Goal: Task Accomplishment & Management: Complete application form

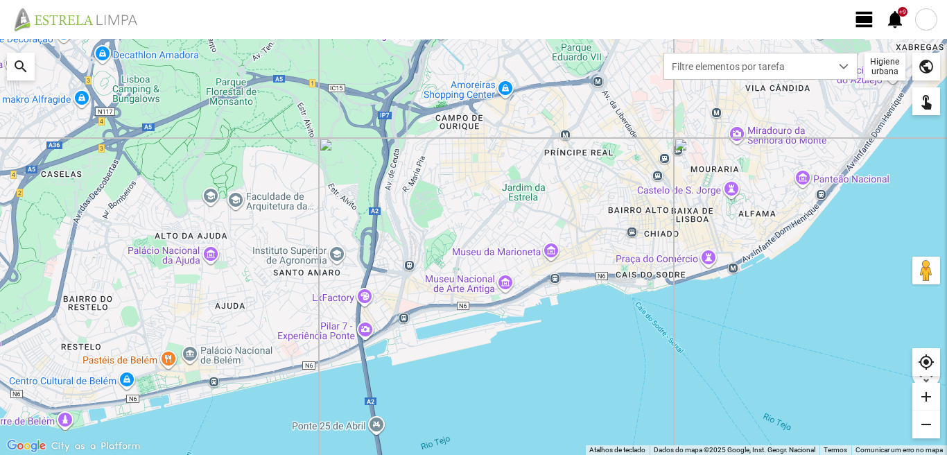
click at [861, 19] on span "view_day" at bounding box center [864, 19] width 21 height 21
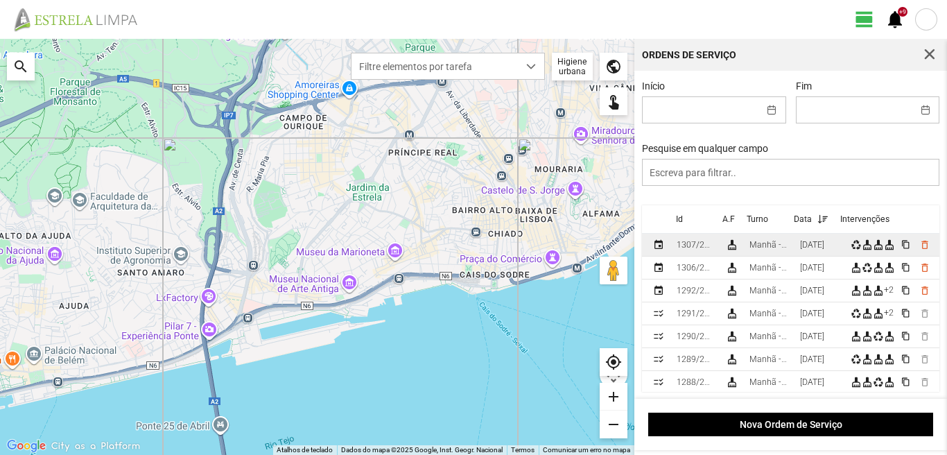
click at [795, 246] on td "Manhã - HU 1" at bounding box center [769, 245] width 51 height 23
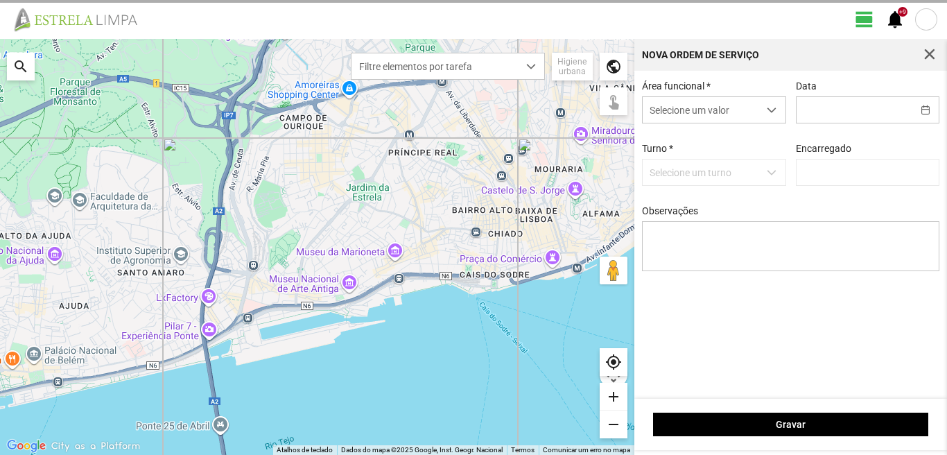
type input "[PERSON_NAME]"
type input "[DATE]"
type textarea "6-10-17-25-44-descanso 39-baixa ao serviço-22-36-45-47-49-50"
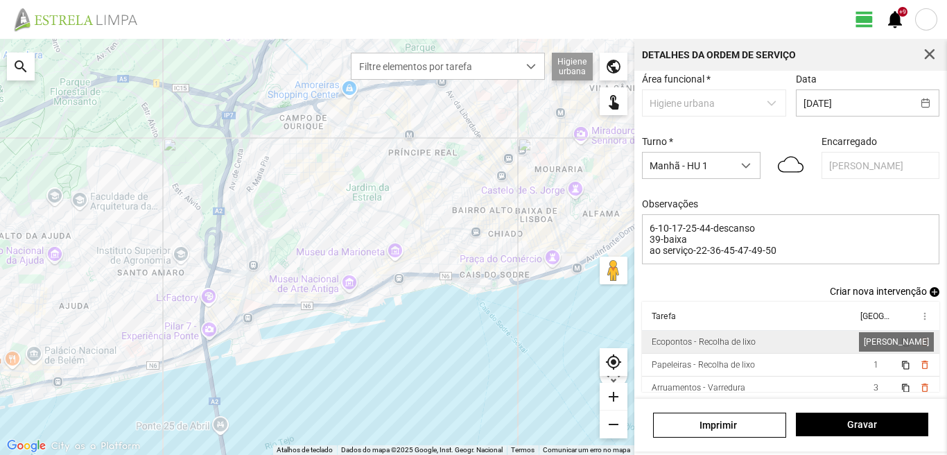
click at [874, 343] on span "1" at bounding box center [876, 342] width 5 height 10
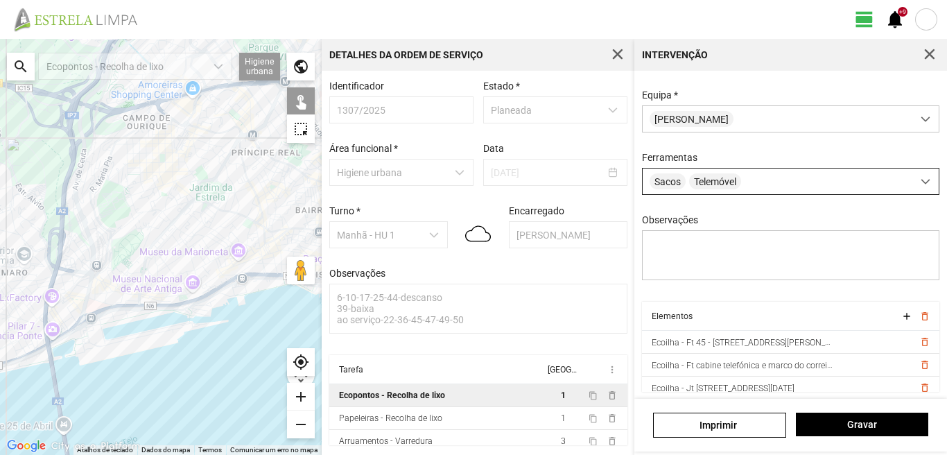
scroll to position [123, 0]
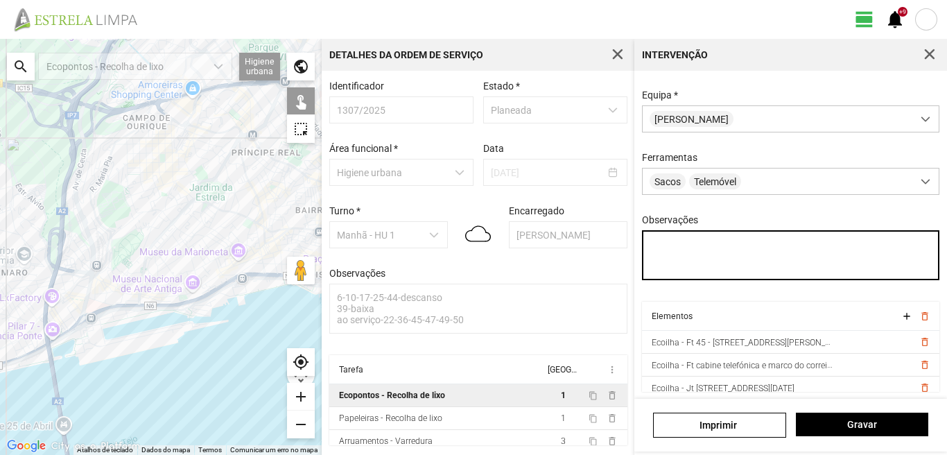
click at [650, 240] on textarea "Observações" at bounding box center [791, 255] width 298 height 50
type textarea "marco"
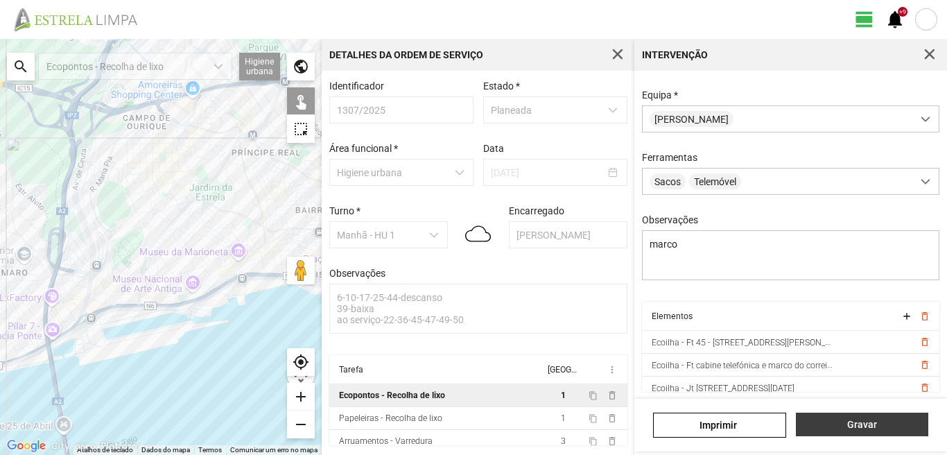
click at [840, 418] on button "Gravar" at bounding box center [862, 425] width 132 height 24
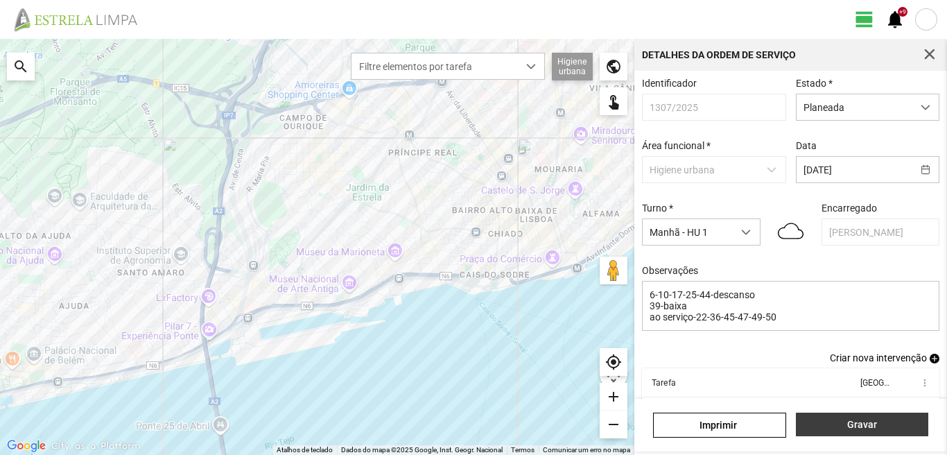
click at [861, 422] on span "Gravar" at bounding box center [862, 424] width 118 height 11
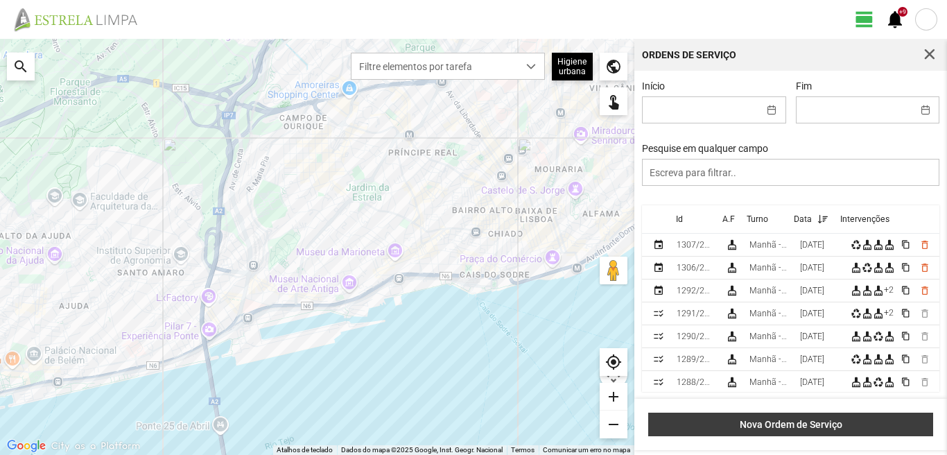
click at [730, 425] on span "Nova Ordem de Serviço" at bounding box center [791, 424] width 270 height 11
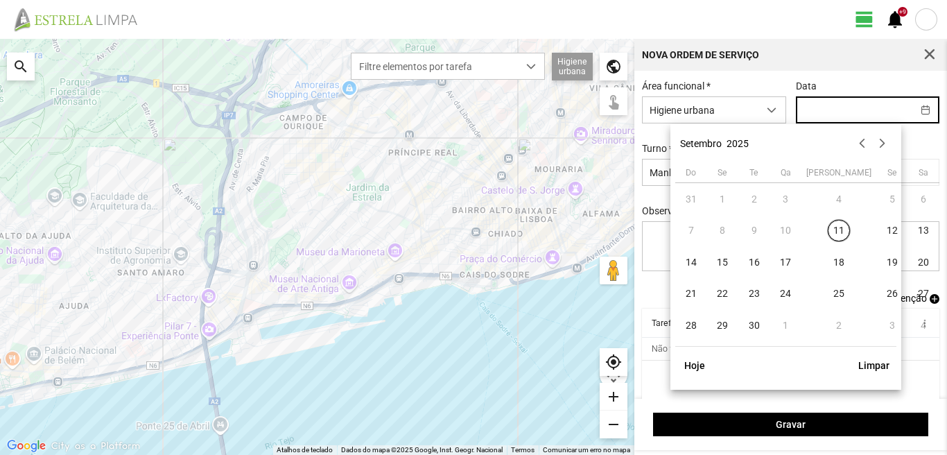
click at [826, 116] on input "text" at bounding box center [855, 110] width 116 height 26
click at [689, 262] on span "14" at bounding box center [691, 262] width 22 height 22
type input "[DATE]"
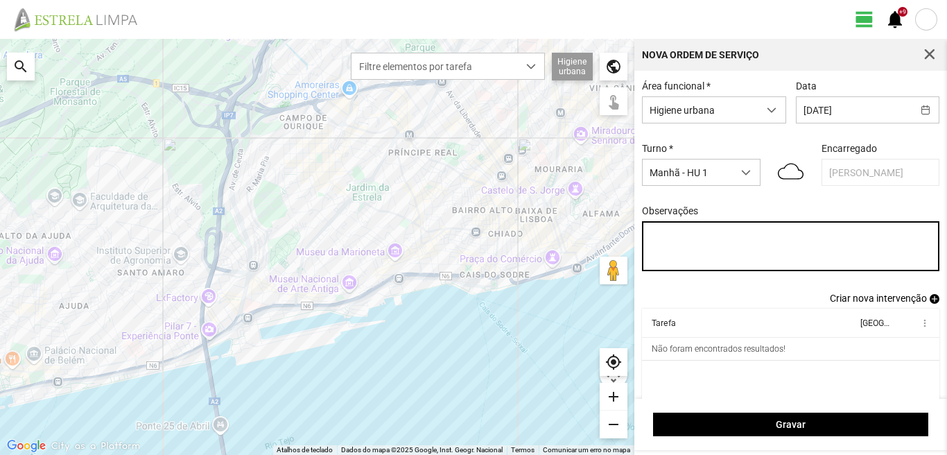
click at [652, 233] on textarea "Observações" at bounding box center [791, 246] width 298 height 50
type textarea "6-10-17-25-39-44-descanso ao serviço-22-36-45-47-49-50"
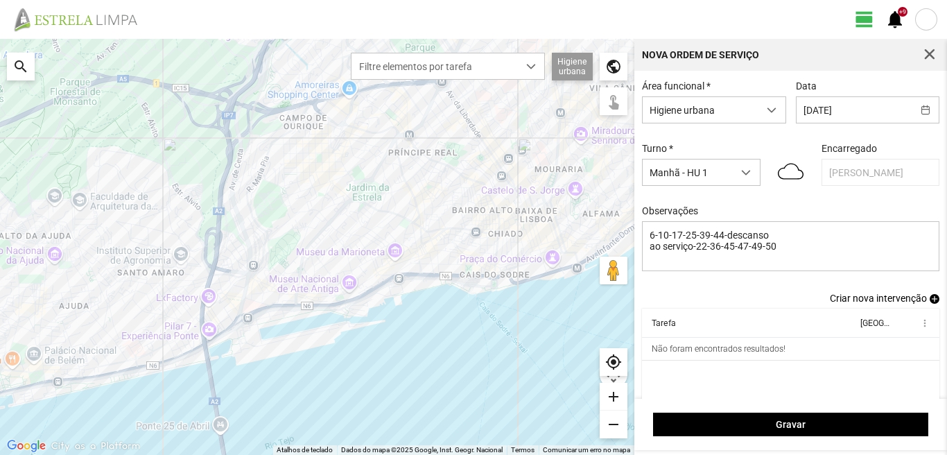
click at [930, 303] on span "add" at bounding box center [935, 299] width 10 height 10
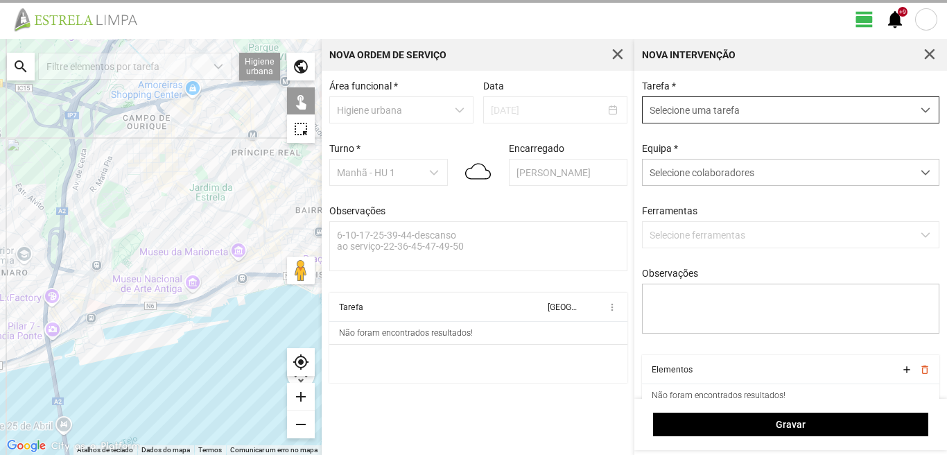
click at [798, 112] on span "Selecione uma tarefa" at bounding box center [778, 110] width 270 height 26
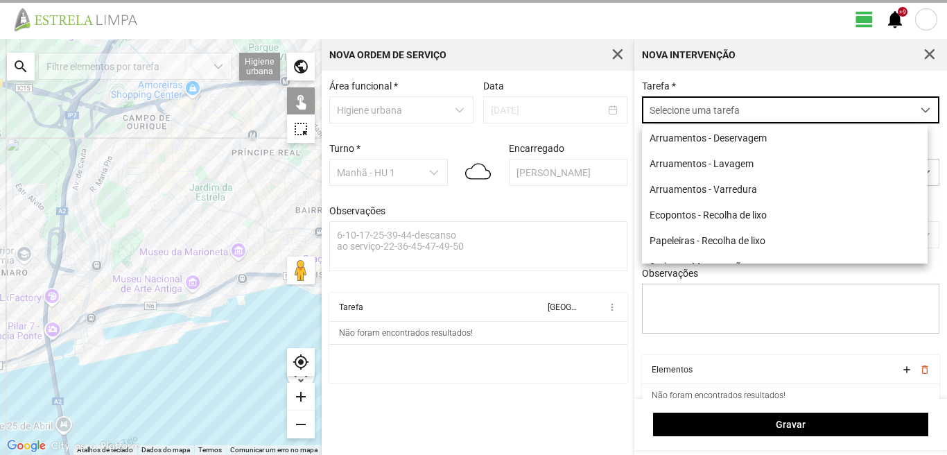
scroll to position [8, 62]
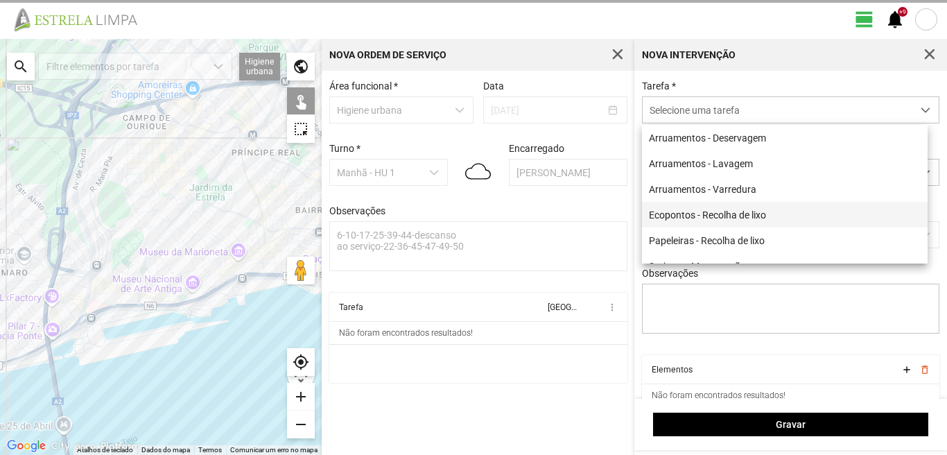
click at [718, 215] on li "Ecopontos - Recolha de lixo" at bounding box center [785, 215] width 286 height 26
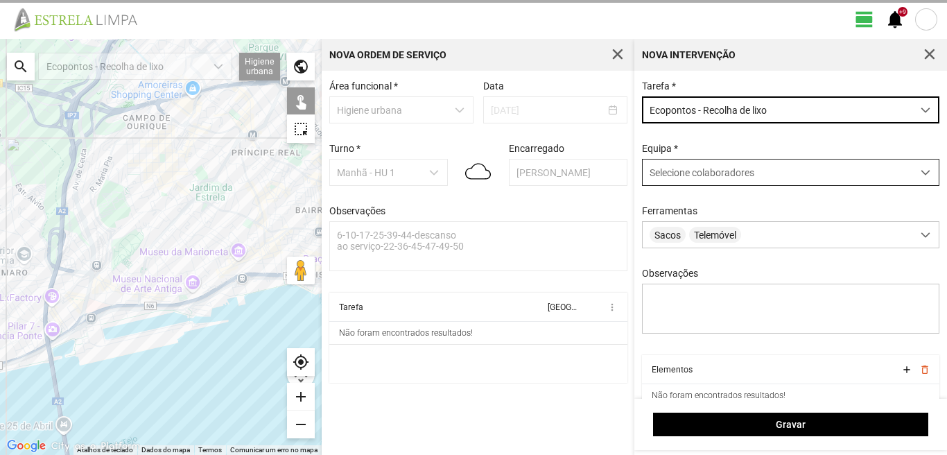
click at [736, 178] on span "Selecione colaboradores" at bounding box center [702, 172] width 105 height 11
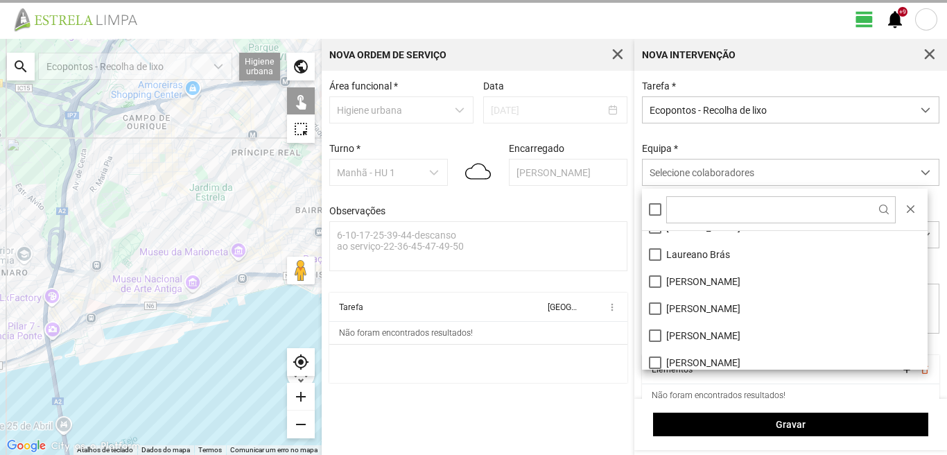
scroll to position [139, 0]
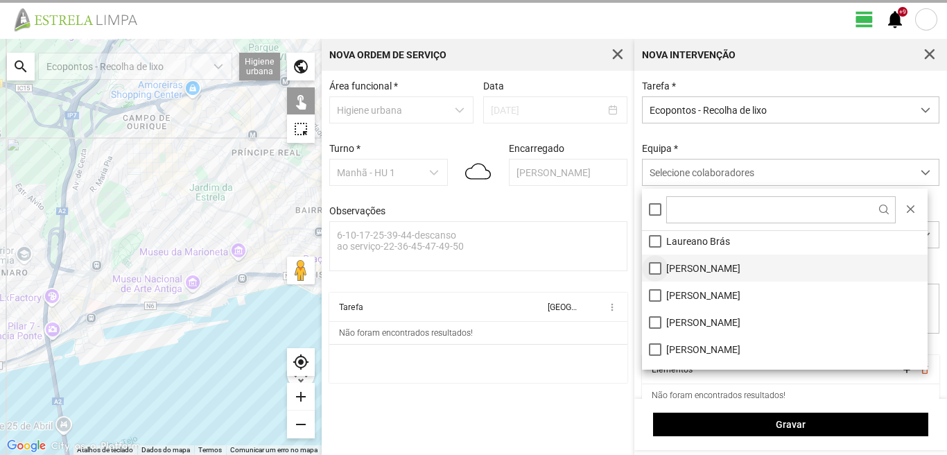
click at [653, 267] on li "[PERSON_NAME]" at bounding box center [785, 268] width 286 height 27
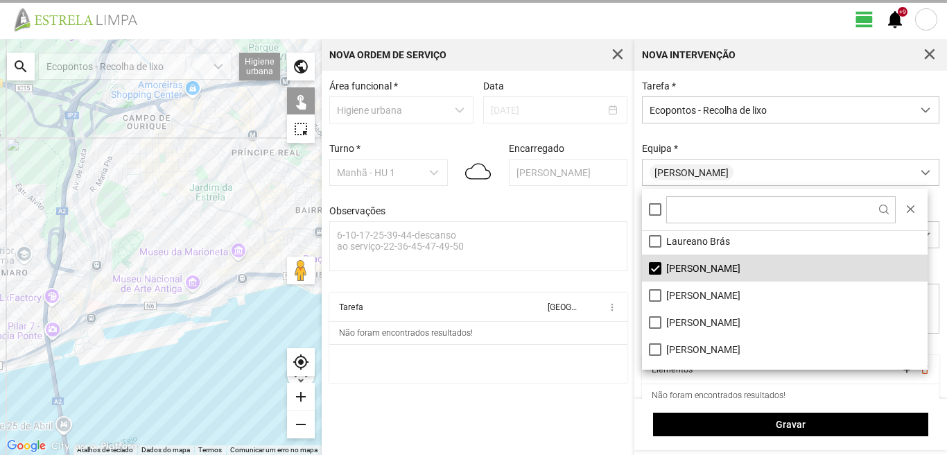
click at [192, 259] on div at bounding box center [161, 247] width 322 height 416
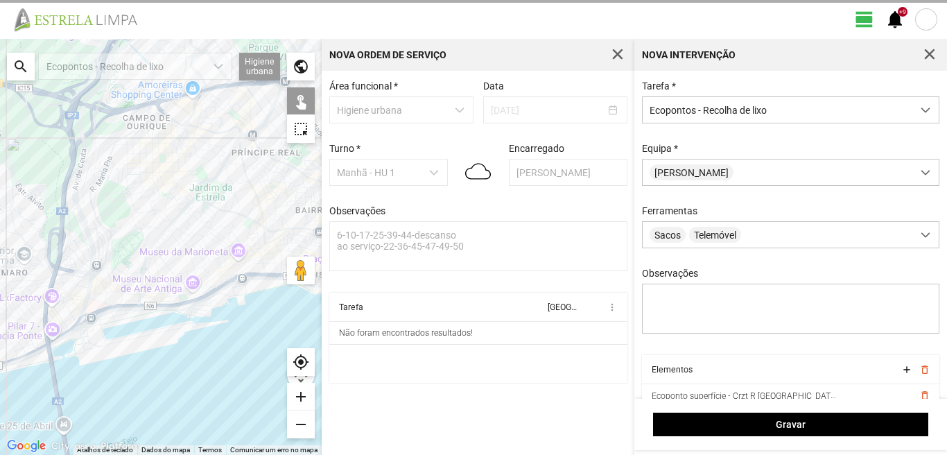
click at [205, 264] on div at bounding box center [161, 247] width 322 height 416
click at [221, 260] on div at bounding box center [161, 247] width 322 height 416
click at [216, 258] on div at bounding box center [161, 247] width 322 height 416
click at [214, 274] on div at bounding box center [161, 247] width 322 height 416
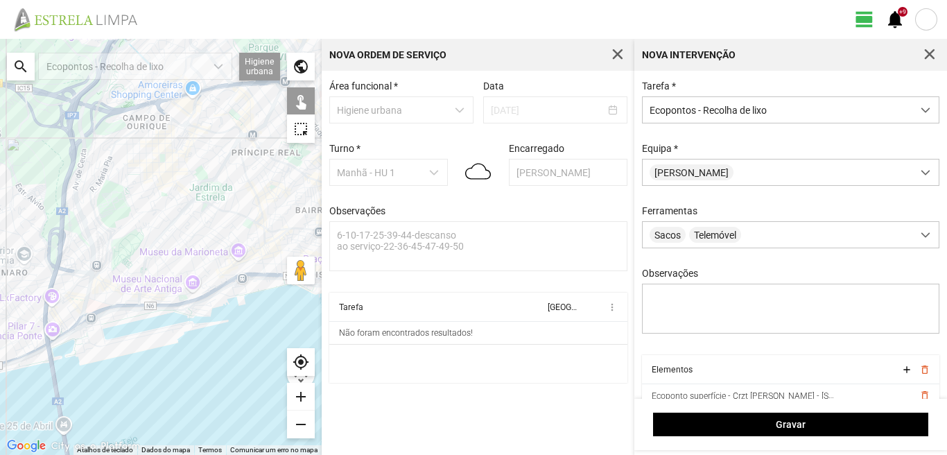
click at [202, 296] on div at bounding box center [161, 247] width 322 height 416
click at [201, 238] on div at bounding box center [161, 247] width 322 height 416
click at [215, 233] on div at bounding box center [161, 247] width 322 height 416
click at [221, 223] on div at bounding box center [161, 247] width 322 height 416
drag, startPoint x: 221, startPoint y: 207, endPoint x: 222, endPoint y: 194, distance: 13.2
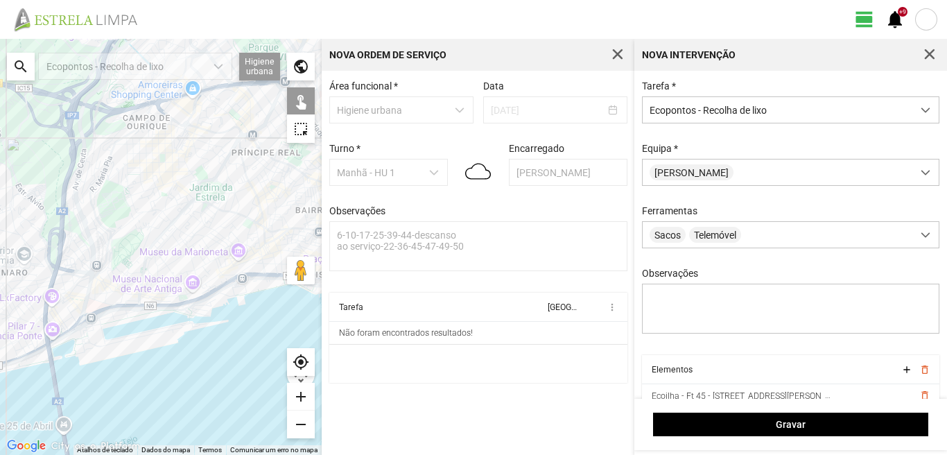
click at [221, 207] on div at bounding box center [161, 247] width 322 height 416
click at [225, 186] on div at bounding box center [161, 247] width 322 height 416
click at [179, 187] on div at bounding box center [161, 247] width 322 height 416
click at [177, 187] on div at bounding box center [161, 247] width 322 height 416
click at [179, 205] on div at bounding box center [161, 247] width 322 height 416
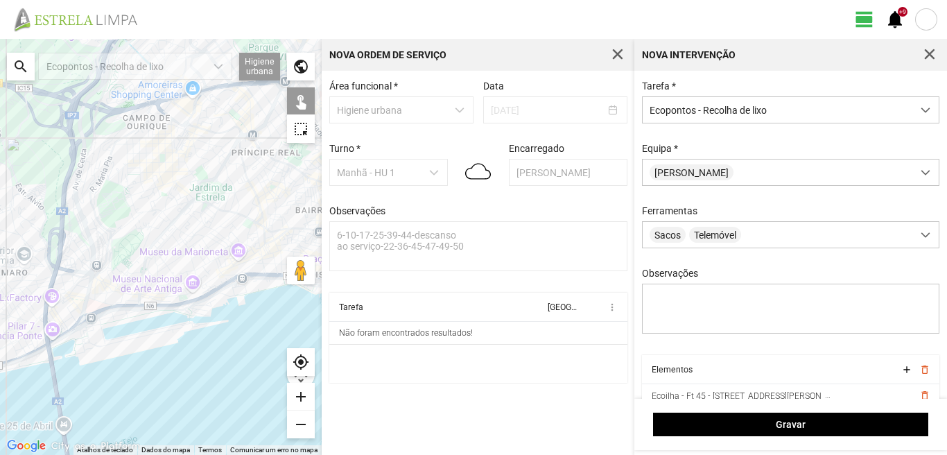
click at [248, 208] on div at bounding box center [161, 247] width 322 height 416
click at [252, 221] on div at bounding box center [161, 247] width 322 height 416
click at [249, 234] on div at bounding box center [161, 247] width 322 height 416
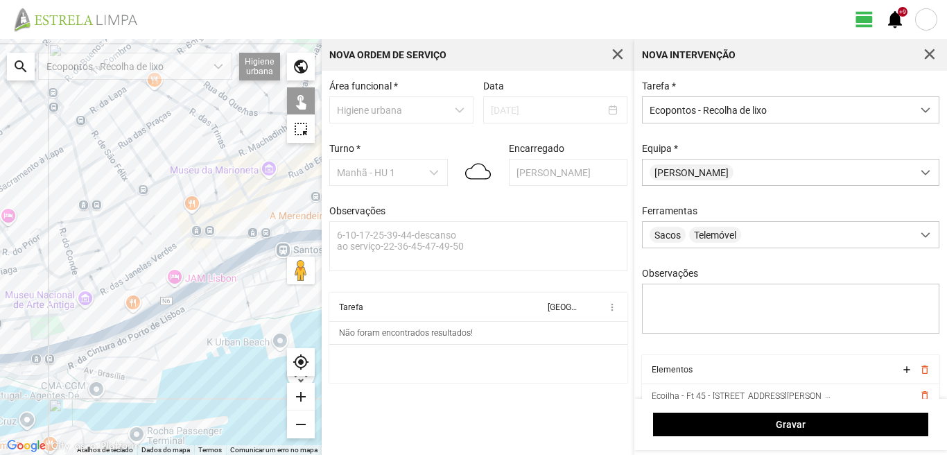
click at [219, 270] on div at bounding box center [161, 247] width 322 height 416
click at [223, 287] on div at bounding box center [161, 247] width 322 height 416
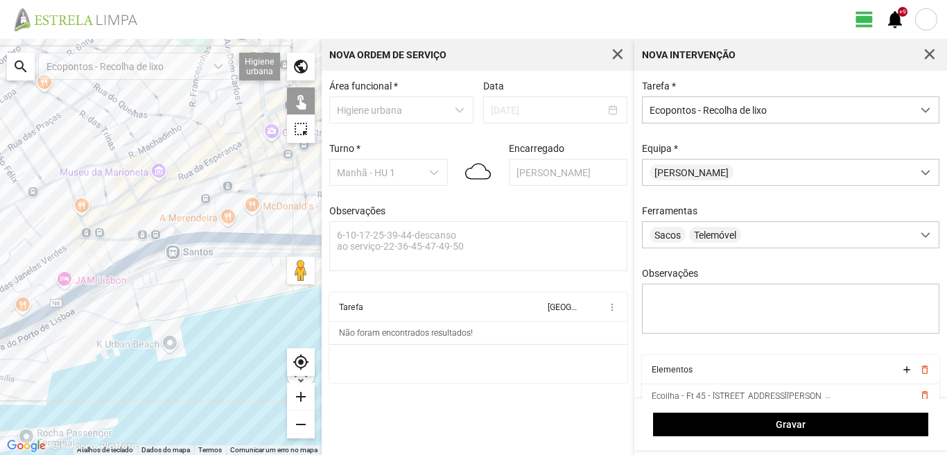
drag, startPoint x: 212, startPoint y: 278, endPoint x: 96, endPoint y: 280, distance: 115.8
click at [96, 280] on div at bounding box center [161, 247] width 322 height 416
click at [165, 264] on div at bounding box center [161, 247] width 322 height 416
drag, startPoint x: 259, startPoint y: 258, endPoint x: 239, endPoint y: 247, distance: 22.4
click at [257, 258] on div at bounding box center [161, 247] width 322 height 416
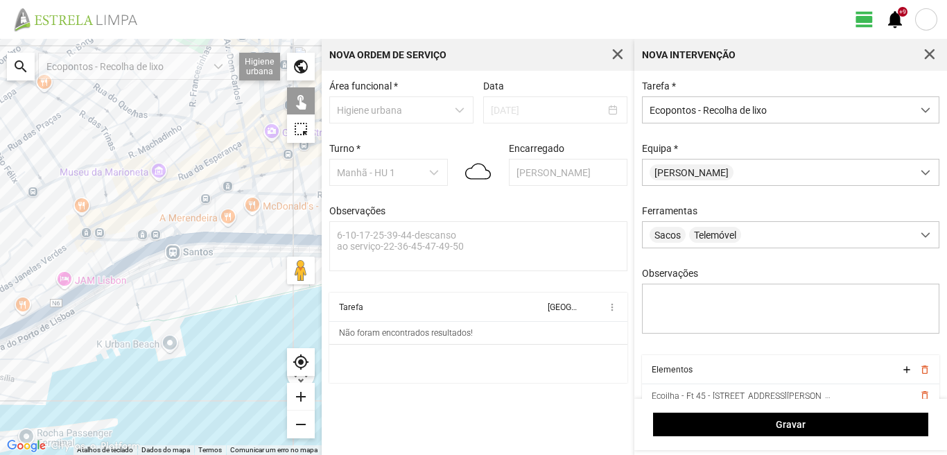
click at [174, 223] on div at bounding box center [161, 247] width 322 height 416
click at [147, 196] on div at bounding box center [161, 247] width 322 height 416
click at [205, 175] on div at bounding box center [161, 247] width 322 height 416
click at [220, 193] on div at bounding box center [161, 247] width 322 height 416
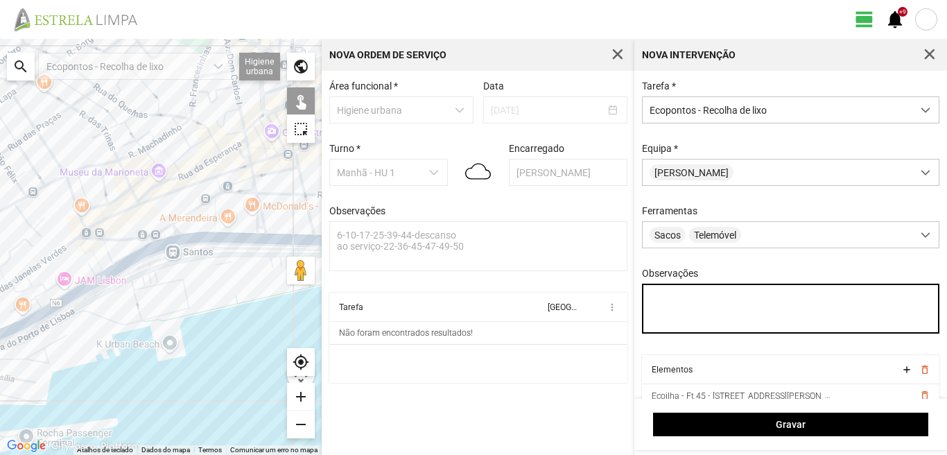
click at [659, 302] on textarea "Observações" at bounding box center [791, 309] width 298 height 50
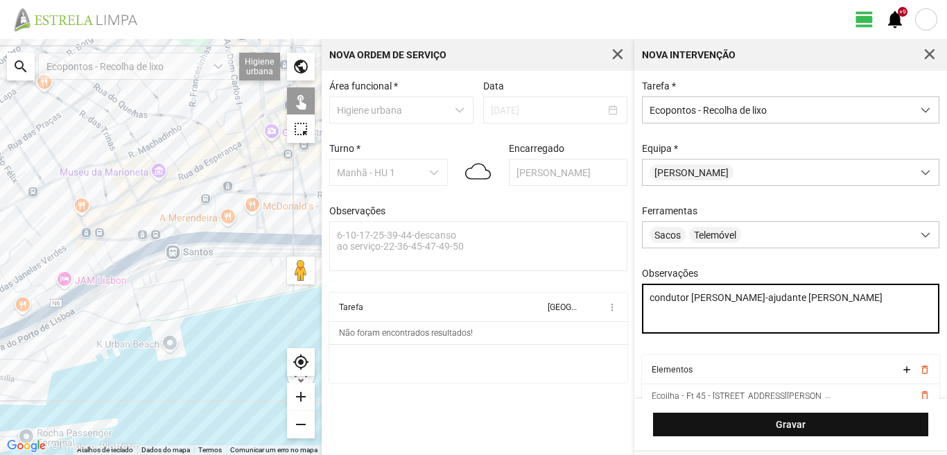
type textarea "condutor [PERSON_NAME]-ajudante [PERSON_NAME]"
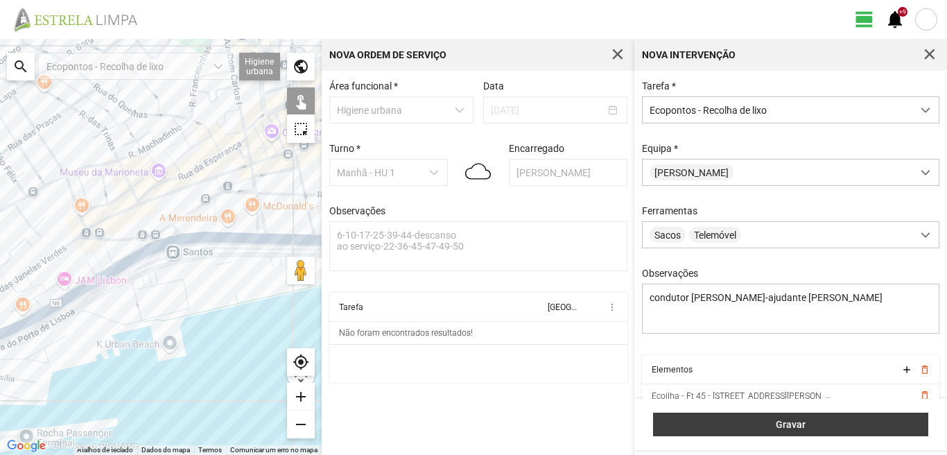
click at [776, 426] on span "Gravar" at bounding box center [791, 424] width 261 height 11
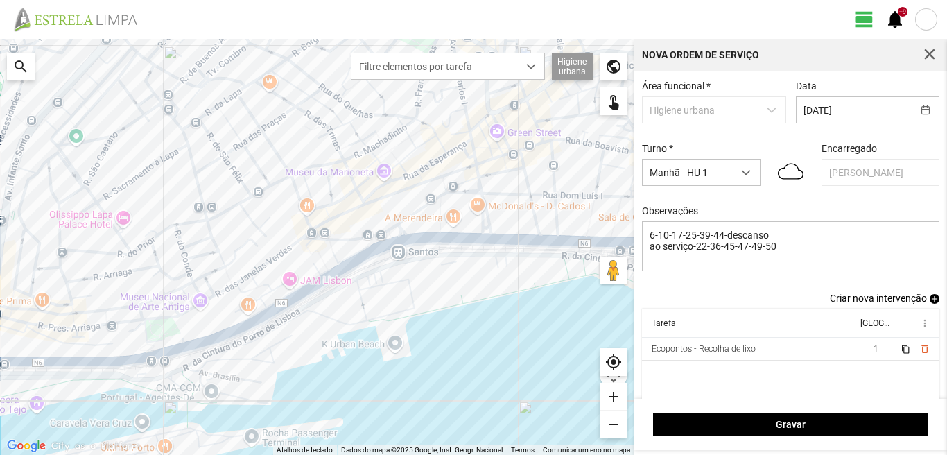
click at [930, 300] on span "add" at bounding box center [935, 299] width 10 height 10
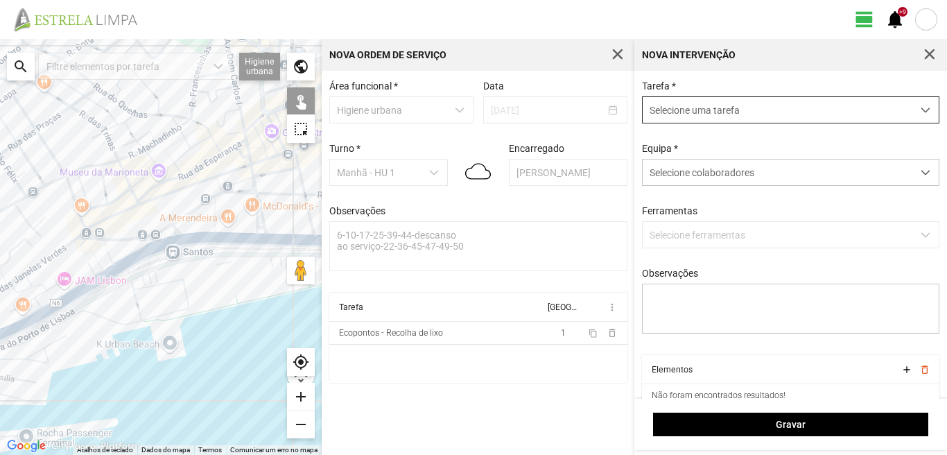
click at [745, 108] on span "Selecione uma tarefa" at bounding box center [778, 110] width 270 height 26
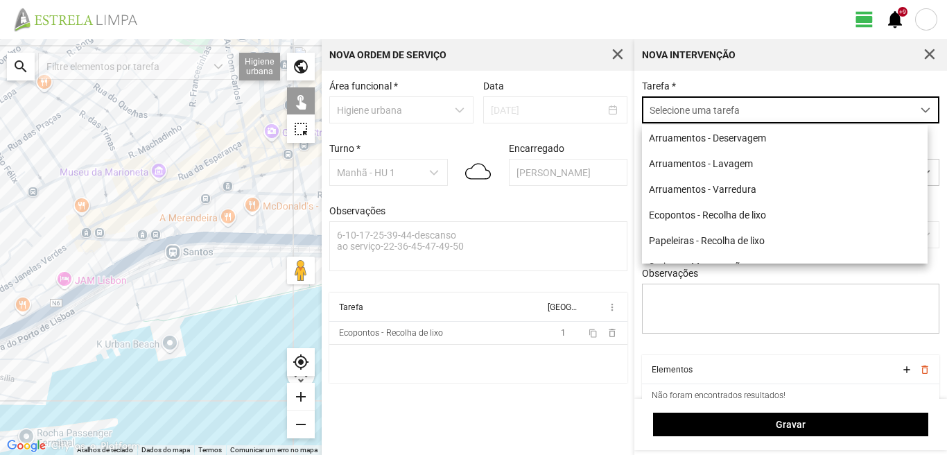
scroll to position [8, 62]
click at [700, 241] on li "Papeleiras - Recolha de lixo" at bounding box center [785, 240] width 286 height 26
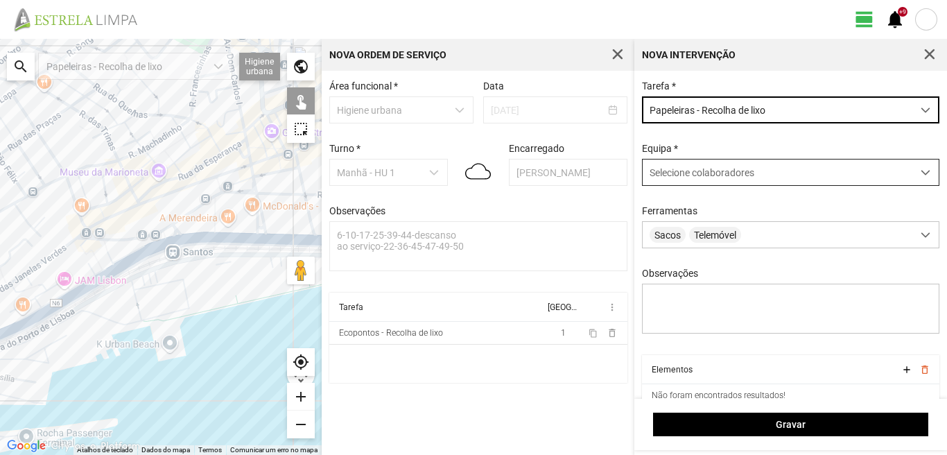
click at [717, 173] on span "Selecione colaboradores" at bounding box center [702, 172] width 105 height 11
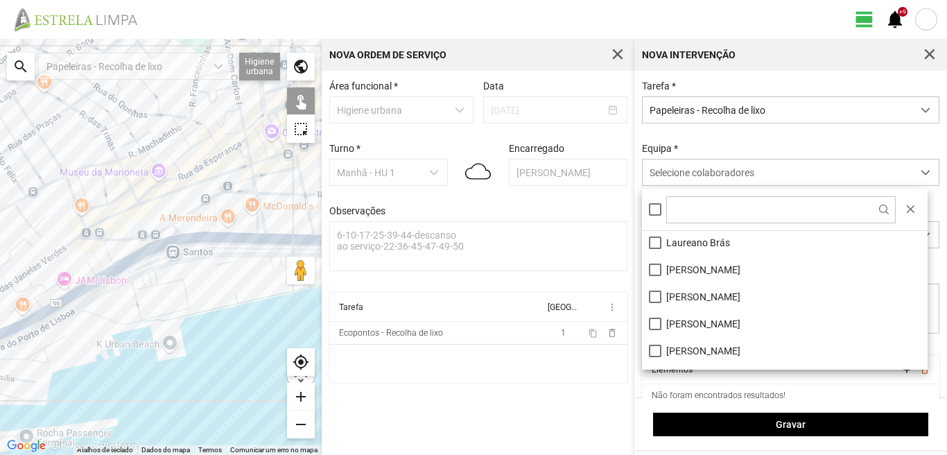
scroll to position [139, 0]
click at [654, 270] on li "[PERSON_NAME]" at bounding box center [785, 268] width 286 height 27
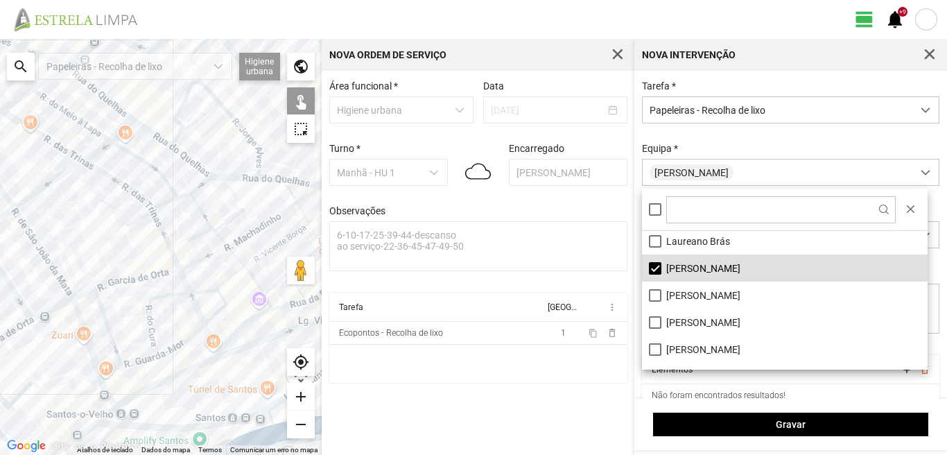
drag, startPoint x: 112, startPoint y: 134, endPoint x: 74, endPoint y: 199, distance: 75.9
click at [74, 199] on div at bounding box center [161, 247] width 322 height 416
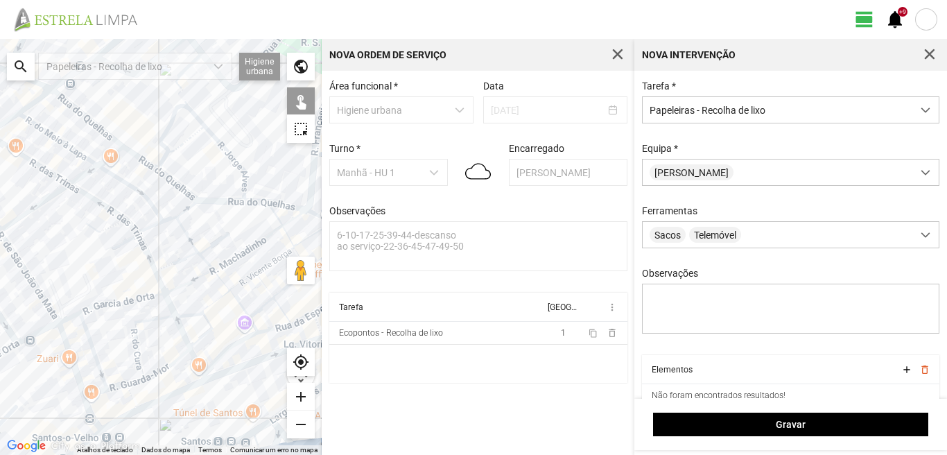
click at [156, 162] on div at bounding box center [161, 247] width 322 height 416
click at [173, 160] on div at bounding box center [161, 247] width 322 height 416
click at [175, 152] on div at bounding box center [161, 247] width 322 height 416
click at [187, 198] on div at bounding box center [161, 247] width 322 height 416
click at [245, 182] on div at bounding box center [161, 247] width 322 height 416
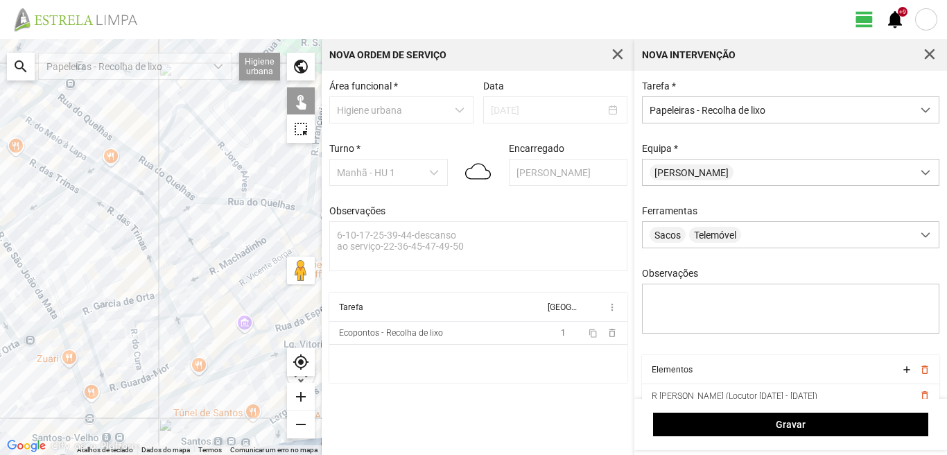
click at [243, 193] on div at bounding box center [161, 247] width 322 height 416
click at [248, 198] on div at bounding box center [161, 247] width 322 height 416
click at [282, 231] on div at bounding box center [161, 247] width 322 height 416
click at [252, 205] on div at bounding box center [161, 247] width 322 height 416
click at [247, 196] on div at bounding box center [161, 247] width 322 height 416
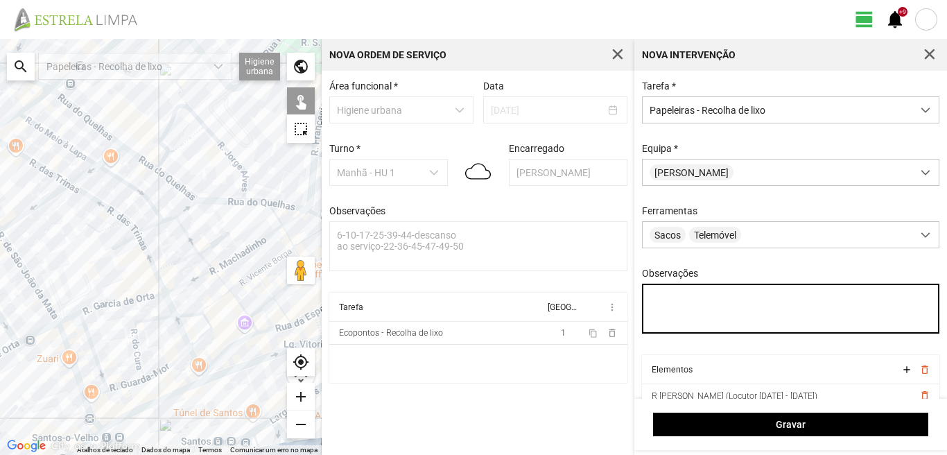
click at [652, 296] on textarea "Observações" at bounding box center [791, 309] width 298 height 50
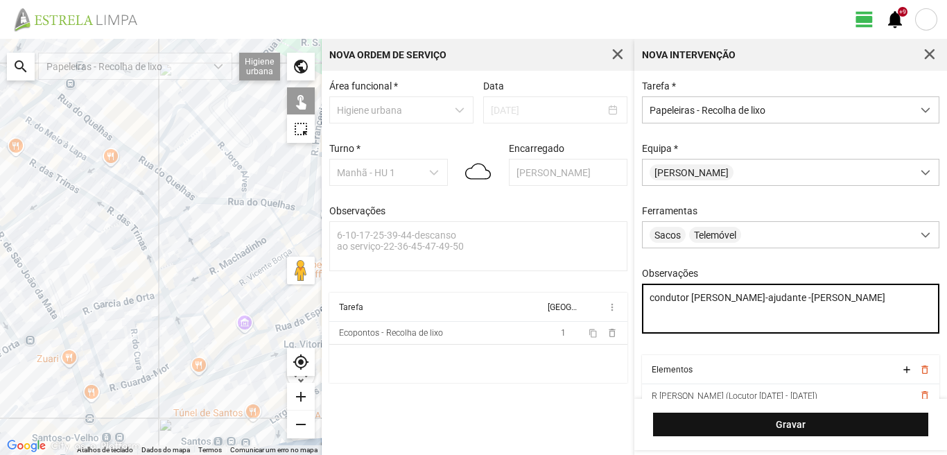
type textarea "condutor [PERSON_NAME]-ajudante -[PERSON_NAME]"
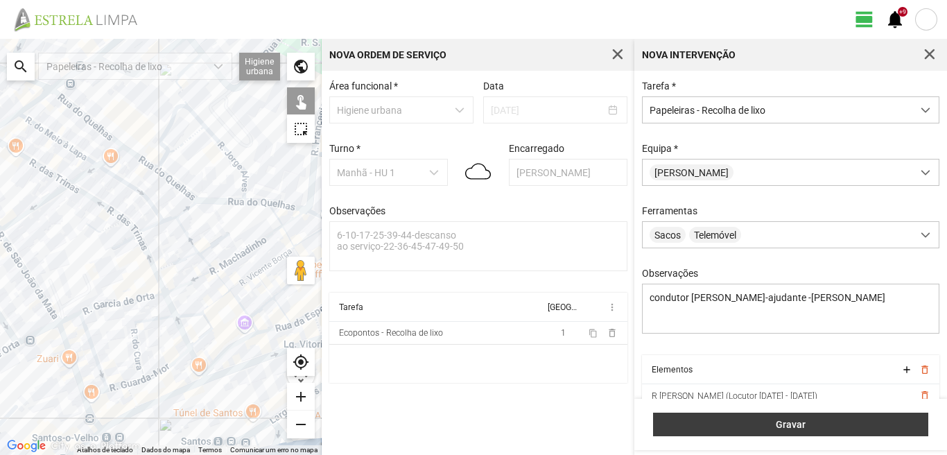
click at [792, 432] on button "Gravar" at bounding box center [790, 425] width 275 height 24
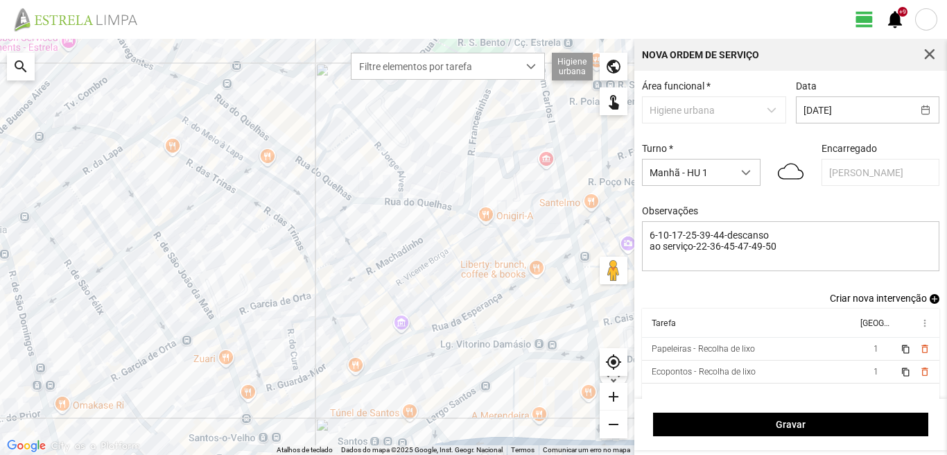
click at [930, 300] on span "add" at bounding box center [935, 299] width 10 height 10
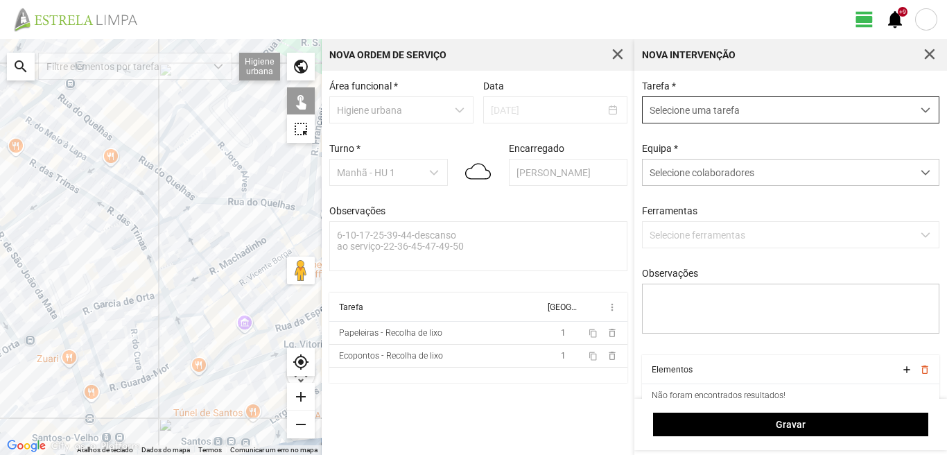
click at [772, 104] on span "Selecione uma tarefa" at bounding box center [778, 110] width 270 height 26
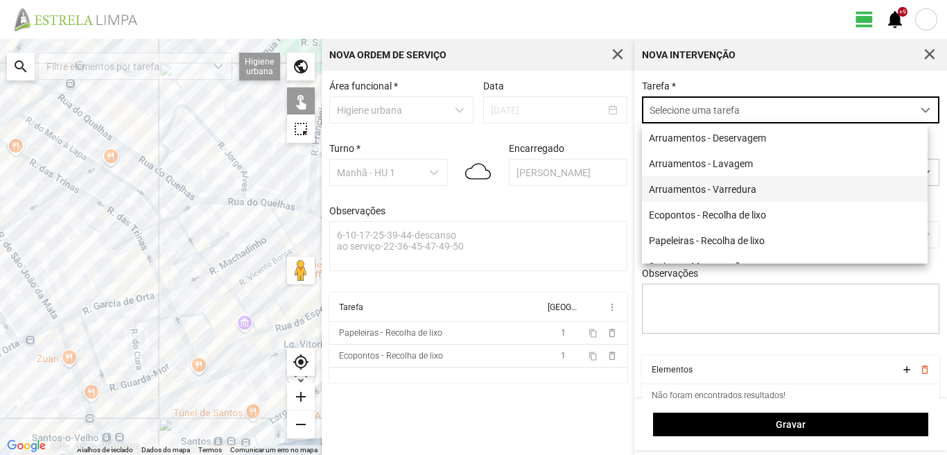
click at [708, 187] on li "Arruamentos - Varredura" at bounding box center [785, 189] width 286 height 26
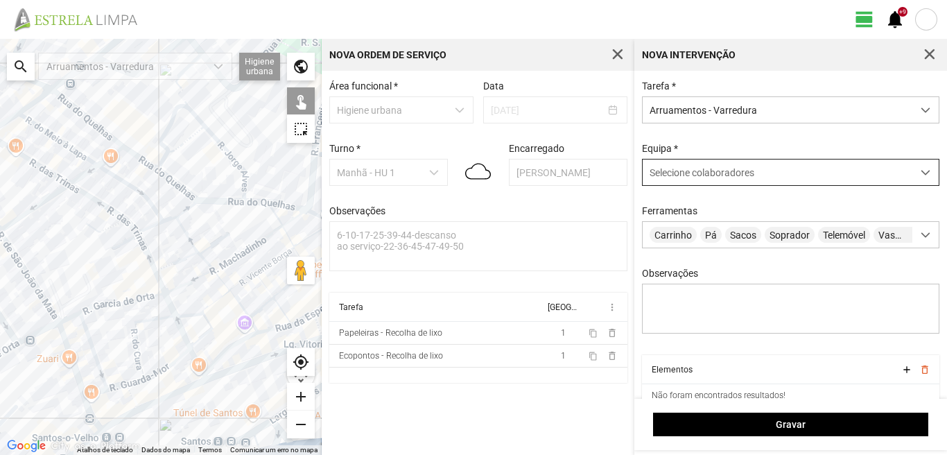
click at [704, 174] on span "Selecione colaboradores" at bounding box center [702, 172] width 105 height 11
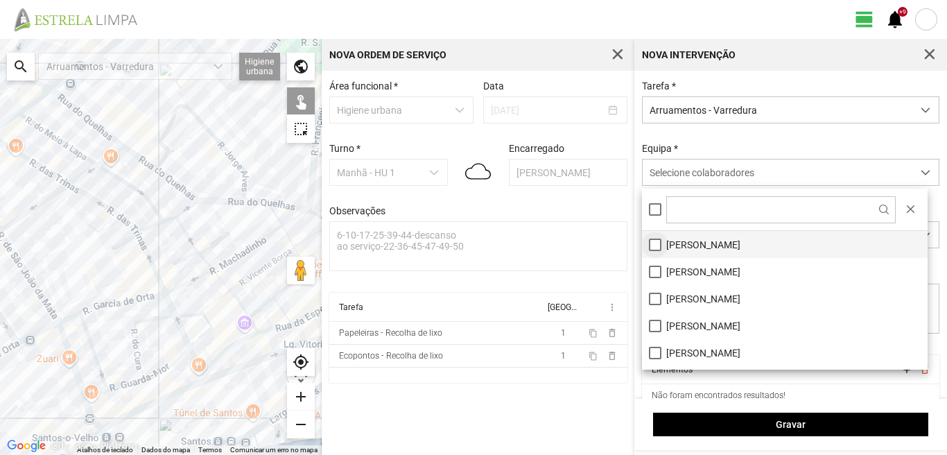
click at [654, 241] on li "[PERSON_NAME]" at bounding box center [785, 244] width 286 height 27
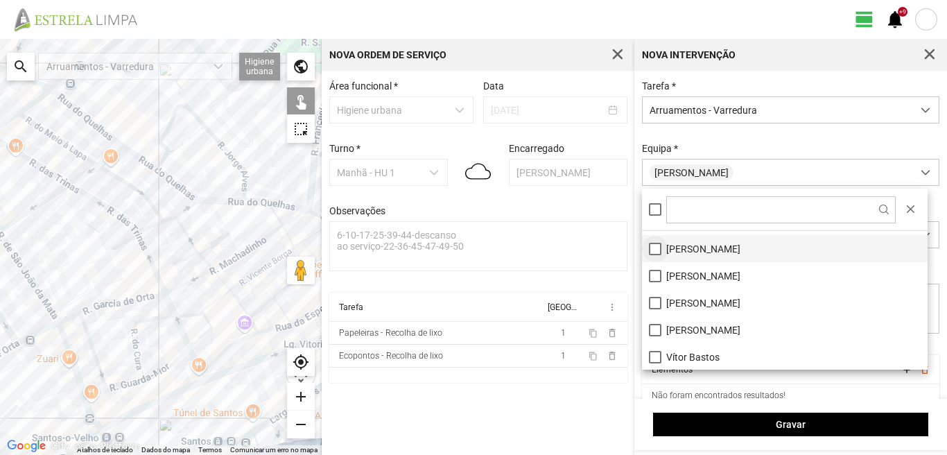
scroll to position [186, 0]
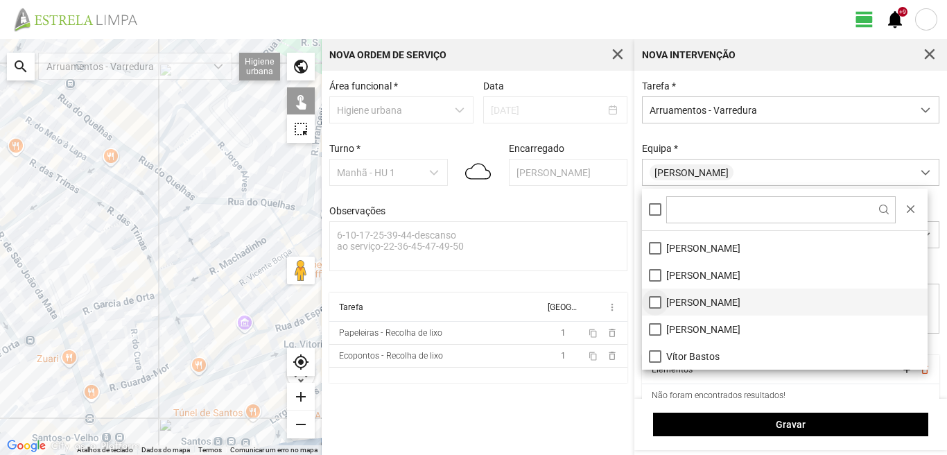
click at [655, 302] on li "[PERSON_NAME]" at bounding box center [785, 301] width 286 height 27
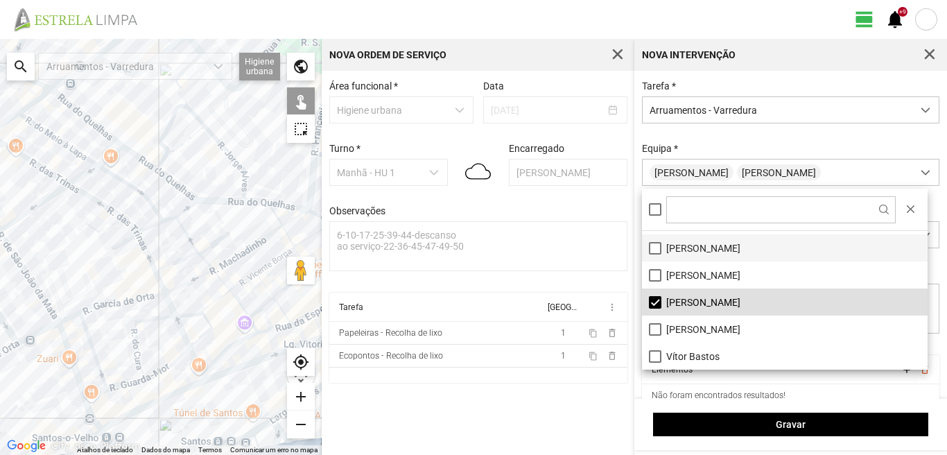
click at [651, 241] on li "[PERSON_NAME]" at bounding box center [785, 247] width 286 height 27
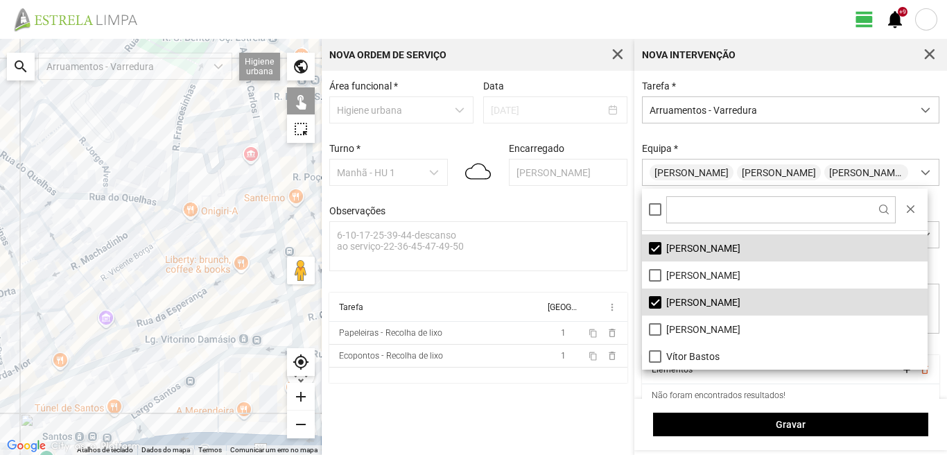
drag, startPoint x: 267, startPoint y: 295, endPoint x: 54, endPoint y: 286, distance: 213.1
click at [62, 286] on div at bounding box center [161, 247] width 322 height 416
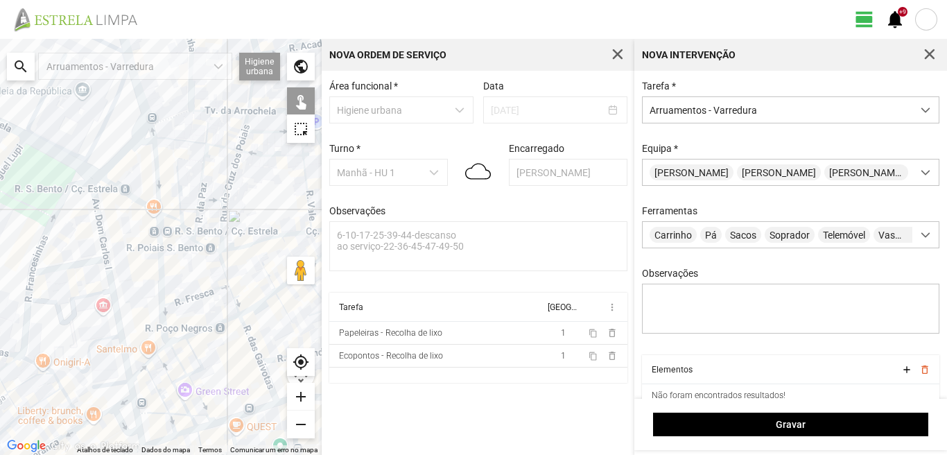
drag, startPoint x: 114, startPoint y: 175, endPoint x: 111, endPoint y: 343, distance: 168.5
click at [111, 343] on div at bounding box center [161, 247] width 322 height 416
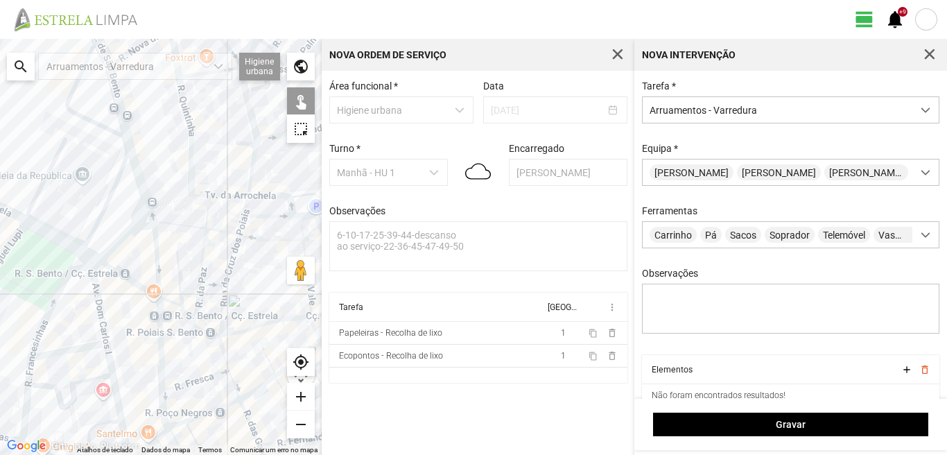
click at [98, 301] on div at bounding box center [161, 247] width 322 height 416
click at [78, 351] on div at bounding box center [161, 247] width 322 height 416
click at [87, 345] on div at bounding box center [161, 247] width 322 height 416
click at [111, 368] on div at bounding box center [161, 247] width 322 height 416
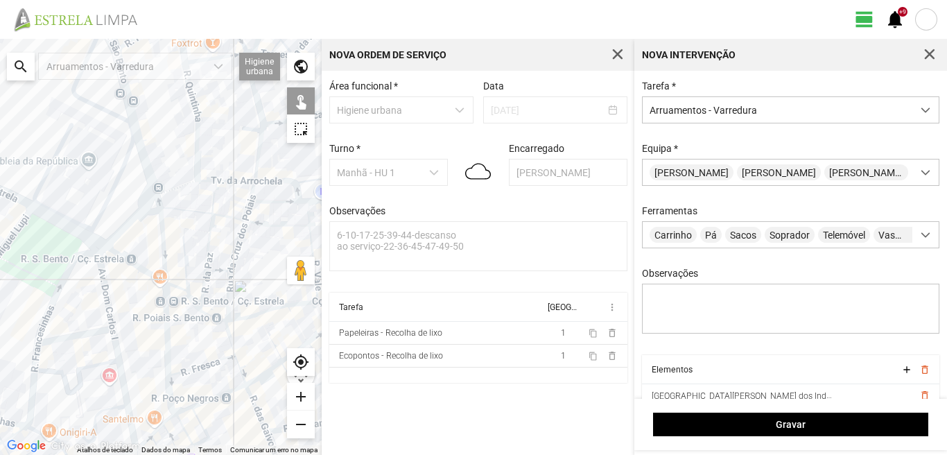
drag, startPoint x: 110, startPoint y: 370, endPoint x: 140, endPoint y: 286, distance: 88.4
click at [134, 299] on div at bounding box center [161, 247] width 322 height 416
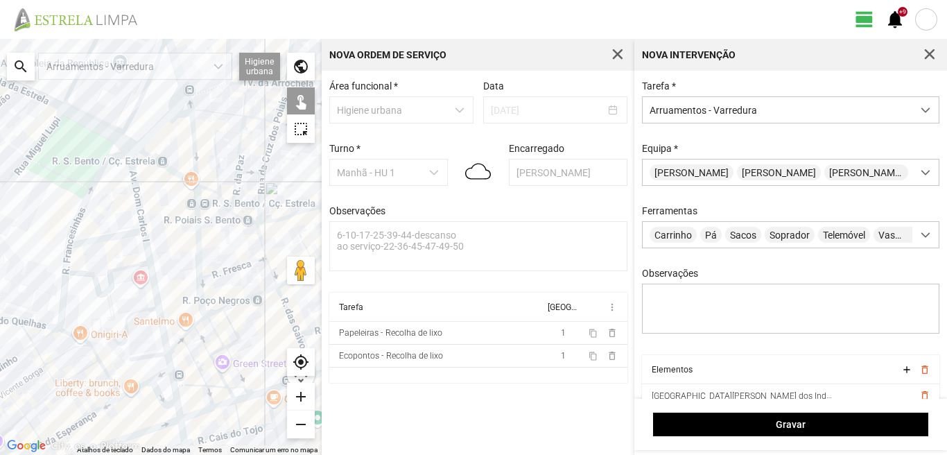
click at [148, 356] on div at bounding box center [161, 247] width 322 height 416
click at [166, 357] on div at bounding box center [161, 247] width 322 height 416
click at [156, 378] on div at bounding box center [161, 247] width 322 height 416
click at [136, 389] on div at bounding box center [161, 247] width 322 height 416
click at [139, 372] on div at bounding box center [161, 247] width 322 height 416
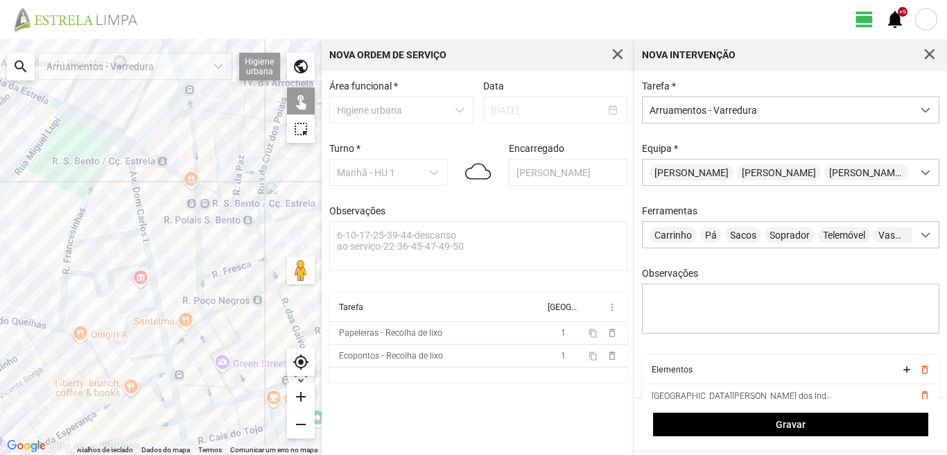
click at [158, 388] on div at bounding box center [161, 247] width 322 height 416
click at [155, 391] on div at bounding box center [161, 247] width 322 height 416
click at [174, 385] on div at bounding box center [161, 247] width 322 height 416
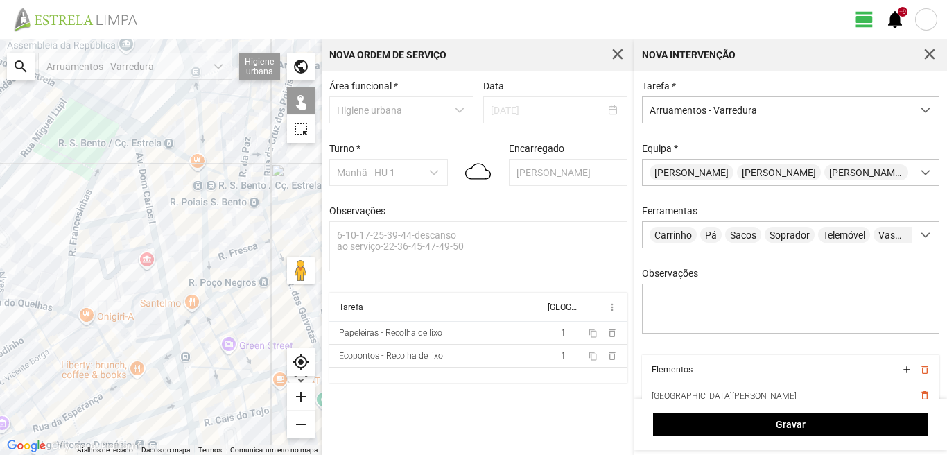
drag, startPoint x: 174, startPoint y: 393, endPoint x: 180, endPoint y: 319, distance: 73.8
click at [180, 319] on div at bounding box center [161, 247] width 322 height 416
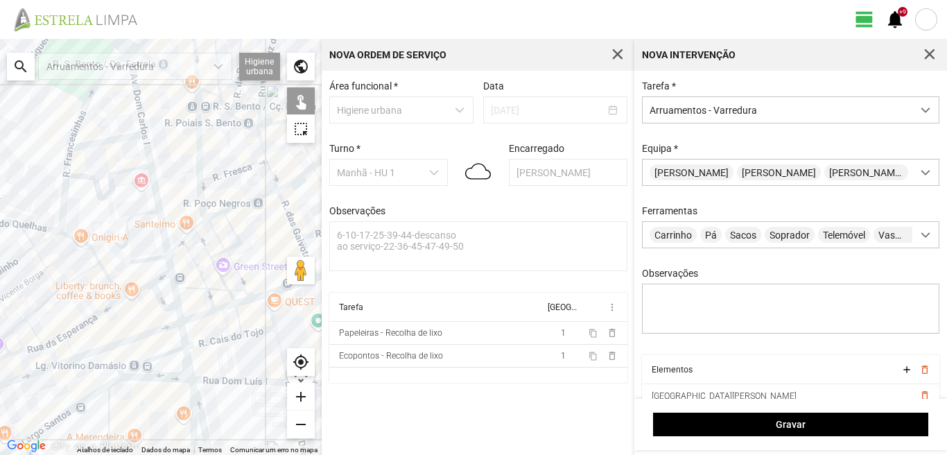
click at [182, 334] on div at bounding box center [161, 247] width 322 height 416
click at [181, 318] on div at bounding box center [161, 247] width 322 height 416
click at [187, 369] on div at bounding box center [161, 247] width 322 height 416
click at [161, 354] on div at bounding box center [161, 247] width 322 height 416
click at [175, 380] on div at bounding box center [161, 247] width 322 height 416
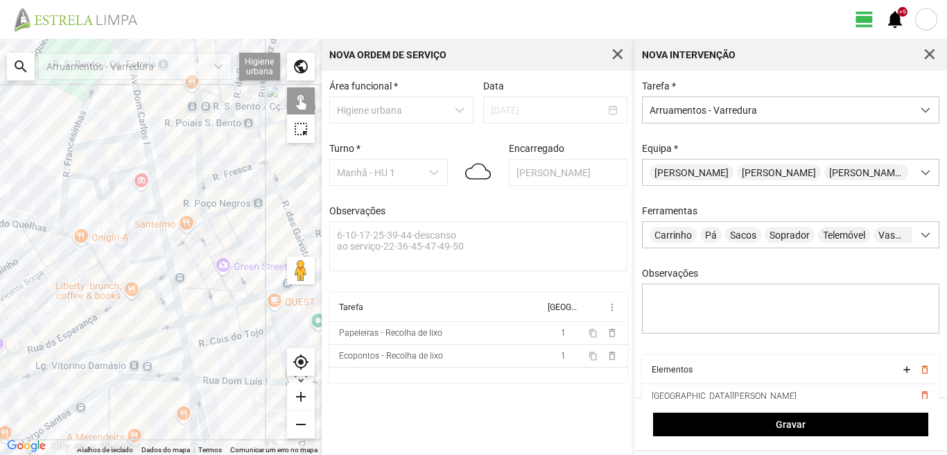
click at [195, 401] on div at bounding box center [161, 247] width 322 height 416
click at [191, 406] on div at bounding box center [161, 247] width 322 height 416
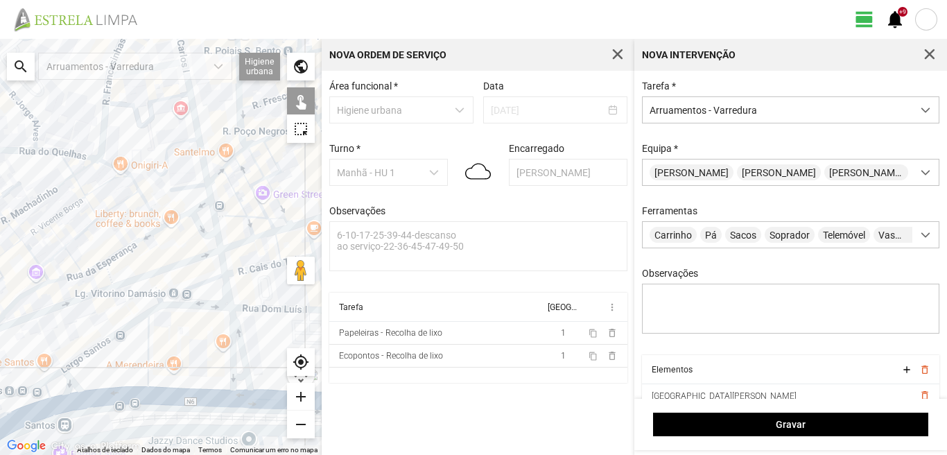
drag, startPoint x: 150, startPoint y: 404, endPoint x: 192, endPoint y: 329, distance: 86.0
click at [192, 329] on div at bounding box center [161, 247] width 322 height 416
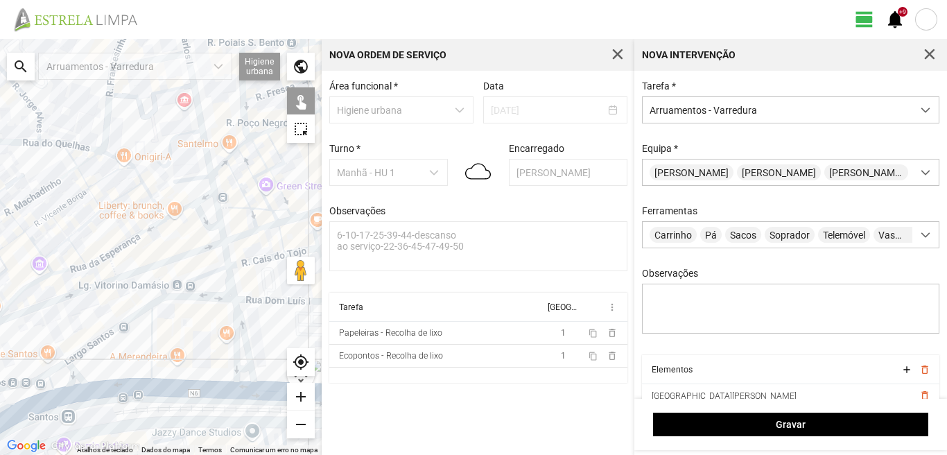
click at [243, 368] on div at bounding box center [161, 247] width 322 height 416
click at [242, 386] on div at bounding box center [161, 247] width 322 height 416
click at [153, 345] on div at bounding box center [161, 247] width 322 height 416
click at [126, 320] on div at bounding box center [161, 247] width 322 height 416
click at [112, 388] on div at bounding box center [161, 247] width 322 height 416
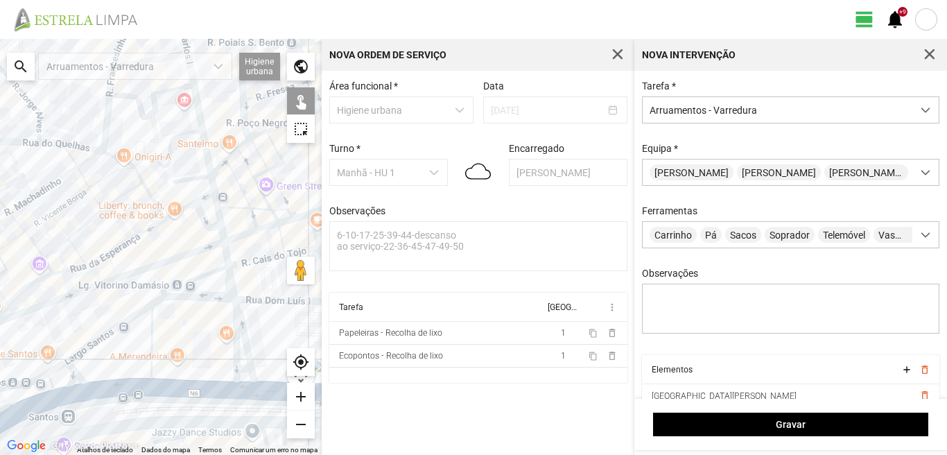
click at [76, 377] on div at bounding box center [161, 247] width 322 height 416
click at [58, 364] on div at bounding box center [161, 247] width 322 height 416
click at [51, 383] on div at bounding box center [161, 247] width 322 height 416
click at [63, 393] on div at bounding box center [161, 247] width 322 height 416
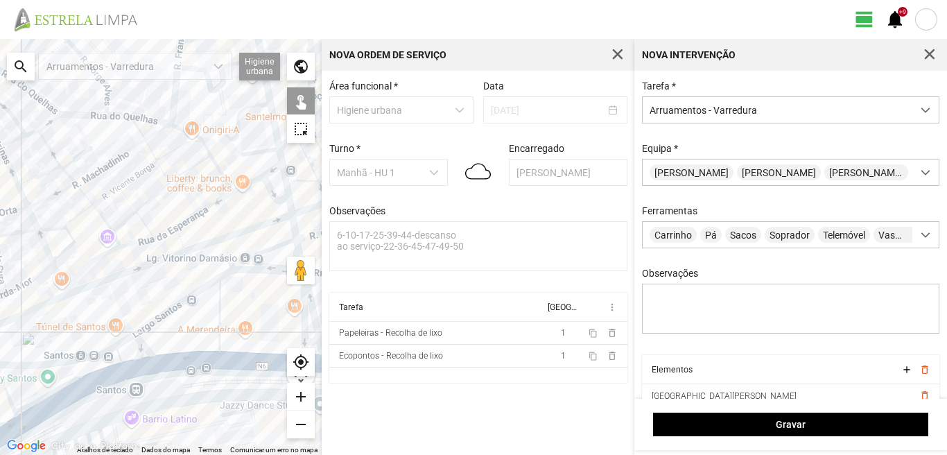
drag, startPoint x: 63, startPoint y: 393, endPoint x: 142, endPoint y: 362, distance: 85.0
click at [139, 363] on div at bounding box center [161, 247] width 322 height 416
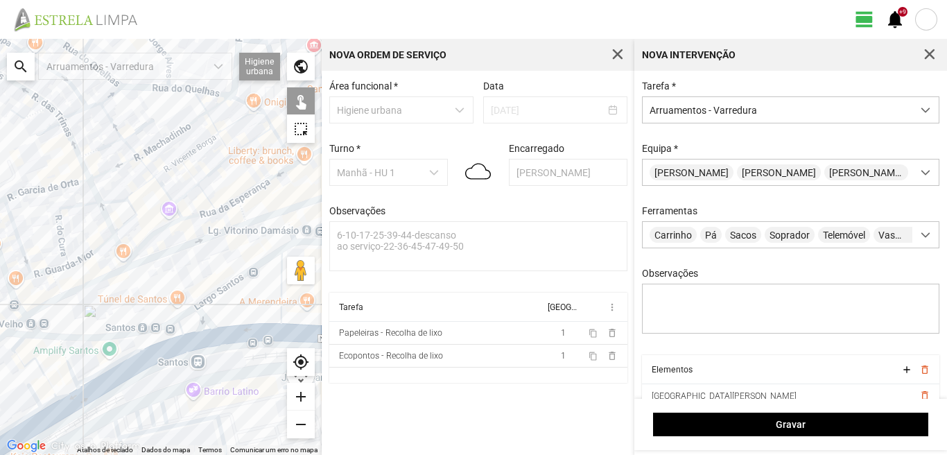
drag, startPoint x: 76, startPoint y: 379, endPoint x: 107, endPoint y: 370, distance: 32.5
click at [105, 371] on div at bounding box center [161, 247] width 322 height 416
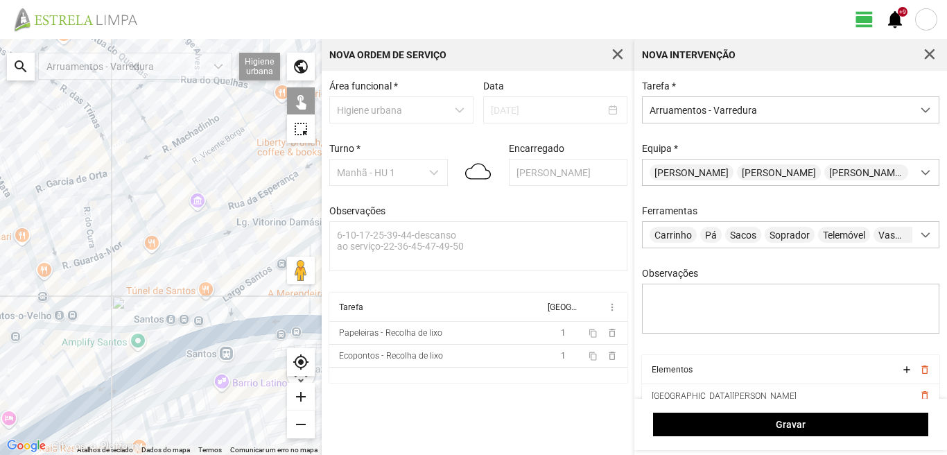
click at [96, 356] on div at bounding box center [161, 247] width 322 height 416
click at [44, 339] on div at bounding box center [161, 247] width 322 height 416
click at [50, 350] on div at bounding box center [161, 247] width 322 height 416
click at [48, 351] on div at bounding box center [161, 247] width 322 height 416
click at [94, 384] on div at bounding box center [161, 247] width 322 height 416
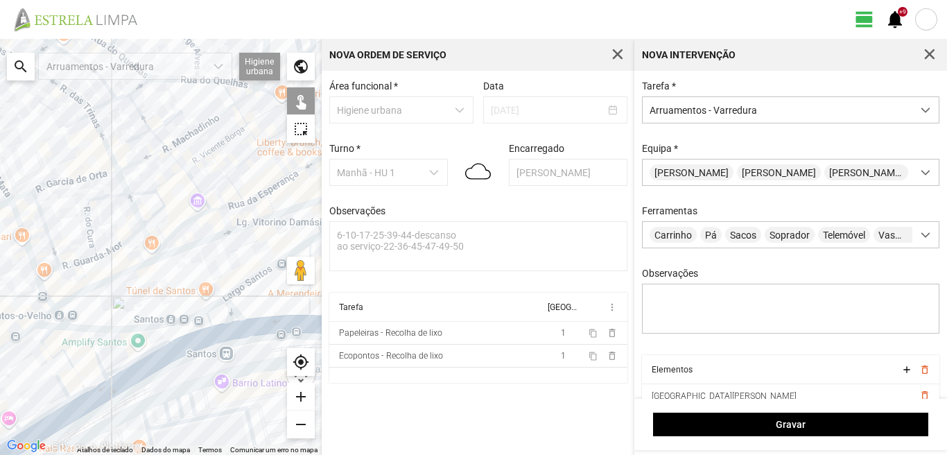
click at [80, 393] on div at bounding box center [161, 247] width 322 height 416
click at [63, 383] on div at bounding box center [161, 247] width 322 height 416
click at [86, 403] on div at bounding box center [161, 247] width 322 height 416
click at [60, 421] on div at bounding box center [161, 247] width 322 height 416
click at [44, 414] on div at bounding box center [161, 247] width 322 height 416
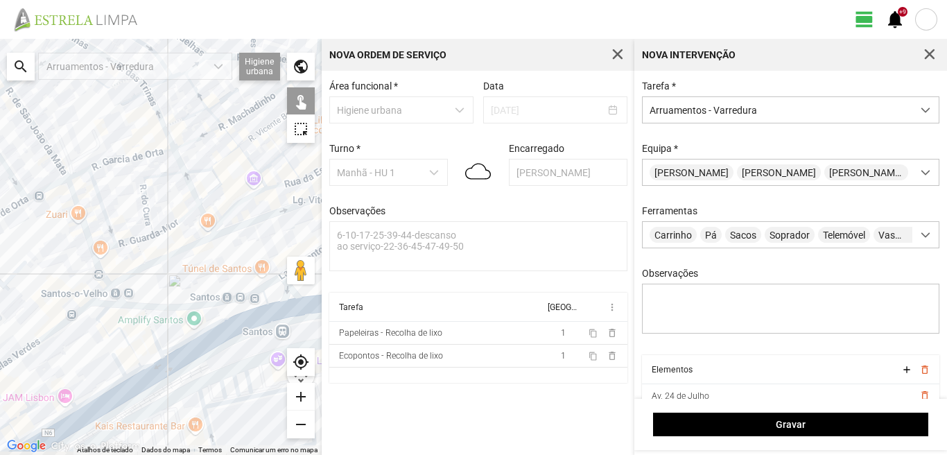
drag, startPoint x: 74, startPoint y: 383, endPoint x: 148, endPoint y: 355, distance: 80.1
click at [146, 356] on div at bounding box center [161, 247] width 322 height 416
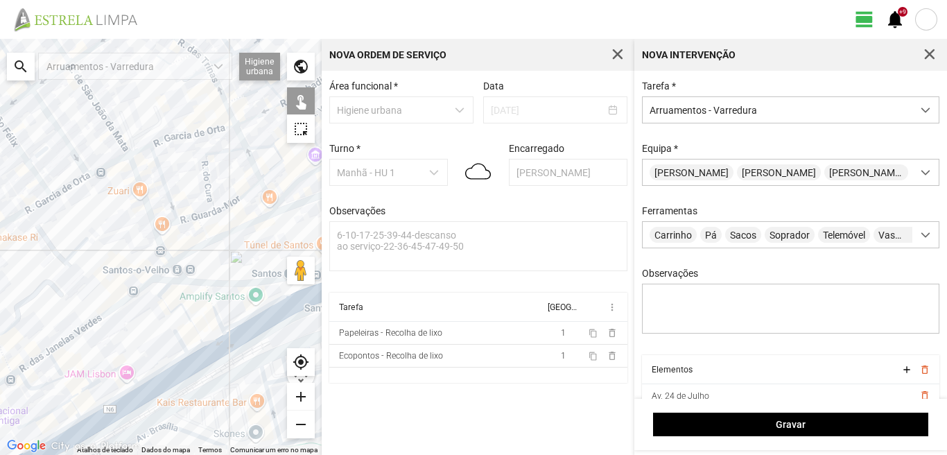
click at [100, 381] on div at bounding box center [161, 247] width 322 height 416
click at [101, 405] on div at bounding box center [161, 247] width 322 height 416
click at [119, 412] on div at bounding box center [161, 247] width 322 height 416
click at [78, 393] on div at bounding box center [161, 247] width 322 height 416
click at [73, 377] on div at bounding box center [161, 247] width 322 height 416
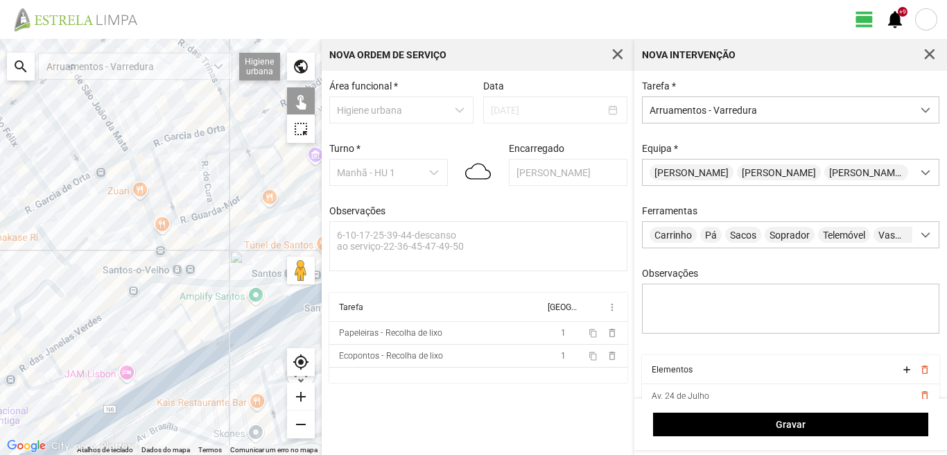
click at [55, 407] on div at bounding box center [161, 247] width 322 height 416
click at [76, 408] on div at bounding box center [161, 247] width 322 height 416
click at [61, 433] on div at bounding box center [161, 247] width 322 height 416
click at [76, 436] on div at bounding box center [161, 247] width 322 height 416
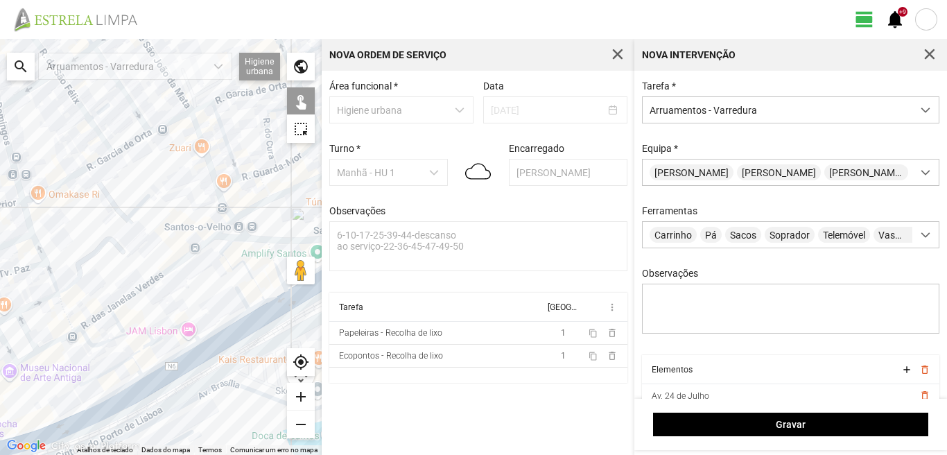
drag, startPoint x: 79, startPoint y: 420, endPoint x: 160, endPoint y: 359, distance: 101.1
click at [149, 370] on div at bounding box center [161, 247] width 322 height 416
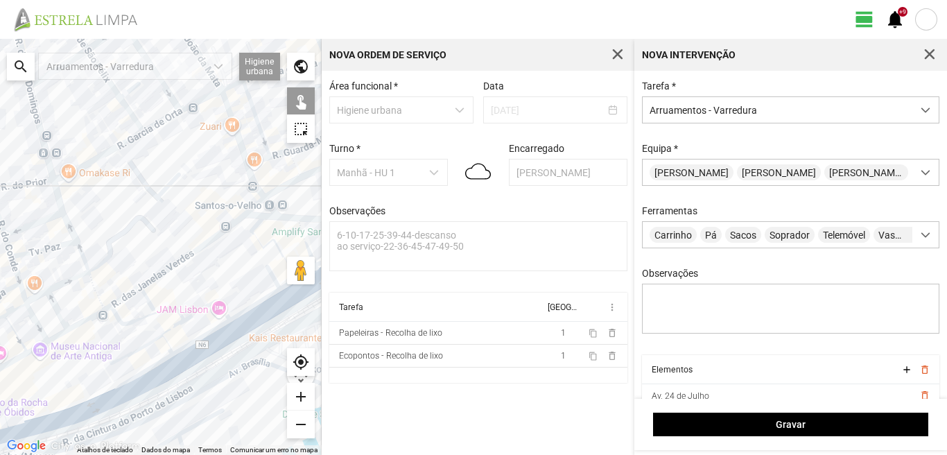
click at [65, 424] on div at bounding box center [161, 247] width 322 height 416
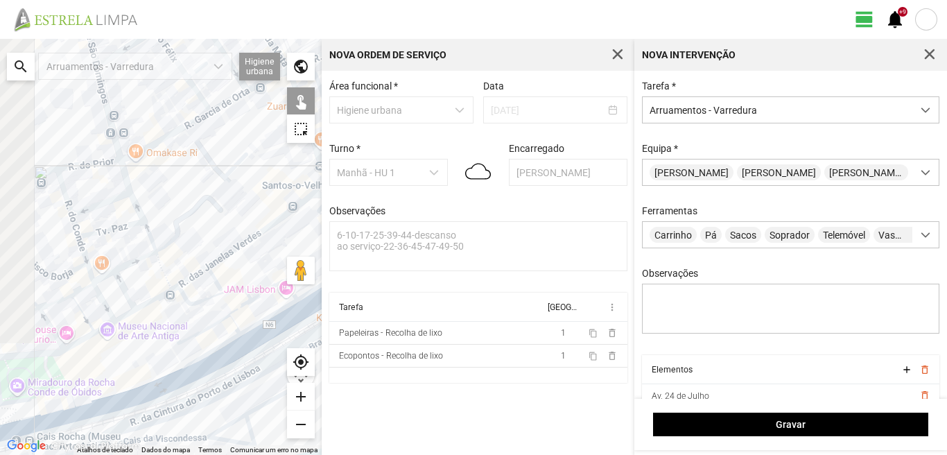
drag, startPoint x: 50, startPoint y: 405, endPoint x: 121, endPoint y: 384, distance: 73.7
click at [118, 385] on div at bounding box center [161, 247] width 322 height 416
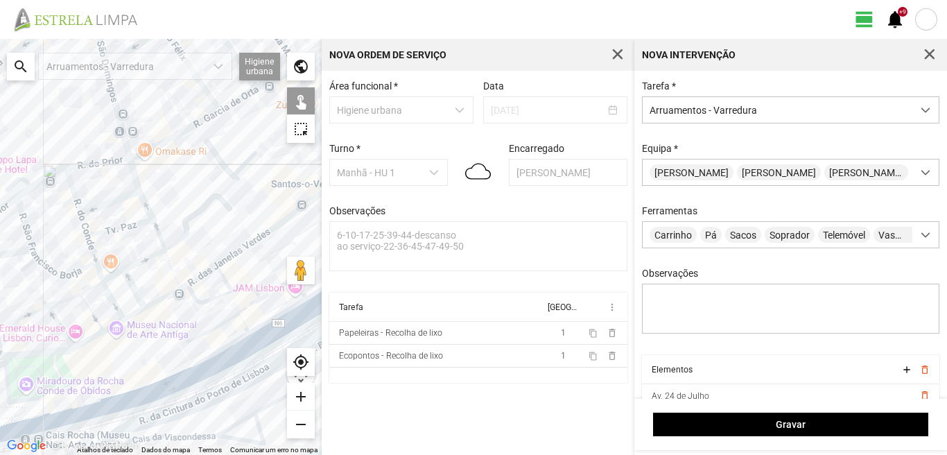
click at [61, 413] on div at bounding box center [161, 247] width 322 height 416
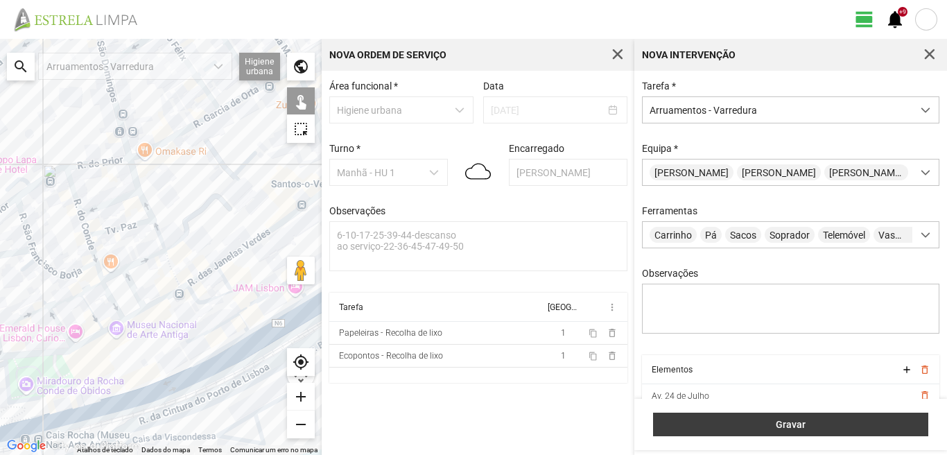
click at [676, 420] on span "Gravar" at bounding box center [791, 424] width 261 height 11
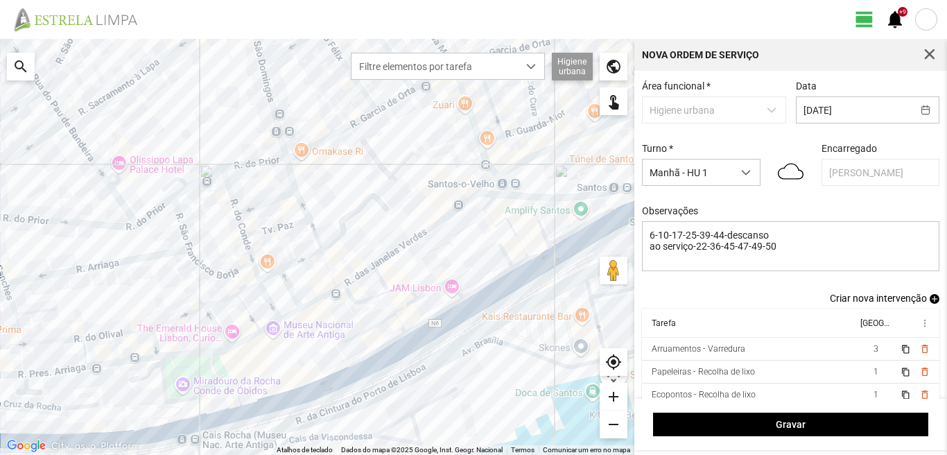
click at [930, 300] on span "add" at bounding box center [935, 299] width 10 height 10
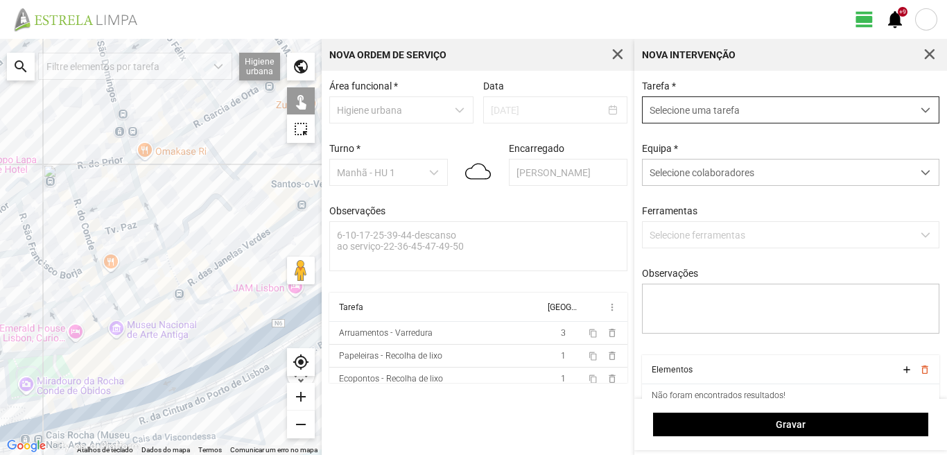
click at [779, 107] on span "Selecione uma tarefa" at bounding box center [778, 110] width 270 height 26
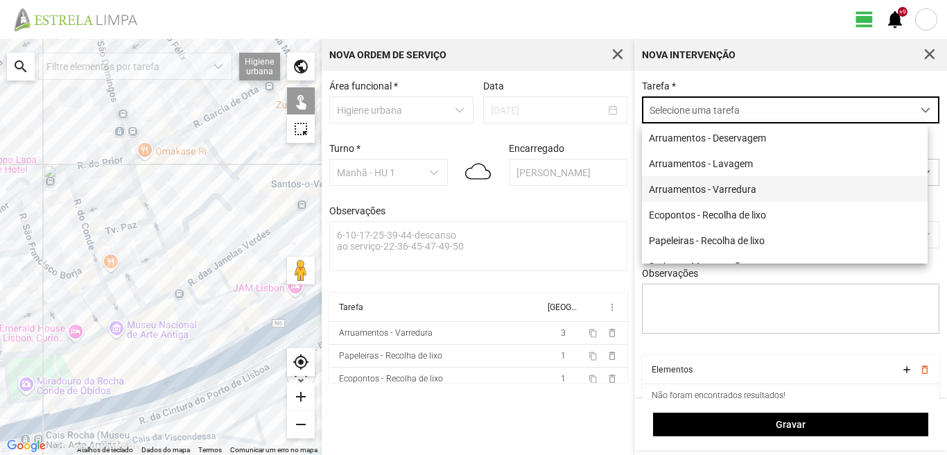
click at [736, 188] on li "Arruamentos - Varredura" at bounding box center [785, 189] width 286 height 26
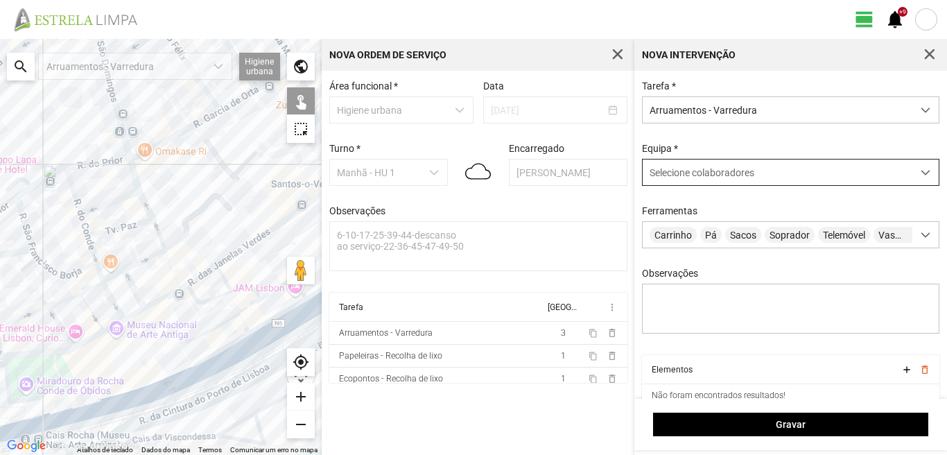
click at [680, 169] on span "Selecione colaboradores" at bounding box center [702, 172] width 105 height 11
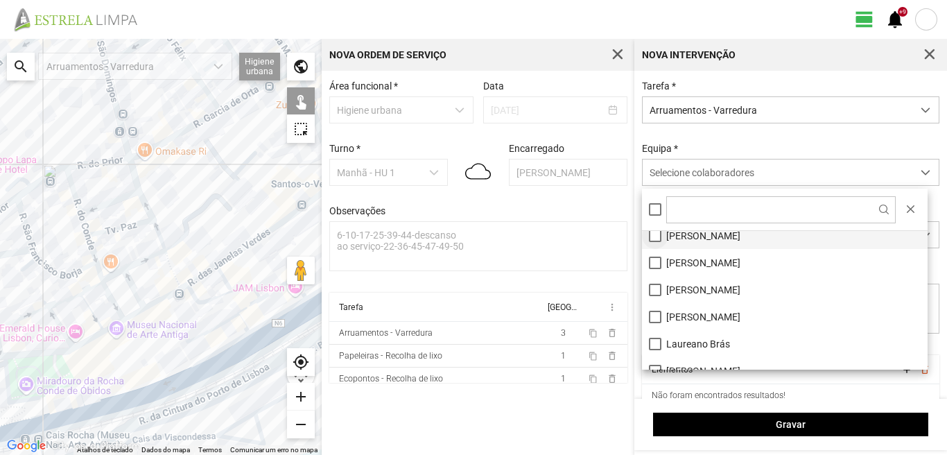
scroll to position [69, 0]
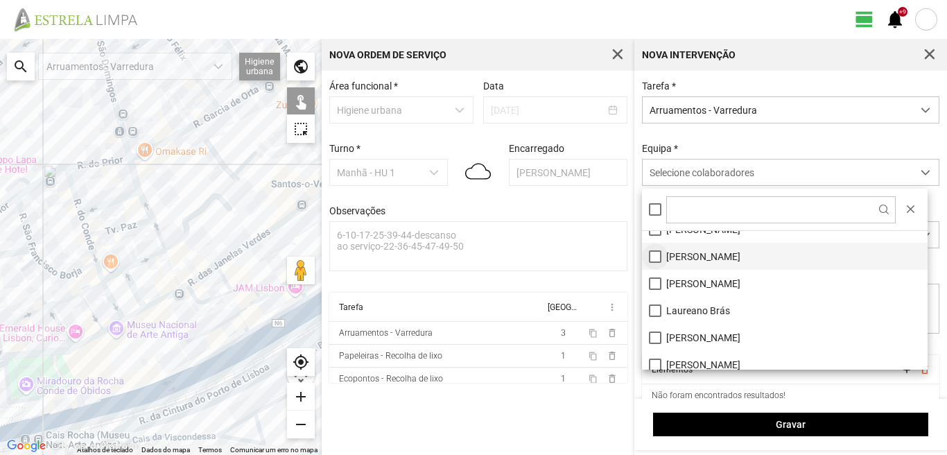
click at [650, 257] on li "[PERSON_NAME]" at bounding box center [785, 256] width 286 height 27
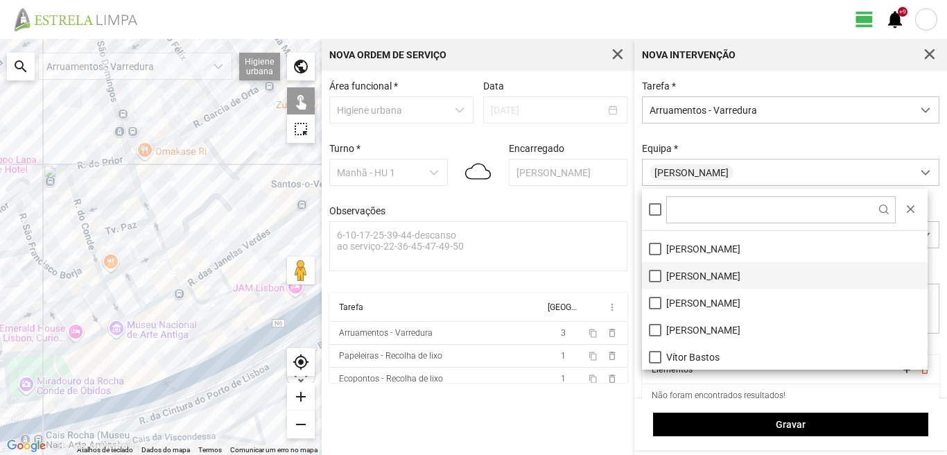
scroll to position [186, 0]
click at [652, 274] on li "[PERSON_NAME]" at bounding box center [785, 274] width 286 height 27
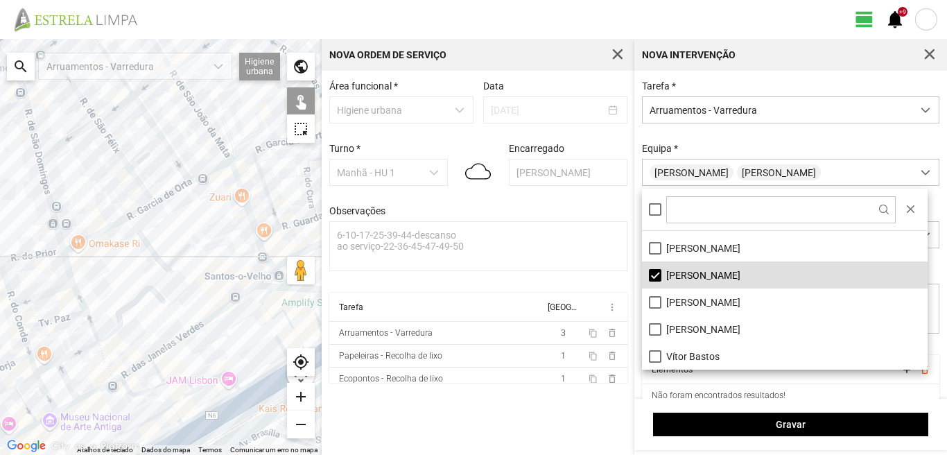
drag, startPoint x: 187, startPoint y: 201, endPoint x: 121, endPoint y: 298, distance: 117.7
click at [121, 298] on div at bounding box center [161, 247] width 322 height 416
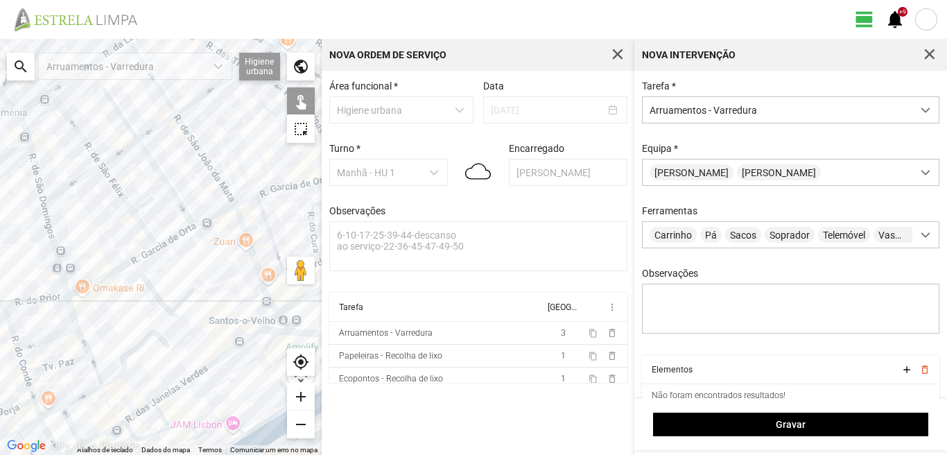
drag, startPoint x: 118, startPoint y: 252, endPoint x: 87, endPoint y: 482, distance: 231.7
click at [87, 454] on html "view_day +9 notifications ← Mover para a esquerda → Mover para a direita ↑ Move…" at bounding box center [473, 227] width 947 height 455
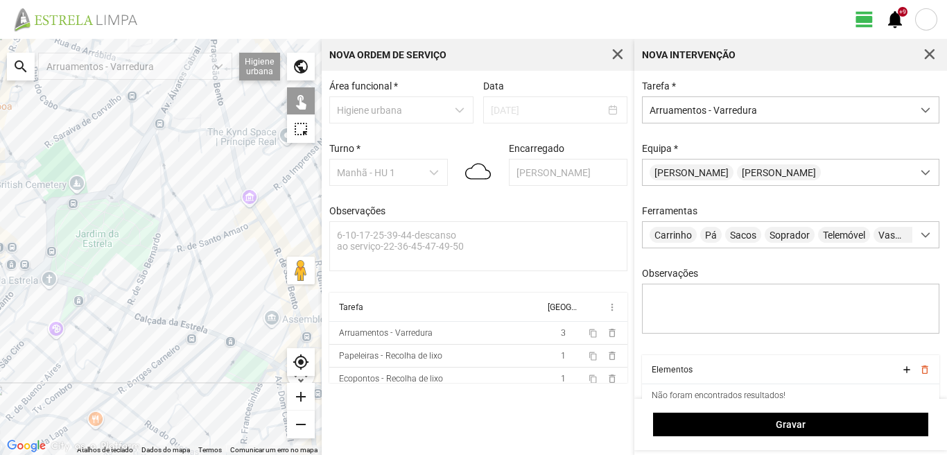
click at [138, 316] on div at bounding box center [161, 247] width 322 height 416
click at [110, 298] on div at bounding box center [161, 247] width 322 height 416
click at [73, 284] on div at bounding box center [161, 247] width 322 height 416
click at [66, 295] on div at bounding box center [161, 247] width 322 height 416
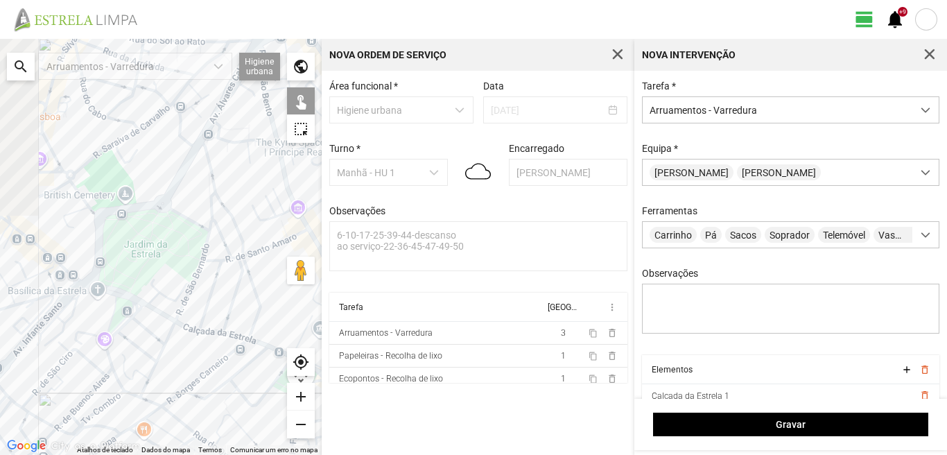
drag, startPoint x: 67, startPoint y: 294, endPoint x: 124, endPoint y: 309, distance: 59.4
click at [124, 308] on div at bounding box center [161, 247] width 322 height 416
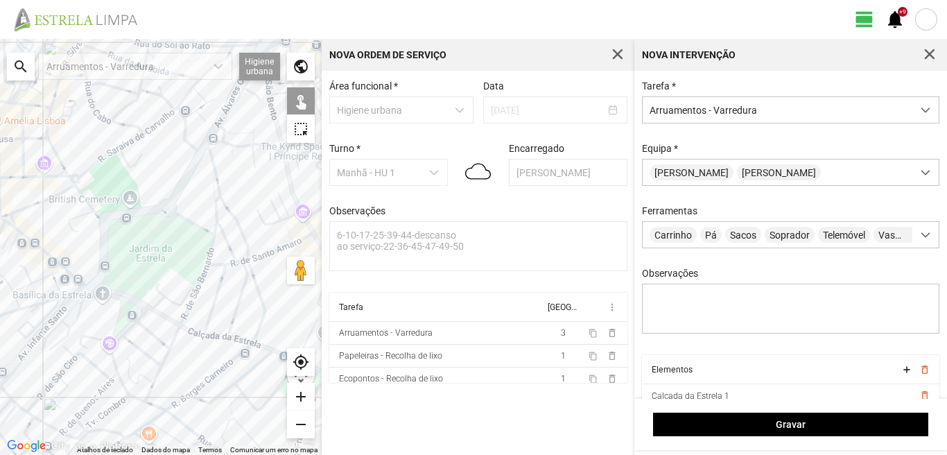
click at [88, 287] on div at bounding box center [161, 247] width 322 height 416
click at [83, 293] on div at bounding box center [161, 247] width 322 height 416
click at [65, 286] on div at bounding box center [161, 247] width 322 height 416
click at [69, 273] on div at bounding box center [161, 247] width 322 height 416
click at [60, 268] on div at bounding box center [161, 247] width 322 height 416
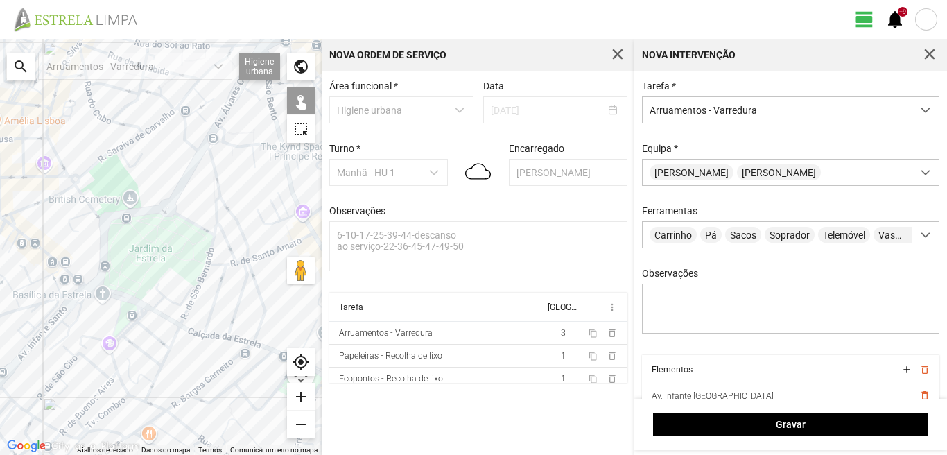
click at [53, 259] on div at bounding box center [161, 247] width 322 height 416
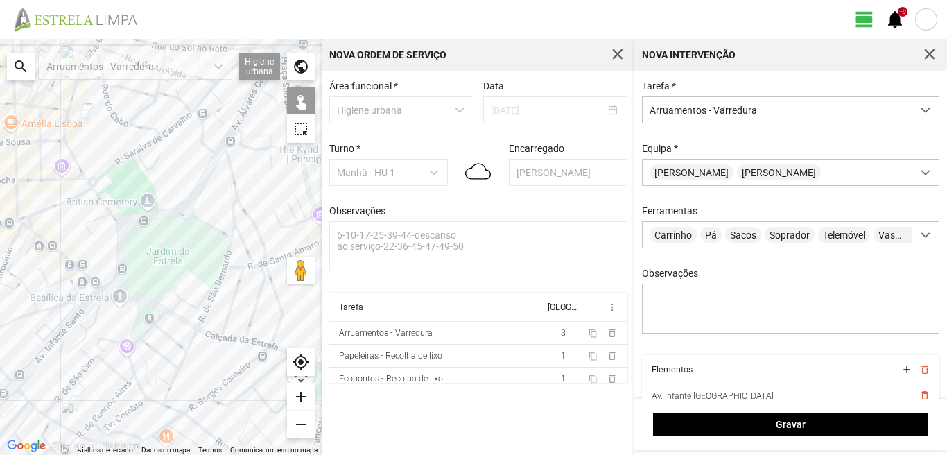
drag, startPoint x: 21, startPoint y: 259, endPoint x: 50, endPoint y: 266, distance: 29.8
click at [50, 266] on div at bounding box center [161, 247] width 322 height 416
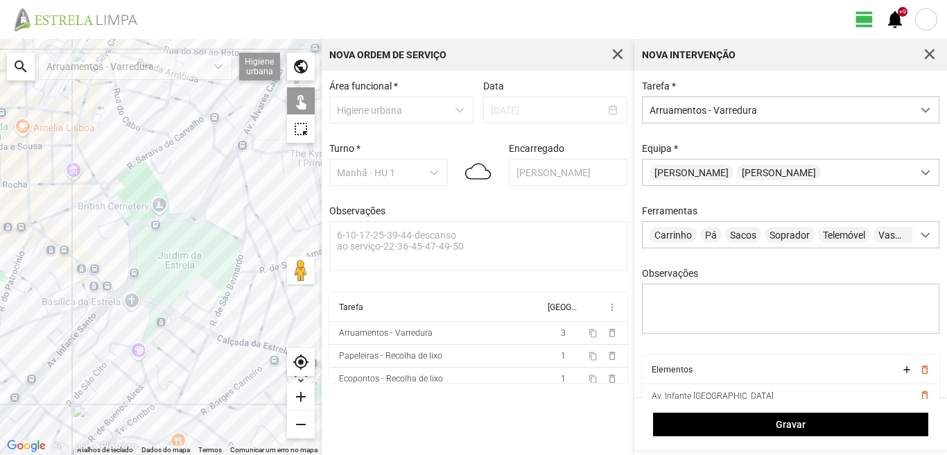
click at [42, 247] on div at bounding box center [161, 247] width 322 height 416
click at [38, 243] on div at bounding box center [161, 247] width 322 height 416
click at [38, 231] on div at bounding box center [161, 247] width 322 height 416
click at [47, 237] on div at bounding box center [161, 247] width 322 height 416
click at [33, 227] on div at bounding box center [161, 247] width 322 height 416
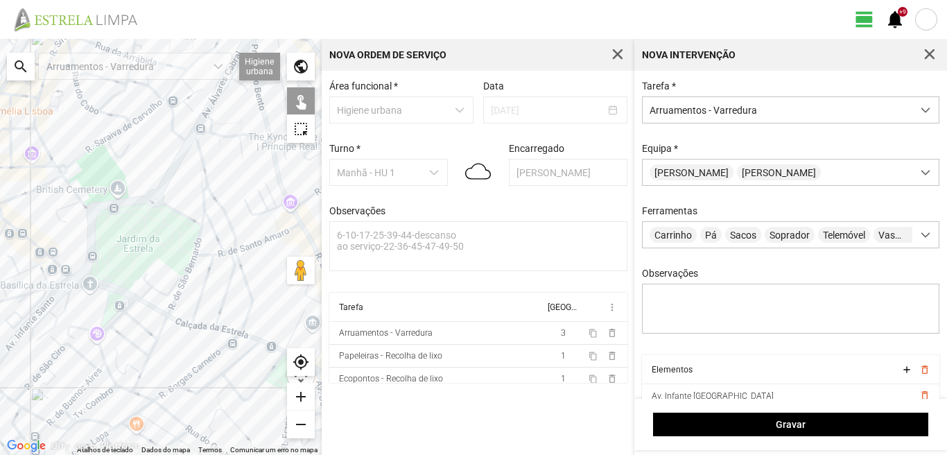
drag, startPoint x: 241, startPoint y: 368, endPoint x: 159, endPoint y: 330, distance: 89.4
click at [159, 330] on div at bounding box center [161, 247] width 322 height 416
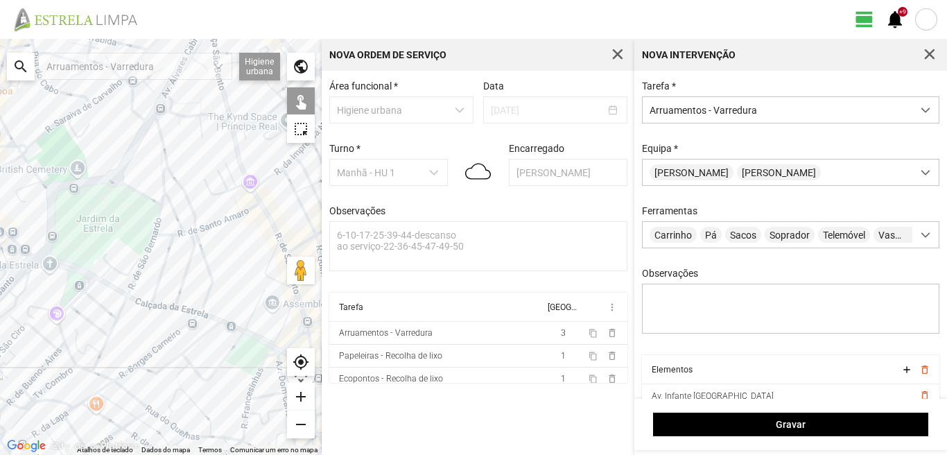
click at [157, 304] on div at bounding box center [161, 247] width 322 height 416
click at [186, 307] on div at bounding box center [161, 247] width 322 height 416
click at [212, 319] on div at bounding box center [161, 247] width 322 height 416
click at [208, 316] on div at bounding box center [161, 247] width 322 height 416
click at [228, 323] on div at bounding box center [161, 247] width 322 height 416
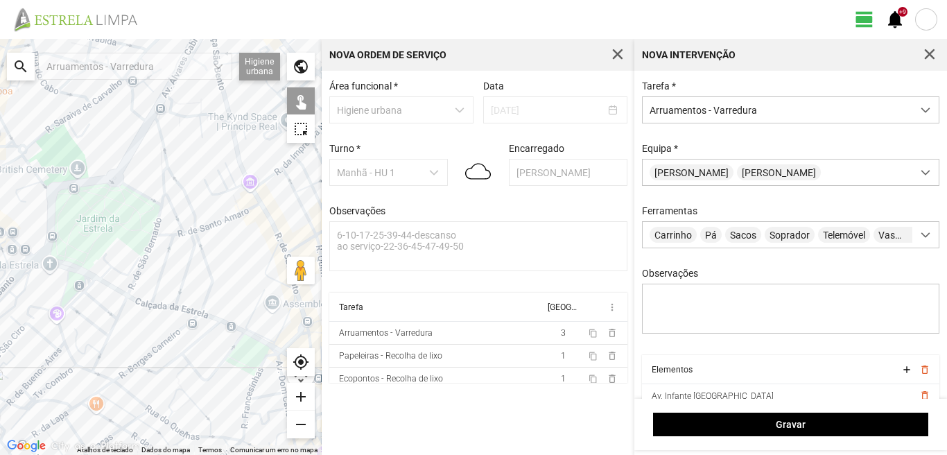
click at [257, 337] on div at bounding box center [161, 247] width 322 height 416
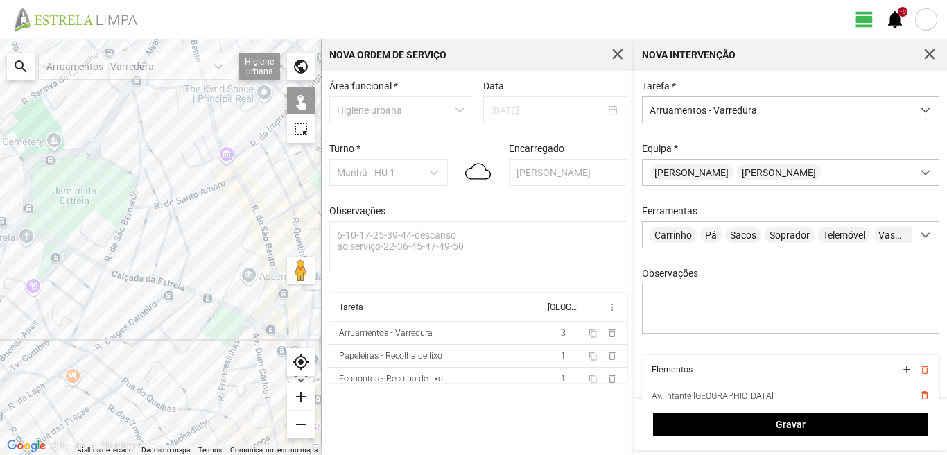
drag, startPoint x: 239, startPoint y: 337, endPoint x: 195, endPoint y: 290, distance: 64.8
click at [201, 297] on div at bounding box center [161, 247] width 322 height 416
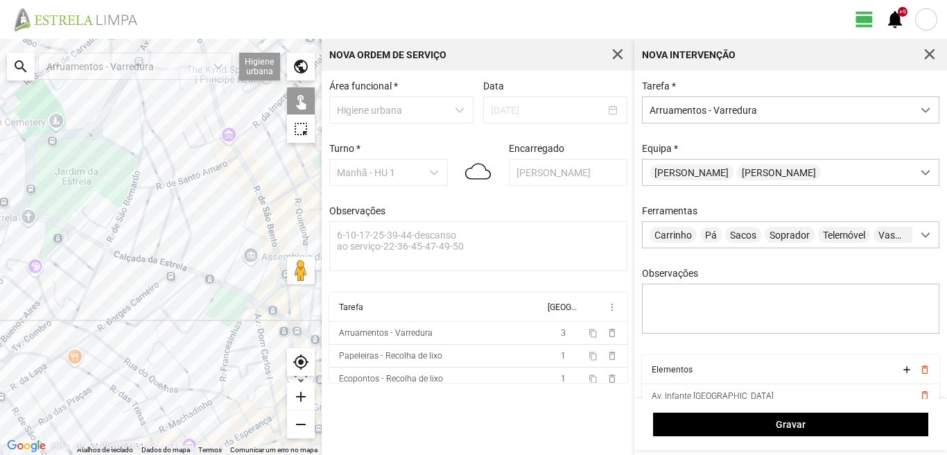
drag, startPoint x: 180, startPoint y: 309, endPoint x: 272, endPoint y: 335, distance: 95.1
click at [271, 334] on div at bounding box center [161, 247] width 322 height 416
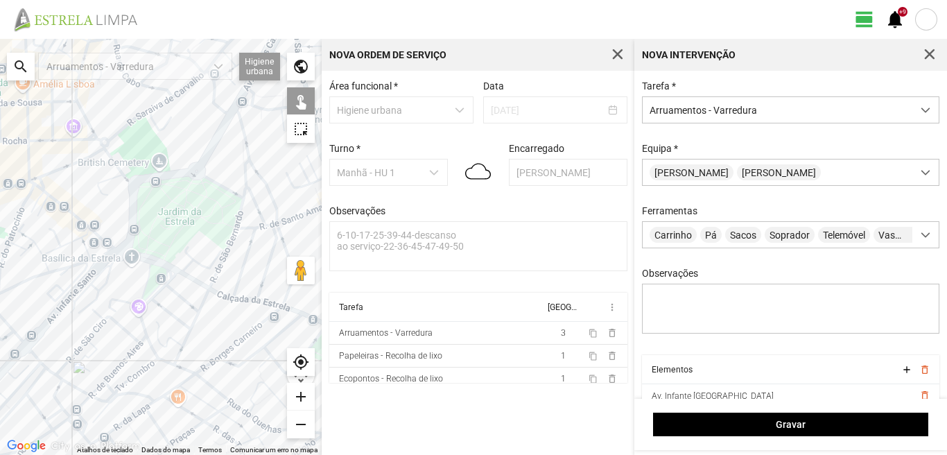
drag, startPoint x: 52, startPoint y: 306, endPoint x: 112, endPoint y: 350, distance: 74.9
click at [103, 339] on div at bounding box center [161, 247] width 322 height 416
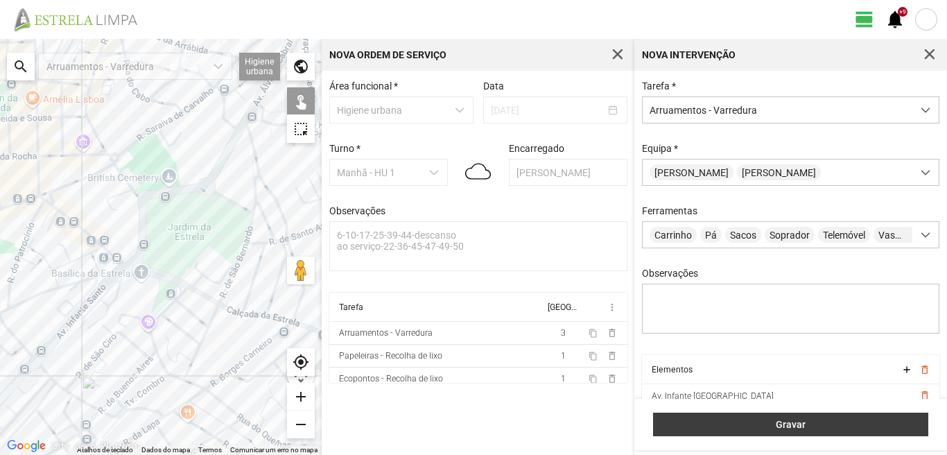
click at [797, 422] on span "Gravar" at bounding box center [791, 424] width 261 height 11
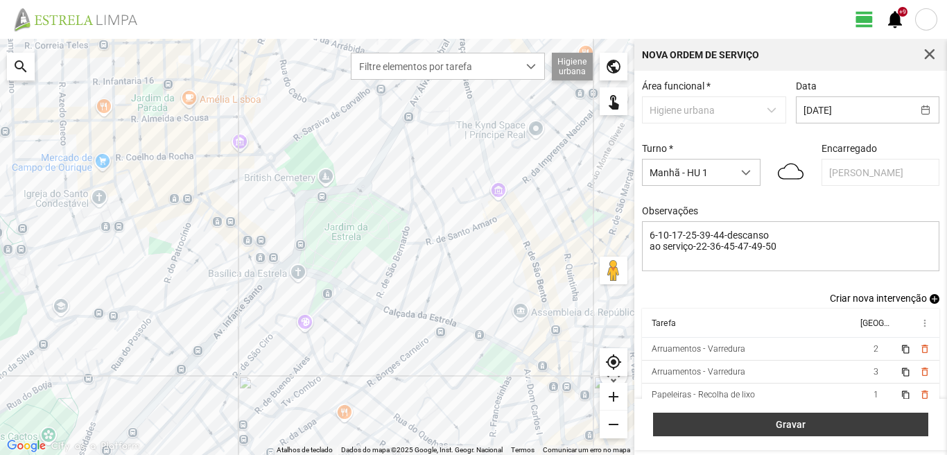
click at [831, 420] on span "Gravar" at bounding box center [791, 424] width 261 height 11
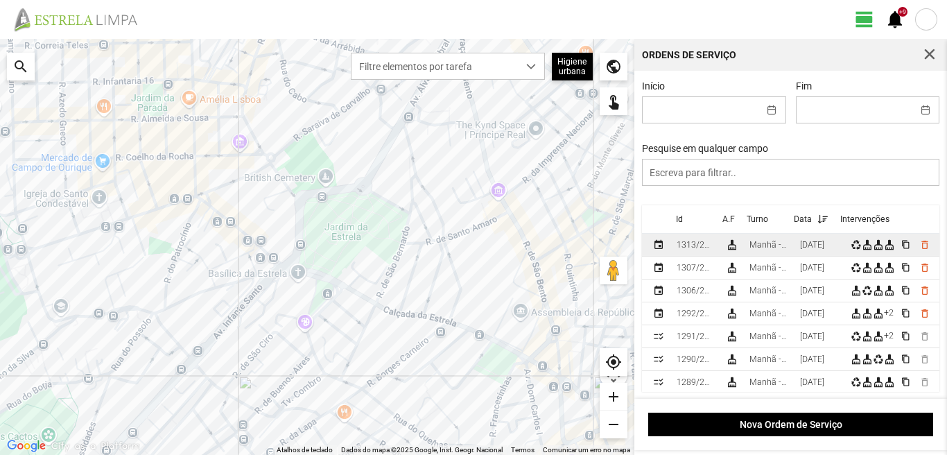
click at [816, 248] on div "[DATE]" at bounding box center [812, 245] width 24 height 10
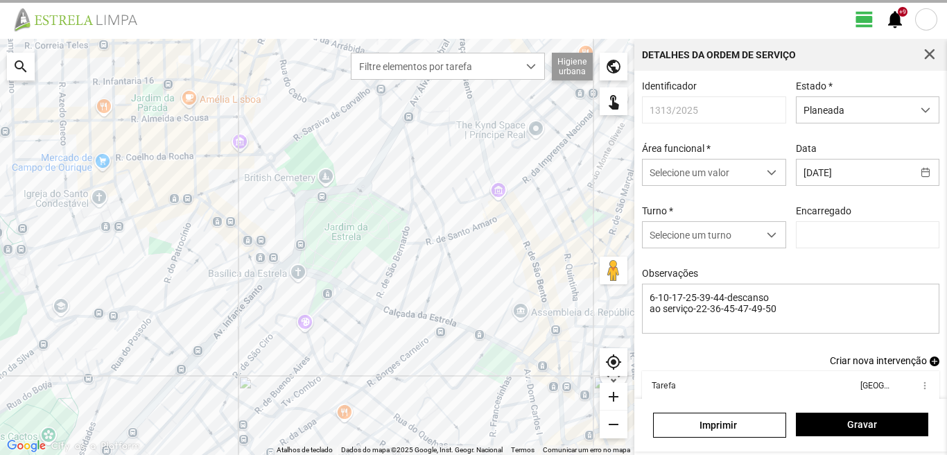
type input "[PERSON_NAME]"
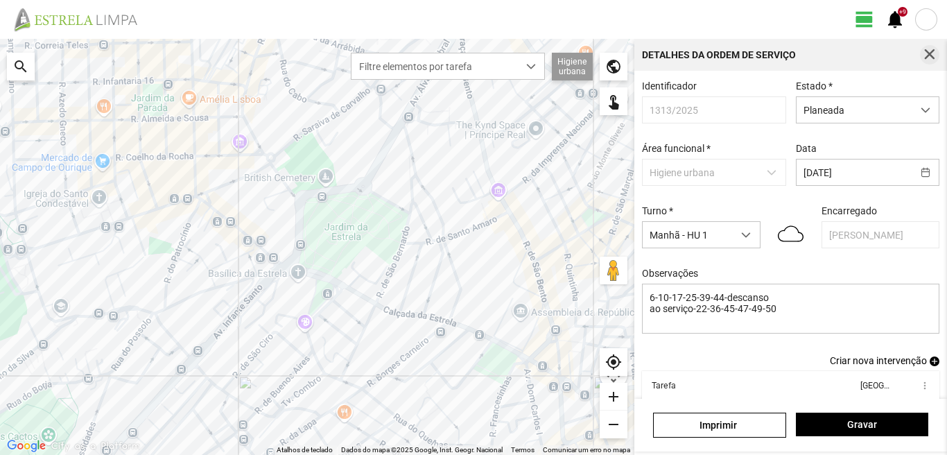
click at [932, 51] on span "button" at bounding box center [930, 55] width 12 height 12
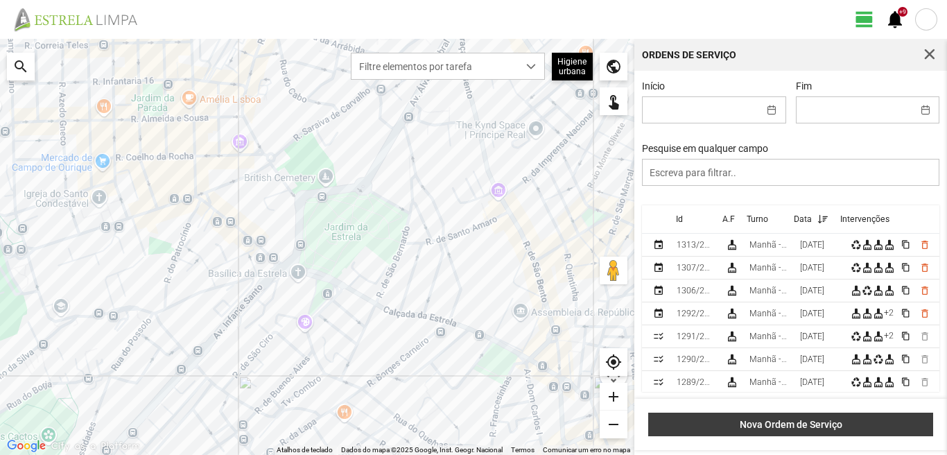
click at [806, 426] on span "Nova Ordem de Serviço" at bounding box center [791, 424] width 270 height 11
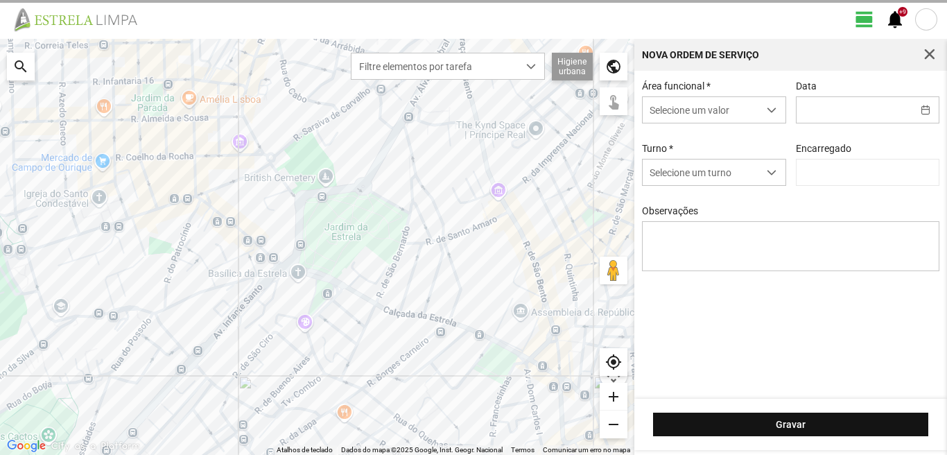
type input "[PERSON_NAME]"
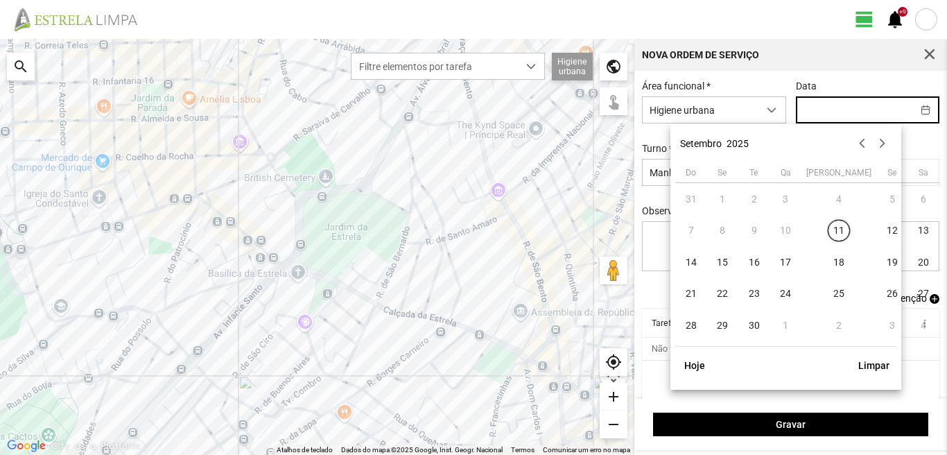
click at [808, 112] on input "text" at bounding box center [855, 110] width 116 height 26
click at [724, 262] on span "15" at bounding box center [723, 262] width 22 height 22
type input "[DATE]"
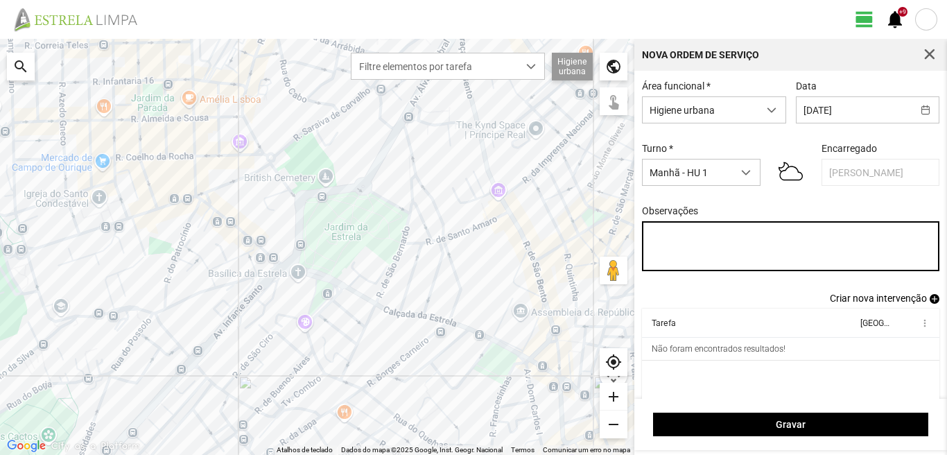
click at [654, 231] on textarea "Observações" at bounding box center [791, 246] width 298 height 50
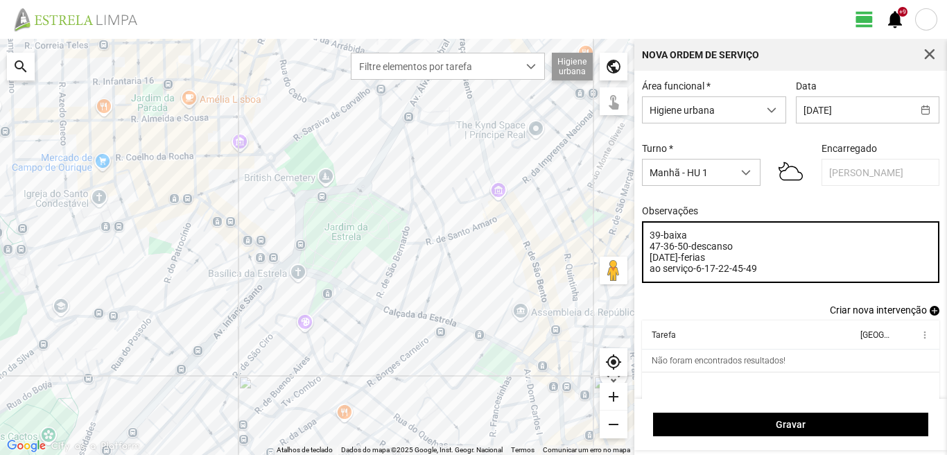
type textarea "39-baixa 47-36-50-descanso [DATE]-ferias ao serviço-6-17-22-45-49"
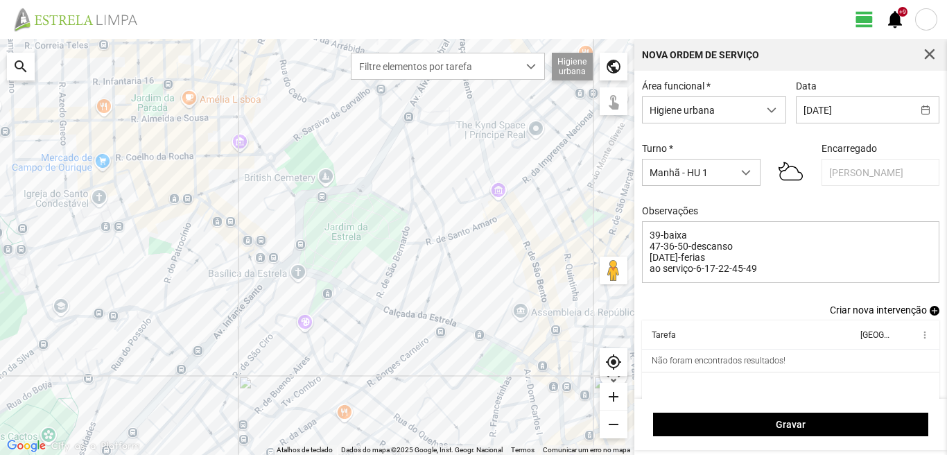
click at [930, 311] on span "add" at bounding box center [935, 311] width 10 height 10
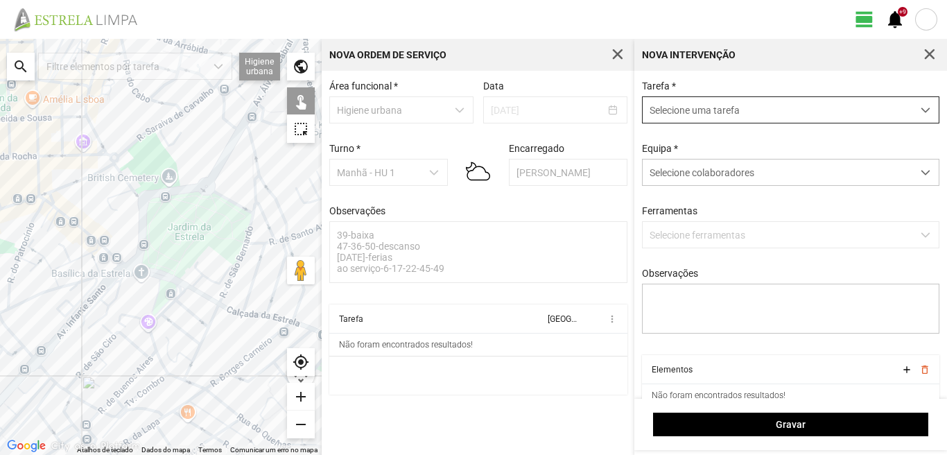
click at [727, 105] on span "Selecione uma tarefa" at bounding box center [778, 110] width 270 height 26
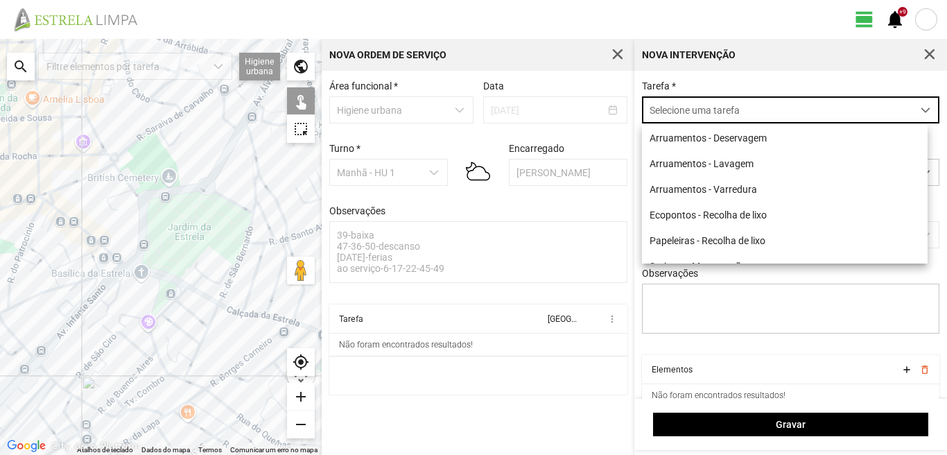
scroll to position [8, 62]
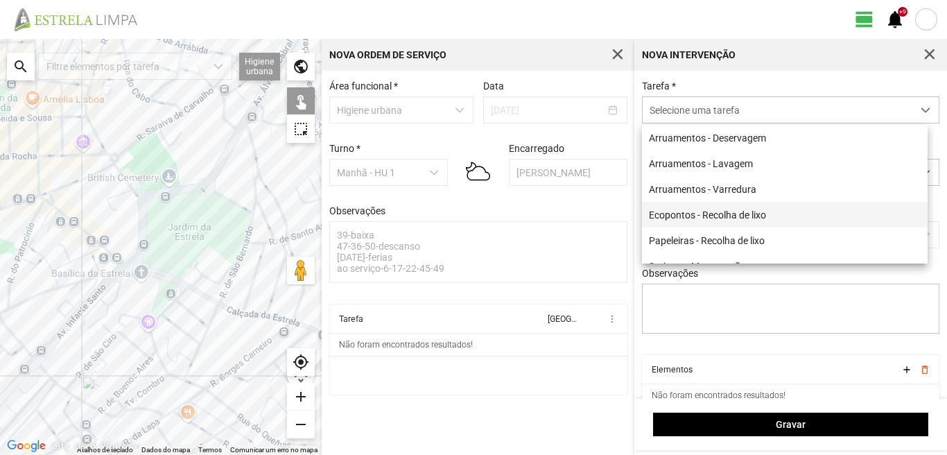
click at [677, 216] on li "Ecopontos - Recolha de lixo" at bounding box center [785, 215] width 286 height 26
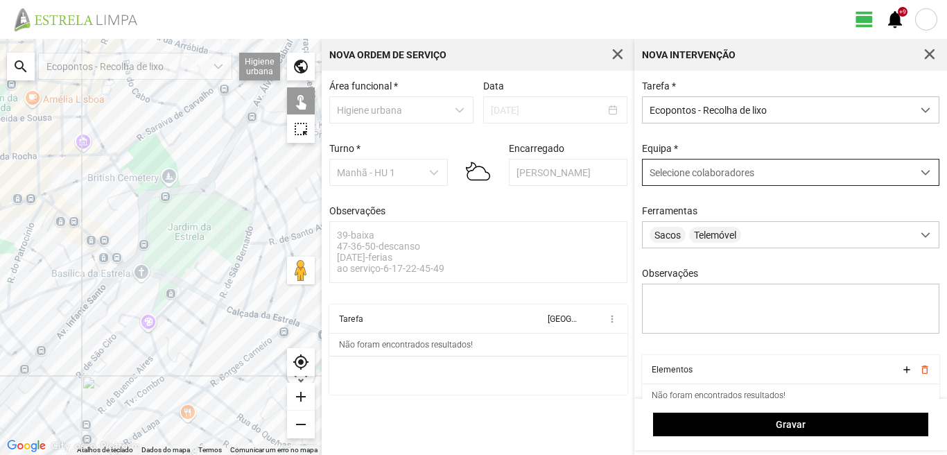
click at [693, 169] on span "Selecione colaboradores" at bounding box center [702, 172] width 105 height 11
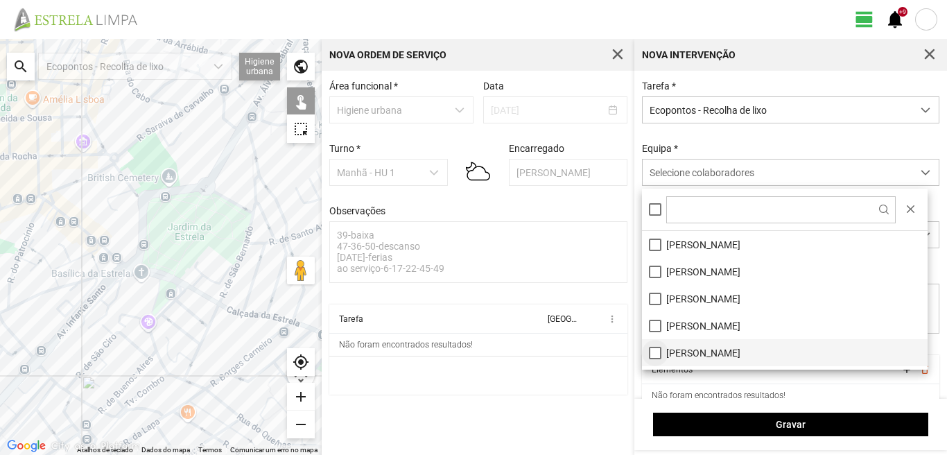
click at [653, 356] on li "[PERSON_NAME]" at bounding box center [785, 352] width 286 height 27
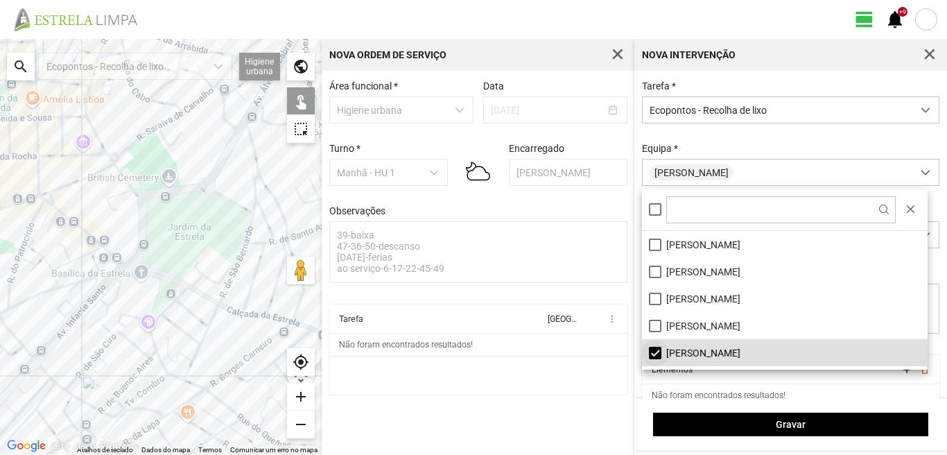
scroll to position [139, 0]
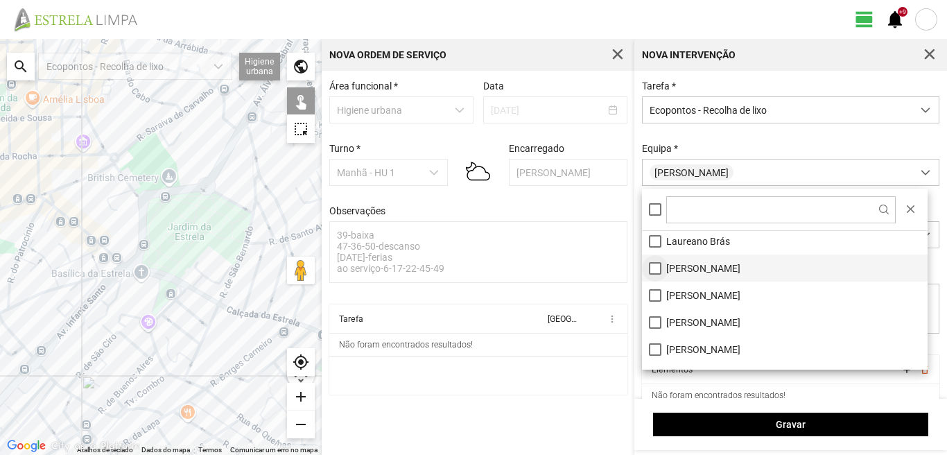
click at [657, 266] on li "[PERSON_NAME]" at bounding box center [785, 268] width 286 height 27
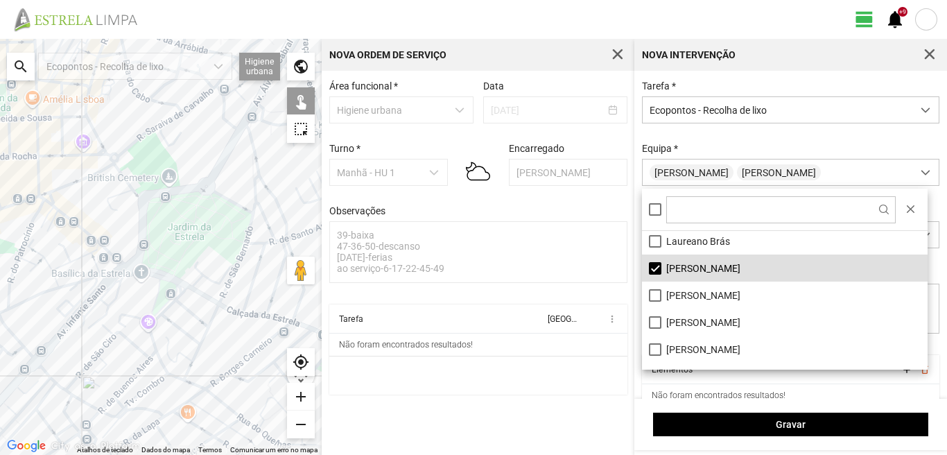
click at [70, 287] on div at bounding box center [161, 247] width 322 height 416
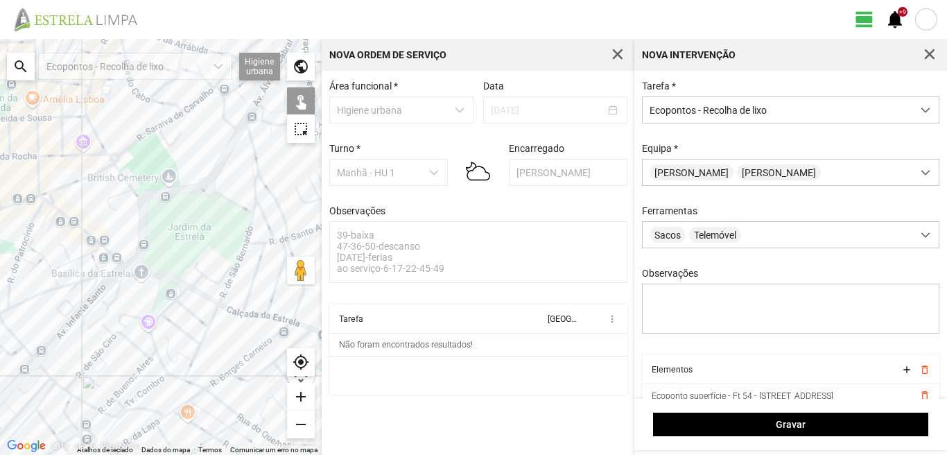
click at [49, 200] on div at bounding box center [161, 247] width 322 height 416
click at [250, 216] on div at bounding box center [161, 247] width 322 height 416
click at [225, 291] on div at bounding box center [161, 247] width 322 height 416
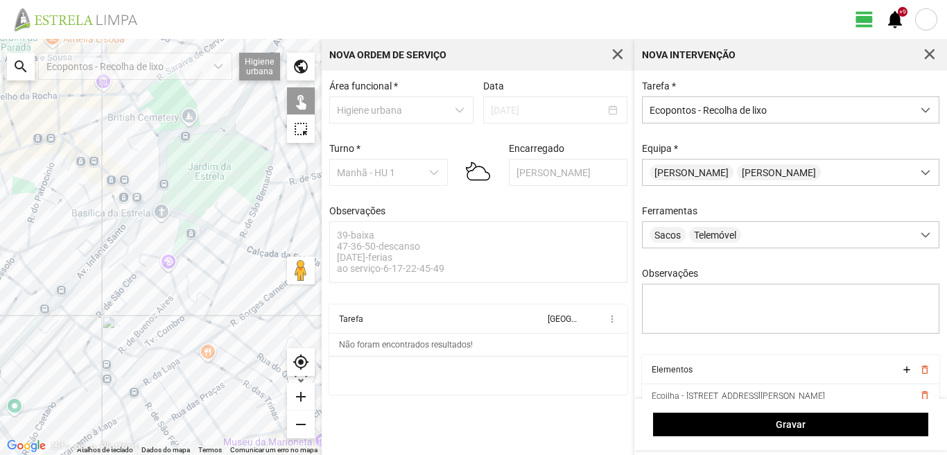
drag, startPoint x: 187, startPoint y: 384, endPoint x: 191, endPoint y: 277, distance: 107.6
click at [200, 288] on div at bounding box center [161, 247] width 322 height 416
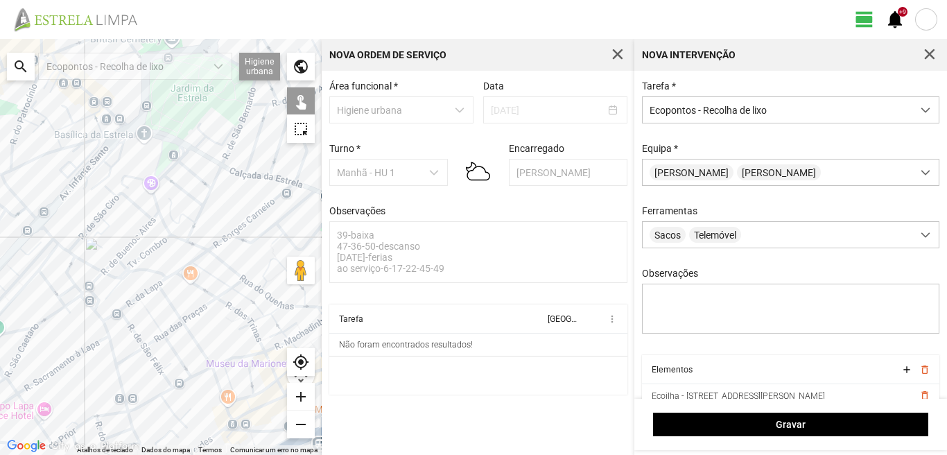
click at [159, 286] on div at bounding box center [161, 247] width 322 height 416
click at [177, 388] on div at bounding box center [161, 247] width 322 height 416
click at [119, 361] on div at bounding box center [161, 247] width 322 height 416
click at [213, 365] on div at bounding box center [161, 247] width 322 height 416
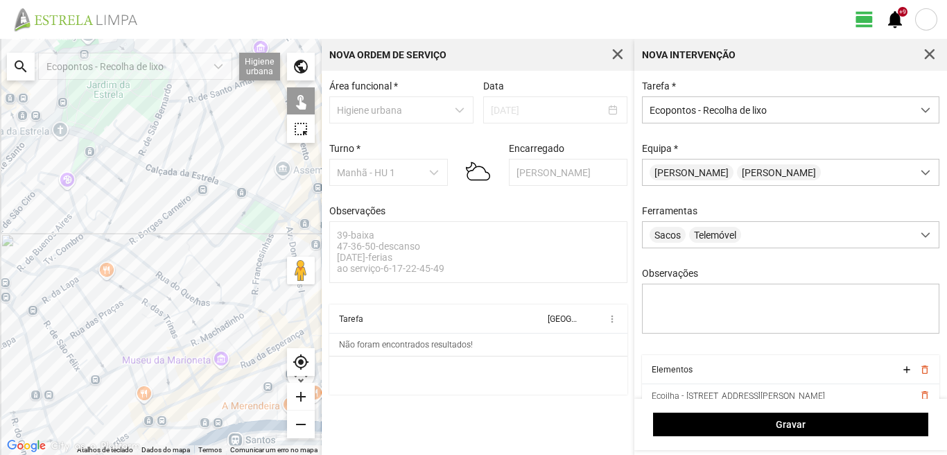
drag, startPoint x: 243, startPoint y: 309, endPoint x: 159, endPoint y: 304, distance: 84.1
click at [159, 304] on div at bounding box center [161, 247] width 322 height 416
click at [135, 254] on div at bounding box center [161, 247] width 322 height 416
click at [150, 229] on div at bounding box center [161, 247] width 322 height 416
click at [269, 153] on div at bounding box center [161, 247] width 322 height 416
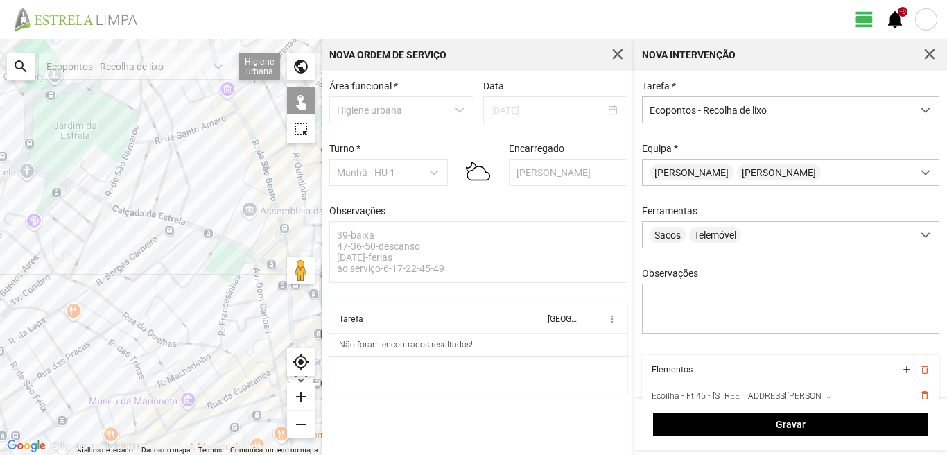
drag, startPoint x: 239, startPoint y: 184, endPoint x: 214, endPoint y: 210, distance: 35.8
click at [214, 210] on div at bounding box center [161, 247] width 322 height 416
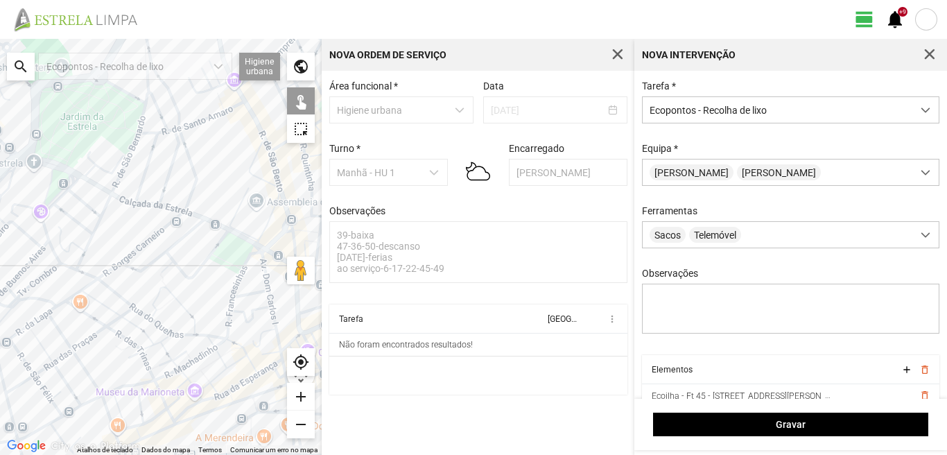
click at [225, 331] on div at bounding box center [161, 247] width 322 height 416
click at [235, 338] on div at bounding box center [161, 247] width 322 height 416
click at [277, 354] on div at bounding box center [161, 247] width 322 height 416
click at [226, 328] on div at bounding box center [161, 247] width 322 height 416
click at [245, 292] on div at bounding box center [161, 247] width 322 height 416
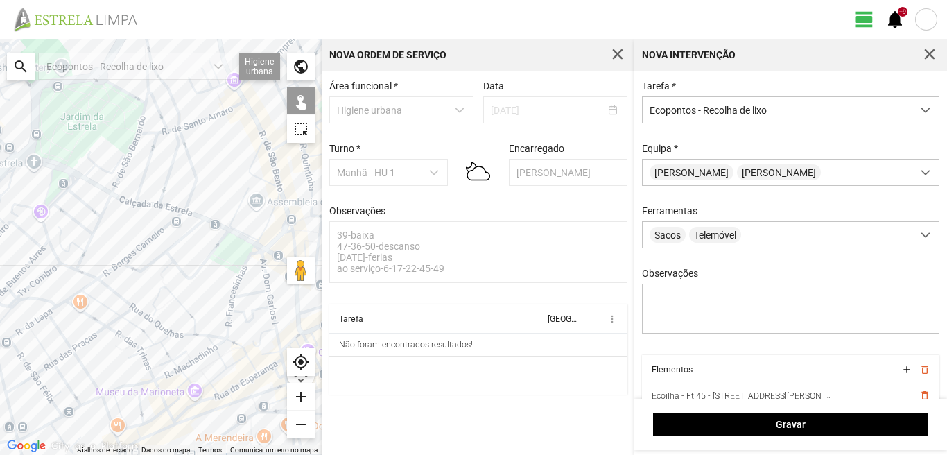
click at [248, 249] on div at bounding box center [161, 247] width 322 height 416
click at [182, 416] on div at bounding box center [161, 247] width 322 height 416
drag, startPoint x: 180, startPoint y: 386, endPoint x: 178, endPoint y: 286, distance: 99.9
click at [182, 279] on div at bounding box center [161, 247] width 322 height 416
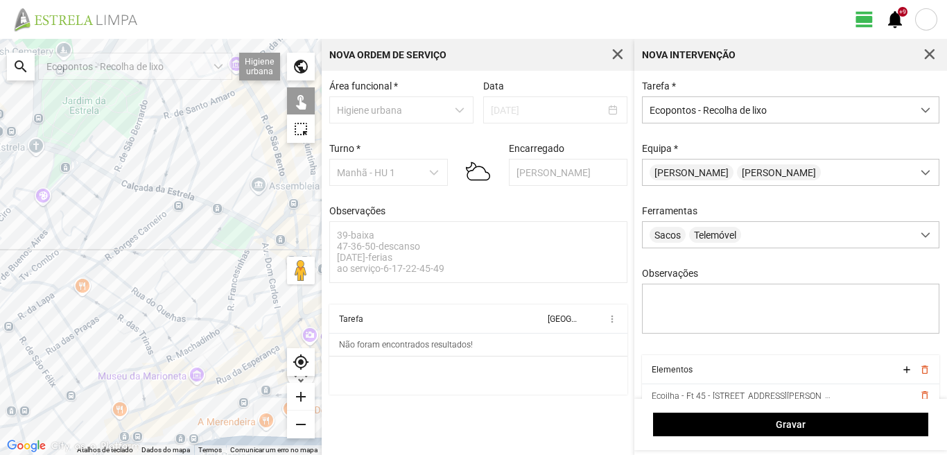
drag, startPoint x: 189, startPoint y: 329, endPoint x: 146, endPoint y: 239, distance: 100.8
click at [169, 268] on div at bounding box center [161, 247] width 322 height 416
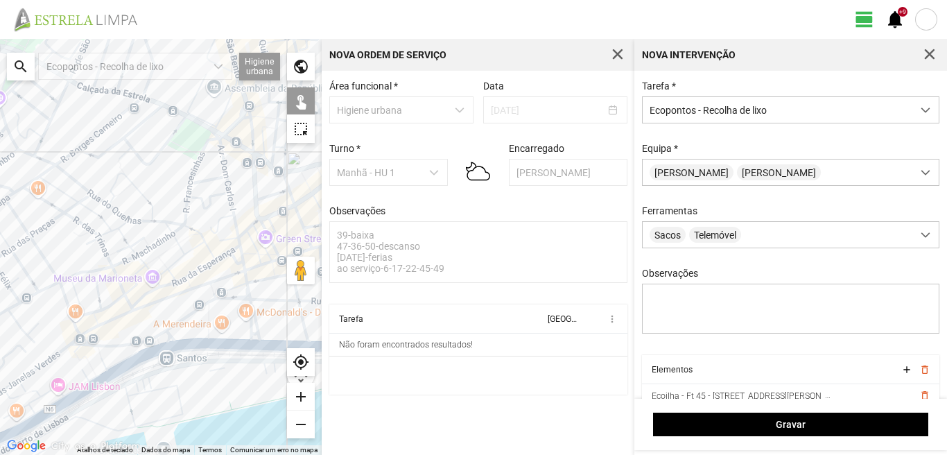
drag, startPoint x: 196, startPoint y: 287, endPoint x: 200, endPoint y: 301, distance: 14.5
click at [196, 288] on div at bounding box center [161, 247] width 322 height 416
click at [217, 300] on div at bounding box center [161, 247] width 322 height 416
click at [204, 288] on div at bounding box center [161, 247] width 322 height 416
click at [171, 329] on div at bounding box center [161, 247] width 322 height 416
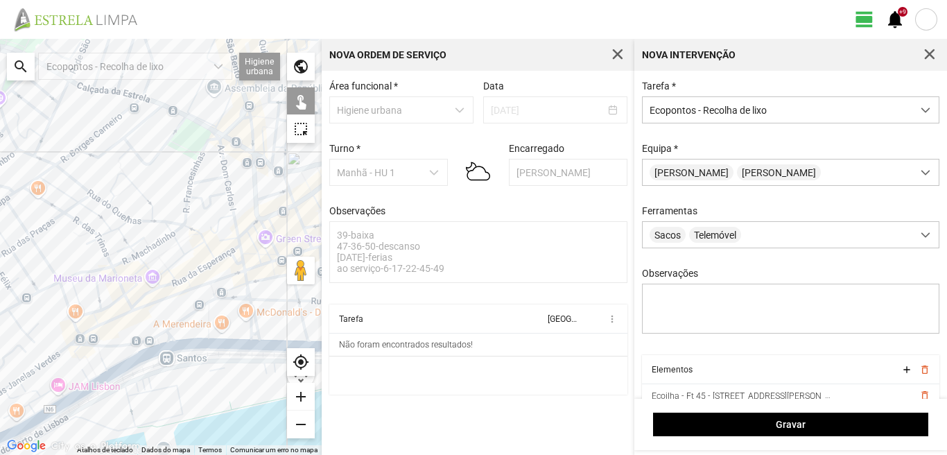
click at [249, 362] on div at bounding box center [161, 247] width 322 height 416
click at [163, 373] on div at bounding box center [161, 247] width 322 height 416
click at [104, 373] on div at bounding box center [161, 247] width 322 height 416
click at [110, 396] on div at bounding box center [161, 247] width 322 height 416
click at [67, 347] on div at bounding box center [161, 247] width 322 height 416
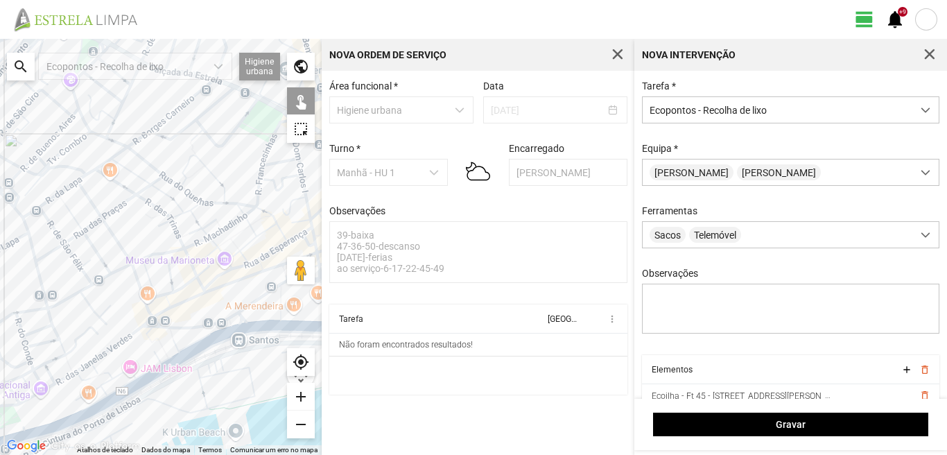
drag, startPoint x: 124, startPoint y: 350, endPoint x: 208, endPoint y: 320, distance: 89.3
click at [208, 320] on div at bounding box center [161, 247] width 322 height 416
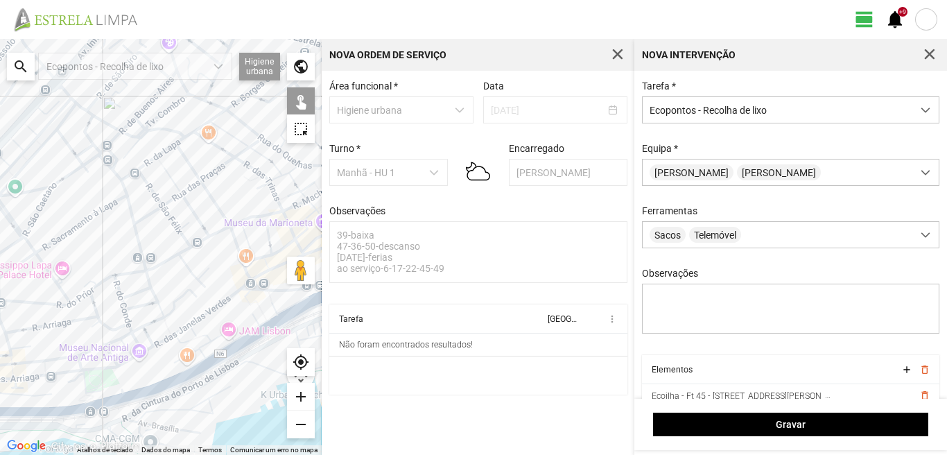
click at [178, 374] on div at bounding box center [161, 247] width 322 height 416
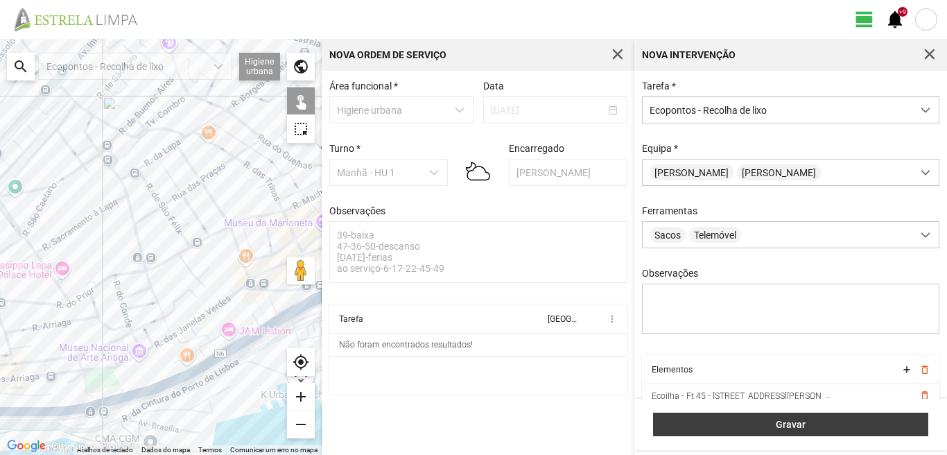
click at [745, 417] on button "Gravar" at bounding box center [790, 425] width 275 height 24
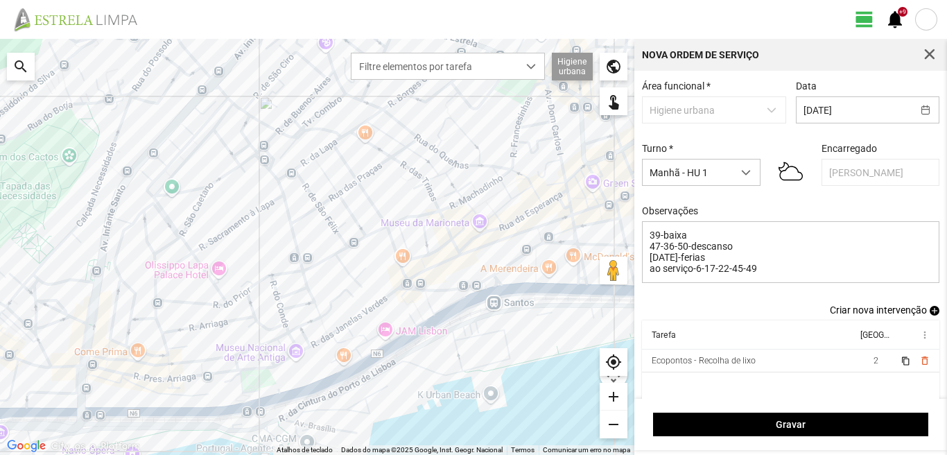
click at [930, 311] on span "add" at bounding box center [935, 311] width 10 height 10
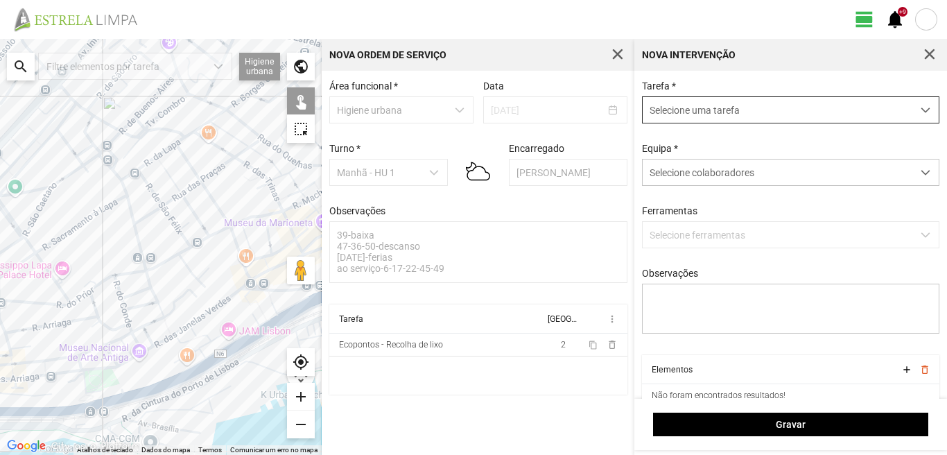
click at [750, 108] on span "Selecione uma tarefa" at bounding box center [778, 110] width 270 height 26
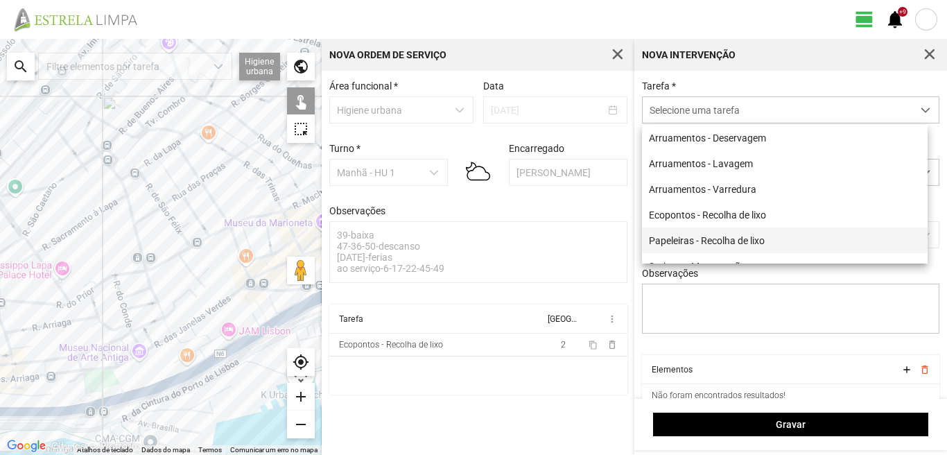
click at [723, 242] on li "Papeleiras - Recolha de lixo" at bounding box center [785, 240] width 286 height 26
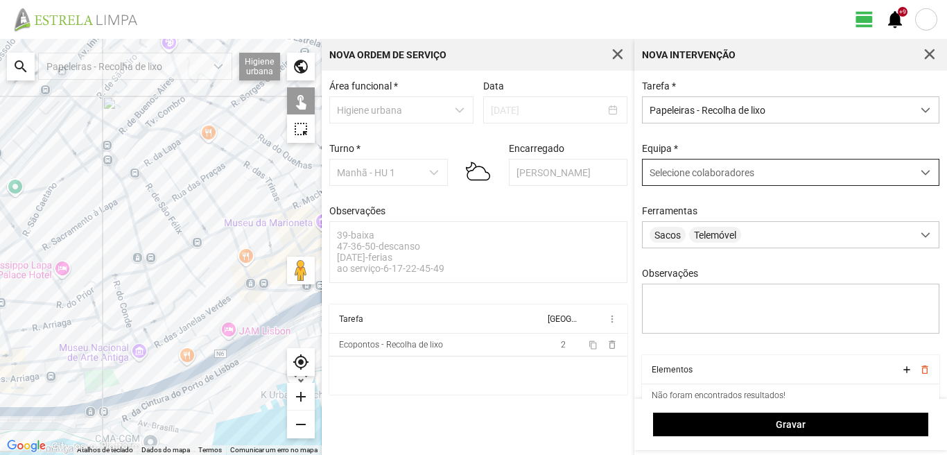
click at [716, 170] on span "Selecione colaboradores" at bounding box center [702, 172] width 105 height 11
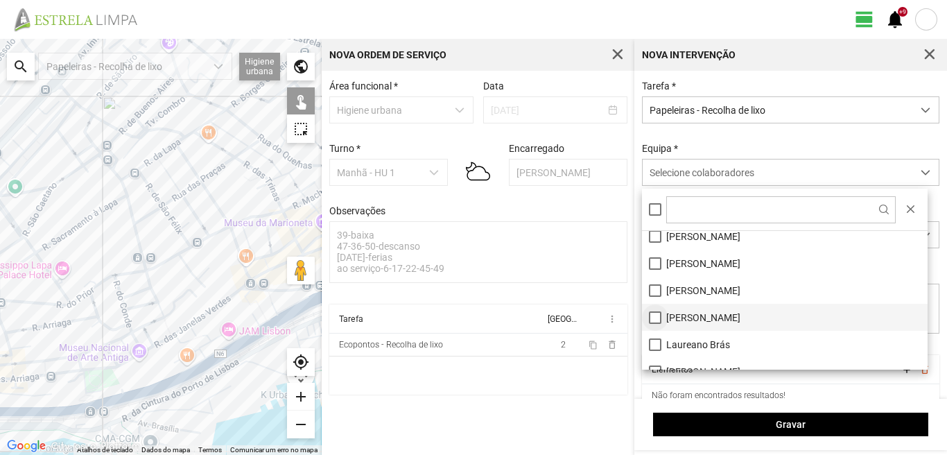
scroll to position [69, 0]
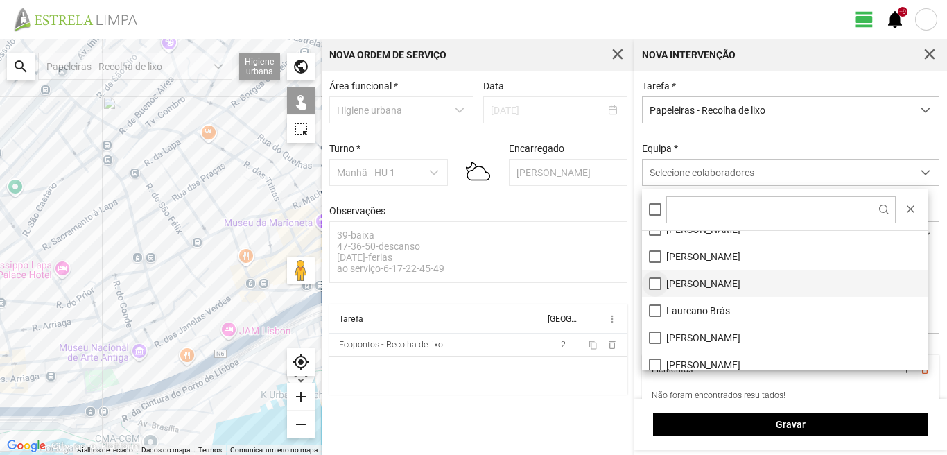
click at [651, 278] on li "[PERSON_NAME]" at bounding box center [785, 283] width 286 height 27
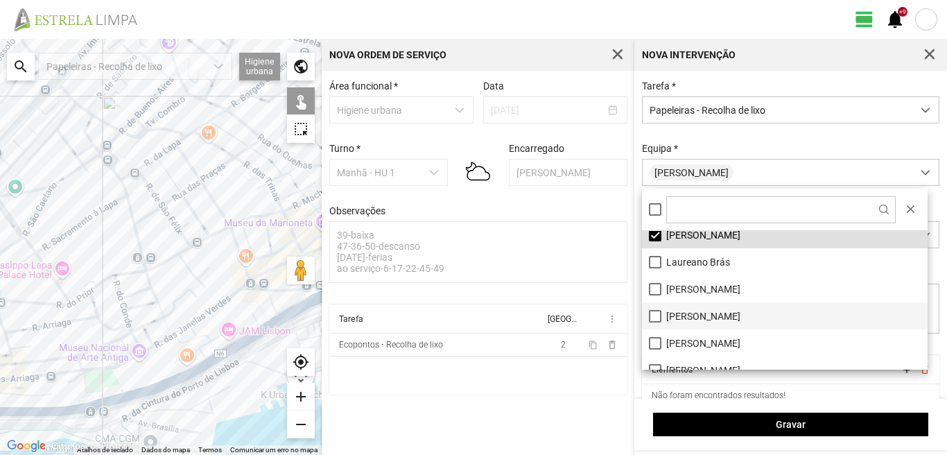
scroll to position [139, 0]
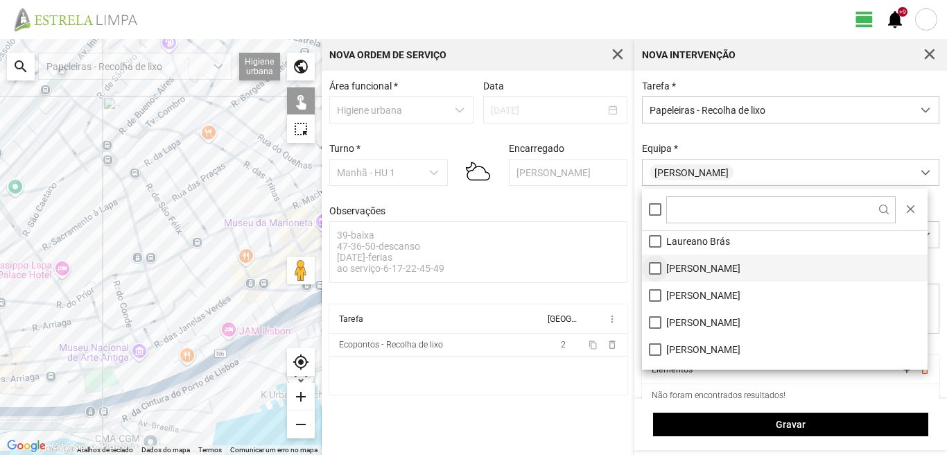
click at [659, 268] on li "[PERSON_NAME]" at bounding box center [785, 268] width 286 height 27
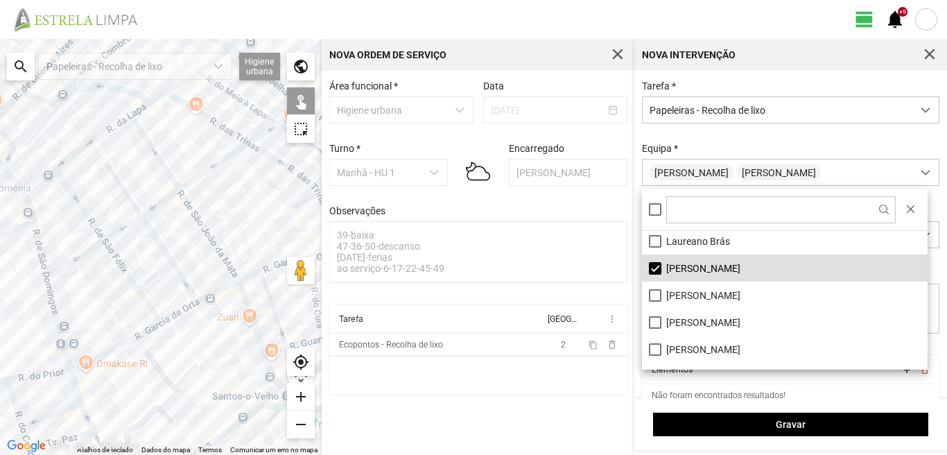
drag, startPoint x: 199, startPoint y: 196, endPoint x: 119, endPoint y: 280, distance: 116.3
click at [120, 279] on div at bounding box center [161, 247] width 322 height 416
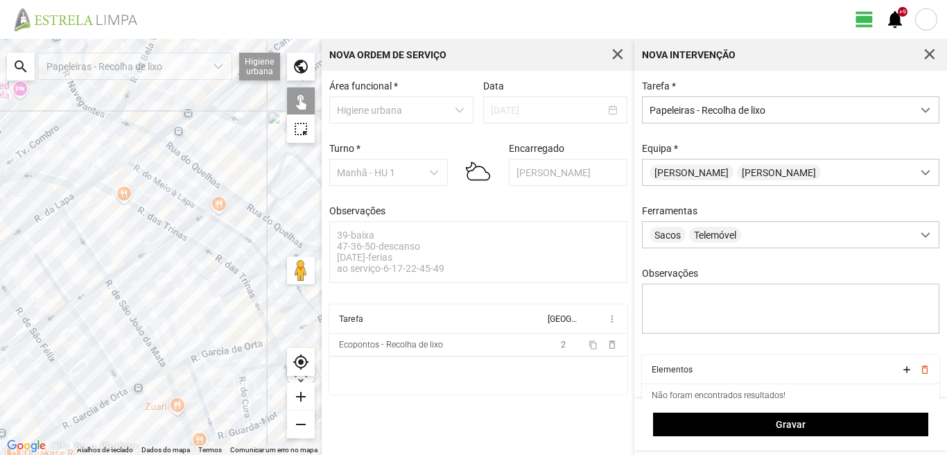
click at [264, 213] on div at bounding box center [161, 247] width 322 height 416
click at [281, 206] on div at bounding box center [161, 247] width 322 height 416
click at [288, 200] on div at bounding box center [161, 247] width 322 height 416
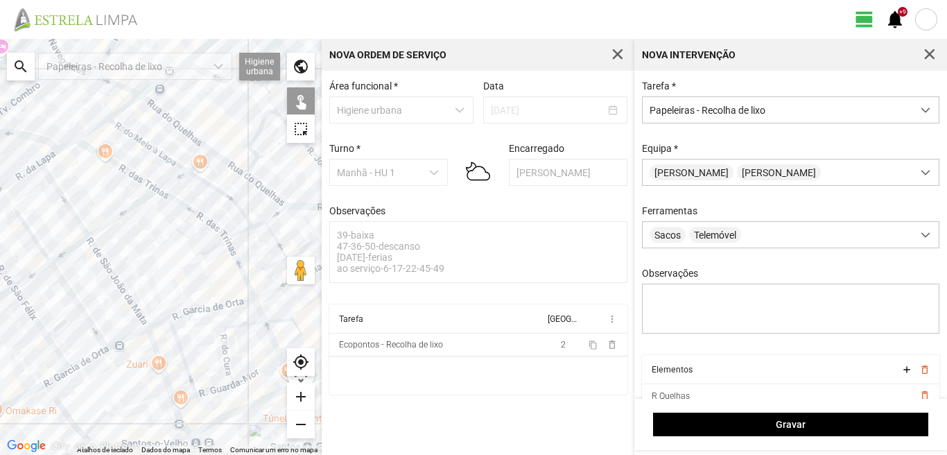
drag, startPoint x: 239, startPoint y: 256, endPoint x: 197, endPoint y: 192, distance: 76.5
click at [197, 192] on div at bounding box center [161, 247] width 322 height 416
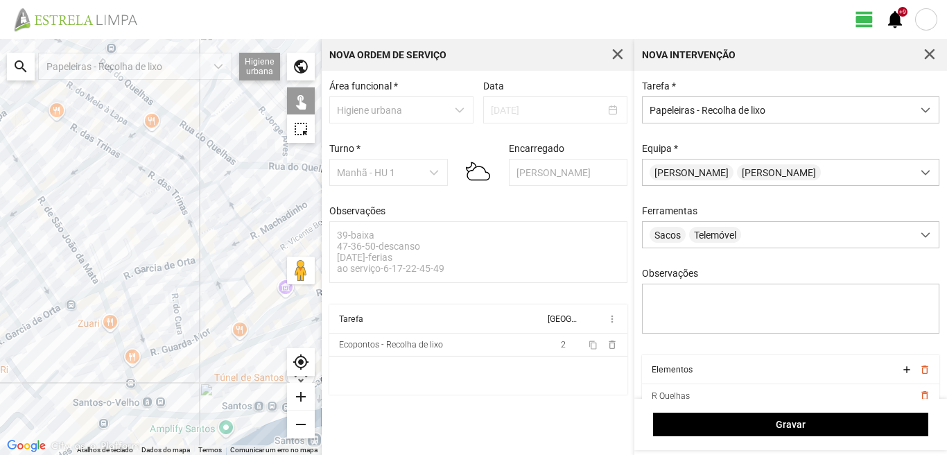
click at [224, 164] on div at bounding box center [161, 247] width 322 height 416
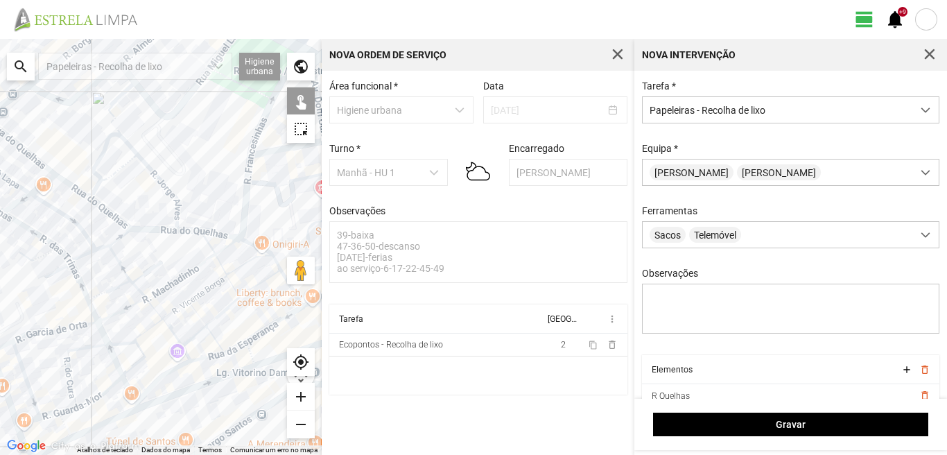
drag, startPoint x: 261, startPoint y: 173, endPoint x: 150, endPoint y: 240, distance: 129.8
click at [150, 240] on div at bounding box center [161, 247] width 322 height 416
click at [182, 235] on div at bounding box center [161, 247] width 322 height 416
click at [178, 223] on div at bounding box center [161, 247] width 322 height 416
click at [176, 207] on div at bounding box center [161, 247] width 322 height 416
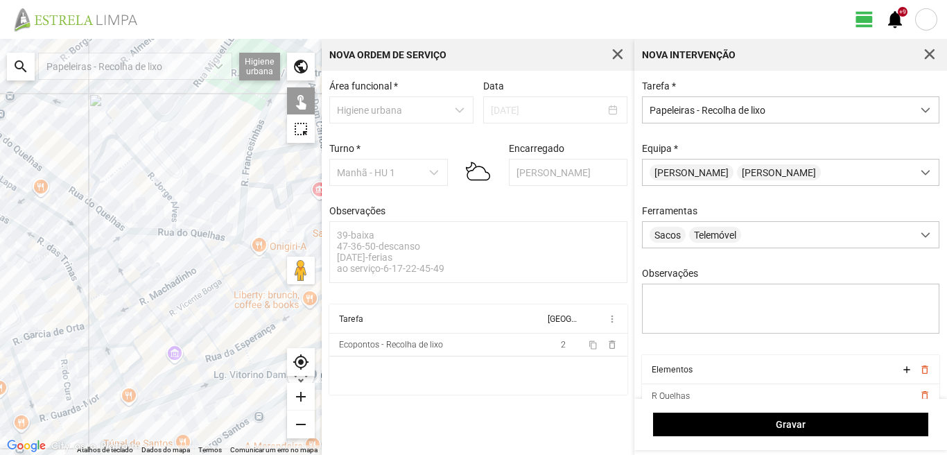
click at [174, 211] on div at bounding box center [161, 247] width 322 height 416
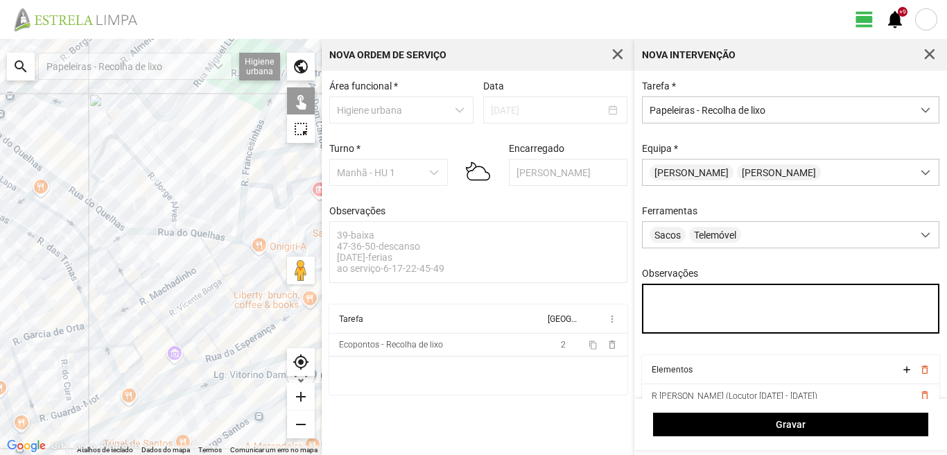
click at [649, 299] on textarea "Observações" at bounding box center [791, 309] width 298 height 50
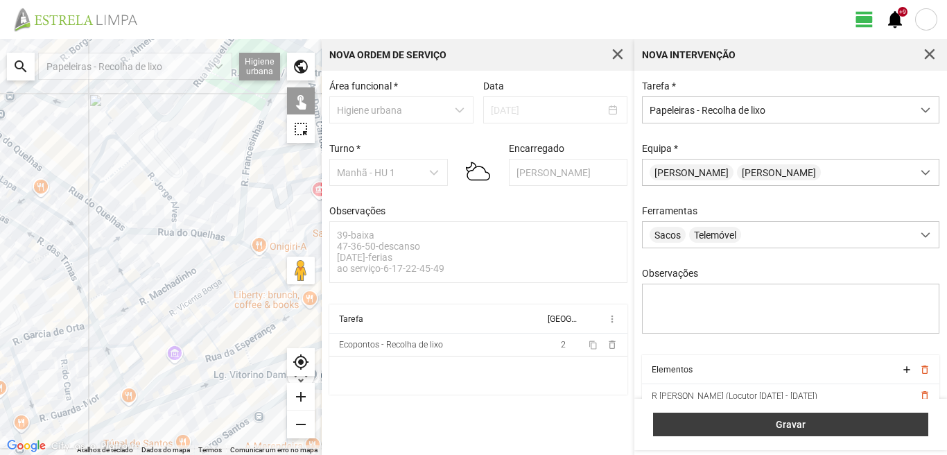
click at [800, 422] on span "Gravar" at bounding box center [791, 424] width 261 height 11
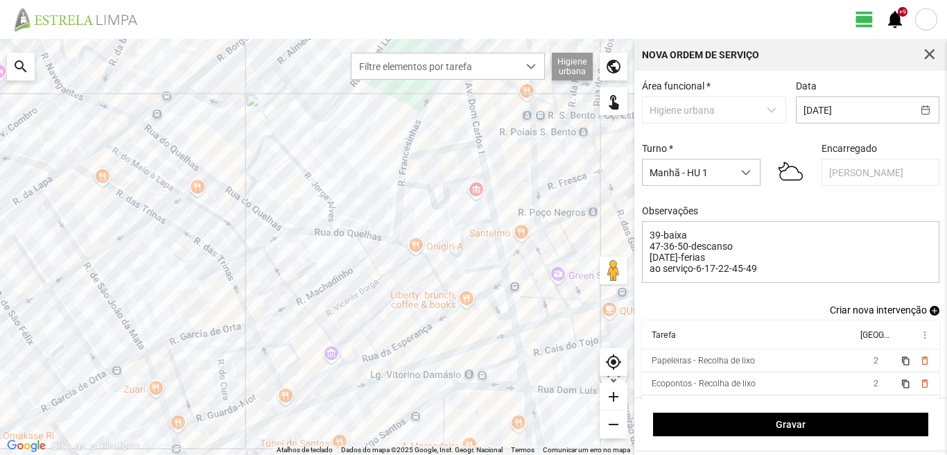
click at [930, 316] on span "add" at bounding box center [935, 311] width 10 height 10
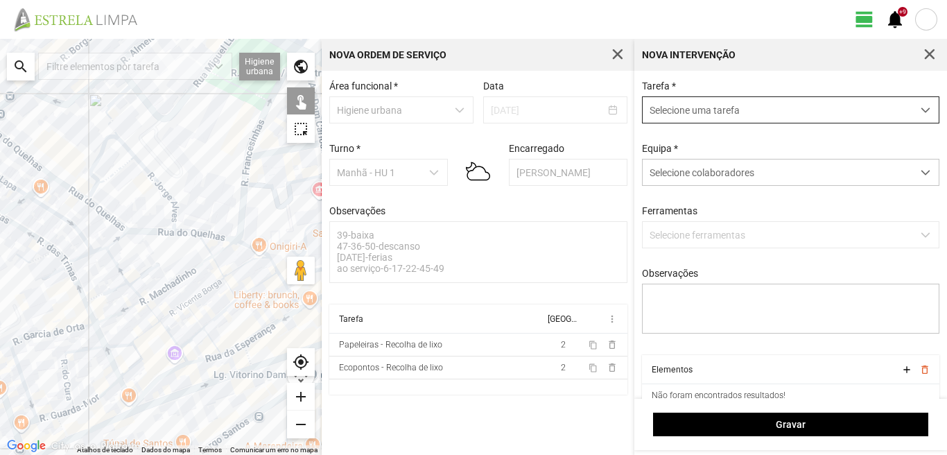
click at [742, 114] on span "Selecione uma tarefa" at bounding box center [778, 110] width 270 height 26
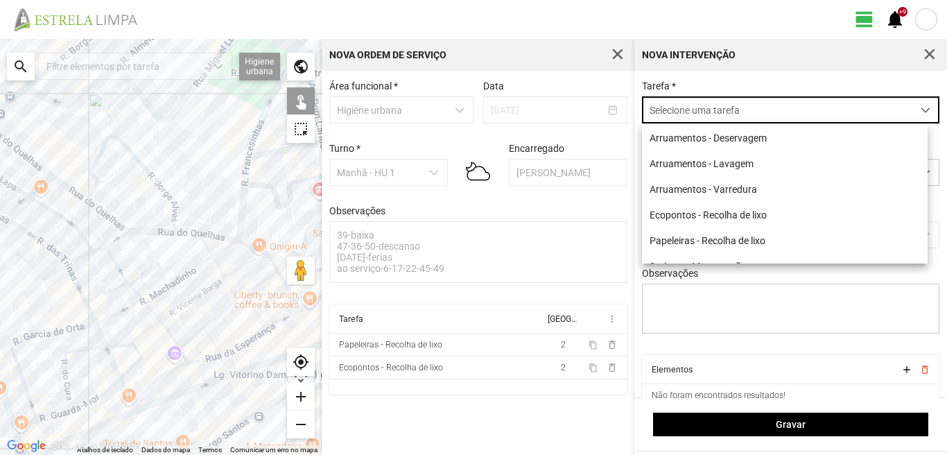
scroll to position [8, 62]
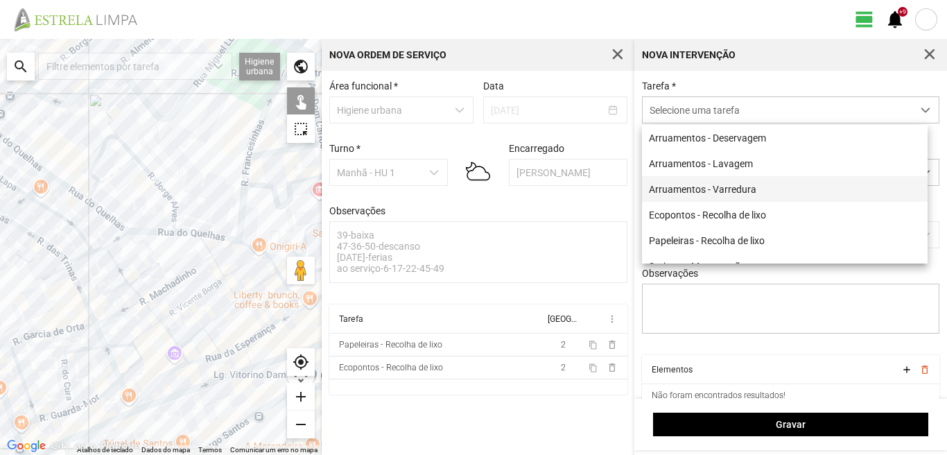
click at [709, 187] on li "Arruamentos - Varredura" at bounding box center [785, 189] width 286 height 26
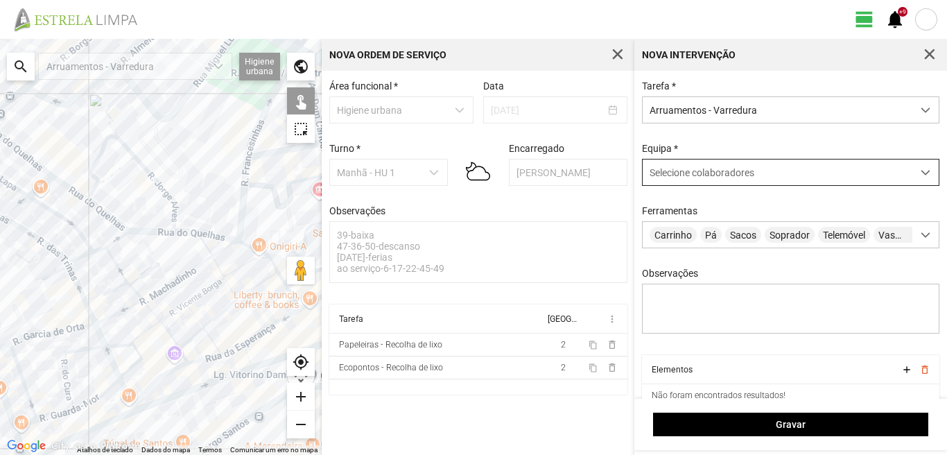
click at [701, 171] on span "Selecione colaboradores" at bounding box center [702, 172] width 105 height 11
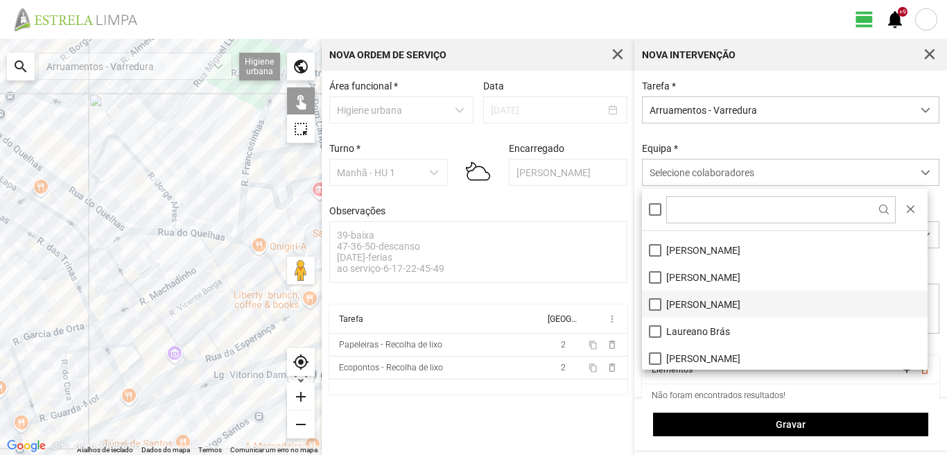
scroll to position [69, 0]
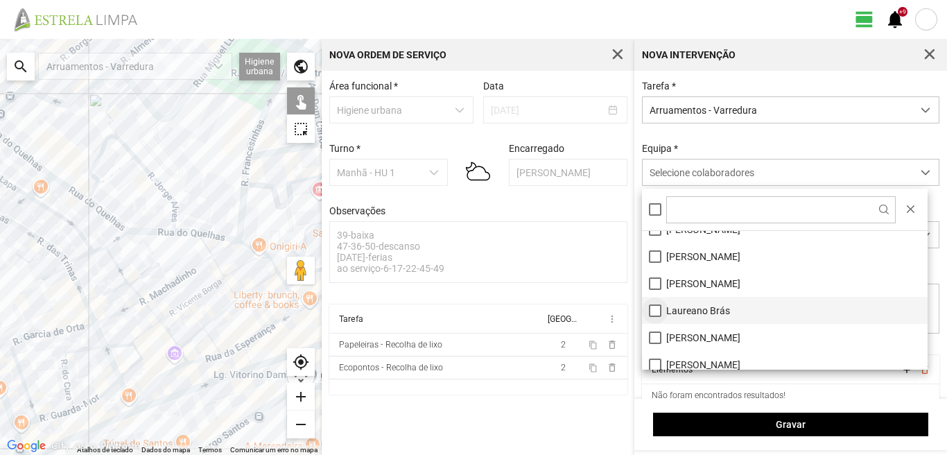
click at [653, 308] on li "Laureano Brás" at bounding box center [785, 310] width 286 height 27
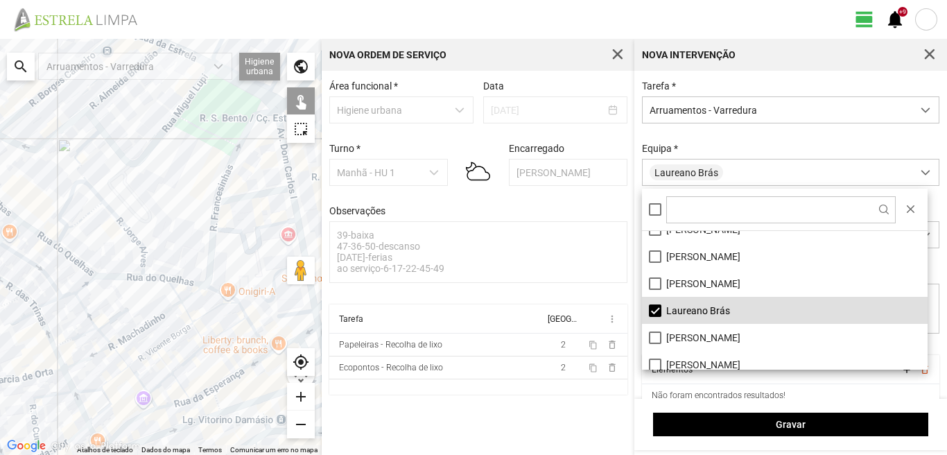
drag, startPoint x: 164, startPoint y: 185, endPoint x: 80, endPoint y: 309, distance: 149.3
click at [80, 309] on div at bounding box center [161, 247] width 322 height 416
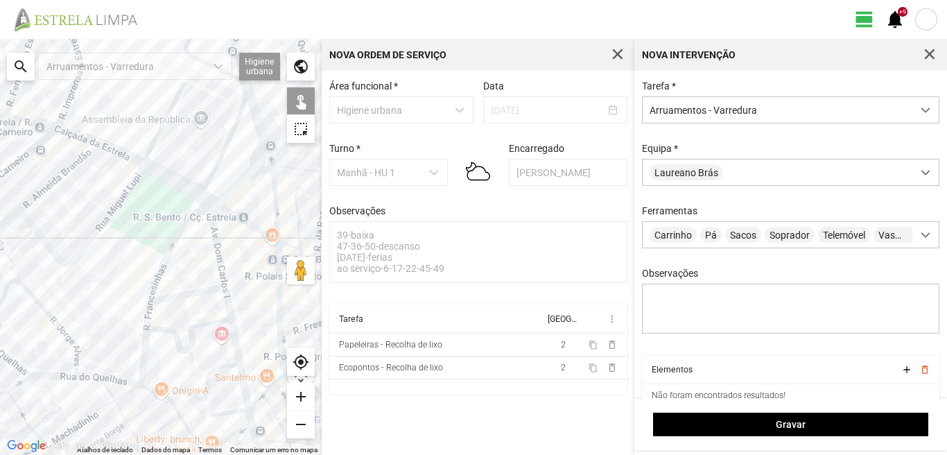
drag, startPoint x: 124, startPoint y: 283, endPoint x: 256, endPoint y: 346, distance: 146.1
click at [256, 346] on div at bounding box center [161, 247] width 322 height 416
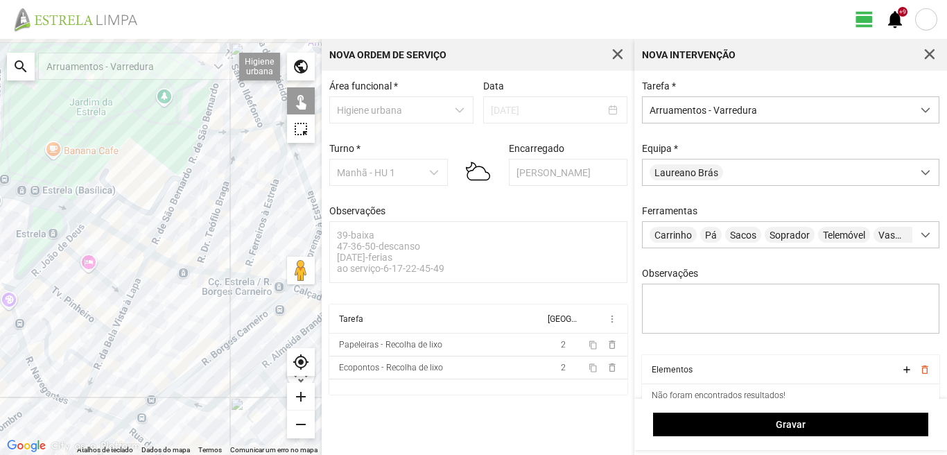
drag, startPoint x: 184, startPoint y: 263, endPoint x: 177, endPoint y: 313, distance: 51.1
click at [178, 312] on div at bounding box center [161, 247] width 322 height 416
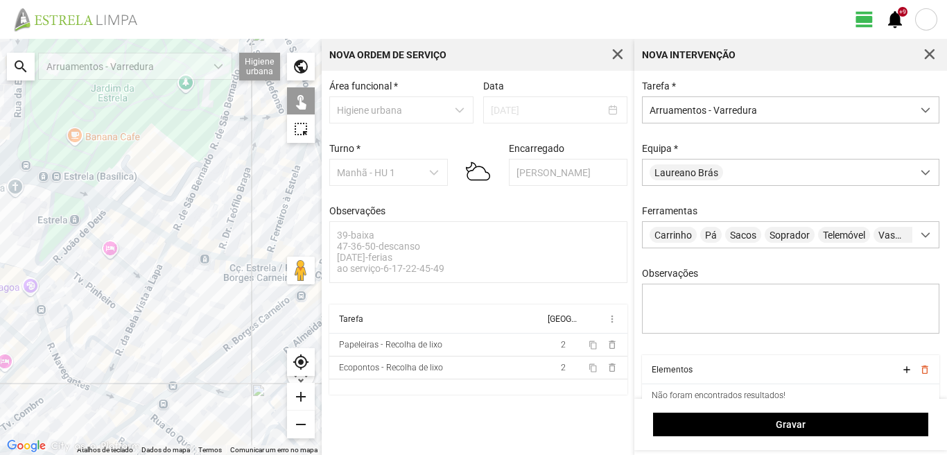
drag, startPoint x: 144, startPoint y: 353, endPoint x: 182, endPoint y: 302, distance: 63.9
click at [181, 302] on div at bounding box center [161, 247] width 322 height 416
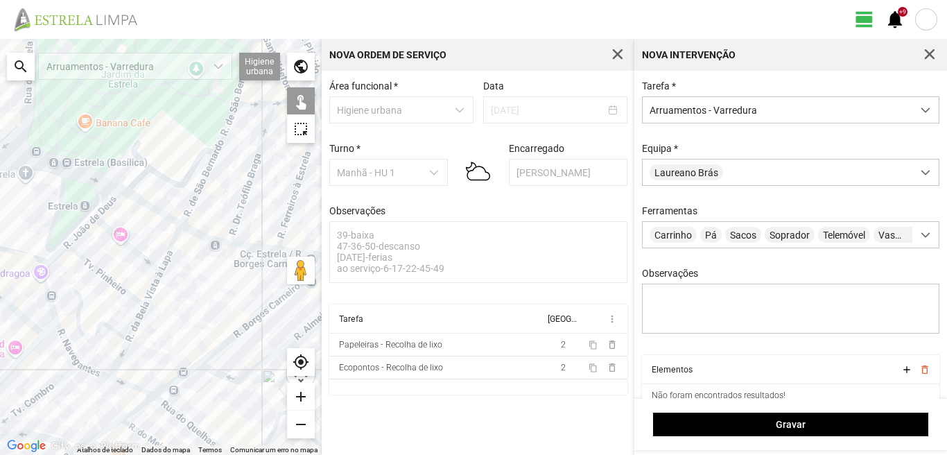
click at [81, 367] on div at bounding box center [161, 247] width 322 height 416
click at [64, 338] on div at bounding box center [161, 247] width 322 height 416
click at [47, 292] on div at bounding box center [161, 247] width 322 height 416
click at [44, 268] on div at bounding box center [161, 247] width 322 height 416
click at [84, 231] on div at bounding box center [161, 247] width 322 height 416
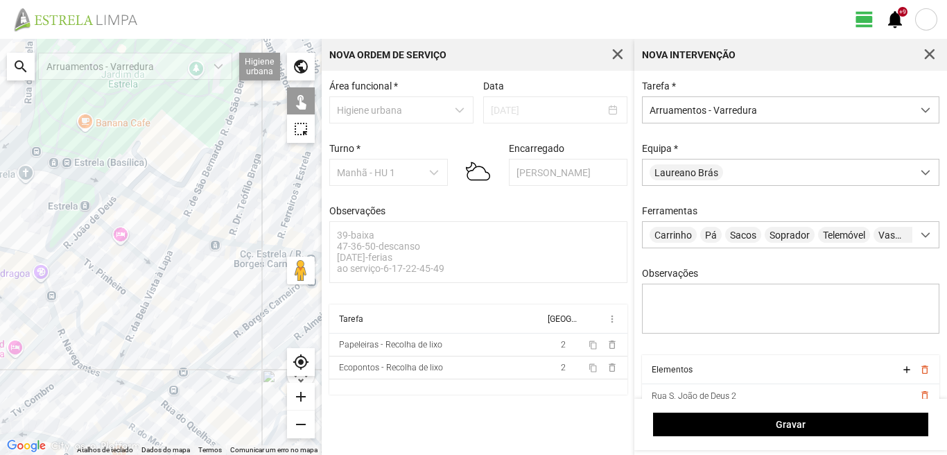
click at [107, 203] on div at bounding box center [161, 247] width 322 height 416
click at [119, 237] on div at bounding box center [161, 247] width 322 height 416
click at [100, 272] on div at bounding box center [161, 247] width 322 height 416
click at [78, 306] on div at bounding box center [161, 247] width 322 height 416
click at [117, 358] on div at bounding box center [161, 247] width 322 height 416
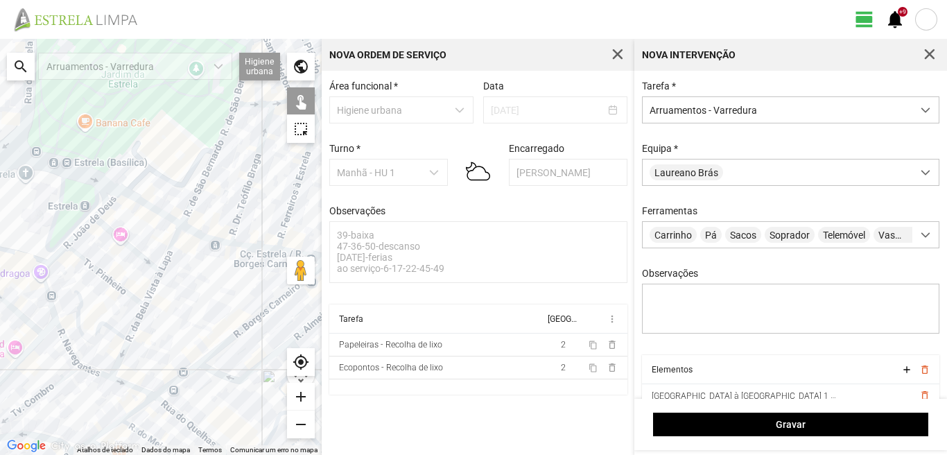
click at [139, 322] on div at bounding box center [161, 247] width 322 height 416
click at [153, 290] on div at bounding box center [161, 247] width 322 height 416
click at [172, 250] on div at bounding box center [161, 247] width 322 height 416
click at [154, 206] on div at bounding box center [161, 247] width 322 height 416
click at [151, 207] on div at bounding box center [161, 247] width 322 height 416
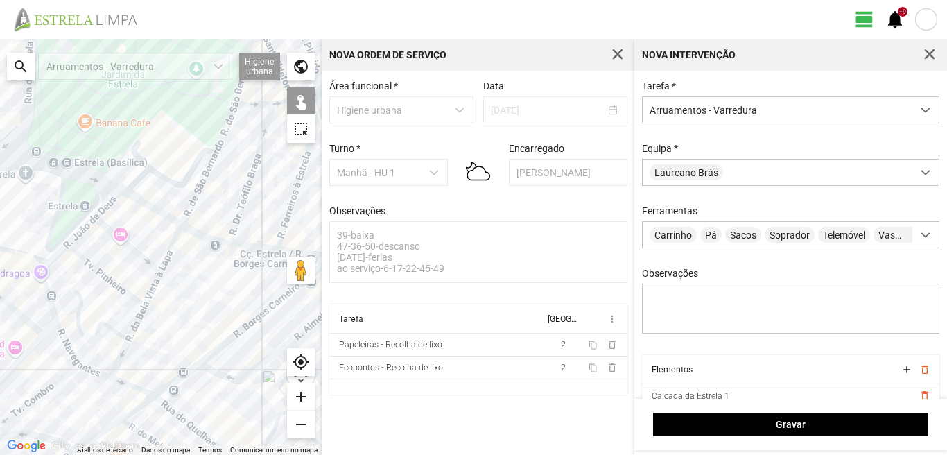
click at [132, 387] on div at bounding box center [161, 247] width 322 height 416
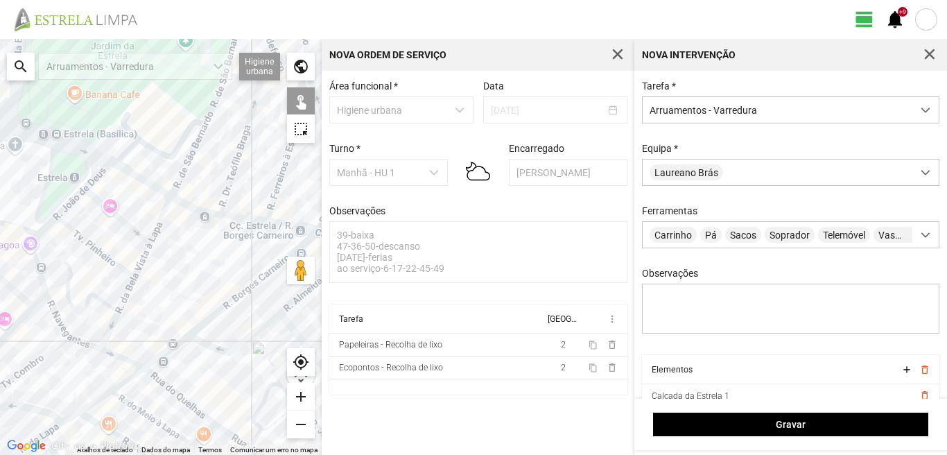
drag, startPoint x: 194, startPoint y: 415, endPoint x: 169, endPoint y: 344, distance: 75.2
click at [169, 344] on div at bounding box center [161, 247] width 322 height 416
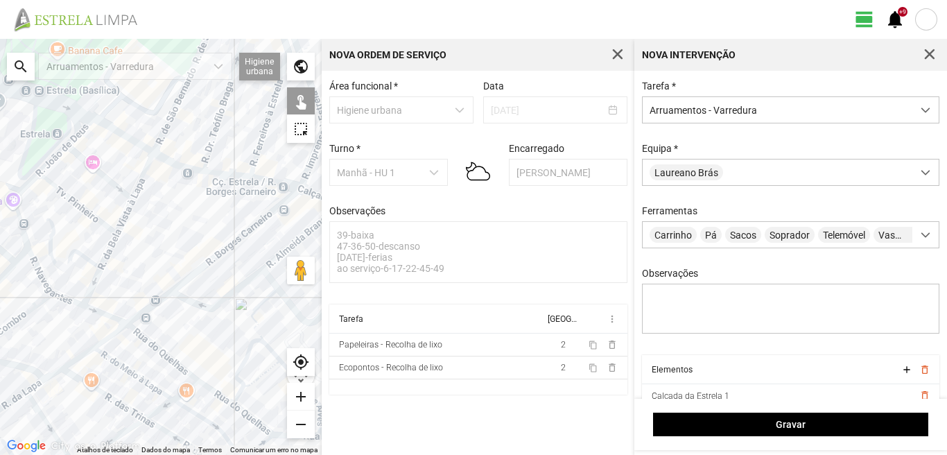
click at [162, 350] on div at bounding box center [161, 247] width 322 height 416
click at [162, 355] on div at bounding box center [161, 247] width 322 height 416
click at [223, 397] on div at bounding box center [161, 247] width 322 height 416
click at [250, 417] on div at bounding box center [161, 247] width 322 height 416
click at [234, 377] on div at bounding box center [161, 247] width 322 height 416
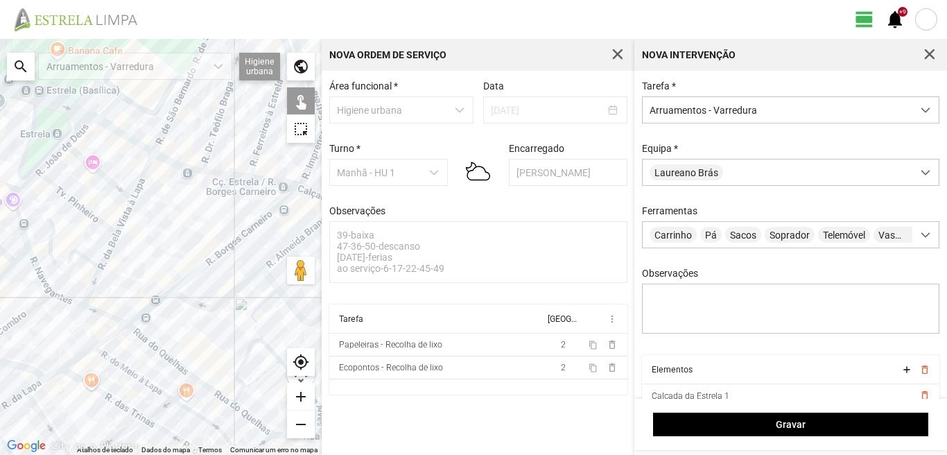
click at [253, 326] on div at bounding box center [161, 247] width 322 height 416
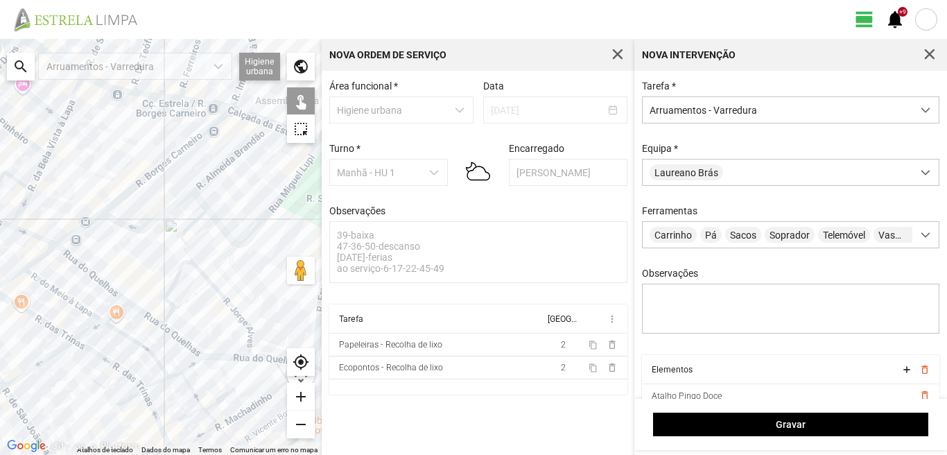
drag, startPoint x: 259, startPoint y: 388, endPoint x: 186, endPoint y: 308, distance: 108.5
click at [186, 308] on div at bounding box center [161, 247] width 322 height 416
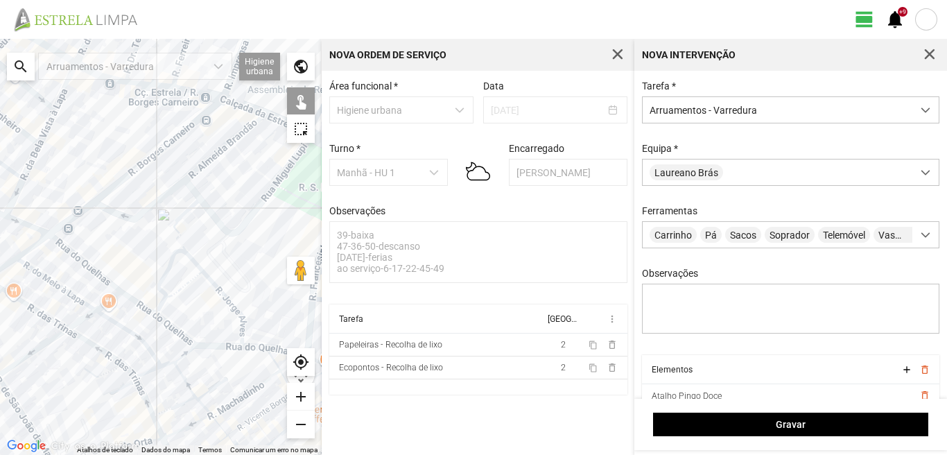
click at [218, 289] on div at bounding box center [161, 247] width 322 height 416
click at [126, 268] on div at bounding box center [161, 247] width 322 height 416
click at [218, 347] on div at bounding box center [161, 247] width 322 height 416
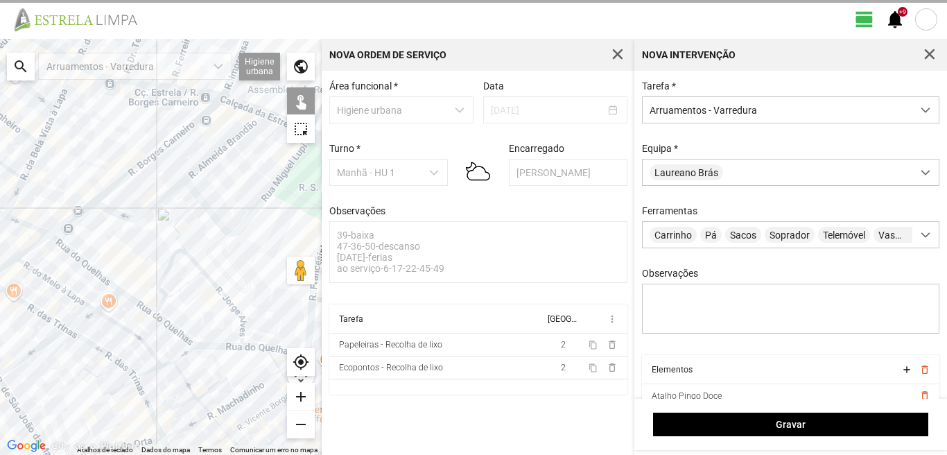
click at [223, 347] on div at bounding box center [161, 247] width 322 height 416
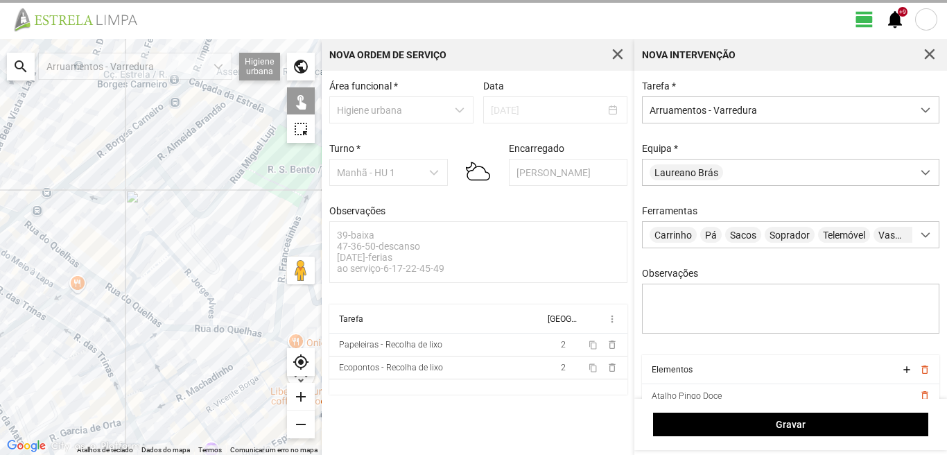
drag, startPoint x: 249, startPoint y: 330, endPoint x: 202, endPoint y: 300, distance: 55.2
click at [208, 303] on div at bounding box center [161, 247] width 322 height 416
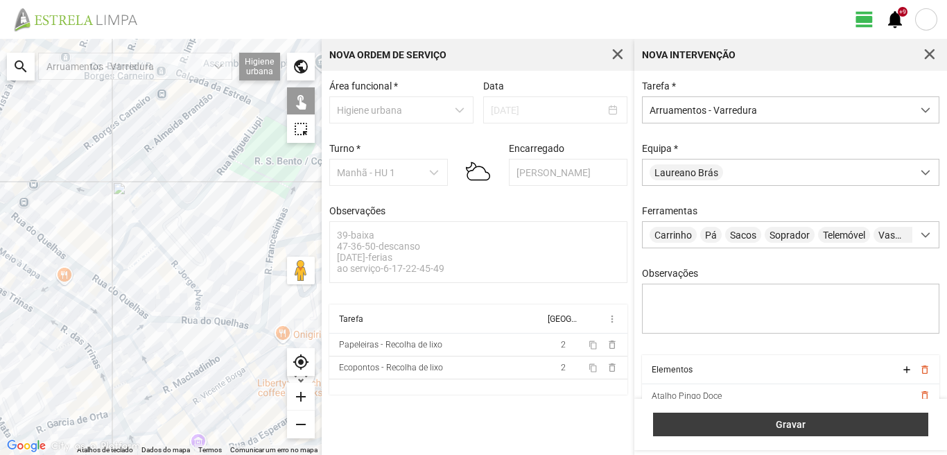
click at [792, 424] on span "Gravar" at bounding box center [791, 424] width 261 height 11
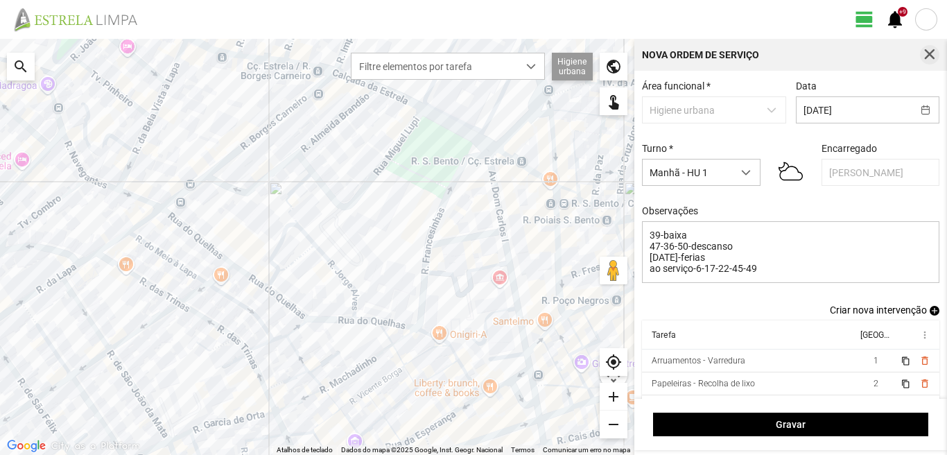
click at [932, 53] on span "button" at bounding box center [930, 55] width 12 height 12
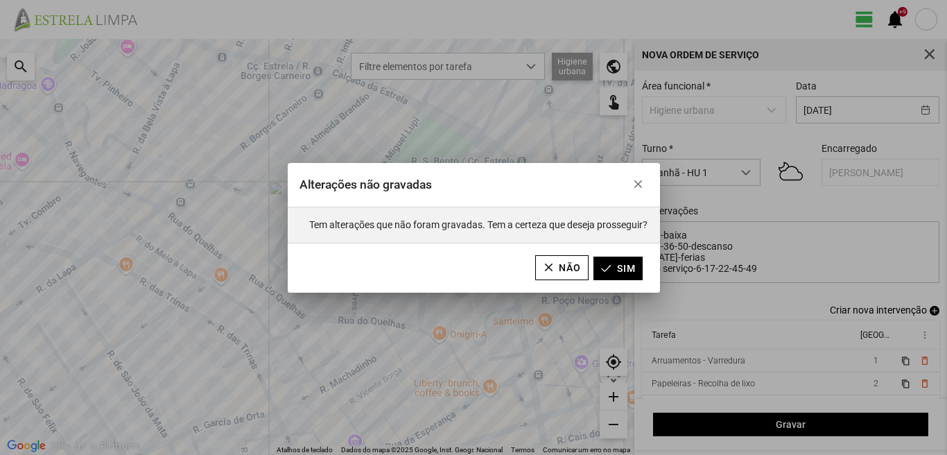
click at [580, 350] on div "Alterações não gravadas Tem alterações que não foram gravadas. Tem a certeza qu…" at bounding box center [473, 227] width 947 height 455
click at [562, 266] on button "Não" at bounding box center [561, 267] width 53 height 25
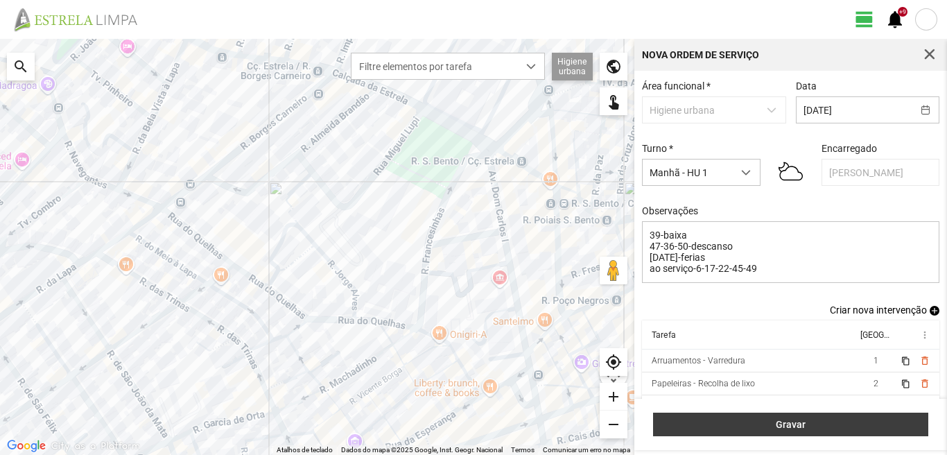
click at [857, 417] on button "Gravar" at bounding box center [790, 425] width 275 height 24
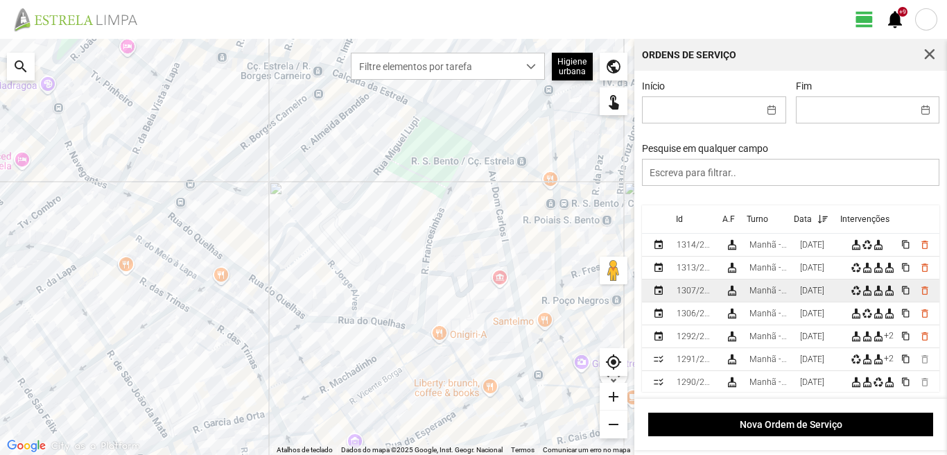
click at [805, 294] on div "[DATE]" at bounding box center [812, 291] width 24 height 10
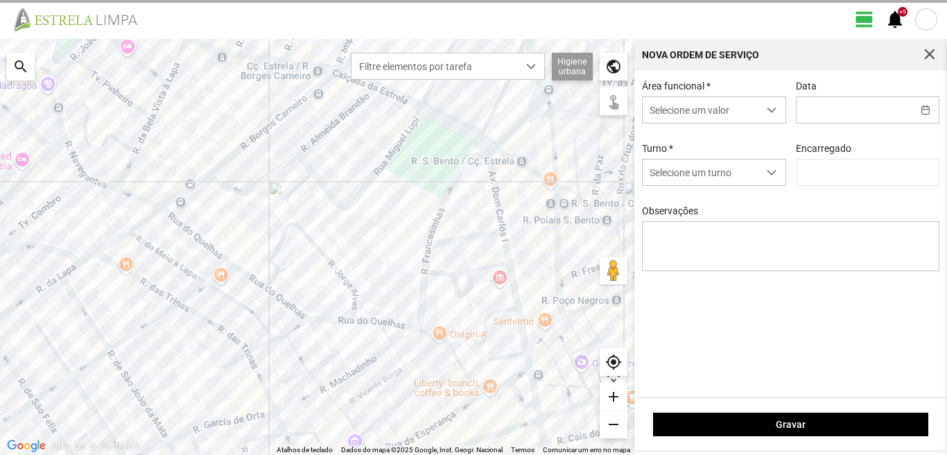
type input "[DATE]"
type textarea "6-10-17-25-44-descanso 39-baixa ao serviço-22-36-45-47-49-50"
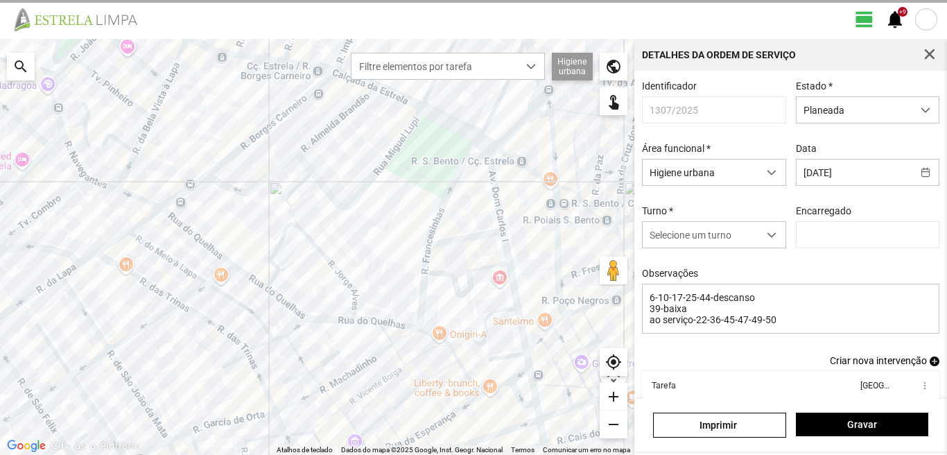
type input "[PERSON_NAME]"
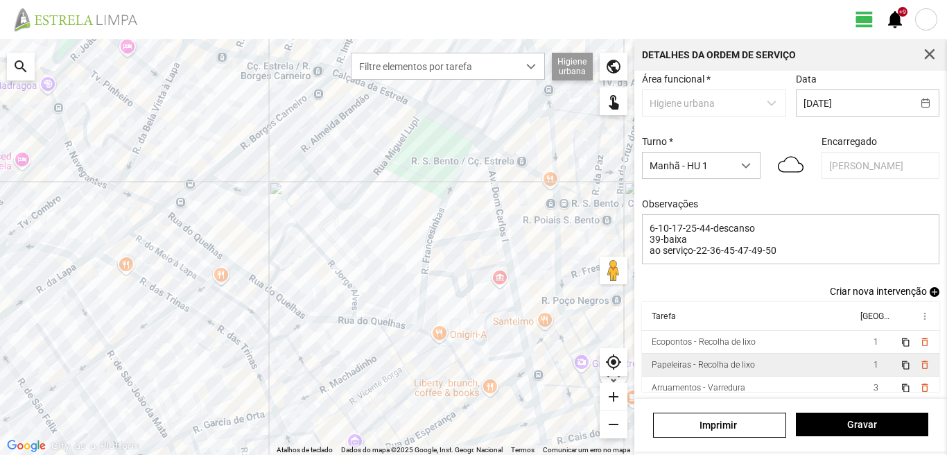
scroll to position [76, 0]
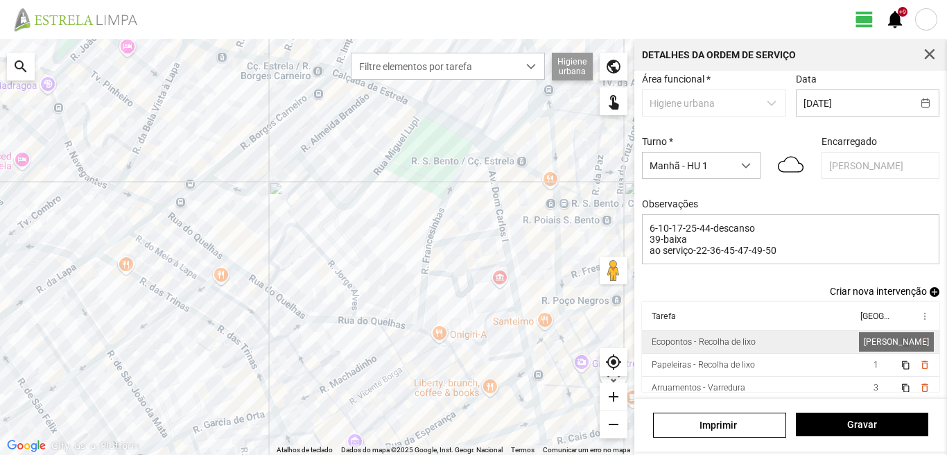
click at [874, 343] on span "1" at bounding box center [876, 342] width 5 height 10
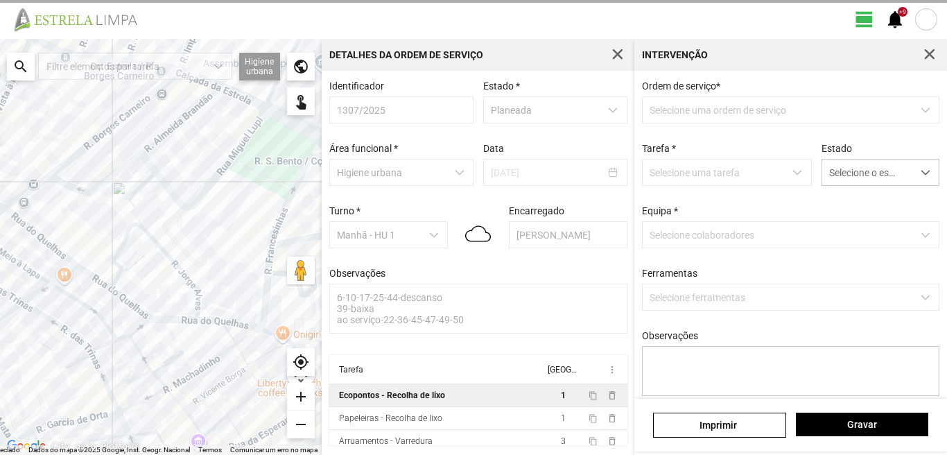
type textarea "marco"
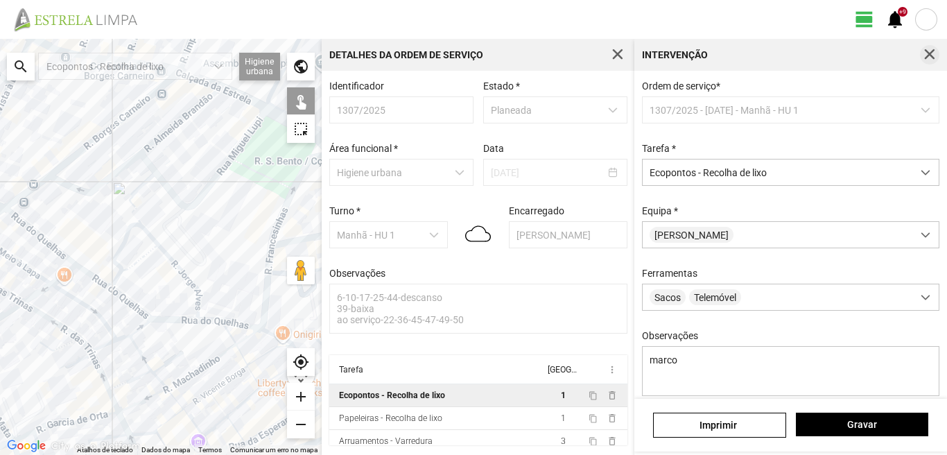
click at [924, 58] on span "button" at bounding box center [930, 55] width 12 height 12
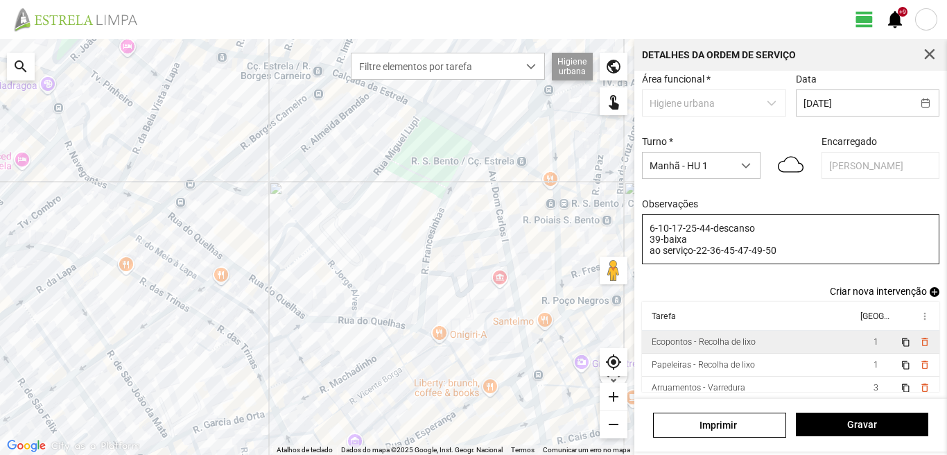
scroll to position [6, 0]
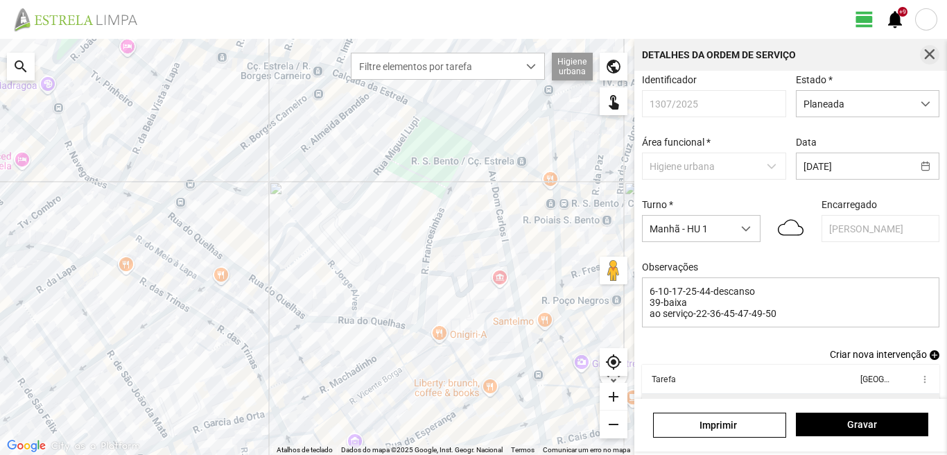
click at [922, 53] on button "button" at bounding box center [929, 54] width 19 height 19
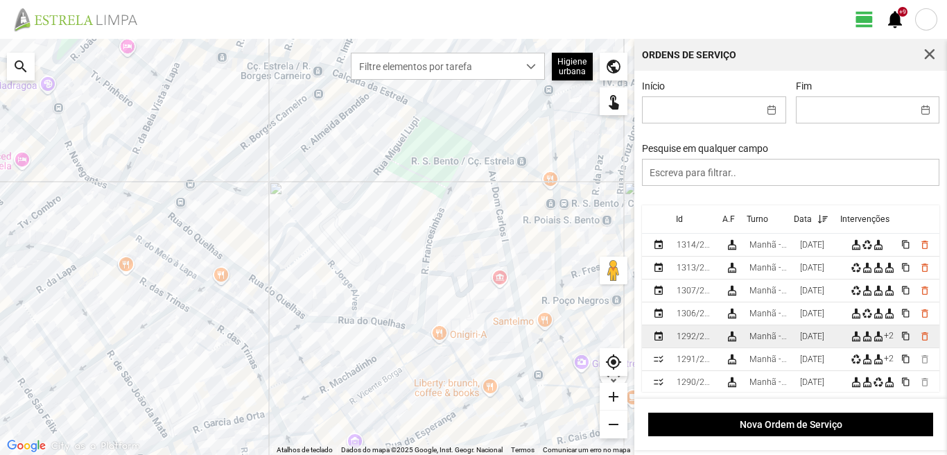
click at [802, 343] on td "[DATE]" at bounding box center [820, 336] width 51 height 23
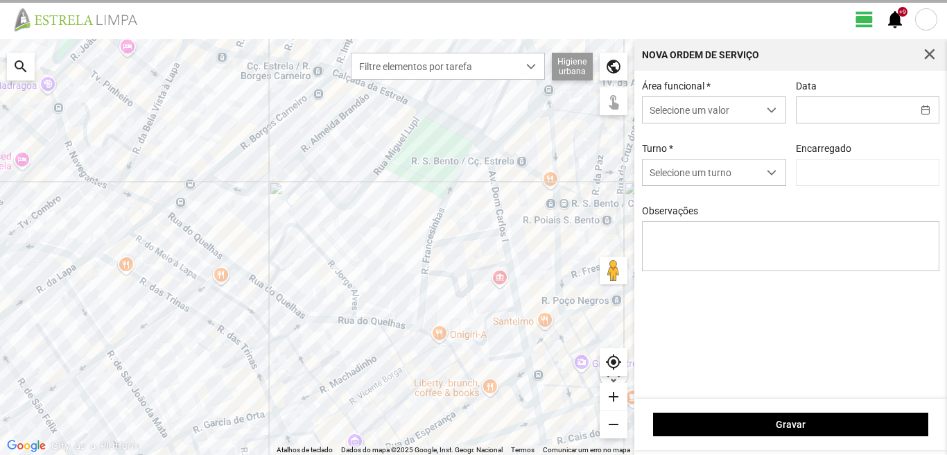
type input "[DATE]"
type input "[PERSON_NAME]"
type textarea "17-25-44-ferias 39-baixa ao serviço-6-10-22-36-45-47-49-50"
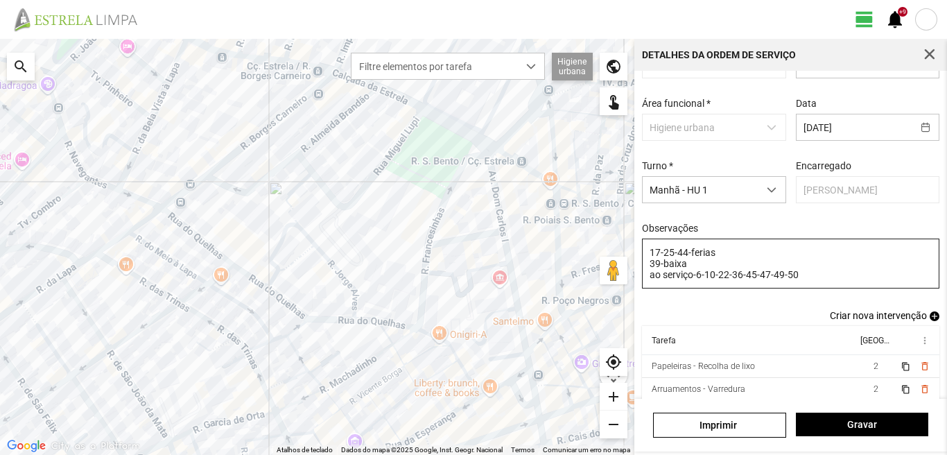
scroll to position [76, 0]
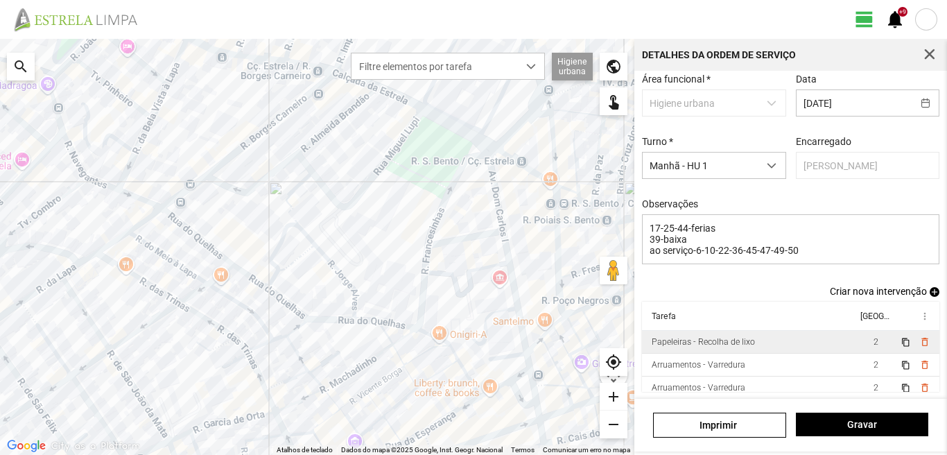
click at [807, 341] on td "Papeleiras - Recolha de lixo" at bounding box center [749, 342] width 215 height 23
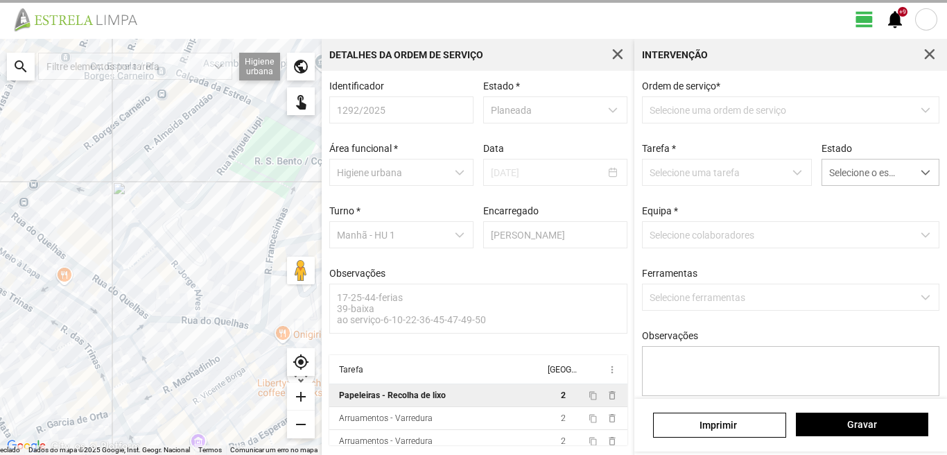
scroll to position [3, 0]
type textarea "tarefa atribuida por [PERSON_NAME]"
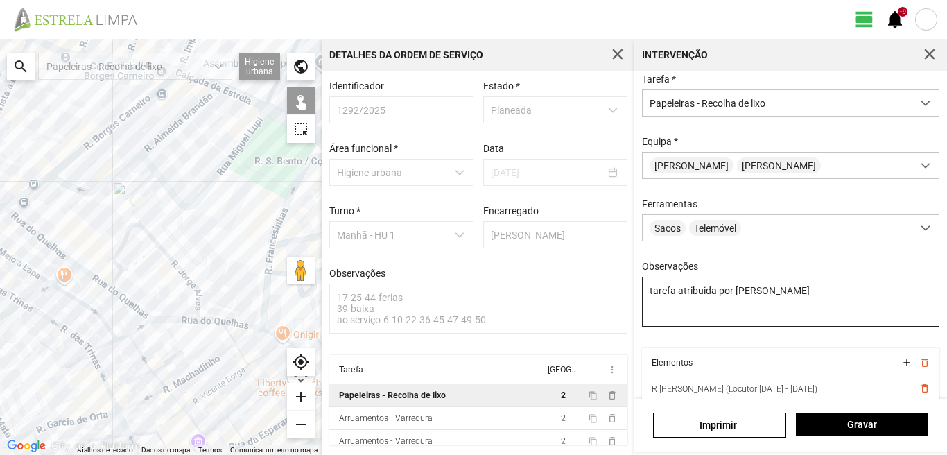
scroll to position [0, 0]
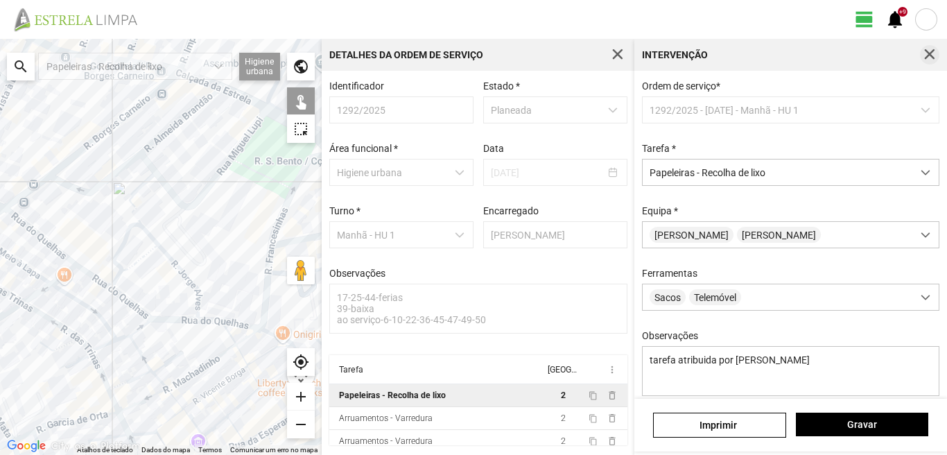
click at [927, 60] on span "button" at bounding box center [930, 55] width 12 height 12
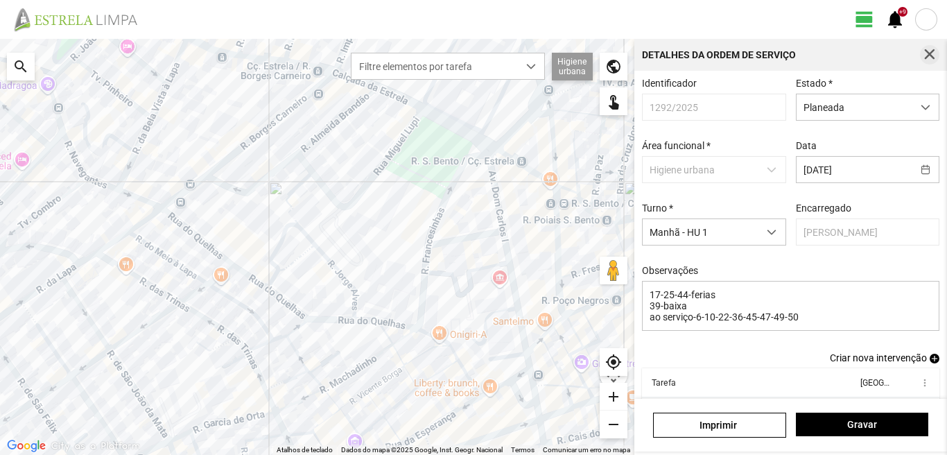
click at [932, 55] on span "button" at bounding box center [930, 55] width 12 height 12
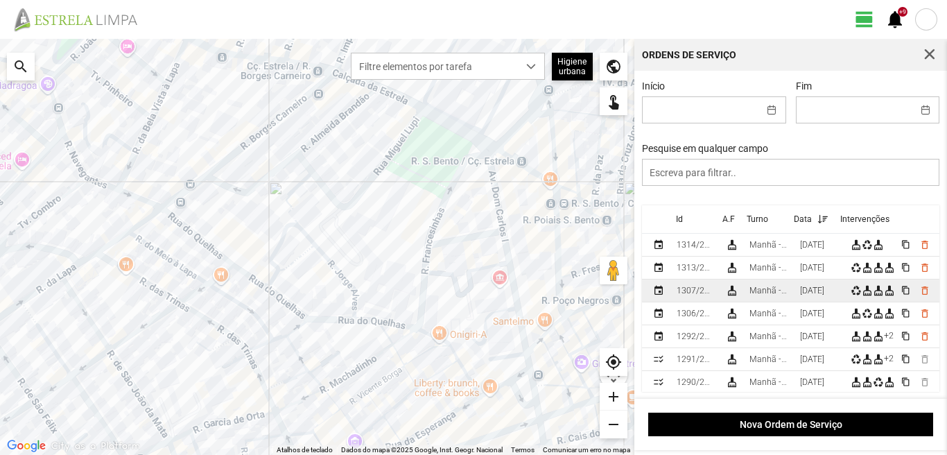
click at [811, 295] on div "[DATE]" at bounding box center [812, 291] width 24 height 10
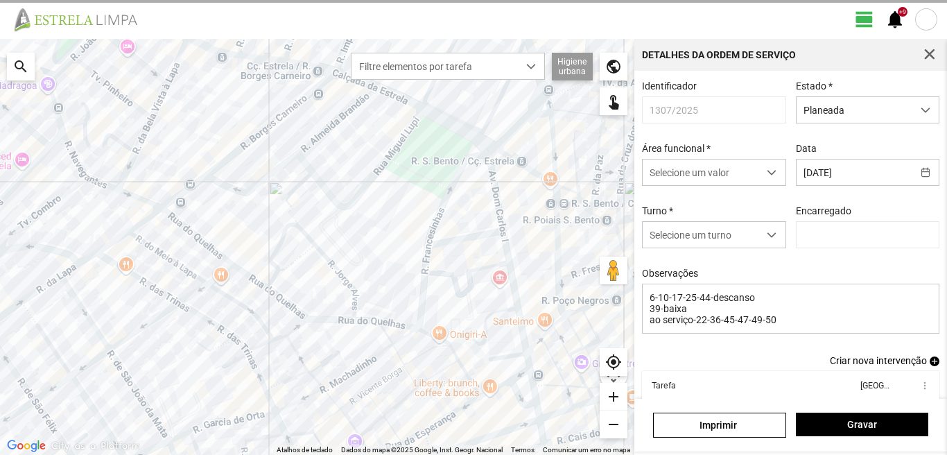
type input "[PERSON_NAME]"
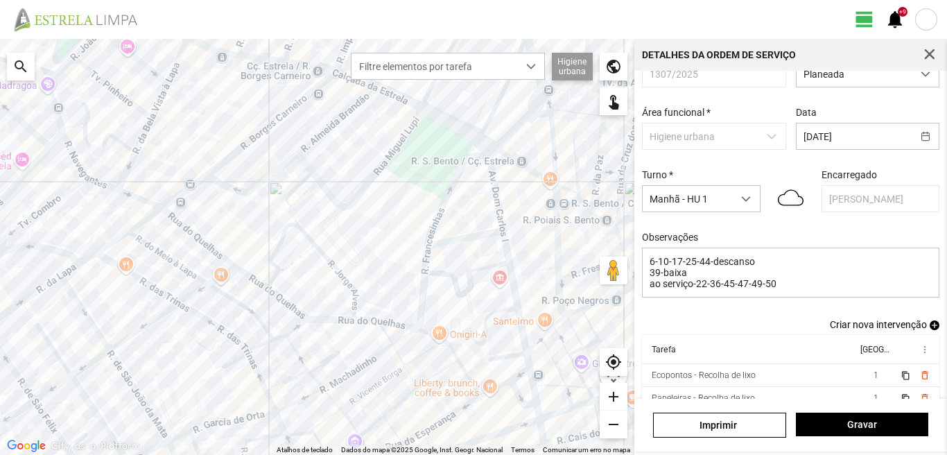
scroll to position [69, 0]
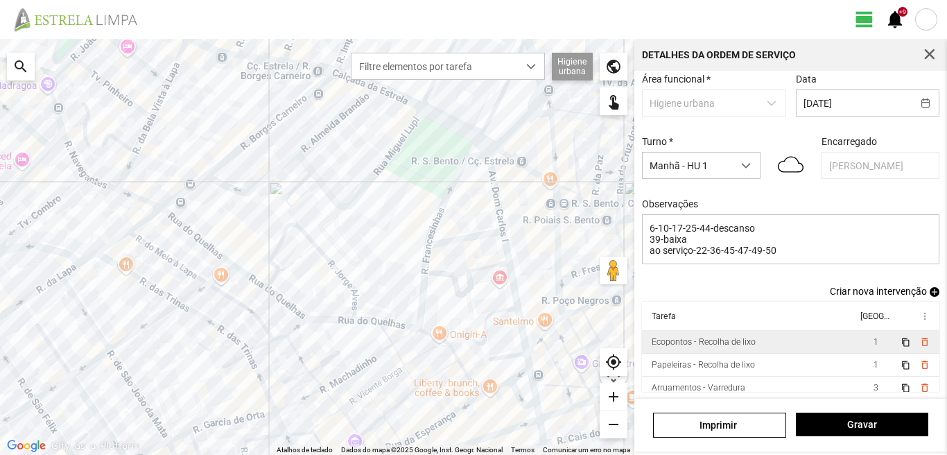
click at [856, 345] on td "1" at bounding box center [875, 342] width 39 height 23
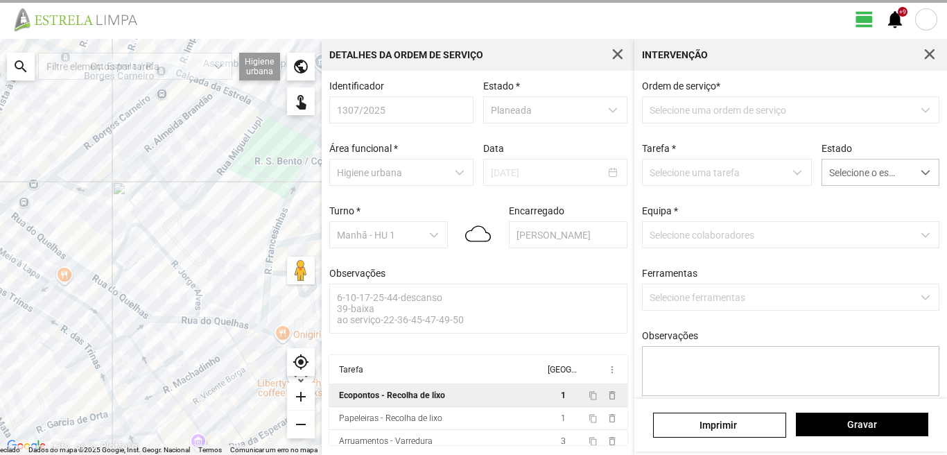
scroll to position [3, 0]
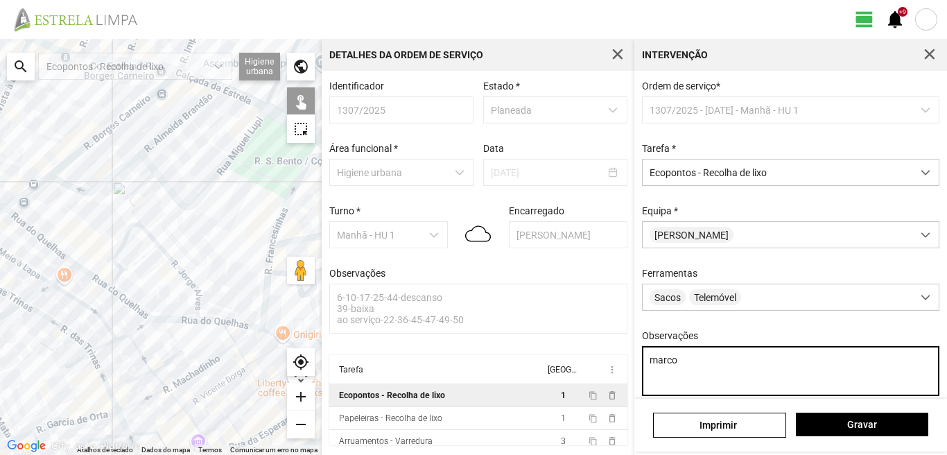
click at [686, 365] on textarea "marco" at bounding box center [791, 371] width 298 height 50
click at [678, 366] on textarea "[PERSON_NAME] atribuida por [PERSON_NAME]" at bounding box center [791, 371] width 298 height 50
type textarea "marco-condutor tarefa atribuida por [PERSON_NAME]"
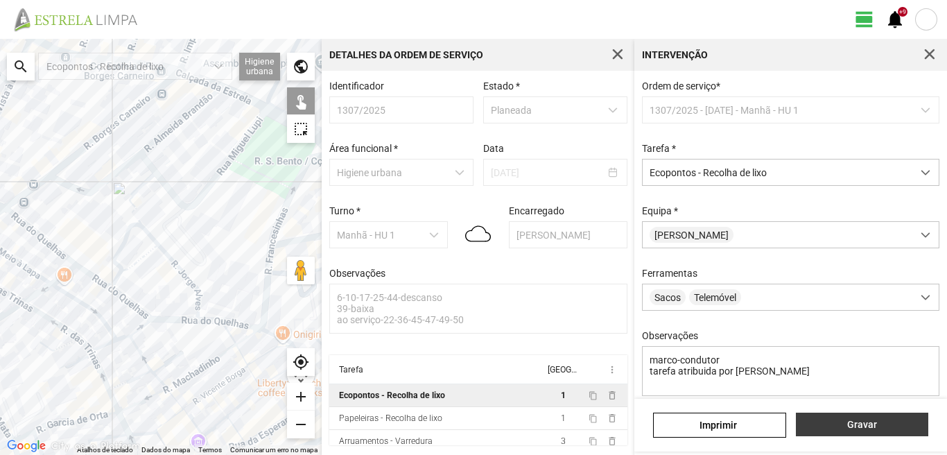
click at [849, 421] on span "Gravar" at bounding box center [862, 424] width 118 height 11
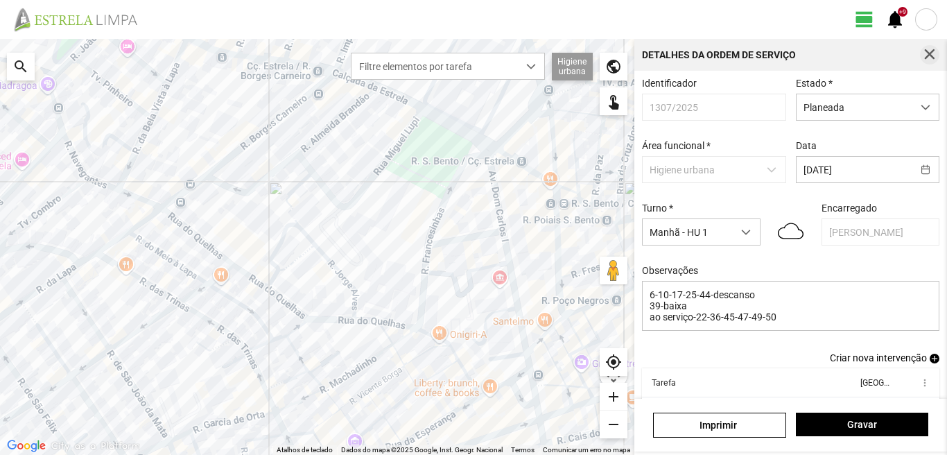
click at [924, 52] on span "button" at bounding box center [930, 55] width 12 height 12
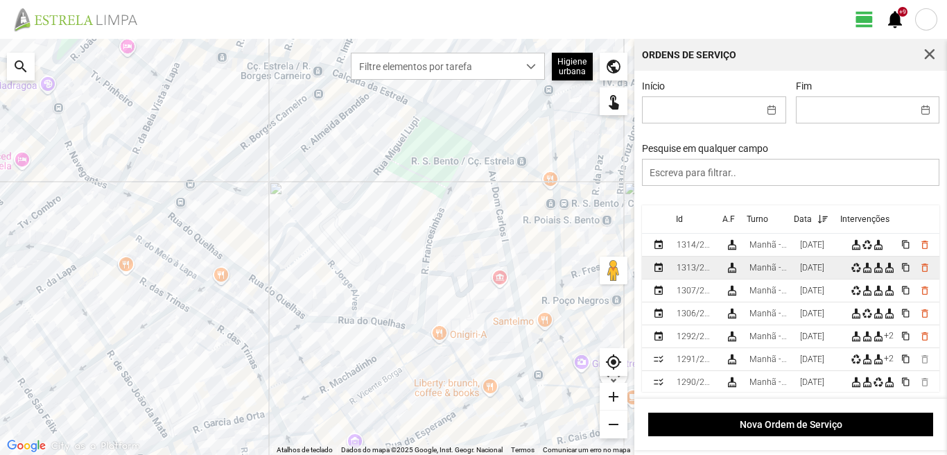
click at [804, 275] on td "[DATE]" at bounding box center [820, 268] width 51 height 23
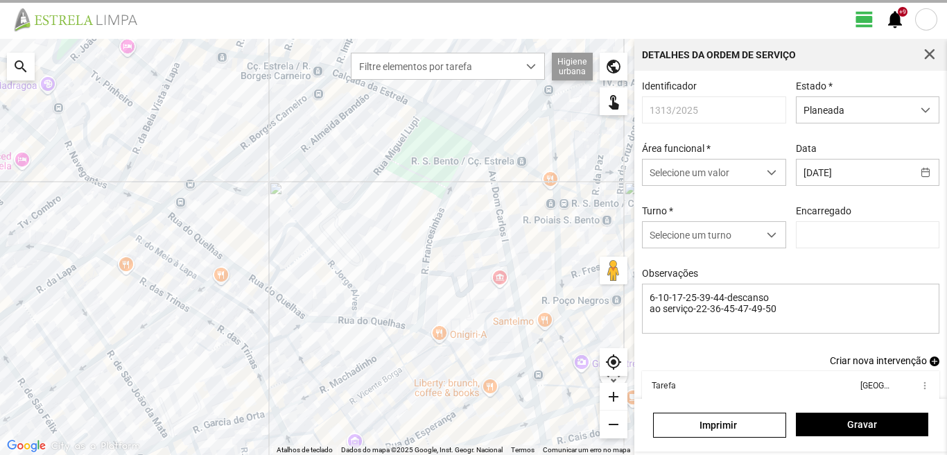
type input "[PERSON_NAME]"
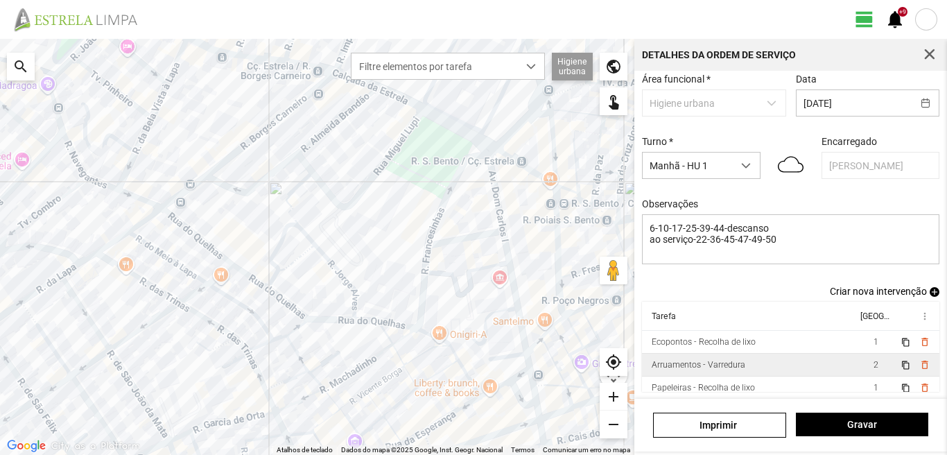
scroll to position [76, 0]
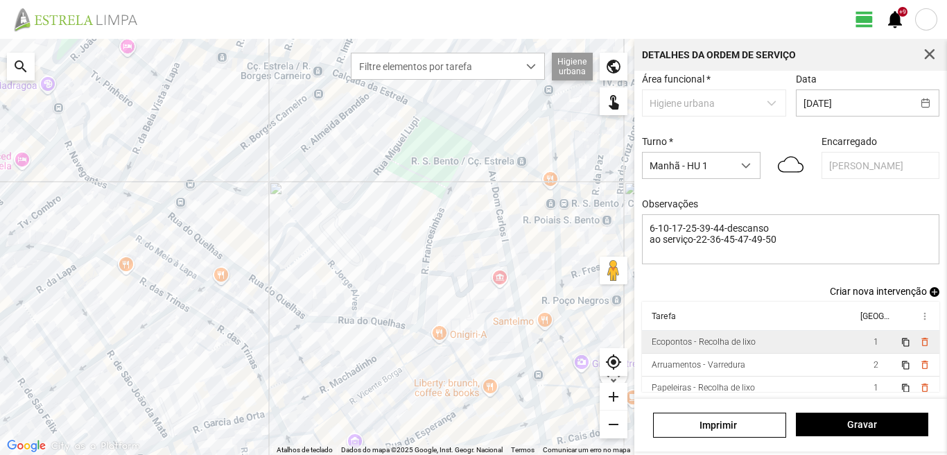
click at [856, 344] on td "1" at bounding box center [875, 342] width 39 height 23
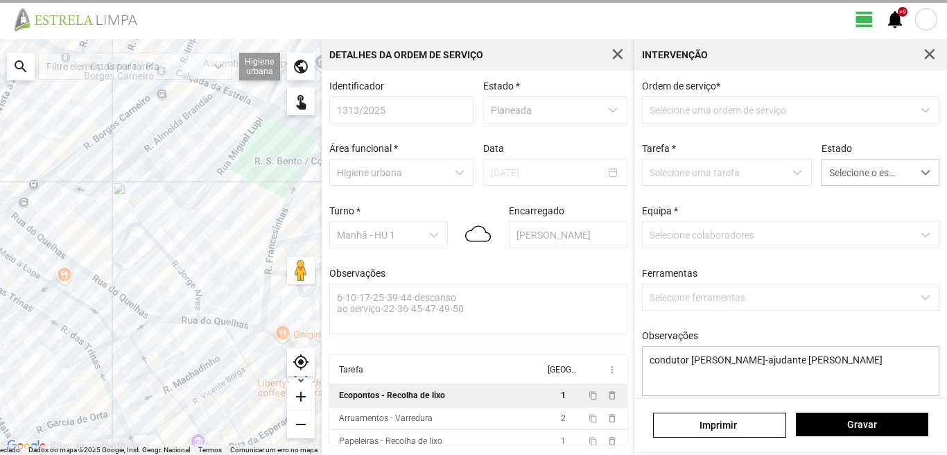
scroll to position [3, 0]
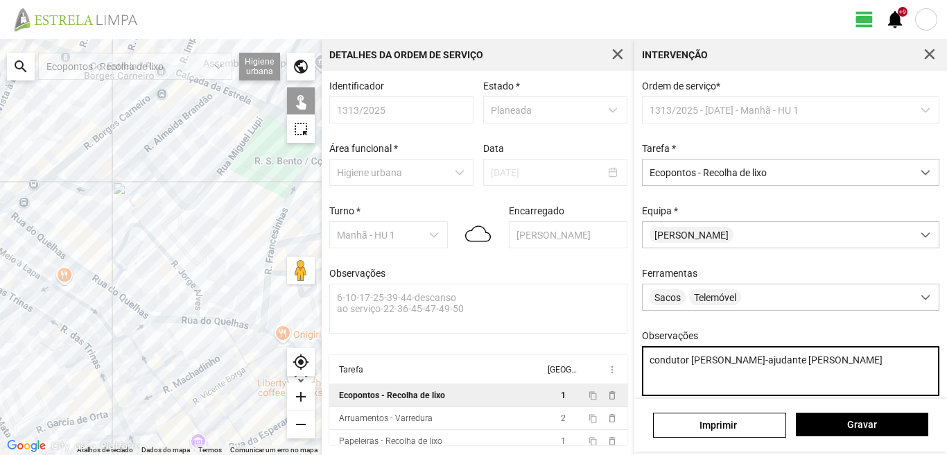
click at [655, 383] on textarea "condutor [PERSON_NAME]-ajudante [PERSON_NAME]" at bounding box center [791, 371] width 298 height 50
click at [784, 368] on textarea "condutor [PERSON_NAME]-ajudante [PERSON_NAME]" at bounding box center [791, 371] width 298 height 50
type textarea "condutor [PERSON_NAME]-ajudante [PERSON_NAME] atribuida por DT -[PERSON_NAME]"
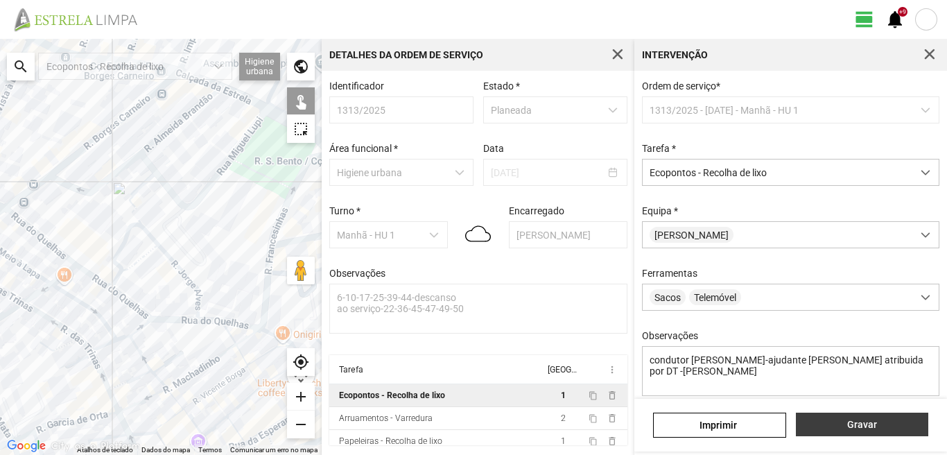
click at [831, 424] on span "Gravar" at bounding box center [862, 424] width 118 height 11
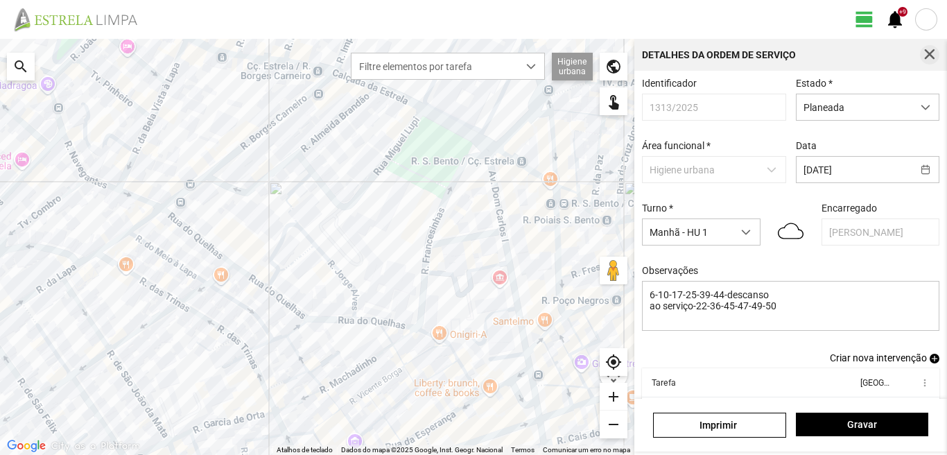
click at [928, 50] on span "button" at bounding box center [930, 55] width 12 height 12
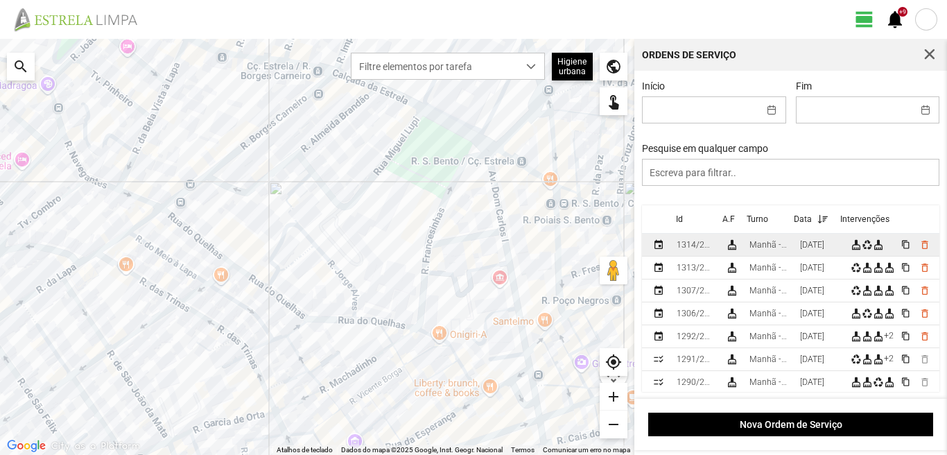
click at [800, 243] on td "[DATE]" at bounding box center [820, 245] width 51 height 23
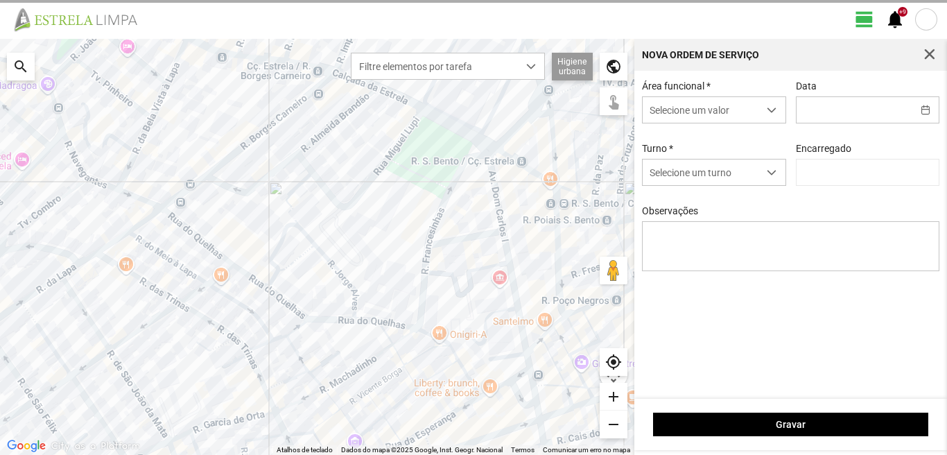
type input "[DATE]"
type input "[PERSON_NAME]"
type textarea "39-baixa 47-36-50-descanso [DATE]-ferias ao serviço-6-17-22-45-49"
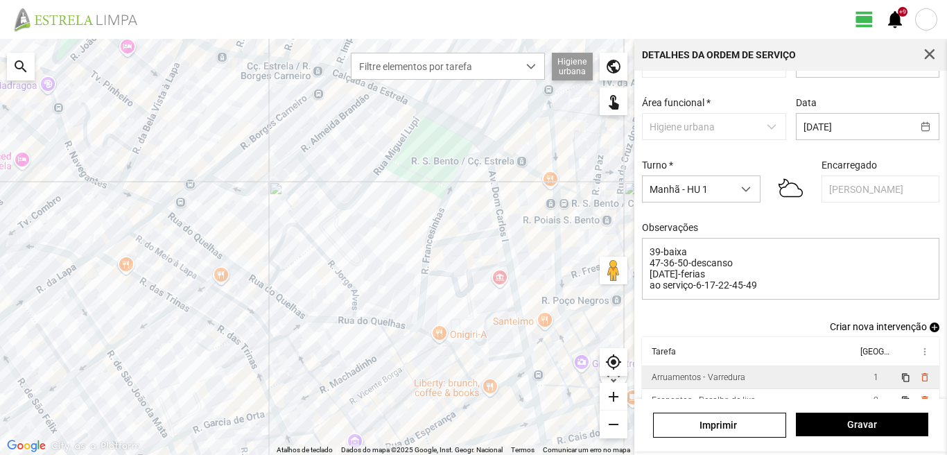
scroll to position [69, 0]
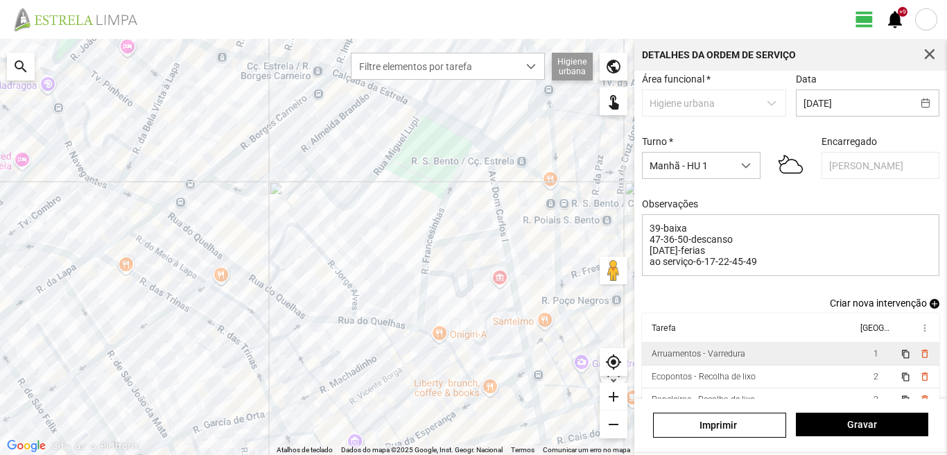
click at [856, 359] on td "1" at bounding box center [875, 354] width 39 height 23
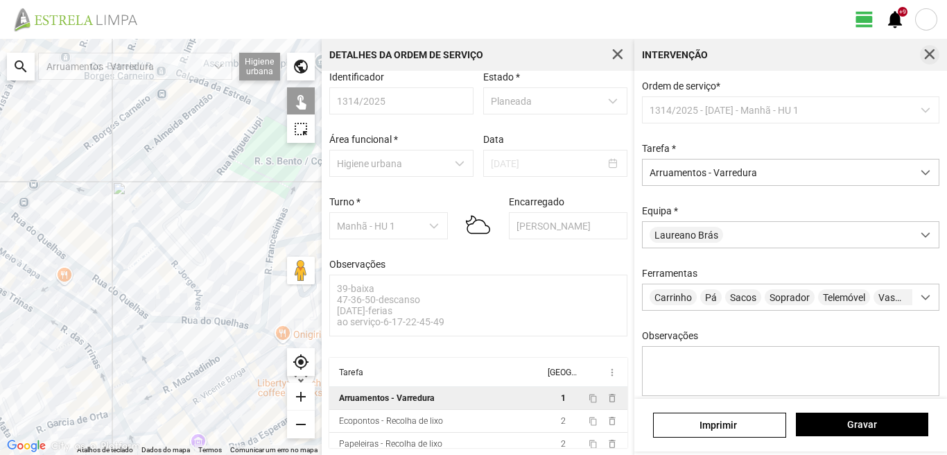
click at [930, 53] on span "button" at bounding box center [930, 55] width 12 height 12
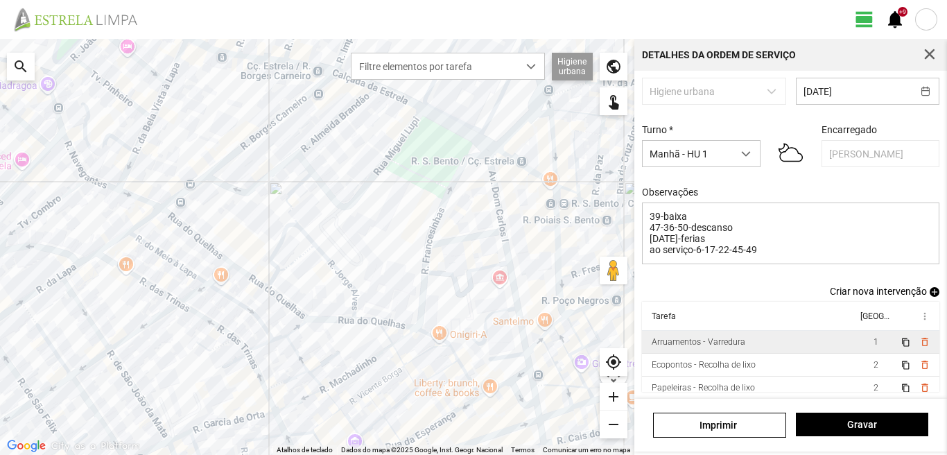
scroll to position [87, 0]
click at [829, 366] on td "Ecopontos - Recolha de lixo" at bounding box center [749, 365] width 215 height 23
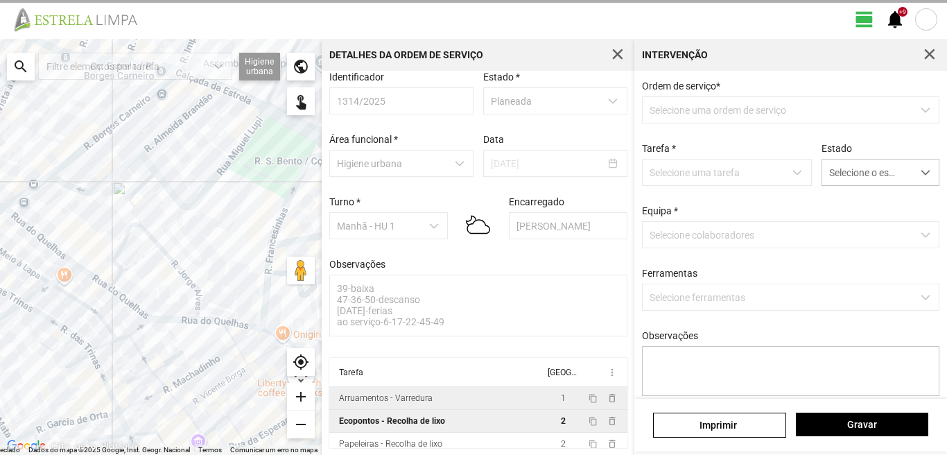
scroll to position [15, 0]
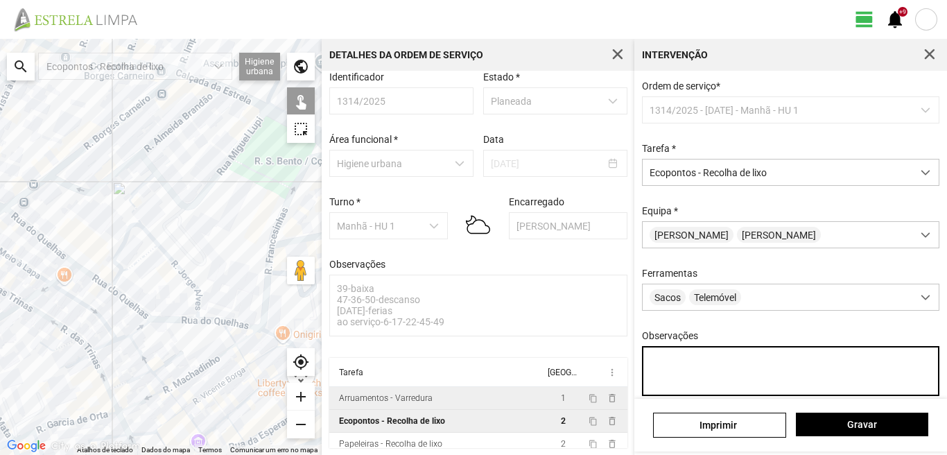
click at [654, 363] on textarea "Observações" at bounding box center [791, 371] width 298 height 50
type textarea "tarefa atribuida por DT- [PERSON_NAME]"
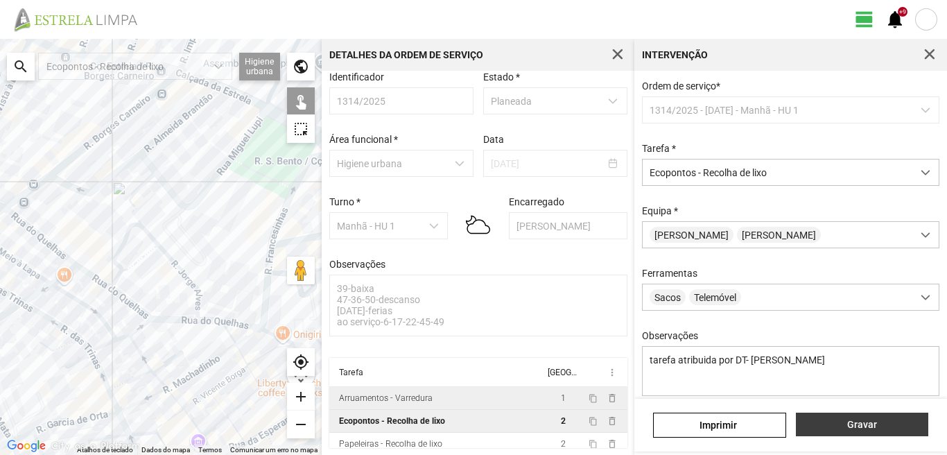
click at [850, 419] on span "Gravar" at bounding box center [862, 424] width 118 height 11
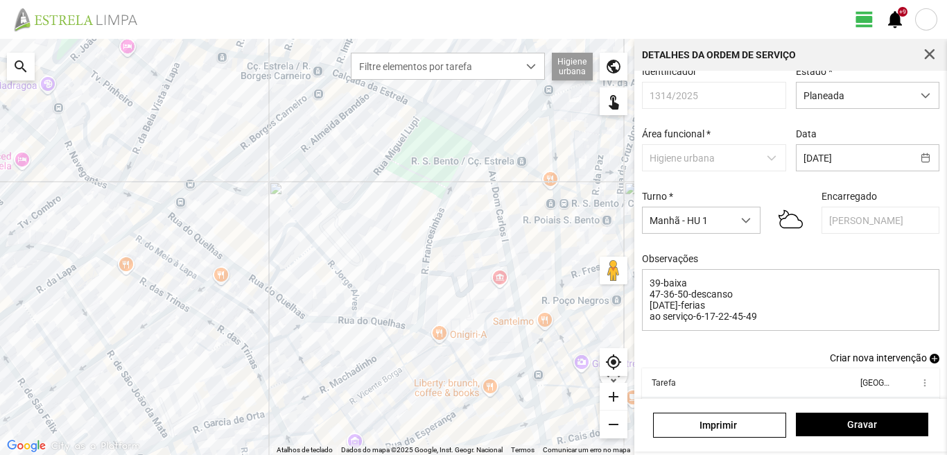
click at [933, 44] on div "Detalhes da Ordem de Serviço" at bounding box center [791, 55] width 313 height 32
click at [925, 51] on span "button" at bounding box center [930, 55] width 12 height 12
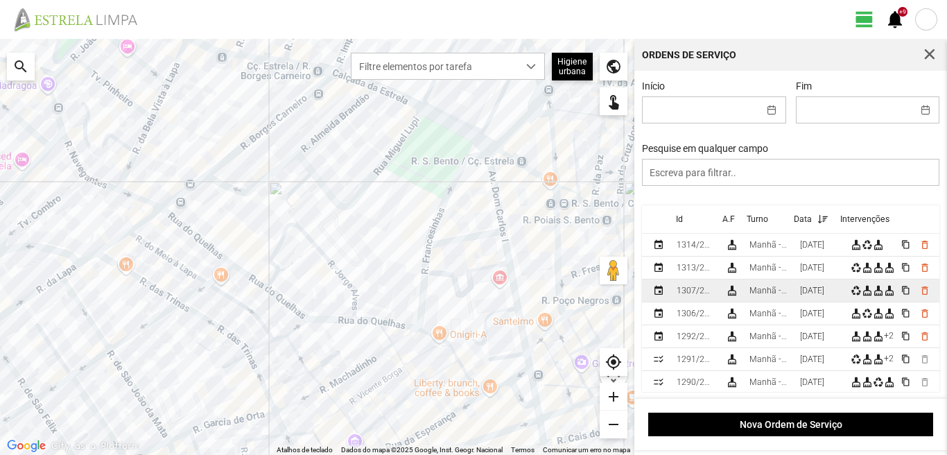
click at [795, 295] on td "Manhã - HU 1" at bounding box center [769, 290] width 51 height 23
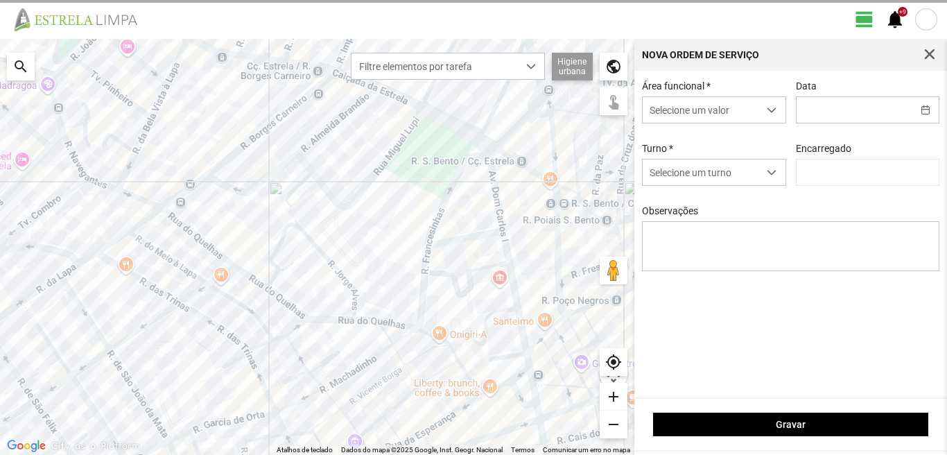
type input "[PERSON_NAME]"
type input "[DATE]"
type textarea "6-10-17-25-44-descanso 39-baixa ao serviço-22-36-45-47-49-50"
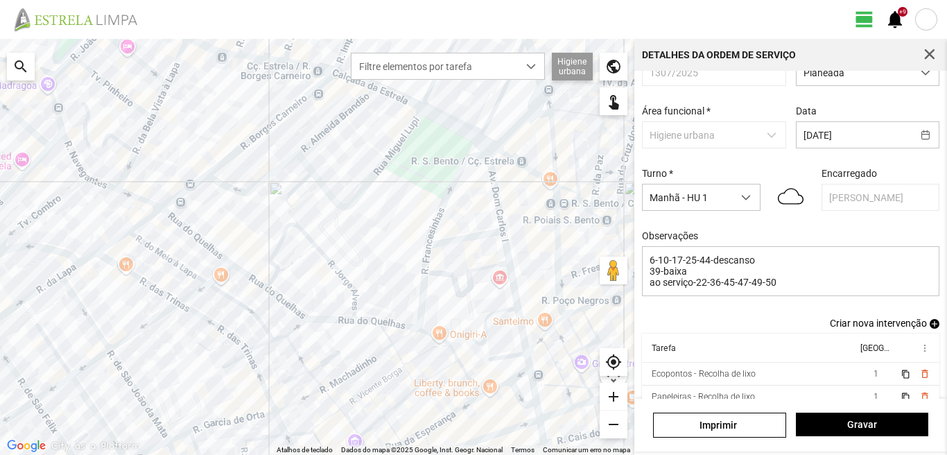
scroll to position [69, 0]
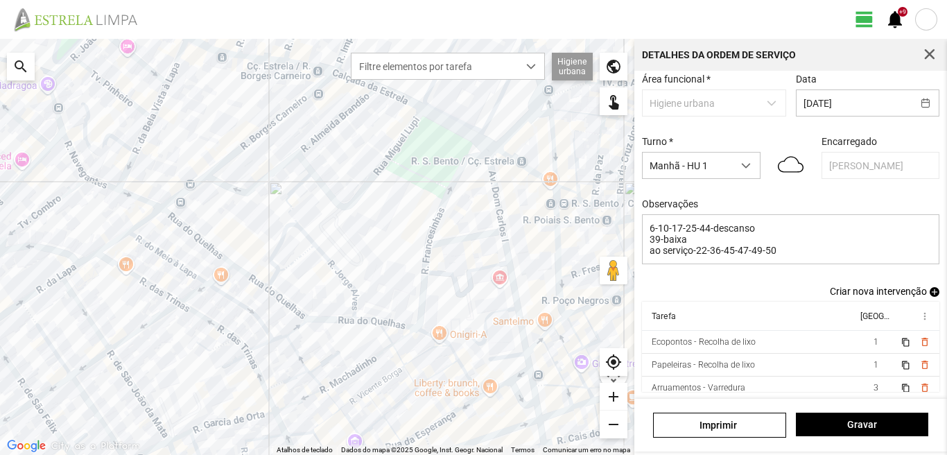
click at [782, 343] on td "Ecopontos - Recolha de lixo" at bounding box center [749, 342] width 215 height 23
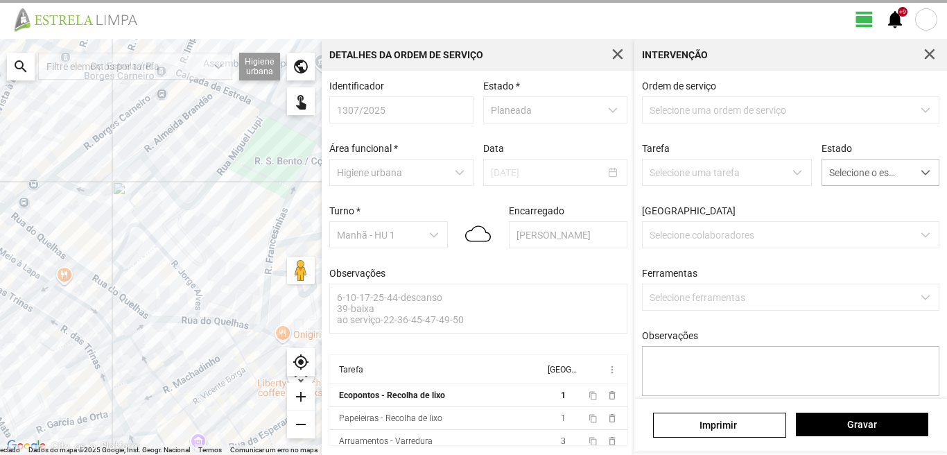
scroll to position [3, 0]
type textarea "marco-condutor tarefa atribuida por [PERSON_NAME]"
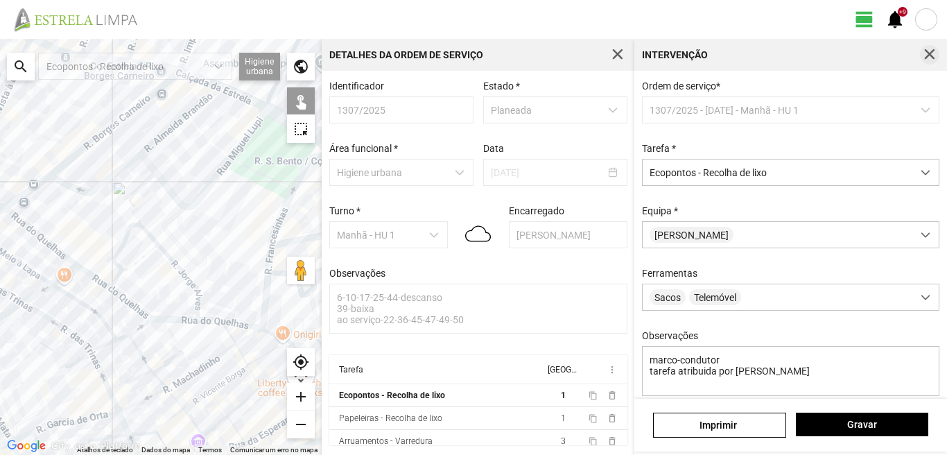
click at [928, 50] on span "button" at bounding box center [930, 55] width 12 height 12
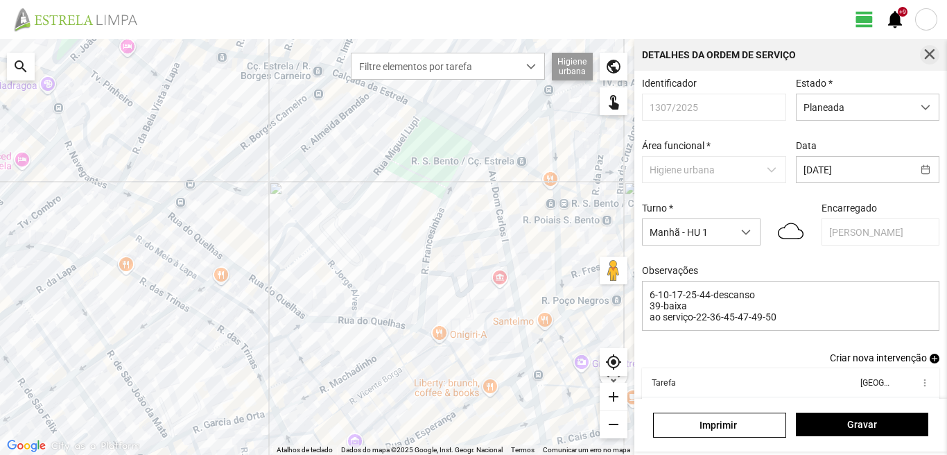
click at [935, 54] on span "button" at bounding box center [930, 55] width 12 height 12
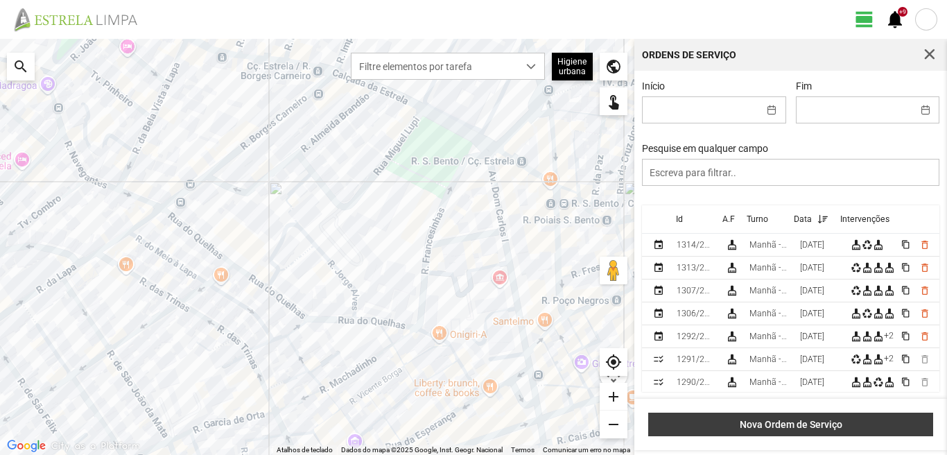
click at [788, 424] on span "Nova Ordem de Serviço" at bounding box center [791, 424] width 270 height 11
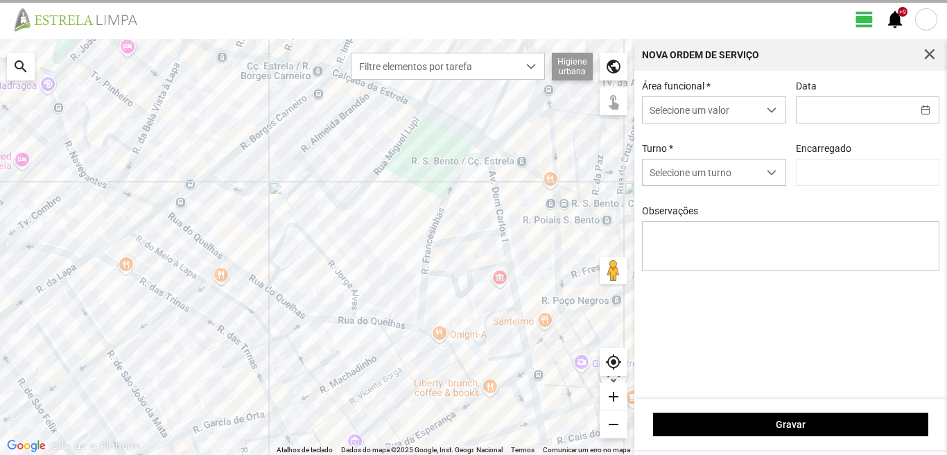
type input "[PERSON_NAME]"
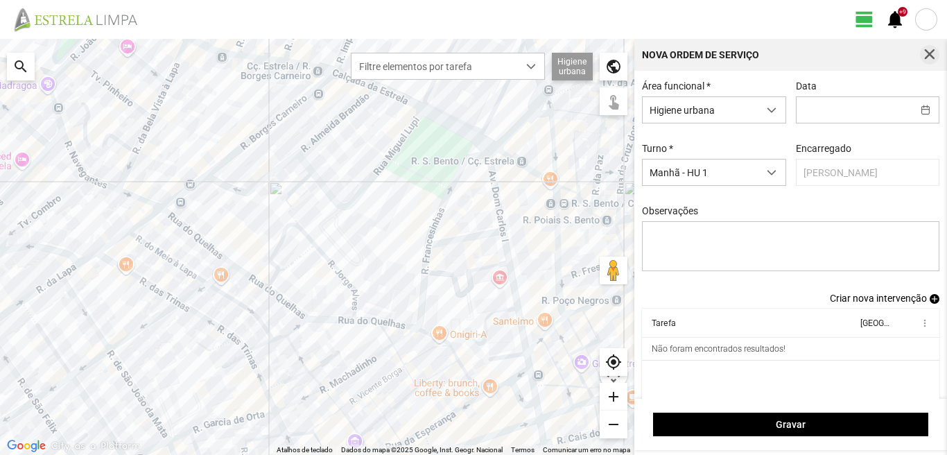
click at [930, 53] on span "button" at bounding box center [930, 55] width 12 height 12
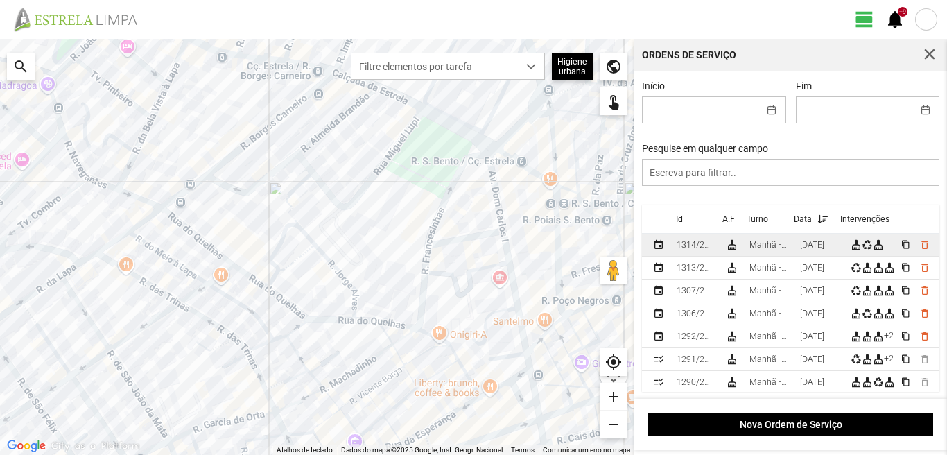
click at [811, 248] on div "[DATE]" at bounding box center [812, 245] width 24 height 10
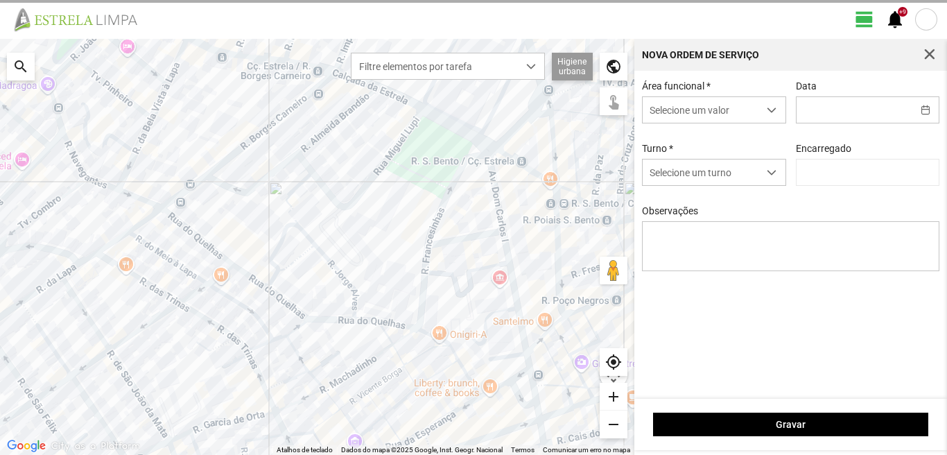
type input "[DATE]"
type textarea "39-baixa 47-36-50-descanso [DATE]-ferias ao serviço-6-17-22-45-49"
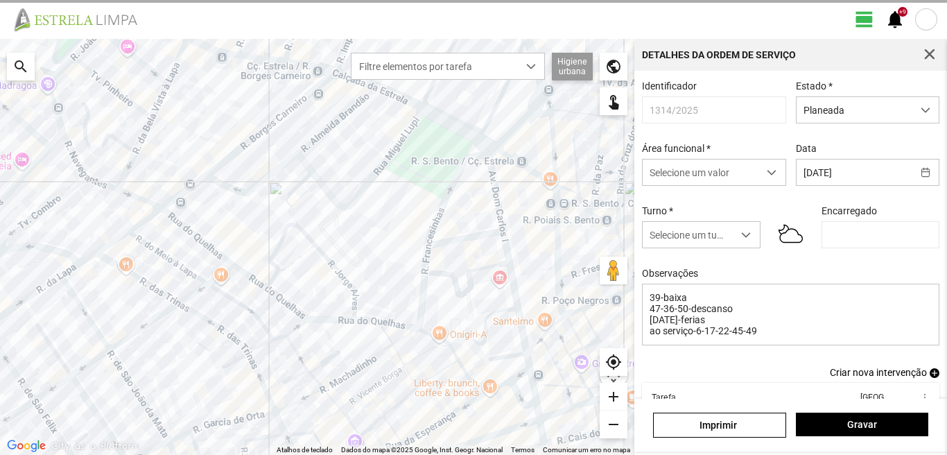
type input "[PERSON_NAME]"
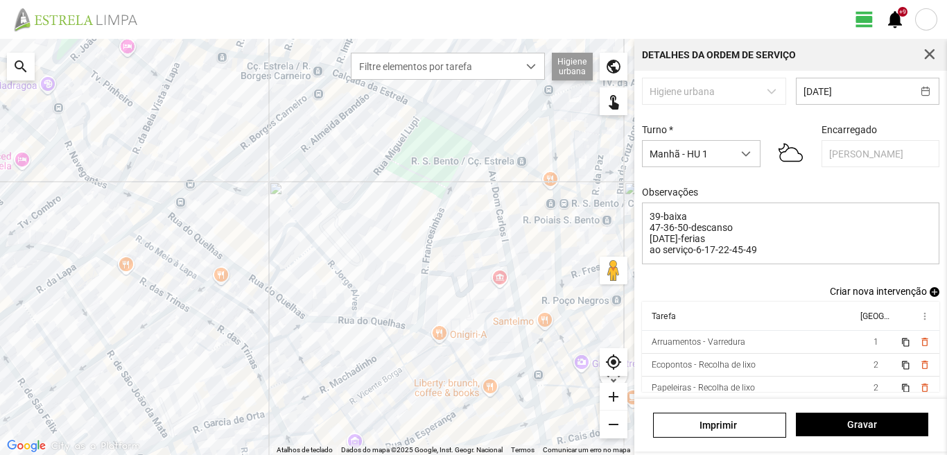
click at [930, 291] on span "add" at bounding box center [935, 292] width 10 height 10
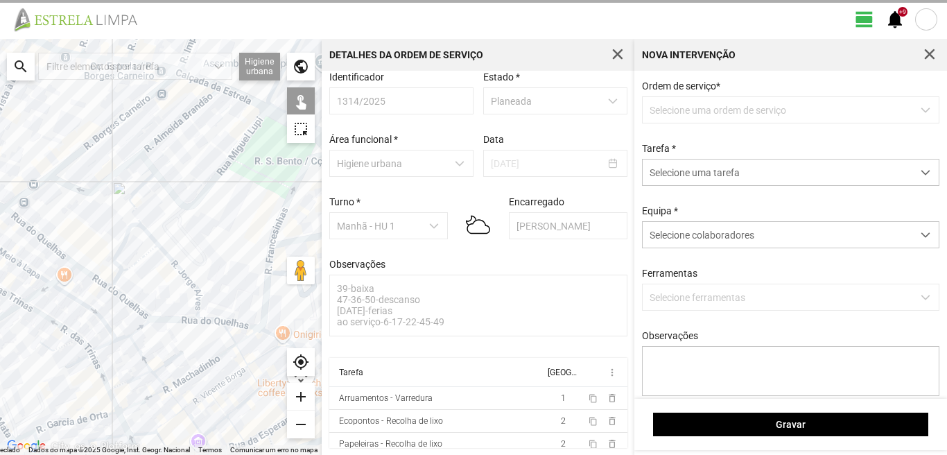
scroll to position [15, 0]
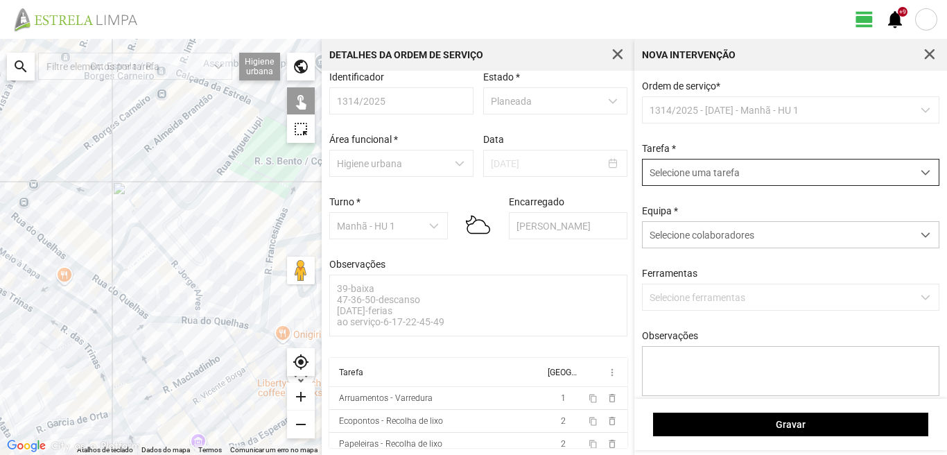
click at [748, 174] on span "Selecione uma tarefa" at bounding box center [778, 172] width 270 height 26
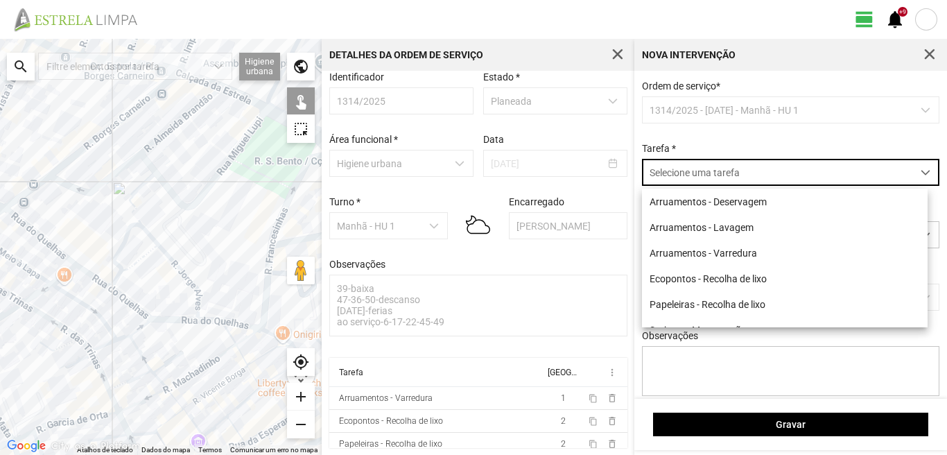
scroll to position [8, 62]
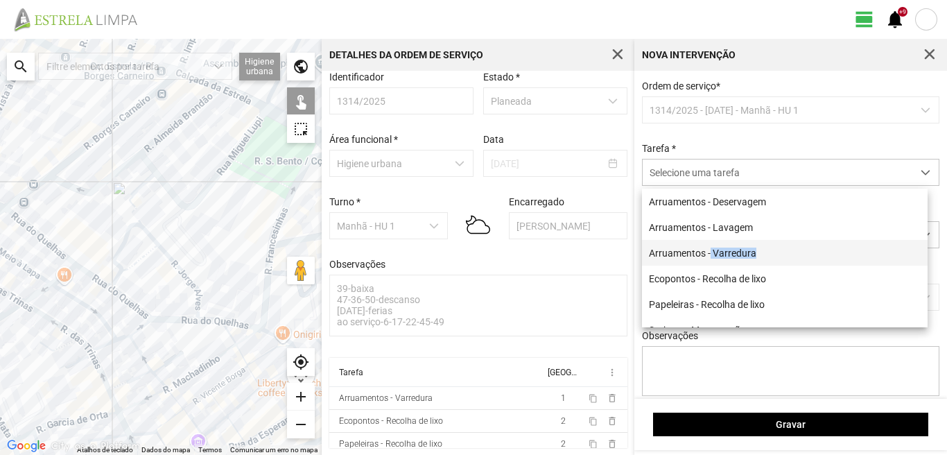
click at [713, 257] on li "Arruamentos - Varredura" at bounding box center [785, 253] width 286 height 26
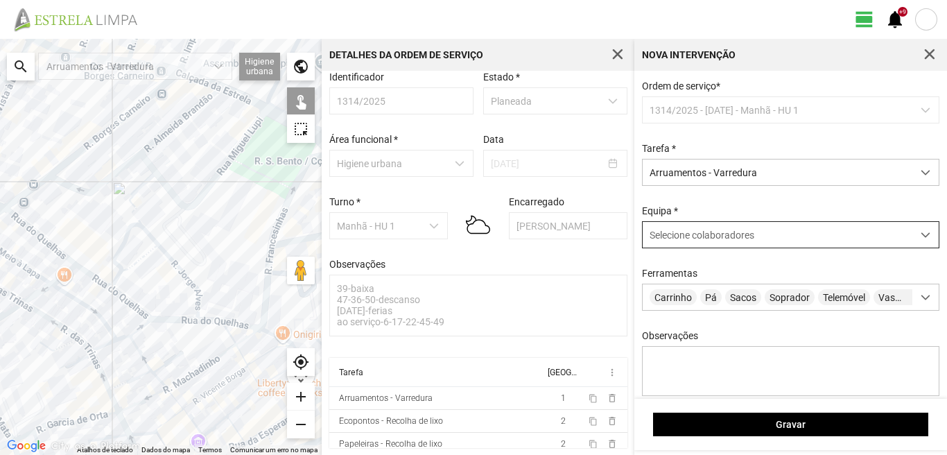
click at [691, 228] on div "Selecione colaboradores" at bounding box center [778, 235] width 270 height 26
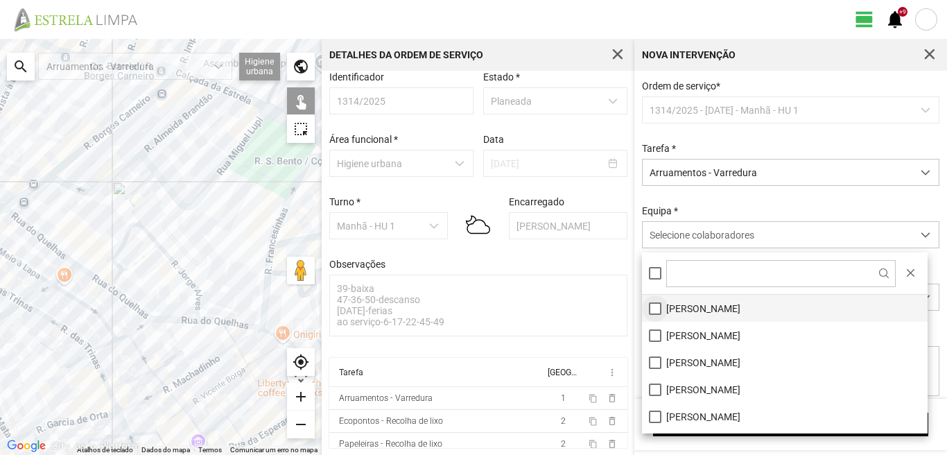
click at [657, 307] on li "[PERSON_NAME]" at bounding box center [785, 308] width 286 height 27
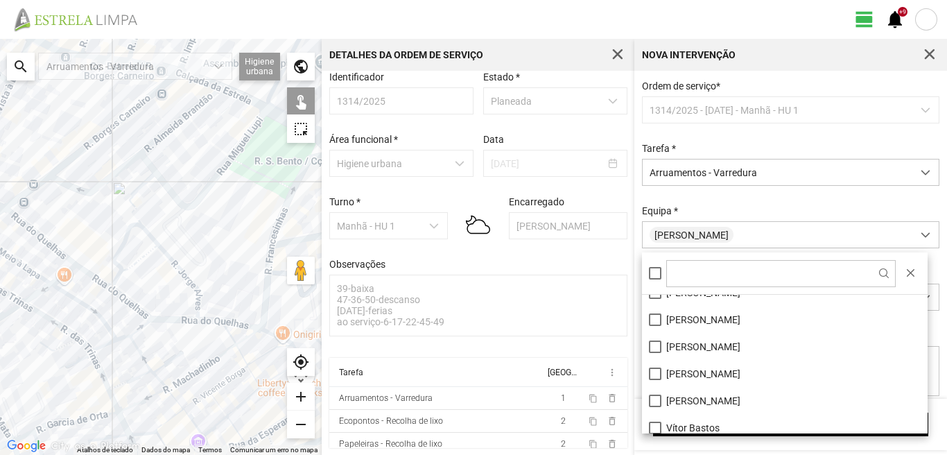
scroll to position [186, 0]
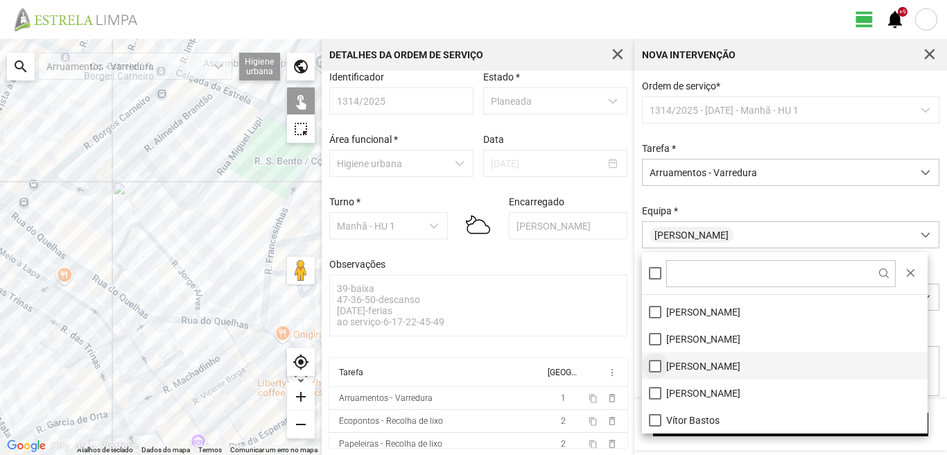
click at [652, 368] on li "[PERSON_NAME]" at bounding box center [785, 365] width 286 height 27
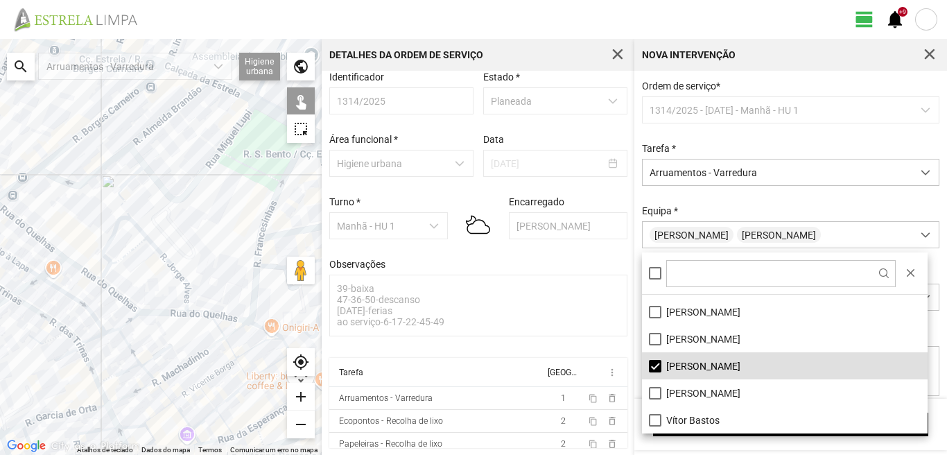
drag, startPoint x: 230, startPoint y: 261, endPoint x: 105, endPoint y: 231, distance: 128.5
click at [105, 231] on div at bounding box center [161, 247] width 322 height 416
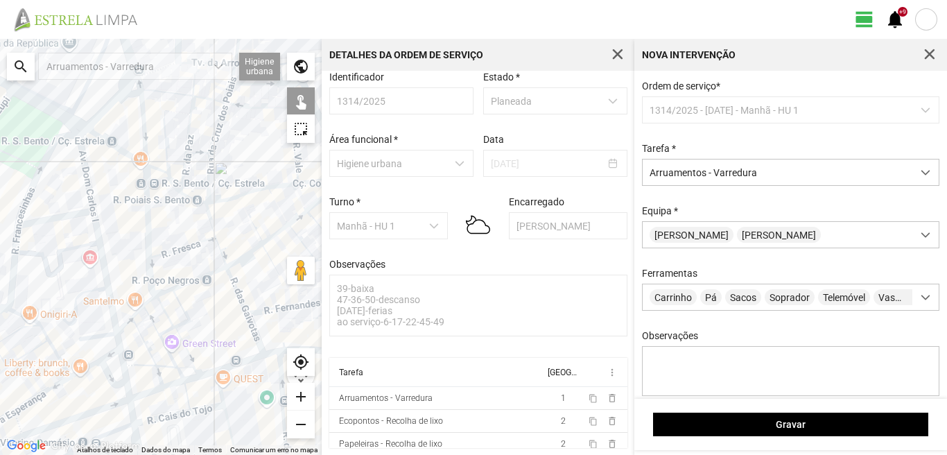
drag, startPoint x: 53, startPoint y: 232, endPoint x: 126, endPoint y: 297, distance: 97.7
click at [126, 296] on div at bounding box center [161, 247] width 322 height 416
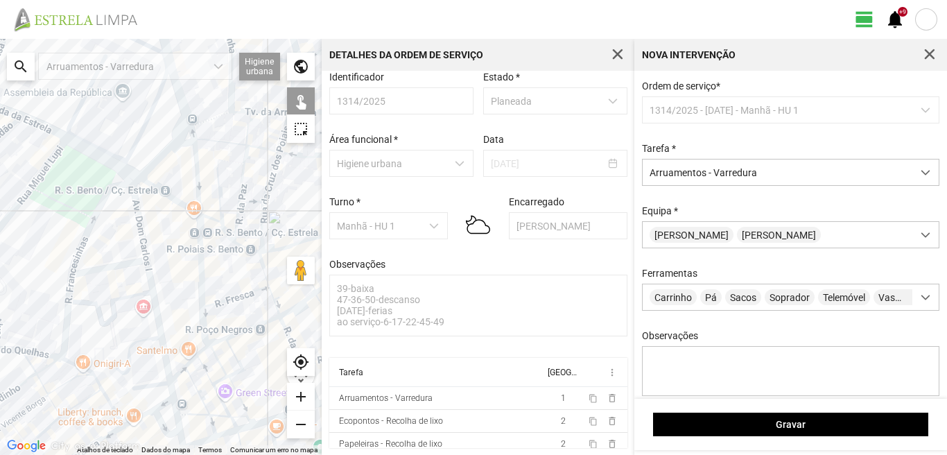
click at [138, 216] on div at bounding box center [161, 247] width 322 height 416
click at [107, 267] on div at bounding box center [161, 247] width 322 height 416
click at [151, 287] on div at bounding box center [161, 247] width 322 height 416
click at [157, 382] on div at bounding box center [161, 247] width 322 height 416
click at [172, 390] on div at bounding box center [161, 247] width 322 height 416
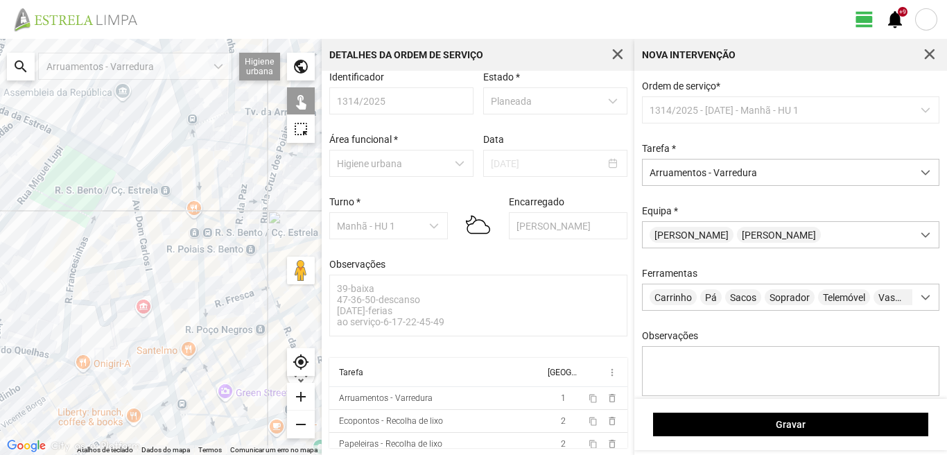
click at [163, 404] on div at bounding box center [161, 247] width 322 height 416
click at [146, 414] on div at bounding box center [161, 247] width 322 height 416
click at [144, 403] on div at bounding box center [161, 247] width 322 height 416
click at [162, 425] on div at bounding box center [161, 247] width 322 height 416
click at [727, 235] on div "[PERSON_NAME]" at bounding box center [778, 235] width 270 height 26
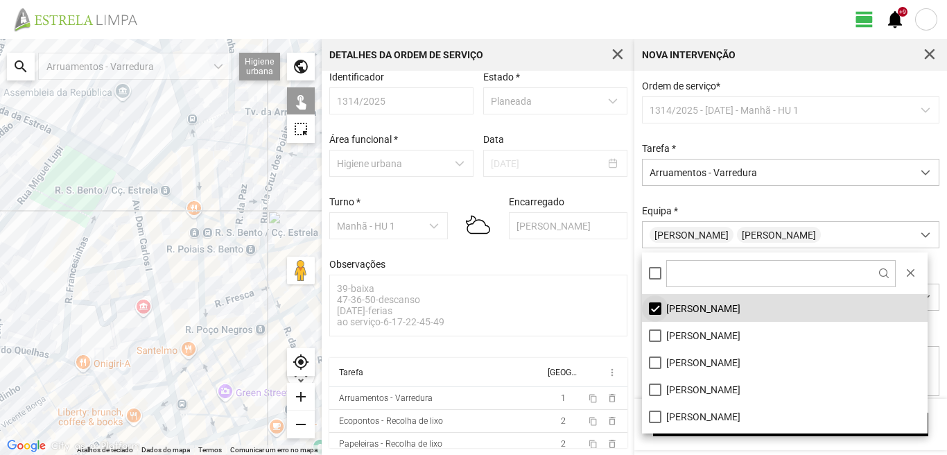
click at [653, 307] on li "[PERSON_NAME]" at bounding box center [785, 308] width 286 height 27
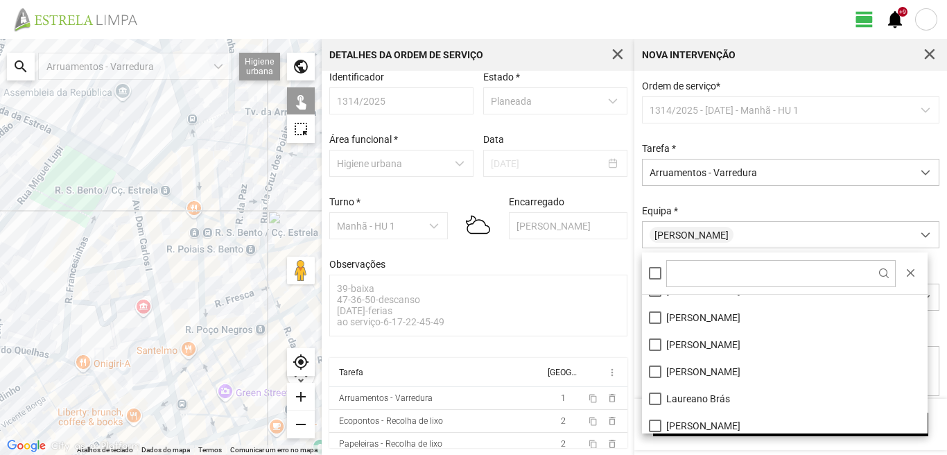
scroll to position [69, 0]
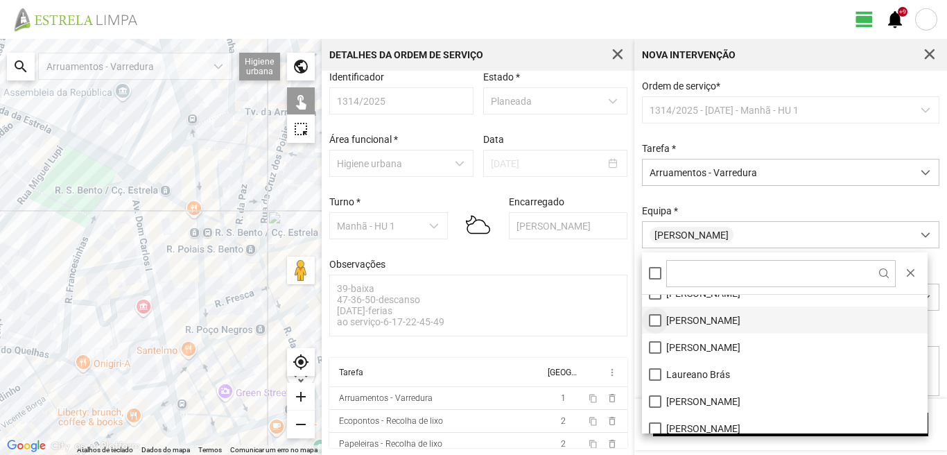
click at [651, 319] on li "[PERSON_NAME]" at bounding box center [785, 320] width 286 height 27
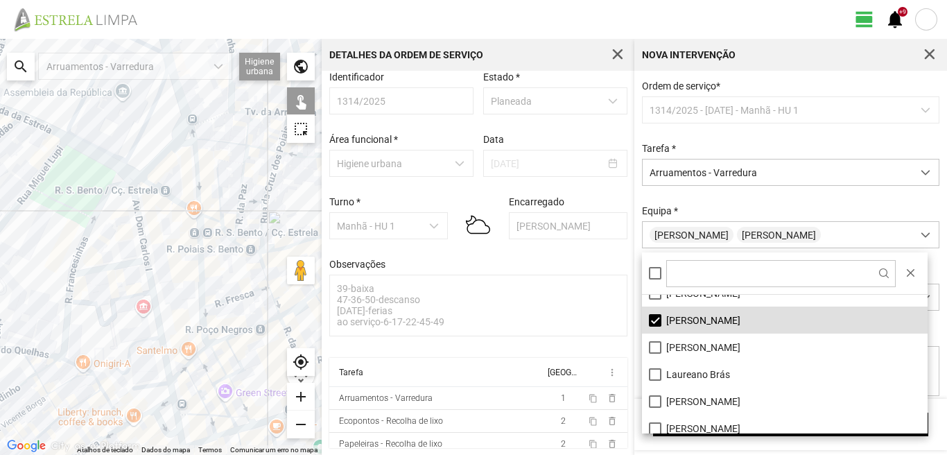
drag, startPoint x: 146, startPoint y: 361, endPoint x: 163, endPoint y: 314, distance: 49.4
click at [163, 314] on div at bounding box center [161, 247] width 322 height 416
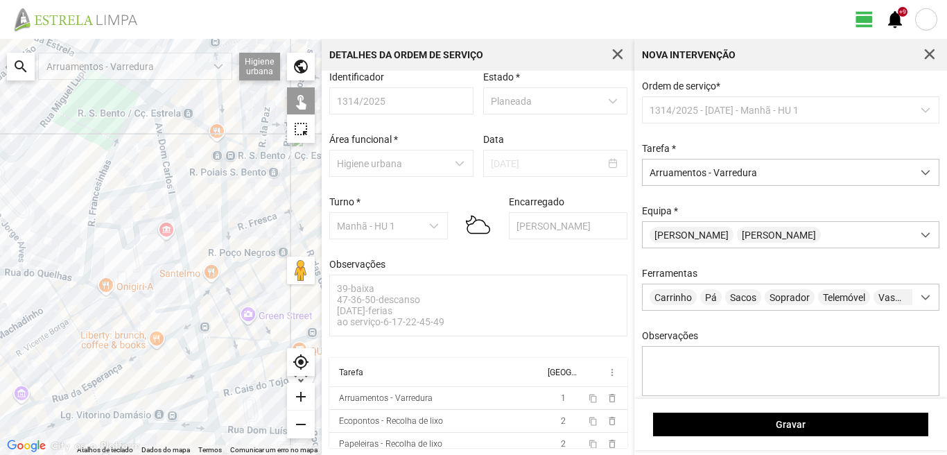
click at [199, 335] on div at bounding box center [161, 247] width 322 height 416
click at [205, 360] on div at bounding box center [161, 247] width 322 height 416
click at [208, 390] on div at bounding box center [161, 247] width 322 height 416
click at [211, 408] on div at bounding box center [161, 247] width 322 height 416
click at [182, 406] on div at bounding box center [161, 247] width 322 height 416
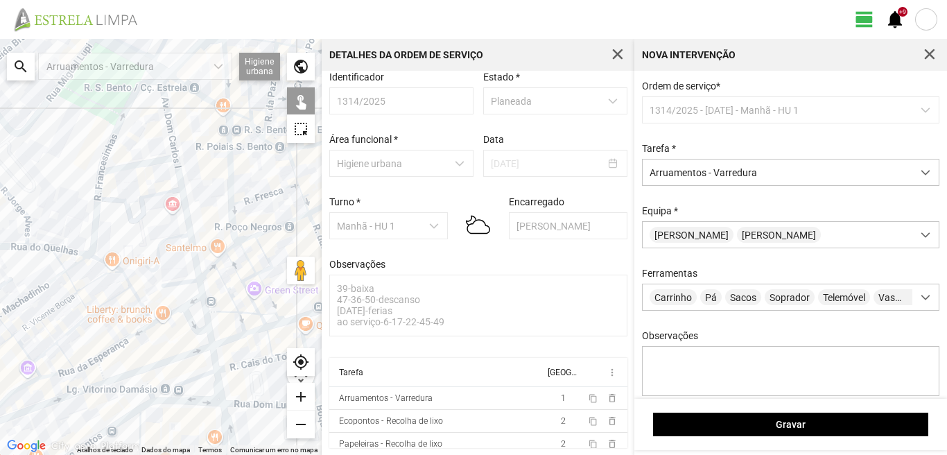
drag, startPoint x: 185, startPoint y: 415, endPoint x: 193, endPoint y: 356, distance: 59.4
click at [193, 356] on div at bounding box center [161, 247] width 322 height 416
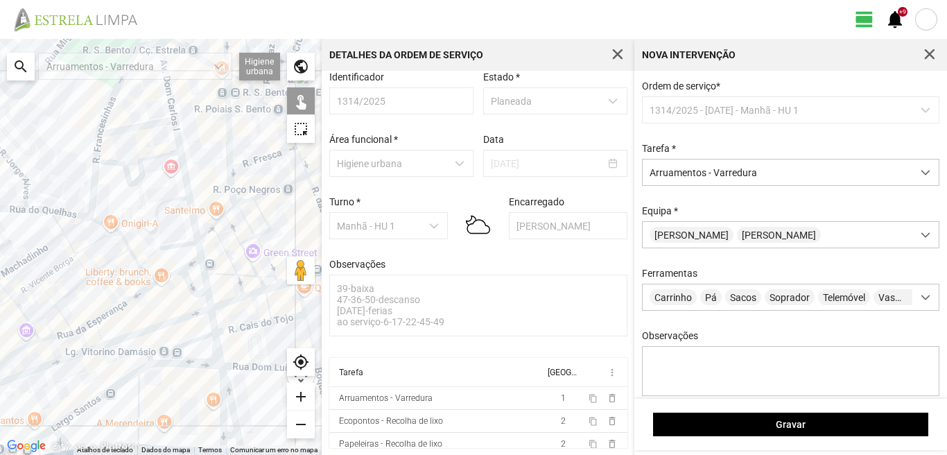
click at [227, 389] on div at bounding box center [161, 247] width 322 height 416
click at [221, 402] on div at bounding box center [161, 247] width 322 height 416
click at [193, 363] on div at bounding box center [161, 247] width 322 height 416
click at [116, 385] on div at bounding box center [161, 247] width 322 height 416
click at [145, 368] on div at bounding box center [161, 247] width 322 height 416
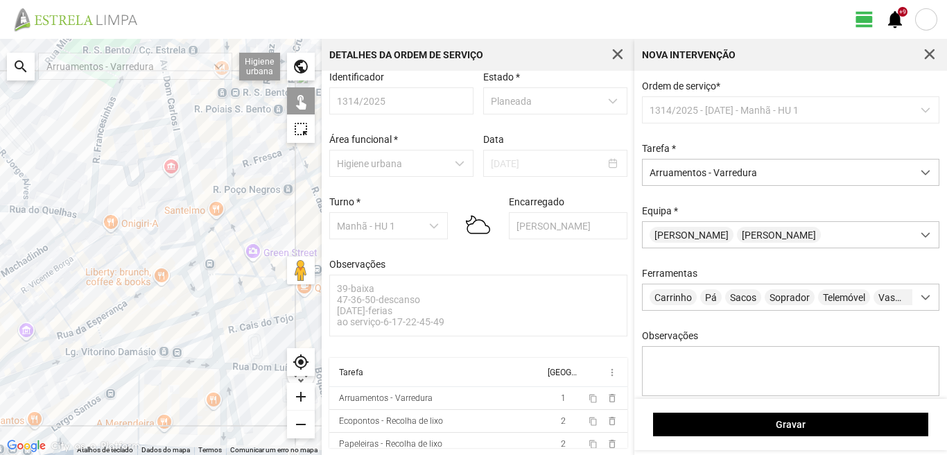
click at [136, 397] on div at bounding box center [161, 247] width 322 height 416
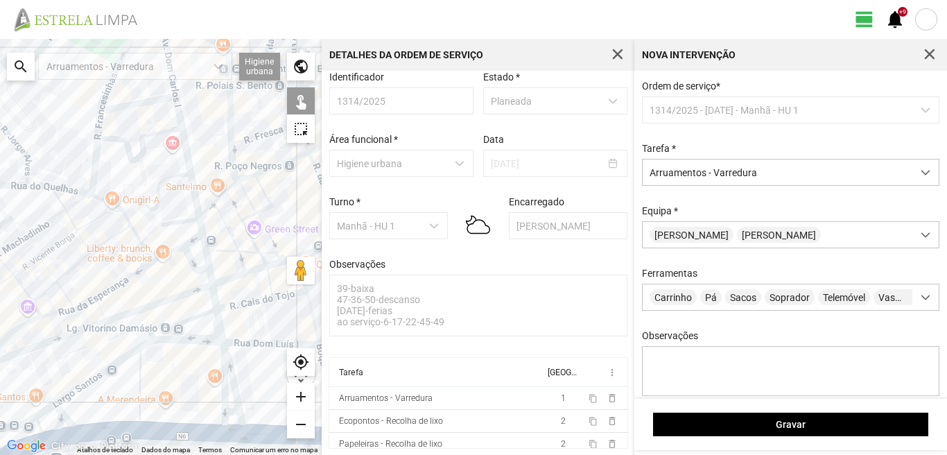
drag, startPoint x: 166, startPoint y: 390, endPoint x: 160, endPoint y: 328, distance: 62.7
click at [160, 328] on div at bounding box center [161, 247] width 322 height 416
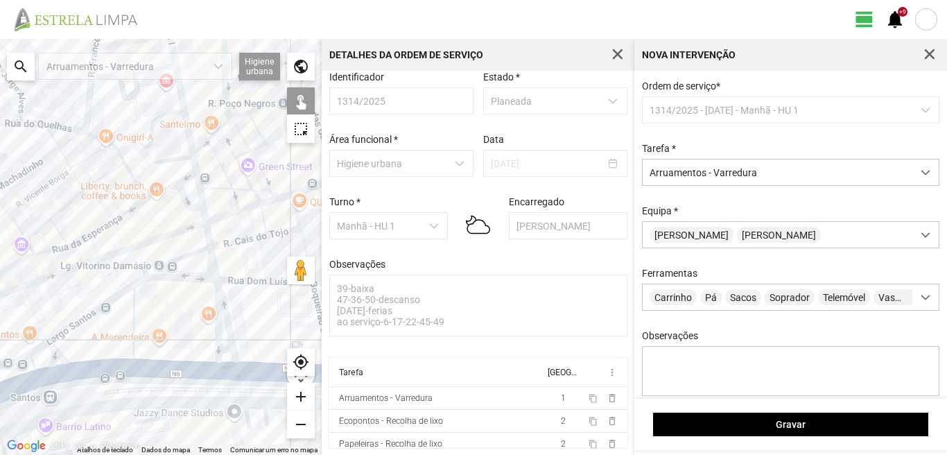
click at [218, 346] on div at bounding box center [161, 247] width 322 height 416
click at [217, 367] on div at bounding box center [161, 247] width 322 height 416
click at [107, 370] on div at bounding box center [161, 247] width 322 height 416
click at [53, 354] on div at bounding box center [161, 247] width 322 height 416
click at [40, 345] on div at bounding box center [161, 247] width 322 height 416
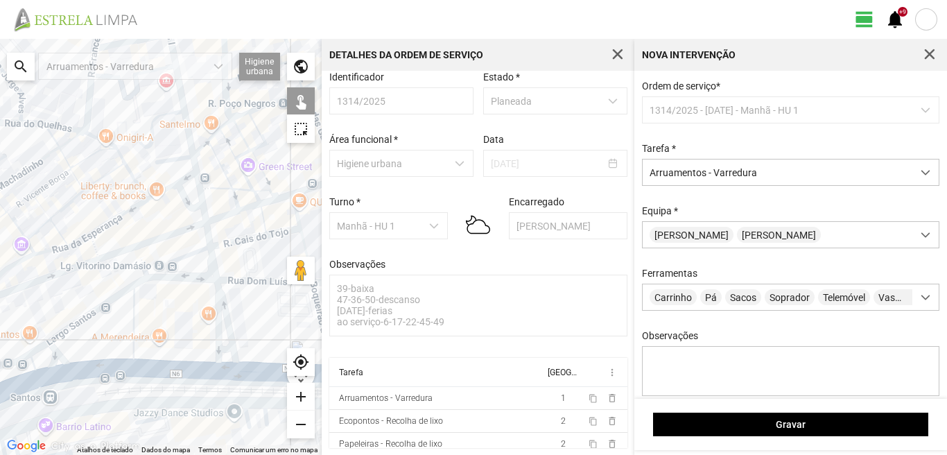
click at [40, 359] on div at bounding box center [161, 247] width 322 height 416
click at [45, 377] on div at bounding box center [161, 247] width 322 height 416
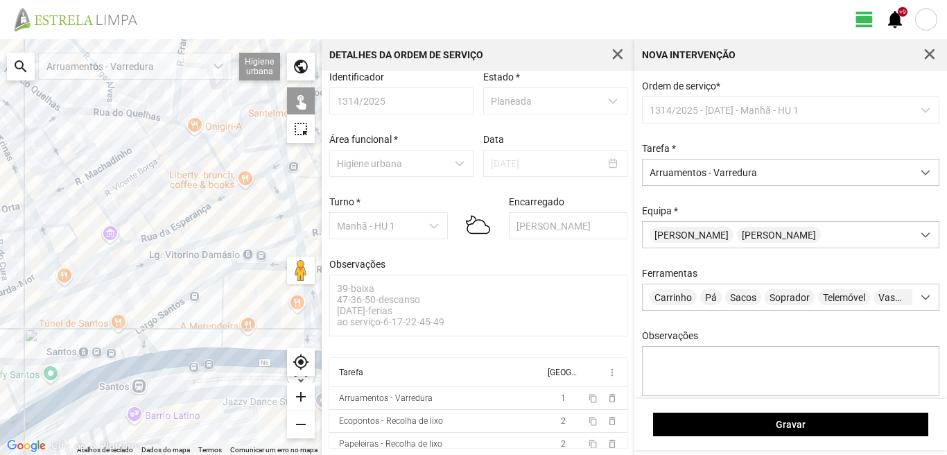
drag, startPoint x: 109, startPoint y: 359, endPoint x: 150, endPoint y: 349, distance: 42.7
click at [149, 350] on div at bounding box center [161, 247] width 322 height 416
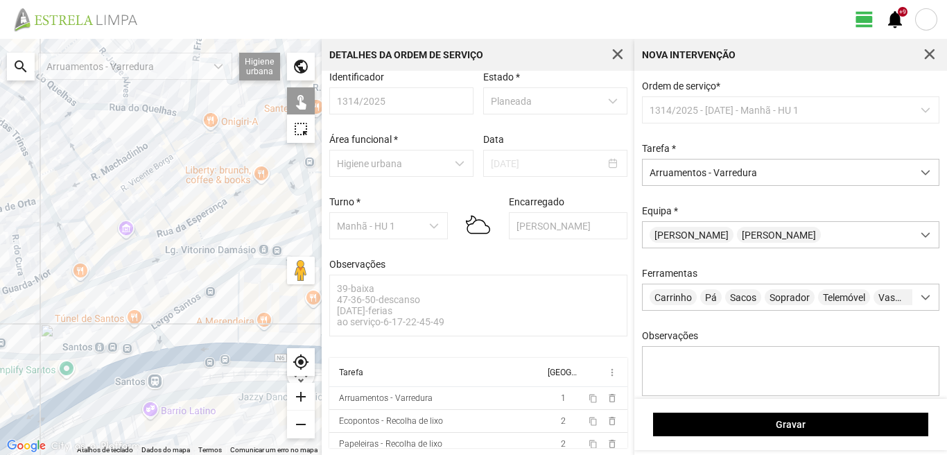
click at [27, 394] on div at bounding box center [161, 247] width 322 height 416
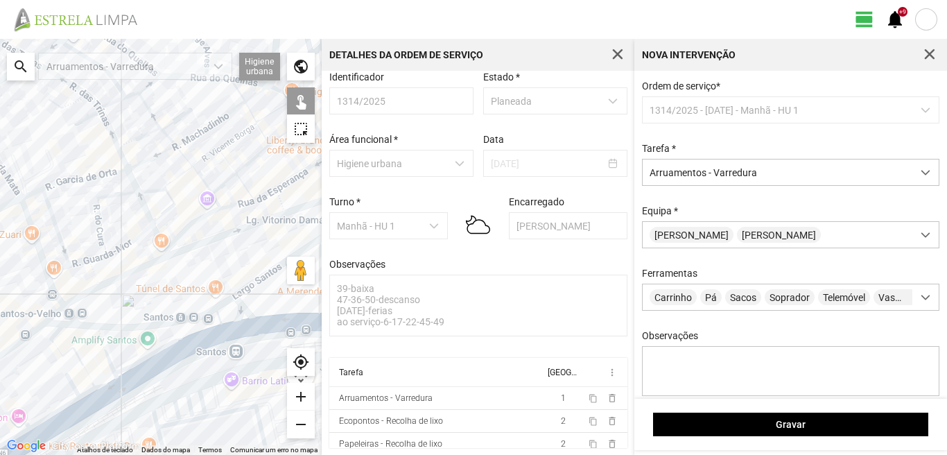
drag, startPoint x: 44, startPoint y: 386, endPoint x: 131, endPoint y: 353, distance: 92.6
click at [131, 353] on div at bounding box center [161, 247] width 322 height 416
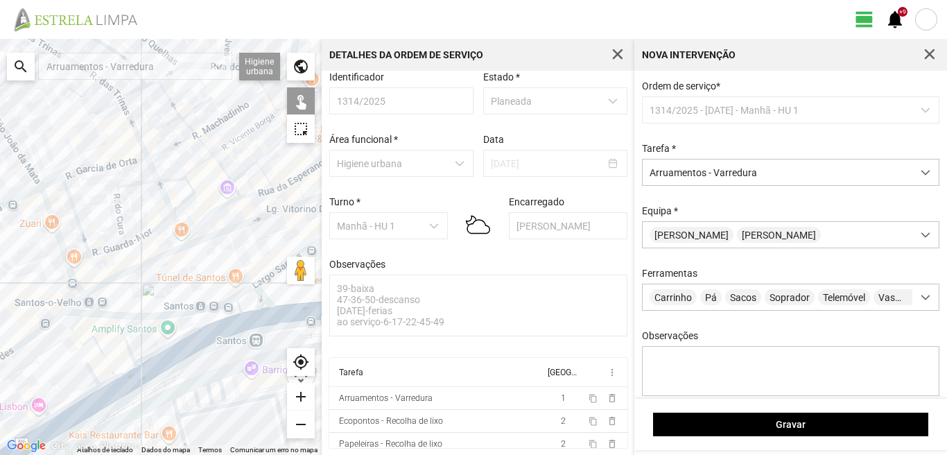
click at [77, 320] on div at bounding box center [161, 247] width 322 height 416
click at [79, 338] on div at bounding box center [161, 247] width 322 height 416
drag, startPoint x: 126, startPoint y: 369, endPoint x: 111, endPoint y: 375, distance: 15.8
click at [125, 369] on div at bounding box center [161, 247] width 322 height 416
click at [105, 383] on div at bounding box center [161, 247] width 322 height 416
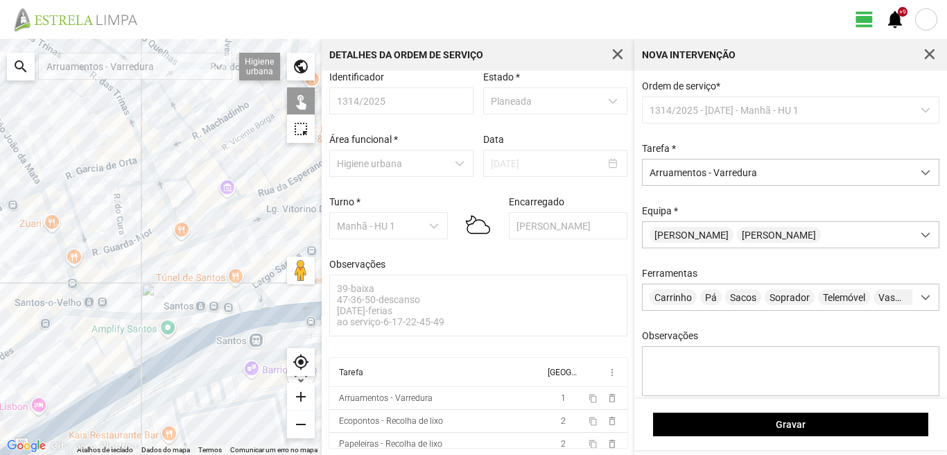
click at [93, 373] on div at bounding box center [161, 247] width 322 height 416
click at [84, 395] on div at bounding box center [161, 247] width 322 height 416
click at [121, 386] on div at bounding box center [161, 247] width 322 height 416
click at [91, 407] on div at bounding box center [161, 247] width 322 height 416
click at [41, 404] on div at bounding box center [161, 247] width 322 height 416
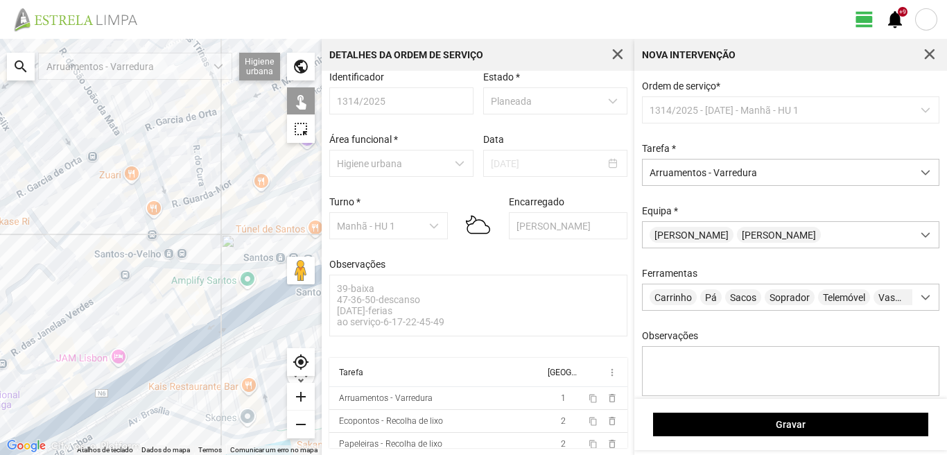
drag, startPoint x: 35, startPoint y: 412, endPoint x: 128, endPoint y: 359, distance: 106.6
click at [128, 359] on div at bounding box center [161, 247] width 322 height 416
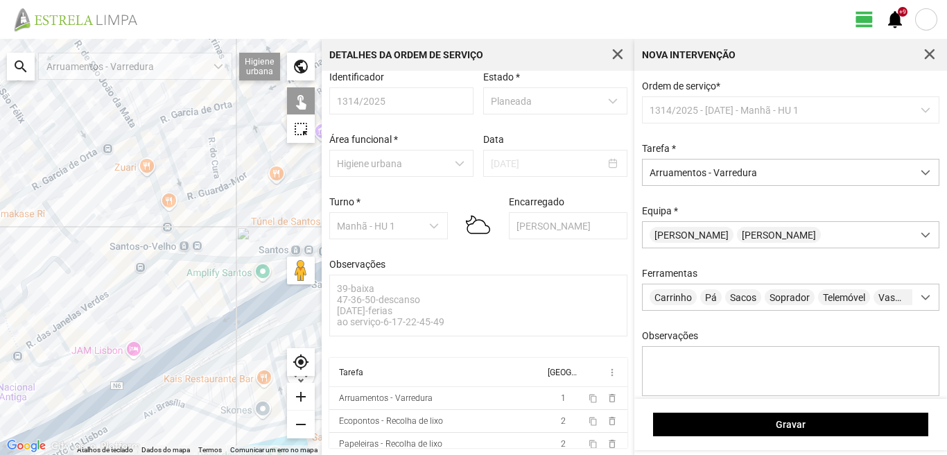
click at [75, 354] on div at bounding box center [161, 247] width 322 height 416
click at [86, 370] on div at bounding box center [161, 247] width 322 height 416
click at [71, 381] on div at bounding box center [161, 247] width 322 height 416
click at [81, 386] on div at bounding box center [161, 247] width 322 height 416
click at [106, 383] on div at bounding box center [161, 247] width 322 height 416
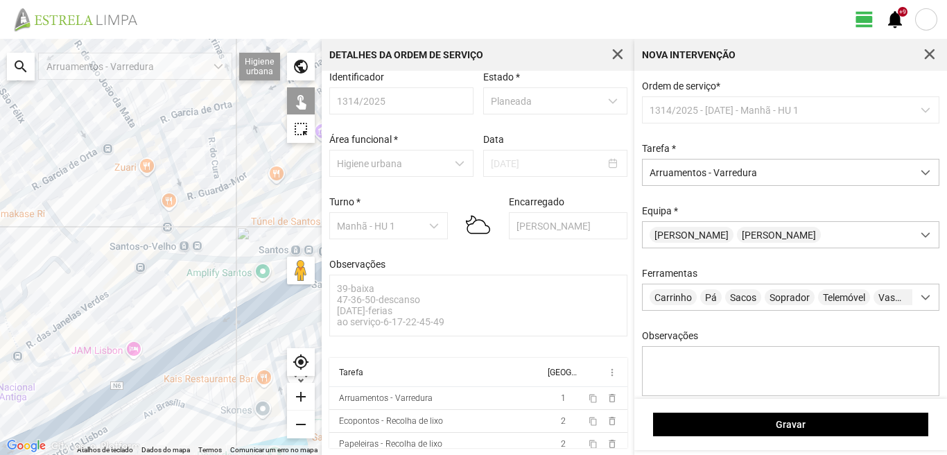
click at [118, 393] on div at bounding box center [161, 247] width 322 height 416
click at [78, 402] on div at bounding box center [161, 247] width 322 height 416
click at [80, 416] on div at bounding box center [161, 247] width 322 height 416
drag, startPoint x: 81, startPoint y: 402, endPoint x: 181, endPoint y: 379, distance: 102.4
click at [181, 379] on div at bounding box center [161, 247] width 322 height 416
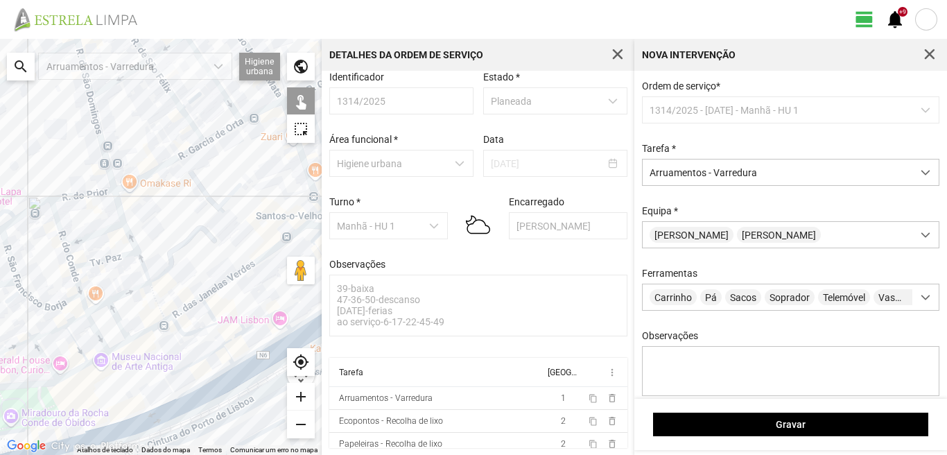
click at [144, 424] on div at bounding box center [161, 247] width 322 height 416
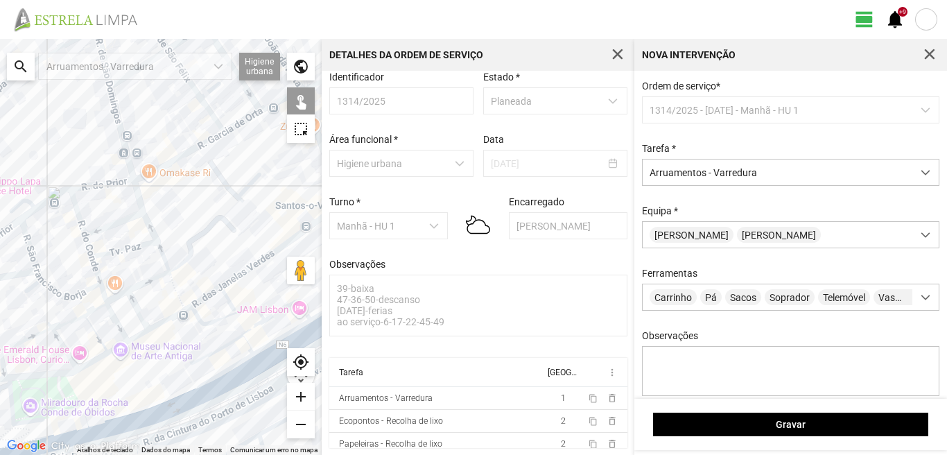
drag, startPoint x: 141, startPoint y: 397, endPoint x: 187, endPoint y: 372, distance: 51.2
click at [181, 376] on div at bounding box center [161, 247] width 322 height 416
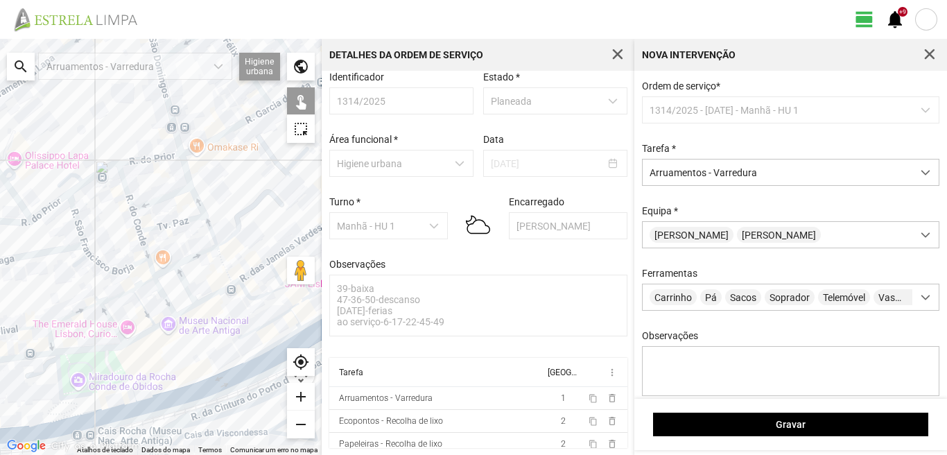
click at [116, 408] on div at bounding box center [161, 247] width 322 height 416
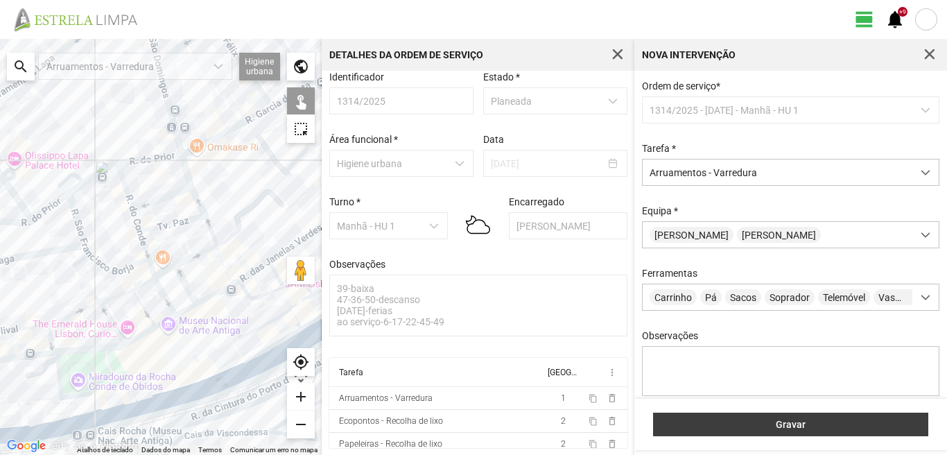
click at [725, 420] on span "Gravar" at bounding box center [791, 424] width 261 height 11
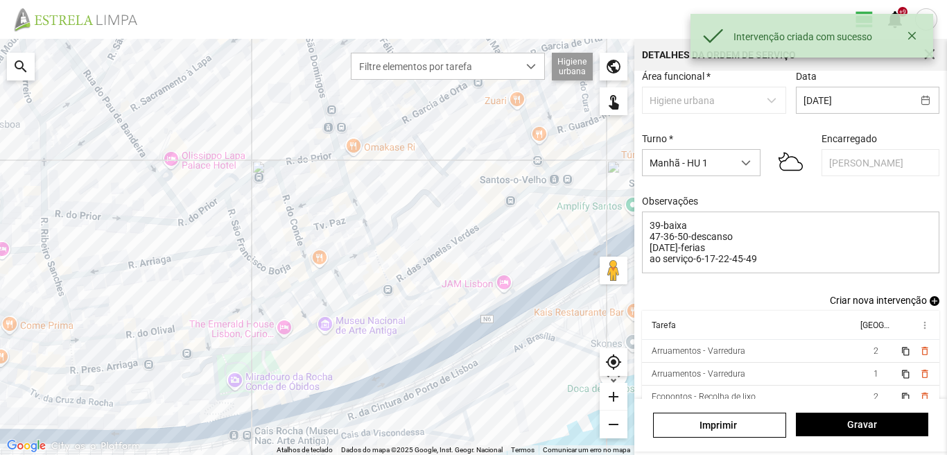
scroll to position [87, 0]
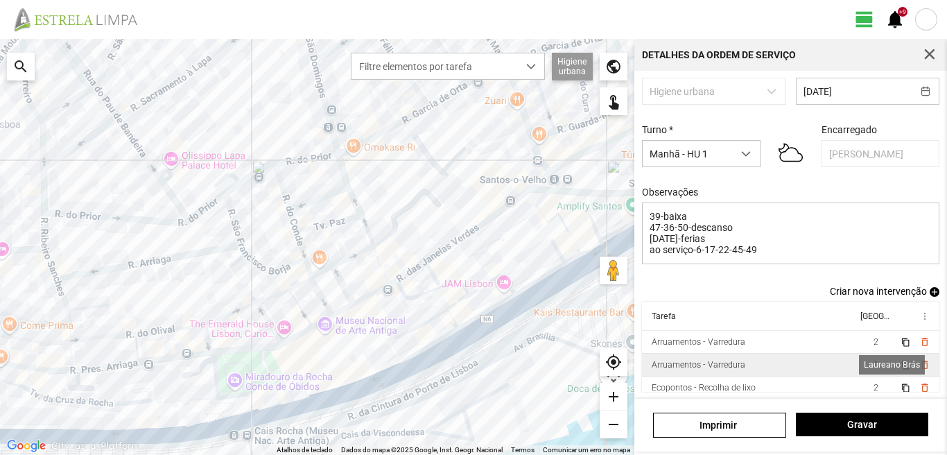
click at [874, 360] on span "1" at bounding box center [876, 365] width 5 height 10
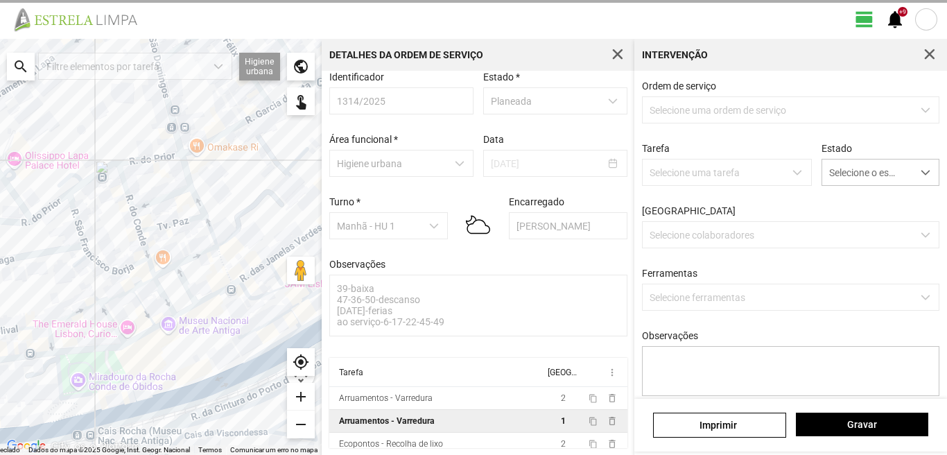
scroll to position [15, 0]
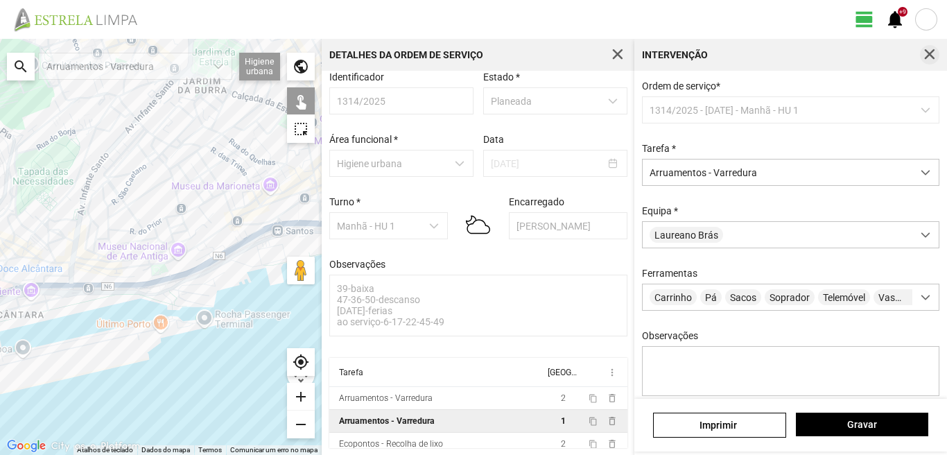
click at [934, 56] on span "button" at bounding box center [930, 55] width 12 height 12
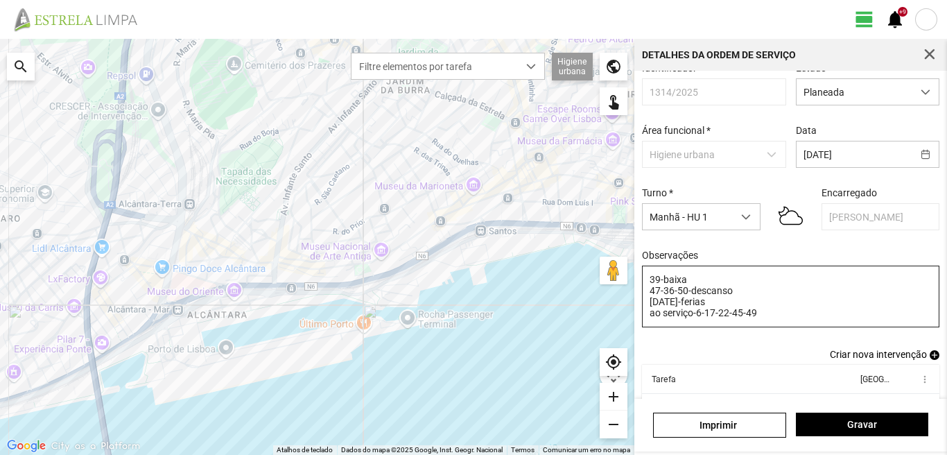
scroll to position [87, 0]
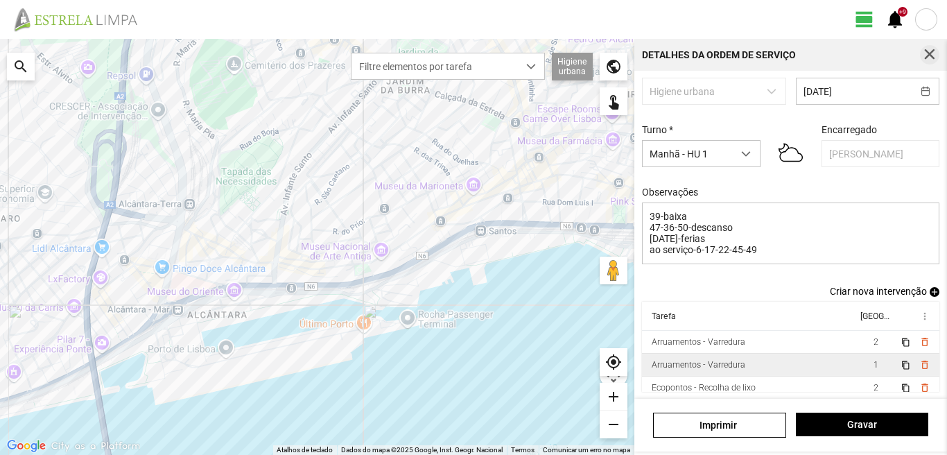
click at [928, 48] on button "button" at bounding box center [929, 54] width 19 height 19
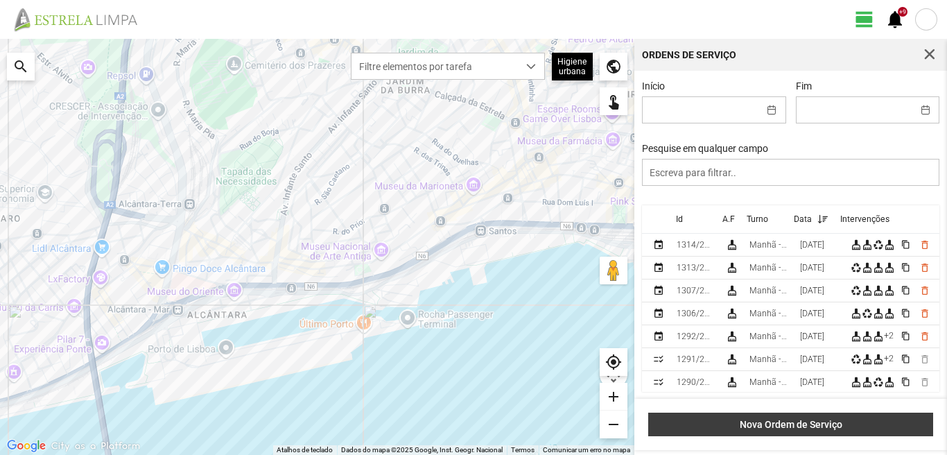
click at [800, 424] on span "Nova Ordem de Serviço" at bounding box center [791, 424] width 270 height 11
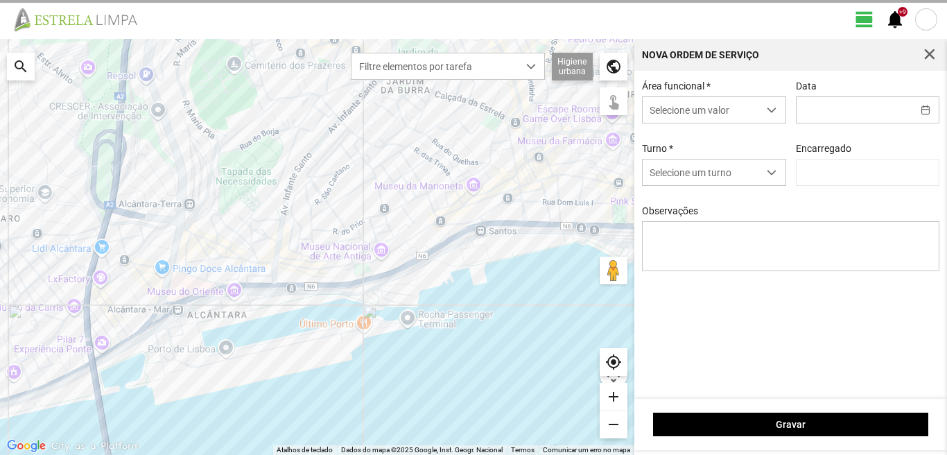
type input "[PERSON_NAME]"
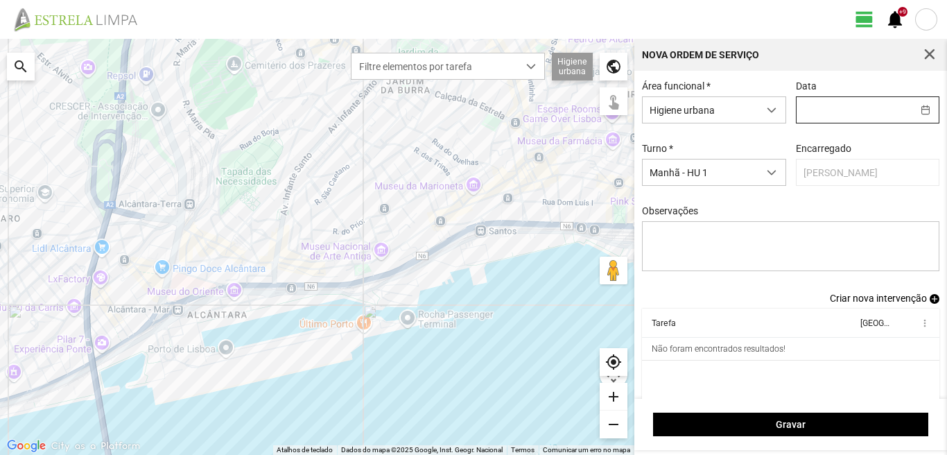
click at [822, 116] on input "text" at bounding box center [855, 110] width 116 height 26
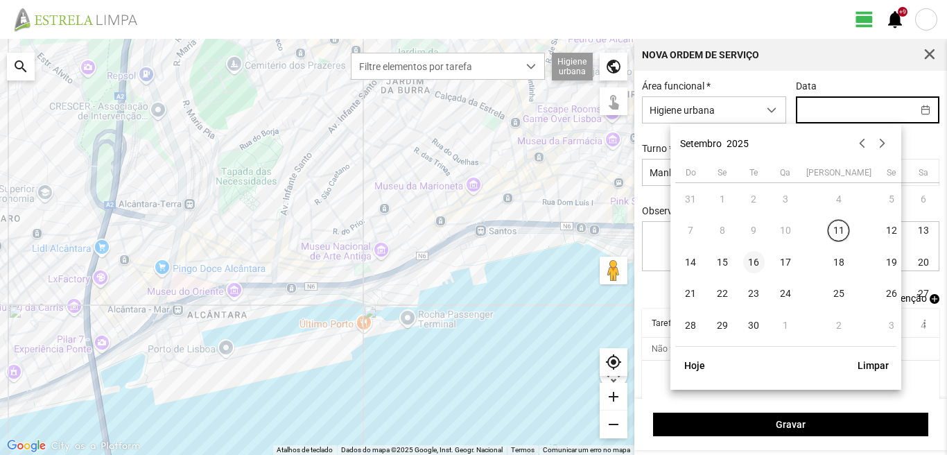
click at [757, 268] on span "16" at bounding box center [754, 262] width 22 height 22
type input "[DATE]"
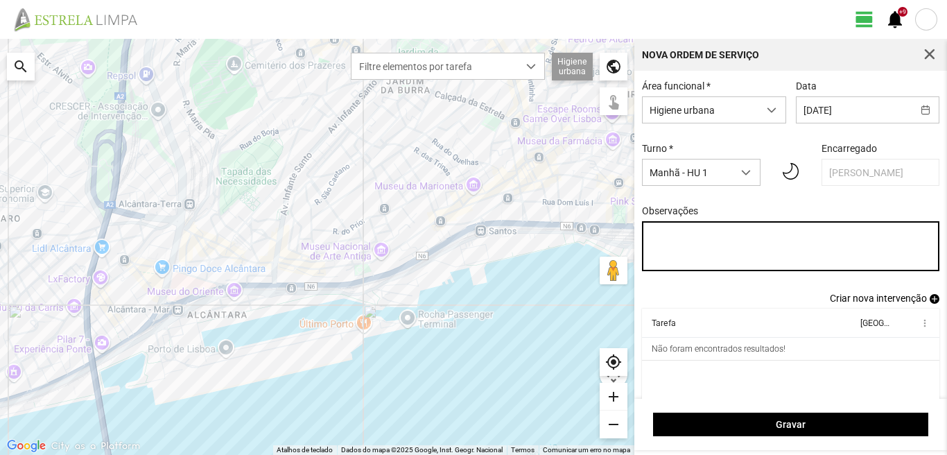
click at [659, 236] on textarea "Observações" at bounding box center [791, 246] width 298 height 50
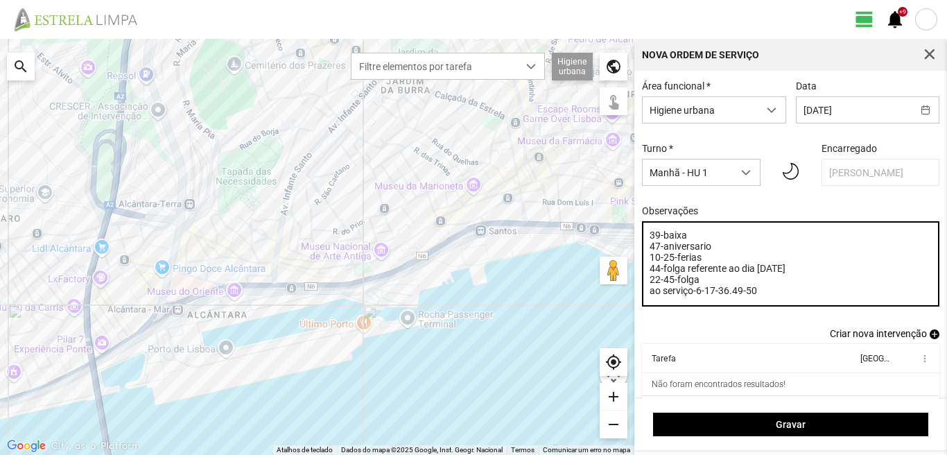
type textarea "39-baixa 47-aniversario 10-25-ferias 44-folga referente ao dia [DATE] 22-45-fol…"
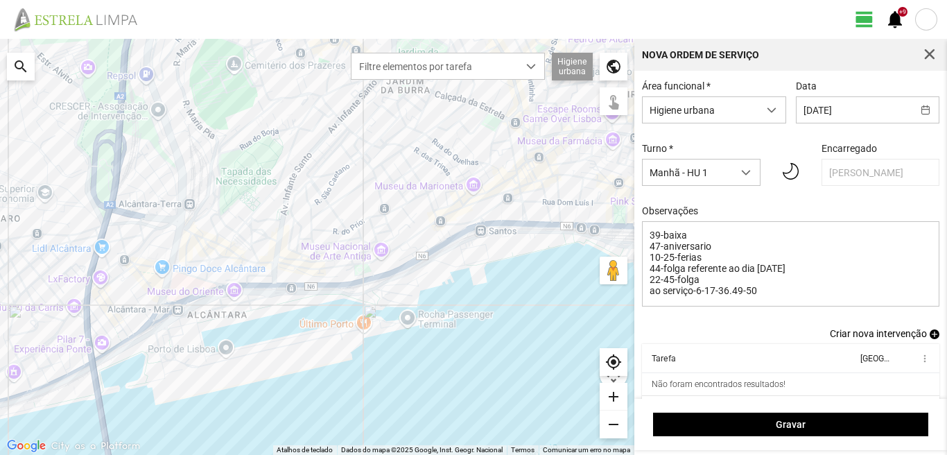
click at [930, 338] on span "add" at bounding box center [935, 334] width 10 height 10
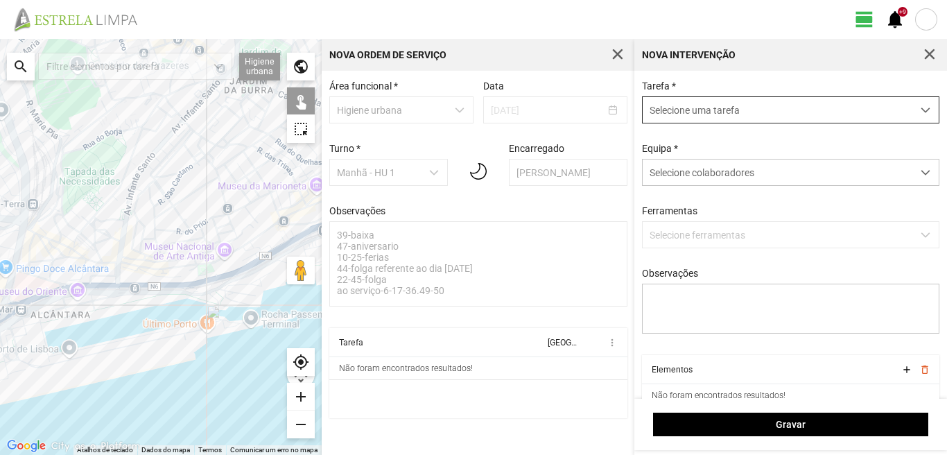
click at [705, 119] on span "Selecione uma tarefa" at bounding box center [778, 110] width 270 height 26
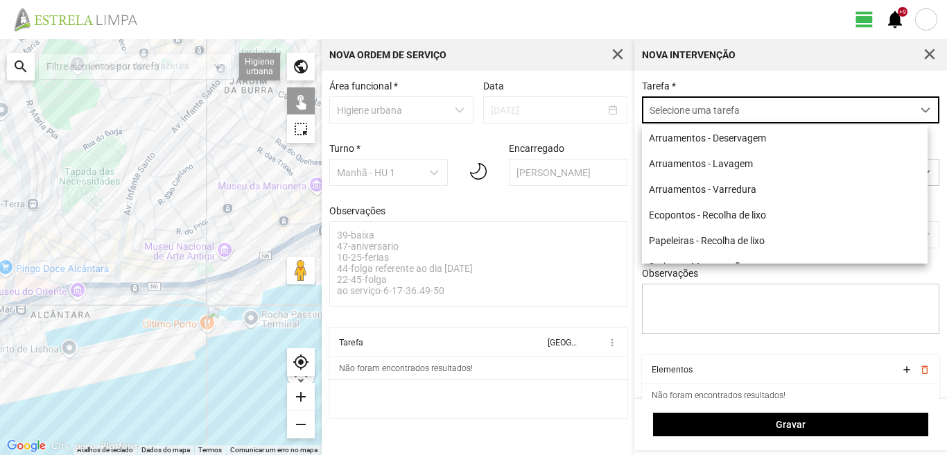
scroll to position [8, 62]
click at [679, 212] on li "Ecopontos - Recolha de lixo" at bounding box center [785, 215] width 286 height 26
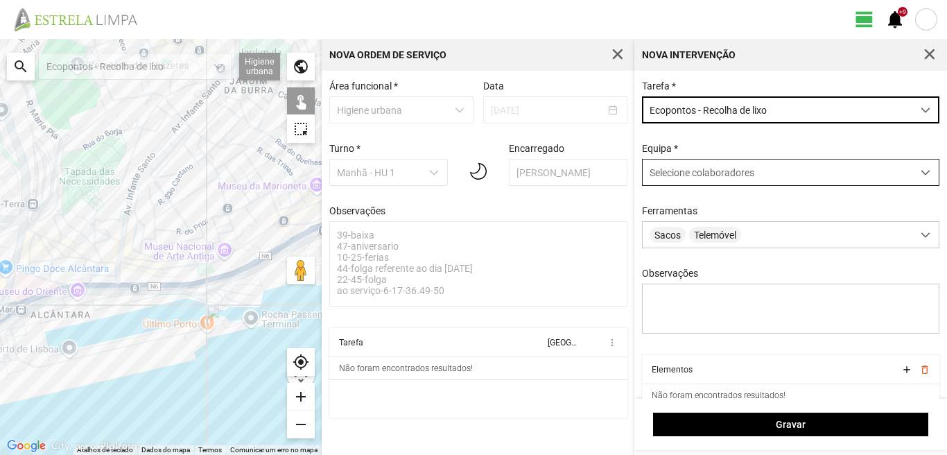
click at [686, 181] on div "Selecione colaboradores" at bounding box center [778, 172] width 270 height 26
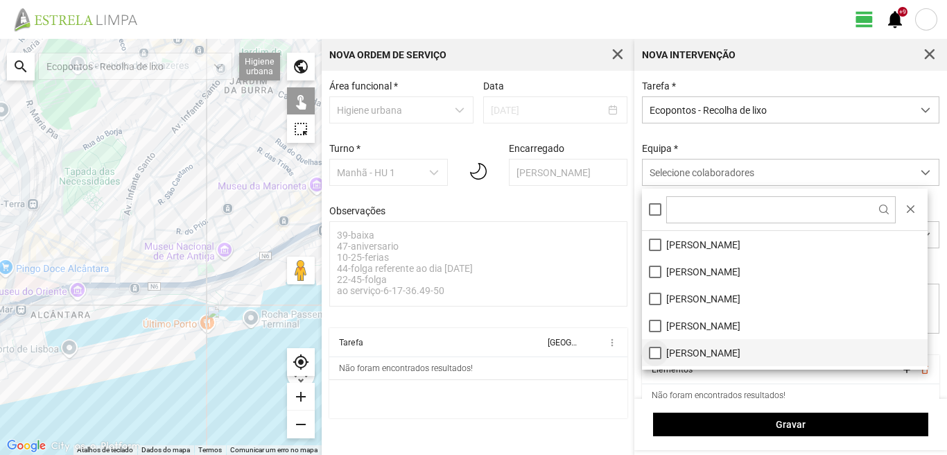
click at [653, 353] on li "[PERSON_NAME]" at bounding box center [785, 352] width 286 height 27
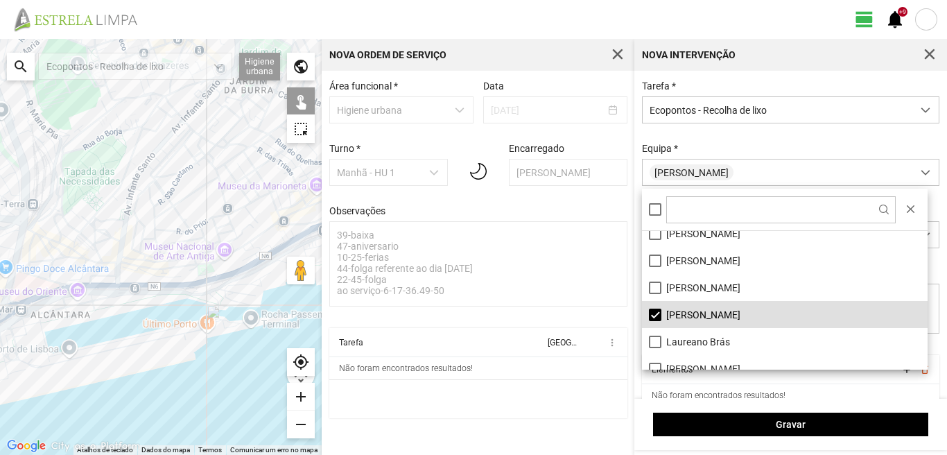
scroll to position [69, 0]
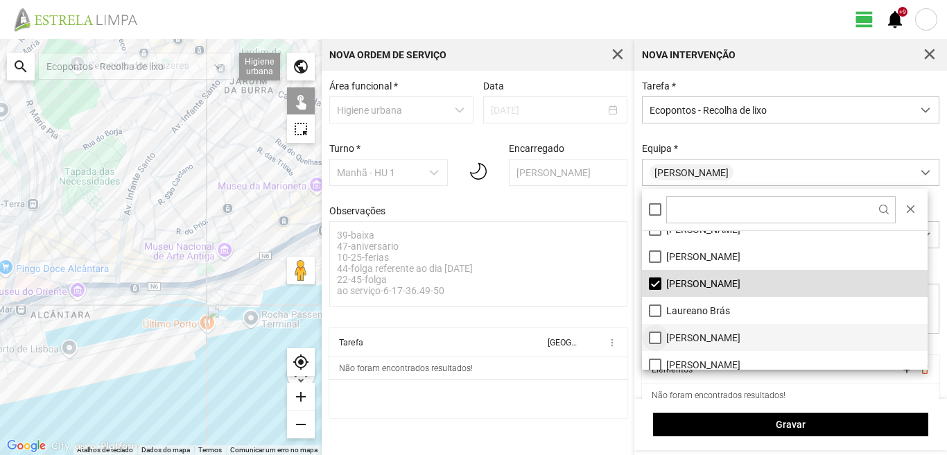
click at [652, 335] on li "[PERSON_NAME]" at bounding box center [785, 337] width 286 height 27
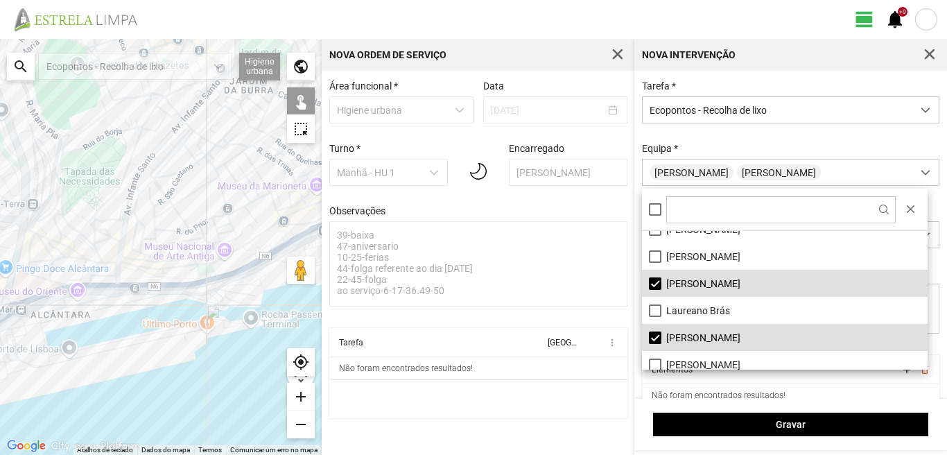
click at [166, 144] on div at bounding box center [161, 247] width 322 height 416
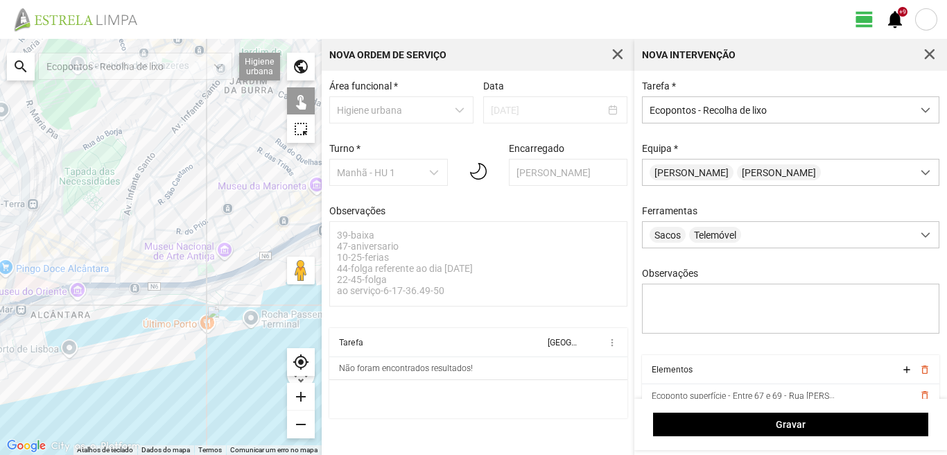
click at [171, 132] on div at bounding box center [161, 247] width 322 height 416
click at [186, 119] on div at bounding box center [161, 247] width 322 height 416
click at [166, 132] on div at bounding box center [161, 247] width 322 height 416
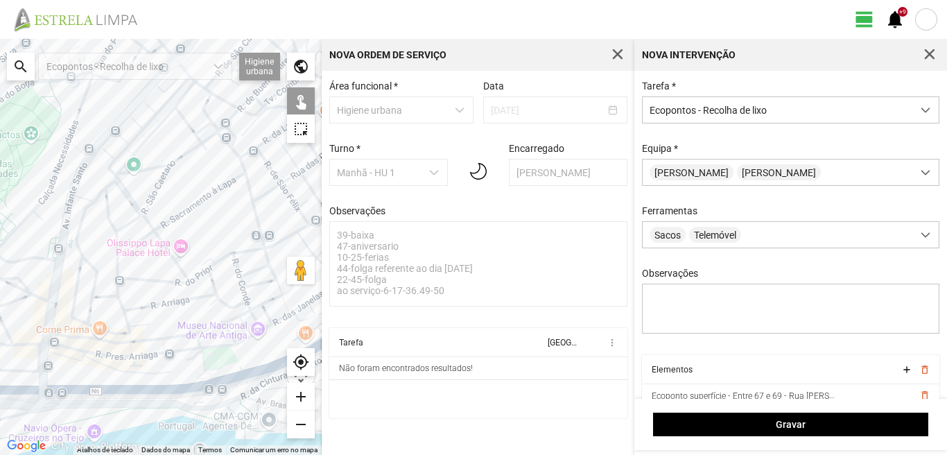
drag, startPoint x: 200, startPoint y: 164, endPoint x: 156, endPoint y: 224, distance: 73.9
click at [156, 224] on div at bounding box center [161, 247] width 322 height 416
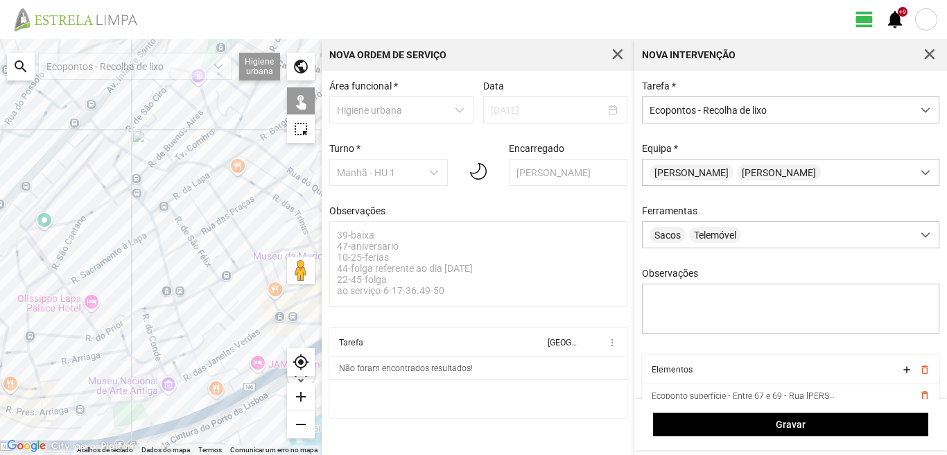
drag, startPoint x: 236, startPoint y: 236, endPoint x: 194, endPoint y: 228, distance: 42.3
click at [194, 228] on div at bounding box center [161, 247] width 322 height 416
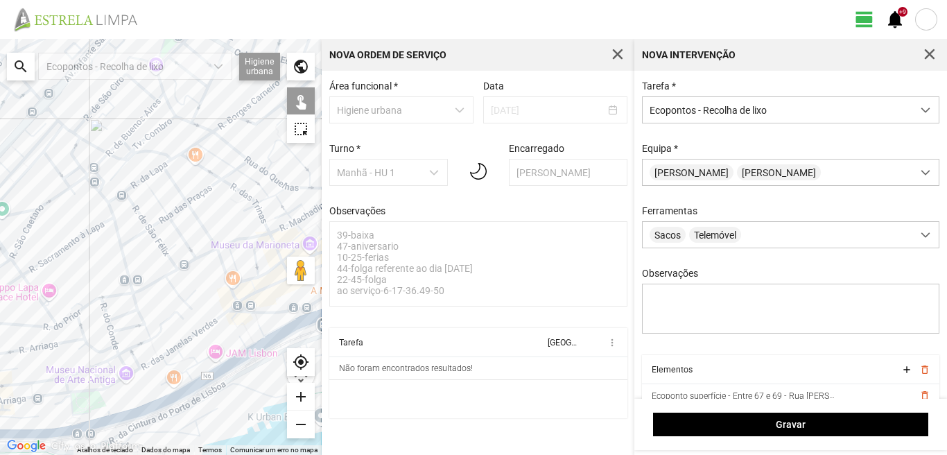
click at [160, 164] on div at bounding box center [161, 247] width 322 height 416
click at [222, 137] on div at bounding box center [161, 247] width 322 height 416
click at [239, 112] on div at bounding box center [161, 247] width 322 height 416
drag, startPoint x: 178, startPoint y: 271, endPoint x: 192, endPoint y: 265, distance: 15.8
click at [182, 270] on div at bounding box center [161, 247] width 322 height 416
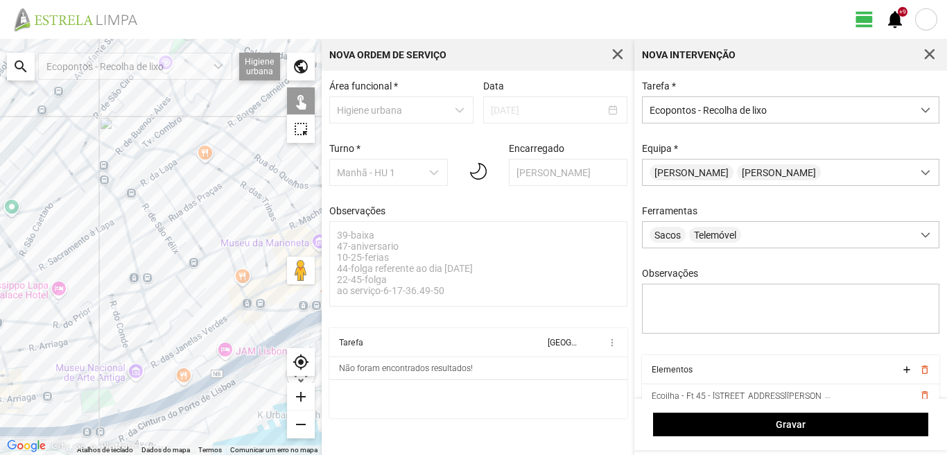
click at [224, 245] on div at bounding box center [161, 247] width 322 height 416
click at [188, 267] on div at bounding box center [161, 247] width 322 height 416
click at [135, 242] on div at bounding box center [161, 247] width 322 height 416
click at [184, 264] on div at bounding box center [161, 247] width 322 height 416
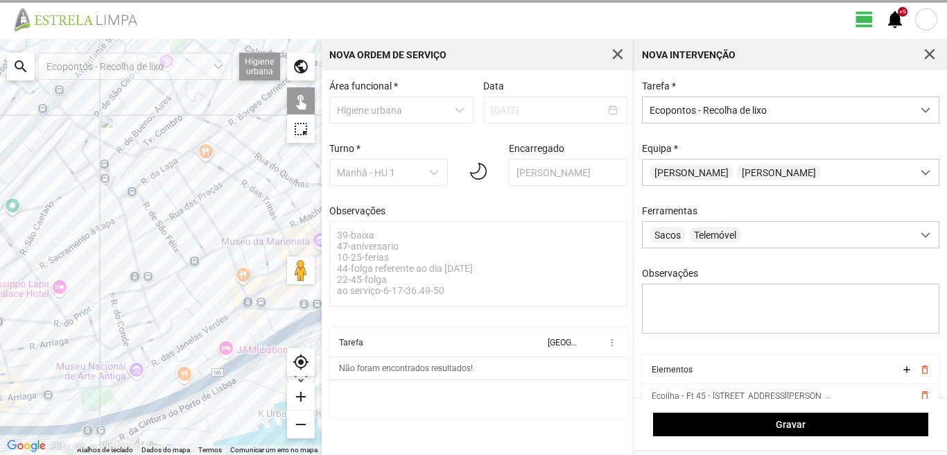
drag, startPoint x: 201, startPoint y: 197, endPoint x: 72, endPoint y: 229, distance: 132.9
click at [73, 228] on div at bounding box center [161, 247] width 322 height 416
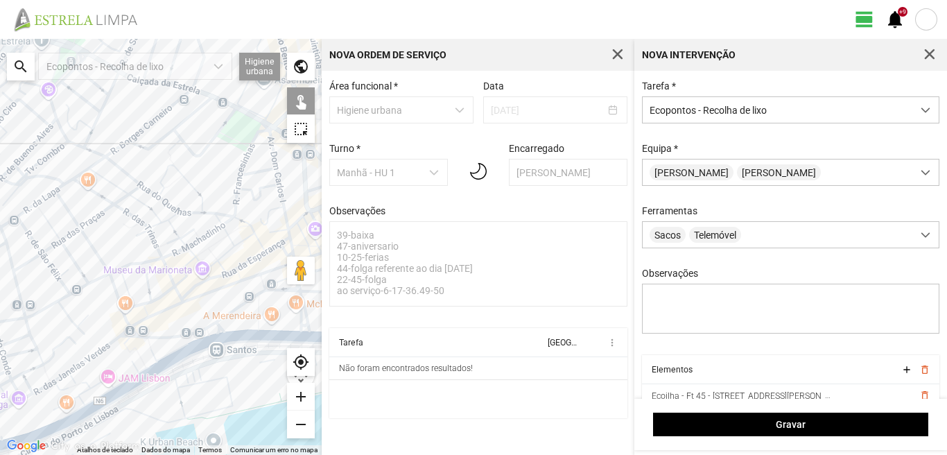
click at [237, 207] on div at bounding box center [161, 247] width 322 height 416
click at [237, 216] on div at bounding box center [161, 247] width 322 height 416
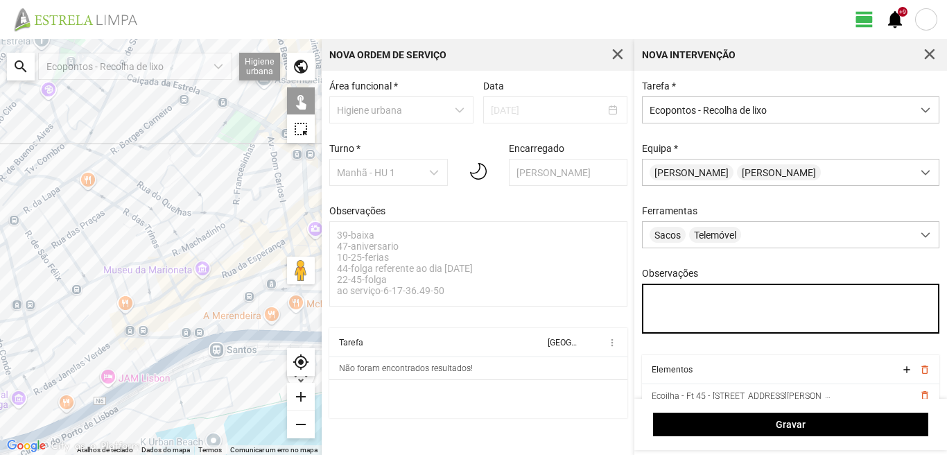
click at [669, 304] on textarea "Observações" at bounding box center [791, 309] width 298 height 50
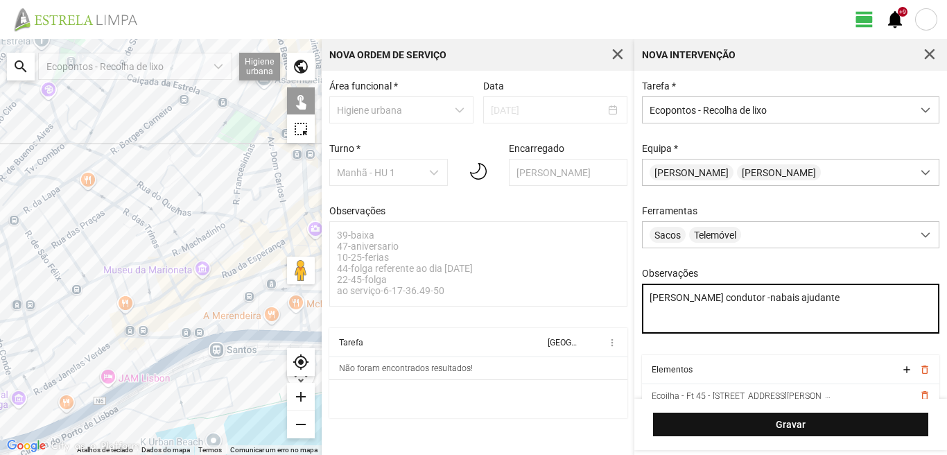
type textarea "[PERSON_NAME] condutor -nabais ajudante"
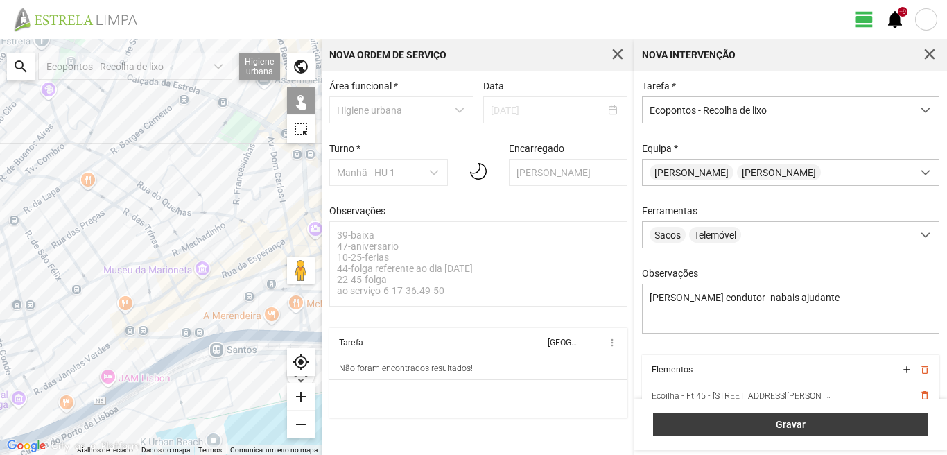
drag, startPoint x: 750, startPoint y: 429, endPoint x: 751, endPoint y: 421, distance: 8.4
click at [751, 429] on span "Gravar" at bounding box center [791, 424] width 261 height 11
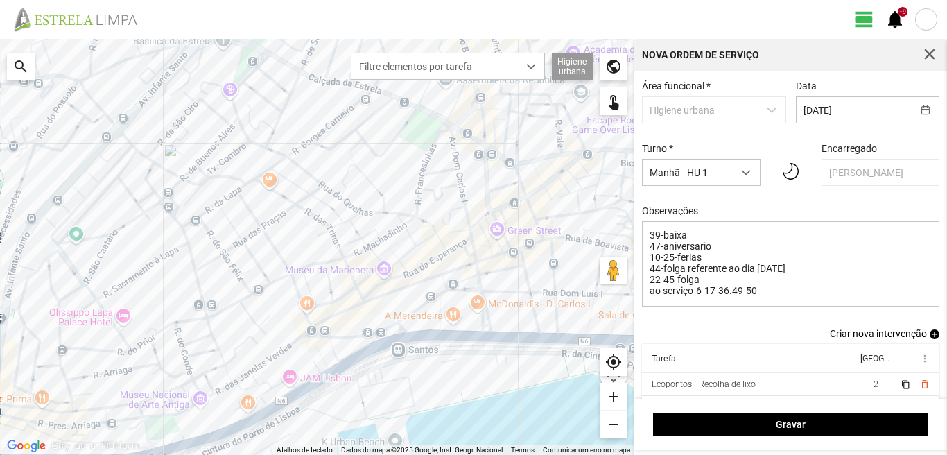
click at [930, 339] on span "add" at bounding box center [935, 334] width 10 height 10
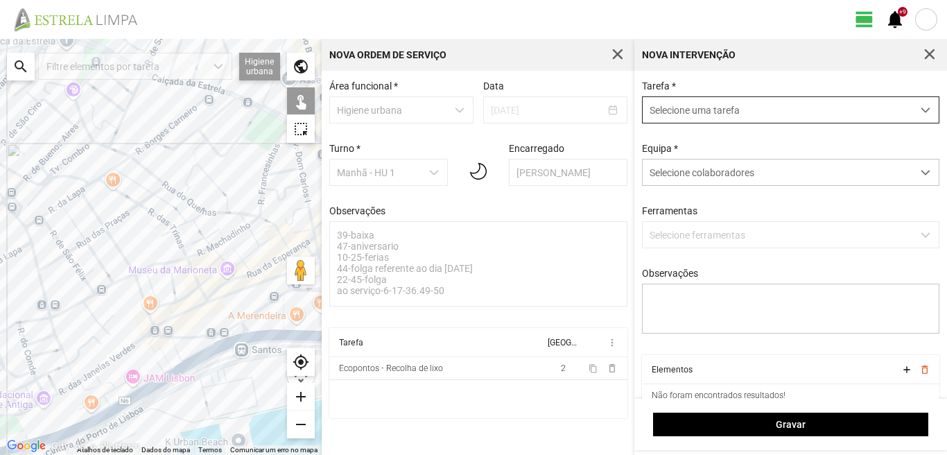
click at [711, 110] on span "Selecione uma tarefa" at bounding box center [778, 110] width 270 height 26
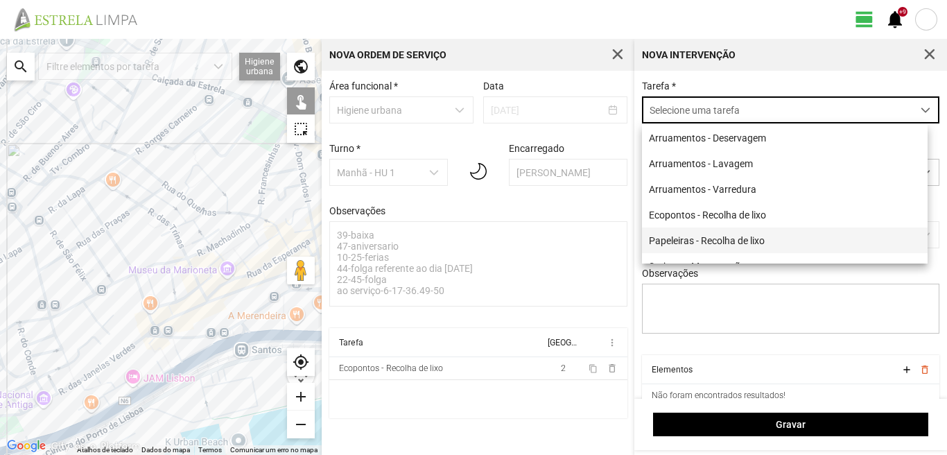
click at [687, 244] on li "Papeleiras - Recolha de lixo" at bounding box center [785, 240] width 286 height 26
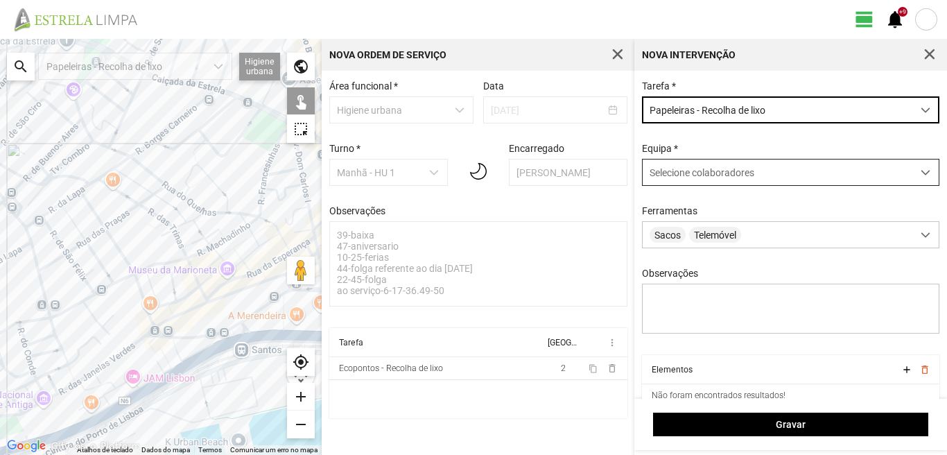
click at [708, 171] on span "Selecione colaboradores" at bounding box center [702, 172] width 105 height 11
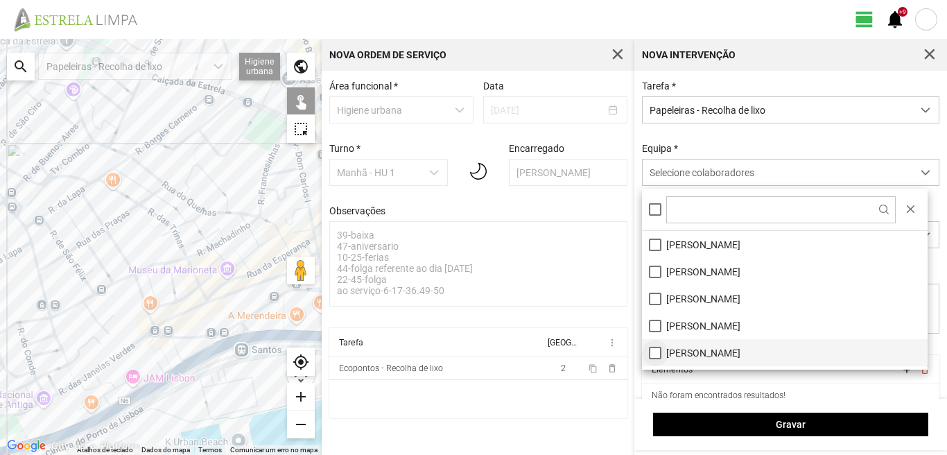
click at [656, 352] on li "[PERSON_NAME]" at bounding box center [785, 352] width 286 height 27
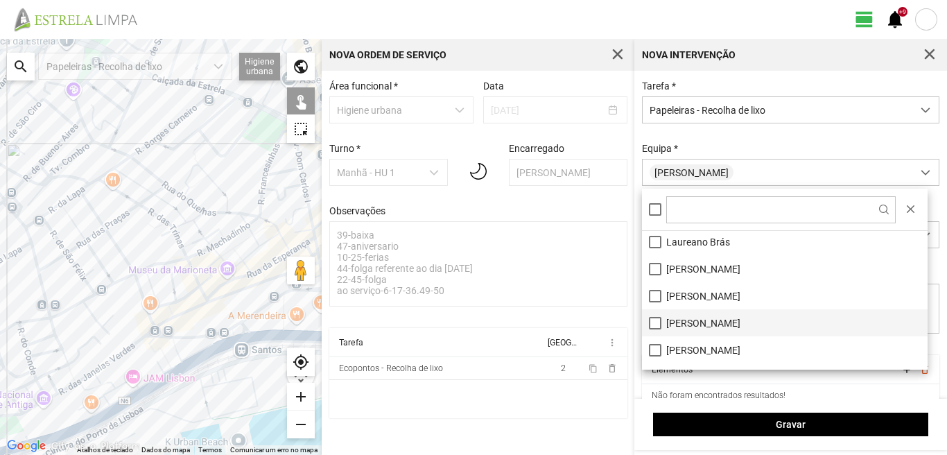
scroll to position [117, 0]
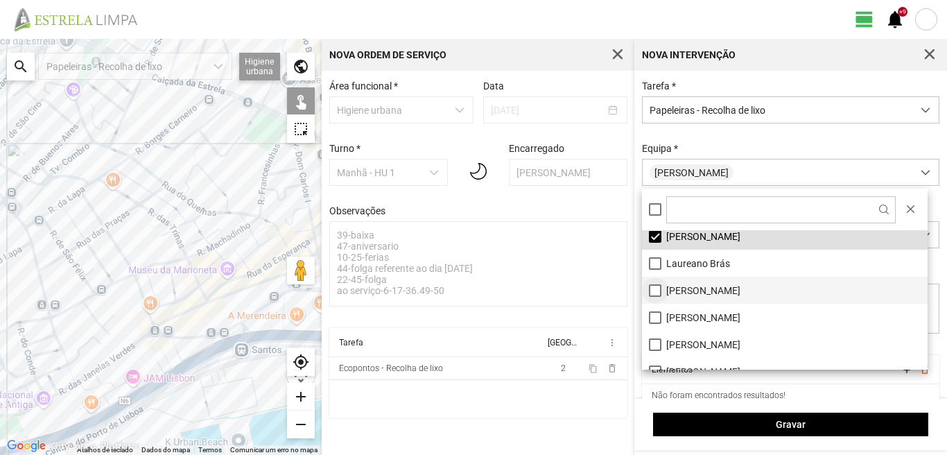
click at [657, 288] on li "[PERSON_NAME]" at bounding box center [785, 290] width 286 height 27
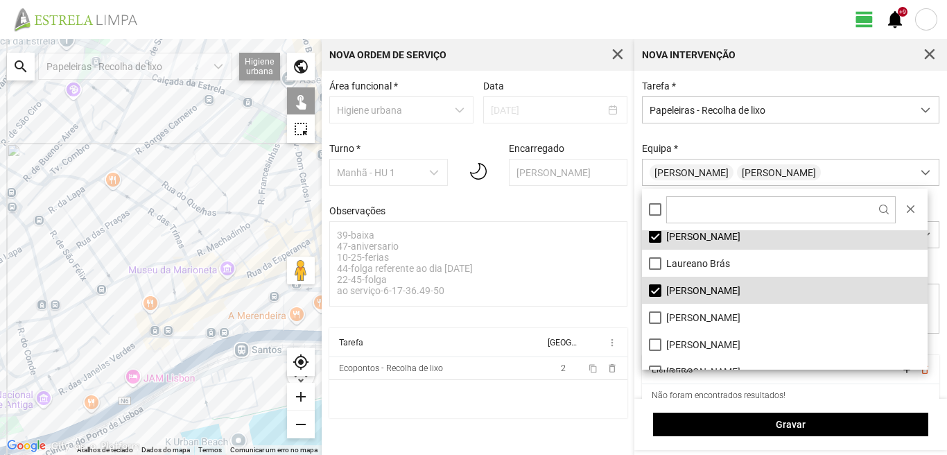
click at [198, 189] on div at bounding box center [161, 247] width 322 height 416
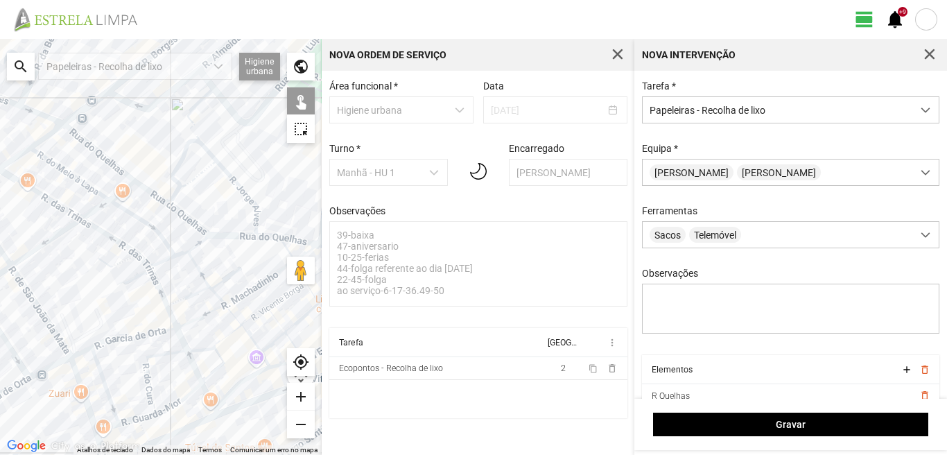
click at [170, 198] on div at bounding box center [161, 247] width 322 height 416
click at [183, 196] on div at bounding box center [161, 247] width 322 height 416
click at [256, 216] on div at bounding box center [161, 247] width 322 height 416
click at [256, 230] on div at bounding box center [161, 247] width 322 height 416
click at [260, 238] on div at bounding box center [161, 247] width 322 height 416
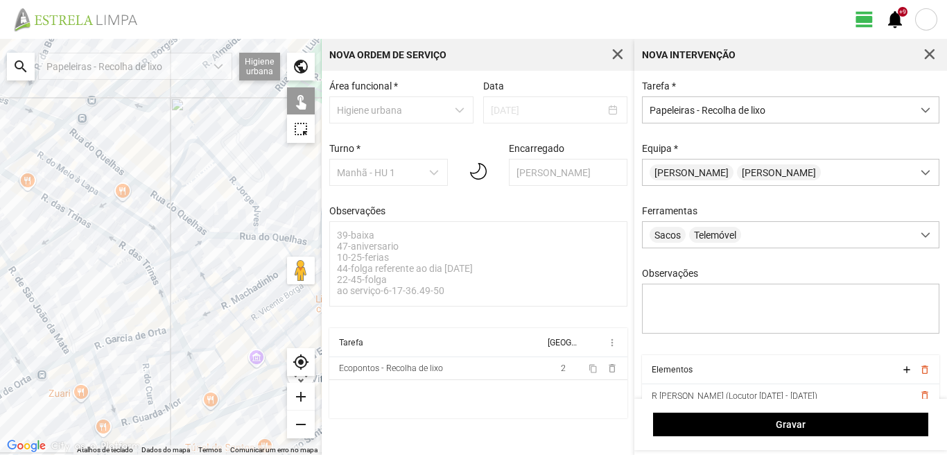
click at [199, 234] on div at bounding box center [161, 247] width 322 height 416
click at [156, 234] on div at bounding box center [161, 247] width 322 height 416
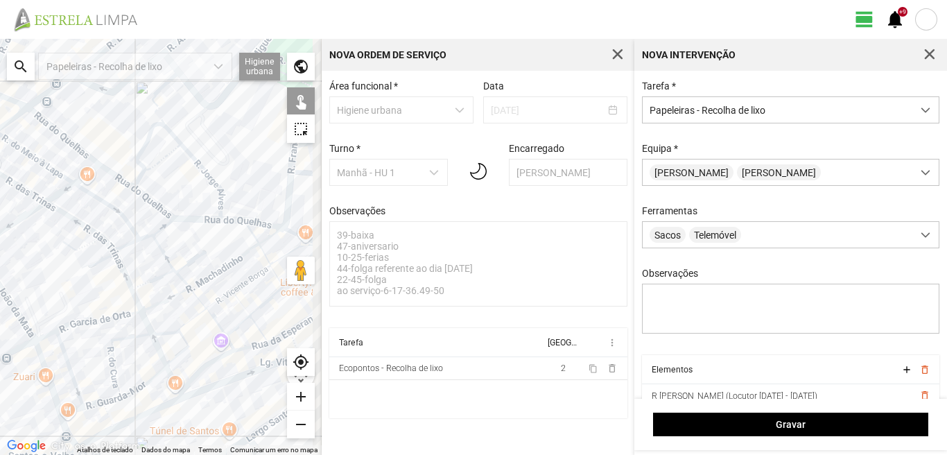
drag, startPoint x: 223, startPoint y: 267, endPoint x: 175, endPoint y: 239, distance: 55.3
click at [175, 239] on div at bounding box center [161, 247] width 322 height 416
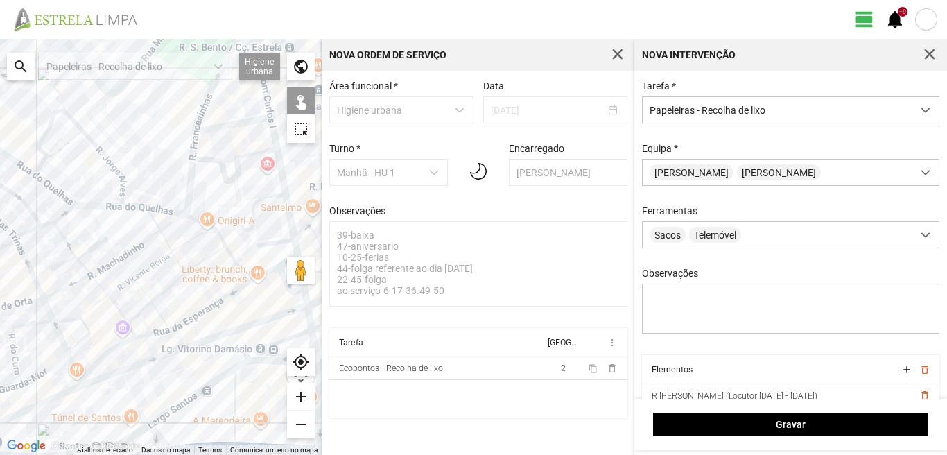
drag, startPoint x: 212, startPoint y: 247, endPoint x: 115, endPoint y: 247, distance: 96.4
click at [115, 247] on div at bounding box center [161, 247] width 322 height 416
click at [198, 132] on div at bounding box center [161, 247] width 322 height 416
click at [195, 148] on div at bounding box center [161, 247] width 322 height 416
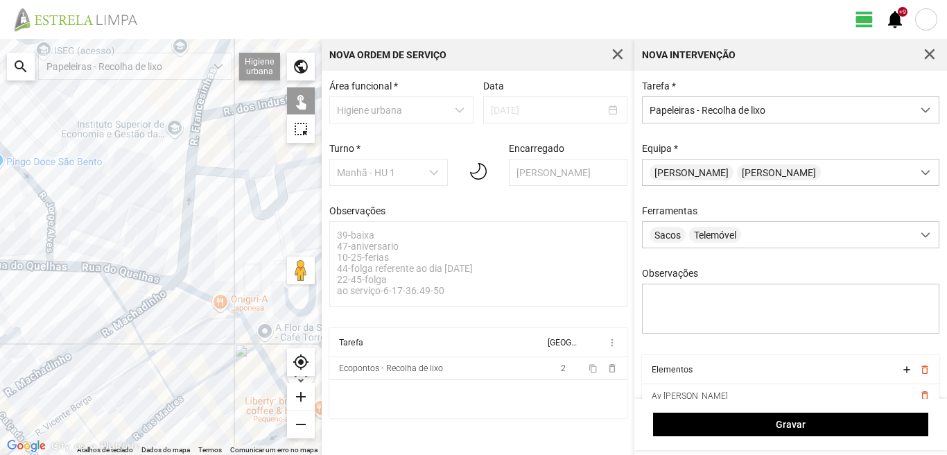
click at [203, 135] on div at bounding box center [161, 247] width 322 height 416
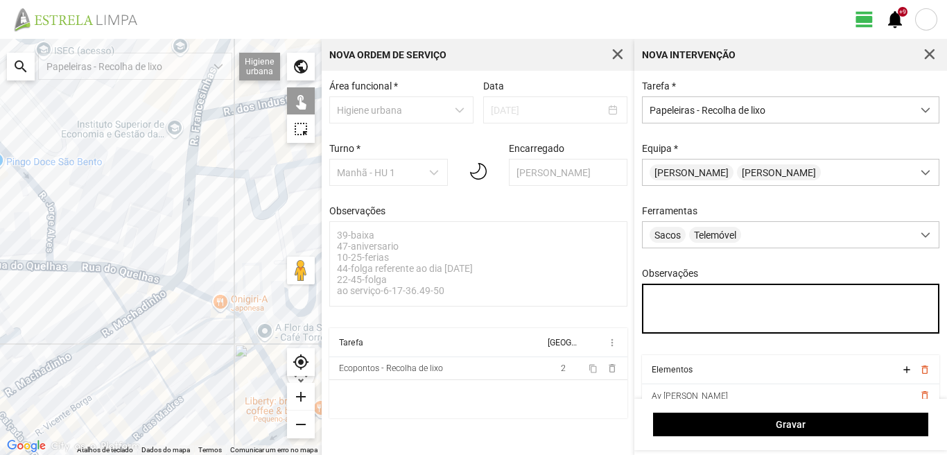
click at [660, 301] on textarea "Observações" at bounding box center [791, 309] width 298 height 50
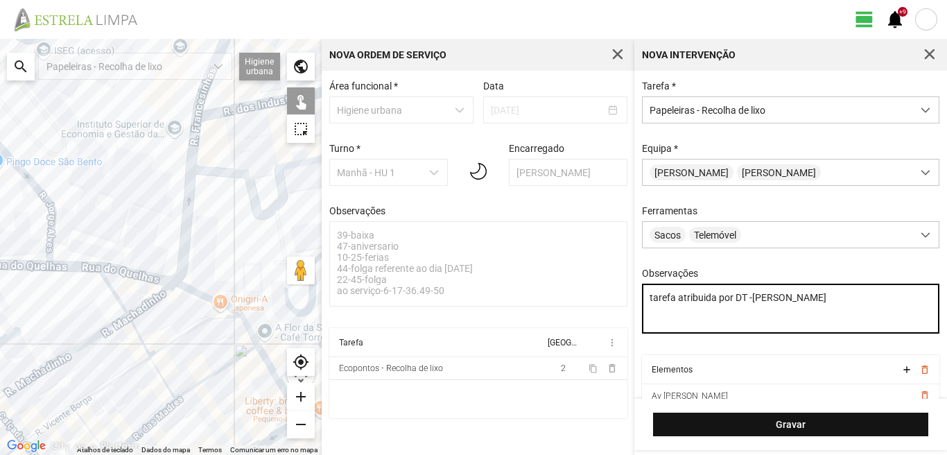
type textarea "tarefa atribuida por DT -[PERSON_NAME]"
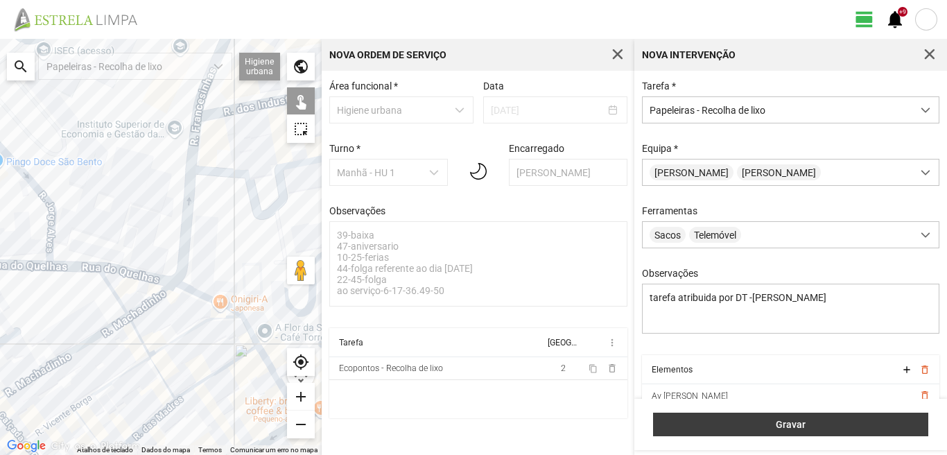
click at [742, 424] on span "Gravar" at bounding box center [791, 424] width 261 height 11
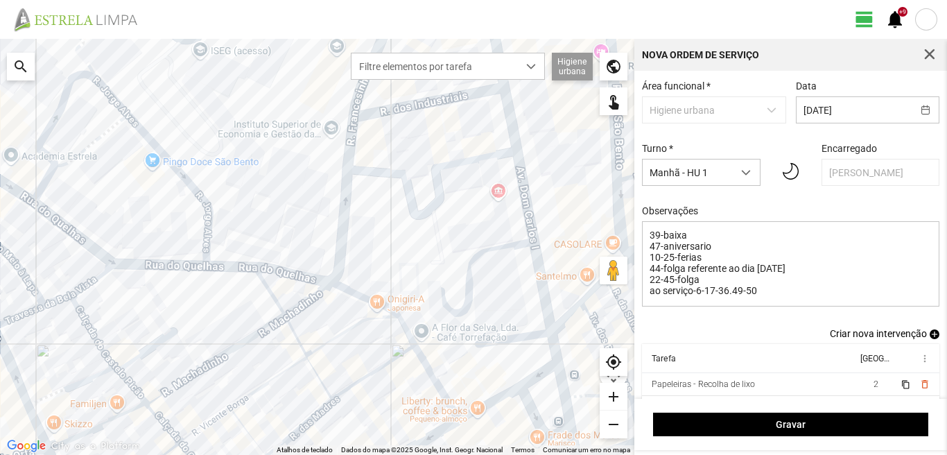
click at [930, 339] on span "add" at bounding box center [935, 334] width 10 height 10
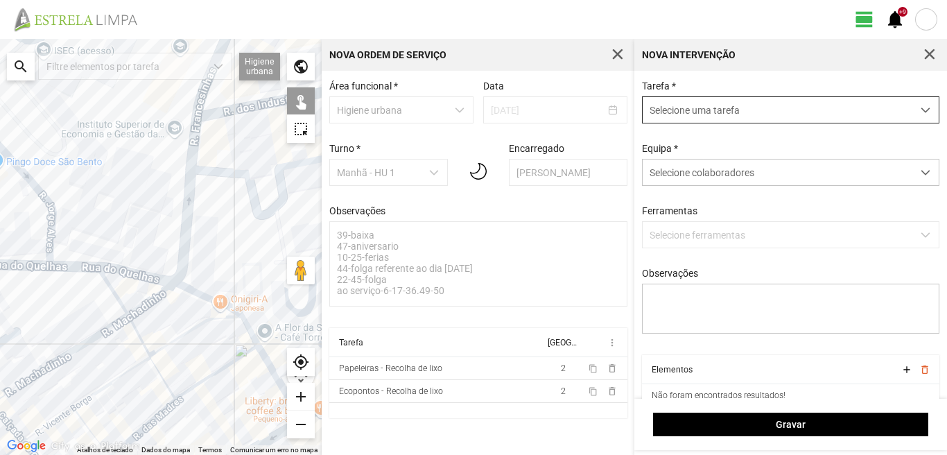
click at [746, 113] on span "Selecione uma tarefa" at bounding box center [778, 110] width 270 height 26
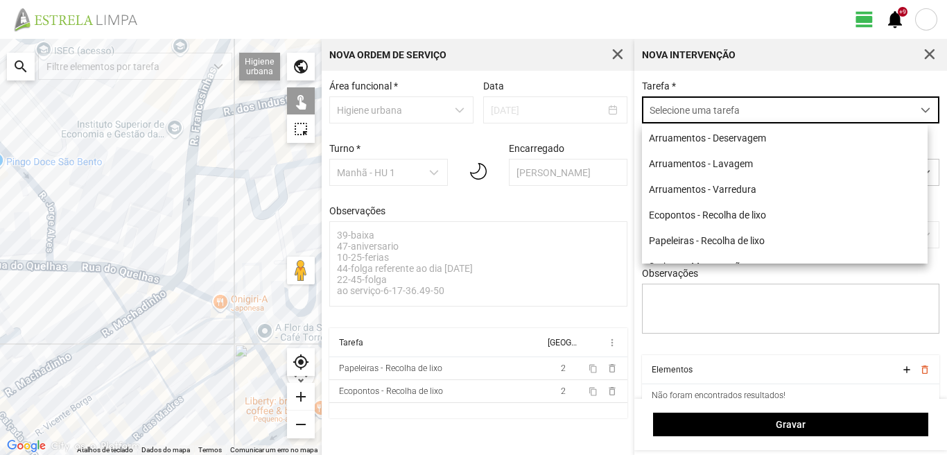
scroll to position [8, 62]
click at [721, 188] on li "Arruamentos - Varredura" at bounding box center [785, 189] width 286 height 26
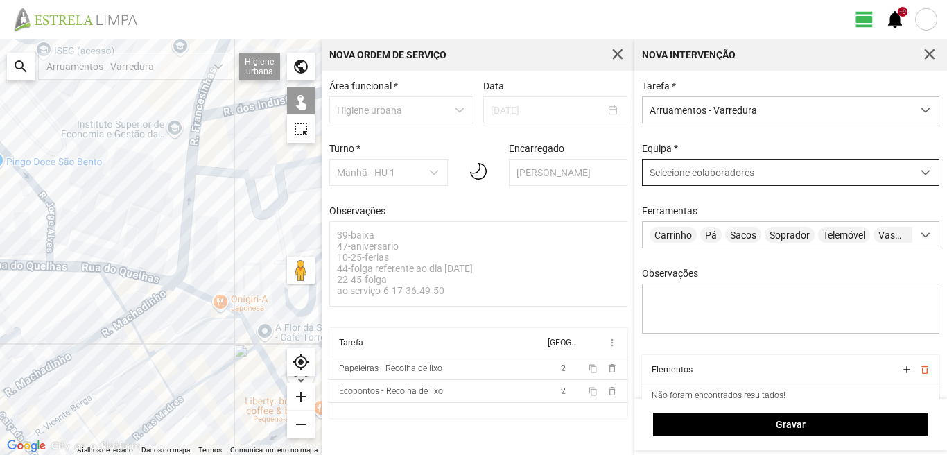
click at [696, 174] on span "Selecione colaboradores" at bounding box center [702, 172] width 105 height 11
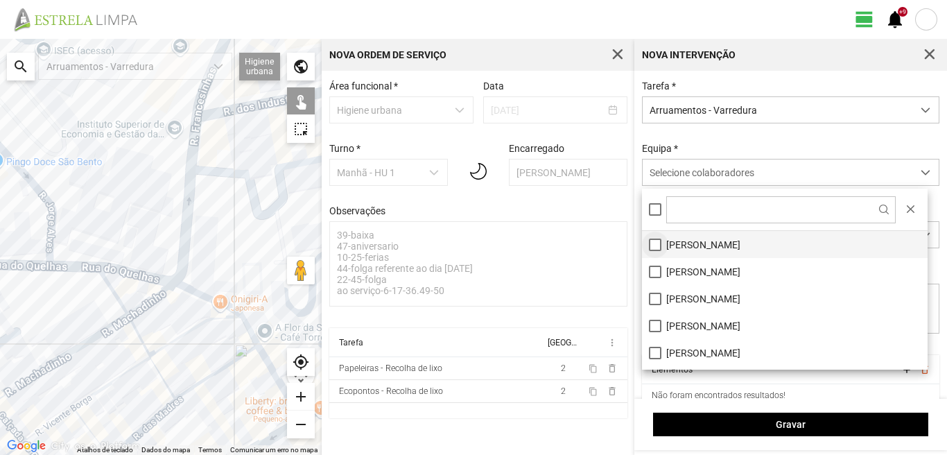
click at [653, 244] on li "[PERSON_NAME]" at bounding box center [785, 244] width 286 height 27
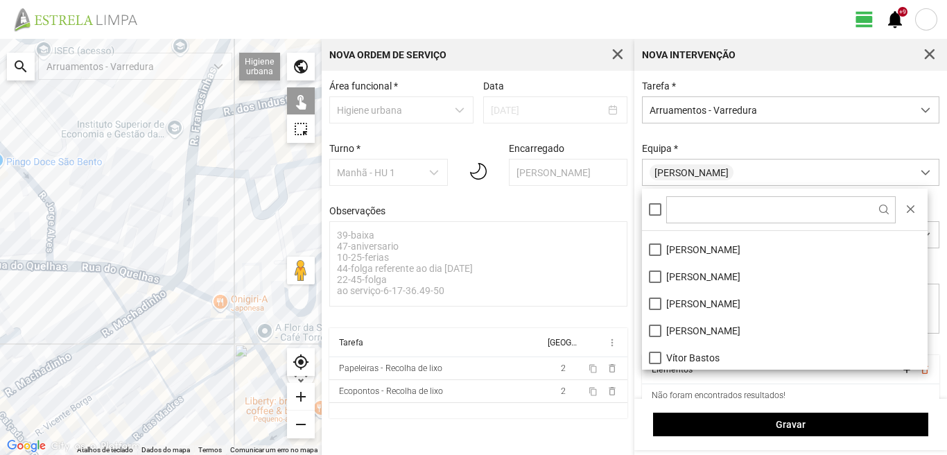
scroll to position [186, 0]
click at [657, 275] on li "[PERSON_NAME]" at bounding box center [785, 274] width 286 height 27
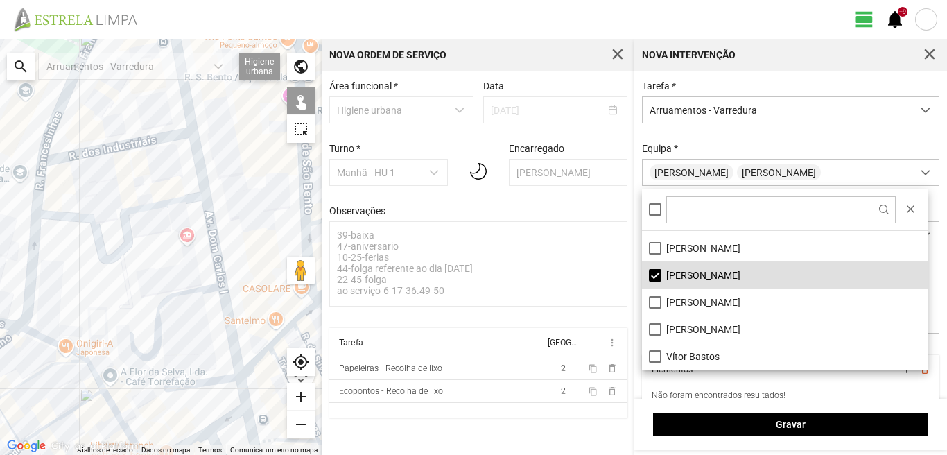
drag, startPoint x: 243, startPoint y: 196, endPoint x: 68, endPoint y: 249, distance: 182.7
click at [68, 249] on div at bounding box center [161, 247] width 322 height 416
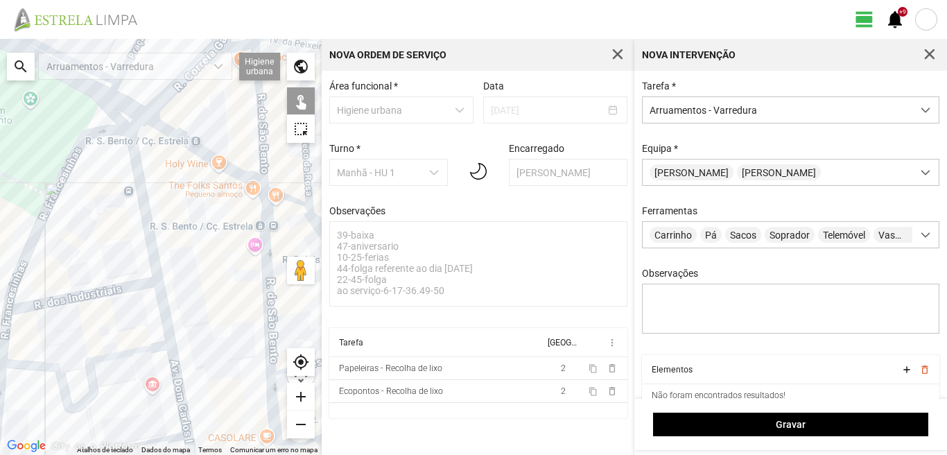
drag, startPoint x: 98, startPoint y: 126, endPoint x: 83, endPoint y: 243, distance: 118.9
click at [83, 243] on div at bounding box center [161, 247] width 322 height 416
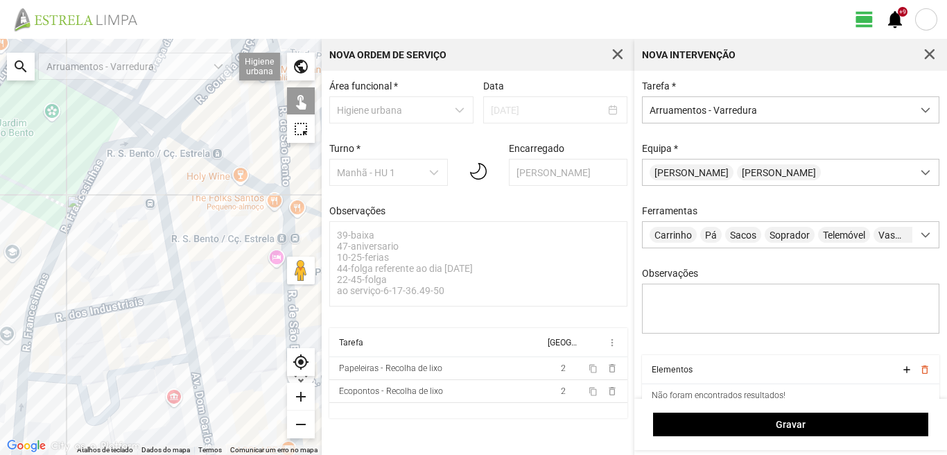
drag, startPoint x: 89, startPoint y: 214, endPoint x: 210, endPoint y: 219, distance: 121.5
click at [210, 219] on div at bounding box center [161, 247] width 322 height 416
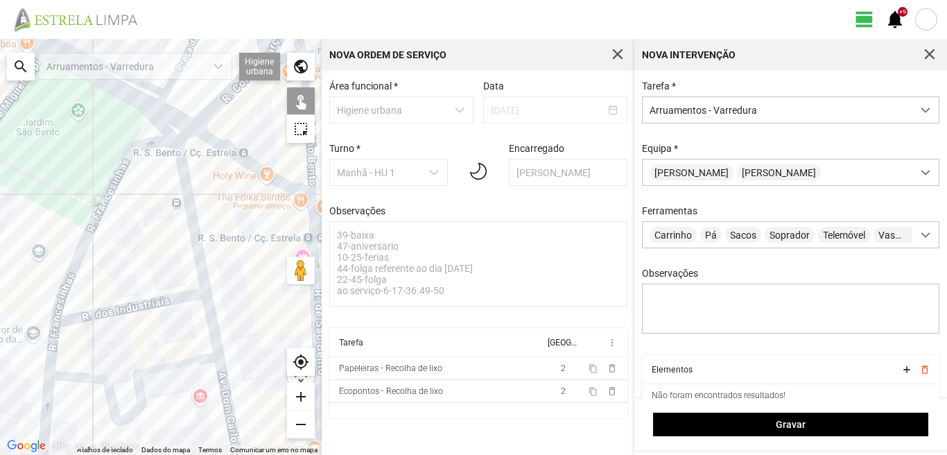
drag, startPoint x: 210, startPoint y: 219, endPoint x: 32, endPoint y: 224, distance: 178.3
click at [32, 224] on div at bounding box center [161, 247] width 322 height 416
drag, startPoint x: 135, startPoint y: 266, endPoint x: 141, endPoint y: 225, distance: 41.4
click at [141, 225] on div at bounding box center [161, 247] width 322 height 416
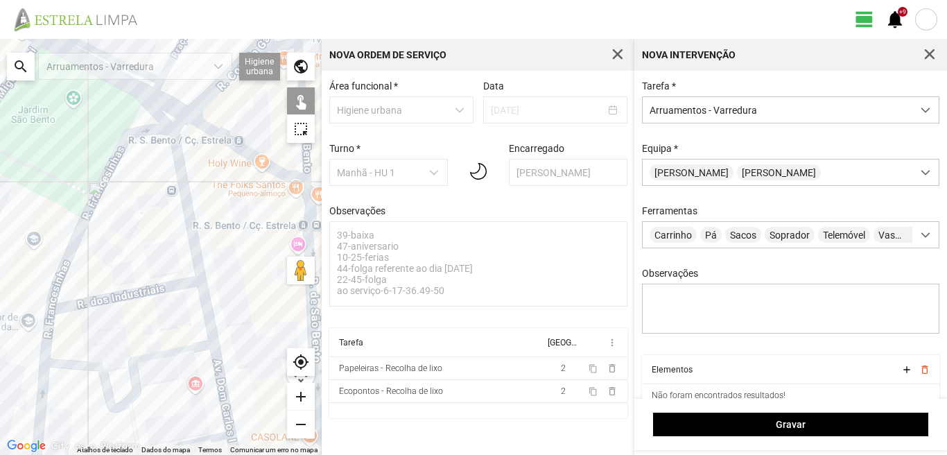
drag, startPoint x: 159, startPoint y: 115, endPoint x: 142, endPoint y: 198, distance: 85.0
click at [142, 197] on div at bounding box center [161, 247] width 322 height 416
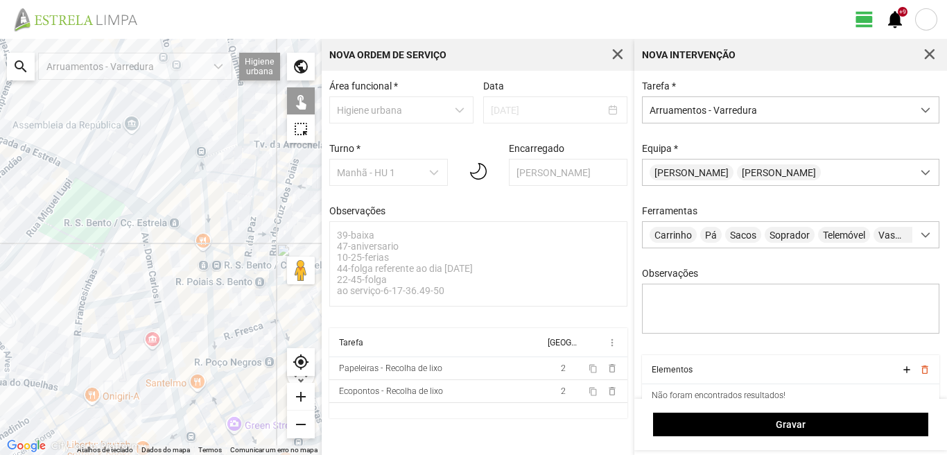
click at [149, 259] on div at bounding box center [161, 247] width 322 height 416
click at [113, 302] on div at bounding box center [161, 247] width 322 height 416
click at [162, 327] on div at bounding box center [161, 247] width 322 height 416
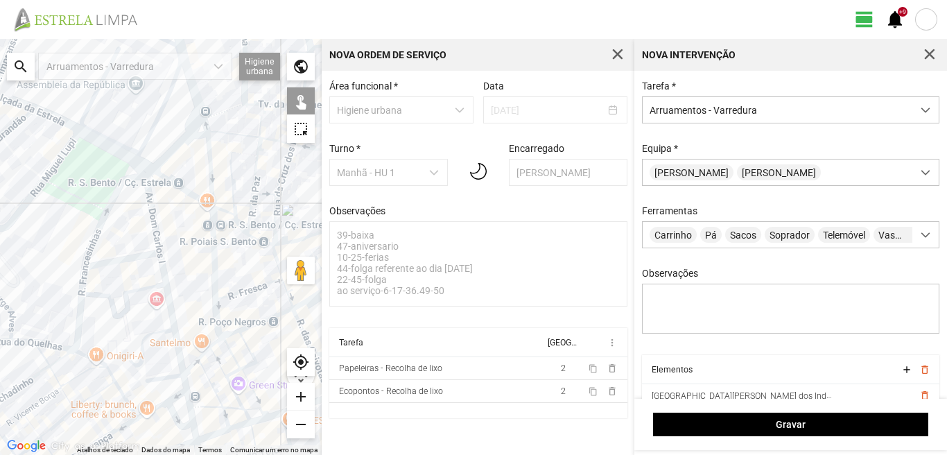
drag, startPoint x: 135, startPoint y: 334, endPoint x: 141, endPoint y: 288, distance: 45.5
click at [141, 289] on div at bounding box center [161, 247] width 322 height 416
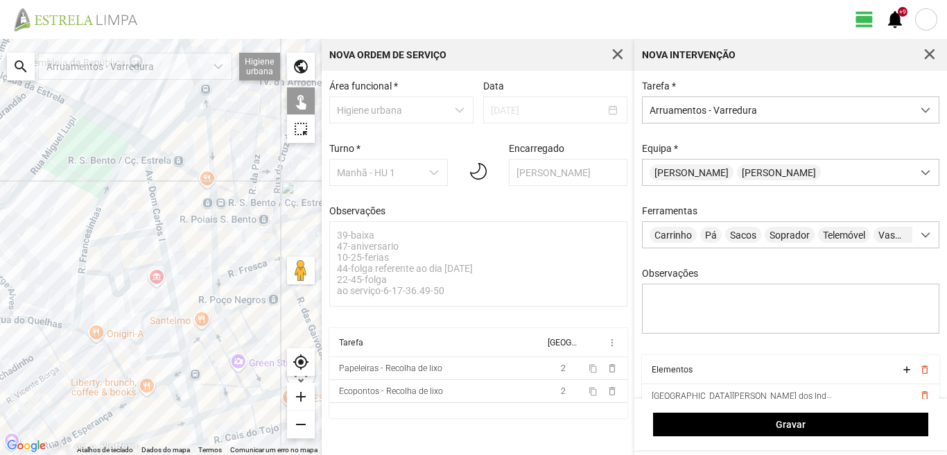
click at [165, 354] on div at bounding box center [161, 247] width 322 height 416
click at [187, 364] on div at bounding box center [161, 247] width 322 height 416
click at [187, 378] on div at bounding box center [161, 247] width 322 height 416
click at [171, 377] on div at bounding box center [161, 247] width 322 height 416
click at [156, 372] on div at bounding box center [161, 247] width 322 height 416
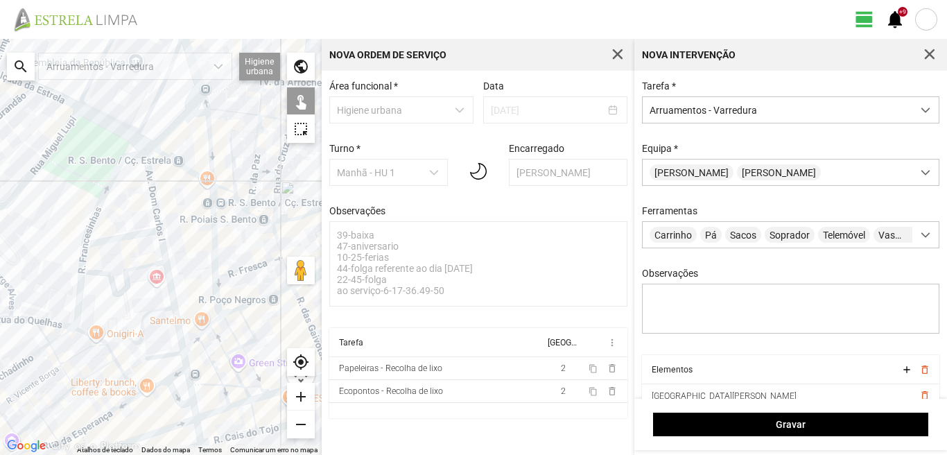
click at [155, 384] on div at bounding box center [161, 247] width 322 height 416
click at [169, 388] on div at bounding box center [161, 247] width 322 height 416
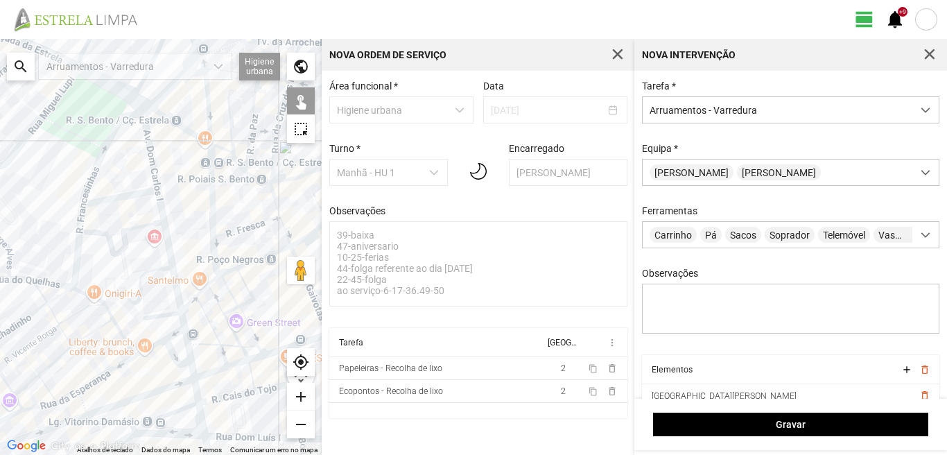
drag, startPoint x: 157, startPoint y: 395, endPoint x: 142, endPoint y: 297, distance: 99.5
click at [142, 297] on div at bounding box center [161, 247] width 322 height 416
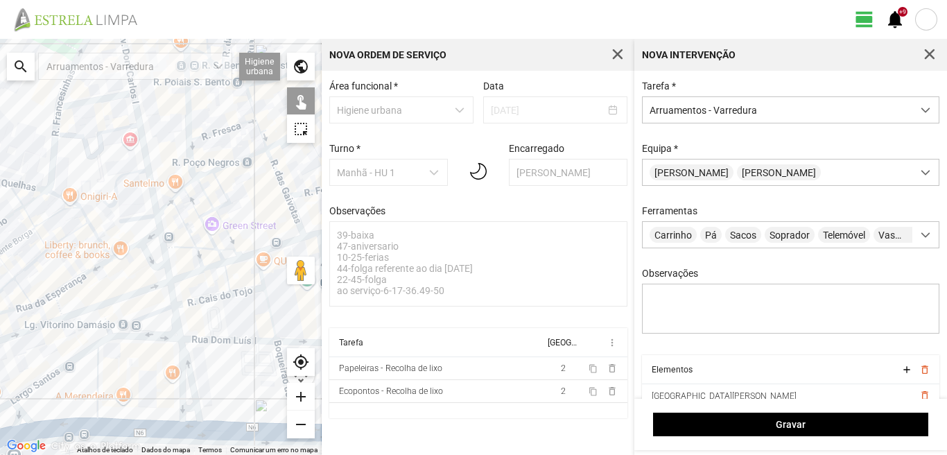
click at [167, 268] on div at bounding box center [161, 247] width 322 height 416
click at [173, 297] on div at bounding box center [161, 247] width 322 height 416
click at [156, 314] on div at bounding box center [161, 247] width 322 height 416
click at [175, 325] on div at bounding box center [161, 247] width 322 height 416
click at [182, 352] on div at bounding box center [161, 247] width 322 height 416
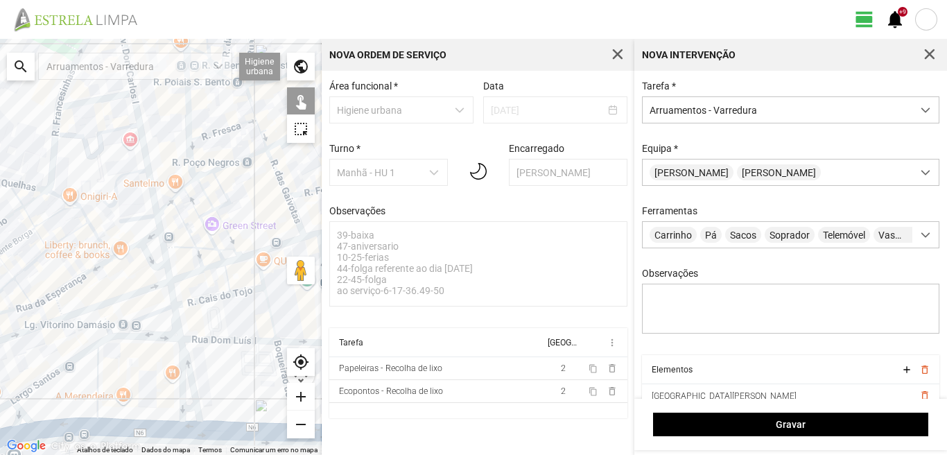
click at [179, 362] on div at bounding box center [161, 247] width 322 height 416
click at [144, 336] on div at bounding box center [161, 247] width 322 height 416
click at [81, 354] on div at bounding box center [161, 247] width 322 height 416
click at [97, 365] on div at bounding box center [161, 247] width 322 height 416
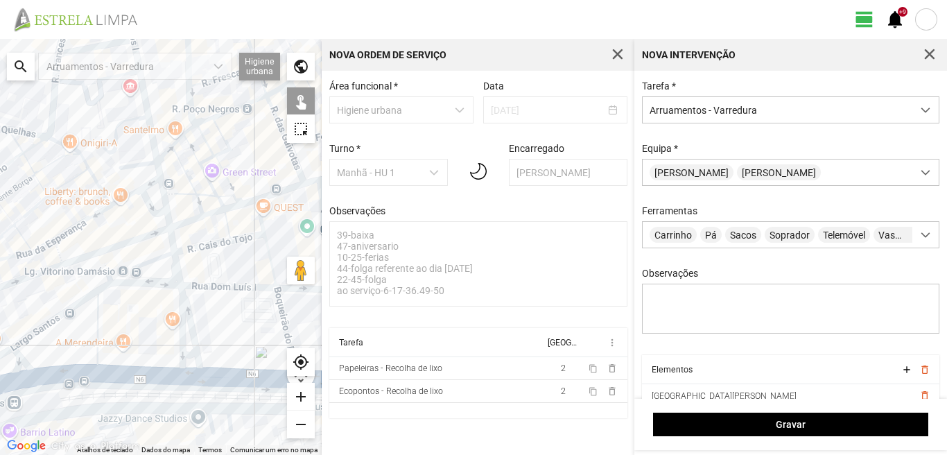
drag, startPoint x: 133, startPoint y: 375, endPoint x: 134, endPoint y: 317, distance: 58.3
click at [134, 318] on div at bounding box center [161, 247] width 322 height 416
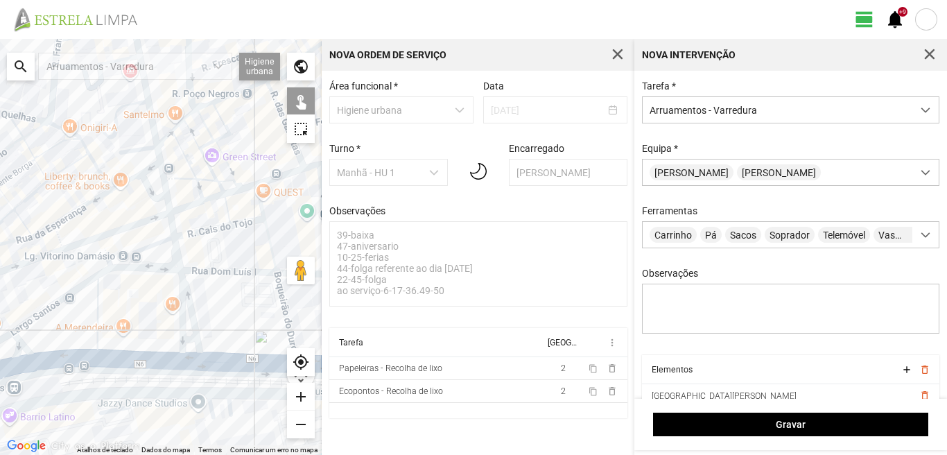
click at [187, 340] on div at bounding box center [161, 247] width 322 height 416
click at [189, 359] on div at bounding box center [161, 247] width 322 height 416
click at [68, 360] on div at bounding box center [161, 247] width 322 height 416
click at [21, 347] on div at bounding box center [161, 247] width 322 height 416
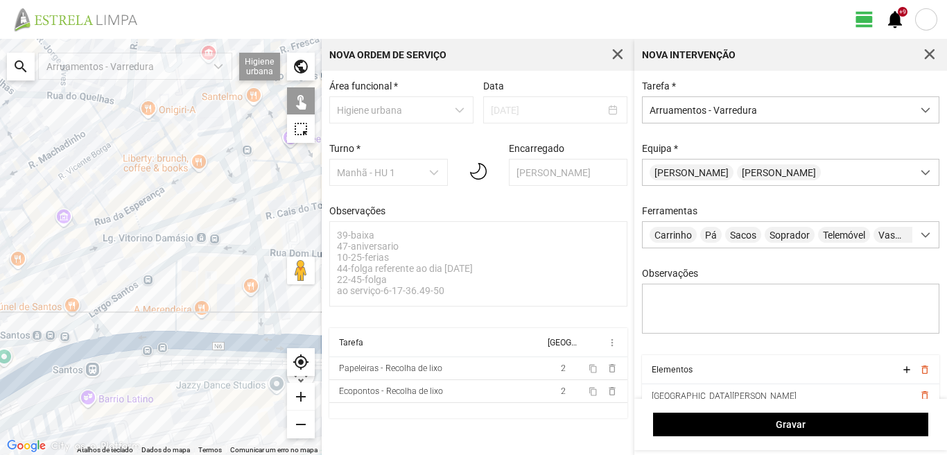
drag, startPoint x: 87, startPoint y: 336, endPoint x: 162, endPoint y: 316, distance: 77.4
click at [157, 318] on div at bounding box center [161, 247] width 322 height 416
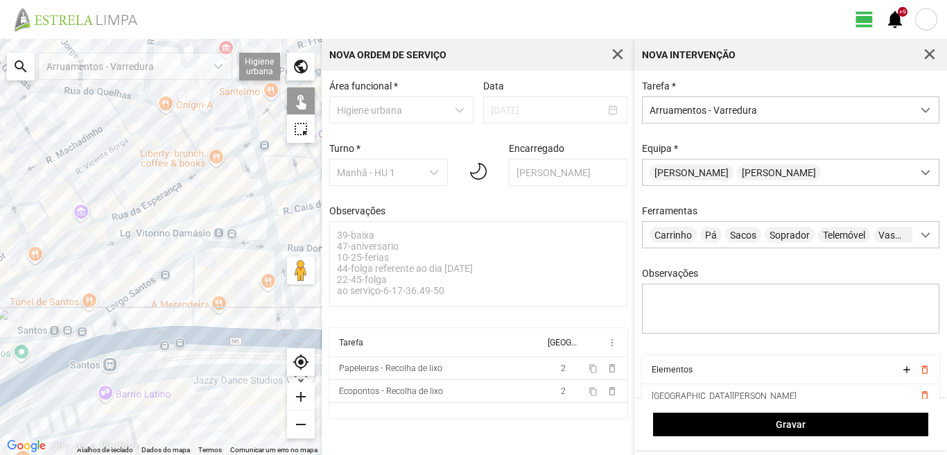
click at [98, 318] on div at bounding box center [161, 247] width 322 height 416
click at [93, 329] on div at bounding box center [161, 247] width 322 height 416
click at [105, 342] on div at bounding box center [161, 247] width 322 height 416
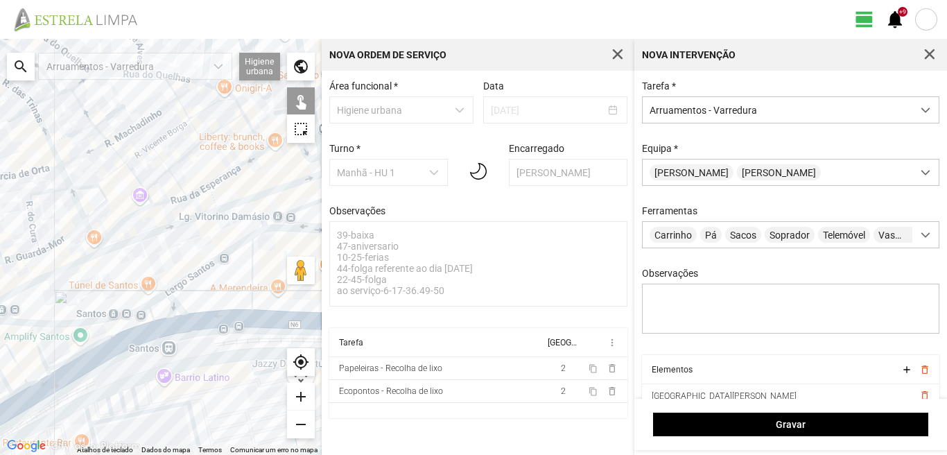
drag, startPoint x: 76, startPoint y: 344, endPoint x: 193, endPoint y: 318, distance: 120.7
click at [182, 321] on div at bounding box center [161, 247] width 322 height 416
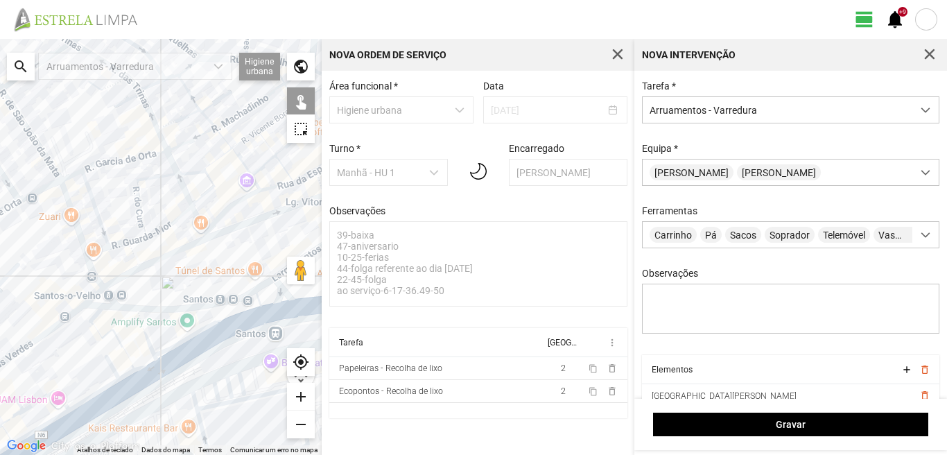
click at [144, 331] on div at bounding box center [161, 247] width 322 height 416
click at [94, 316] on div at bounding box center [161, 247] width 322 height 416
click at [97, 330] on div at bounding box center [161, 247] width 322 height 416
drag, startPoint x: 143, startPoint y: 364, endPoint x: 130, endPoint y: 365, distance: 12.5
click at [143, 365] on div at bounding box center [161, 247] width 322 height 416
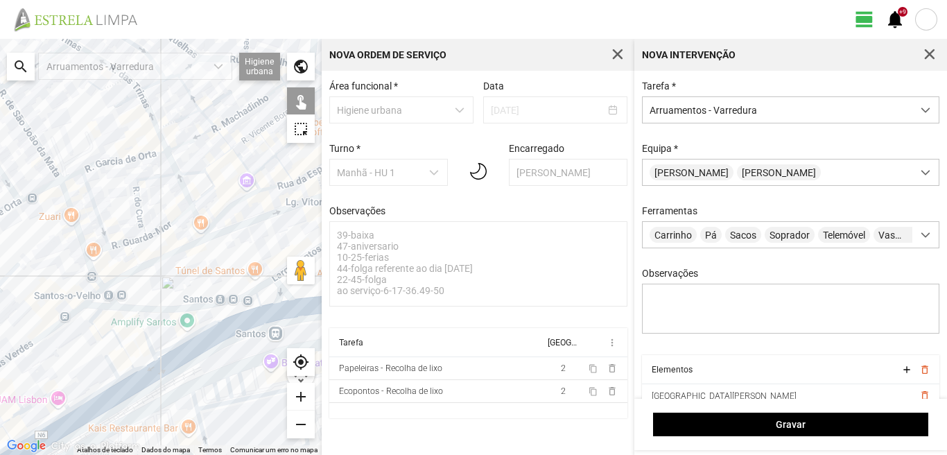
click at [126, 375] on div at bounding box center [161, 247] width 322 height 416
click at [114, 365] on div at bounding box center [161, 247] width 322 height 416
click at [142, 379] on div at bounding box center [161, 247] width 322 height 416
click at [106, 386] on div at bounding box center [161, 247] width 322 height 416
click at [115, 397] on div at bounding box center [161, 247] width 322 height 416
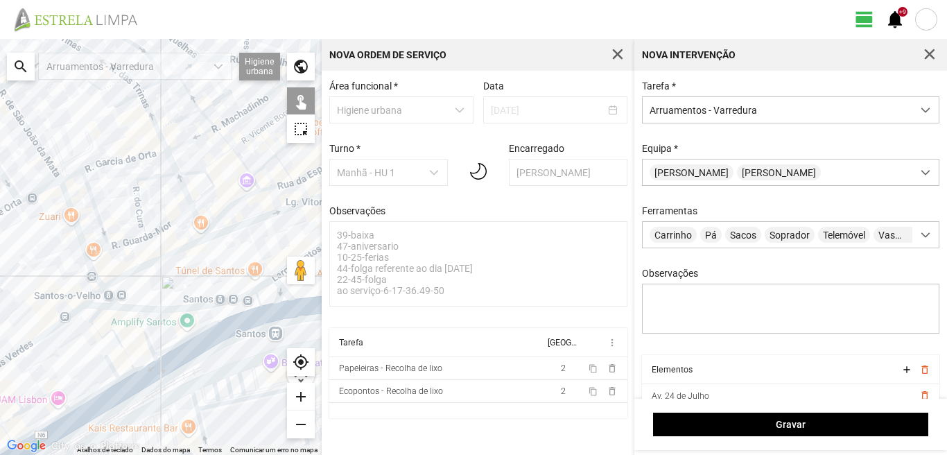
click at [45, 394] on div at bounding box center [161, 247] width 322 height 416
click at [49, 393] on div at bounding box center [161, 247] width 322 height 416
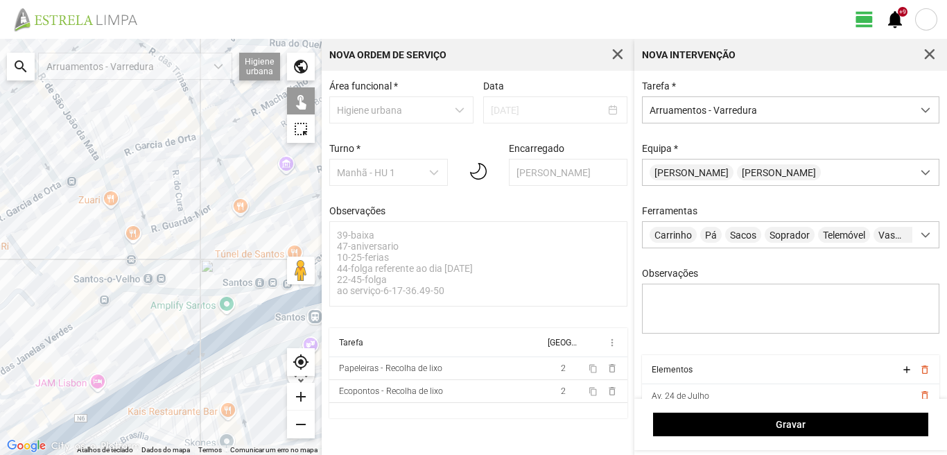
drag, startPoint x: 75, startPoint y: 378, endPoint x: 155, endPoint y: 342, distance: 87.5
click at [150, 344] on div at bounding box center [161, 247] width 322 height 416
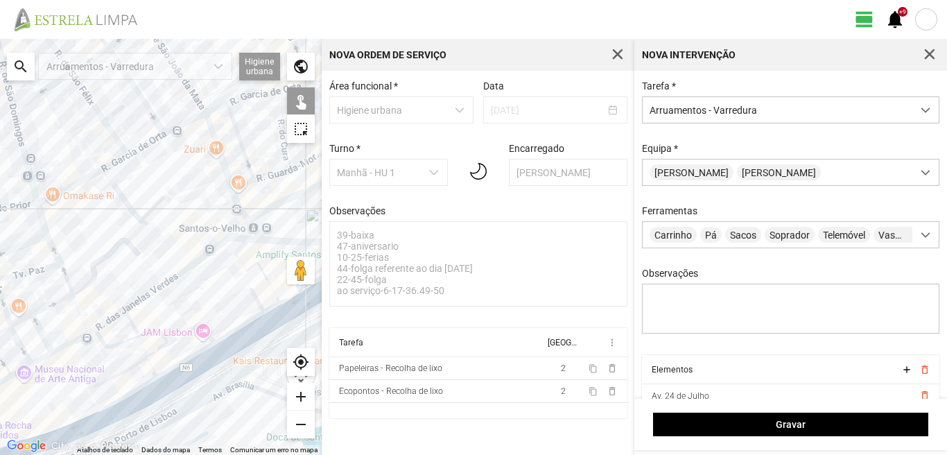
click at [139, 337] on div at bounding box center [161, 247] width 322 height 416
click at [152, 352] on div at bounding box center [161, 247] width 322 height 416
click at [132, 367] on div at bounding box center [161, 247] width 322 height 416
click at [150, 364] on div at bounding box center [161, 247] width 322 height 416
click at [181, 362] on div at bounding box center [161, 247] width 322 height 416
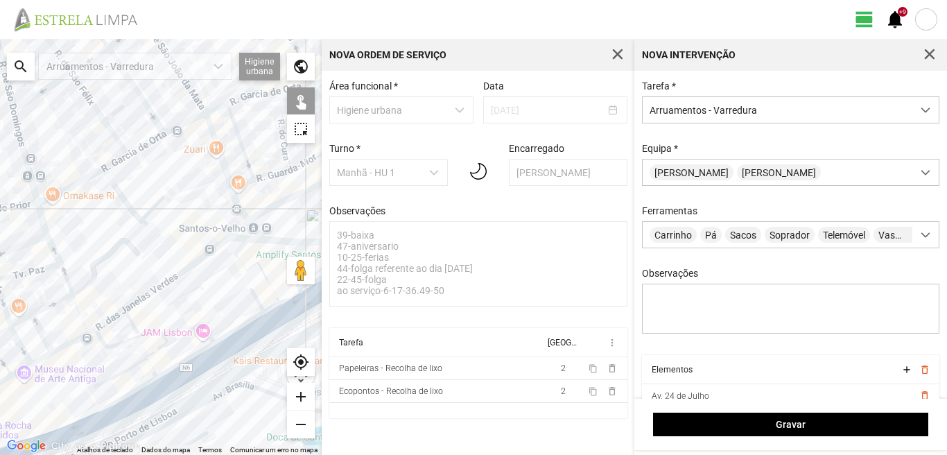
click at [184, 376] on div at bounding box center [161, 247] width 322 height 416
click at [130, 391] on div at bounding box center [161, 247] width 322 height 416
click at [133, 394] on div at bounding box center [161, 247] width 322 height 416
click at [140, 402] on div at bounding box center [161, 247] width 322 height 416
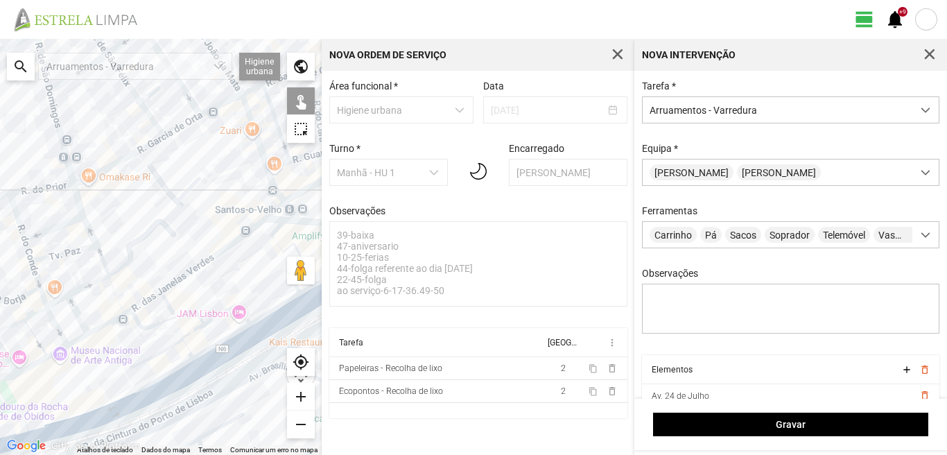
drag, startPoint x: 146, startPoint y: 382, endPoint x: 186, endPoint y: 362, distance: 45.0
click at [184, 363] on div at bounding box center [161, 247] width 322 height 416
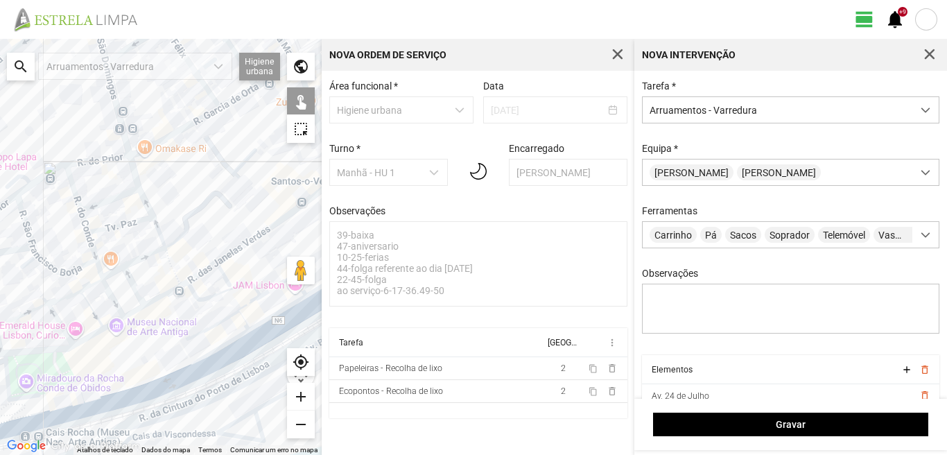
click at [157, 390] on div at bounding box center [161, 247] width 322 height 416
click at [73, 405] on div at bounding box center [161, 247] width 322 height 416
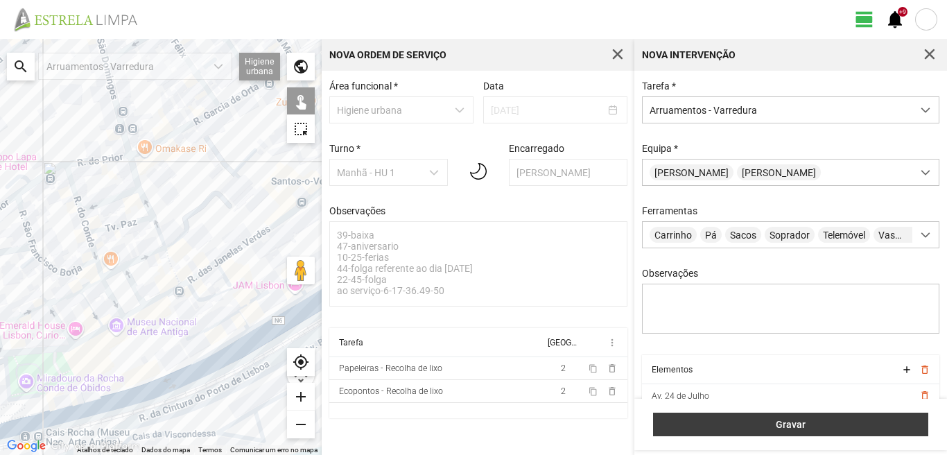
click at [752, 421] on span "Gravar" at bounding box center [791, 424] width 261 height 11
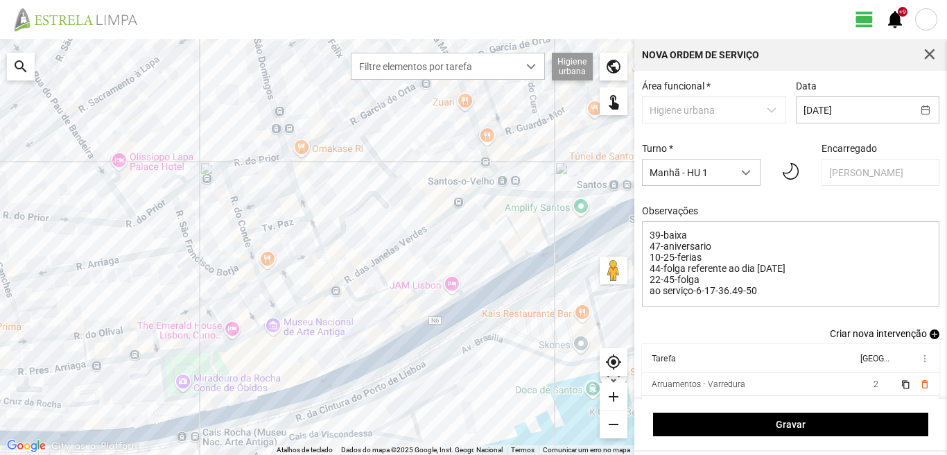
click at [930, 338] on span "add" at bounding box center [935, 334] width 10 height 10
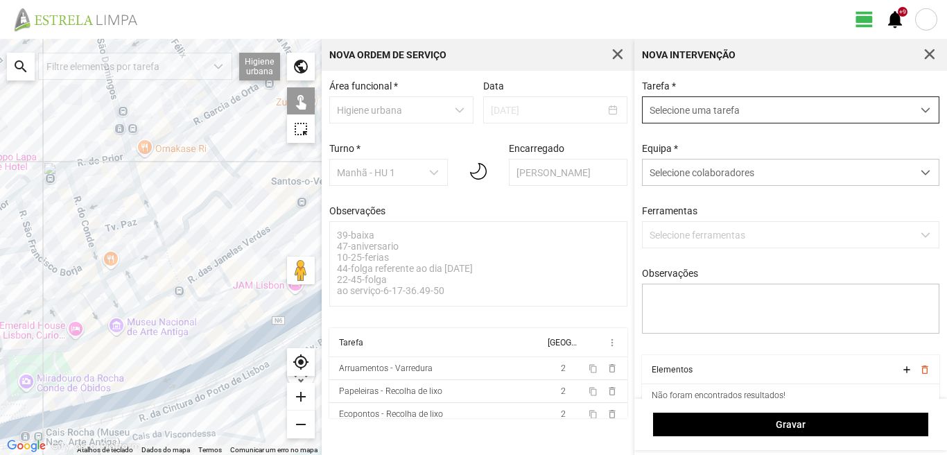
click at [710, 119] on span "Selecione uma tarefa" at bounding box center [778, 110] width 270 height 26
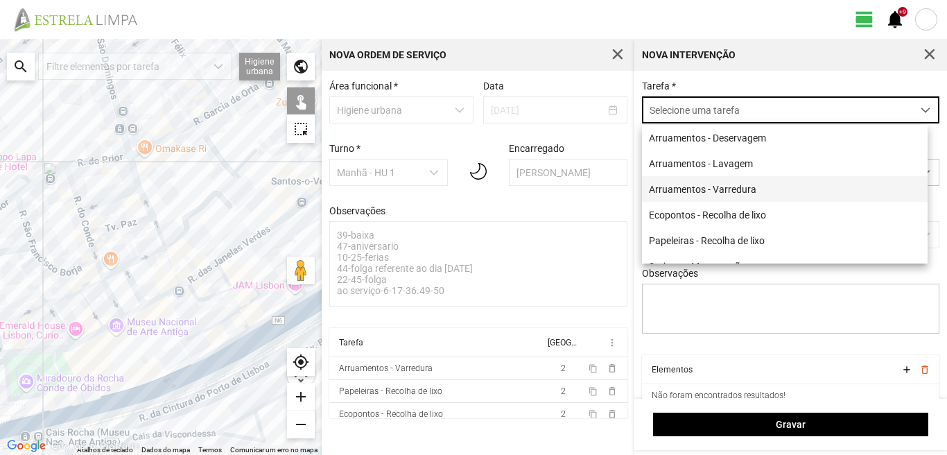
click at [689, 189] on li "Arruamentos - Varredura" at bounding box center [785, 189] width 286 height 26
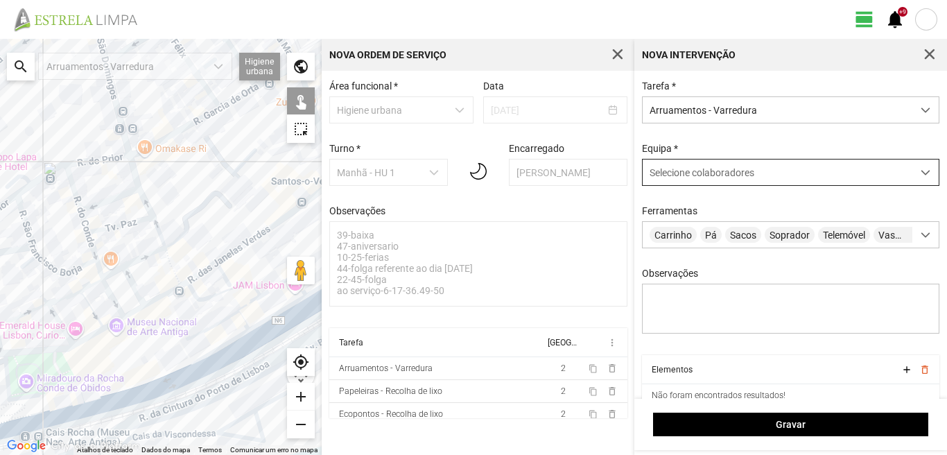
click at [689, 182] on div "Selecione colaboradores" at bounding box center [778, 172] width 270 height 26
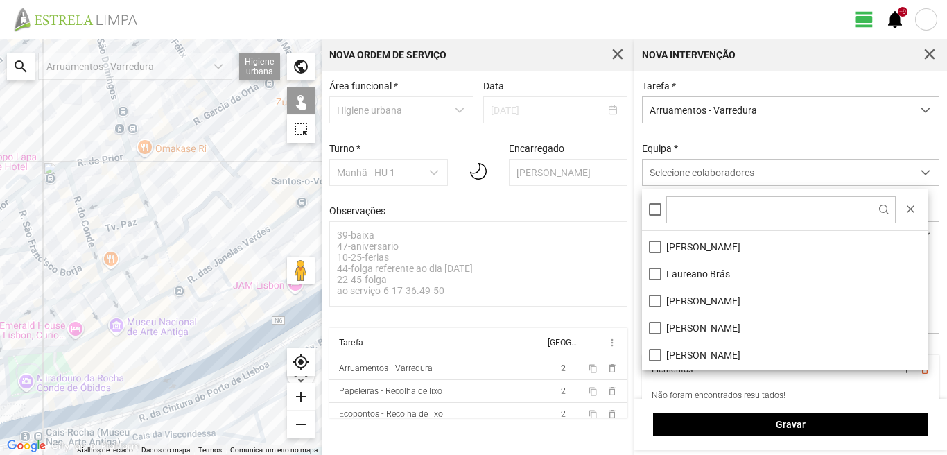
scroll to position [139, 0]
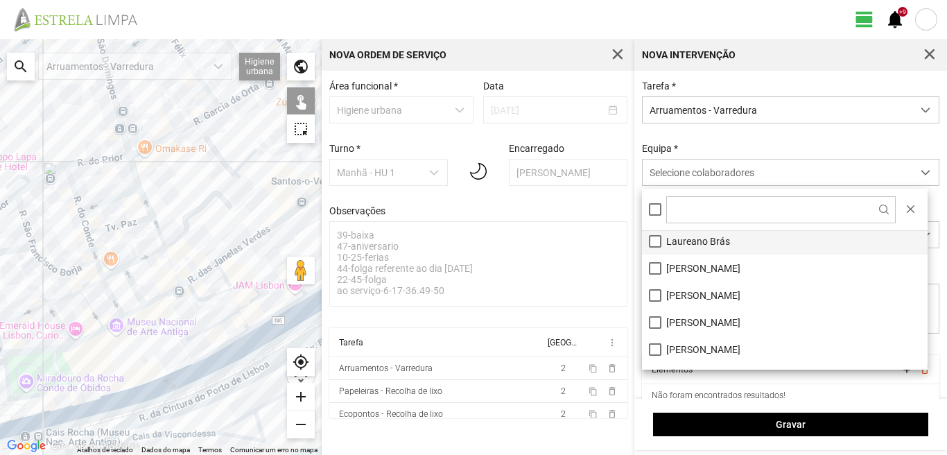
click at [655, 242] on li "Laureano Brás" at bounding box center [785, 240] width 286 height 27
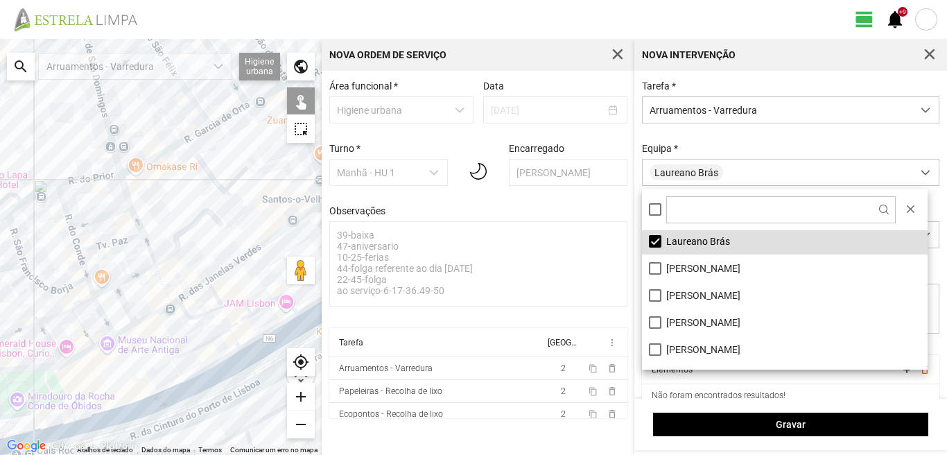
drag, startPoint x: 193, startPoint y: 229, endPoint x: 175, endPoint y: 271, distance: 45.7
click at [175, 271] on div at bounding box center [161, 247] width 322 height 416
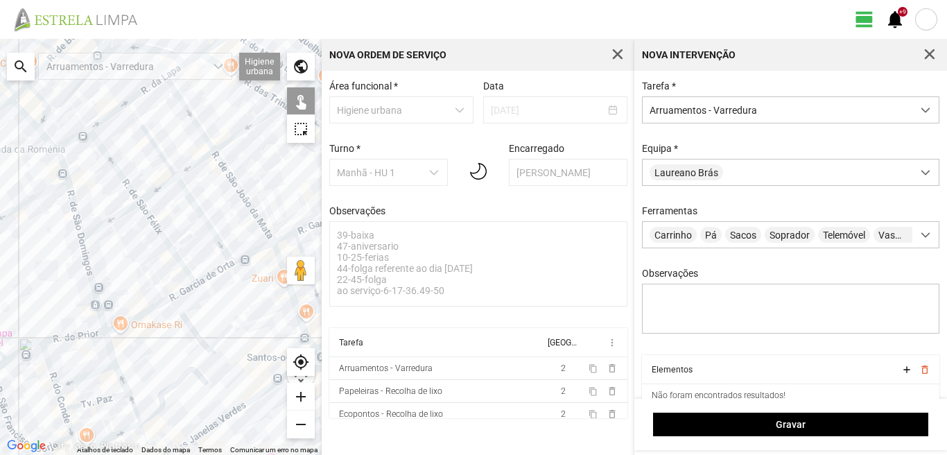
drag, startPoint x: 197, startPoint y: 138, endPoint x: 192, endPoint y: 273, distance: 134.6
click at [192, 273] on div at bounding box center [161, 247] width 322 height 416
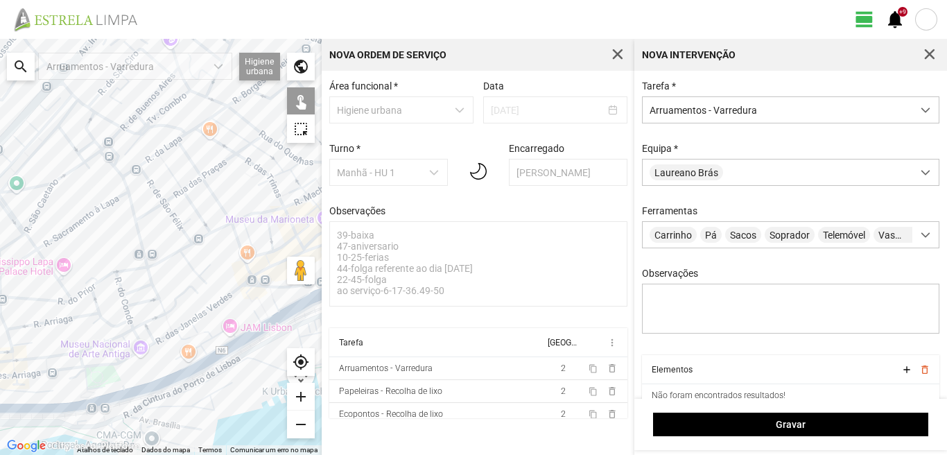
click at [131, 171] on div at bounding box center [161, 247] width 322 height 416
click at [147, 162] on div at bounding box center [161, 247] width 322 height 416
drag, startPoint x: 163, startPoint y: 145, endPoint x: 169, endPoint y: 155, distance: 11.2
click at [166, 150] on div at bounding box center [161, 247] width 322 height 416
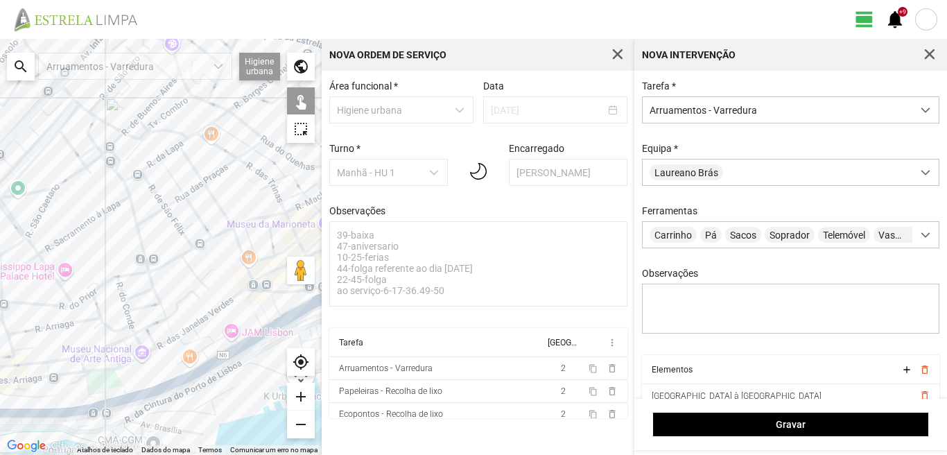
click at [169, 148] on div at bounding box center [161, 247] width 322 height 416
click at [190, 138] on div at bounding box center [161, 247] width 322 height 416
click at [201, 128] on div at bounding box center [161, 247] width 322 height 416
click at [216, 120] on div at bounding box center [161, 247] width 322 height 416
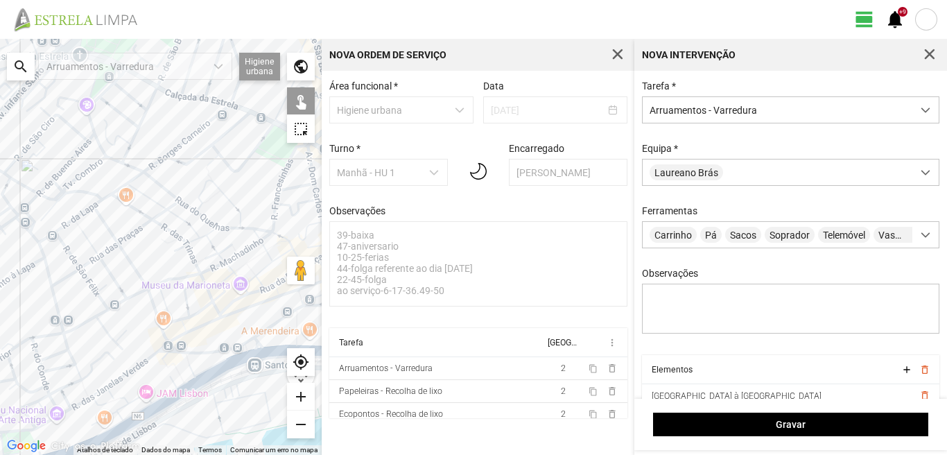
drag, startPoint x: 219, startPoint y: 135, endPoint x: 132, endPoint y: 199, distance: 108.2
click at [132, 199] on div at bounding box center [161, 247] width 322 height 416
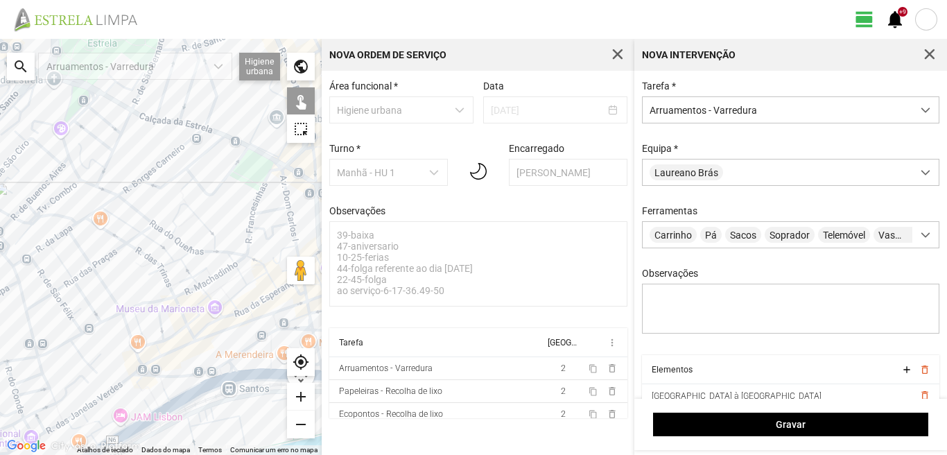
click at [130, 184] on div at bounding box center [161, 247] width 322 height 416
click at [153, 166] on div at bounding box center [161, 247] width 322 height 416
click at [202, 156] on div at bounding box center [161, 247] width 322 height 416
click at [163, 182] on div at bounding box center [161, 247] width 322 height 416
click at [164, 186] on div at bounding box center [161, 247] width 322 height 416
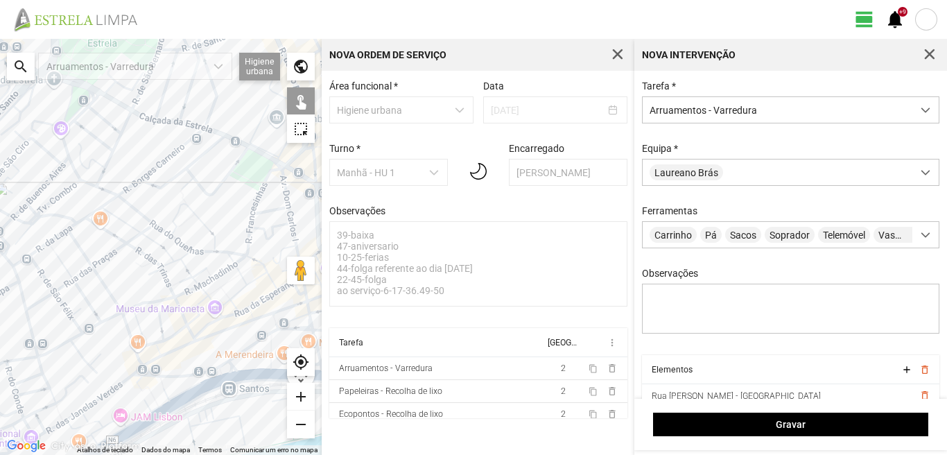
click at [186, 184] on div at bounding box center [161, 247] width 322 height 416
click at [181, 196] on div at bounding box center [161, 247] width 322 height 416
click at [201, 189] on div at bounding box center [161, 247] width 322 height 416
click at [189, 174] on div at bounding box center [161, 247] width 322 height 416
click at [231, 141] on div at bounding box center [161, 247] width 322 height 416
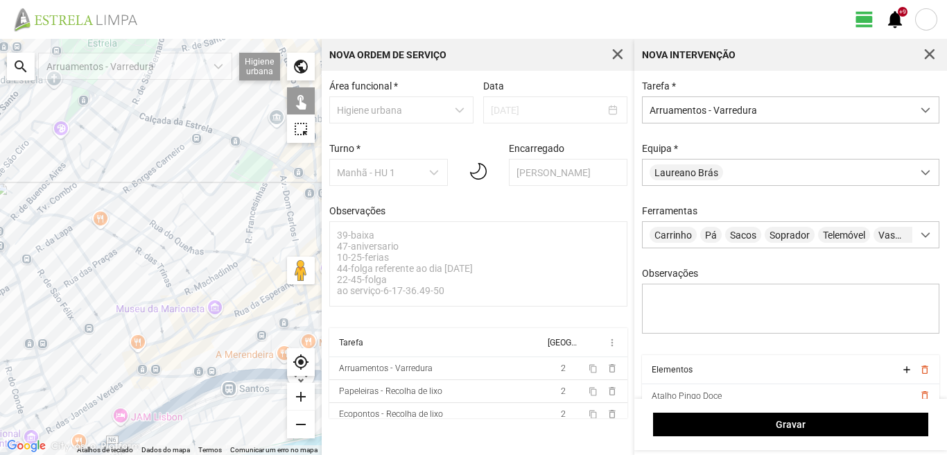
click at [233, 141] on div at bounding box center [161, 247] width 322 height 416
click at [213, 130] on div at bounding box center [161, 247] width 322 height 416
click at [255, 148] on div at bounding box center [161, 247] width 322 height 416
click at [263, 182] on div at bounding box center [161, 247] width 322 height 416
click at [249, 232] on div at bounding box center [161, 247] width 322 height 416
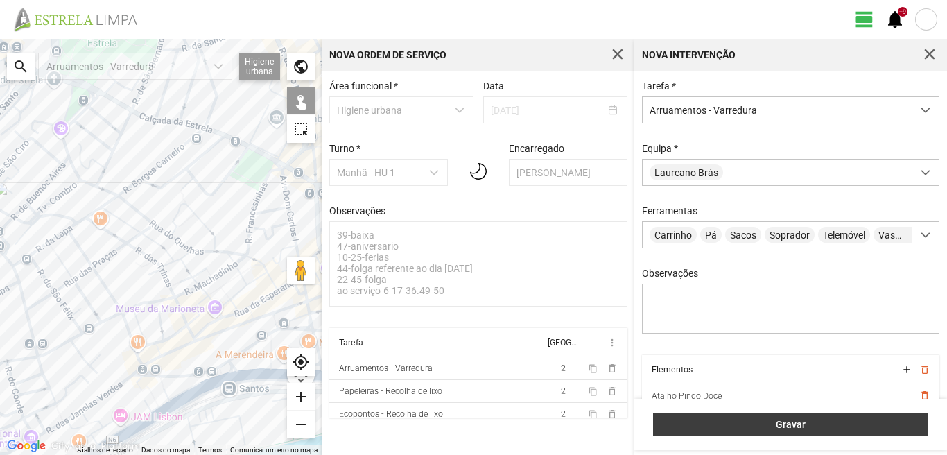
click at [831, 418] on button "Gravar" at bounding box center [790, 425] width 275 height 24
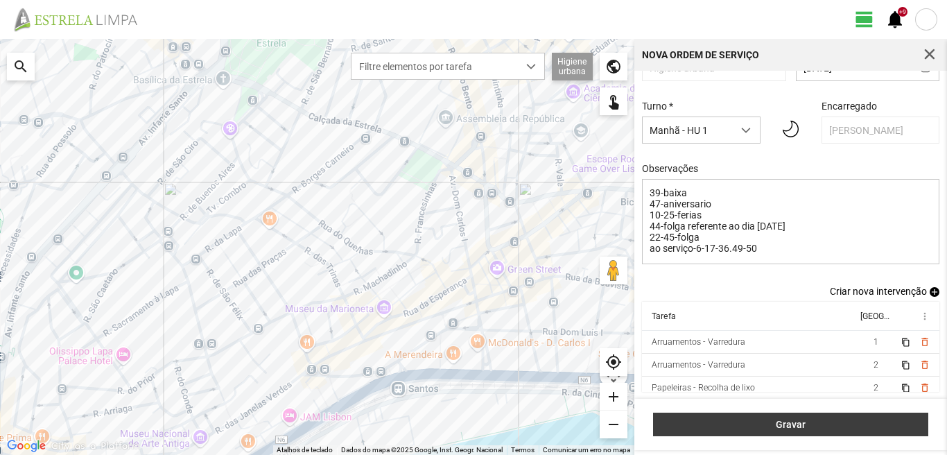
click at [882, 420] on span "Gravar" at bounding box center [791, 424] width 261 height 11
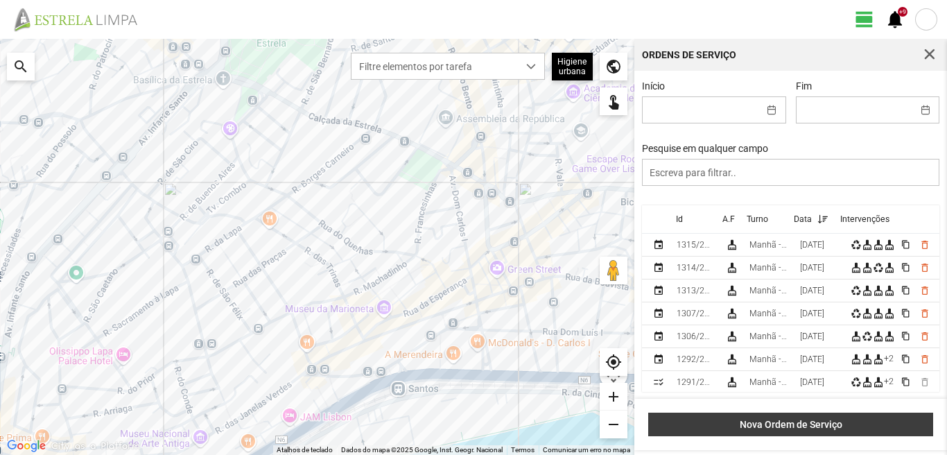
click at [806, 424] on span "Nova Ordem de Serviço" at bounding box center [791, 424] width 270 height 11
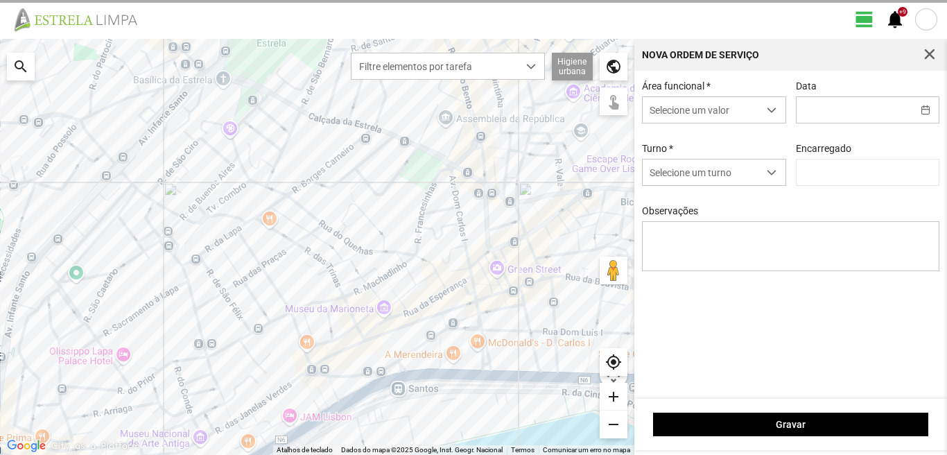
type input "[PERSON_NAME]"
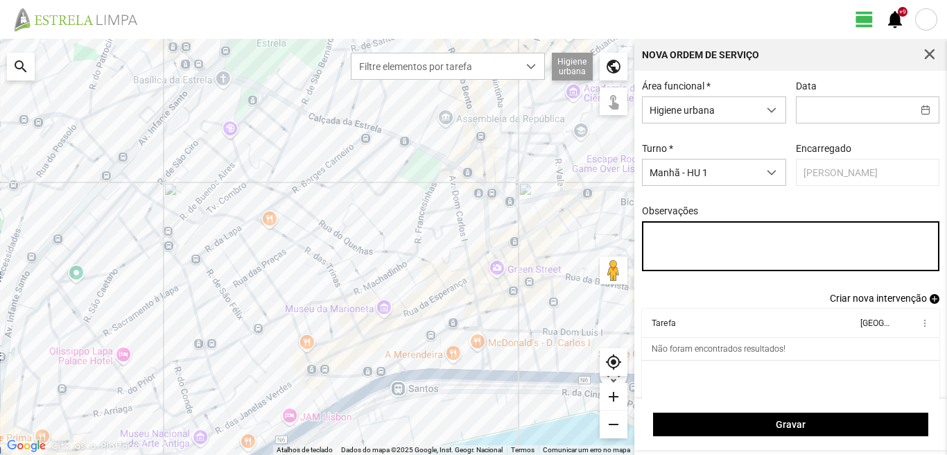
click at [656, 234] on textarea "Observações" at bounding box center [791, 246] width 298 height 50
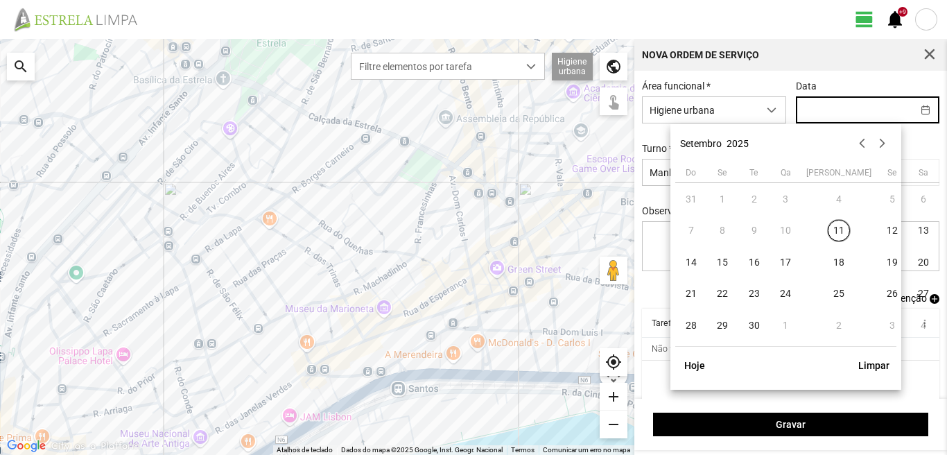
click at [808, 112] on input "text" at bounding box center [855, 110] width 116 height 26
click at [786, 261] on span "17" at bounding box center [786, 262] width 22 height 22
type input "[DATE]"
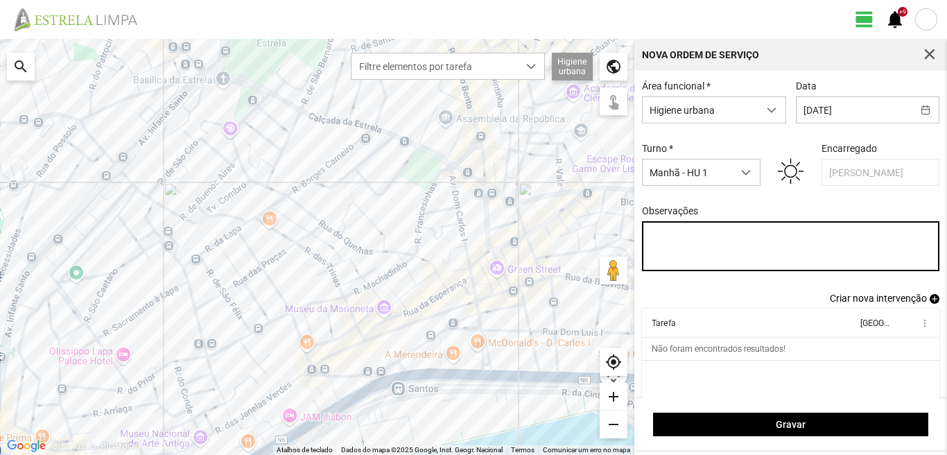
click at [650, 237] on textarea "Observações" at bounding box center [791, 246] width 298 height 50
type textarea "39-baixa 10-25-ferias Eo38- descanso"
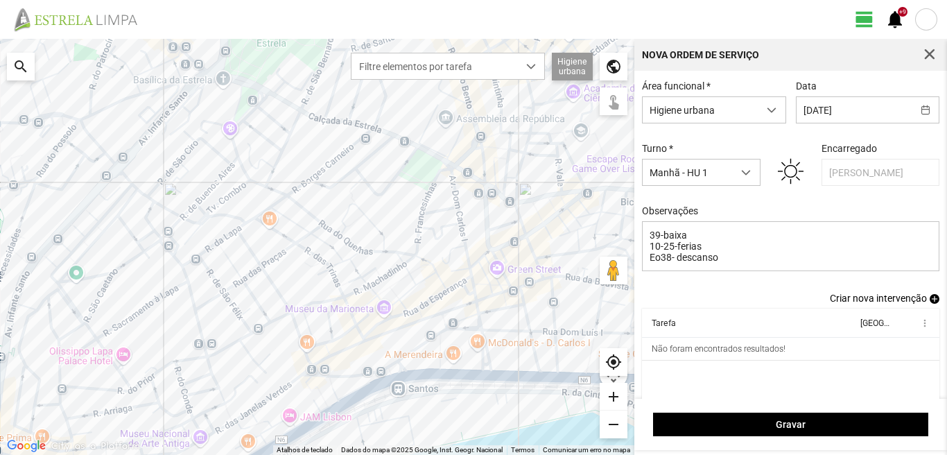
click at [930, 303] on span "add" at bounding box center [935, 299] width 10 height 10
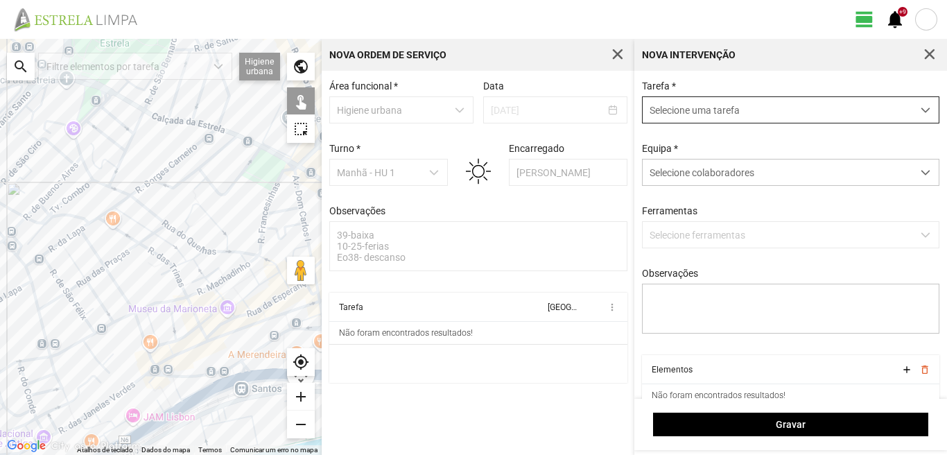
click at [671, 105] on span "Selecione uma tarefa" at bounding box center [778, 110] width 270 height 26
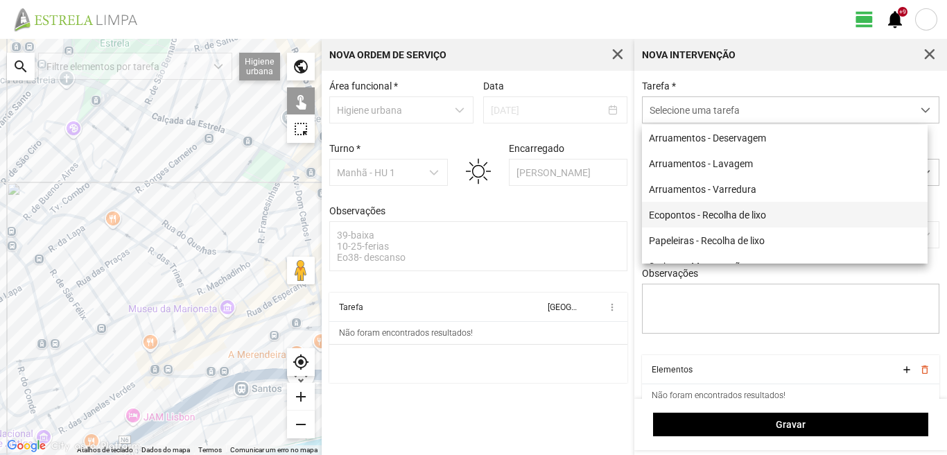
click at [687, 212] on li "Ecopontos - Recolha de lixo" at bounding box center [785, 215] width 286 height 26
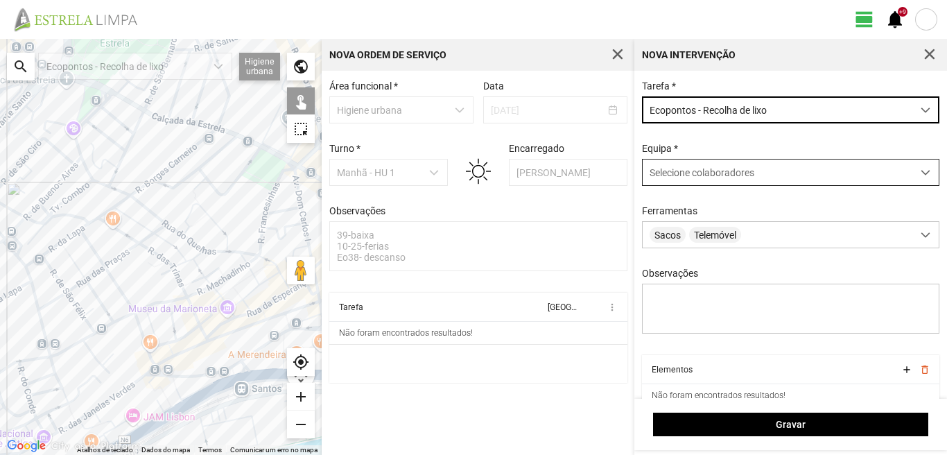
click at [689, 178] on span "Selecione colaboradores" at bounding box center [702, 172] width 105 height 11
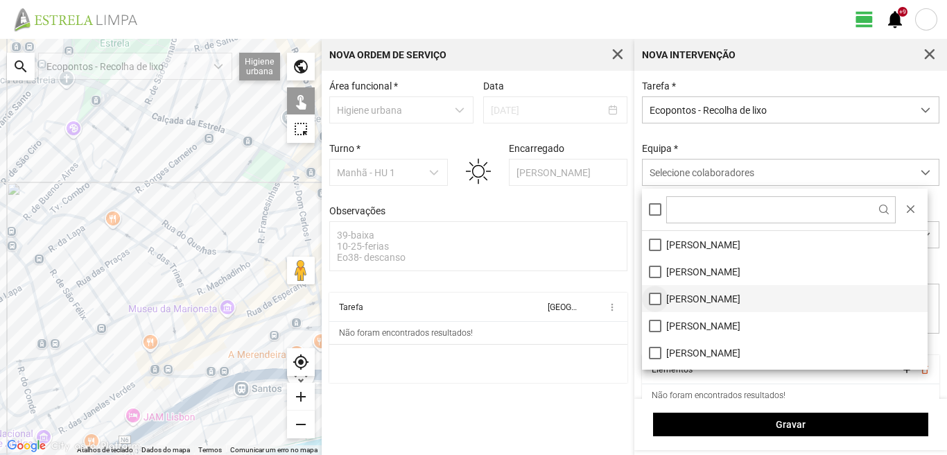
scroll to position [69, 0]
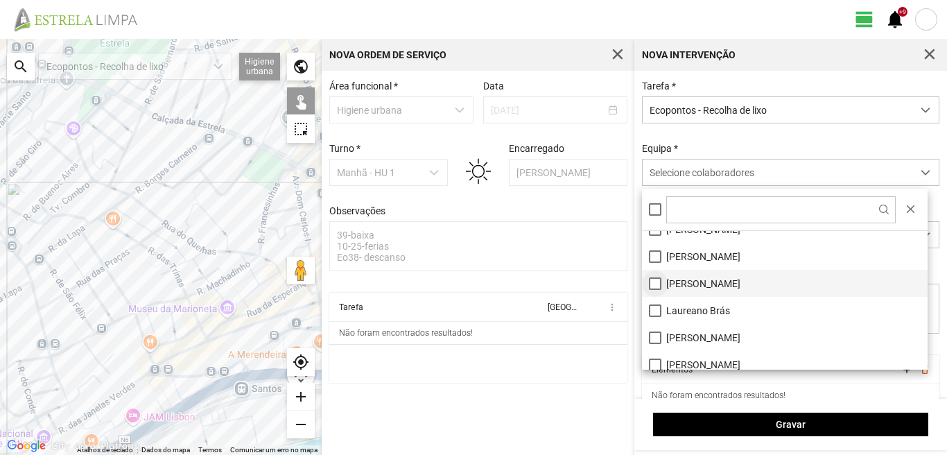
click at [653, 279] on li "[PERSON_NAME]" at bounding box center [785, 283] width 286 height 27
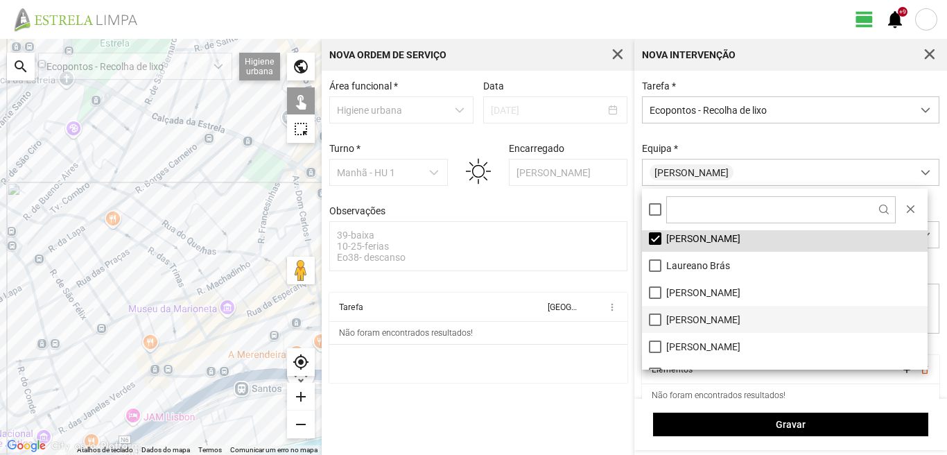
scroll to position [139, 0]
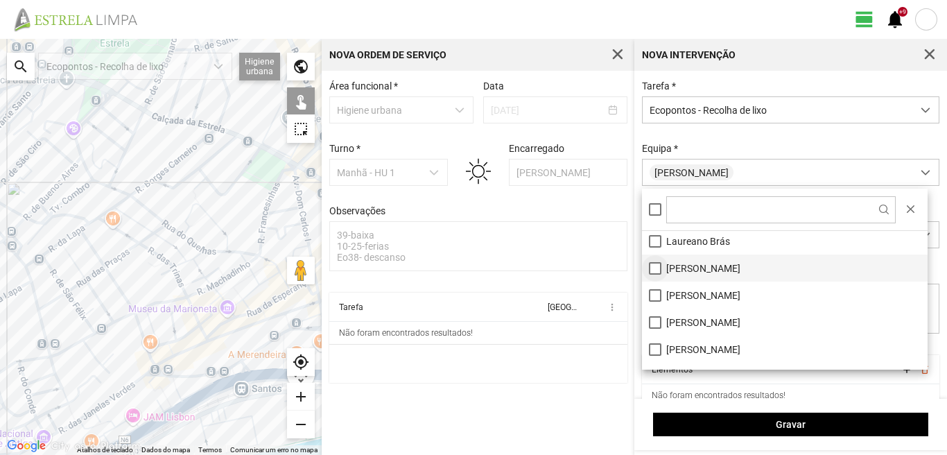
click at [652, 270] on li "[PERSON_NAME]" at bounding box center [785, 268] width 286 height 27
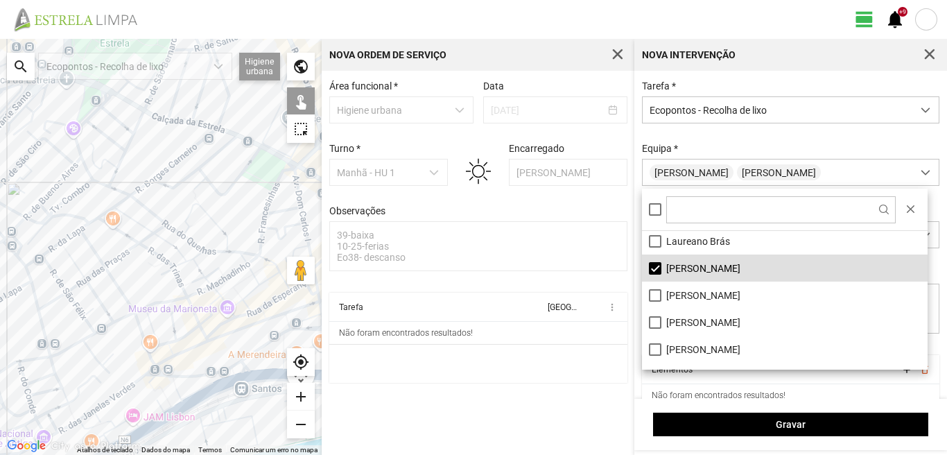
click at [96, 328] on div at bounding box center [161, 247] width 322 height 416
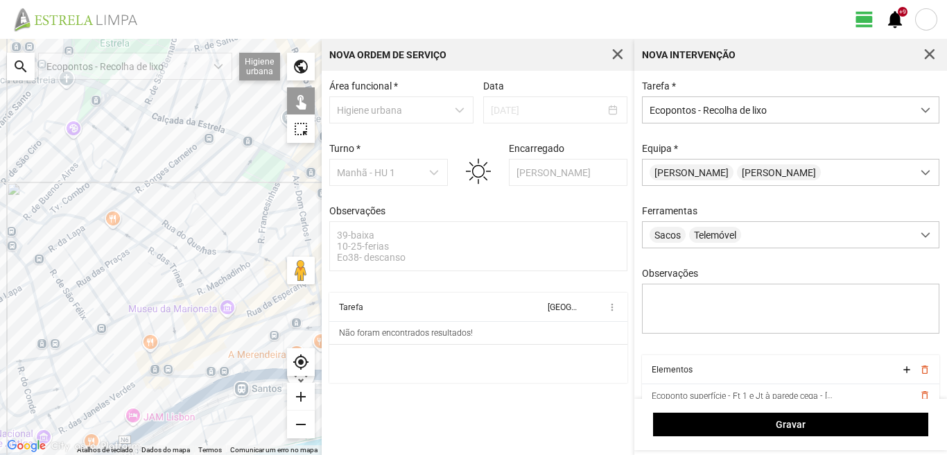
click at [135, 312] on div at bounding box center [161, 247] width 322 height 416
click at [214, 339] on div at bounding box center [161, 247] width 322 height 416
click at [258, 245] on div at bounding box center [161, 247] width 322 height 416
click at [266, 265] on div at bounding box center [161, 247] width 322 height 416
click at [261, 257] on div at bounding box center [161, 247] width 322 height 416
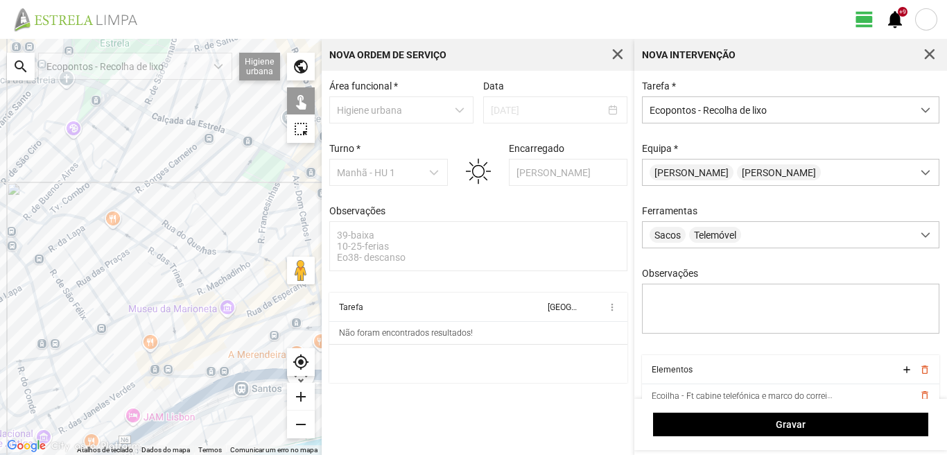
click at [136, 203] on div at bounding box center [161, 247] width 322 height 416
click at [153, 174] on div at bounding box center [161, 247] width 322 height 416
click at [148, 101] on div at bounding box center [161, 247] width 322 height 416
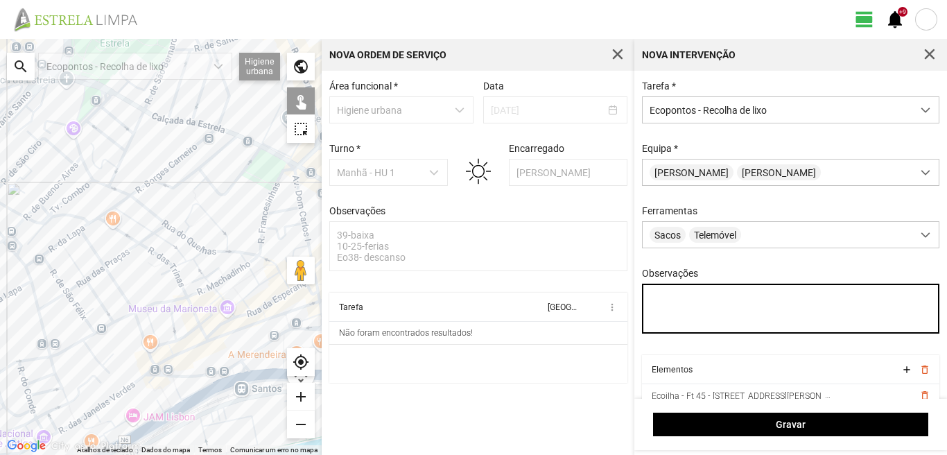
click at [656, 296] on textarea "Observações" at bounding box center [791, 309] width 298 height 50
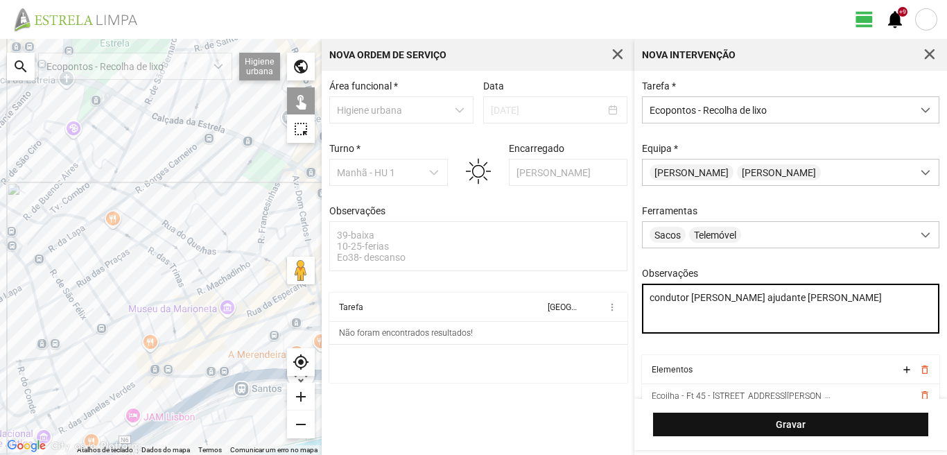
type textarea "condutor [PERSON_NAME] ajudante [PERSON_NAME]"
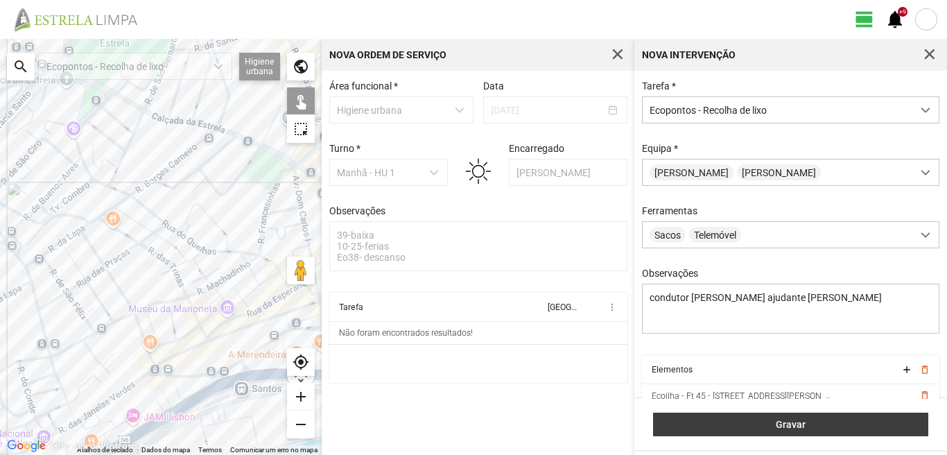
click at [767, 422] on span "Gravar" at bounding box center [791, 424] width 261 height 11
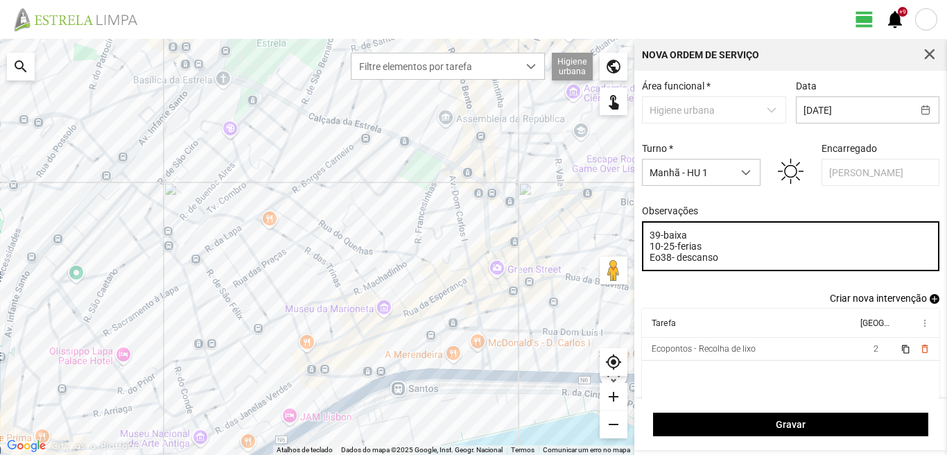
click at [722, 259] on textarea "39-baixa 10-25-ferias Eo38- descanso" at bounding box center [791, 246] width 298 height 50
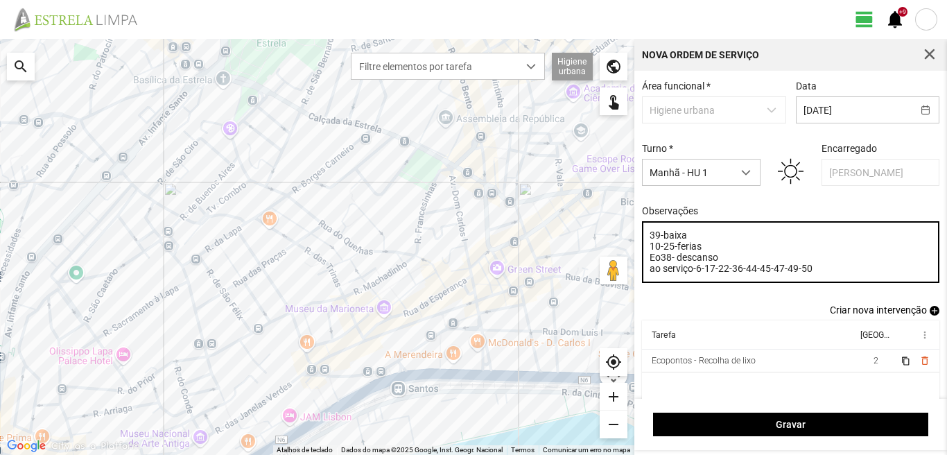
type textarea "39-baixa 10-25-ferias Eo38- descanso ao serviço-6-17-22-36-44-45-47-49-50"
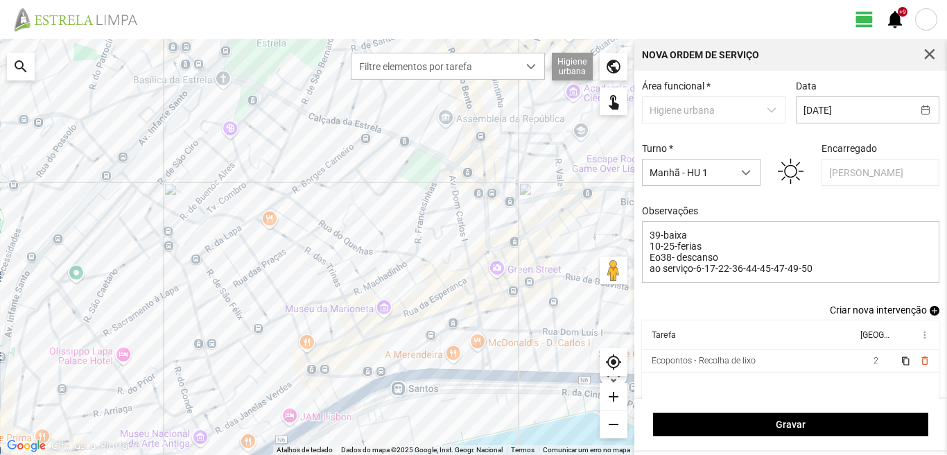
click at [930, 312] on span "add" at bounding box center [935, 311] width 10 height 10
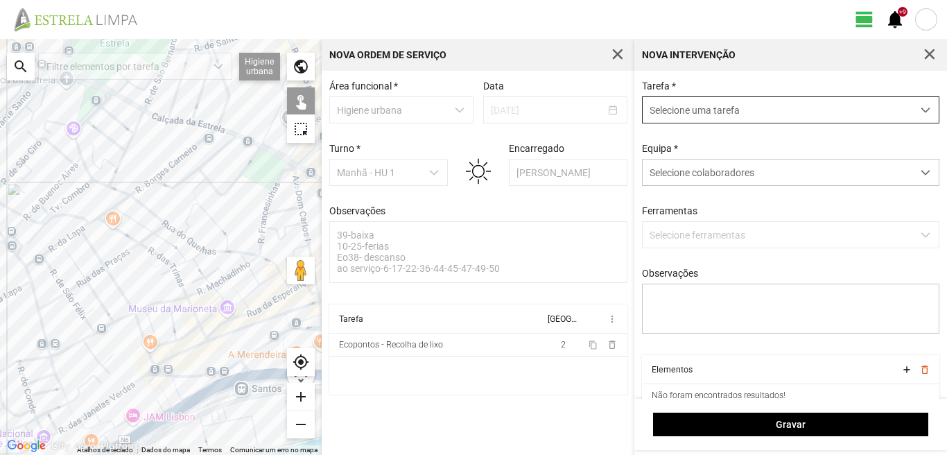
click at [759, 101] on span "Selecione uma tarefa" at bounding box center [778, 110] width 270 height 26
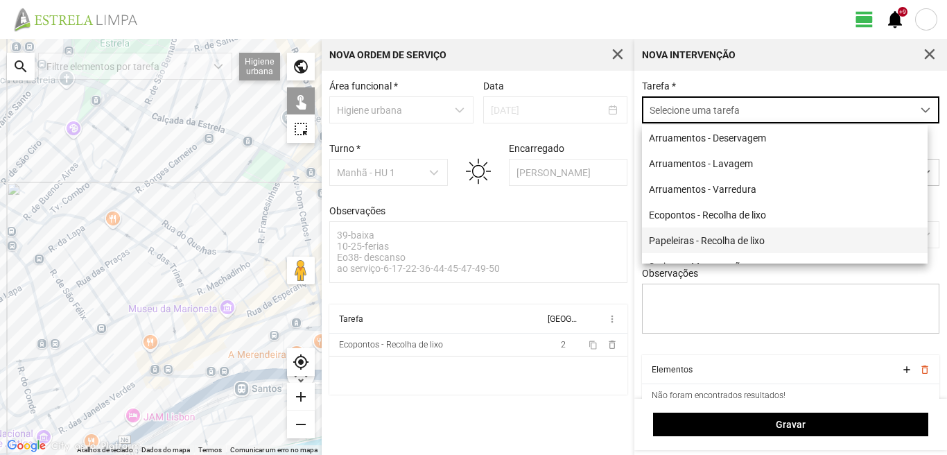
click at [696, 245] on li "Papeleiras - Recolha de lixo" at bounding box center [785, 240] width 286 height 26
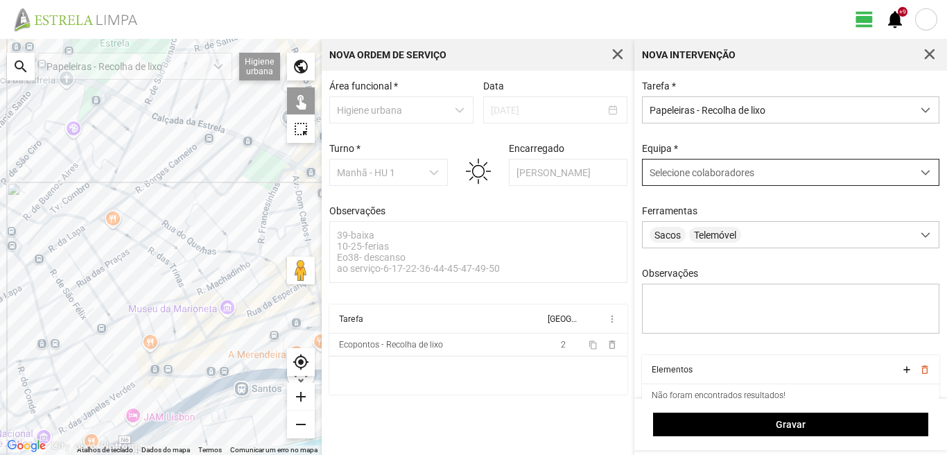
click at [696, 166] on div "Selecione colaboradores" at bounding box center [778, 172] width 270 height 26
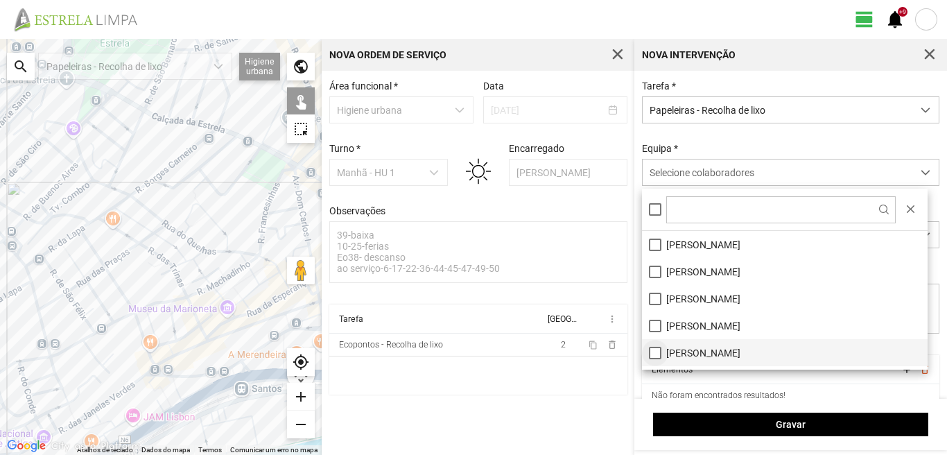
click at [650, 350] on li "[PERSON_NAME]" at bounding box center [785, 352] width 286 height 27
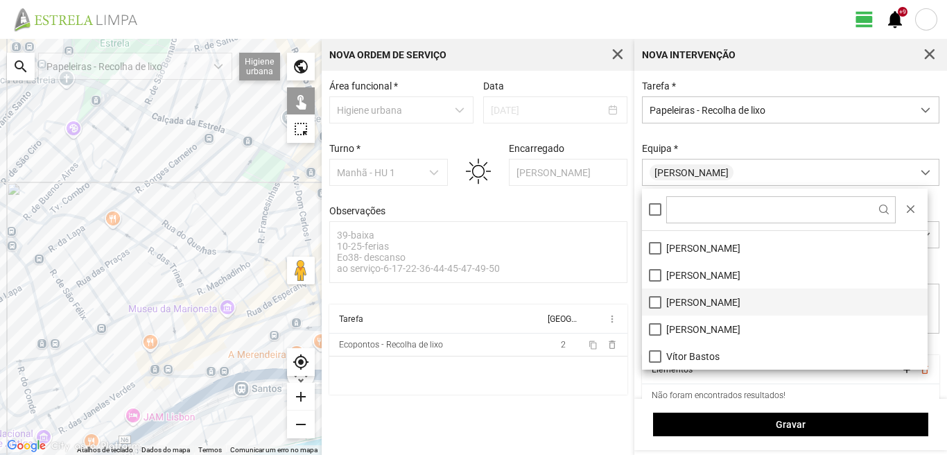
scroll to position [117, 0]
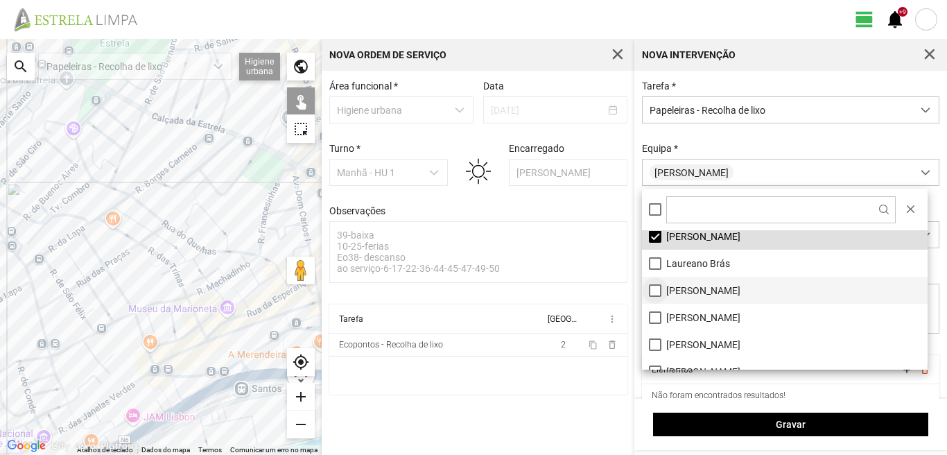
click at [658, 291] on li "[PERSON_NAME]" at bounding box center [785, 290] width 286 height 27
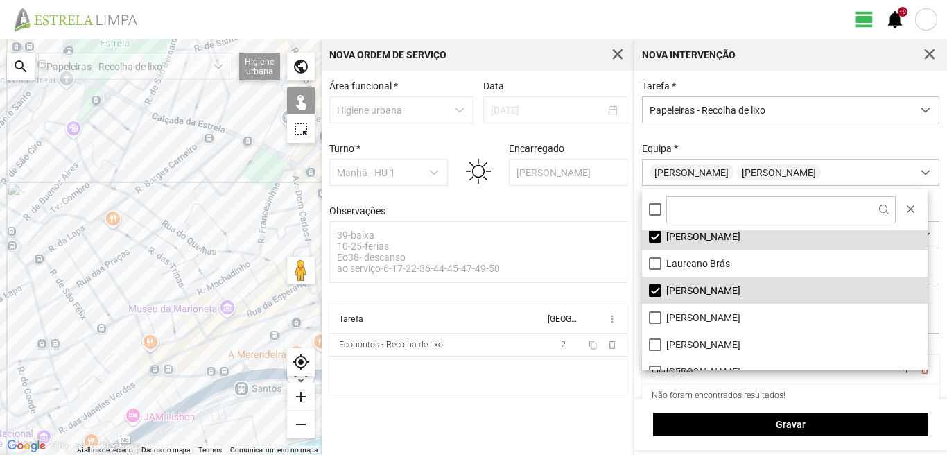
click at [184, 237] on div at bounding box center [161, 247] width 322 height 416
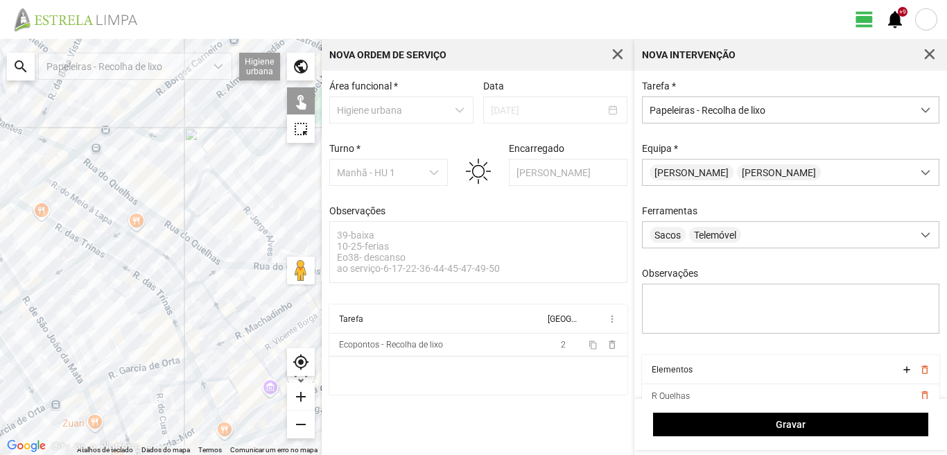
click at [196, 228] on div at bounding box center [161, 247] width 322 height 416
click at [205, 222] on div at bounding box center [161, 247] width 322 height 416
click at [212, 265] on div at bounding box center [161, 247] width 322 height 416
click at [272, 248] on div at bounding box center [161, 247] width 322 height 416
click at [273, 261] on div at bounding box center [161, 247] width 322 height 416
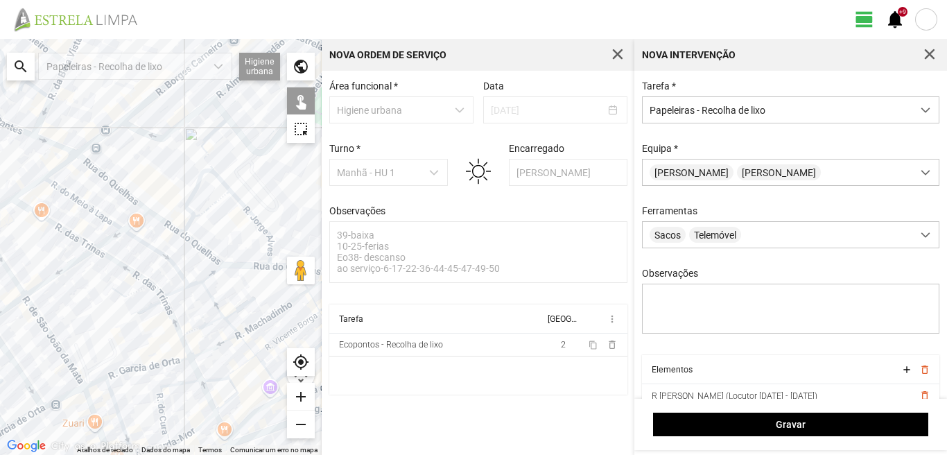
click at [274, 266] on div at bounding box center [161, 247] width 322 height 416
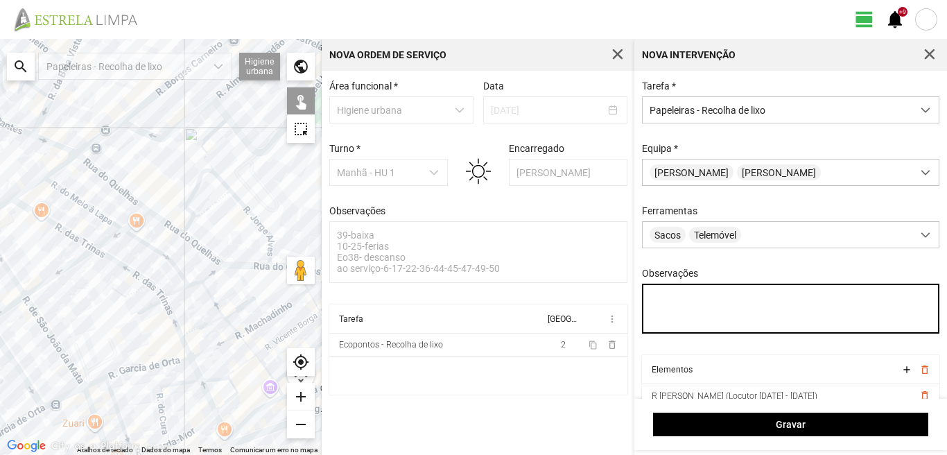
click at [653, 300] on textarea "Observações" at bounding box center [791, 309] width 298 height 50
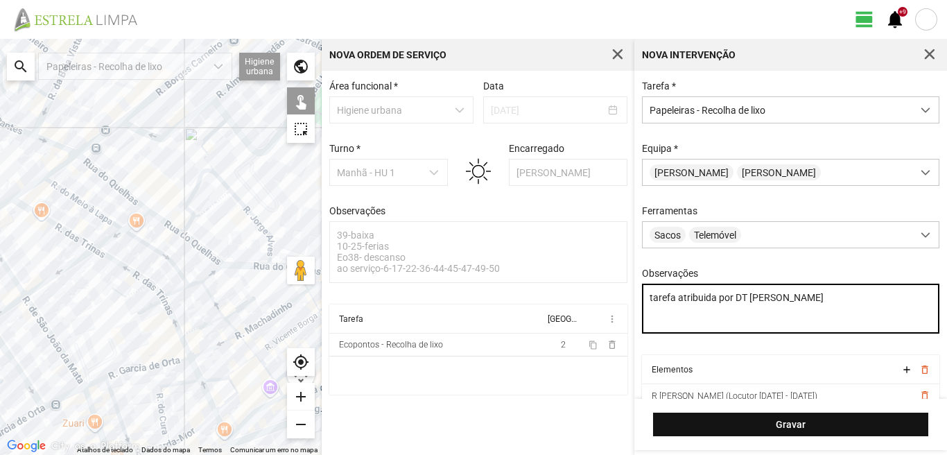
type textarea "tarefa atribuida por DT [PERSON_NAME]"
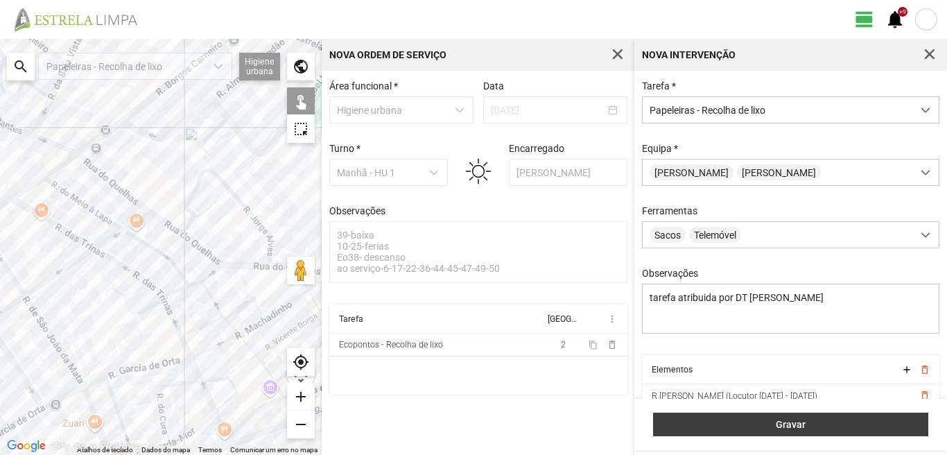
click at [730, 421] on span "Gravar" at bounding box center [791, 424] width 261 height 11
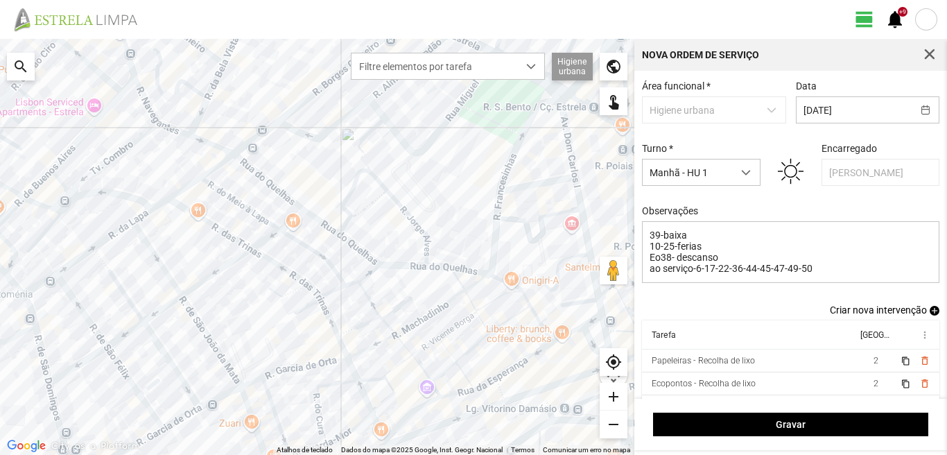
click at [930, 312] on span "add" at bounding box center [935, 311] width 10 height 10
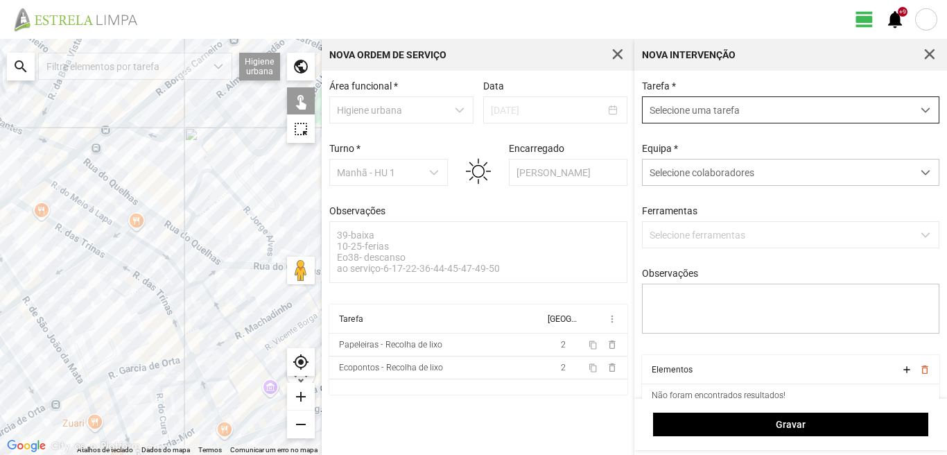
click at [704, 113] on span "Selecione uma tarefa" at bounding box center [778, 110] width 270 height 26
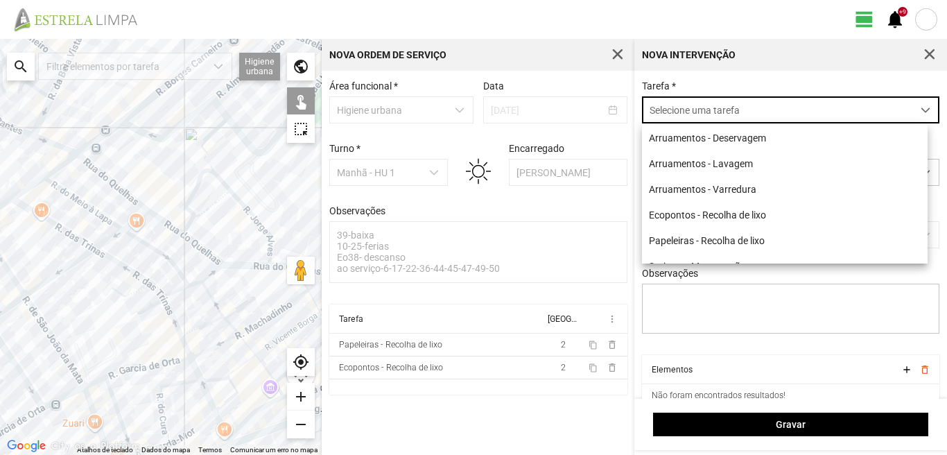
scroll to position [8, 62]
click at [694, 196] on li "Arruamentos - Varredura" at bounding box center [785, 189] width 286 height 26
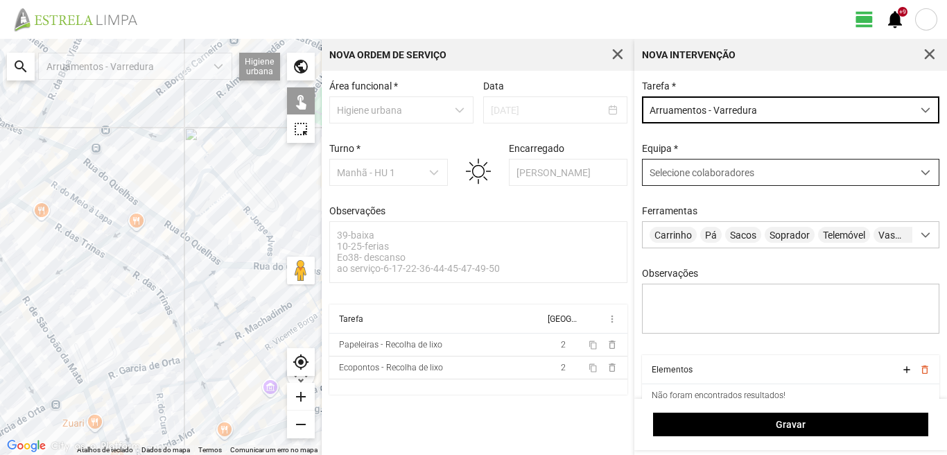
click at [687, 167] on div "Selecione colaboradores" at bounding box center [778, 172] width 270 height 26
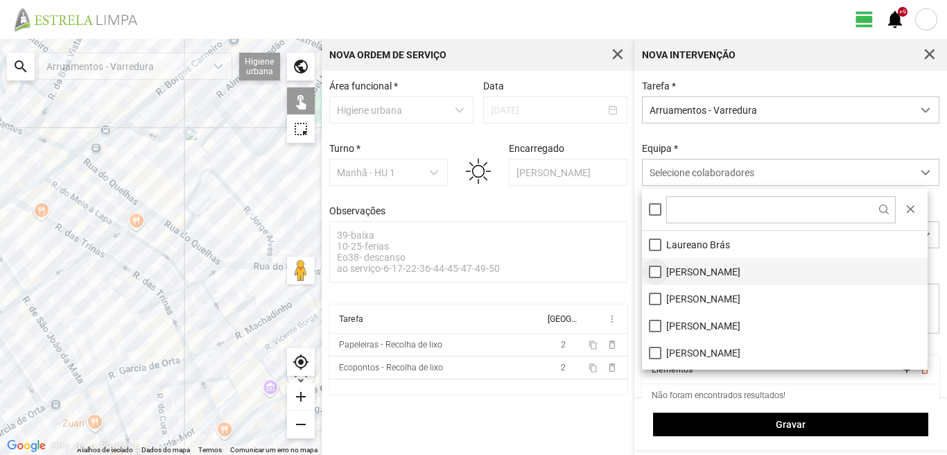
scroll to position [139, 0]
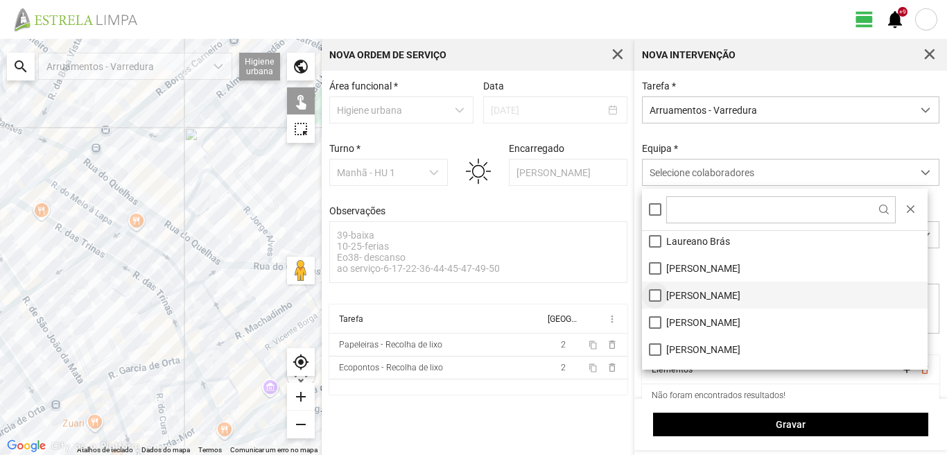
click at [653, 295] on li "[PERSON_NAME]" at bounding box center [785, 295] width 286 height 27
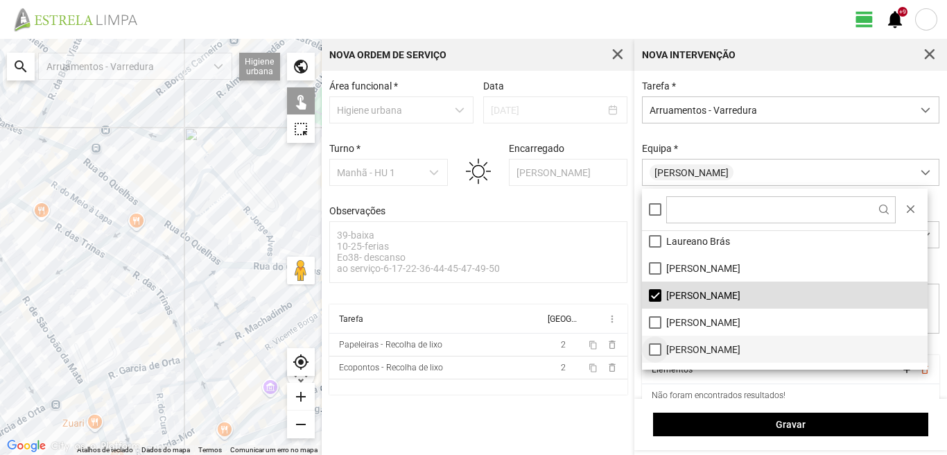
click at [654, 352] on li "[PERSON_NAME]" at bounding box center [785, 349] width 286 height 27
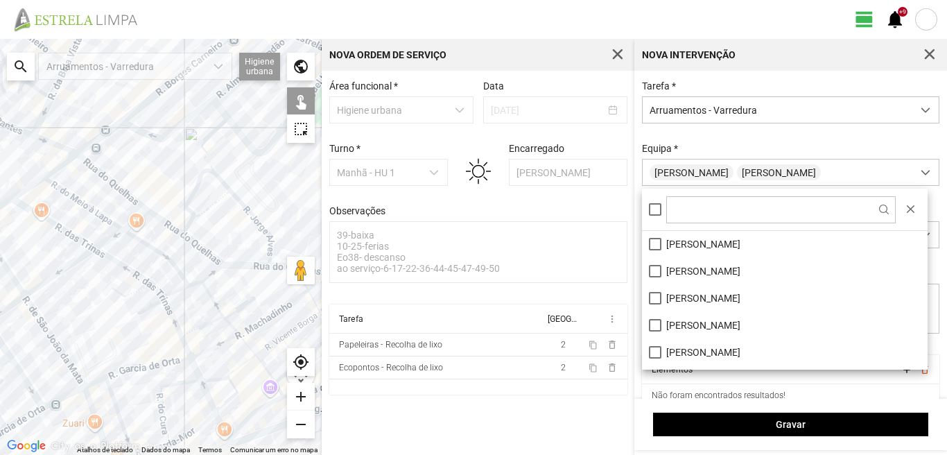
scroll to position [0, 0]
click at [653, 270] on li "[PERSON_NAME]" at bounding box center [785, 271] width 286 height 27
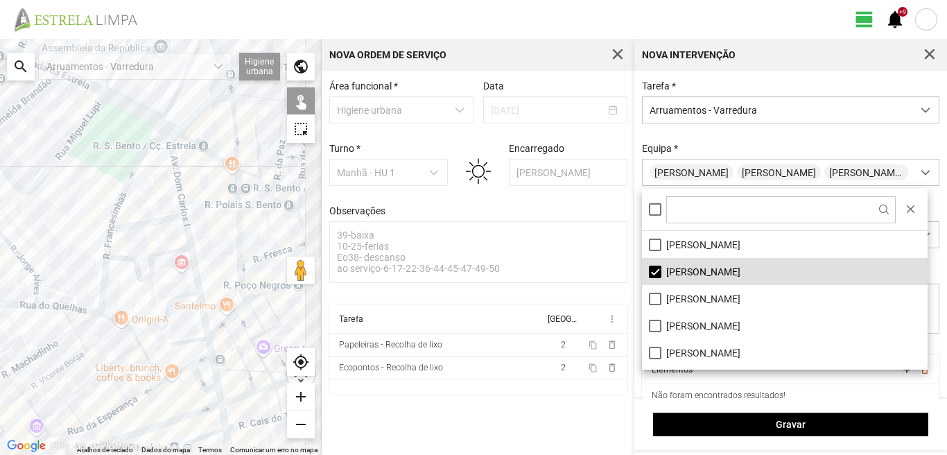
drag, startPoint x: 284, startPoint y: 211, endPoint x: 37, endPoint y: 250, distance: 250.6
click at [37, 250] on div at bounding box center [161, 247] width 322 height 416
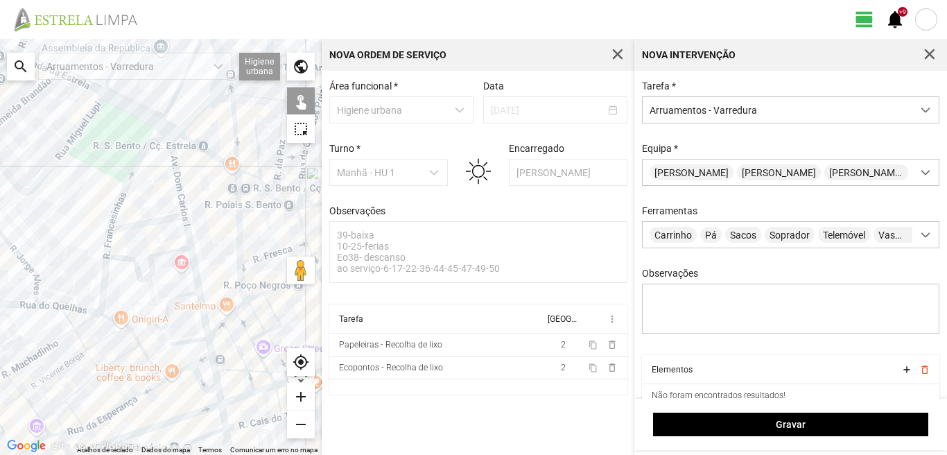
click at [176, 171] on div at bounding box center [161, 247] width 322 height 416
click at [159, 219] on div at bounding box center [161, 247] width 322 height 416
click at [189, 244] on div at bounding box center [161, 247] width 322 height 416
click at [195, 340] on div at bounding box center [161, 247] width 322 height 416
click at [211, 343] on div at bounding box center [161, 247] width 322 height 416
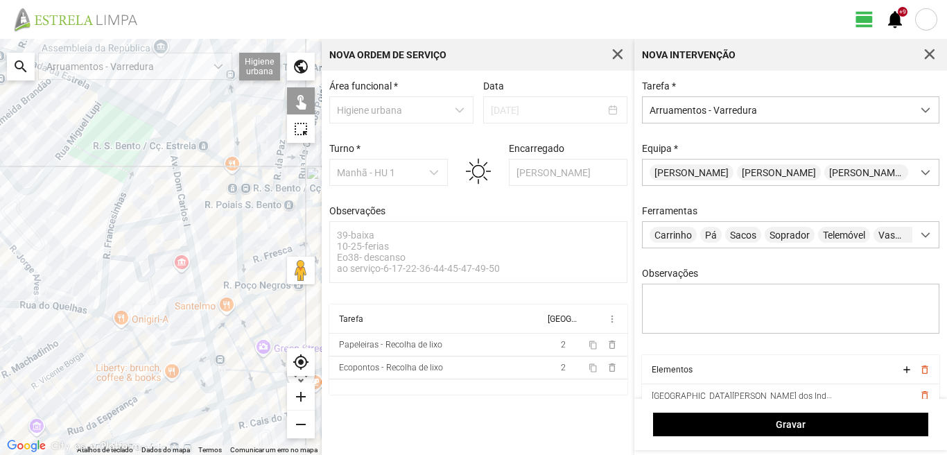
click at [197, 363] on div at bounding box center [161, 247] width 322 height 416
click at [181, 356] on div at bounding box center [161, 247] width 322 height 416
click at [181, 370] on div at bounding box center [161, 247] width 322 height 416
click at [193, 373] on div at bounding box center [161, 247] width 322 height 416
click at [216, 374] on div at bounding box center [161, 247] width 322 height 416
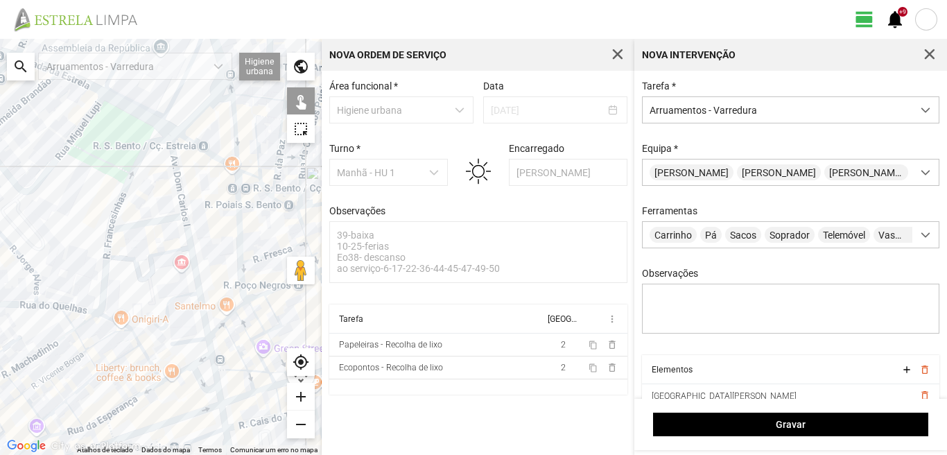
click at [219, 395] on div at bounding box center [161, 247] width 322 height 416
click at [223, 416] on div at bounding box center [161, 247] width 322 height 416
drag, startPoint x: 213, startPoint y: 426, endPoint x: 209, endPoint y: 375, distance: 50.8
click at [210, 383] on div at bounding box center [161, 247] width 322 height 416
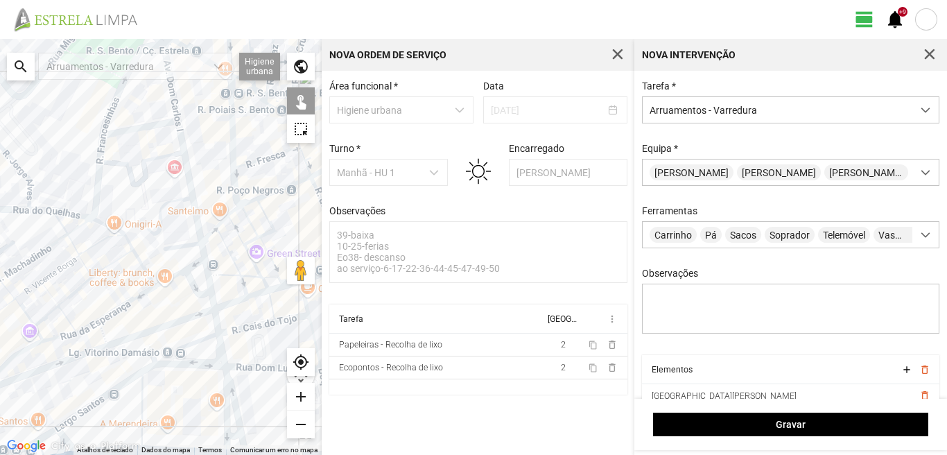
click at [220, 354] on div at bounding box center [161, 247] width 322 height 416
click at [196, 340] on div at bounding box center [161, 247] width 322 height 416
click at [234, 403] on div at bounding box center [161, 247] width 322 height 416
click at [223, 406] on div at bounding box center [161, 247] width 322 height 416
click at [202, 367] on div at bounding box center [161, 247] width 322 height 416
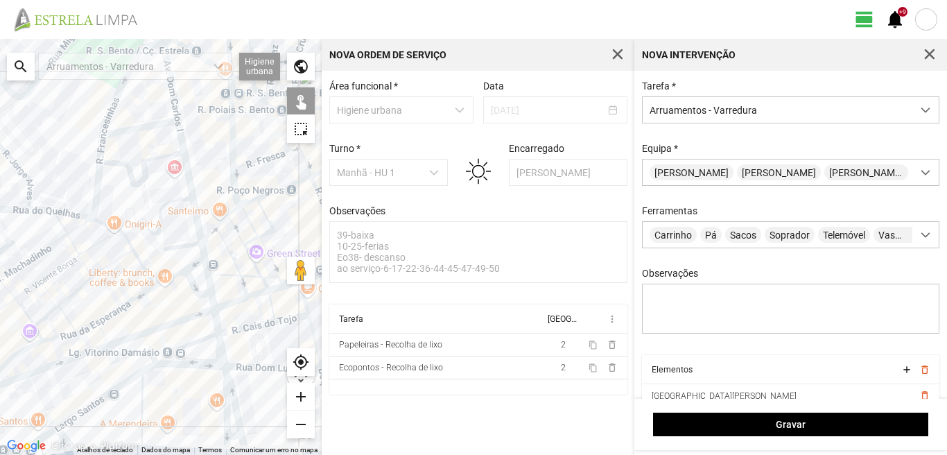
click at [121, 382] on div at bounding box center [161, 247] width 322 height 416
click at [139, 397] on div at bounding box center [161, 247] width 322 height 416
drag, startPoint x: 171, startPoint y: 403, endPoint x: 150, endPoint y: 321, distance: 84.3
click at [157, 331] on div at bounding box center [161, 247] width 322 height 416
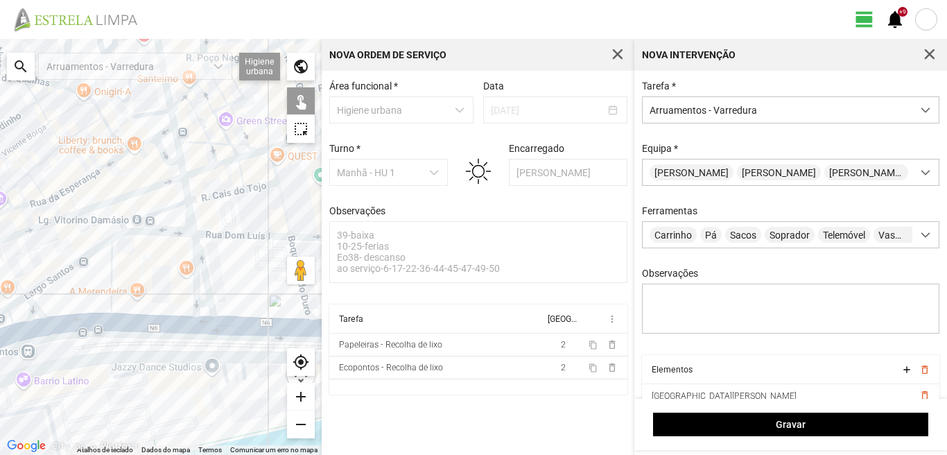
click at [201, 304] on div at bounding box center [161, 247] width 322 height 416
click at [200, 321] on div at bounding box center [161, 247] width 322 height 416
click at [69, 324] on div at bounding box center [161, 247] width 322 height 416
click at [32, 310] on div at bounding box center [161, 247] width 322 height 416
click at [15, 301] on div at bounding box center [161, 247] width 322 height 416
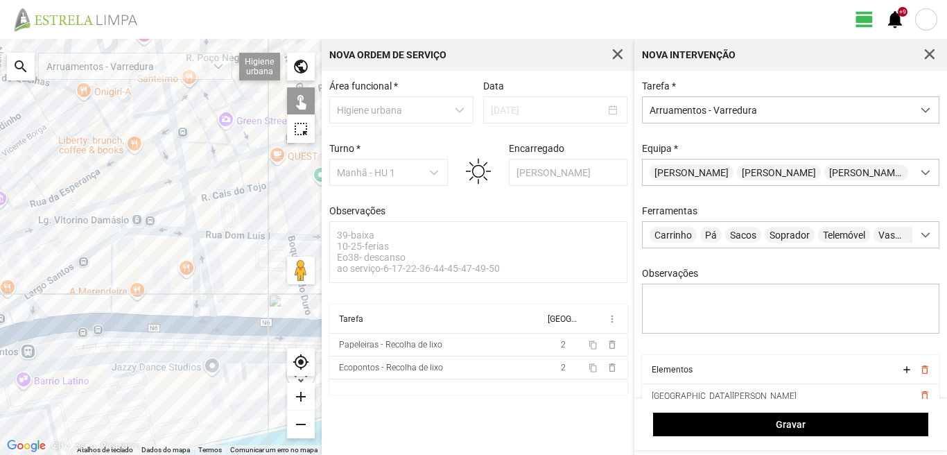
click at [29, 327] on div at bounding box center [161, 247] width 322 height 416
click at [30, 329] on div at bounding box center [161, 247] width 322 height 416
click at [18, 313] on div at bounding box center [161, 247] width 322 height 416
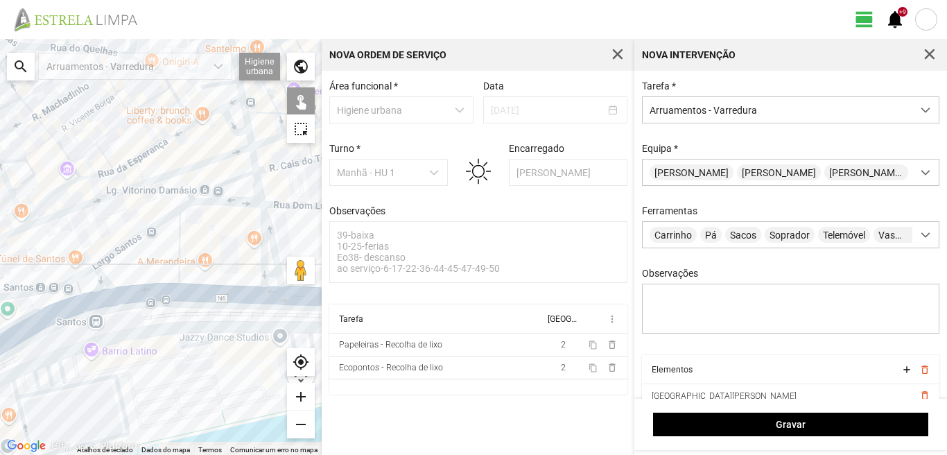
drag, startPoint x: 74, startPoint y: 308, endPoint x: 157, endPoint y: 274, distance: 90.5
click at [149, 276] on div at bounding box center [161, 247] width 322 height 416
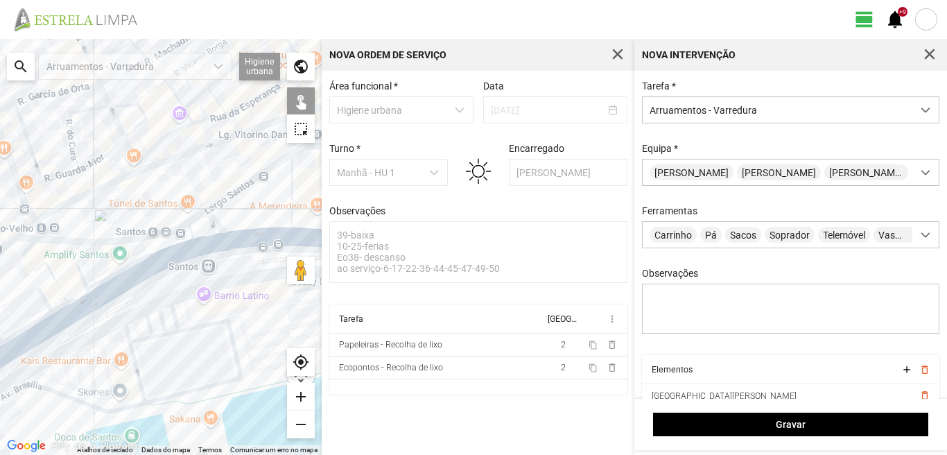
drag, startPoint x: 65, startPoint y: 329, endPoint x: 178, endPoint y: 271, distance: 127.2
click at [155, 280] on div at bounding box center [161, 247] width 322 height 416
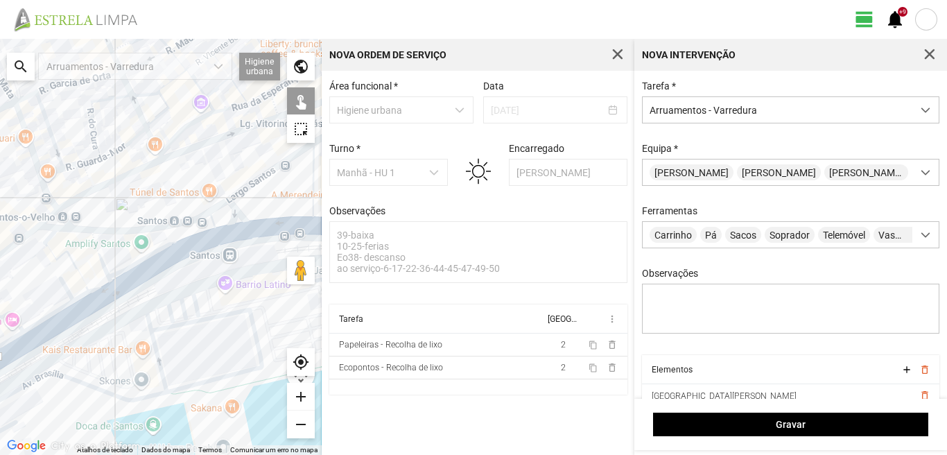
click at [100, 253] on div at bounding box center [161, 247] width 322 height 416
click at [49, 236] on div at bounding box center [161, 247] width 322 height 416
click at [52, 251] on div at bounding box center [161, 247] width 322 height 416
click at [103, 284] on div at bounding box center [161, 247] width 322 height 416
click at [77, 297] on div at bounding box center [161, 247] width 322 height 416
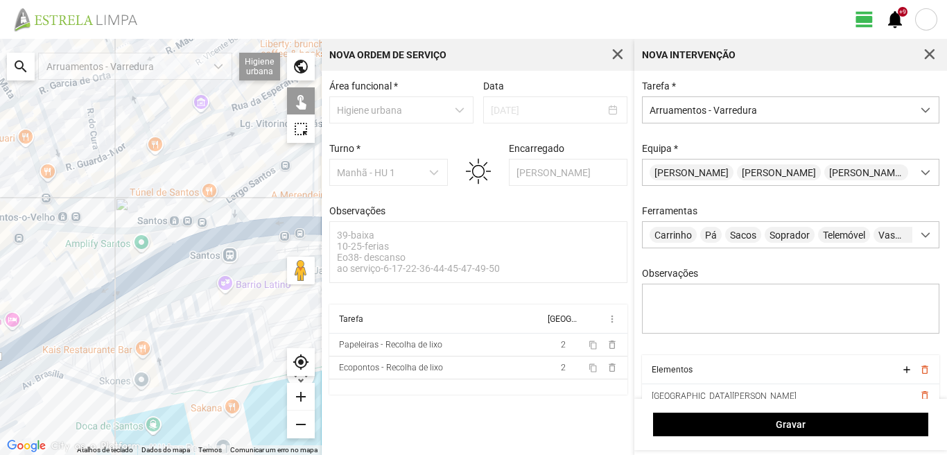
click at [65, 286] on div at bounding box center [161, 247] width 322 height 416
click at [92, 304] on div at bounding box center [161, 247] width 322 height 416
click at [42, 322] on div at bounding box center [161, 247] width 322 height 416
click at [62, 324] on div at bounding box center [161, 247] width 322 height 416
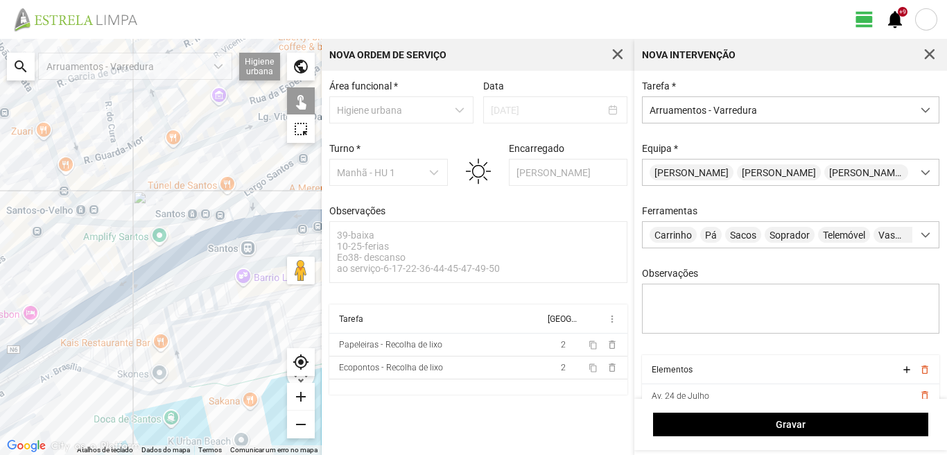
drag, startPoint x: 46, startPoint y: 311, endPoint x: 114, endPoint y: 287, distance: 72.6
click at [112, 288] on div at bounding box center [161, 247] width 322 height 416
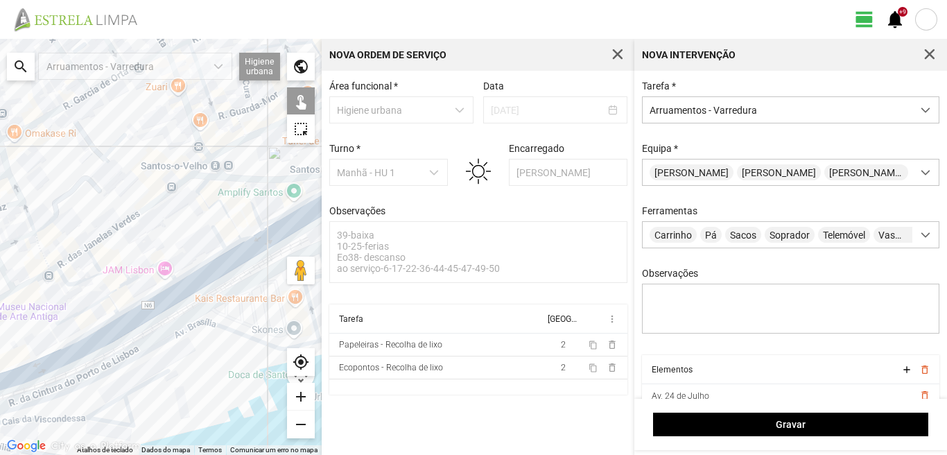
click at [138, 275] on div at bounding box center [161, 247] width 322 height 416
click at [144, 302] on div at bounding box center [161, 247] width 322 height 416
click at [156, 311] on div at bounding box center [161, 247] width 322 height 416
click at [115, 311] on div at bounding box center [161, 247] width 322 height 416
click at [119, 289] on div at bounding box center [161, 247] width 322 height 416
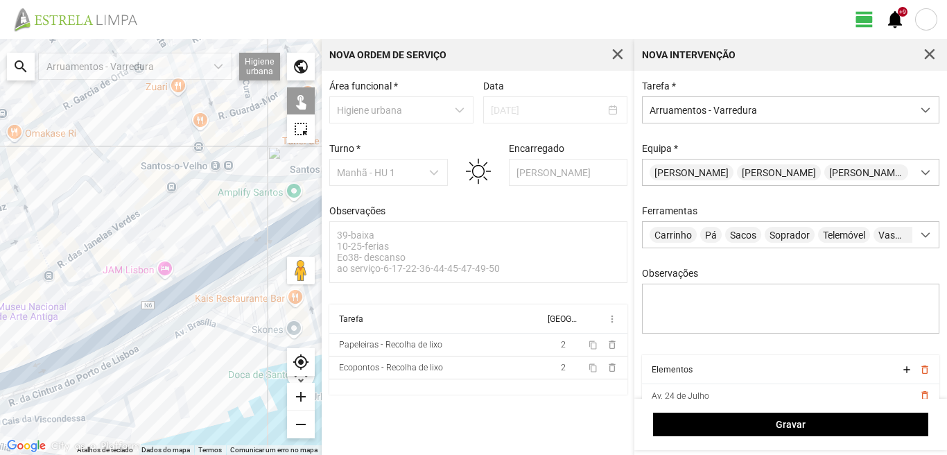
click at [108, 271] on div at bounding box center [161, 247] width 322 height 416
click at [87, 309] on div at bounding box center [161, 247] width 322 height 416
click at [96, 329] on div at bounding box center [161, 247] width 322 height 416
click at [98, 343] on div at bounding box center [161, 247] width 322 height 416
click at [35, 370] on div at bounding box center [161, 247] width 322 height 416
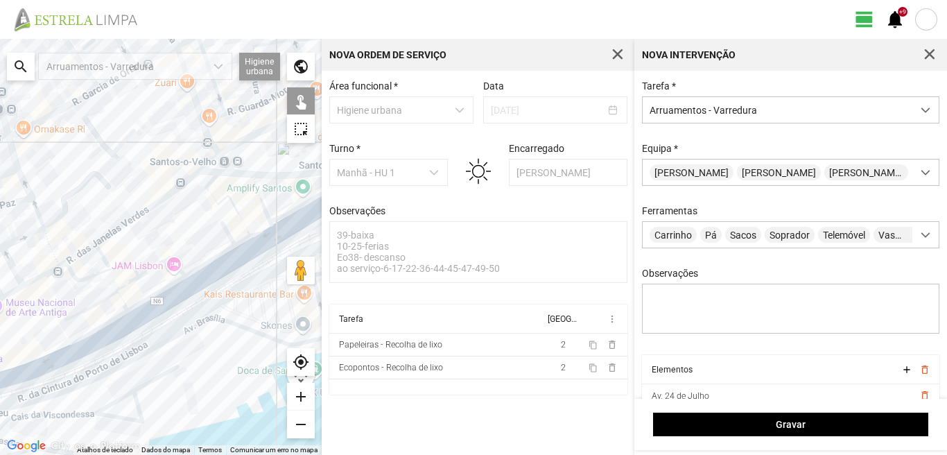
drag, startPoint x: 56, startPoint y: 349, endPoint x: 67, endPoint y: 344, distance: 12.1
click at [67, 344] on div at bounding box center [161, 247] width 322 height 416
click at [64, 361] on div at bounding box center [161, 247] width 322 height 416
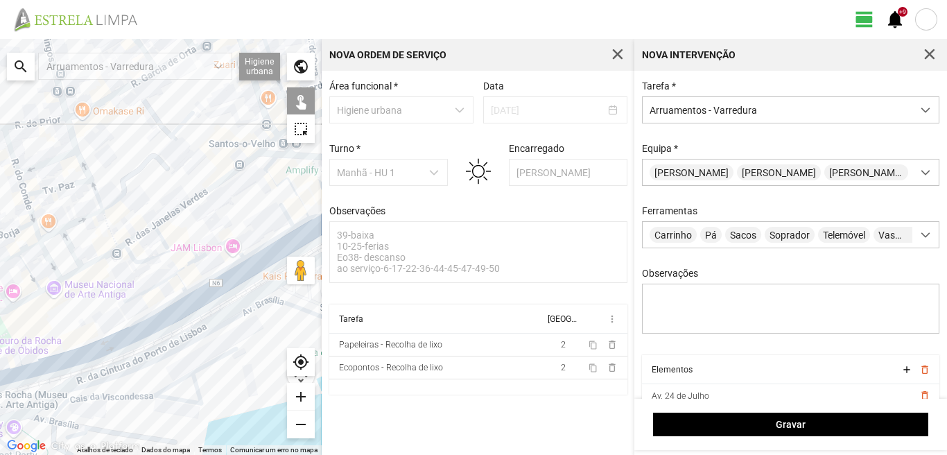
drag, startPoint x: 78, startPoint y: 336, endPoint x: 163, endPoint y: 316, distance: 87.0
click at [155, 316] on div at bounding box center [161, 247] width 322 height 416
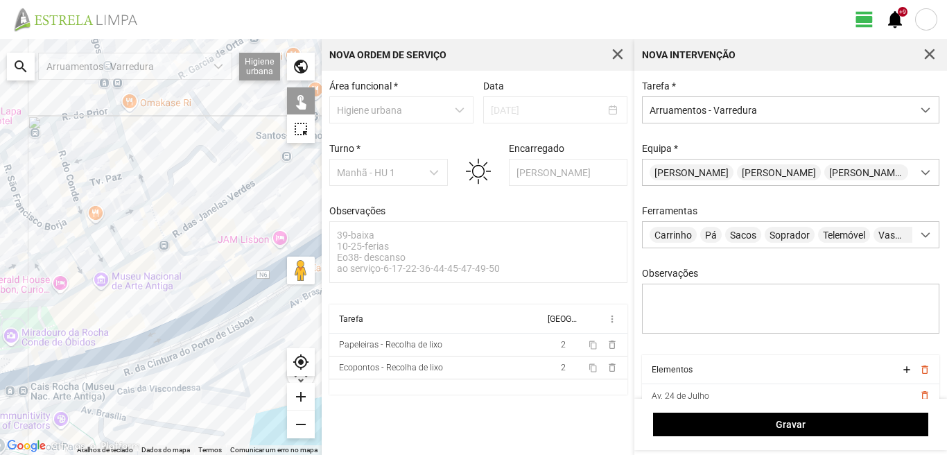
click at [67, 358] on div at bounding box center [161, 247] width 322 height 416
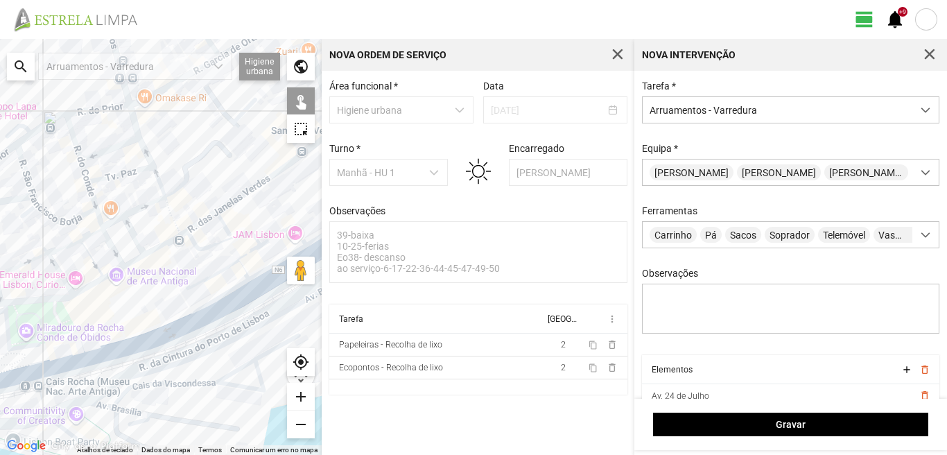
drag, startPoint x: 86, startPoint y: 336, endPoint x: 153, endPoint y: 311, distance: 71.1
click at [147, 313] on div at bounding box center [161, 247] width 322 height 416
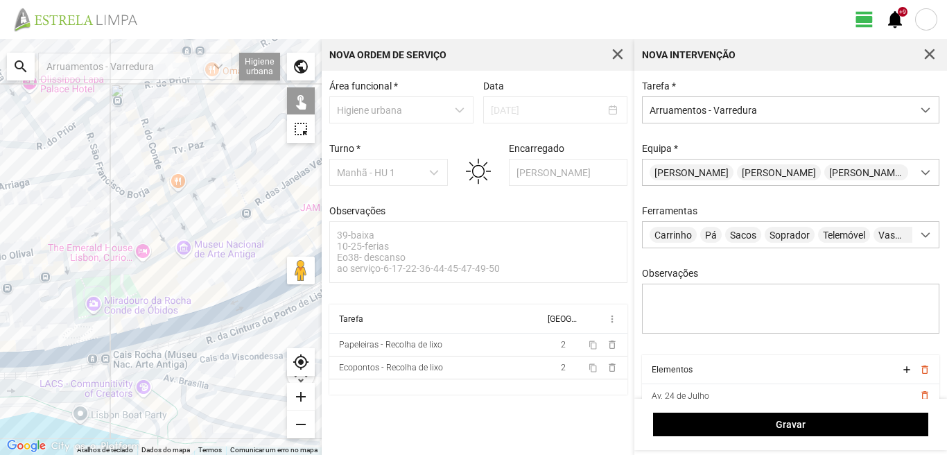
click at [727, 411] on div "Gravar" at bounding box center [791, 424] width 313 height 51
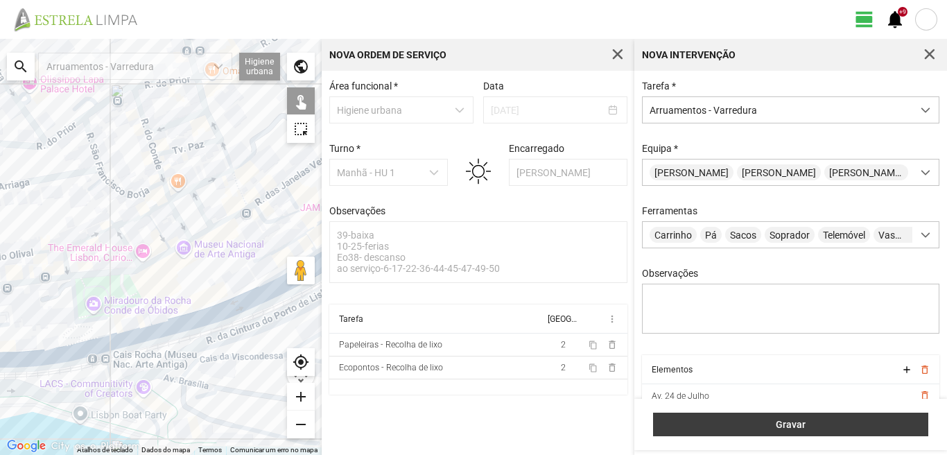
click at [721, 417] on button "Gravar" at bounding box center [790, 425] width 275 height 24
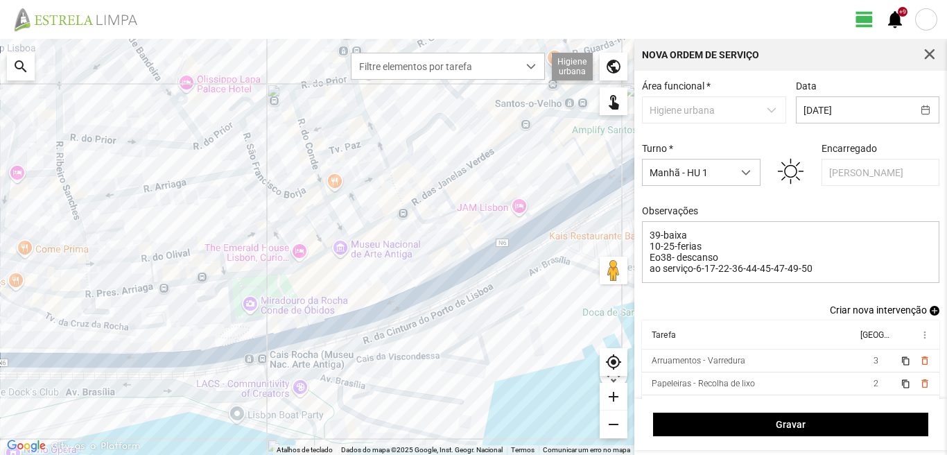
click at [930, 314] on span "add" at bounding box center [935, 311] width 10 height 10
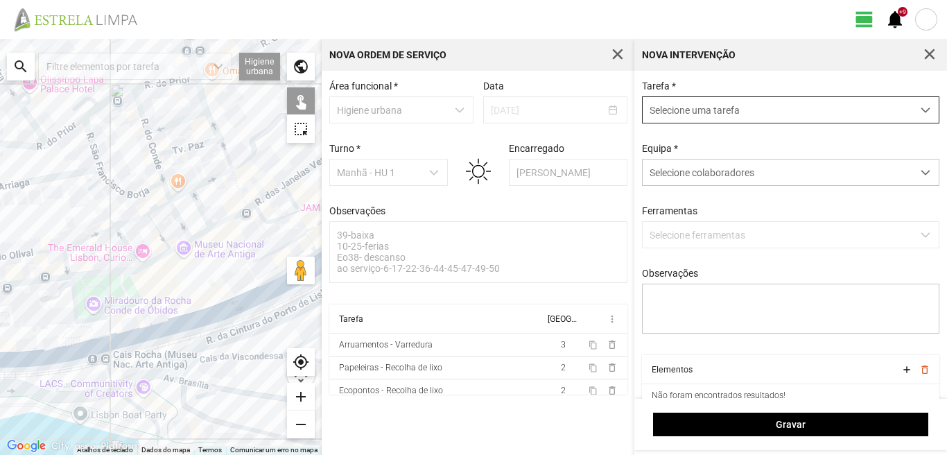
click at [709, 112] on span "Selecione uma tarefa" at bounding box center [778, 110] width 270 height 26
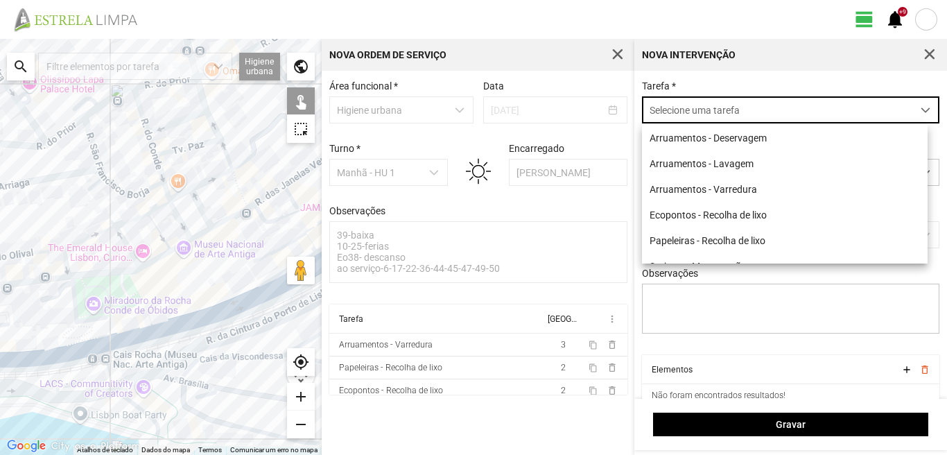
scroll to position [8, 62]
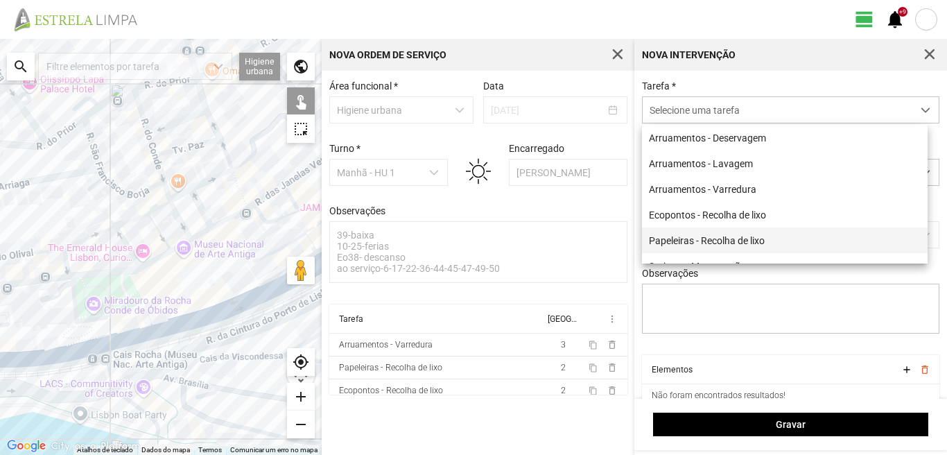
click at [696, 243] on li "Papeleiras - Recolha de lixo" at bounding box center [785, 240] width 286 height 26
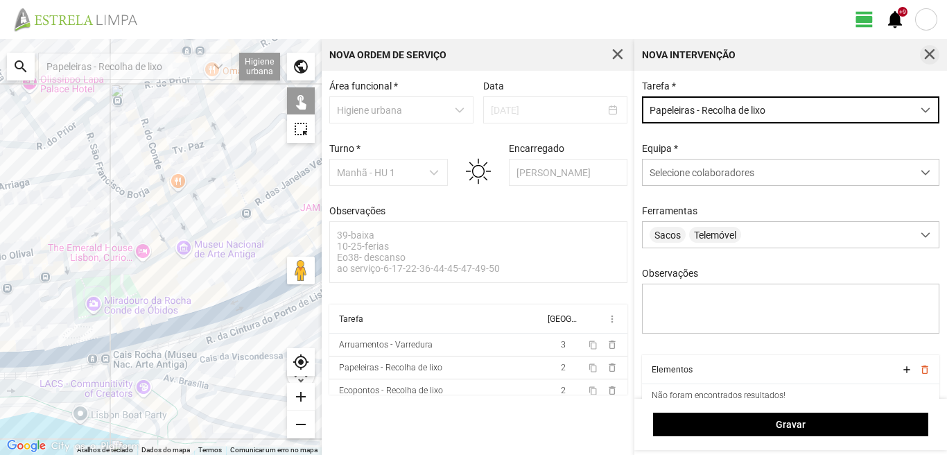
click at [929, 45] on div "Nova intervenção" at bounding box center [791, 55] width 313 height 32
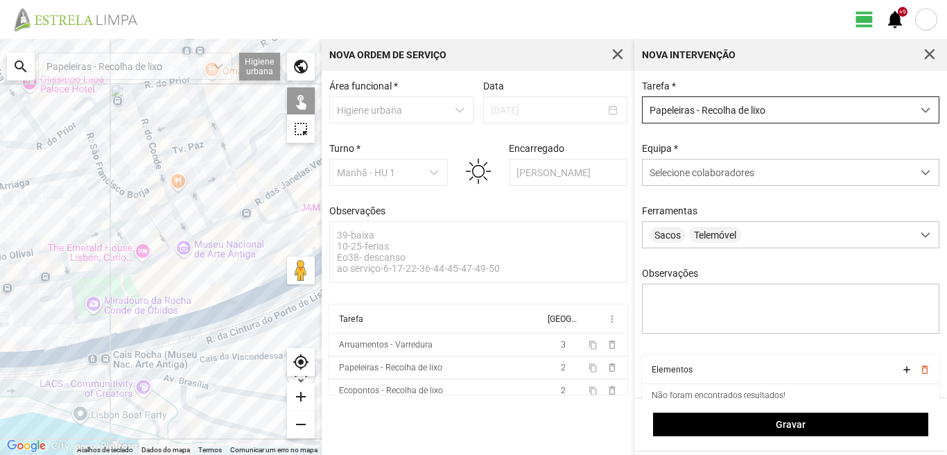
click at [805, 122] on span "Papeleiras - Recolha de lixo" at bounding box center [778, 110] width 270 height 26
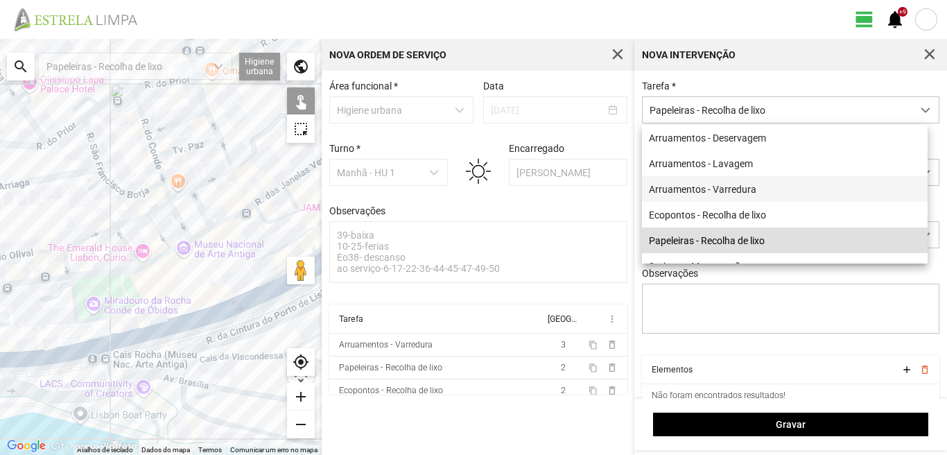
click at [727, 195] on li "Arruamentos - Varredura" at bounding box center [785, 189] width 286 height 26
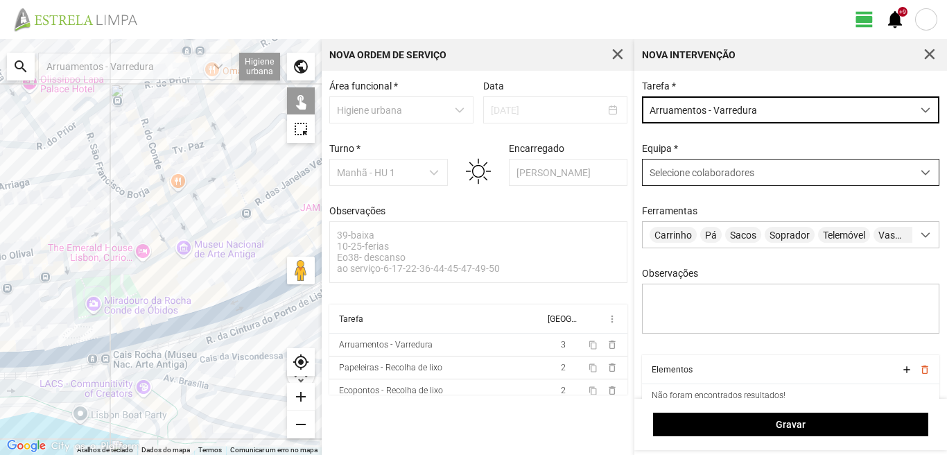
click at [665, 182] on div "Selecione colaboradores" at bounding box center [778, 172] width 270 height 26
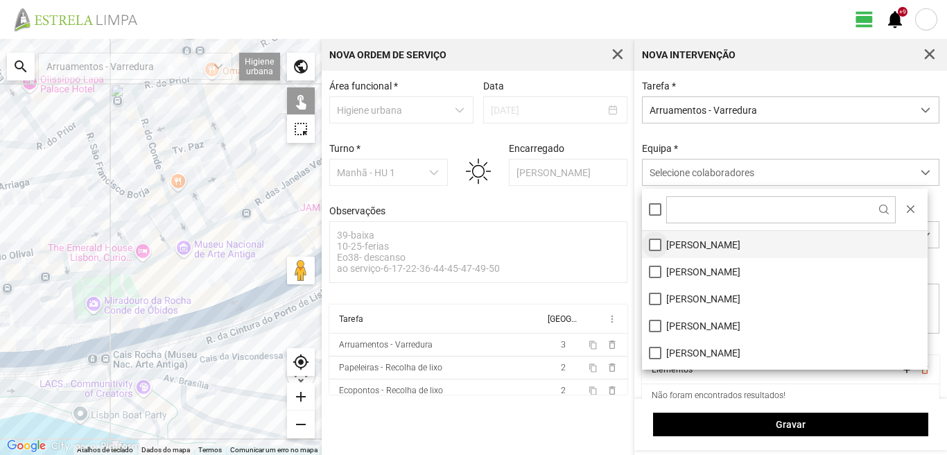
click at [655, 243] on li "[PERSON_NAME]" at bounding box center [785, 244] width 286 height 27
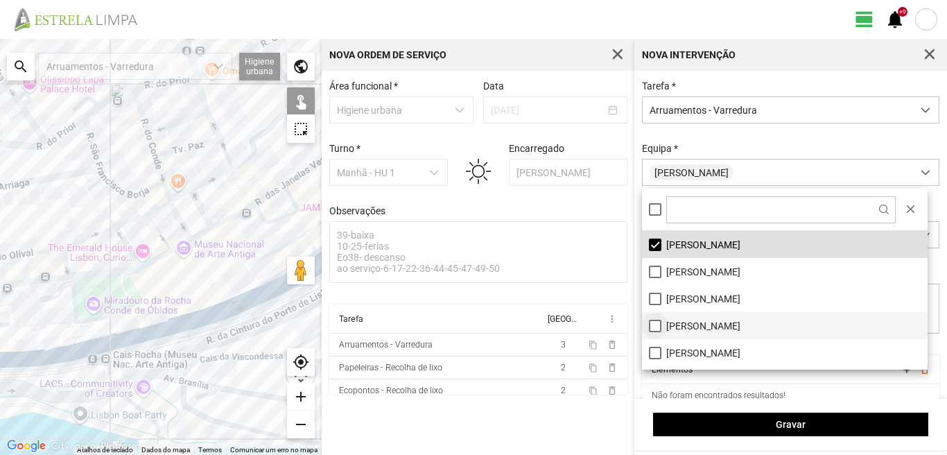
click at [654, 323] on li "[PERSON_NAME]" at bounding box center [785, 325] width 286 height 27
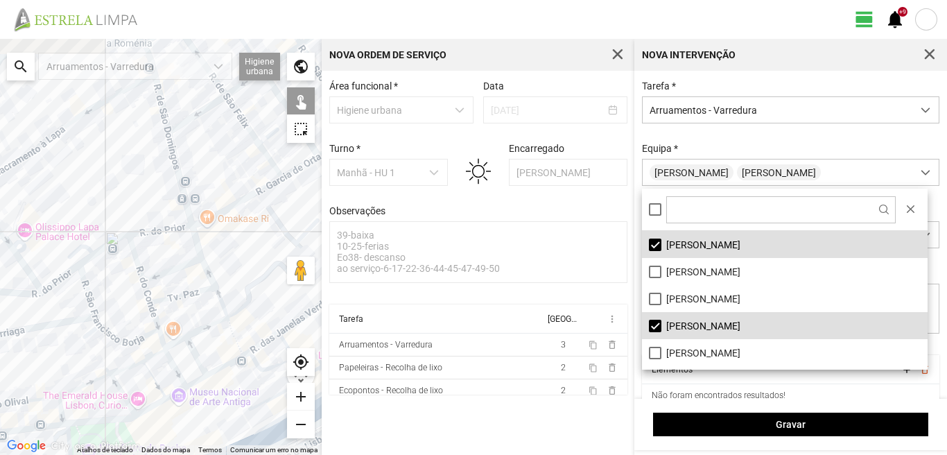
drag, startPoint x: 144, startPoint y: 182, endPoint x: 137, endPoint y: 361, distance: 179.1
click at [137, 350] on div at bounding box center [161, 247] width 322 height 416
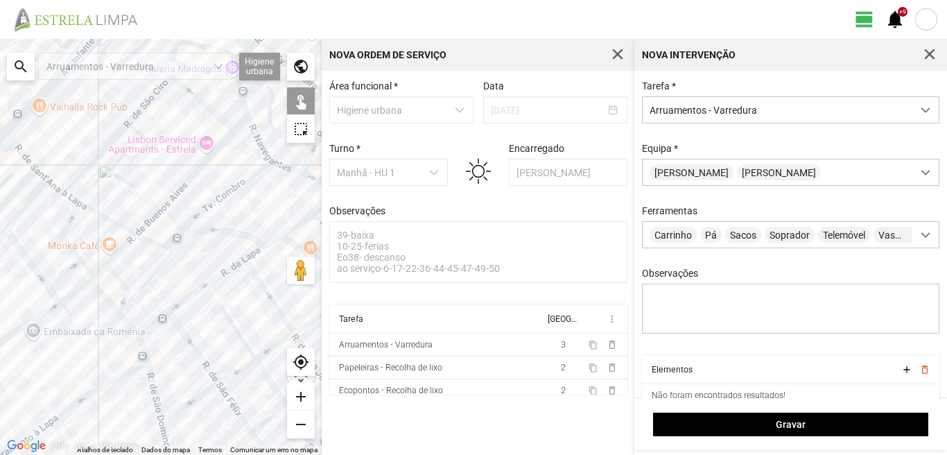
drag, startPoint x: 126, startPoint y: 189, endPoint x: 144, endPoint y: 374, distance: 185.4
click at [140, 365] on div at bounding box center [161, 247] width 322 height 416
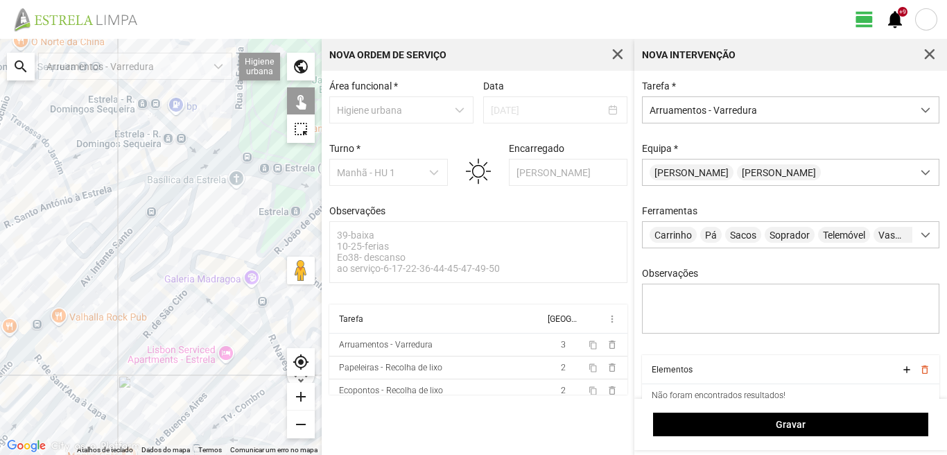
click at [164, 304] on div at bounding box center [161, 247] width 322 height 416
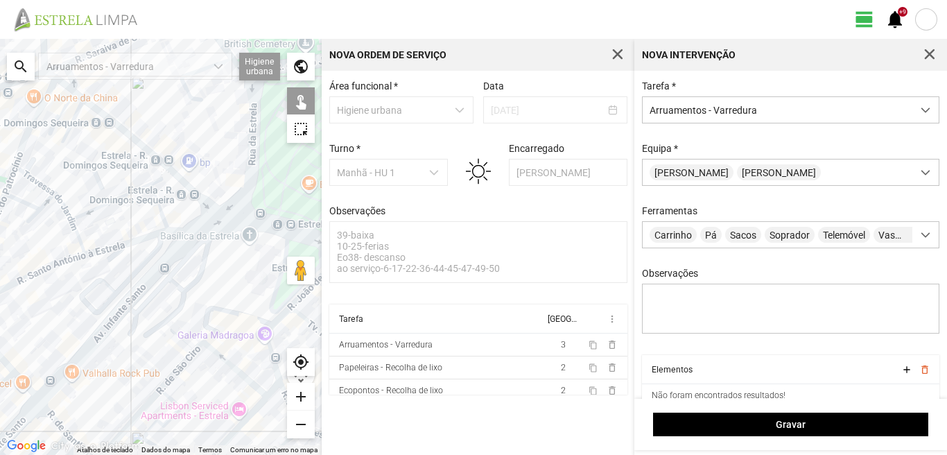
drag, startPoint x: 192, startPoint y: 279, endPoint x: 143, endPoint y: 281, distance: 49.3
click at [143, 281] on div at bounding box center [161, 247] width 322 height 416
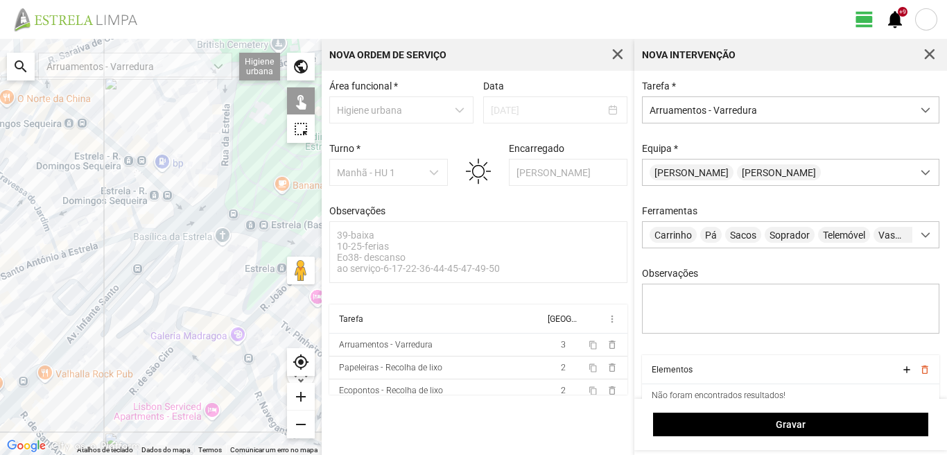
drag, startPoint x: 223, startPoint y: 268, endPoint x: 82, endPoint y: 279, distance: 141.2
click at [82, 279] on div at bounding box center [161, 247] width 322 height 416
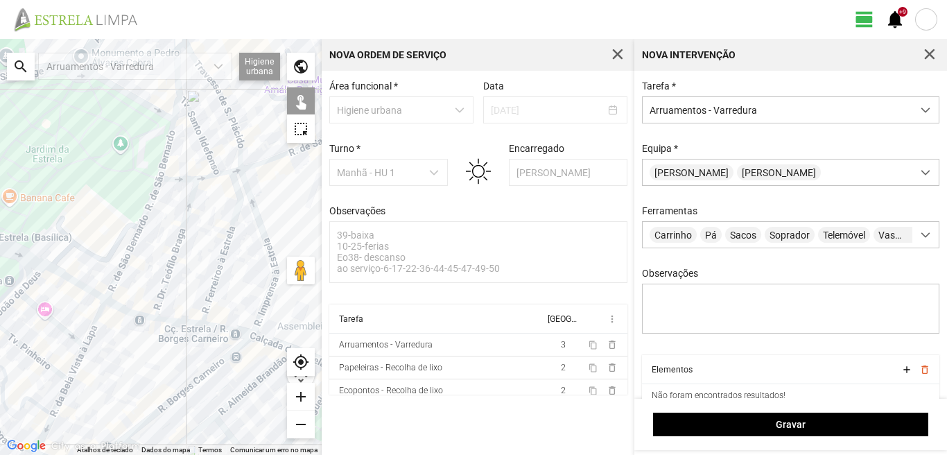
click at [82, 286] on div at bounding box center [161, 247] width 322 height 416
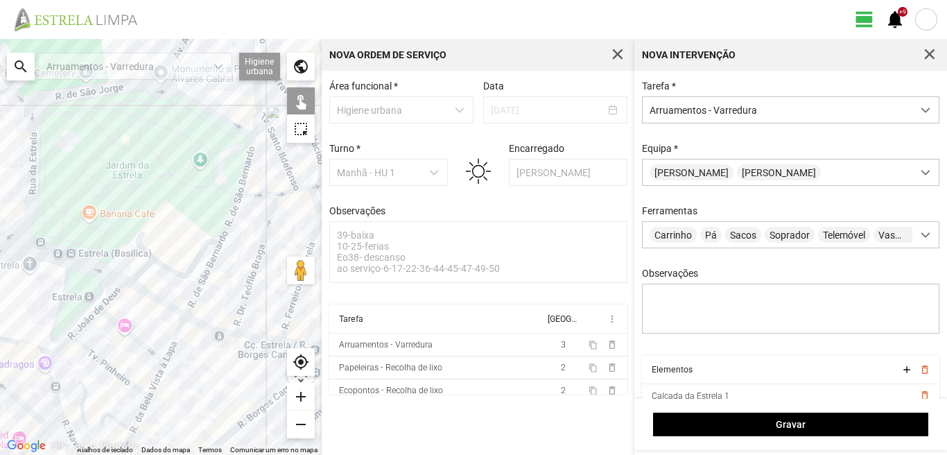
drag, startPoint x: 82, startPoint y: 286, endPoint x: 166, endPoint y: 302, distance: 85.3
click at [165, 302] on div at bounding box center [161, 247] width 322 height 416
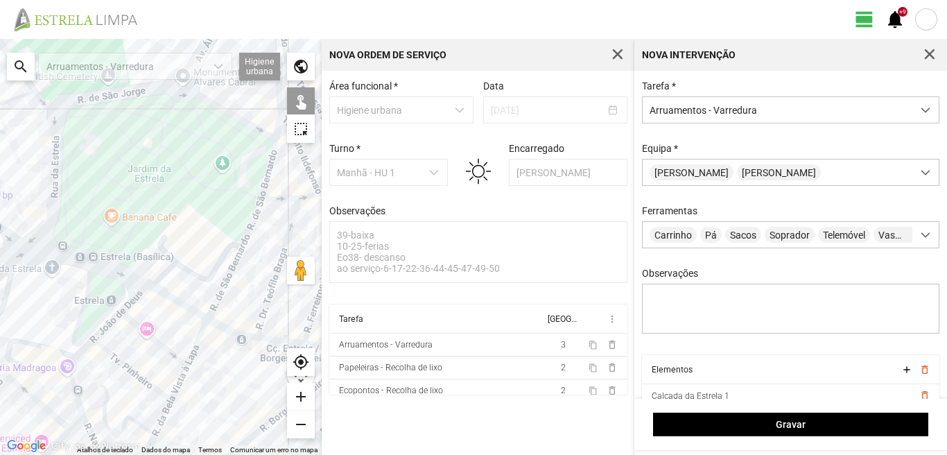
click at [120, 282] on div at bounding box center [161, 247] width 322 height 416
click at [131, 276] on div at bounding box center [161, 247] width 322 height 416
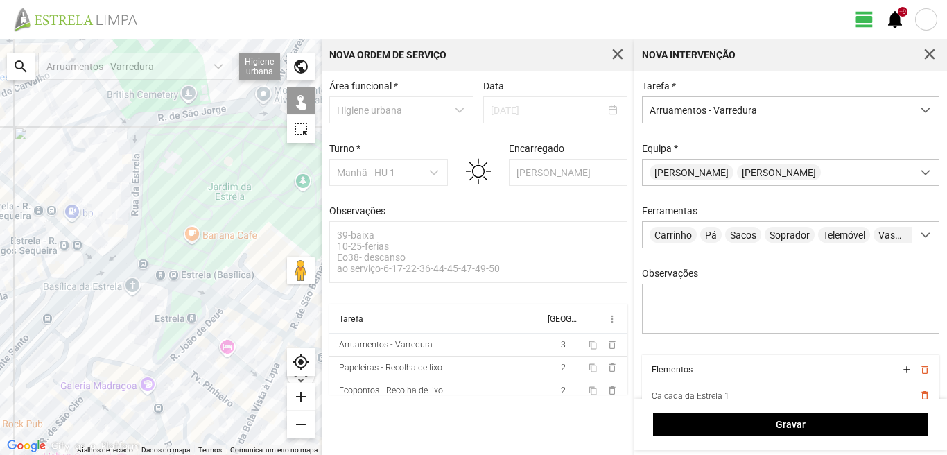
drag, startPoint x: 71, startPoint y: 275, endPoint x: 184, endPoint y: 304, distance: 116.1
click at [184, 304] on div at bounding box center [161, 247] width 322 height 416
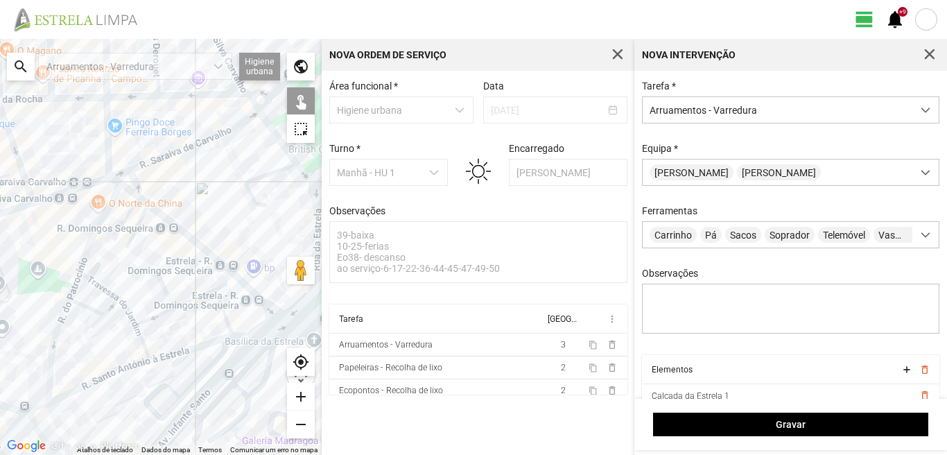
click at [270, 329] on div at bounding box center [161, 247] width 322 height 416
click at [275, 313] on div at bounding box center [161, 247] width 322 height 416
click at [277, 311] on div at bounding box center [161, 247] width 322 height 416
click at [242, 309] on div at bounding box center [161, 247] width 322 height 416
click at [230, 275] on div at bounding box center [161, 247] width 322 height 416
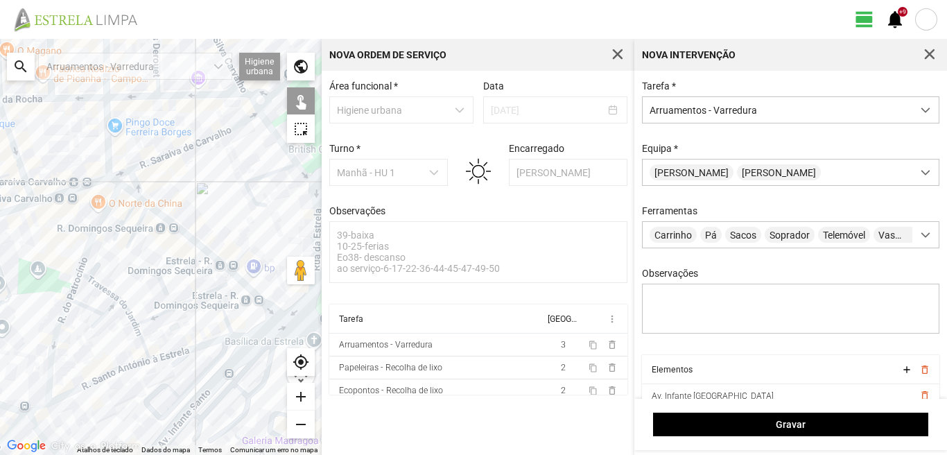
click at [226, 266] on div at bounding box center [161, 247] width 322 height 416
click at [133, 234] on div at bounding box center [161, 247] width 322 height 416
click at [123, 224] on div at bounding box center [161, 247] width 322 height 416
click at [126, 189] on div at bounding box center [161, 247] width 322 height 416
click at [145, 205] on div at bounding box center [161, 247] width 322 height 416
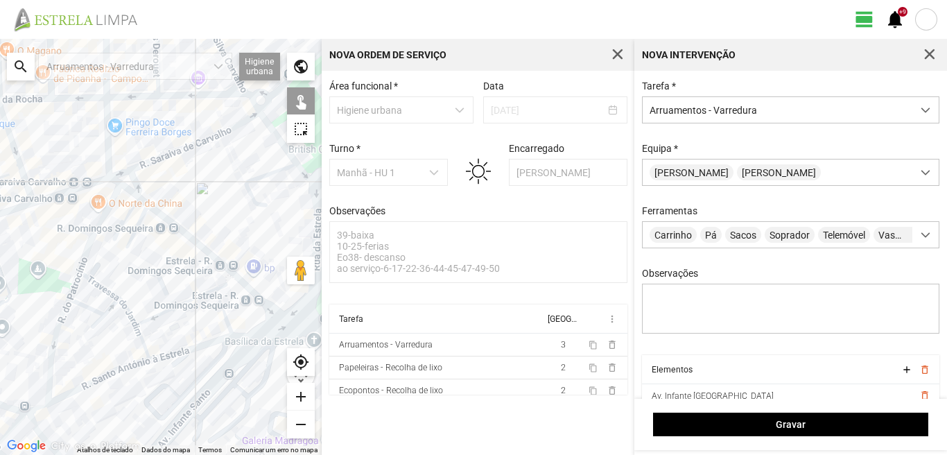
click at [117, 183] on div at bounding box center [161, 247] width 322 height 416
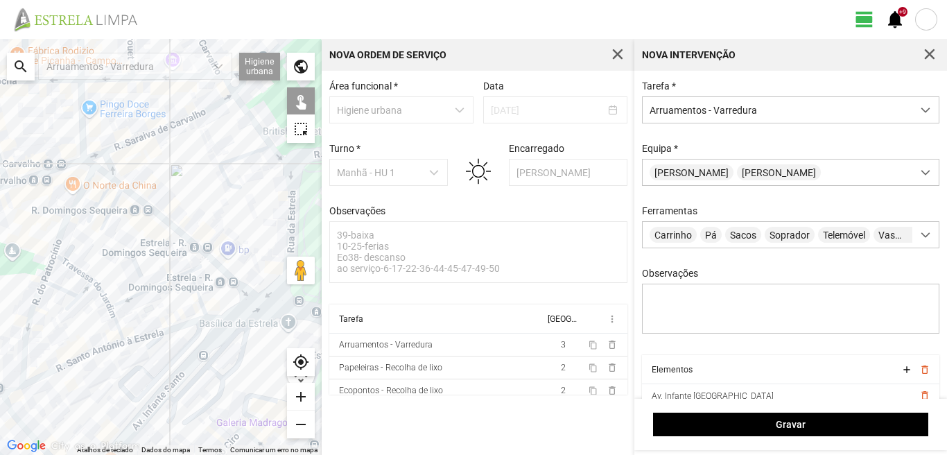
drag, startPoint x: 209, startPoint y: 313, endPoint x: 151, endPoint y: 280, distance: 66.5
click at [157, 282] on div at bounding box center [161, 247] width 322 height 416
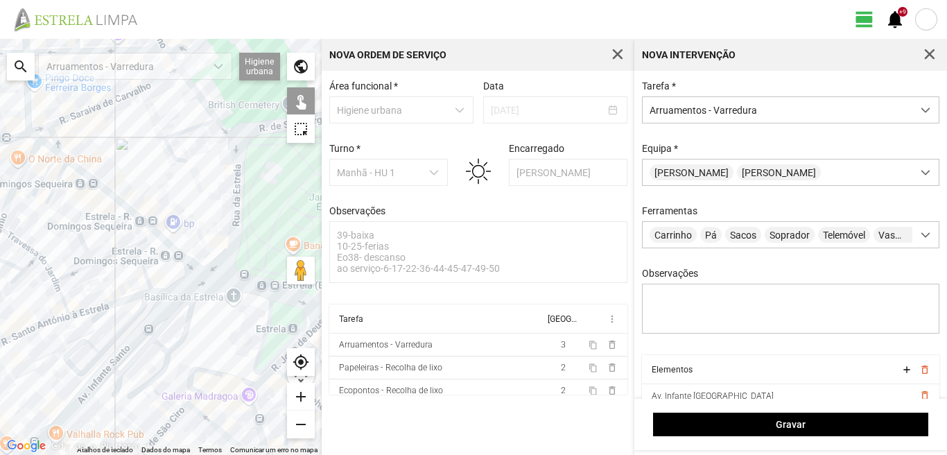
drag, startPoint x: 285, startPoint y: 299, endPoint x: 142, endPoint y: 277, distance: 144.6
click at [142, 277] on div at bounding box center [161, 247] width 322 height 416
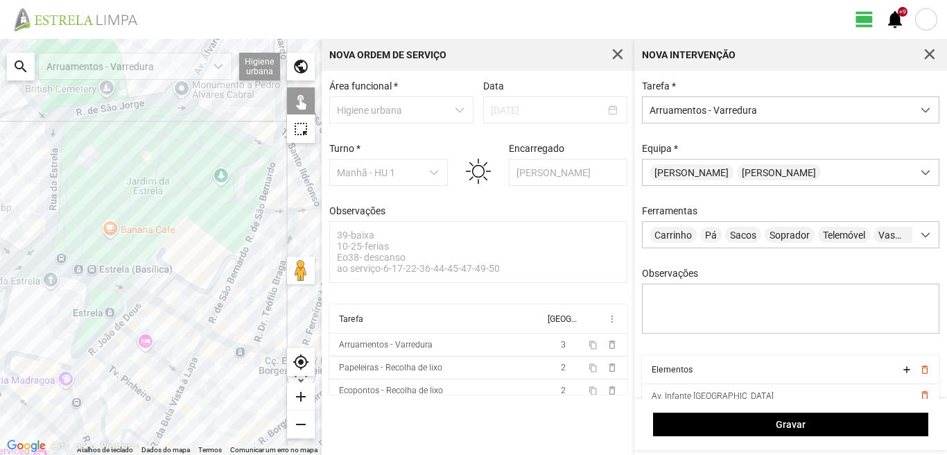
click at [227, 340] on div at bounding box center [161, 247] width 322 height 416
drag, startPoint x: 227, startPoint y: 340, endPoint x: 148, endPoint y: 298, distance: 90.3
click at [149, 299] on div at bounding box center [161, 247] width 322 height 416
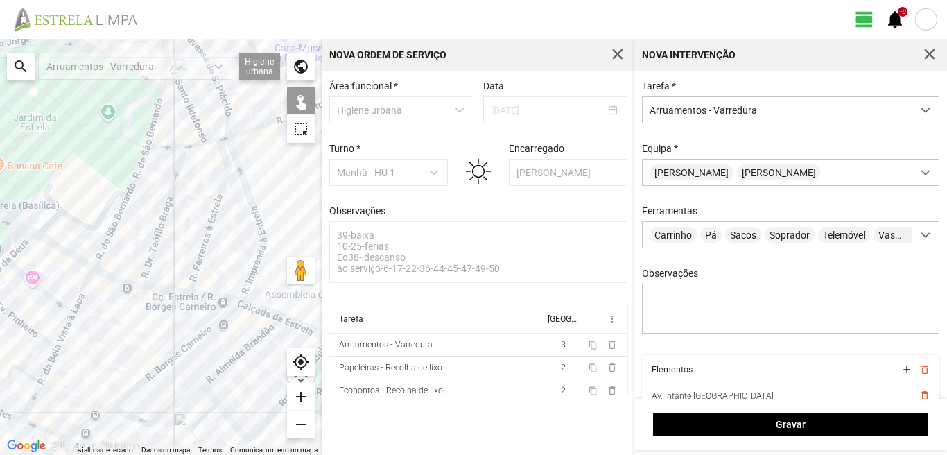
click at [162, 287] on div at bounding box center [161, 247] width 322 height 416
click at [212, 297] on div at bounding box center [161, 247] width 322 height 416
click at [257, 311] on div at bounding box center [161, 247] width 322 height 416
drag, startPoint x: 257, startPoint y: 311, endPoint x: 222, endPoint y: 297, distance: 37.3
click at [223, 297] on div at bounding box center [161, 247] width 322 height 416
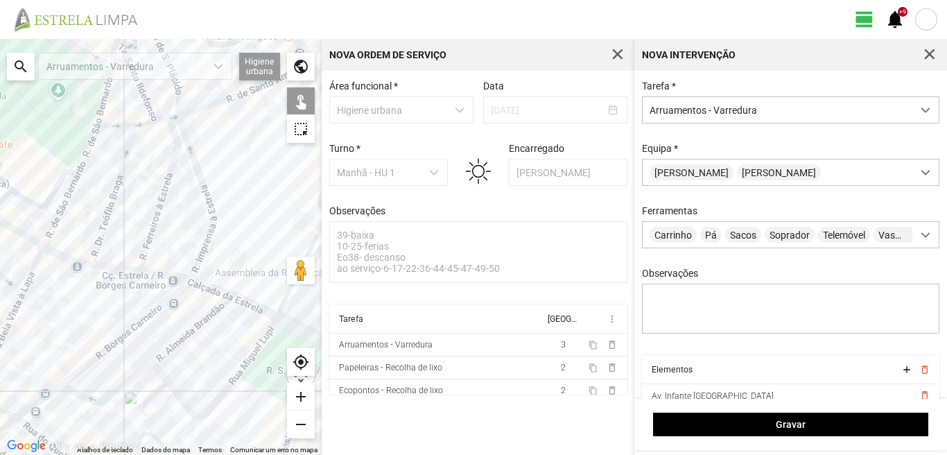
click at [259, 311] on div at bounding box center [161, 247] width 322 height 416
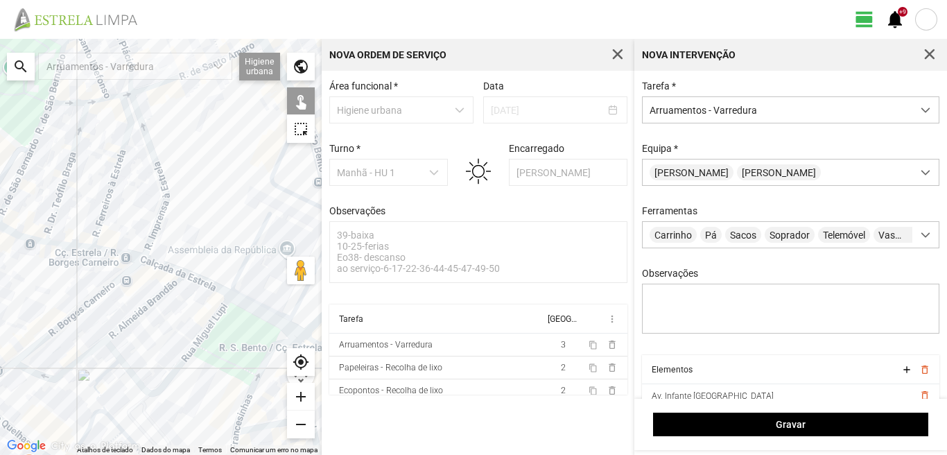
drag, startPoint x: 247, startPoint y: 311, endPoint x: 193, endPoint y: 284, distance: 60.5
click at [198, 286] on div at bounding box center [161, 247] width 322 height 416
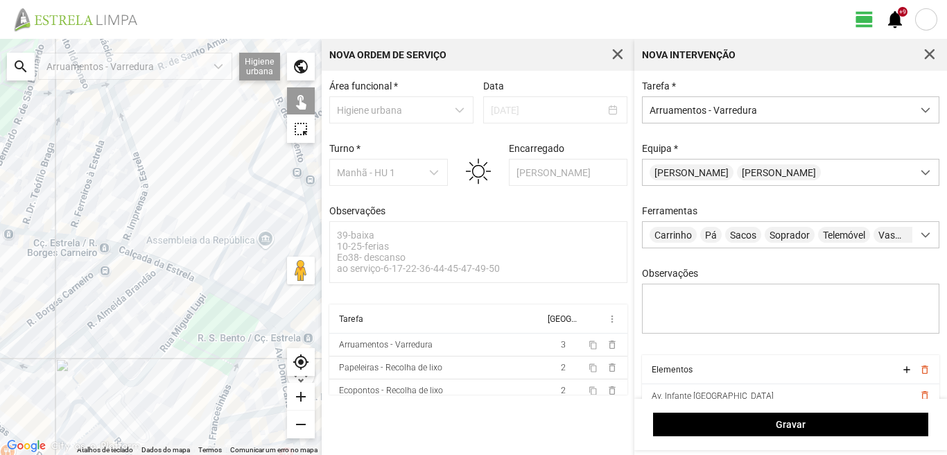
click at [248, 307] on div at bounding box center [161, 247] width 322 height 416
click at [270, 320] on div at bounding box center [161, 247] width 322 height 416
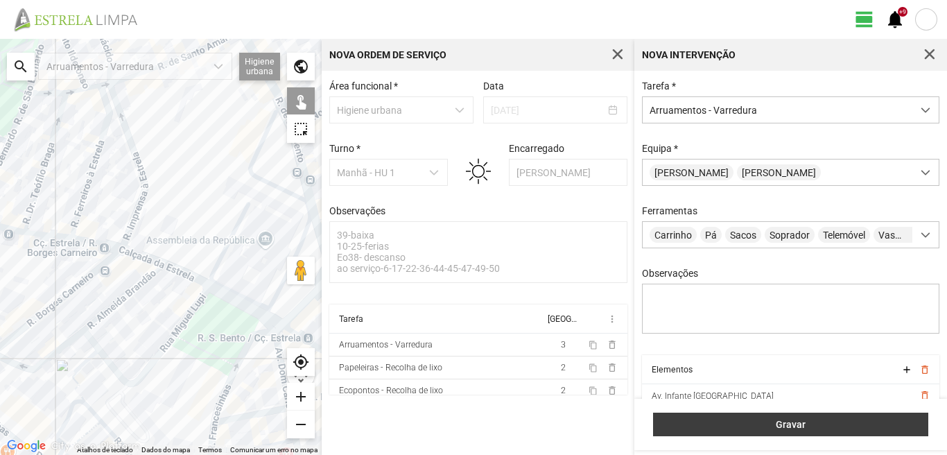
click at [772, 422] on span "Gravar" at bounding box center [791, 424] width 261 height 11
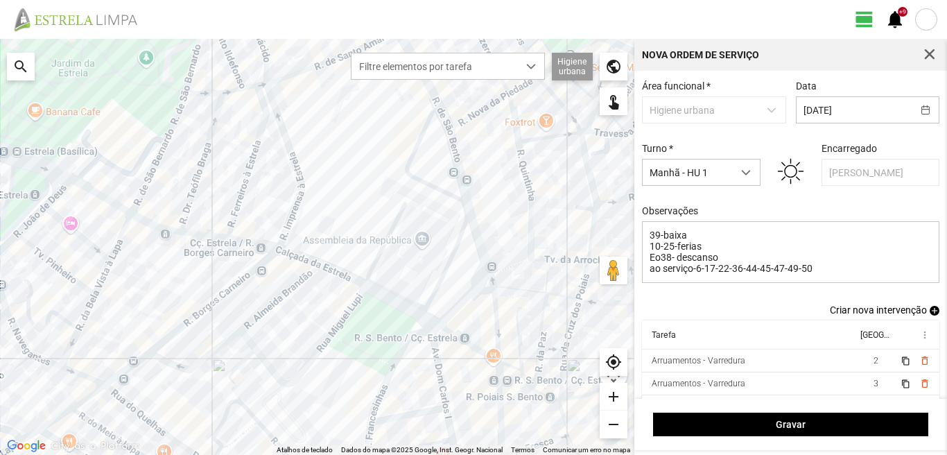
click at [930, 311] on span "add" at bounding box center [935, 311] width 10 height 10
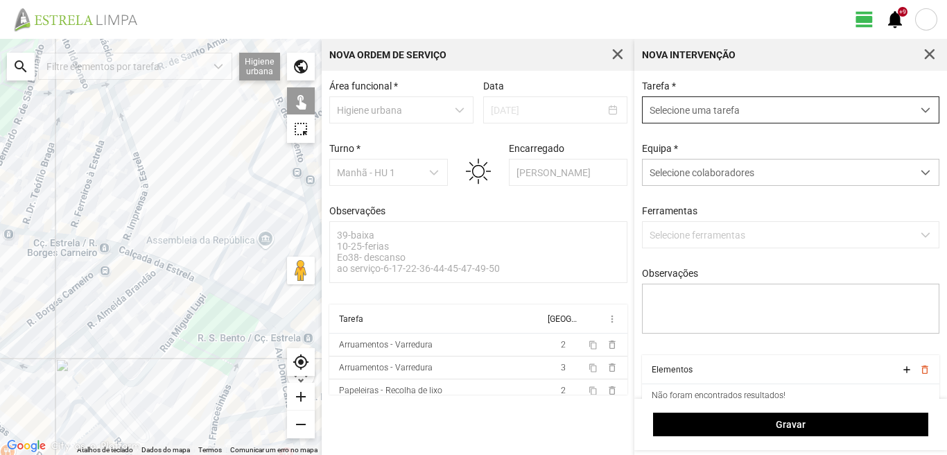
click at [771, 103] on span "Selecione uma tarefa" at bounding box center [778, 110] width 270 height 26
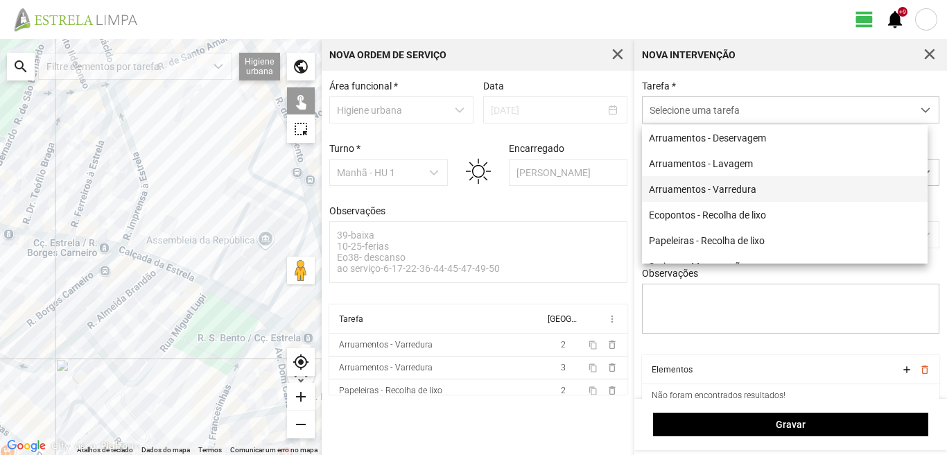
click at [739, 191] on li "Arruamentos - Varredura" at bounding box center [785, 189] width 286 height 26
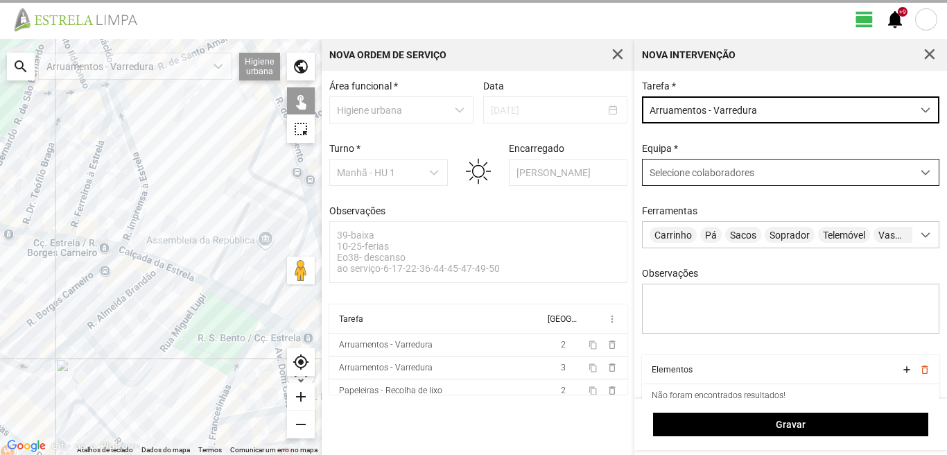
click at [726, 178] on span "Selecione colaboradores" at bounding box center [702, 172] width 105 height 11
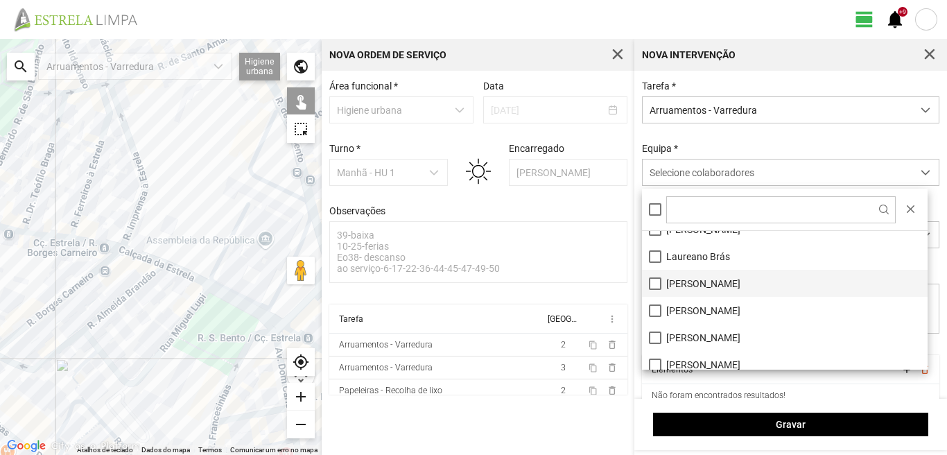
scroll to position [139, 0]
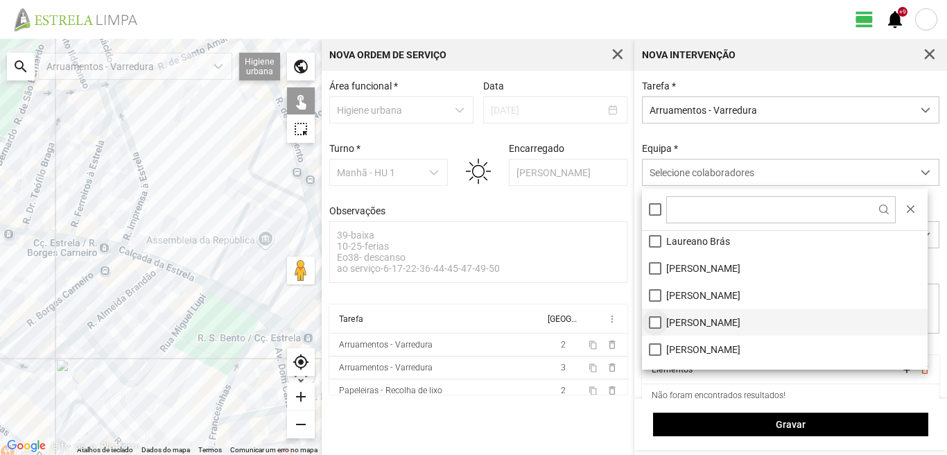
click at [652, 322] on li "[PERSON_NAME]" at bounding box center [785, 322] width 286 height 27
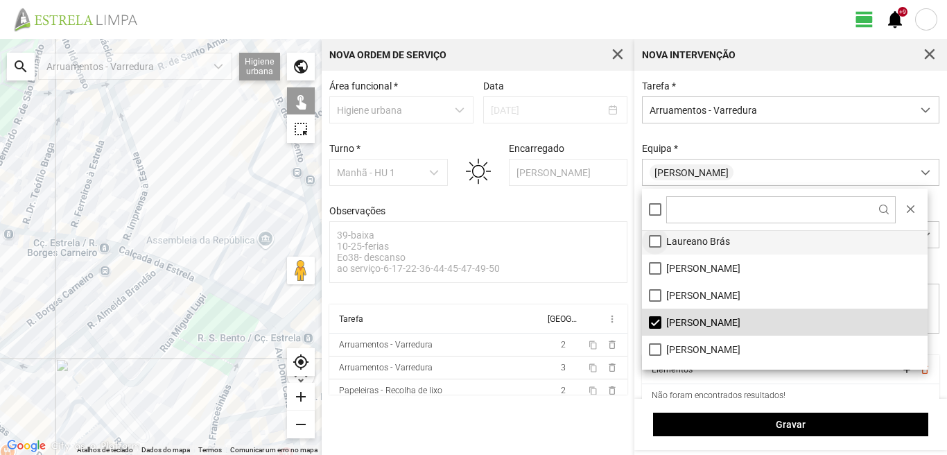
click at [653, 241] on li "Laureano Brás" at bounding box center [785, 240] width 286 height 27
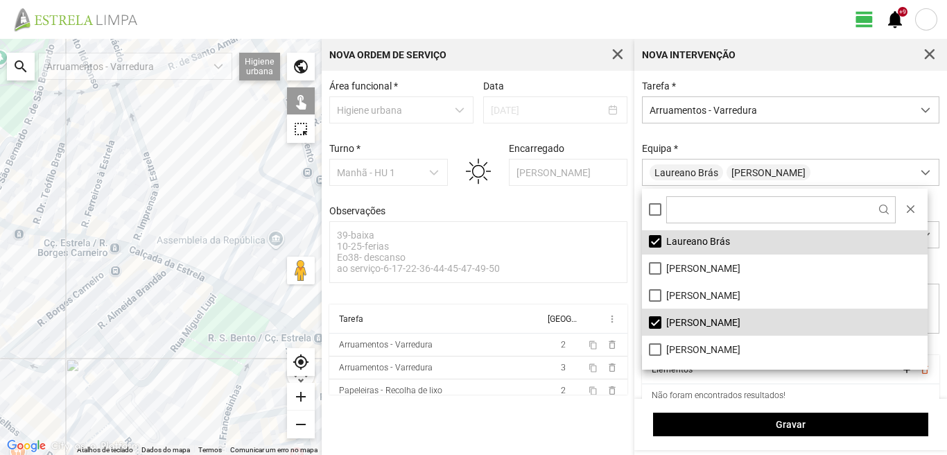
drag, startPoint x: 5, startPoint y: 311, endPoint x: 147, endPoint y: 397, distance: 165.8
click at [147, 395] on div at bounding box center [161, 247] width 322 height 416
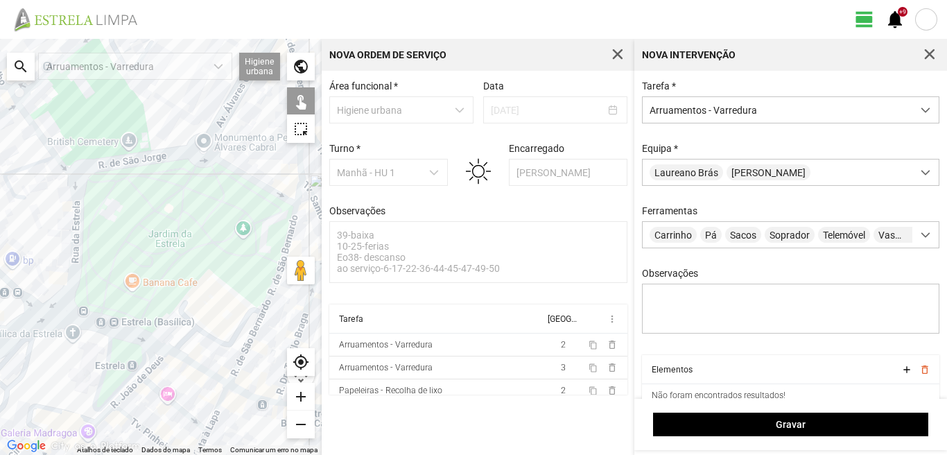
drag, startPoint x: 108, startPoint y: 297, endPoint x: 205, endPoint y: 366, distance: 118.9
click at [205, 365] on div at bounding box center [161, 247] width 322 height 416
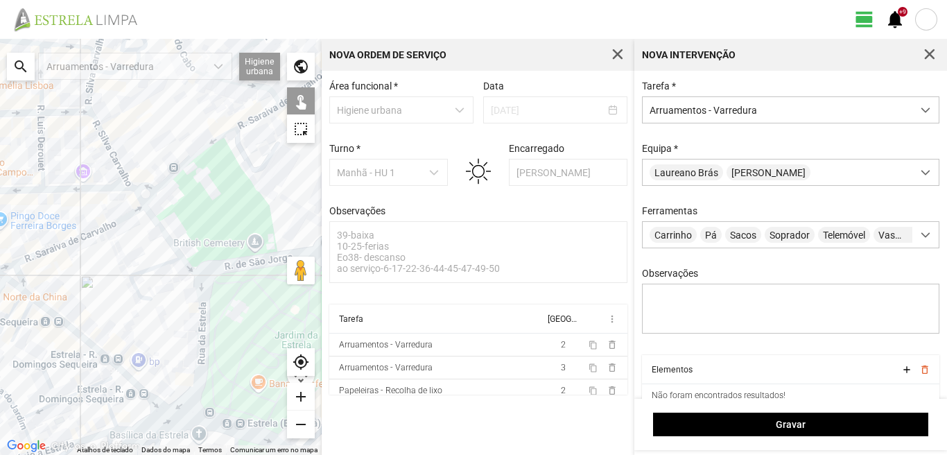
drag, startPoint x: 123, startPoint y: 275, endPoint x: 196, endPoint y: 336, distance: 94.0
click at [191, 331] on div at bounding box center [161, 247] width 322 height 416
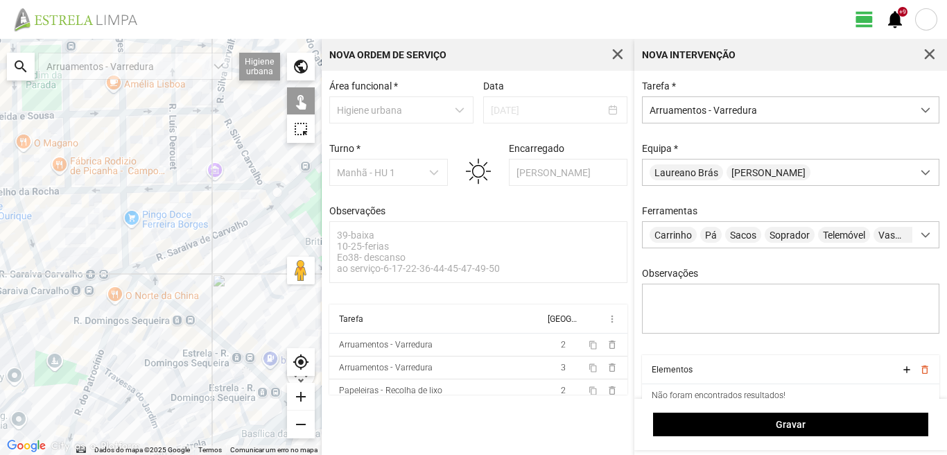
drag, startPoint x: 159, startPoint y: 313, endPoint x: 175, endPoint y: 300, distance: 20.6
click at [175, 300] on div at bounding box center [161, 247] width 322 height 416
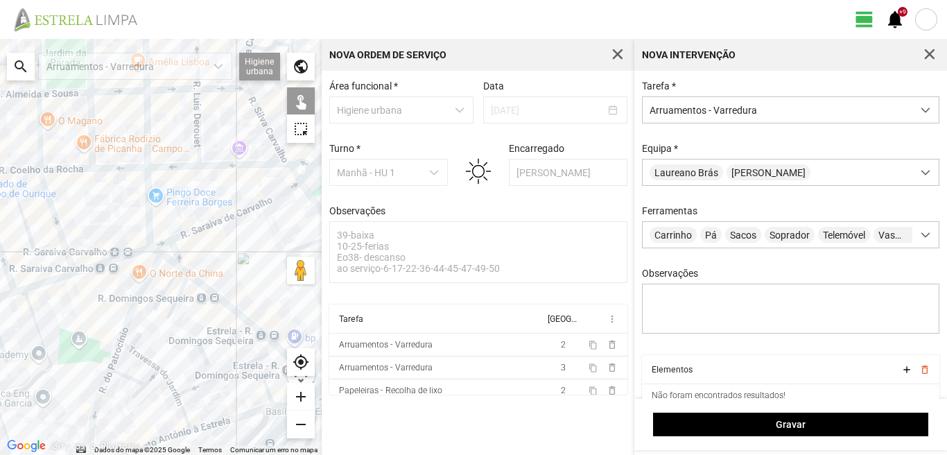
click at [136, 296] on div at bounding box center [161, 247] width 322 height 416
click at [139, 355] on div at bounding box center [161, 247] width 322 height 416
click at [112, 356] on div at bounding box center [161, 247] width 322 height 416
click at [127, 376] on div at bounding box center [161, 247] width 322 height 416
click at [139, 386] on div at bounding box center [161, 247] width 322 height 416
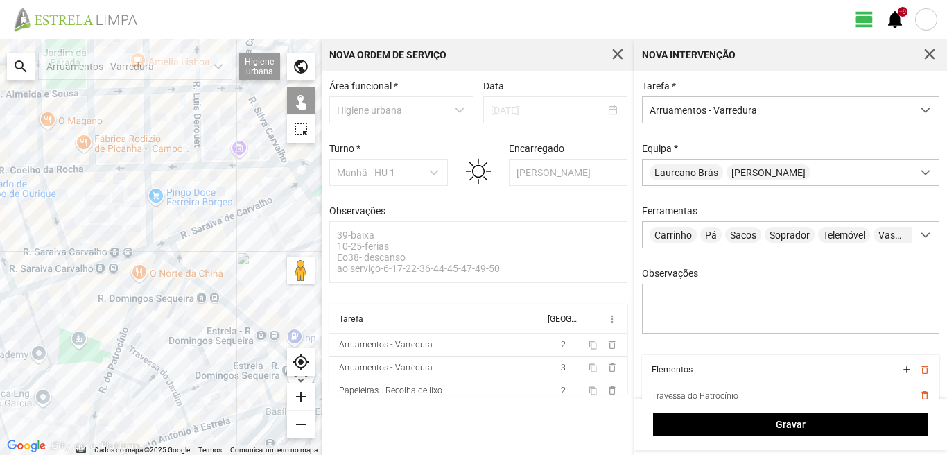
click at [169, 382] on div at bounding box center [161, 247] width 322 height 416
click at [182, 408] on div at bounding box center [161, 247] width 322 height 416
click at [192, 388] on div at bounding box center [161, 247] width 322 height 416
click at [98, 393] on div at bounding box center [161, 247] width 322 height 416
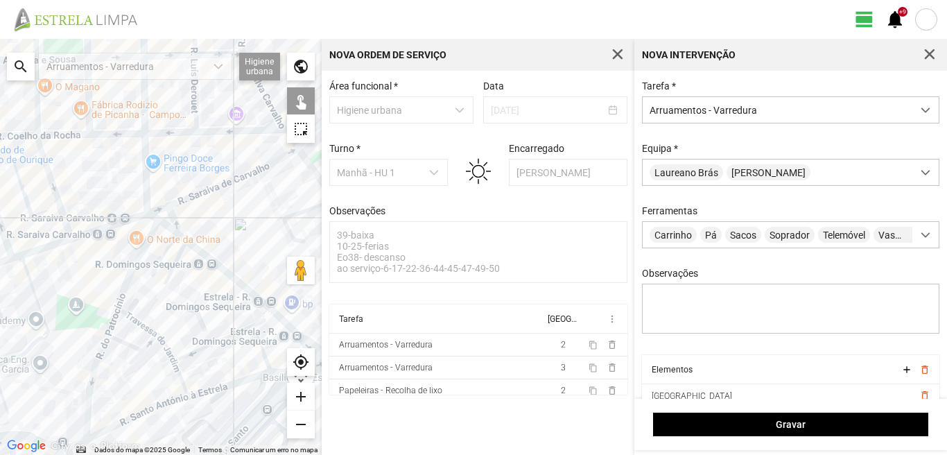
drag, startPoint x: 152, startPoint y: 402, endPoint x: 146, endPoint y: 351, distance: 50.9
click at [146, 364] on div at bounding box center [161, 247] width 322 height 416
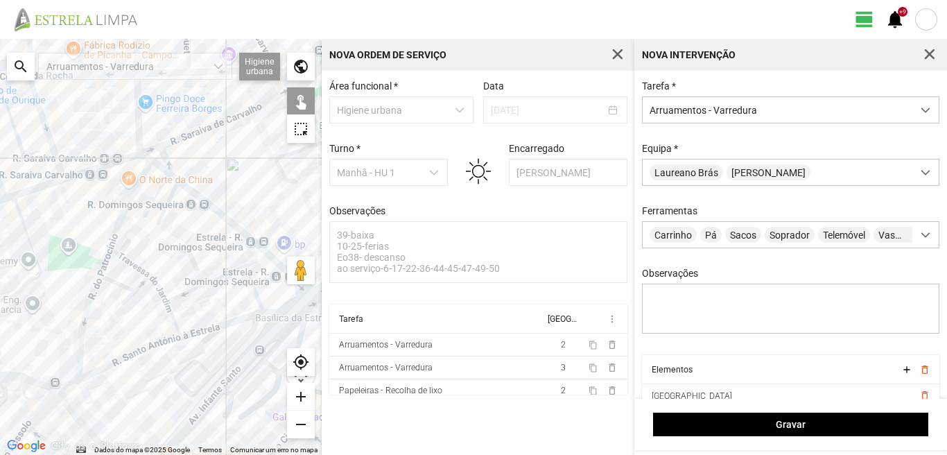
click at [112, 364] on div at bounding box center [161, 247] width 322 height 416
click at [69, 385] on div at bounding box center [161, 247] width 322 height 416
click at [209, 327] on div at bounding box center [161, 247] width 322 height 416
click at [252, 288] on div at bounding box center [161, 247] width 322 height 416
click at [273, 314] on div at bounding box center [161, 247] width 322 height 416
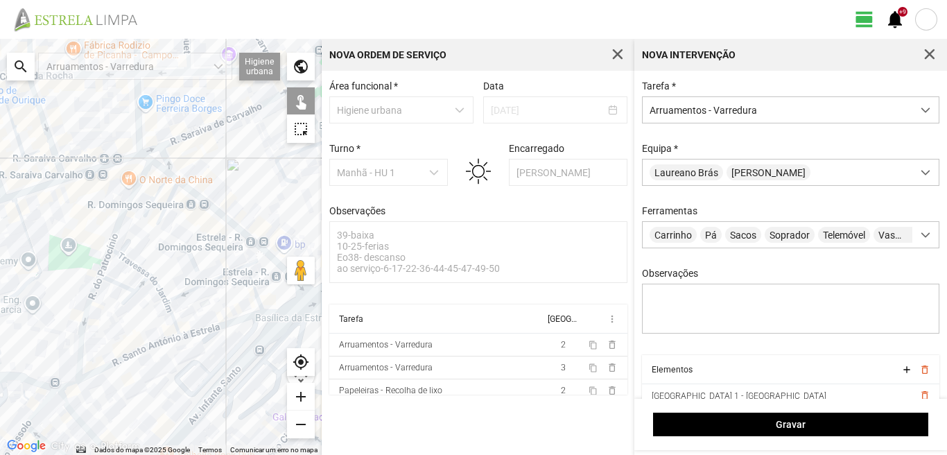
drag, startPoint x: 241, startPoint y: 329, endPoint x: 142, endPoint y: 362, distance: 103.9
click at [142, 362] on div at bounding box center [161, 247] width 322 height 416
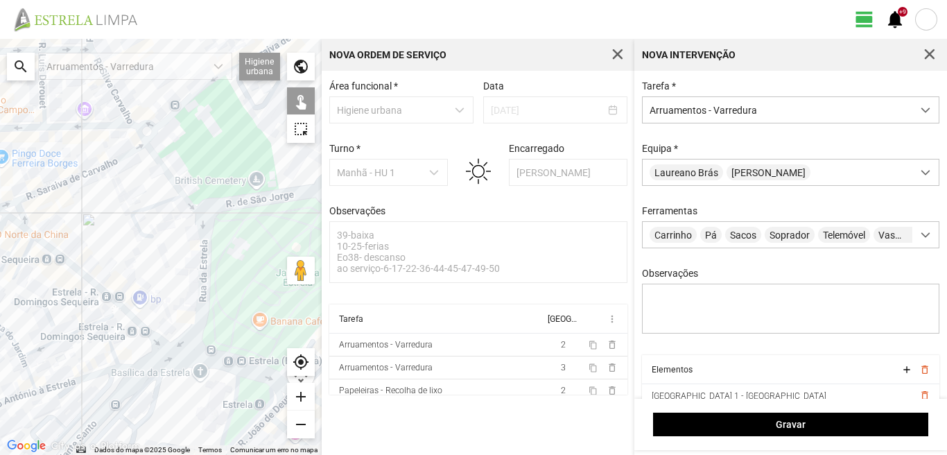
click at [155, 364] on div at bounding box center [161, 247] width 322 height 416
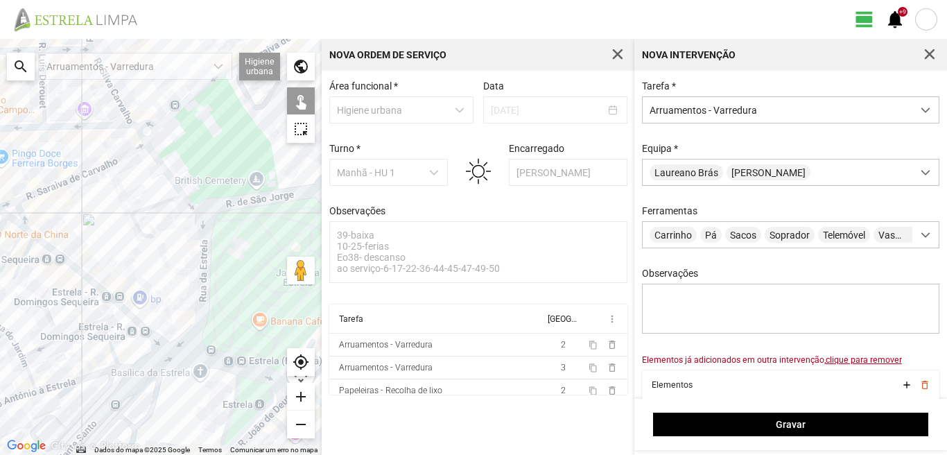
click at [155, 364] on div at bounding box center [161, 247] width 322 height 416
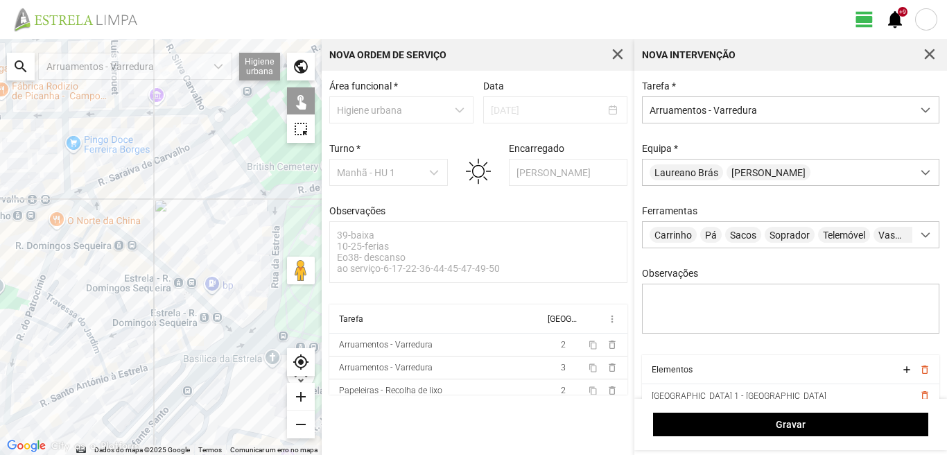
drag, startPoint x: 115, startPoint y: 369, endPoint x: 187, endPoint y: 355, distance: 72.8
click at [187, 355] on div at bounding box center [161, 247] width 322 height 416
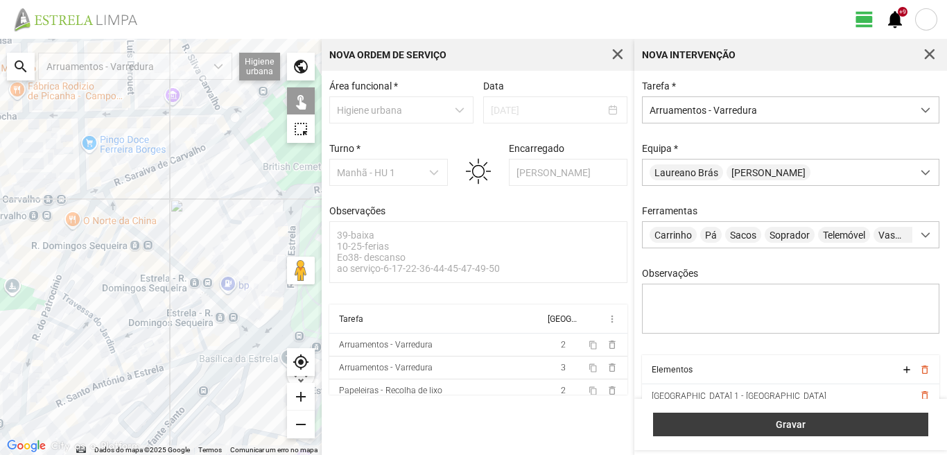
drag, startPoint x: 833, startPoint y: 435, endPoint x: 834, endPoint y: 426, distance: 8.4
click at [834, 433] on button "Gravar" at bounding box center [790, 425] width 275 height 24
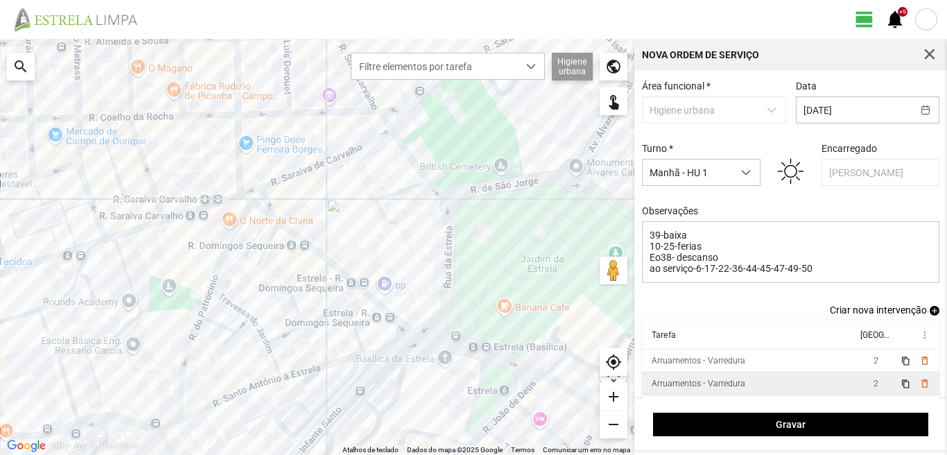
click at [833, 388] on td "Arruamentos - Varredura" at bounding box center [749, 383] width 215 height 23
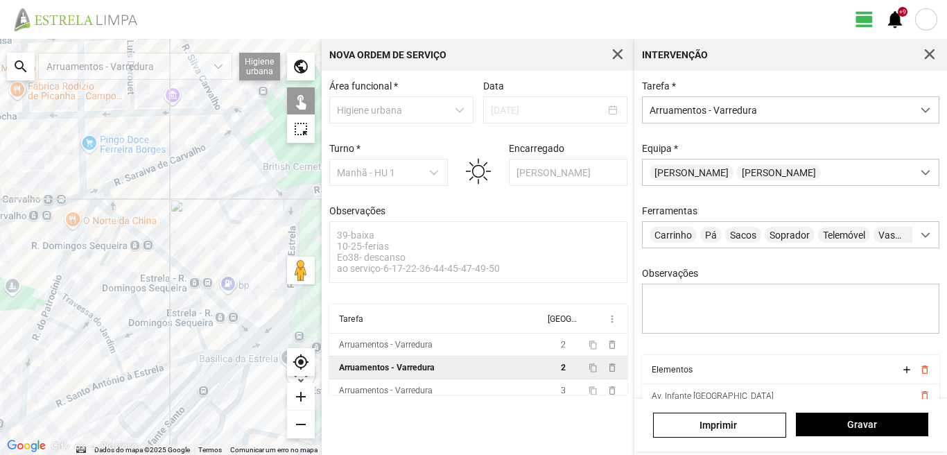
click at [245, 348] on div at bounding box center [161, 247] width 322 height 416
click at [215, 329] on div at bounding box center [161, 247] width 322 height 416
click at [863, 426] on span "Gravar" at bounding box center [862, 424] width 118 height 11
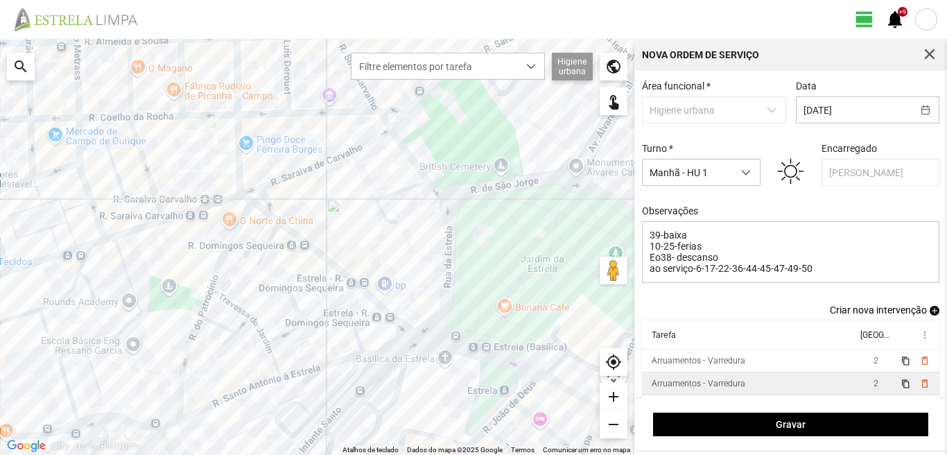
click at [825, 387] on td "Arruamentos - Varredura" at bounding box center [749, 383] width 215 height 23
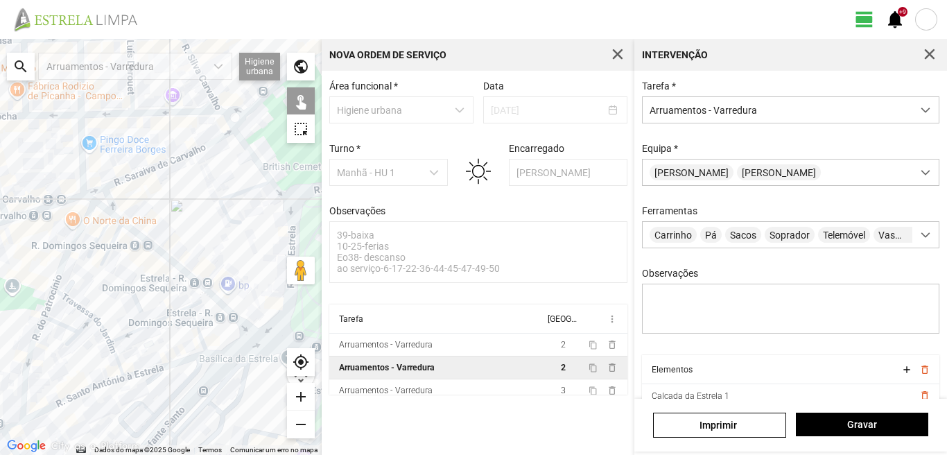
click at [243, 350] on div at bounding box center [161, 247] width 322 height 416
click at [214, 325] on div at bounding box center [161, 247] width 322 height 416
click at [243, 349] on div at bounding box center [161, 247] width 322 height 416
click at [255, 338] on div at bounding box center [161, 247] width 322 height 416
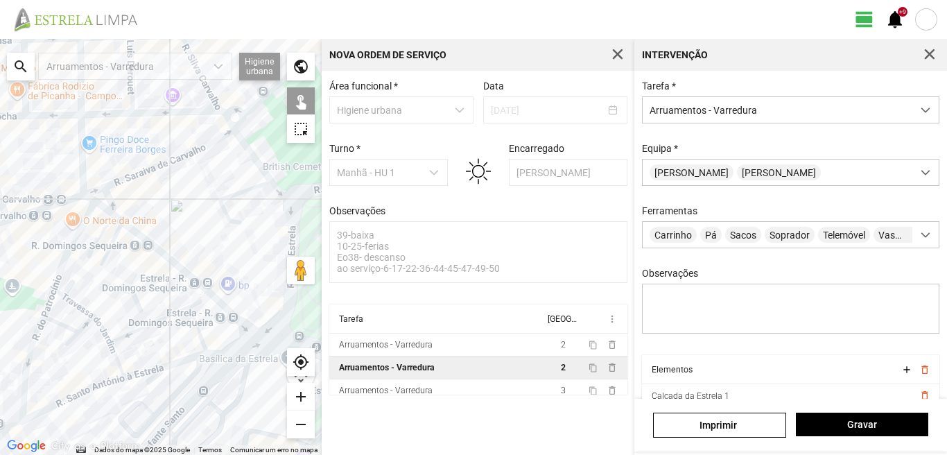
click at [238, 322] on div at bounding box center [161, 247] width 322 height 416
click at [845, 422] on span "Gravar" at bounding box center [862, 424] width 118 height 11
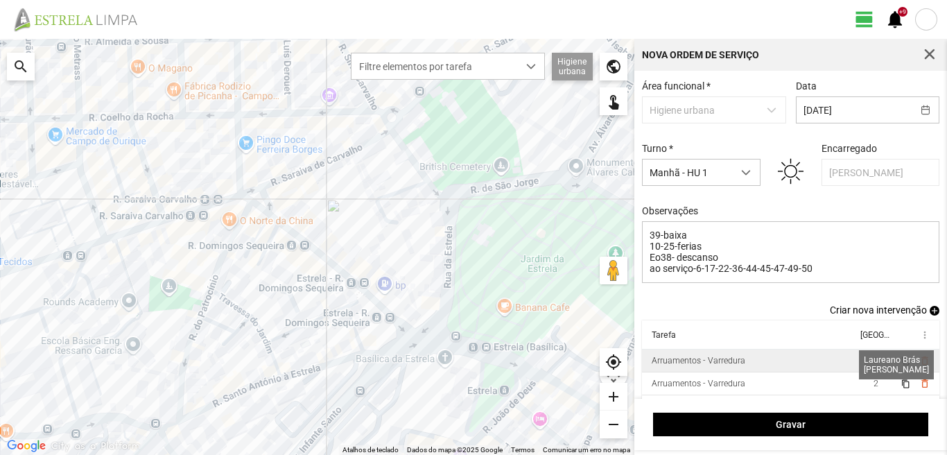
click at [874, 365] on span "2" at bounding box center [876, 361] width 5 height 10
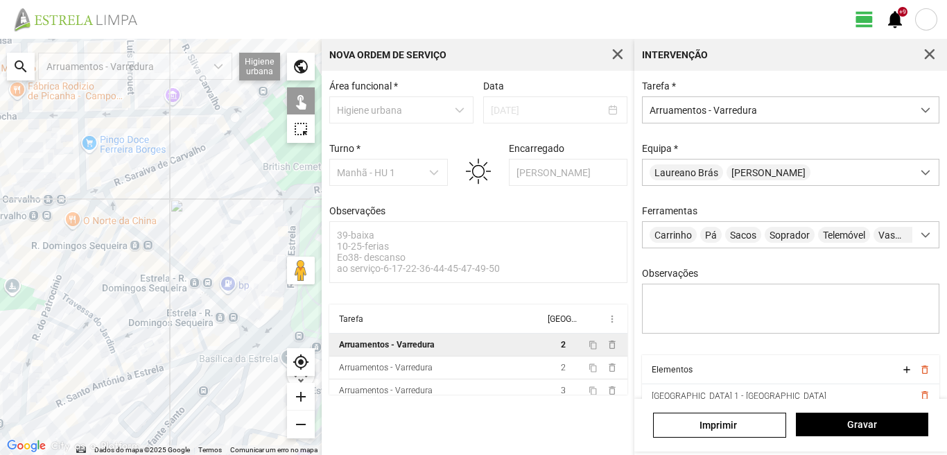
click at [218, 325] on div at bounding box center [161, 247] width 322 height 416
click at [240, 350] on div at bounding box center [161, 247] width 322 height 416
click at [197, 304] on div at bounding box center [161, 247] width 322 height 416
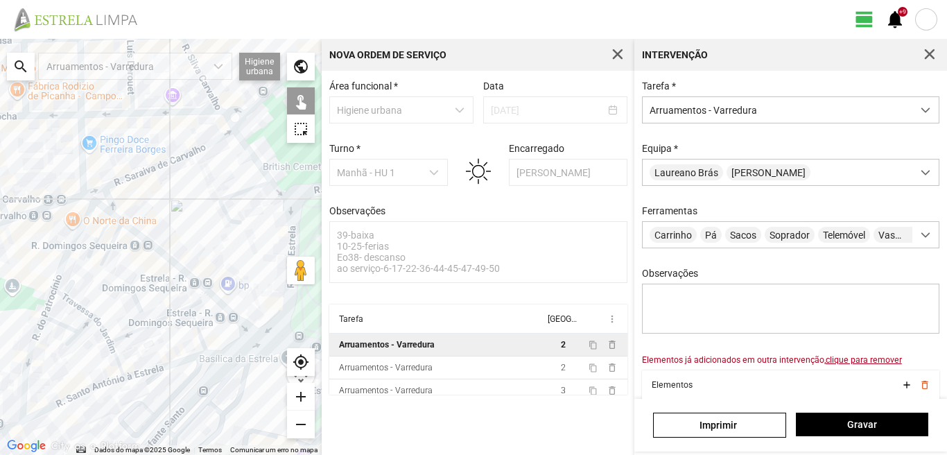
click at [197, 304] on div at bounding box center [161, 247] width 322 height 416
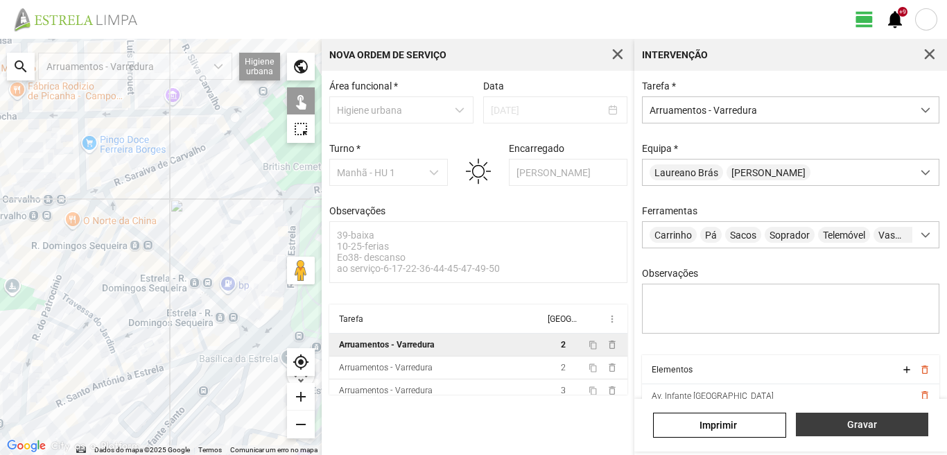
click at [846, 414] on button "Gravar" at bounding box center [862, 425] width 132 height 24
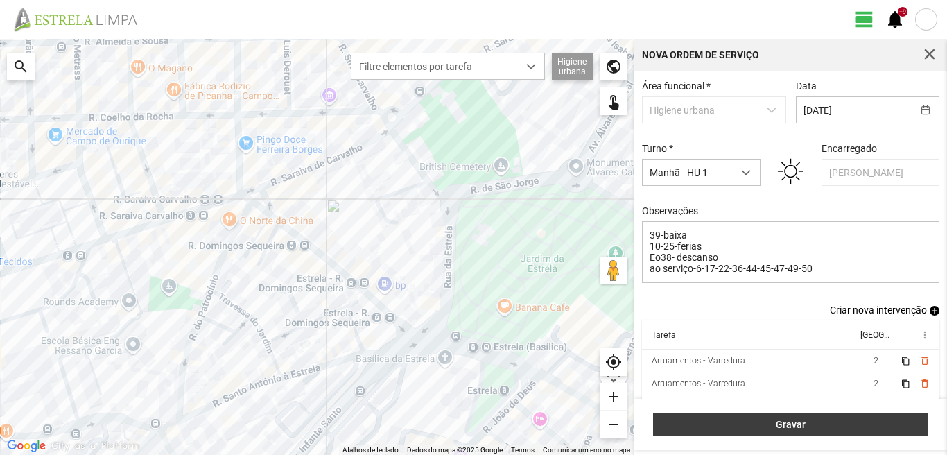
click at [888, 425] on span "Gravar" at bounding box center [791, 424] width 261 height 11
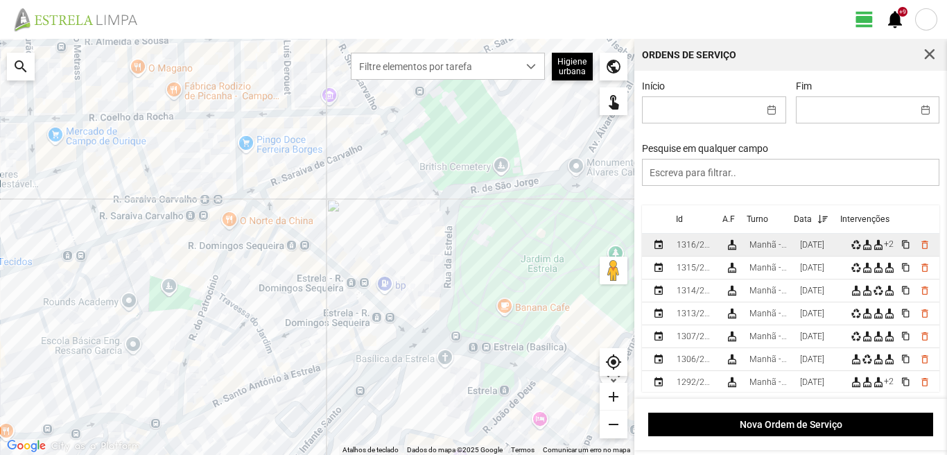
click at [786, 248] on div "Manhã - HU 1" at bounding box center [770, 245] width 40 height 10
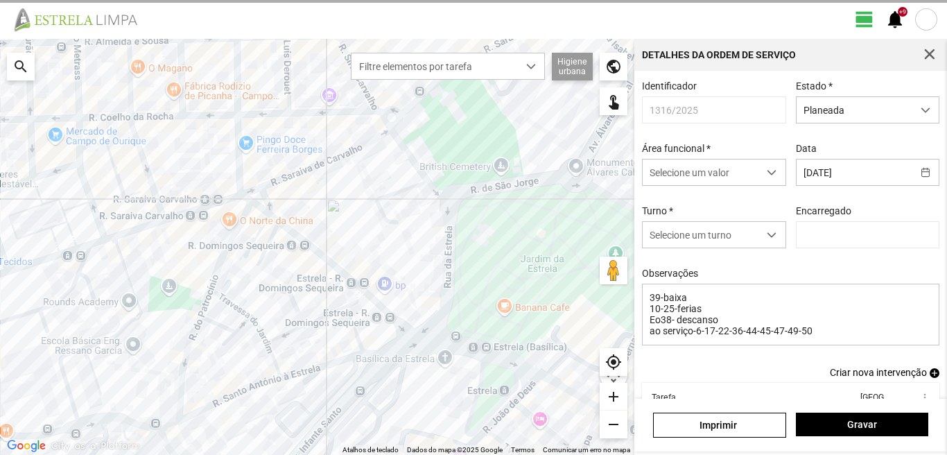
type input "[PERSON_NAME]"
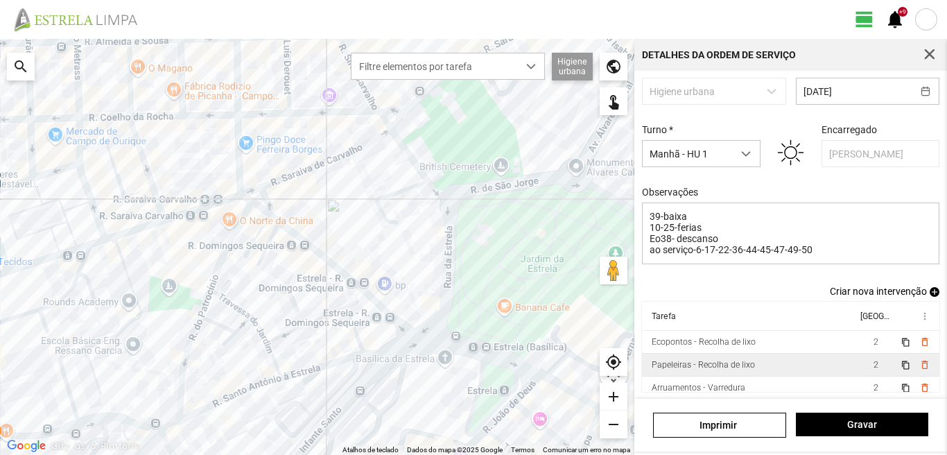
click at [792, 370] on td "Papeleiras - Recolha de lixo" at bounding box center [749, 365] width 215 height 23
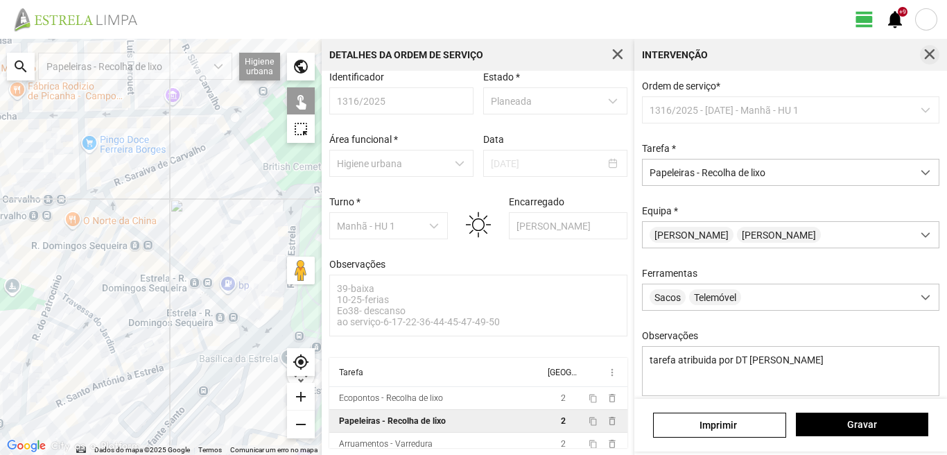
click at [923, 55] on button "button" at bounding box center [929, 54] width 19 height 19
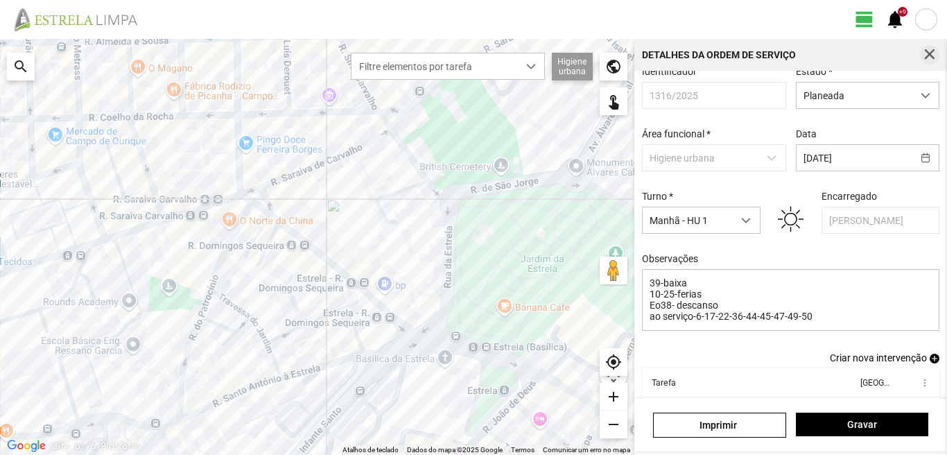
click at [922, 51] on button "button" at bounding box center [929, 54] width 19 height 19
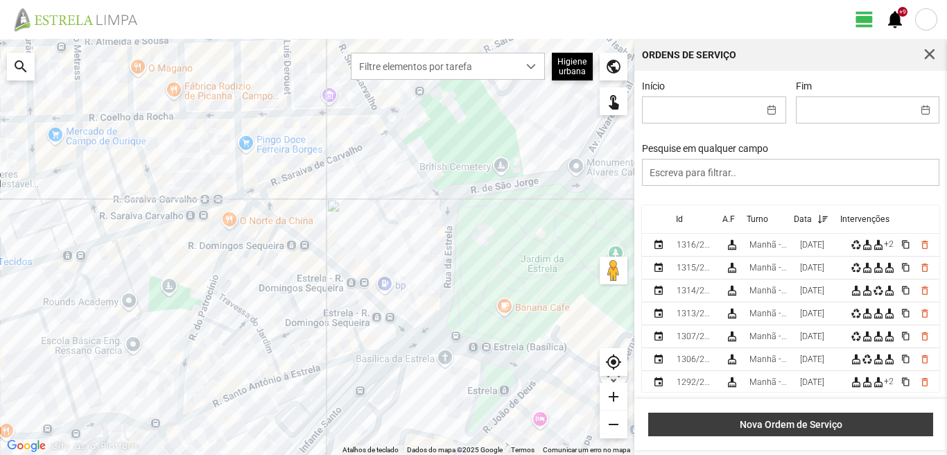
click at [782, 415] on button "Nova Ordem de Serviço" at bounding box center [790, 425] width 285 height 24
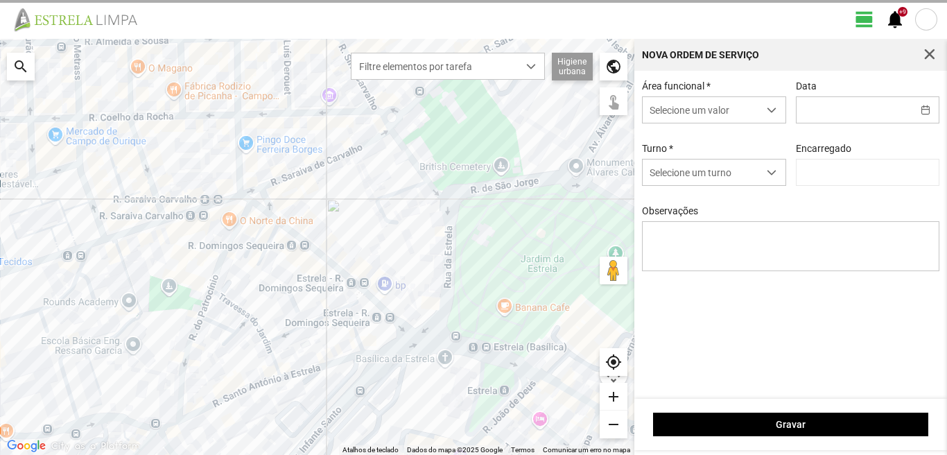
type input "[PERSON_NAME]"
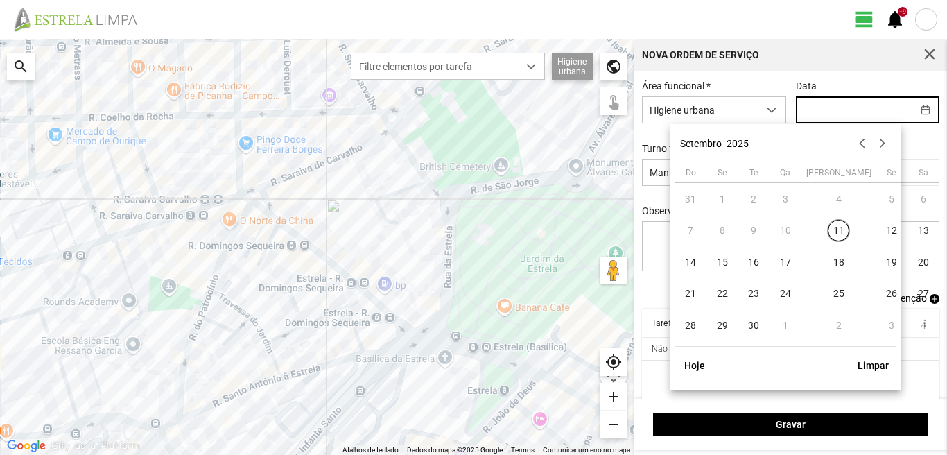
click at [801, 120] on input "text" at bounding box center [855, 110] width 116 height 26
click at [828, 263] on span "18" at bounding box center [839, 262] width 22 height 22
type input "[DATE]"
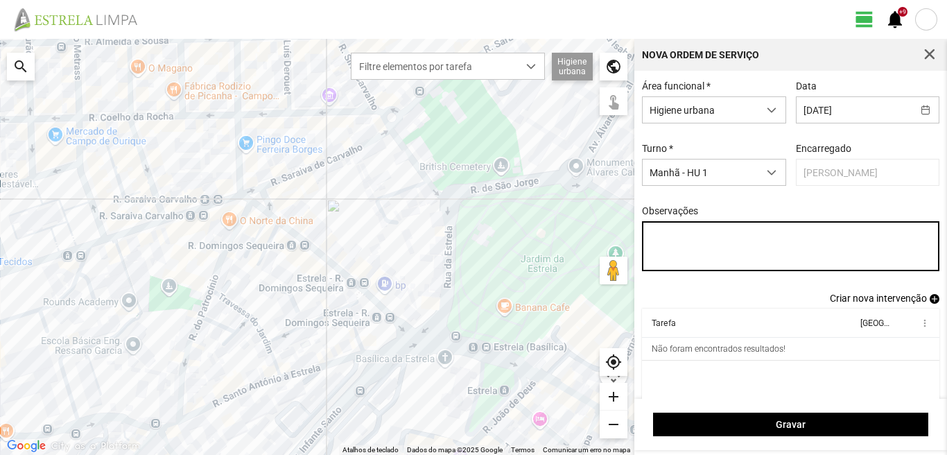
click at [652, 235] on textarea "Observações" at bounding box center [791, 246] width 298 height 50
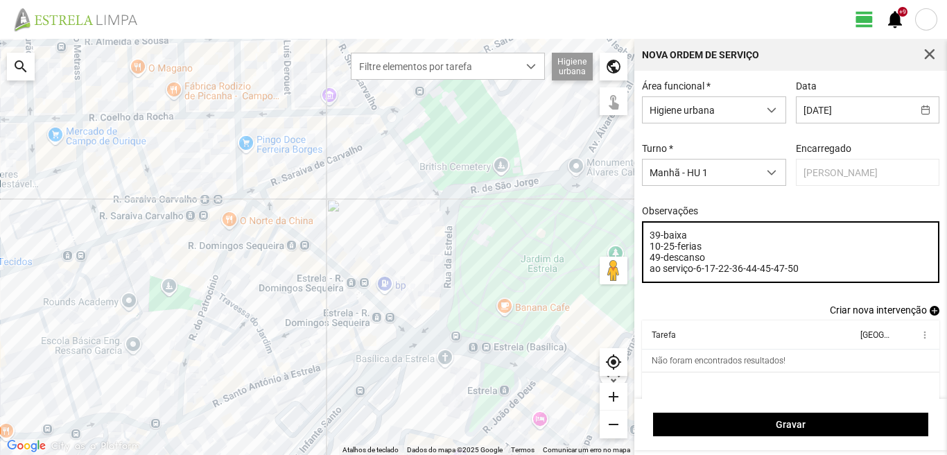
type textarea "39-baixa 10-25-ferias 49-descanso ao serviço-6-17-22-36-44-45-47-50"
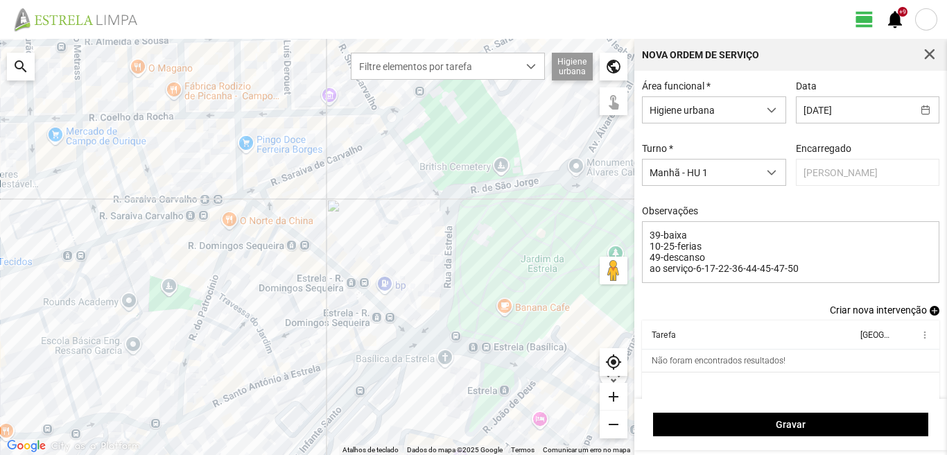
click at [930, 312] on span "add" at bounding box center [935, 311] width 10 height 10
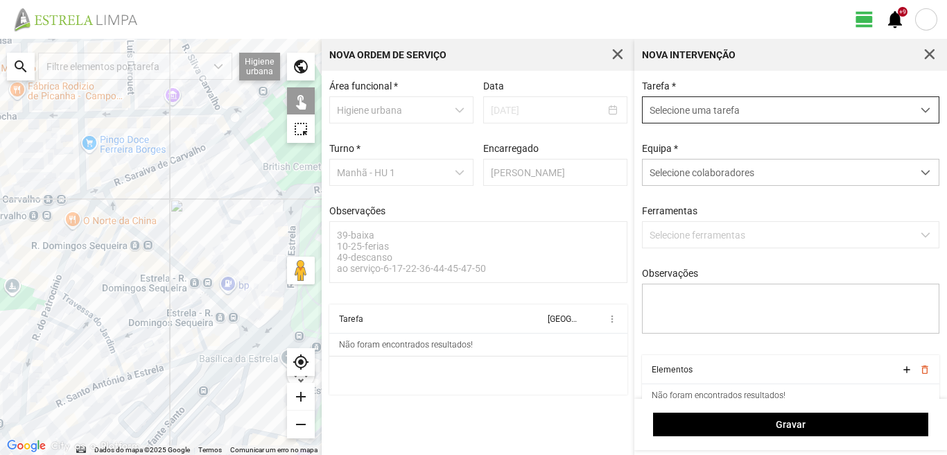
click at [673, 101] on span "Selecione uma tarefa" at bounding box center [778, 110] width 270 height 26
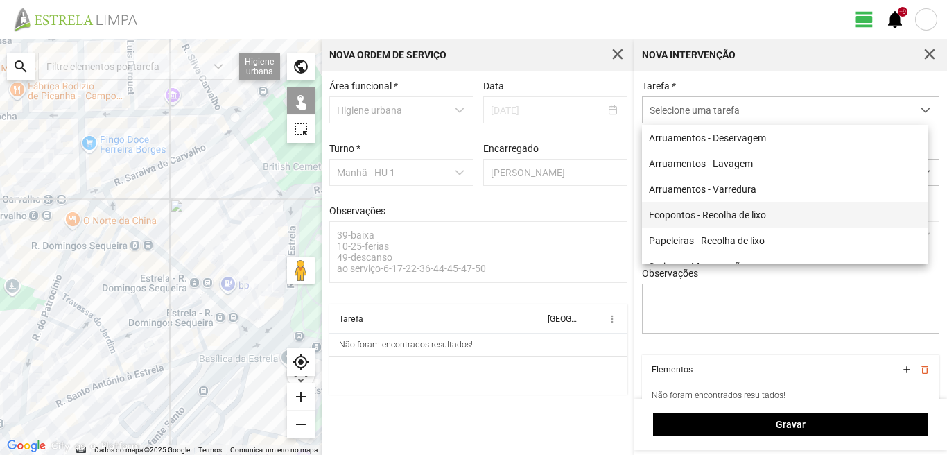
click at [688, 216] on li "Ecopontos - Recolha de lixo" at bounding box center [785, 215] width 286 height 26
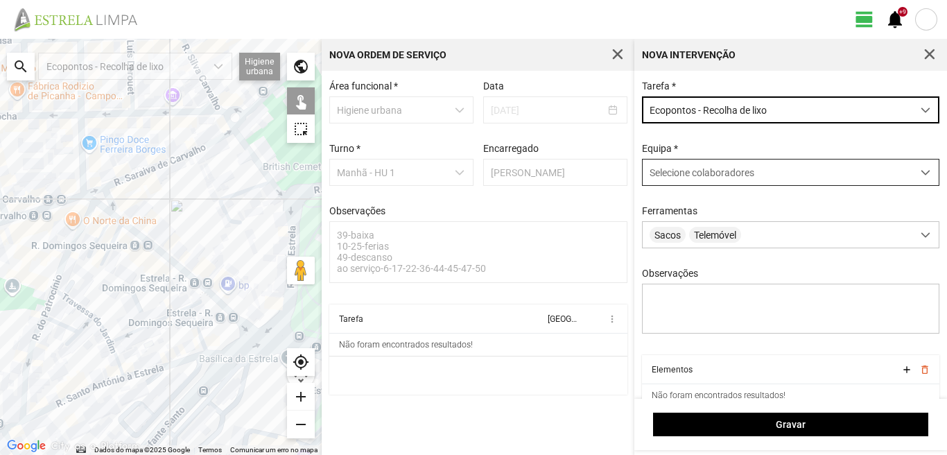
click at [693, 171] on span "Selecione colaboradores" at bounding box center [702, 172] width 105 height 11
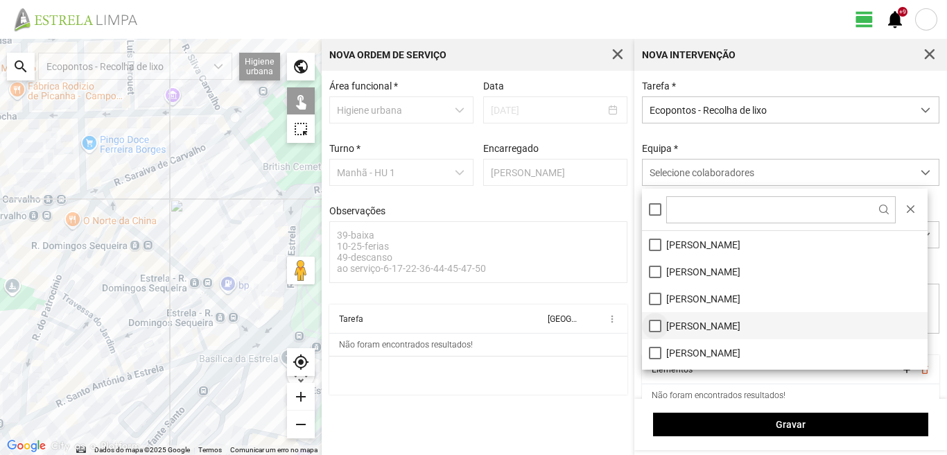
click at [656, 320] on li "[PERSON_NAME]" at bounding box center [785, 325] width 286 height 27
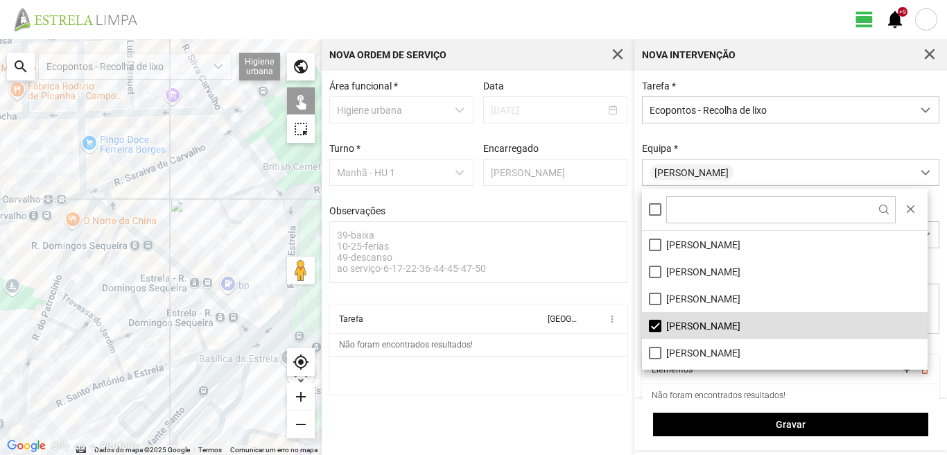
click at [149, 376] on div at bounding box center [161, 247] width 322 height 416
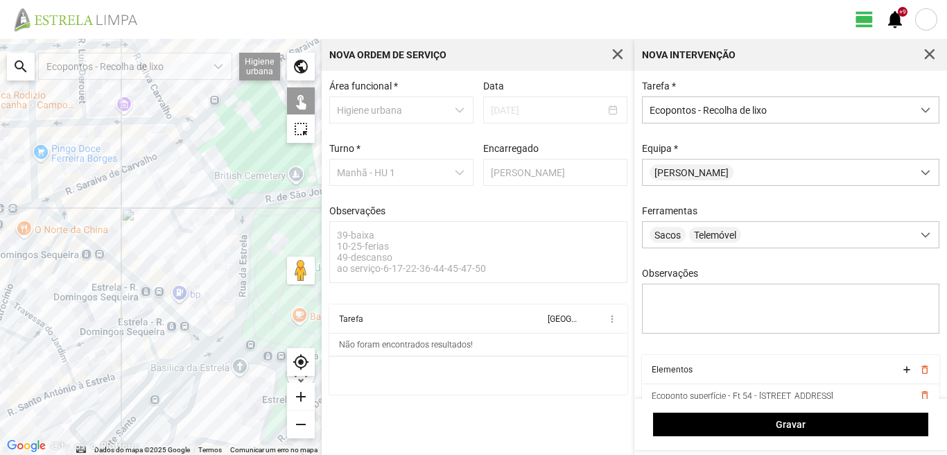
drag, startPoint x: 216, startPoint y: 336, endPoint x: 146, endPoint y: 354, distance: 72.3
click at [146, 354] on div at bounding box center [161, 247] width 322 height 416
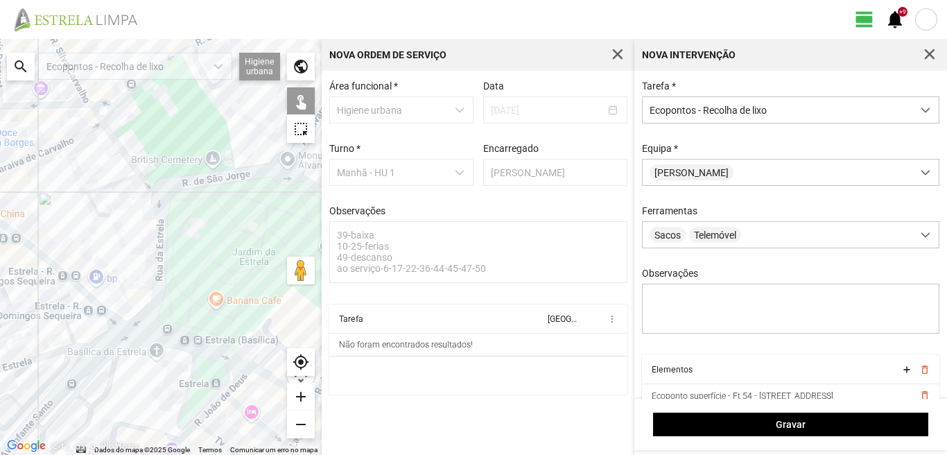
drag, startPoint x: 227, startPoint y: 327, endPoint x: 141, endPoint y: 309, distance: 87.9
click at [141, 309] on div at bounding box center [161, 247] width 322 height 416
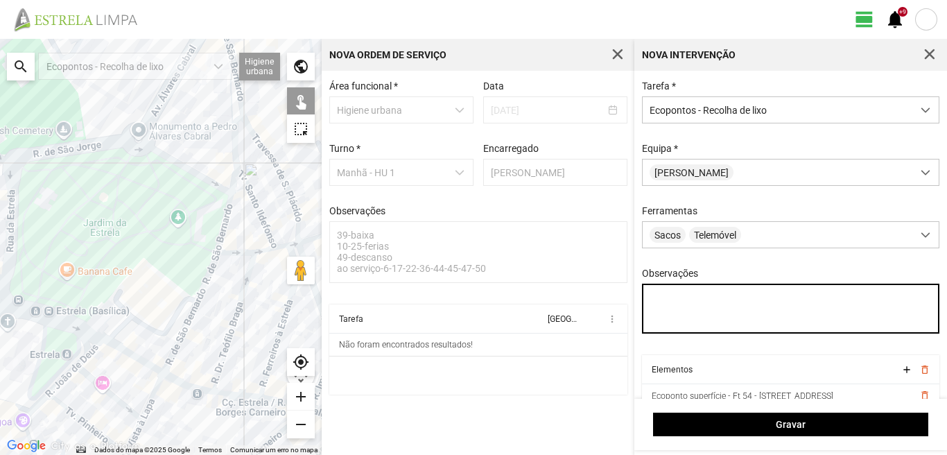
click at [657, 301] on textarea "Observações" at bounding box center [791, 309] width 298 height 50
type textarea "condutor [PERSON_NAME] ajudante [PERSON_NAME]"
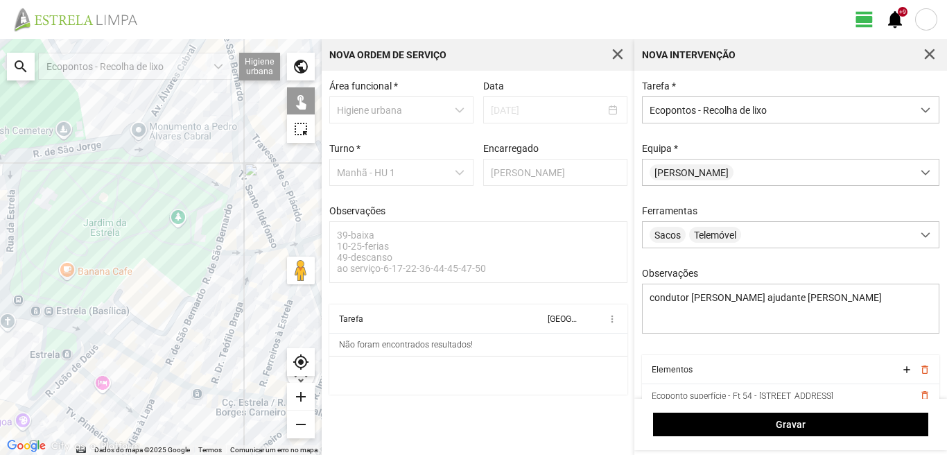
click at [175, 347] on div at bounding box center [161, 247] width 322 height 416
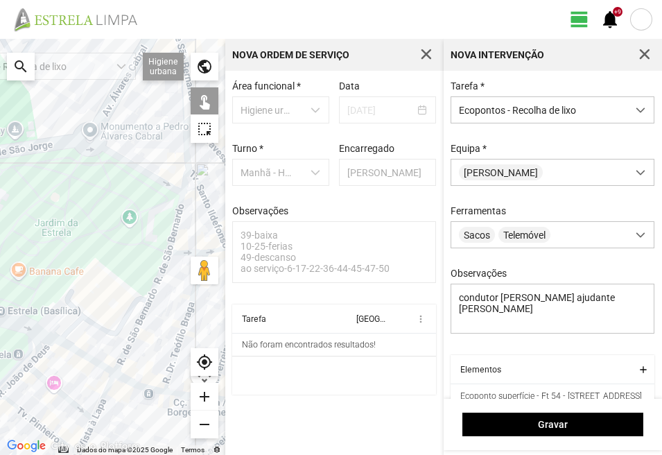
click at [175, 195] on div at bounding box center [112, 247] width 225 height 416
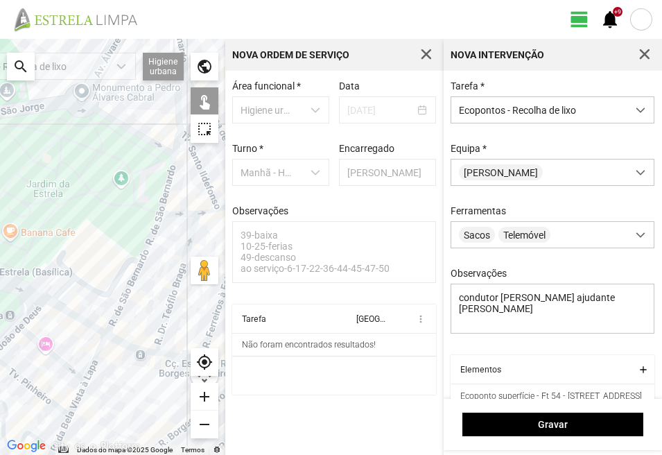
drag, startPoint x: 114, startPoint y: 397, endPoint x: 73, endPoint y: 293, distance: 112.0
click at [73, 293] on div at bounding box center [112, 247] width 225 height 416
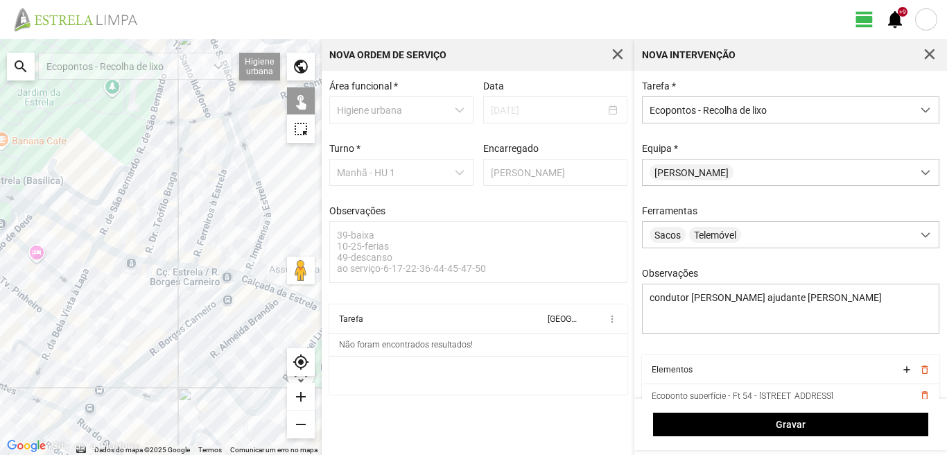
click at [91, 429] on div at bounding box center [161, 247] width 322 height 416
click at [126, 373] on div at bounding box center [161, 247] width 322 height 416
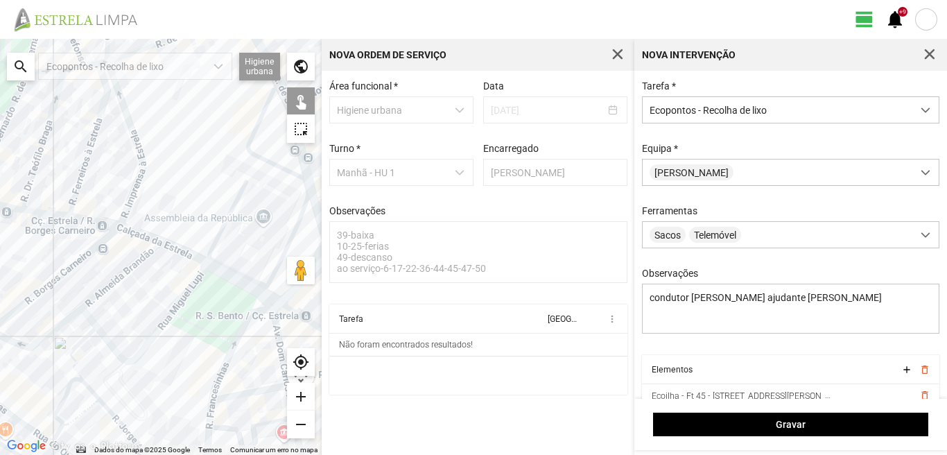
drag, startPoint x: 216, startPoint y: 331, endPoint x: 91, endPoint y: 280, distance: 135.0
click at [91, 280] on div at bounding box center [161, 247] width 322 height 416
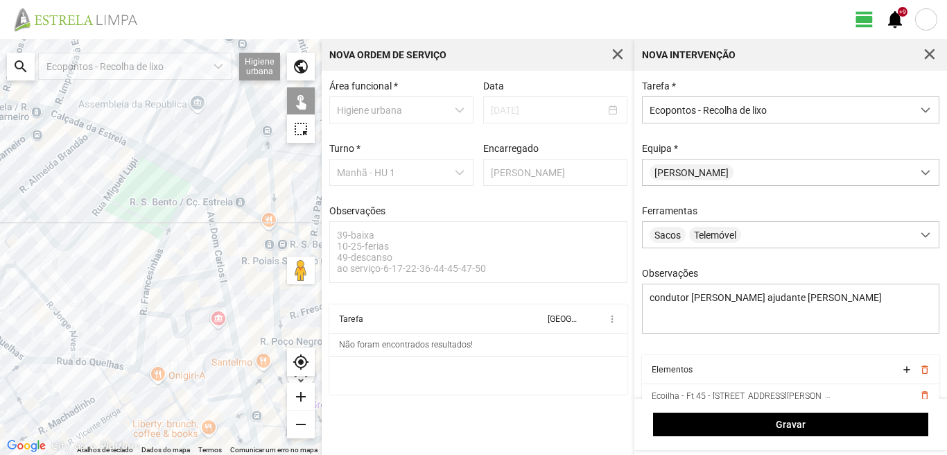
drag, startPoint x: 54, startPoint y: 353, endPoint x: 135, endPoint y: 227, distance: 150.0
click at [113, 241] on div at bounding box center [161, 247] width 322 height 416
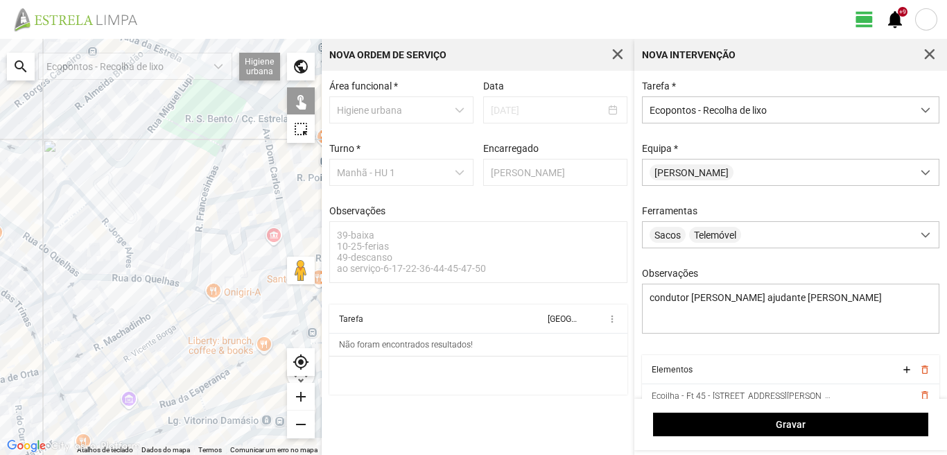
click at [195, 266] on div at bounding box center [161, 247] width 322 height 416
click at [198, 288] on div at bounding box center [161, 247] width 322 height 416
click at [232, 195] on div at bounding box center [161, 247] width 322 height 416
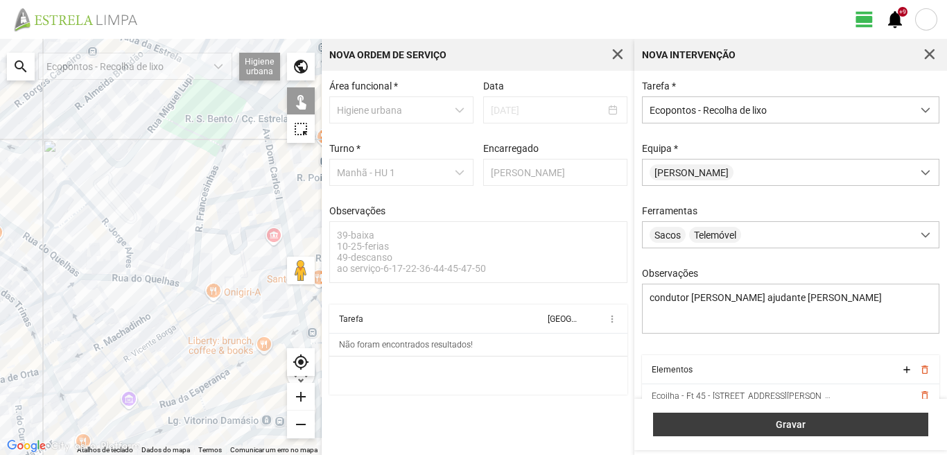
click at [717, 426] on span "Gravar" at bounding box center [791, 424] width 261 height 11
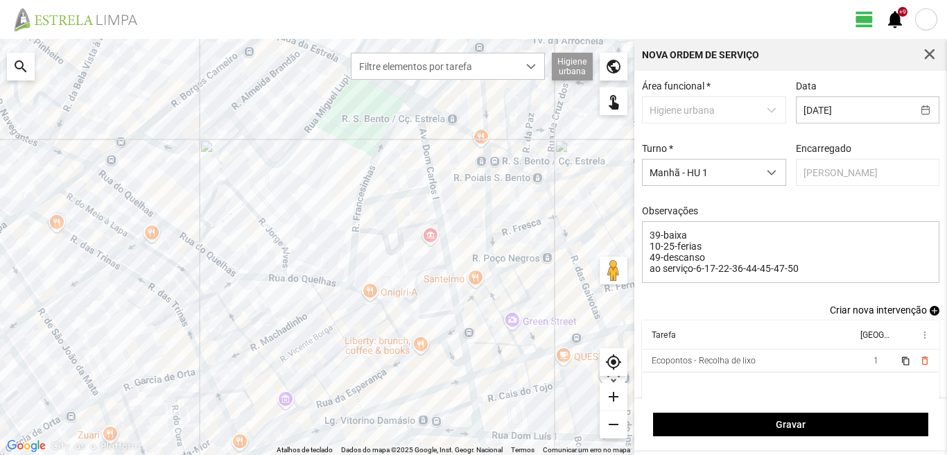
click at [930, 311] on span "add" at bounding box center [935, 311] width 10 height 10
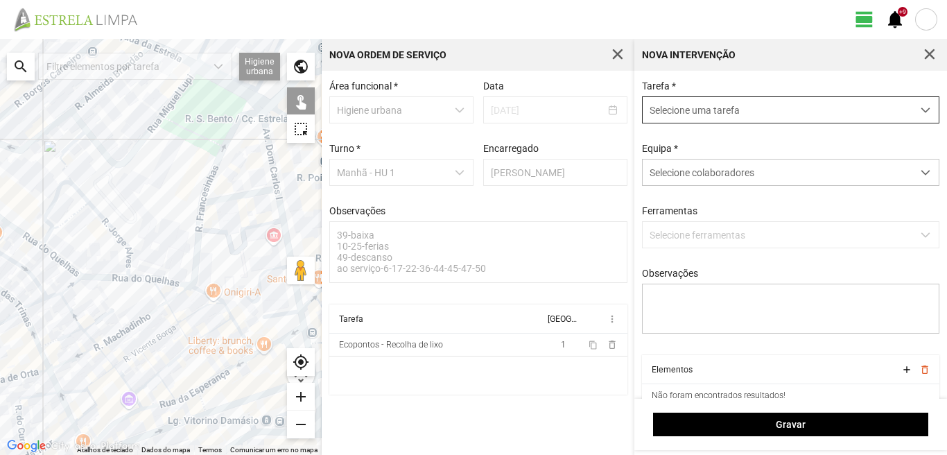
click at [754, 114] on span "Selecione uma tarefa" at bounding box center [778, 110] width 270 height 26
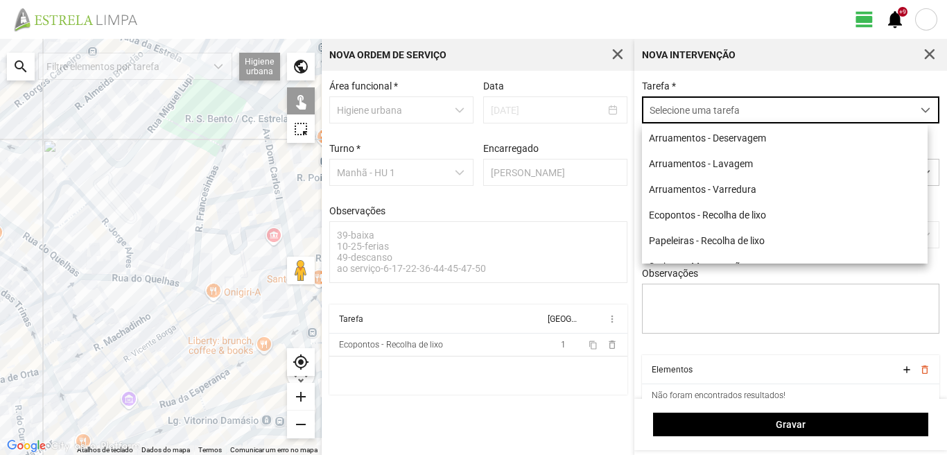
scroll to position [8, 62]
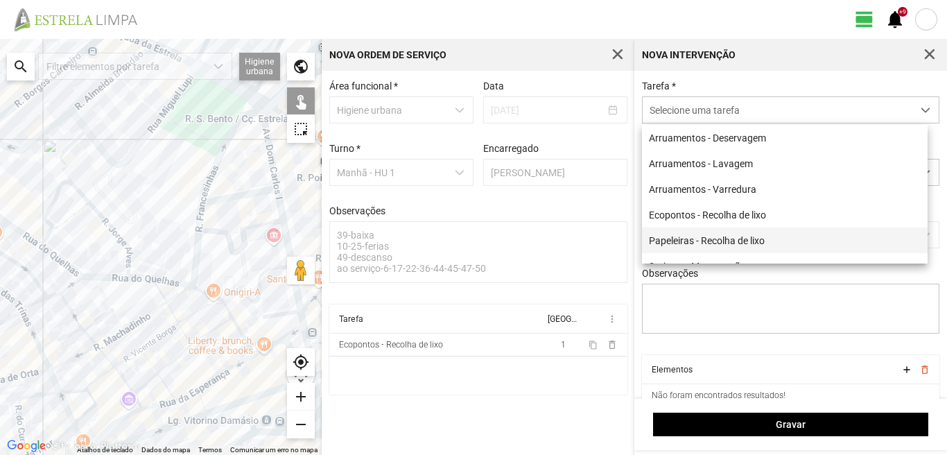
click at [738, 238] on li "Papeleiras - Recolha de lixo" at bounding box center [785, 240] width 286 height 26
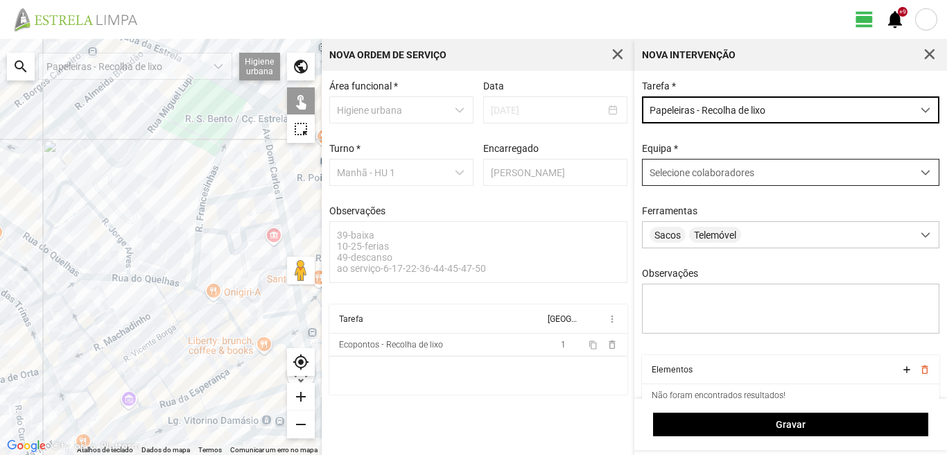
click at [726, 169] on span "Selecione colaboradores" at bounding box center [702, 172] width 105 height 11
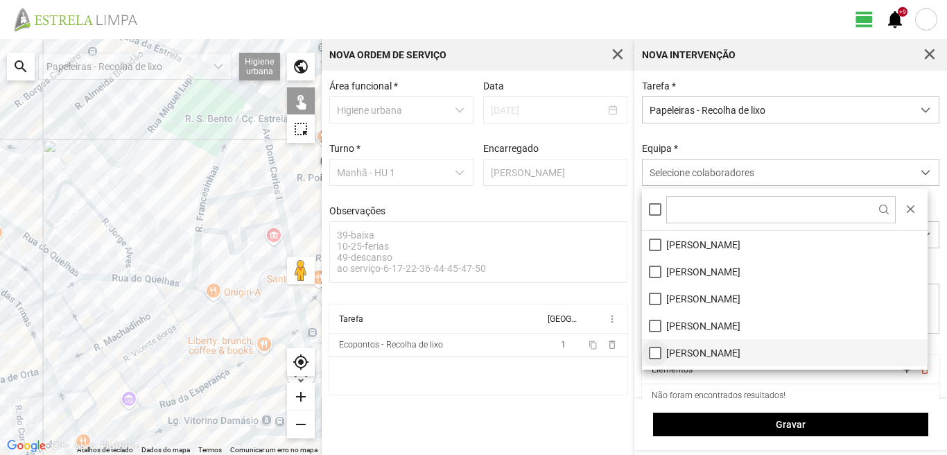
click at [658, 348] on li "[PERSON_NAME]" at bounding box center [785, 352] width 286 height 27
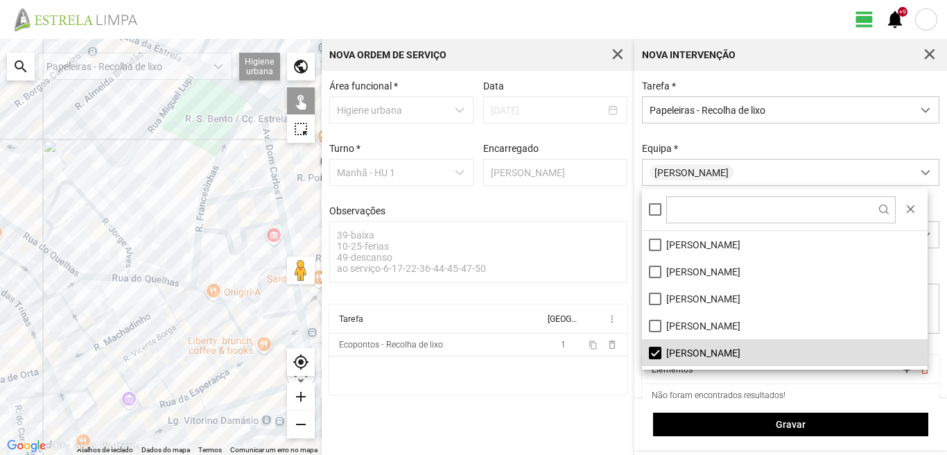
click at [128, 258] on div at bounding box center [161, 247] width 322 height 416
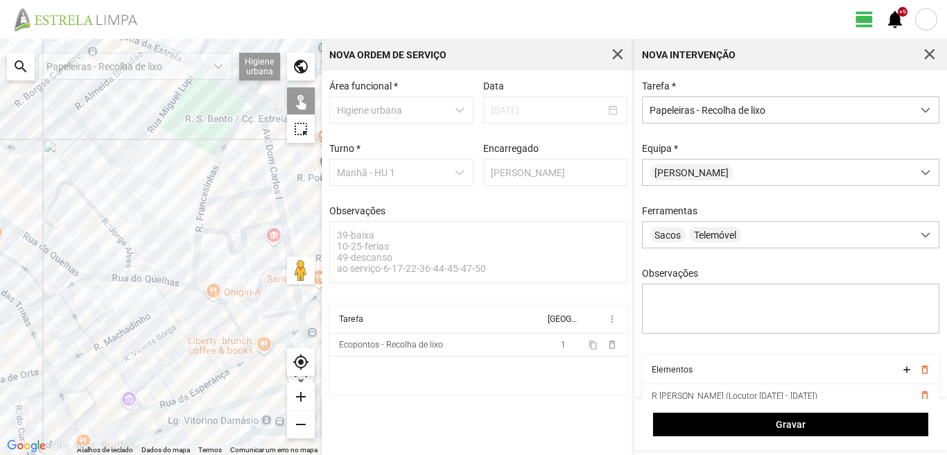
click at [130, 270] on div at bounding box center [161, 247] width 322 height 416
click at [137, 277] on div at bounding box center [161, 247] width 322 height 416
click at [46, 243] on div at bounding box center [161, 247] width 322 height 416
click at [58, 237] on div at bounding box center [161, 247] width 322 height 416
click at [62, 229] on div at bounding box center [161, 247] width 322 height 416
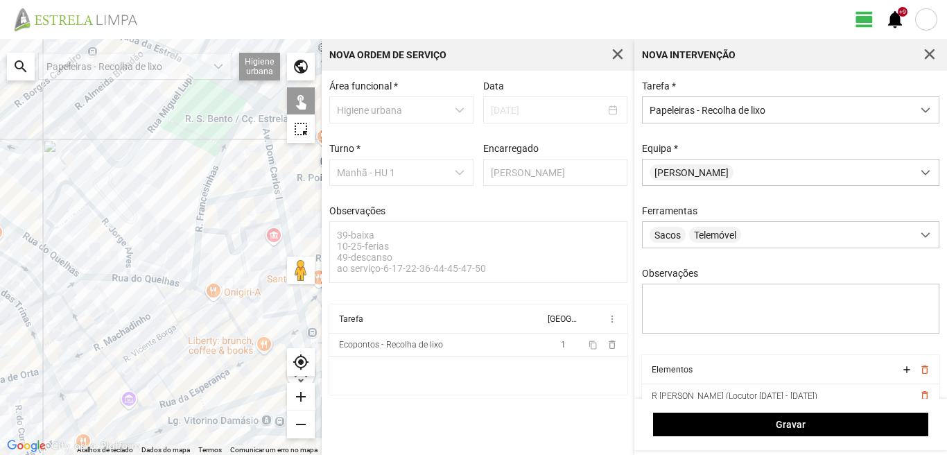
click at [76, 277] on div at bounding box center [161, 247] width 322 height 416
click at [69, 268] on div at bounding box center [161, 247] width 322 height 416
click at [69, 275] on div at bounding box center [161, 247] width 322 height 416
click at [201, 217] on div at bounding box center [161, 247] width 322 height 416
click at [204, 205] on div at bounding box center [161, 247] width 322 height 416
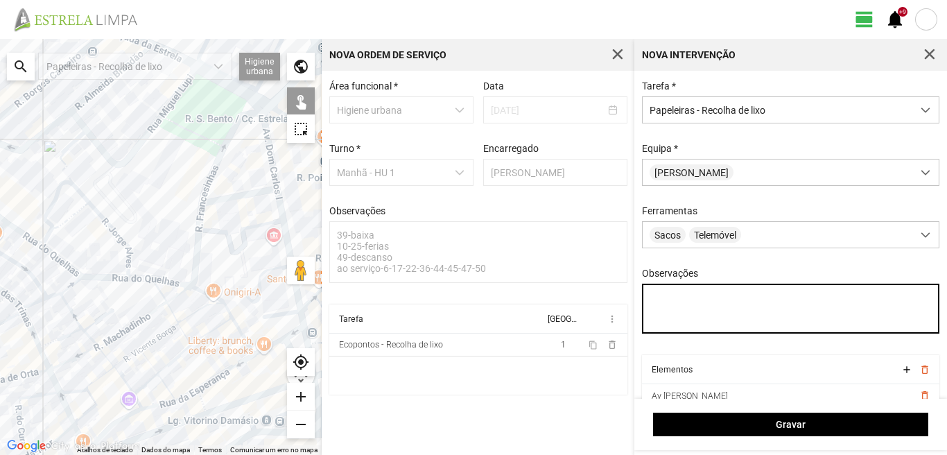
click at [654, 295] on textarea "Observações" at bounding box center [791, 309] width 298 height 50
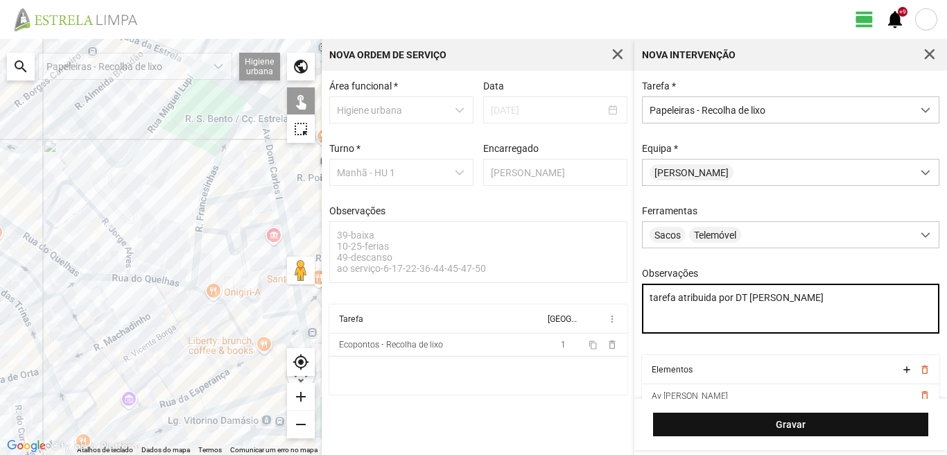
type textarea "tarefa atribuida por DT [PERSON_NAME]"
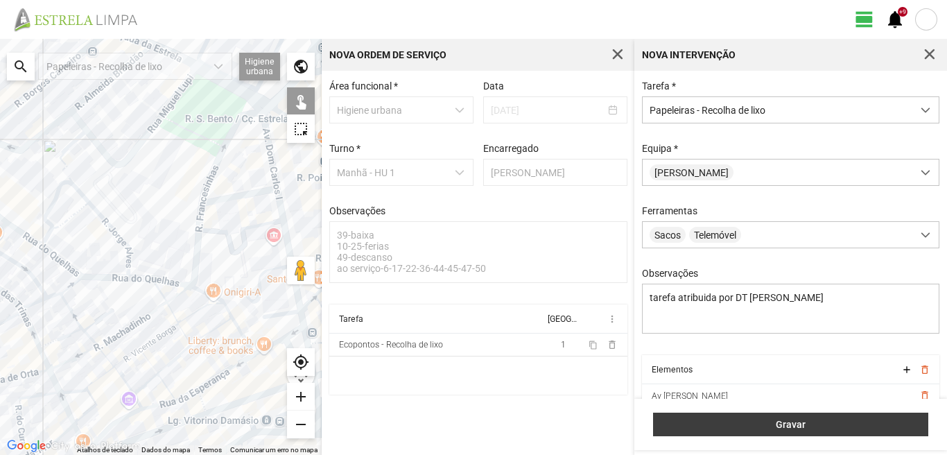
click at [846, 419] on span "Gravar" at bounding box center [791, 424] width 261 height 11
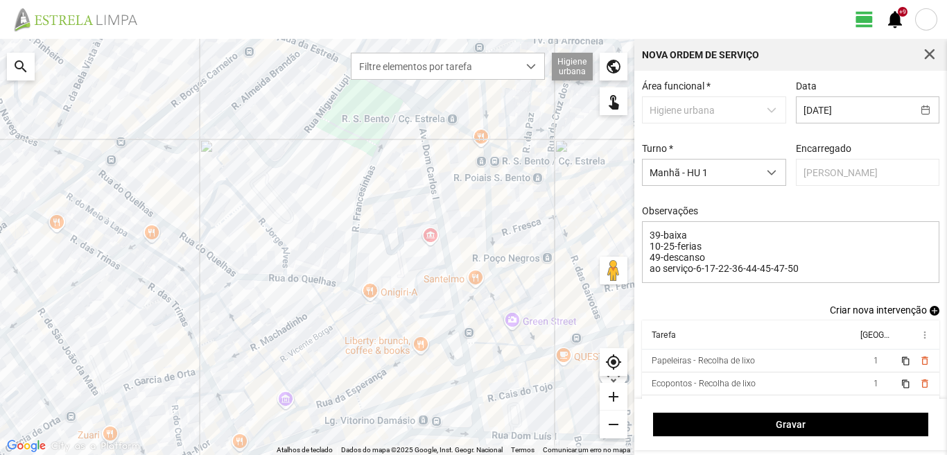
click at [930, 313] on span "add" at bounding box center [935, 311] width 10 height 10
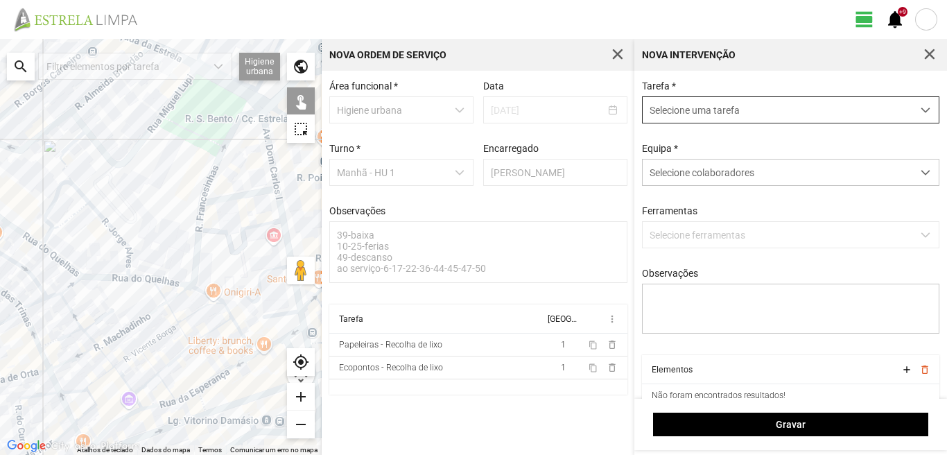
click at [795, 112] on span "Selecione uma tarefa" at bounding box center [778, 110] width 270 height 26
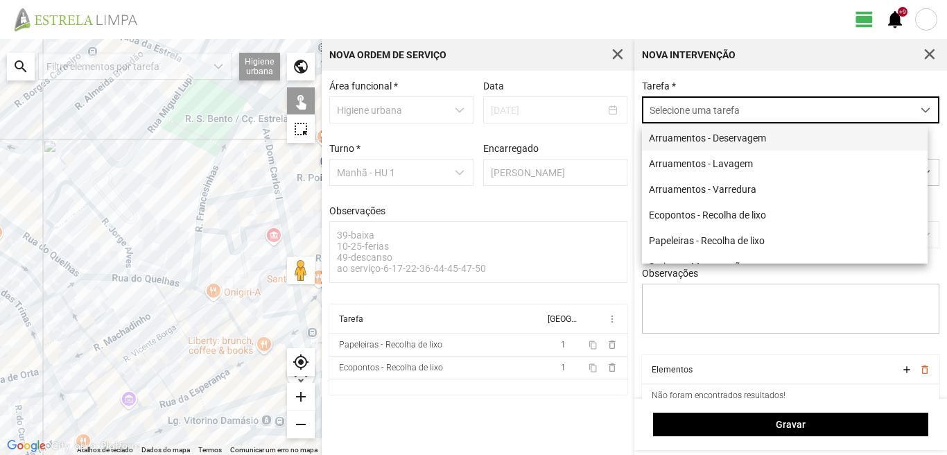
scroll to position [8, 62]
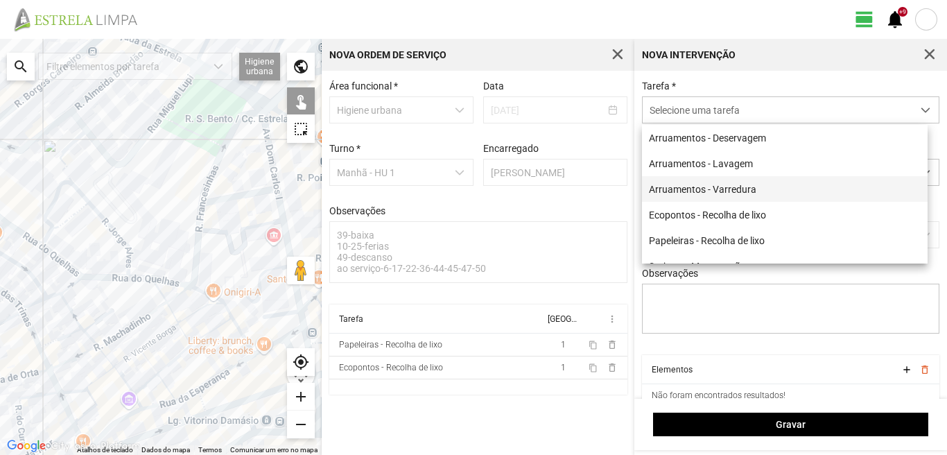
click at [719, 191] on li "Arruamentos - Varredura" at bounding box center [785, 189] width 286 height 26
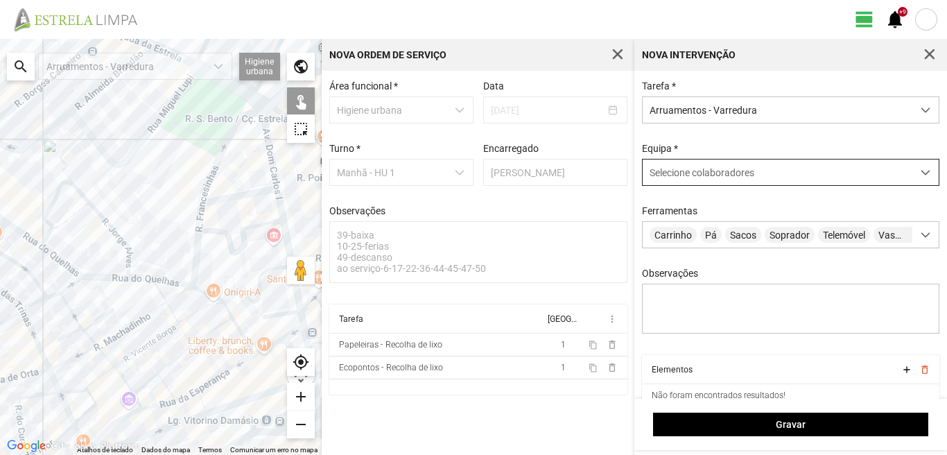
click at [719, 168] on div "Selecione colaboradores" at bounding box center [778, 172] width 270 height 26
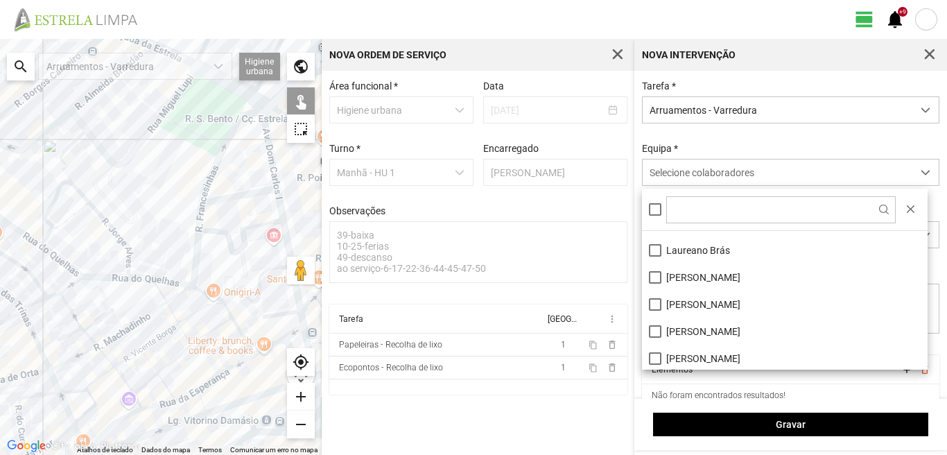
scroll to position [139, 0]
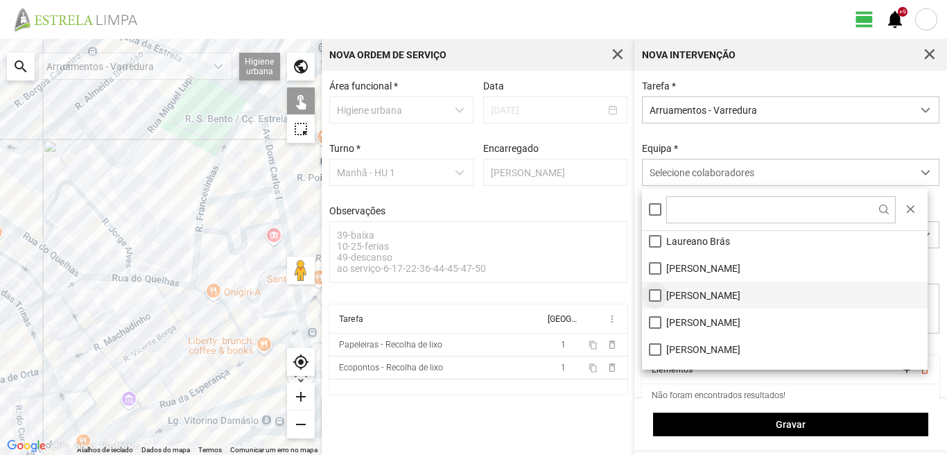
click at [654, 290] on li "[PERSON_NAME]" at bounding box center [785, 295] width 286 height 27
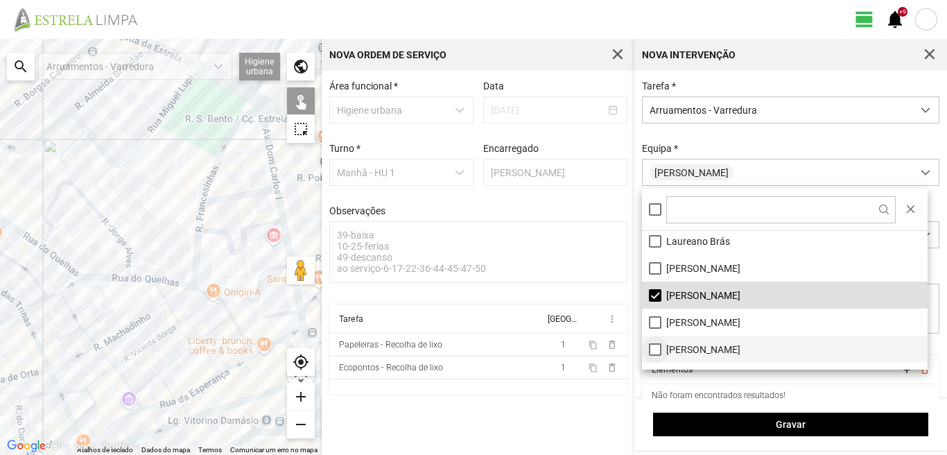
click at [659, 347] on li "[PERSON_NAME]" at bounding box center [785, 349] width 286 height 27
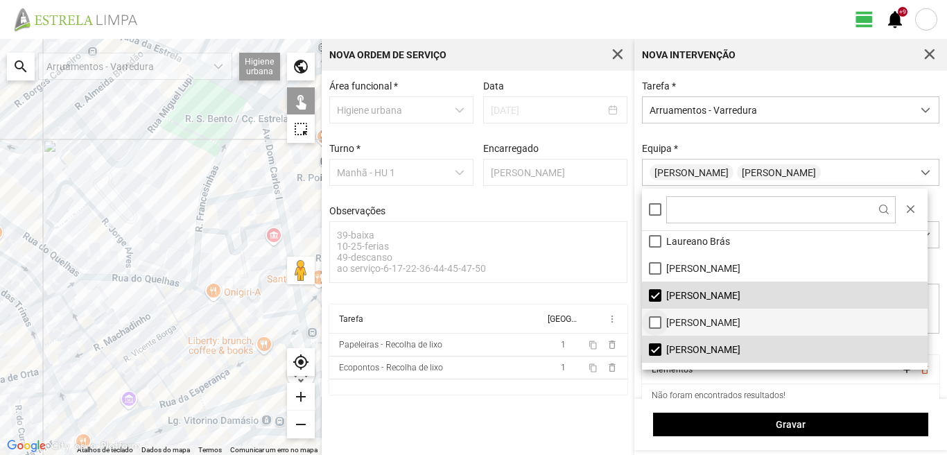
scroll to position [0, 0]
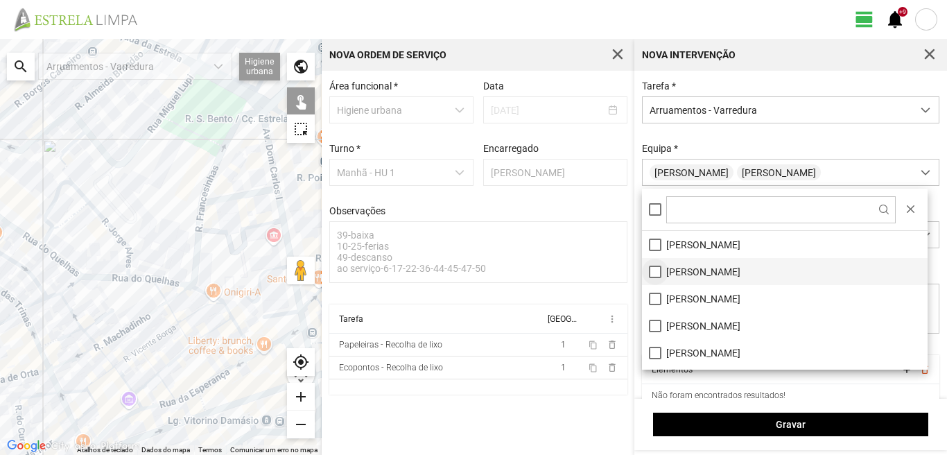
click at [658, 273] on li "[PERSON_NAME]" at bounding box center [785, 271] width 286 height 27
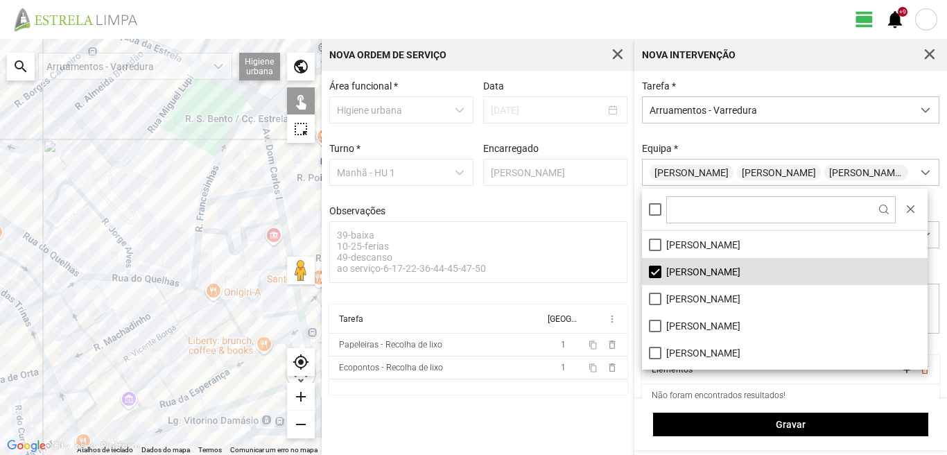
click at [267, 132] on div at bounding box center [161, 247] width 322 height 416
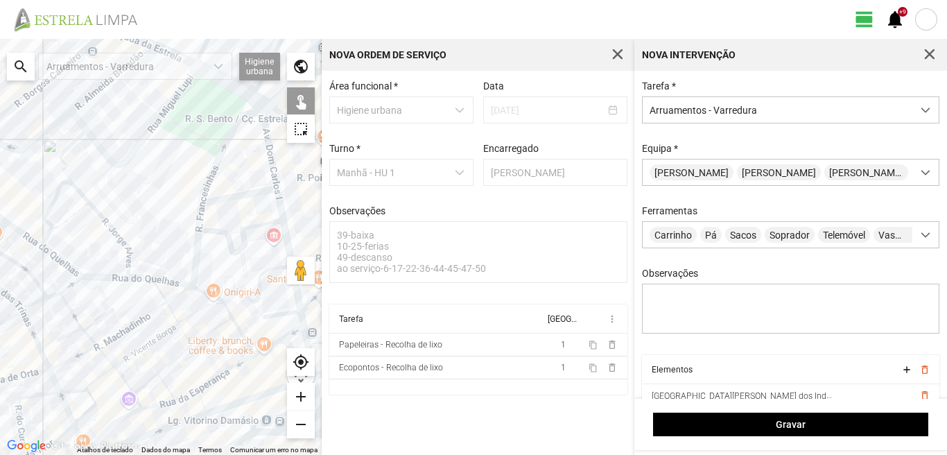
click at [239, 198] on div at bounding box center [161, 247] width 322 height 416
click at [280, 209] on div at bounding box center [161, 247] width 322 height 416
drag, startPoint x: 230, startPoint y: 254, endPoint x: 209, endPoint y: 171, distance: 85.1
click at [209, 171] on div at bounding box center [161, 247] width 322 height 416
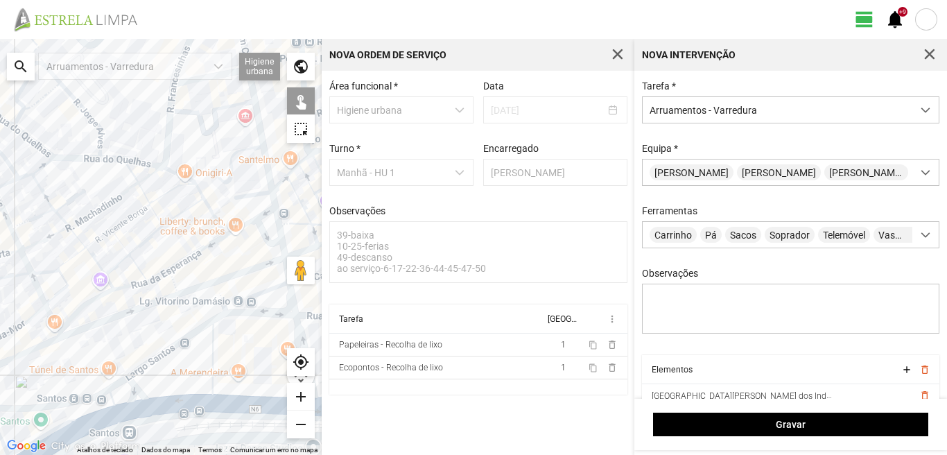
click at [252, 193] on div at bounding box center [161, 247] width 322 height 416
drag, startPoint x: 273, startPoint y: 200, endPoint x: 269, endPoint y: 209, distance: 9.3
click at [273, 201] on div at bounding box center [161, 247] width 322 height 416
click at [270, 211] on div at bounding box center [161, 247] width 322 height 416
click at [244, 209] on div at bounding box center [161, 247] width 322 height 416
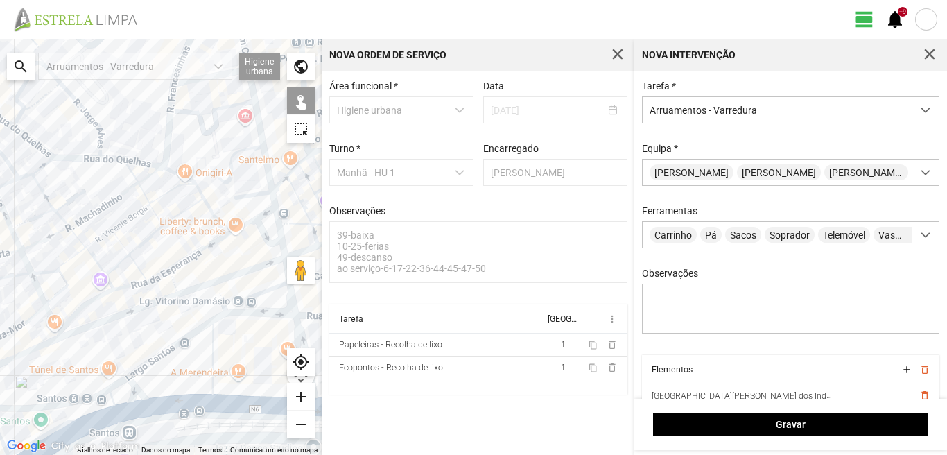
click at [242, 226] on div at bounding box center [161, 247] width 322 height 416
click at [260, 231] on div at bounding box center [161, 247] width 322 height 416
click at [277, 225] on div at bounding box center [161, 247] width 322 height 416
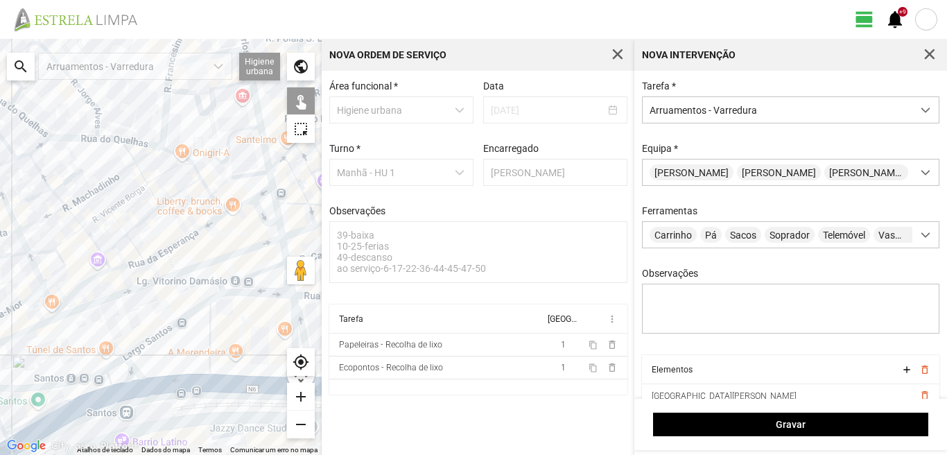
drag, startPoint x: 261, startPoint y: 251, endPoint x: 246, endPoint y: 182, distance: 70.9
click at [246, 182] on div at bounding box center [161, 247] width 322 height 416
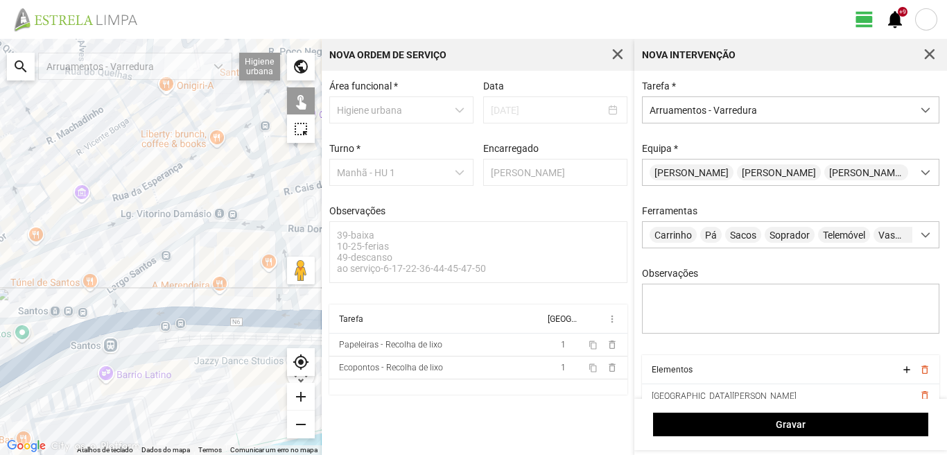
click at [265, 157] on div at bounding box center [161, 247] width 322 height 416
click at [270, 191] on div at bounding box center [161, 247] width 322 height 416
click at [273, 216] on div at bounding box center [161, 247] width 322 height 416
click at [248, 203] on div at bounding box center [161, 247] width 322 height 416
click at [281, 246] on div at bounding box center [161, 247] width 322 height 416
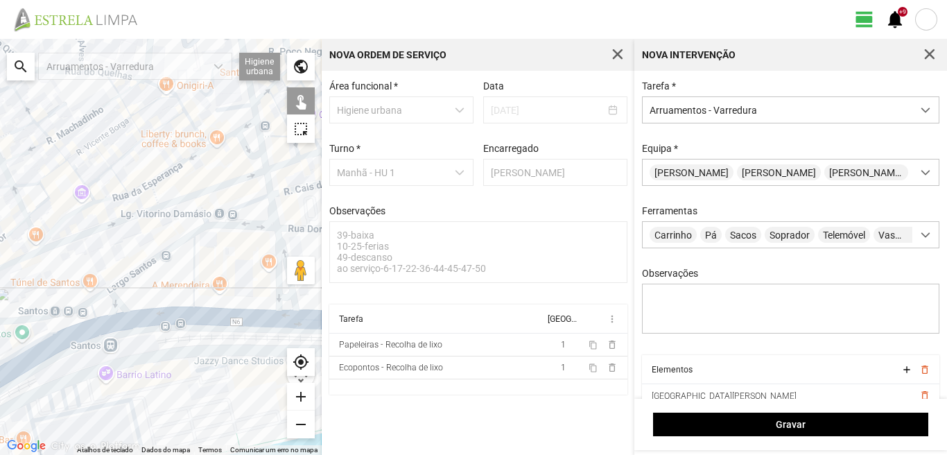
click at [277, 266] on div at bounding box center [161, 247] width 322 height 416
click at [284, 297] on div at bounding box center [161, 247] width 322 height 416
click at [282, 315] on div at bounding box center [161, 247] width 322 height 416
click at [197, 279] on div at bounding box center [161, 247] width 322 height 416
click at [192, 280] on div at bounding box center [161, 247] width 322 height 416
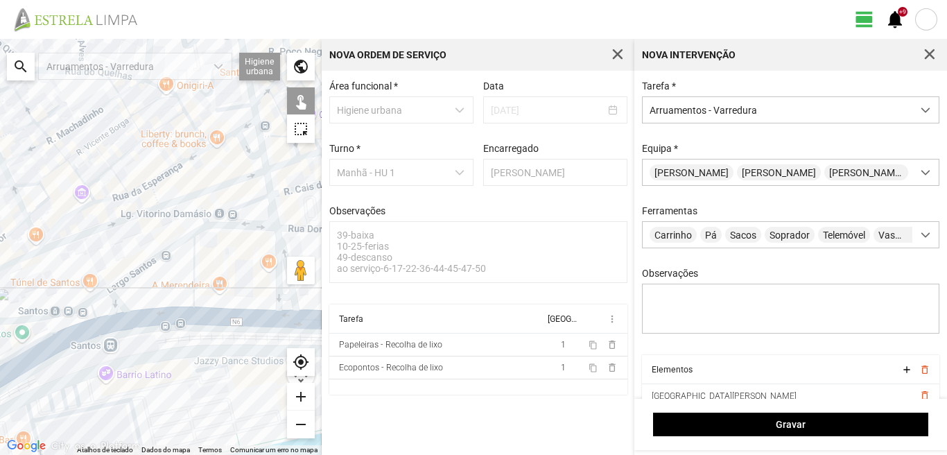
click at [225, 227] on div at bounding box center [161, 247] width 322 height 416
drag, startPoint x: 169, startPoint y: 250, endPoint x: 157, endPoint y: 266, distance: 19.3
click at [168, 250] on div at bounding box center [161, 247] width 322 height 416
click at [100, 296] on div at bounding box center [161, 247] width 322 height 416
click at [114, 302] on div at bounding box center [161, 247] width 322 height 416
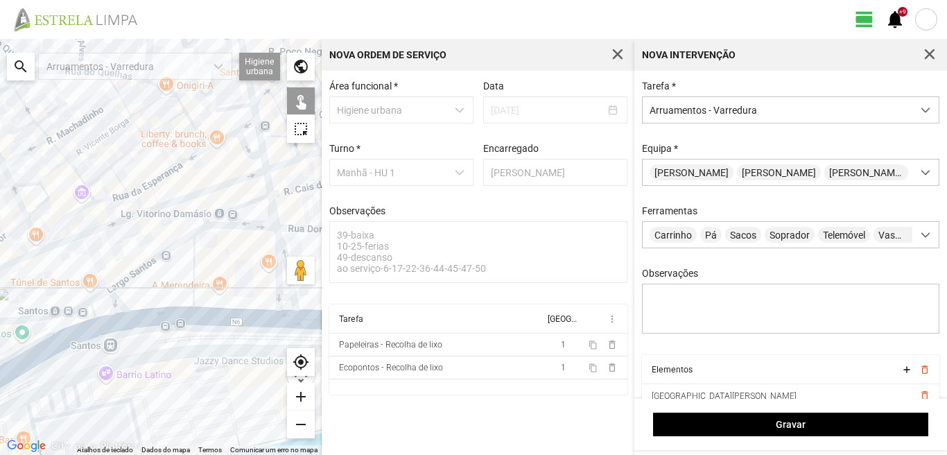
click at [140, 319] on div at bounding box center [161, 247] width 322 height 416
click at [109, 322] on div at bounding box center [161, 247] width 322 height 416
click at [83, 316] on div at bounding box center [161, 247] width 322 height 416
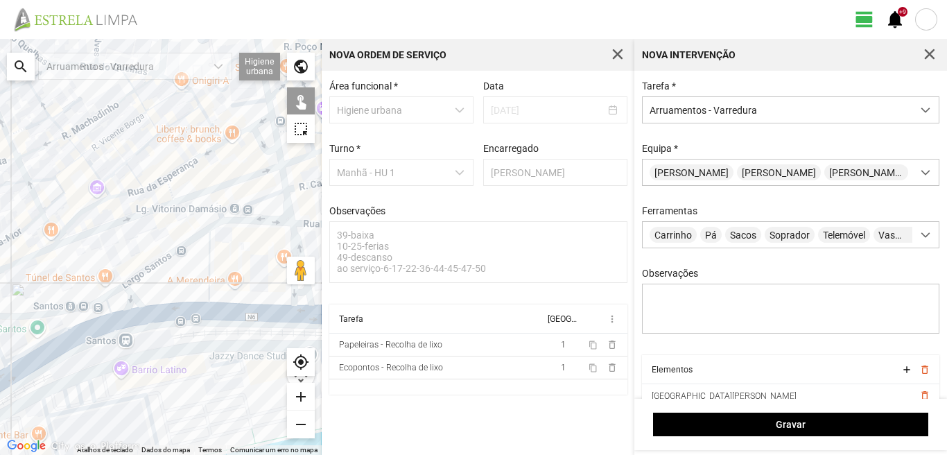
drag, startPoint x: 96, startPoint y: 320, endPoint x: 183, endPoint y: 302, distance: 88.4
click at [183, 302] on div at bounding box center [161, 247] width 322 height 416
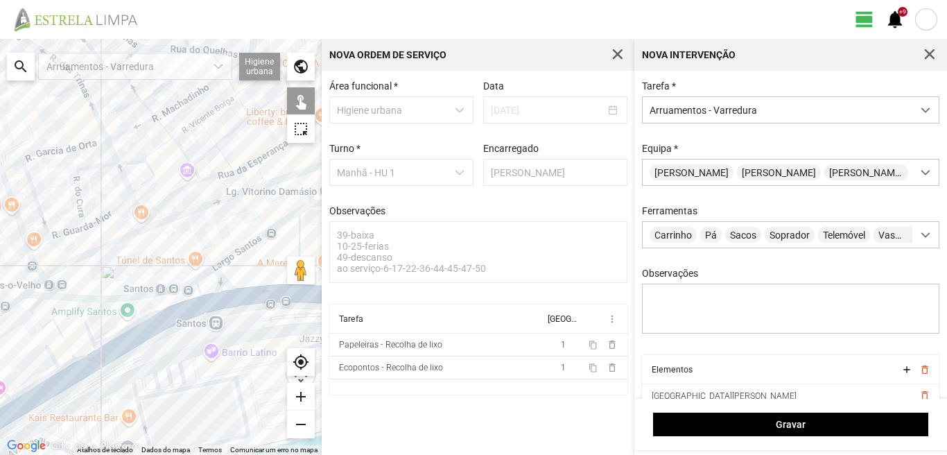
click at [84, 320] on div at bounding box center [161, 247] width 322 height 416
click at [38, 303] on div at bounding box center [161, 247] width 322 height 416
click at [40, 320] on div at bounding box center [161, 247] width 322 height 416
click at [83, 351] on div at bounding box center [161, 247] width 322 height 416
click at [83, 355] on div at bounding box center [161, 247] width 322 height 416
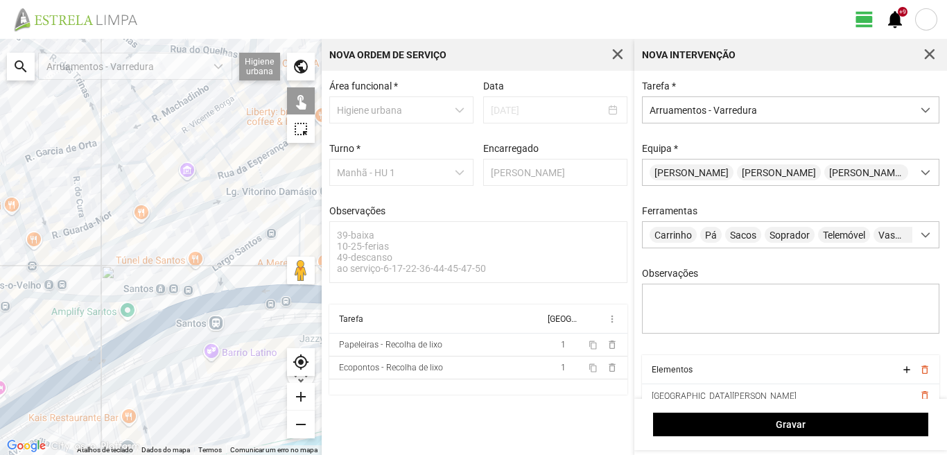
drag, startPoint x: 80, startPoint y: 325, endPoint x: 116, endPoint y: 273, distance: 62.9
click at [116, 273] on div at bounding box center [161, 247] width 322 height 416
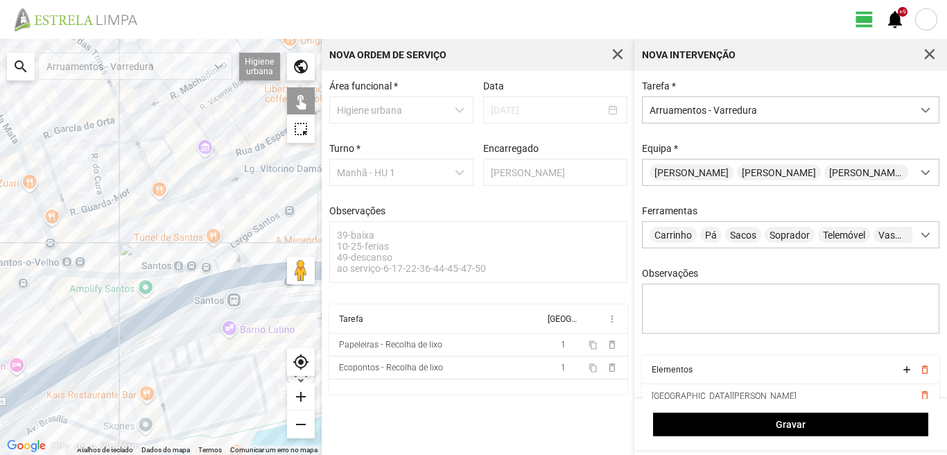
drag, startPoint x: 103, startPoint y: 320, endPoint x: 121, endPoint y: 275, distance: 48.3
click at [121, 275] on div at bounding box center [161, 247] width 322 height 416
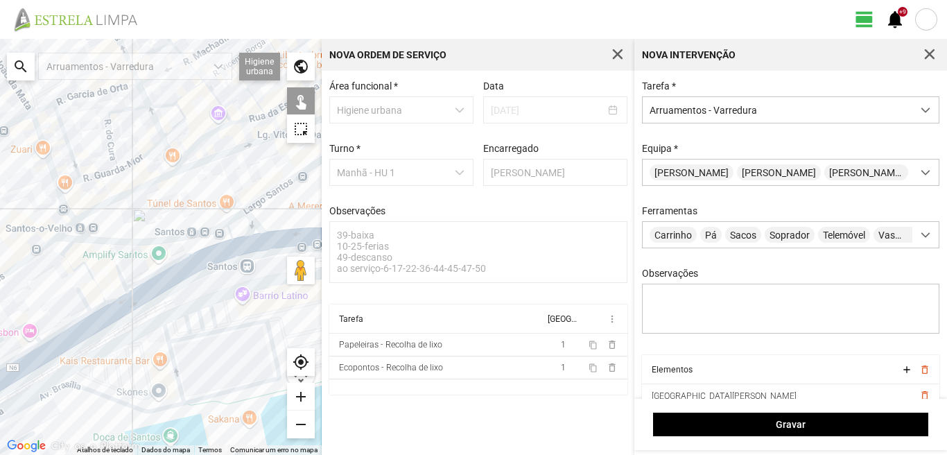
click at [90, 267] on div at bounding box center [161, 247] width 322 height 416
click at [98, 311] on div at bounding box center [161, 247] width 322 height 416
click at [82, 295] on div at bounding box center [161, 247] width 322 height 416
click at [97, 309] on div at bounding box center [161, 247] width 322 height 416
click at [107, 317] on div at bounding box center [161, 247] width 322 height 416
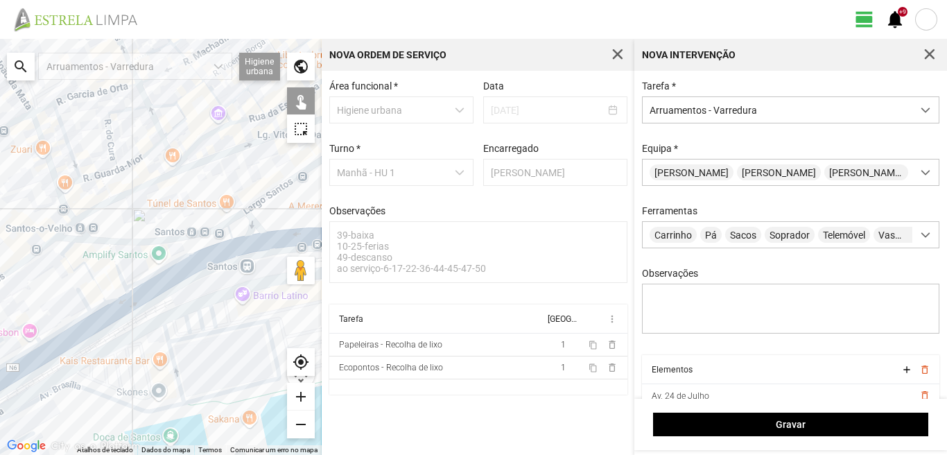
click at [91, 328] on div at bounding box center [161, 247] width 322 height 416
click at [65, 327] on div at bounding box center [161, 247] width 322 height 416
click at [26, 322] on div at bounding box center [161, 247] width 322 height 416
click at [28, 325] on div at bounding box center [161, 247] width 322 height 416
click at [28, 352] on div at bounding box center [161, 247] width 322 height 416
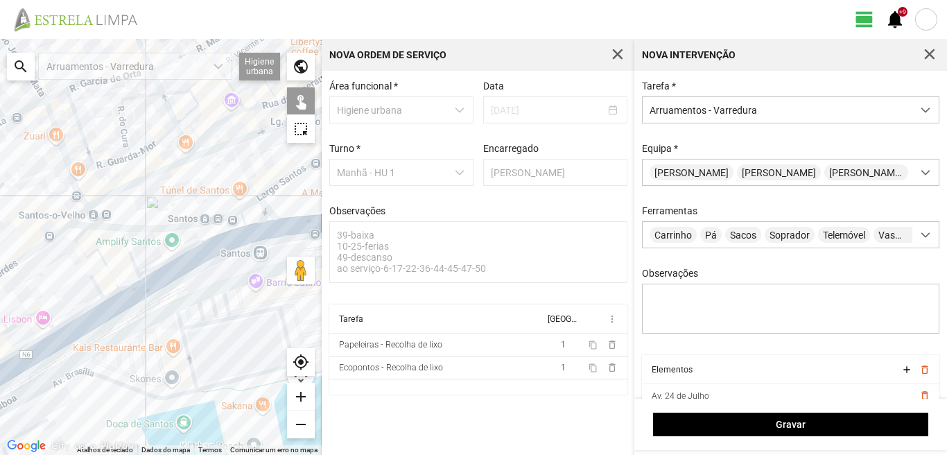
drag, startPoint x: 37, startPoint y: 350, endPoint x: 85, endPoint y: 289, distance: 76.6
click at [75, 298] on div at bounding box center [161, 247] width 322 height 416
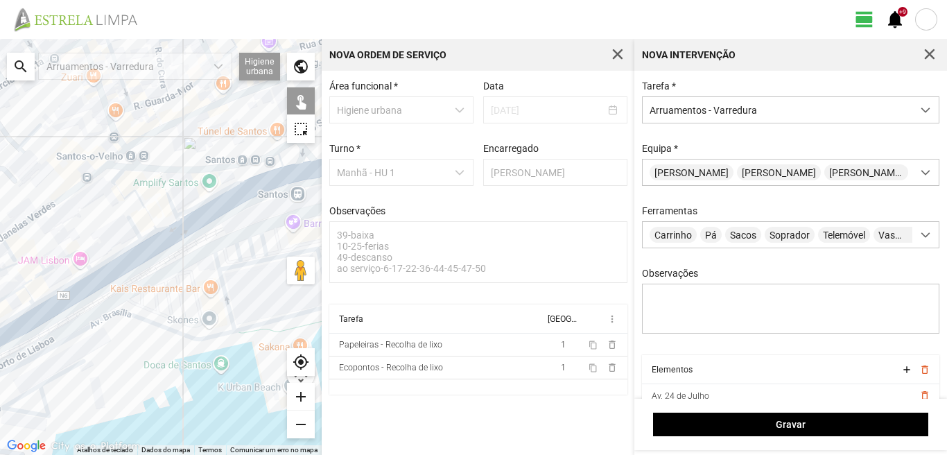
click at [69, 300] on div at bounding box center [161, 247] width 322 height 416
click at [33, 261] on div at bounding box center [161, 247] width 322 height 416
click at [34, 276] on div at bounding box center [161, 247] width 322 height 416
click at [14, 291] on div at bounding box center [161, 247] width 322 height 416
click at [26, 295] on div at bounding box center [161, 247] width 322 height 416
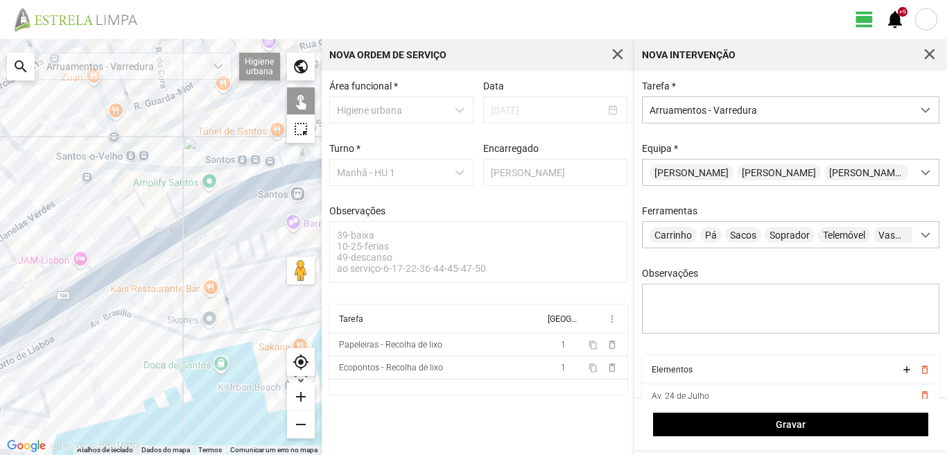
click at [21, 314] on div at bounding box center [161, 247] width 322 height 416
click at [26, 328] on div at bounding box center [161, 247] width 322 height 416
drag, startPoint x: 92, startPoint y: 272, endPoint x: 132, endPoint y: 247, distance: 47.3
click at [129, 248] on div at bounding box center [161, 247] width 322 height 416
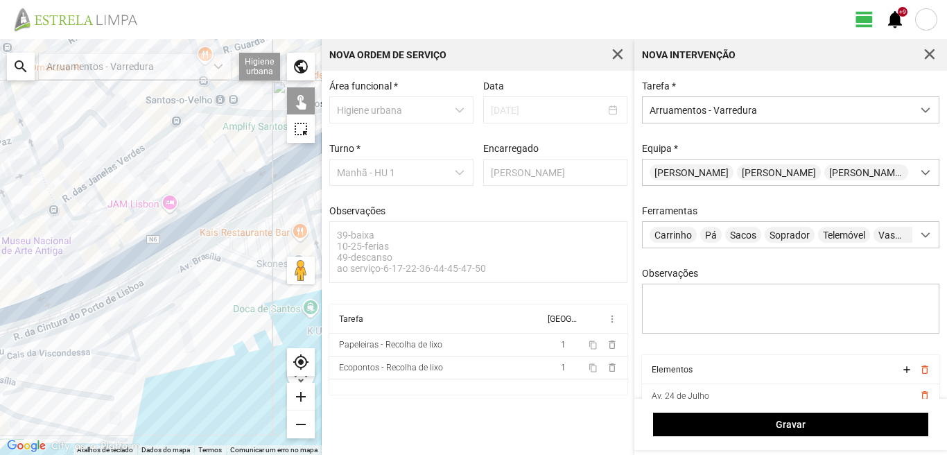
click at [35, 309] on div at bounding box center [161, 247] width 322 height 416
click at [126, 260] on div at bounding box center [161, 247] width 322 height 416
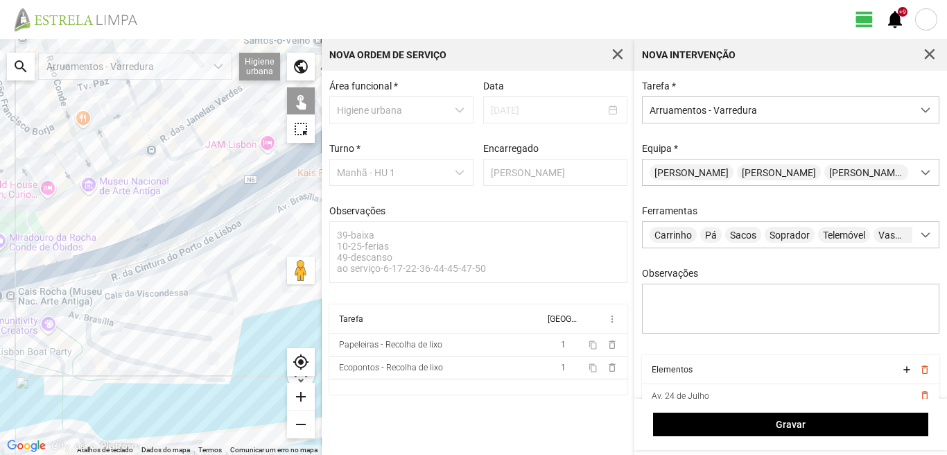
click at [208, 202] on div at bounding box center [161, 247] width 322 height 416
click at [37, 266] on div at bounding box center [161, 247] width 322 height 416
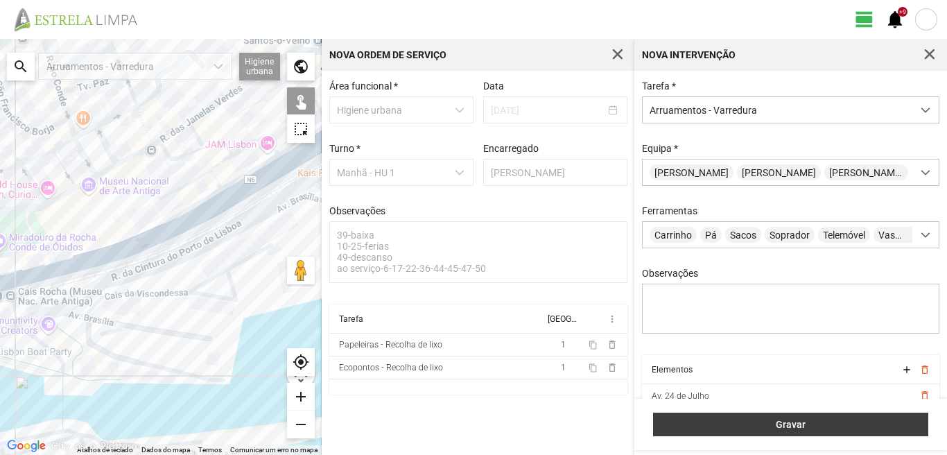
click at [713, 418] on button "Gravar" at bounding box center [790, 425] width 275 height 24
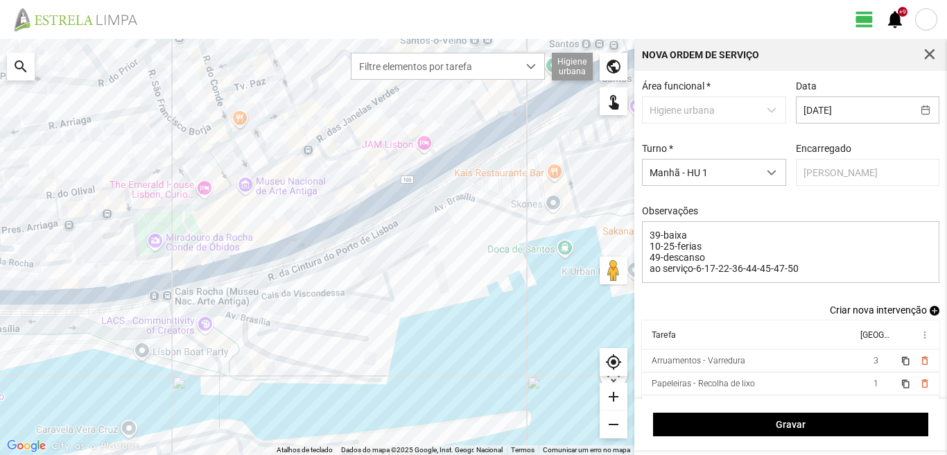
click at [930, 315] on span "add" at bounding box center [935, 311] width 10 height 10
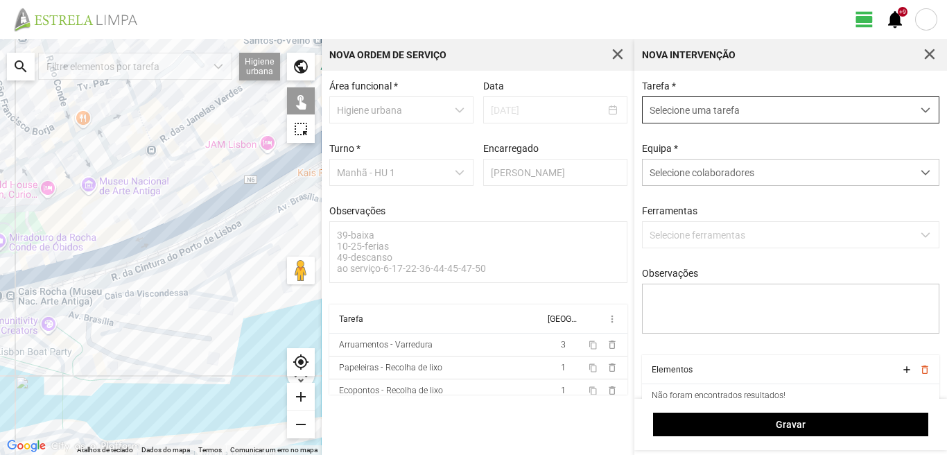
click at [757, 116] on span "Selecione uma tarefa" at bounding box center [778, 110] width 270 height 26
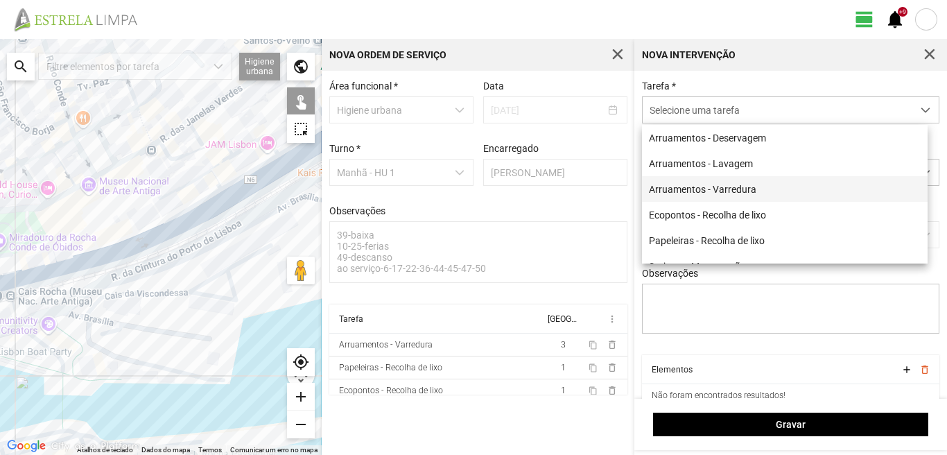
click at [681, 189] on li "Arruamentos - Varredura" at bounding box center [785, 189] width 286 height 26
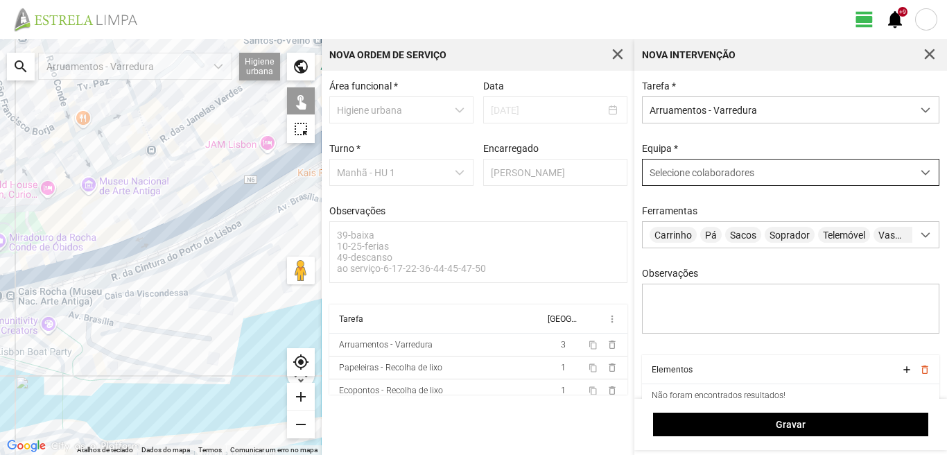
click at [655, 176] on span "Selecione colaboradores" at bounding box center [702, 172] width 105 height 11
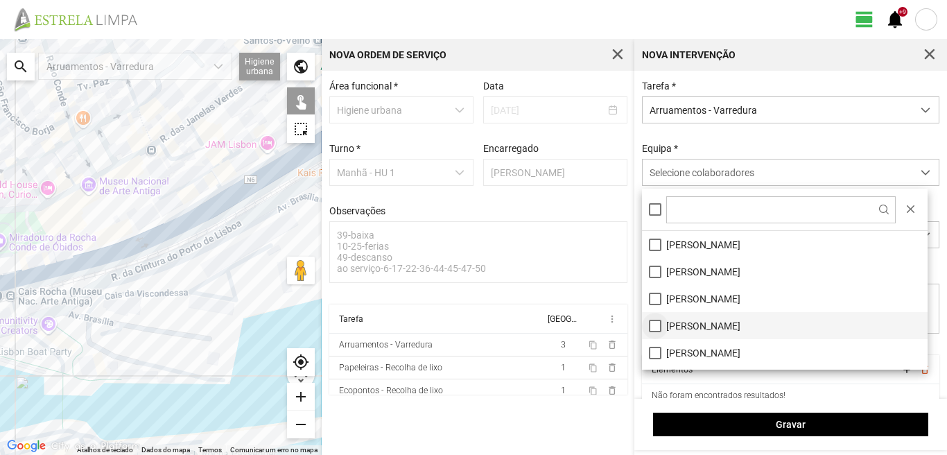
click at [655, 321] on li "[PERSON_NAME]" at bounding box center [785, 325] width 286 height 27
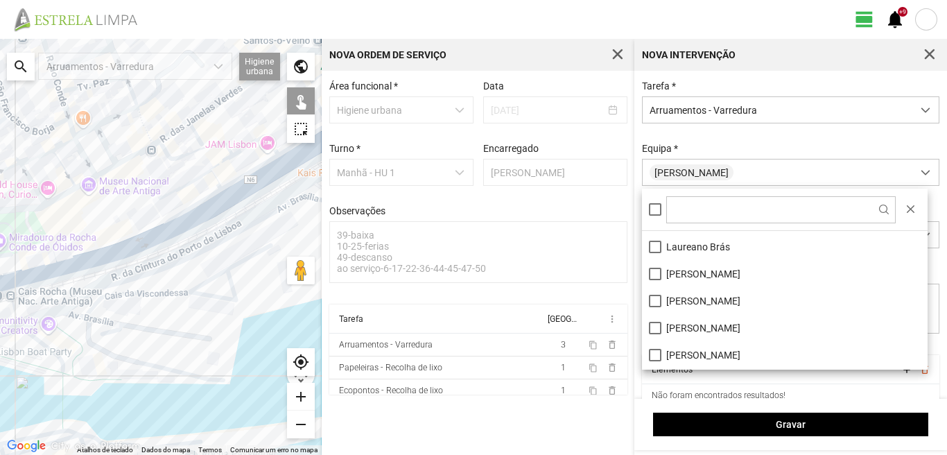
scroll to position [139, 0]
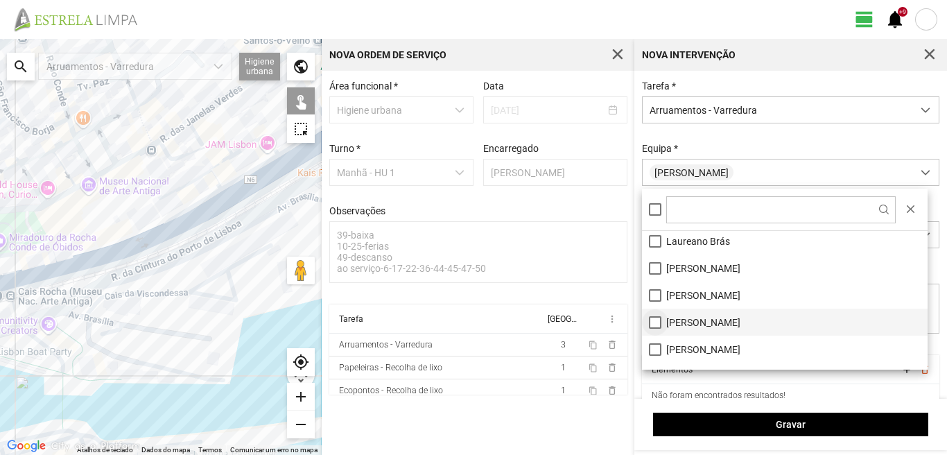
click at [654, 322] on li "[PERSON_NAME]" at bounding box center [785, 322] width 286 height 27
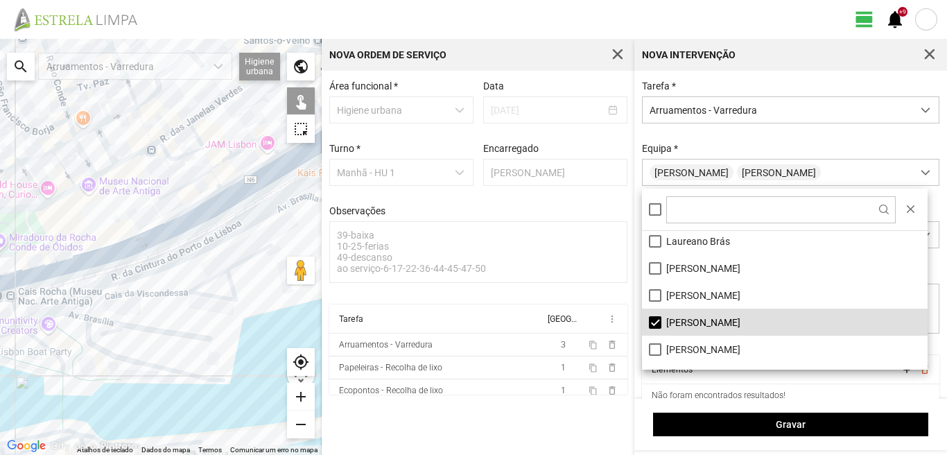
drag, startPoint x: 4, startPoint y: 75, endPoint x: 0, endPoint y: 343, distance: 267.7
click at [0, 343] on div at bounding box center [161, 247] width 322 height 416
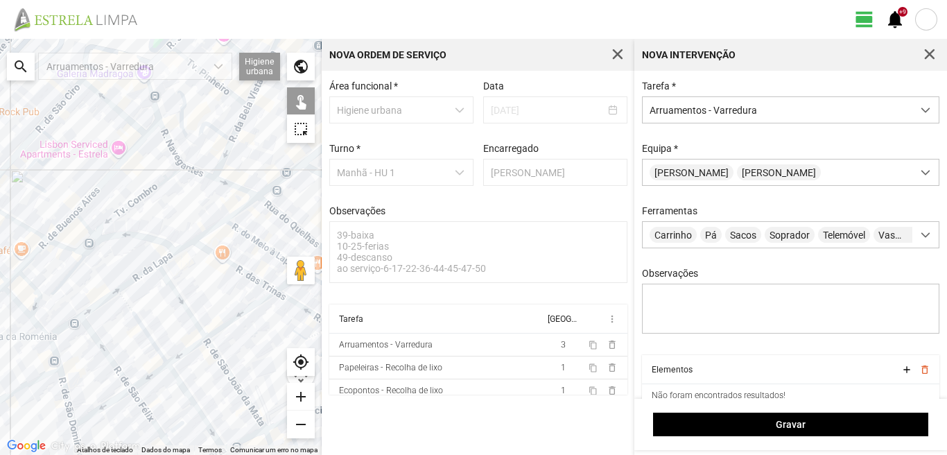
click at [74, 236] on div at bounding box center [161, 247] width 322 height 416
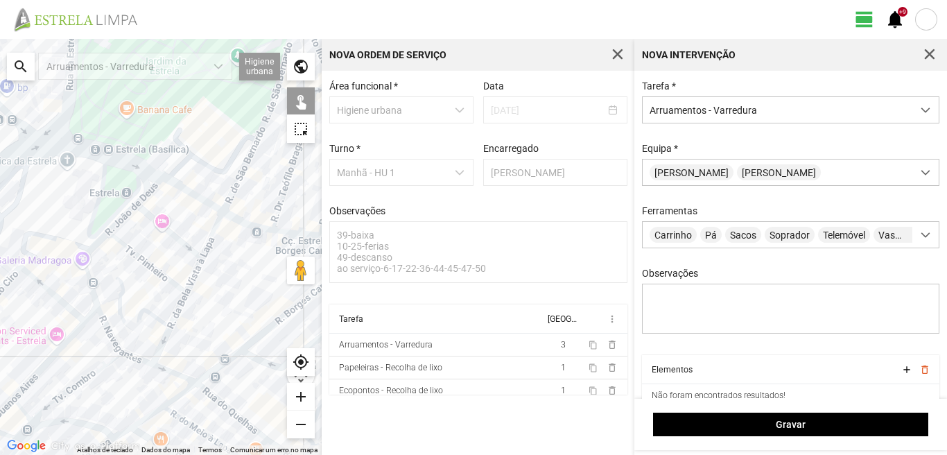
drag, startPoint x: 150, startPoint y: 126, endPoint x: 81, endPoint y: 352, distance: 236.3
click at [84, 331] on div at bounding box center [161, 247] width 322 height 416
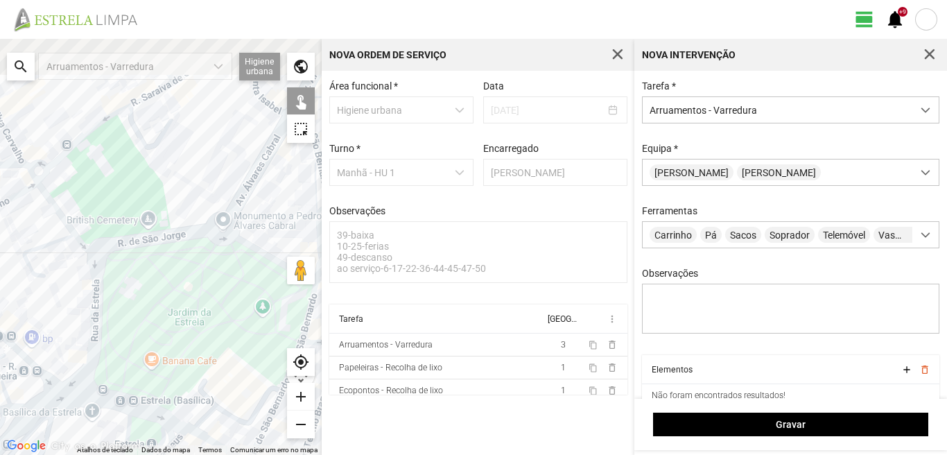
drag, startPoint x: 24, startPoint y: 126, endPoint x: 105, endPoint y: 341, distance: 229.8
click at [105, 341] on div at bounding box center [161, 247] width 322 height 416
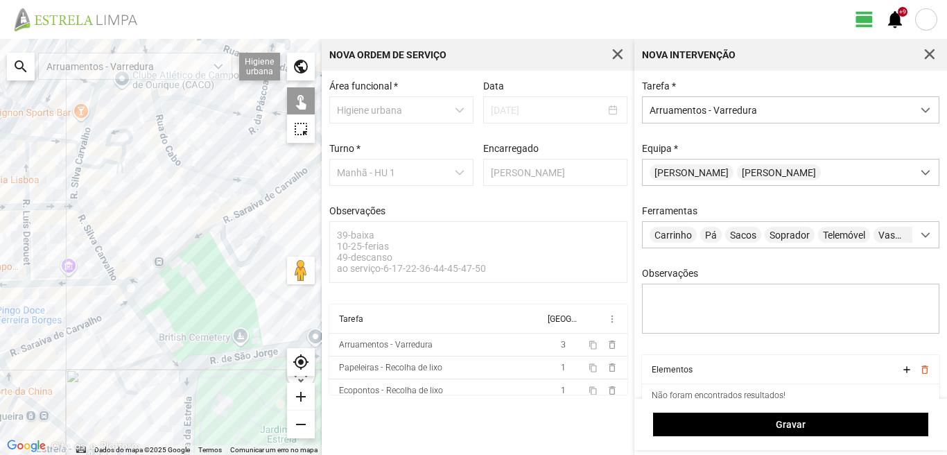
drag, startPoint x: 83, startPoint y: 356, endPoint x: 131, endPoint y: 328, distance: 55.7
click at [119, 334] on div at bounding box center [161, 247] width 322 height 416
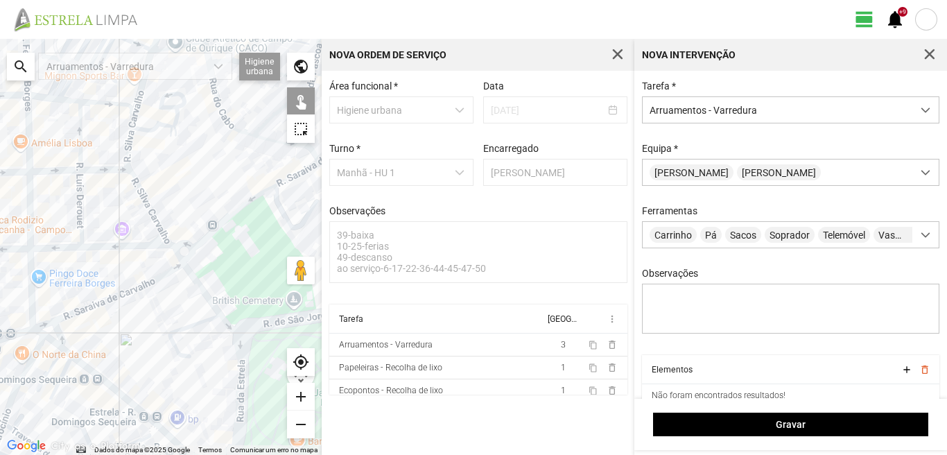
click at [96, 304] on div at bounding box center [161, 247] width 322 height 416
click at [193, 279] on div at bounding box center [161, 247] width 322 height 416
click at [241, 336] on div at bounding box center [161, 247] width 322 height 416
click at [244, 348] on div at bounding box center [161, 247] width 322 height 416
click at [239, 350] on div at bounding box center [161, 247] width 322 height 416
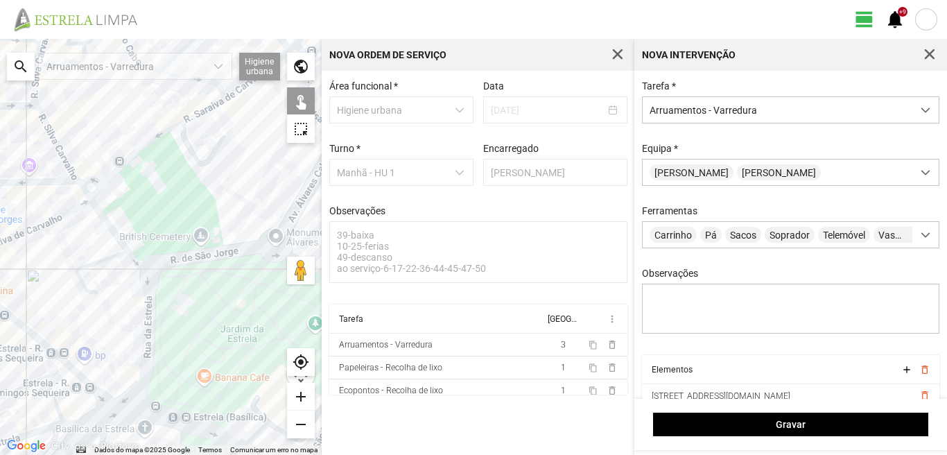
drag, startPoint x: 263, startPoint y: 366, endPoint x: 170, endPoint y: 301, distance: 113.5
click at [170, 301] on div at bounding box center [161, 247] width 322 height 416
drag, startPoint x: 211, startPoint y: 306, endPoint x: 191, endPoint y: 300, distance: 20.4
click at [196, 301] on div at bounding box center [161, 247] width 322 height 416
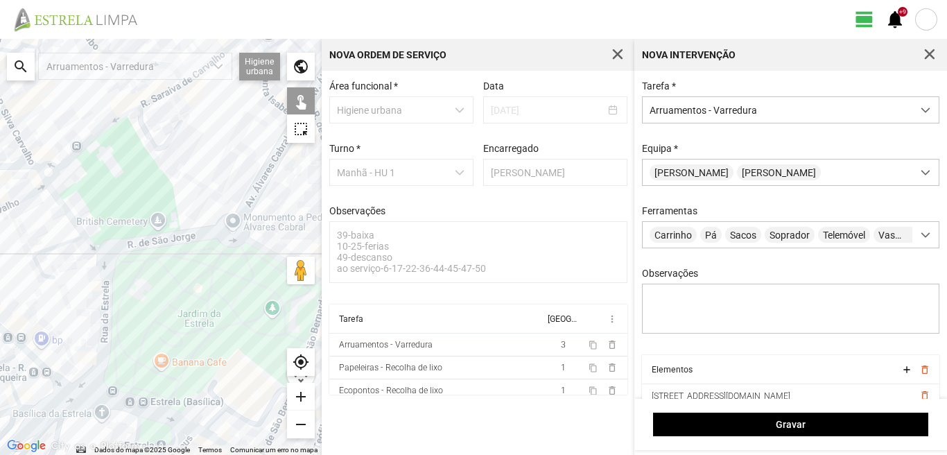
click at [257, 246] on div at bounding box center [161, 247] width 322 height 416
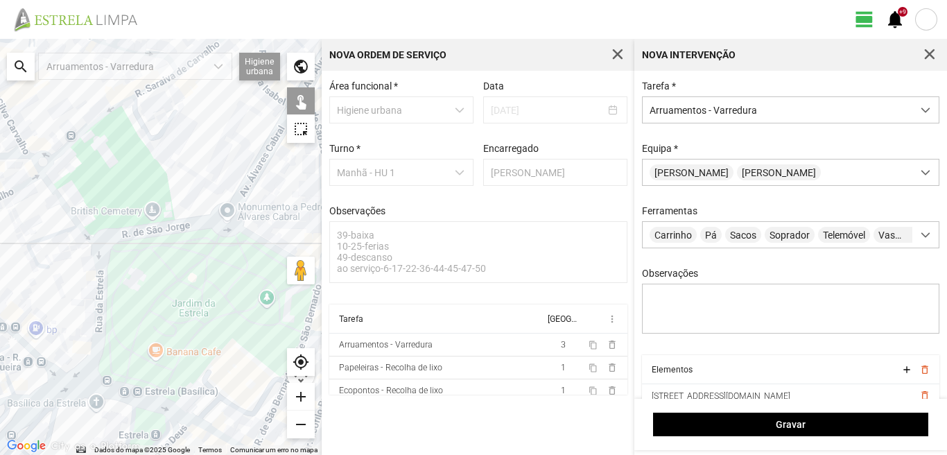
drag, startPoint x: 201, startPoint y: 302, endPoint x: 123, endPoint y: 238, distance: 101.0
click at [129, 239] on div at bounding box center [161, 247] width 322 height 416
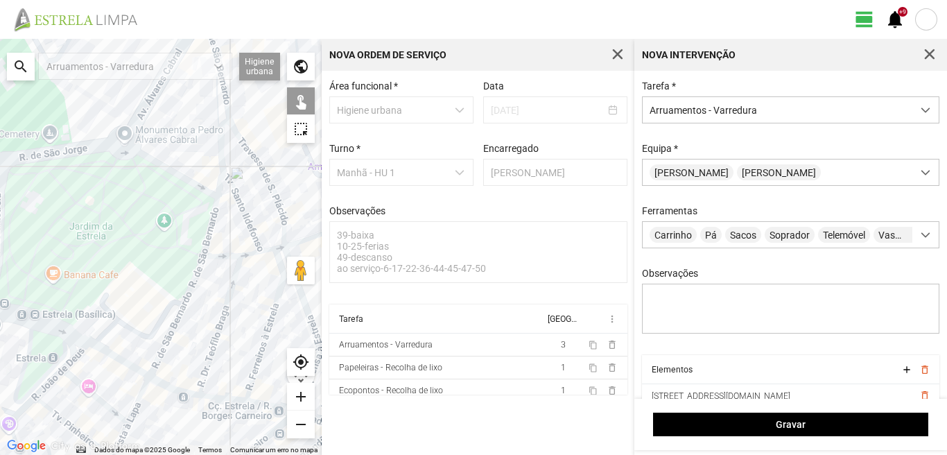
click at [211, 228] on div at bounding box center [161, 247] width 322 height 416
click at [191, 290] on div at bounding box center [161, 247] width 322 height 416
click at [172, 330] on div at bounding box center [161, 247] width 322 height 416
click at [219, 337] on div at bounding box center [161, 247] width 322 height 416
click at [225, 255] on div at bounding box center [161, 247] width 322 height 416
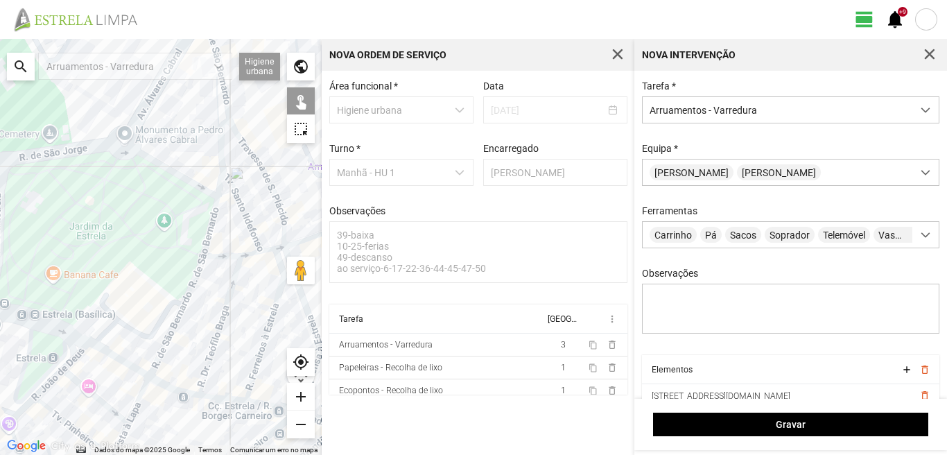
click at [252, 253] on div at bounding box center [161, 247] width 322 height 416
click at [277, 298] on div at bounding box center [161, 247] width 322 height 416
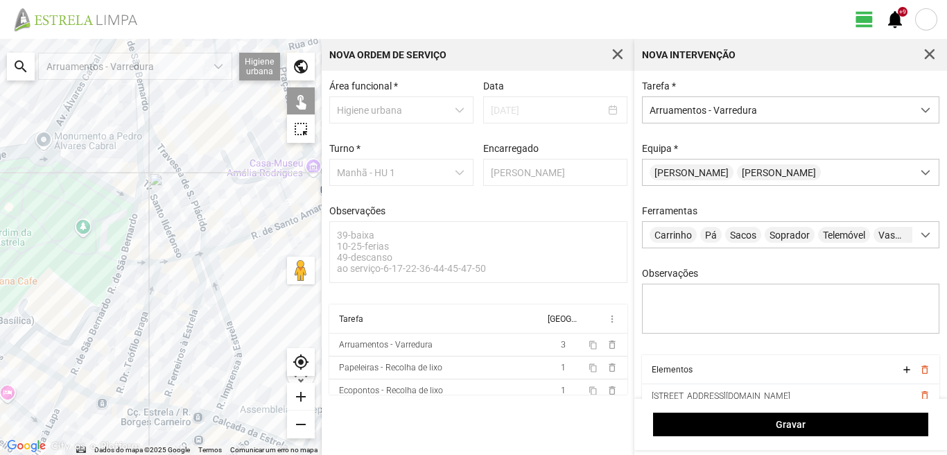
drag, startPoint x: 273, startPoint y: 263, endPoint x: 191, endPoint y: 269, distance: 81.4
click at [191, 269] on div at bounding box center [161, 247] width 322 height 416
click at [215, 277] on div at bounding box center [161, 247] width 322 height 416
click at [204, 252] on div at bounding box center [161, 247] width 322 height 416
click at [223, 246] on div at bounding box center [161, 247] width 322 height 416
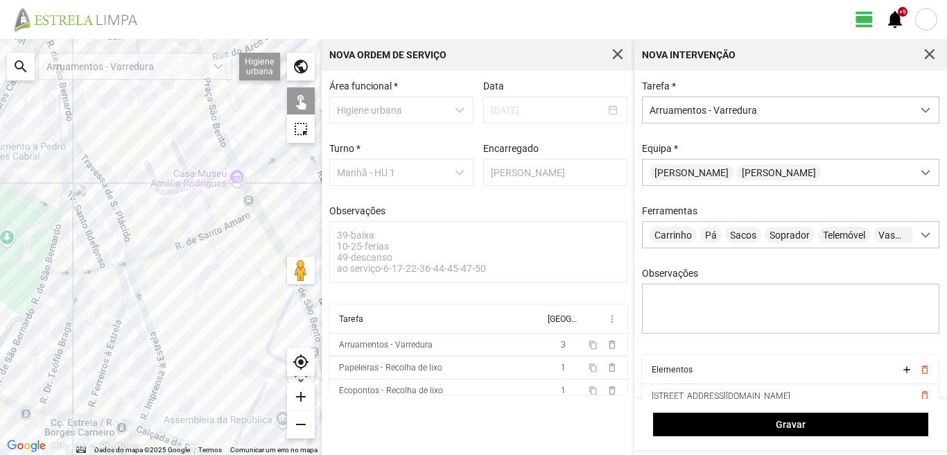
drag, startPoint x: 252, startPoint y: 272, endPoint x: 164, endPoint y: 286, distance: 88.6
click at [164, 286] on div at bounding box center [161, 247] width 322 height 416
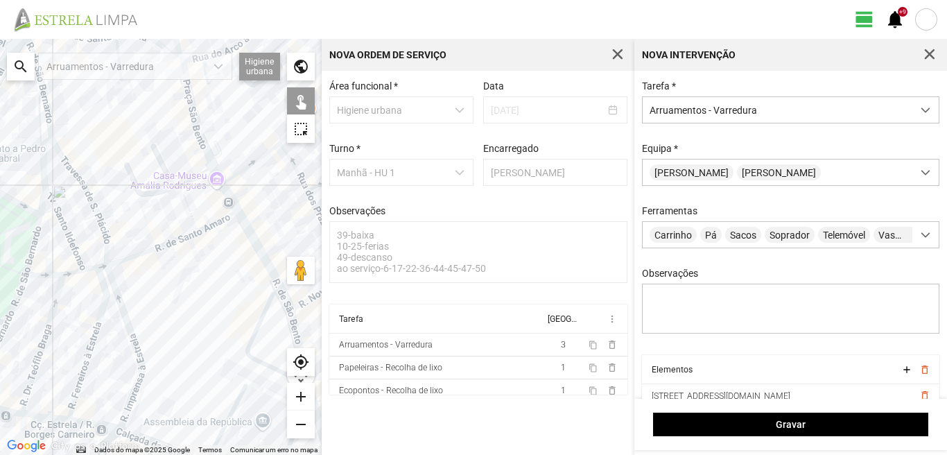
click at [254, 241] on div at bounding box center [161, 247] width 322 height 416
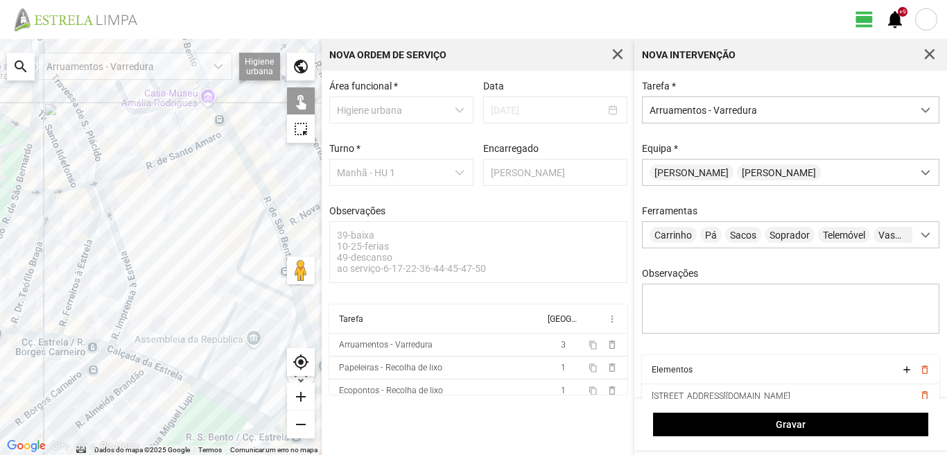
drag, startPoint x: 207, startPoint y: 336, endPoint x: 192, endPoint y: 236, distance: 100.9
click at [192, 236] on div at bounding box center [161, 247] width 322 height 416
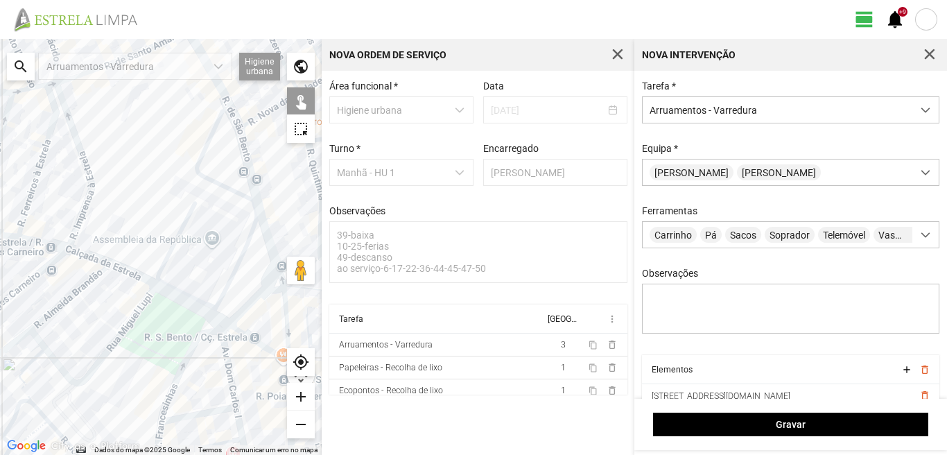
drag, startPoint x: 217, startPoint y: 296, endPoint x: 187, endPoint y: 230, distance: 72.3
click at [187, 230] on div at bounding box center [161, 247] width 322 height 416
click at [245, 301] on div at bounding box center [161, 247] width 322 height 416
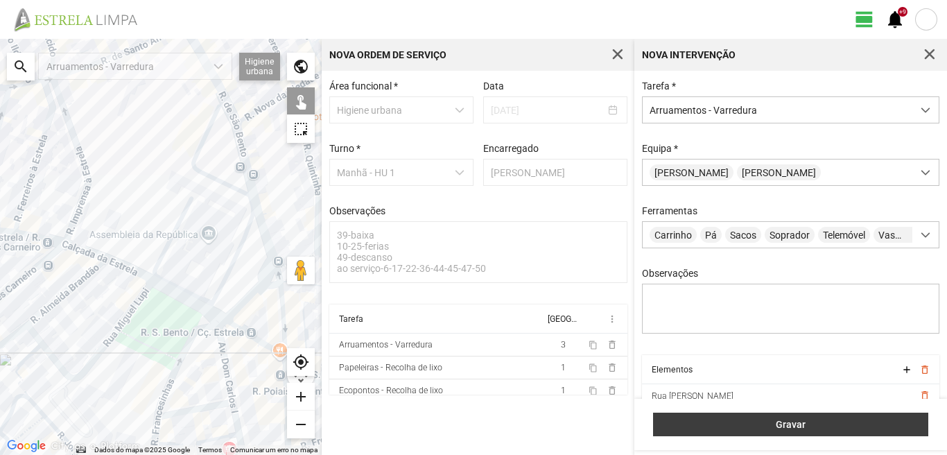
click at [779, 420] on span "Gravar" at bounding box center [791, 424] width 261 height 11
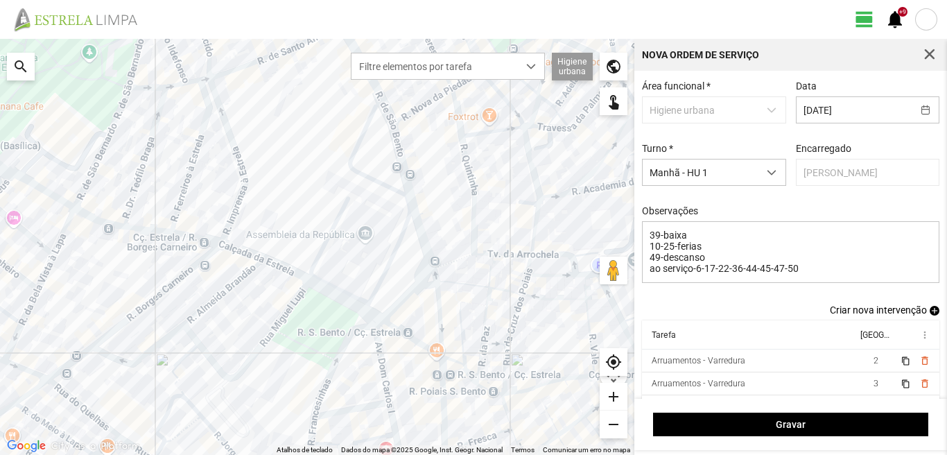
click at [930, 310] on span "add" at bounding box center [935, 311] width 10 height 10
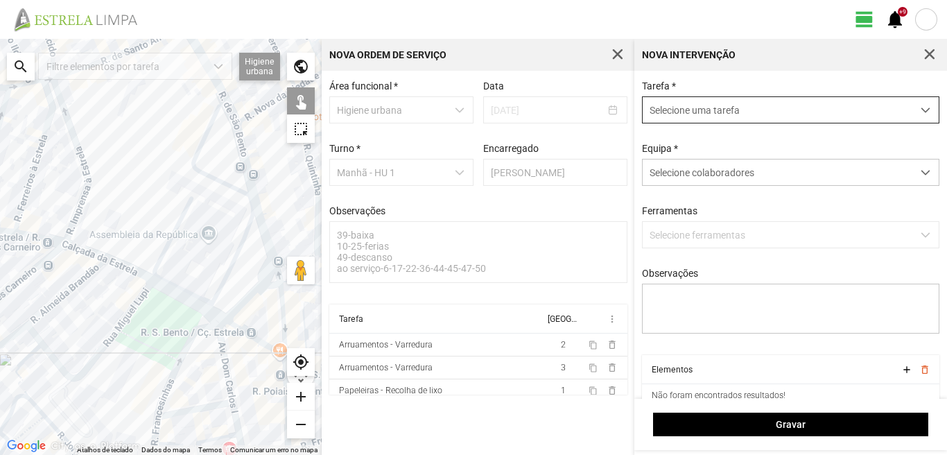
click at [788, 112] on span "Selecione uma tarefa" at bounding box center [778, 110] width 270 height 26
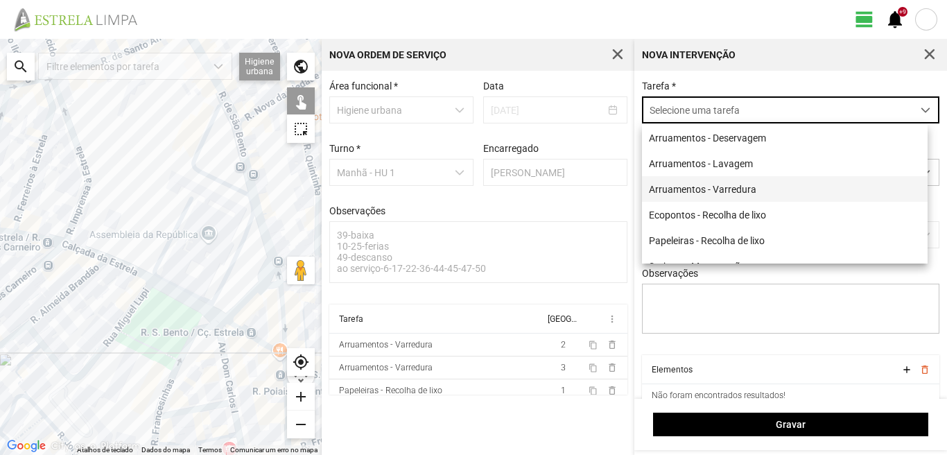
click at [752, 197] on li "Arruamentos - Varredura" at bounding box center [785, 189] width 286 height 26
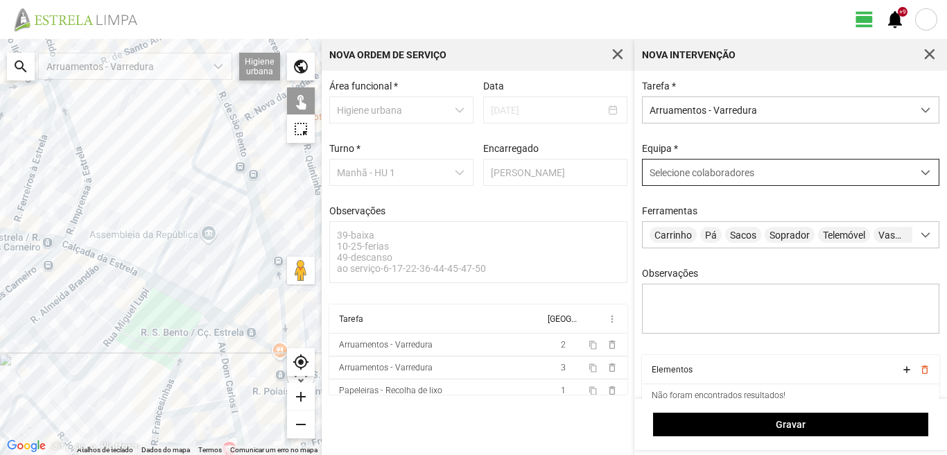
click at [743, 178] on span "Selecione colaboradores" at bounding box center [702, 172] width 105 height 11
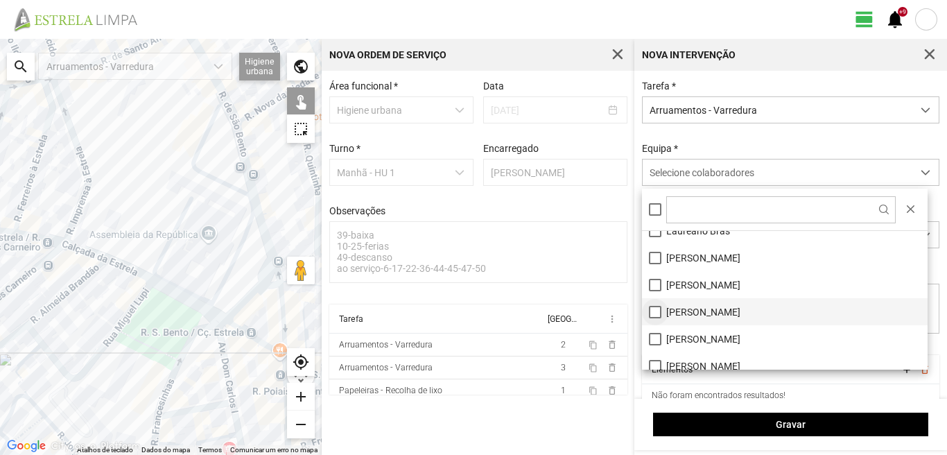
scroll to position [117, 0]
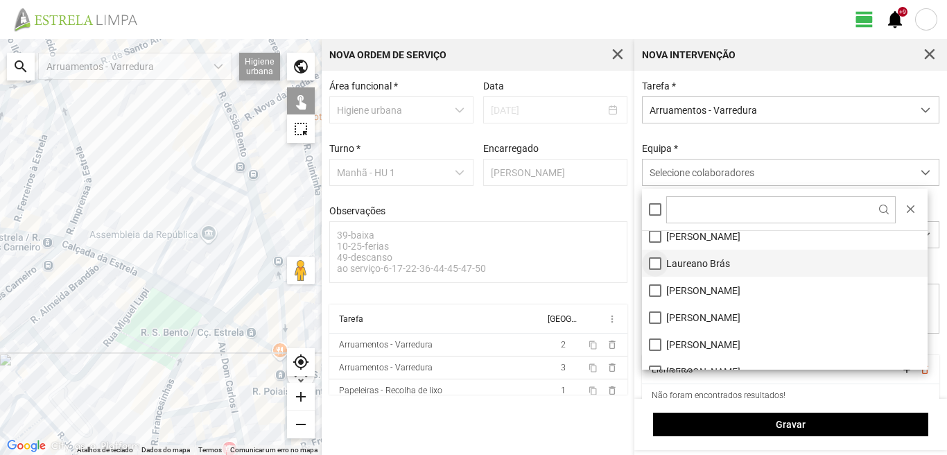
click at [655, 261] on li "Laureano Brás" at bounding box center [785, 263] width 286 height 27
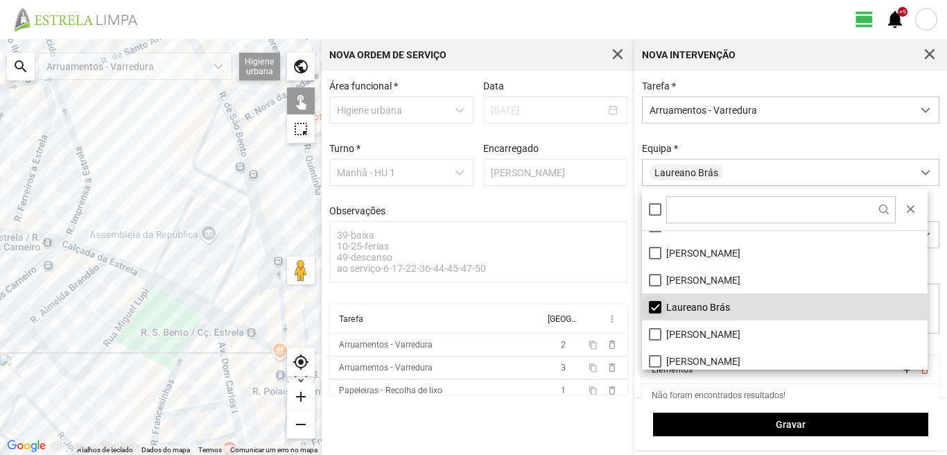
scroll to position [0, 0]
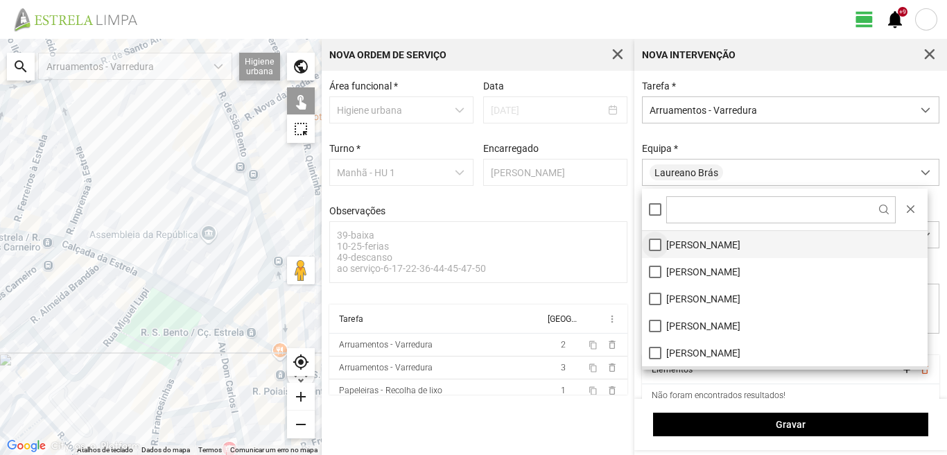
click at [656, 243] on li "[PERSON_NAME]" at bounding box center [785, 244] width 286 height 27
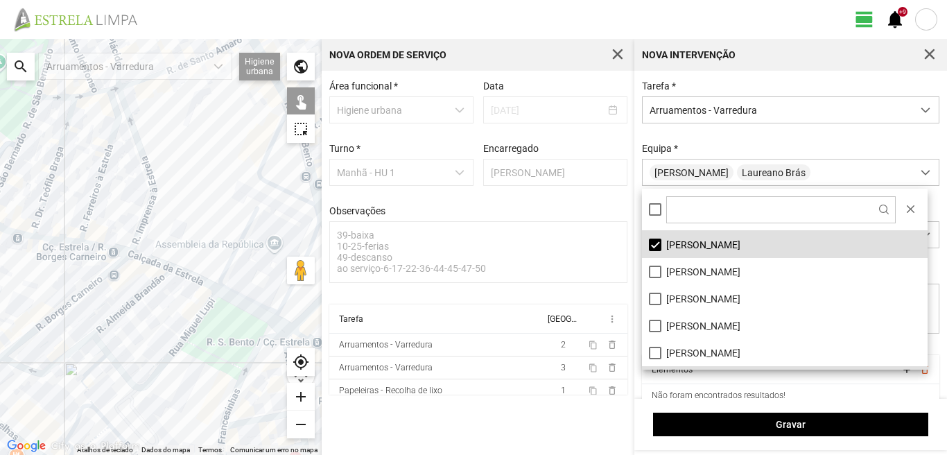
drag, startPoint x: 44, startPoint y: 318, endPoint x: 195, endPoint y: 340, distance: 152.1
click at [195, 340] on div at bounding box center [161, 247] width 322 height 416
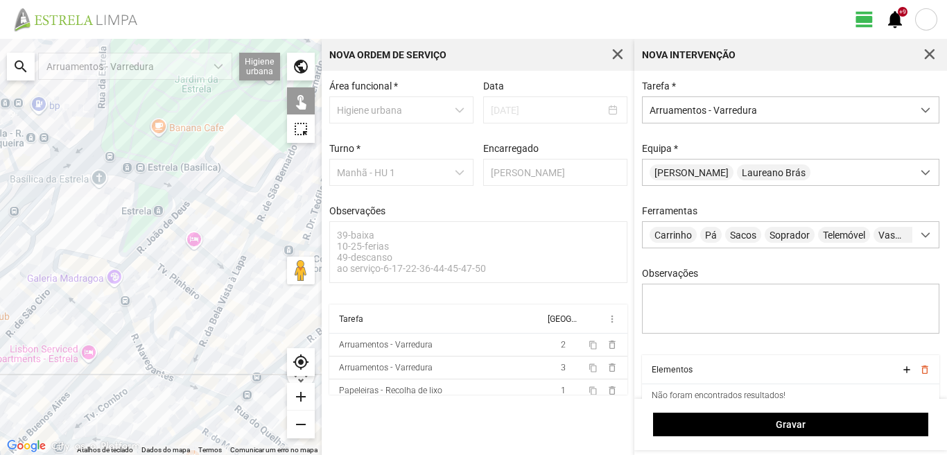
drag, startPoint x: 119, startPoint y: 357, endPoint x: 88, endPoint y: 236, distance: 124.5
click at [97, 244] on div at bounding box center [161, 247] width 322 height 416
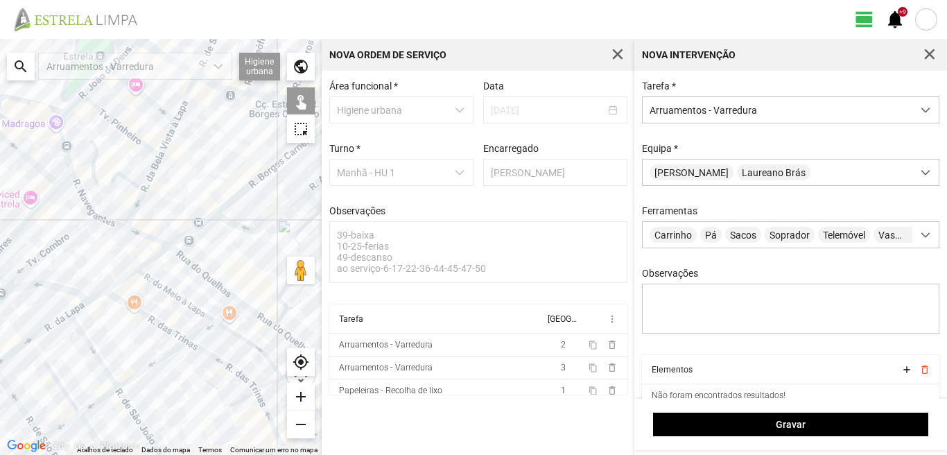
drag, startPoint x: 77, startPoint y: 264, endPoint x: 137, endPoint y: 262, distance: 59.7
click at [137, 262] on div at bounding box center [161, 247] width 322 height 416
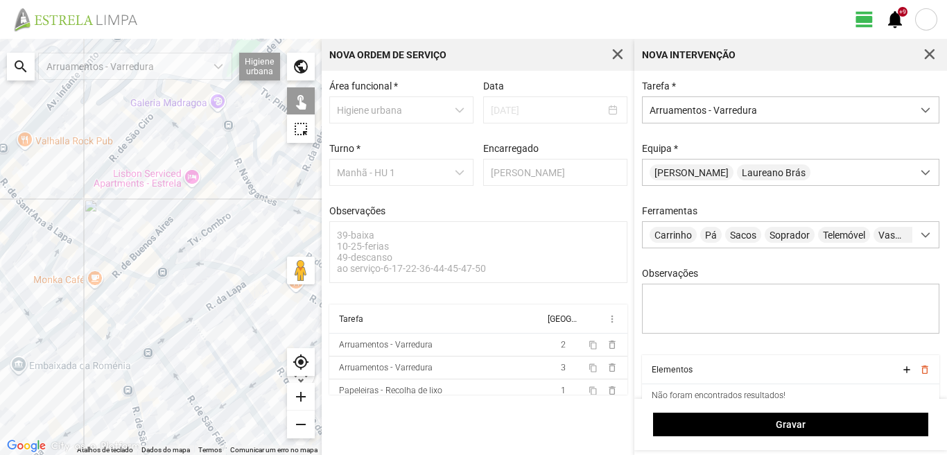
drag, startPoint x: 83, startPoint y: 314, endPoint x: 148, endPoint y: 295, distance: 67.2
click at [148, 295] on div at bounding box center [161, 247] width 322 height 416
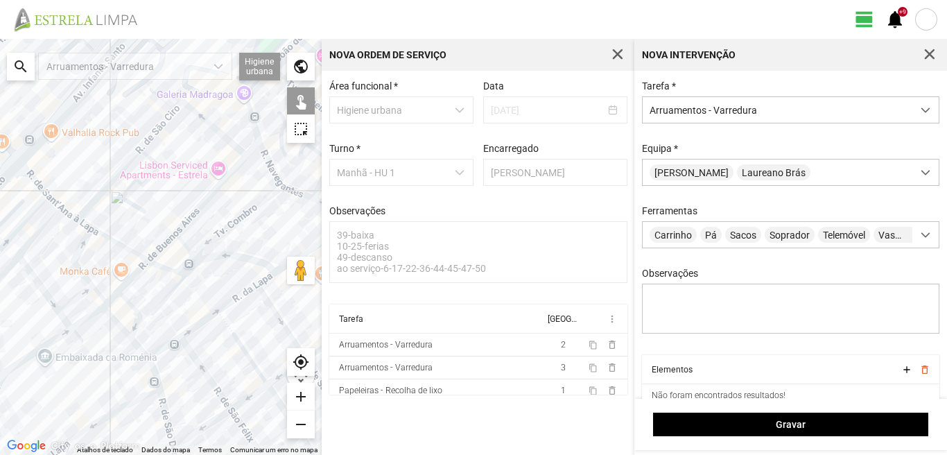
click at [133, 278] on div at bounding box center [161, 247] width 322 height 416
click at [131, 307] on div at bounding box center [161, 247] width 322 height 416
click at [110, 301] on div at bounding box center [161, 247] width 322 height 416
click at [93, 290] on div at bounding box center [161, 247] width 322 height 416
click at [117, 244] on div at bounding box center [161, 247] width 322 height 416
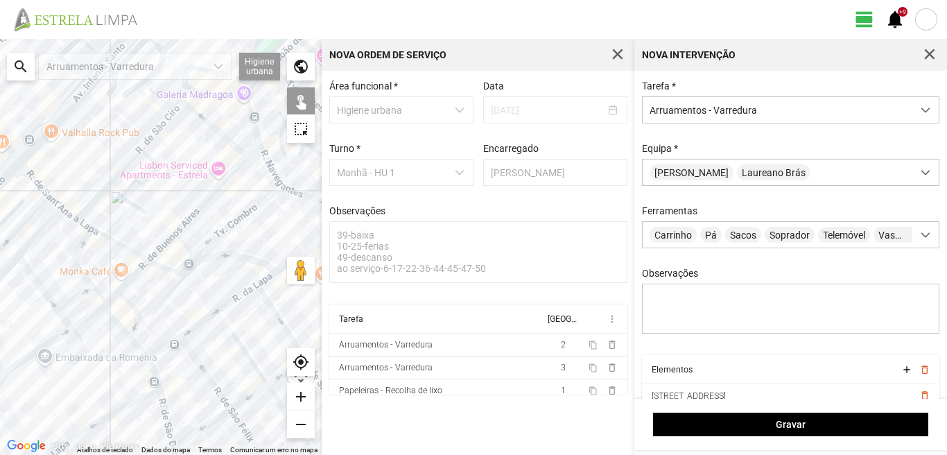
click at [162, 264] on div at bounding box center [161, 247] width 322 height 416
click at [160, 266] on div at bounding box center [161, 247] width 322 height 416
click at [165, 295] on div at bounding box center [161, 247] width 322 height 416
click at [191, 258] on div at bounding box center [161, 247] width 322 height 416
click at [191, 268] on div at bounding box center [161, 247] width 322 height 416
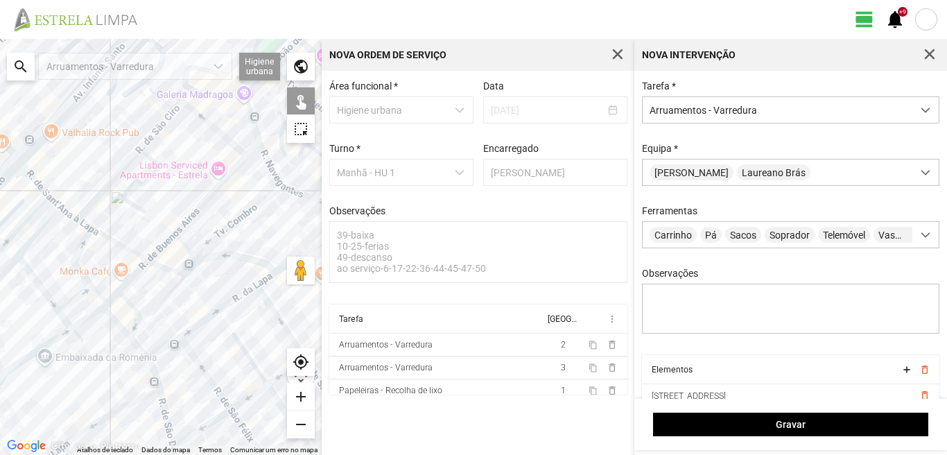
click at [223, 255] on div at bounding box center [161, 247] width 322 height 416
click at [209, 242] on div at bounding box center [161, 247] width 322 height 416
click at [171, 241] on div at bounding box center [161, 247] width 322 height 416
click at [188, 247] on div at bounding box center [161, 247] width 322 height 416
click at [185, 223] on div at bounding box center [161, 247] width 322 height 416
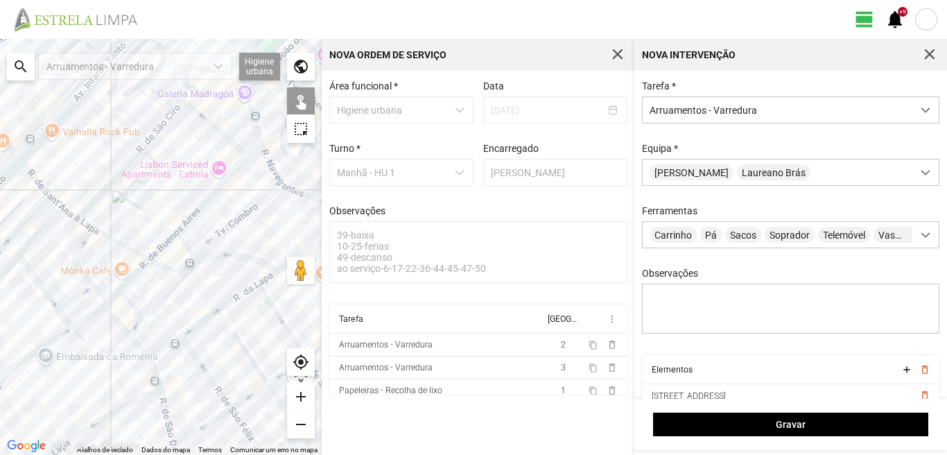
click at [234, 171] on div at bounding box center [161, 247] width 322 height 416
click at [252, 148] on div at bounding box center [161, 247] width 322 height 416
click at [223, 132] on div at bounding box center [161, 247] width 322 height 416
click at [40, 185] on div at bounding box center [161, 247] width 322 height 416
click at [59, 203] on div at bounding box center [161, 247] width 322 height 416
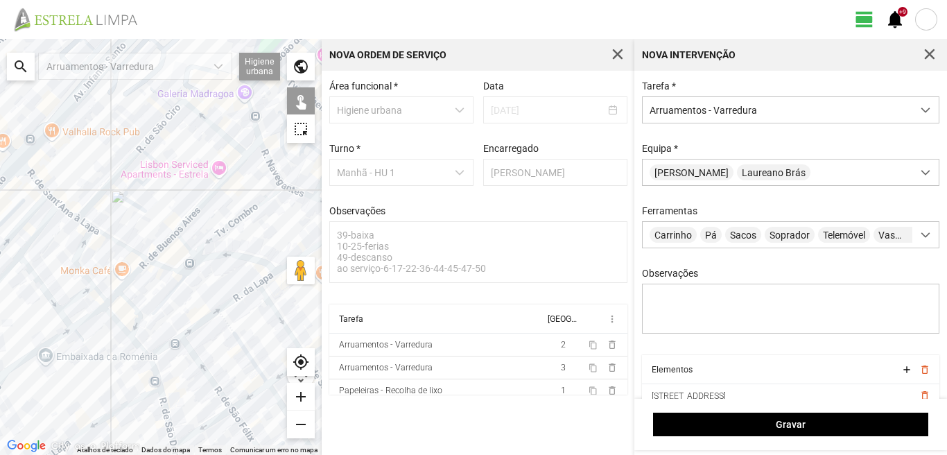
click at [51, 198] on div at bounding box center [161, 247] width 322 height 416
click at [85, 226] on div at bounding box center [161, 247] width 322 height 416
click at [71, 302] on div at bounding box center [161, 247] width 322 height 416
click at [76, 326] on div at bounding box center [161, 247] width 322 height 416
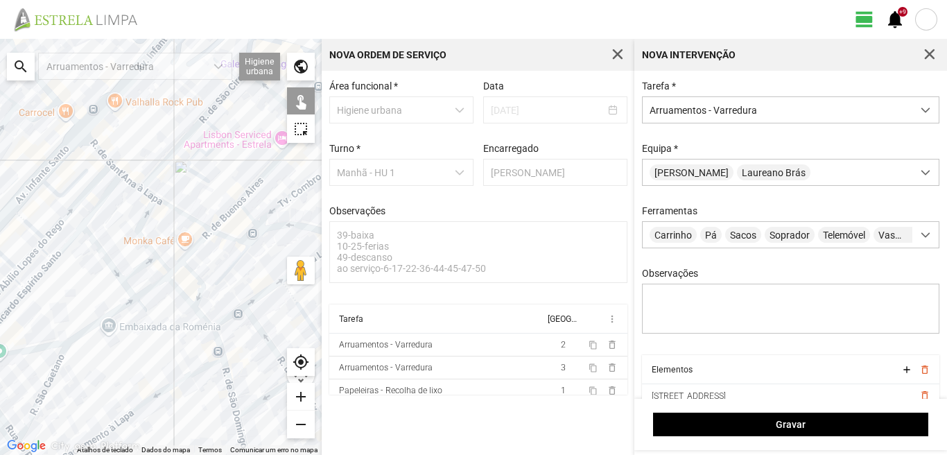
drag, startPoint x: 42, startPoint y: 301, endPoint x: 145, endPoint y: 266, distance: 108.6
click at [145, 266] on div at bounding box center [161, 247] width 322 height 416
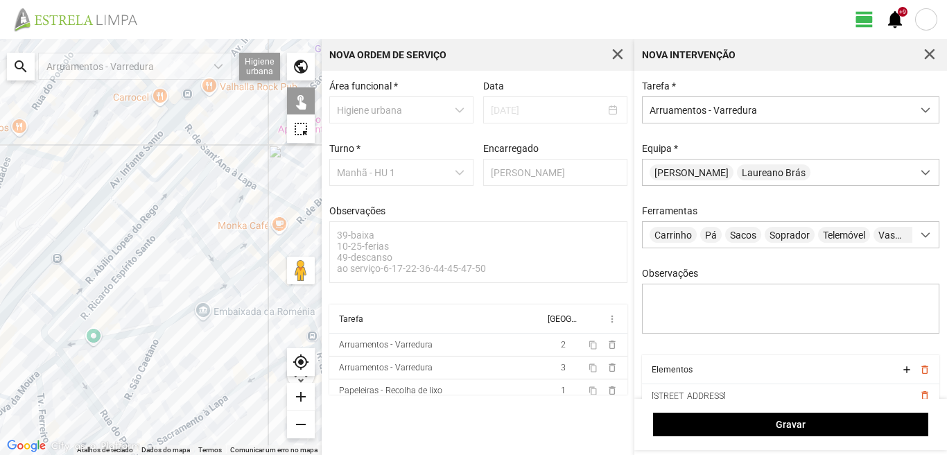
click at [189, 195] on div at bounding box center [161, 247] width 322 height 416
click at [200, 243] on div at bounding box center [161, 247] width 322 height 416
click at [223, 279] on div at bounding box center [161, 247] width 322 height 416
click at [225, 278] on div at bounding box center [161, 247] width 322 height 416
click at [206, 299] on div at bounding box center [161, 247] width 322 height 416
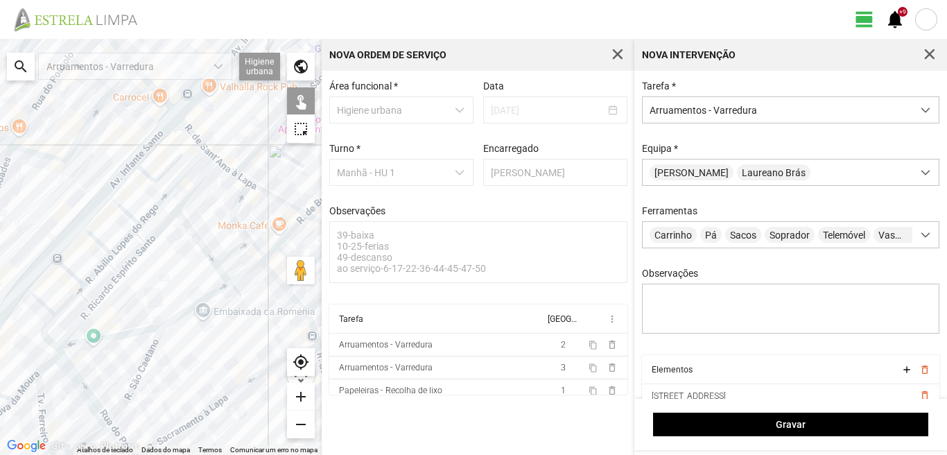
click at [94, 341] on div at bounding box center [161, 247] width 322 height 416
click at [135, 377] on div at bounding box center [161, 247] width 322 height 416
click at [87, 388] on div at bounding box center [161, 247] width 322 height 416
click at [77, 322] on div at bounding box center [161, 247] width 322 height 416
click at [45, 333] on div at bounding box center [161, 247] width 322 height 416
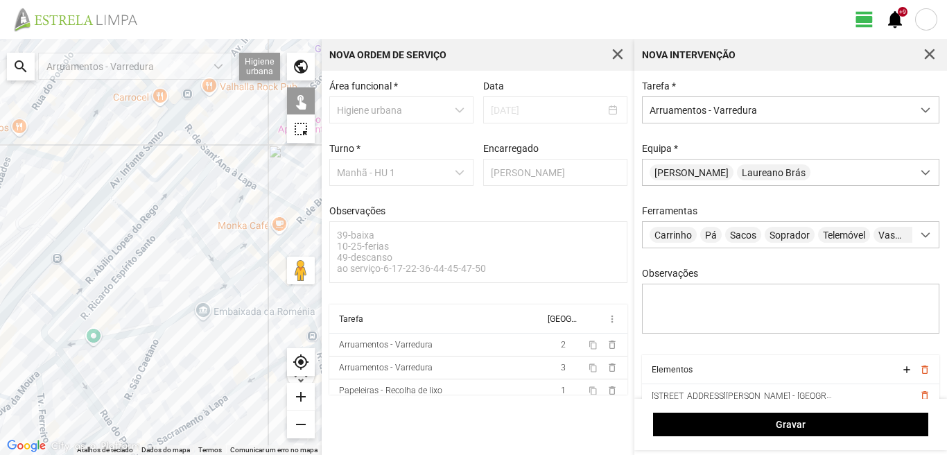
click at [43, 305] on div at bounding box center [161, 247] width 322 height 416
click at [69, 302] on div at bounding box center [161, 247] width 322 height 416
click at [89, 301] on div at bounding box center [161, 247] width 322 height 416
click at [104, 292] on div at bounding box center [161, 247] width 322 height 416
click at [96, 270] on div at bounding box center [161, 247] width 322 height 416
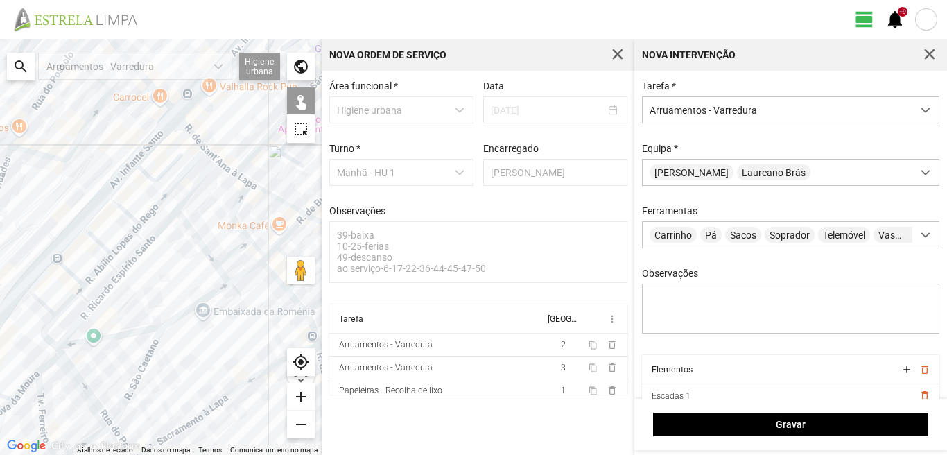
click at [72, 275] on div at bounding box center [161, 247] width 322 height 416
click at [102, 247] on div at bounding box center [161, 247] width 322 height 416
click at [116, 269] on div at bounding box center [161, 247] width 322 height 416
click at [130, 263] on div at bounding box center [161, 247] width 322 height 416
click at [116, 249] on div at bounding box center [161, 247] width 322 height 416
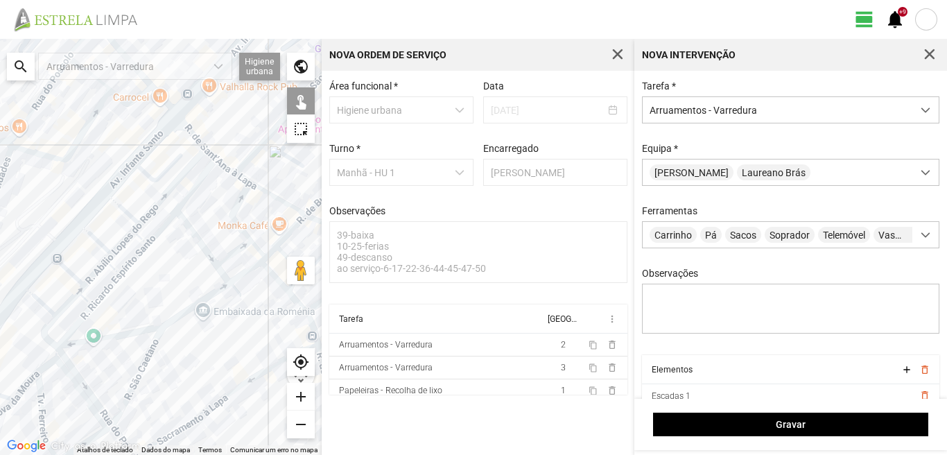
click at [129, 216] on div at bounding box center [161, 247] width 322 height 416
click at [154, 212] on div at bounding box center [161, 247] width 322 height 416
click at [153, 207] on div at bounding box center [161, 247] width 322 height 416
click at [143, 239] on div at bounding box center [161, 247] width 322 height 416
click at [160, 232] on div at bounding box center [161, 247] width 322 height 416
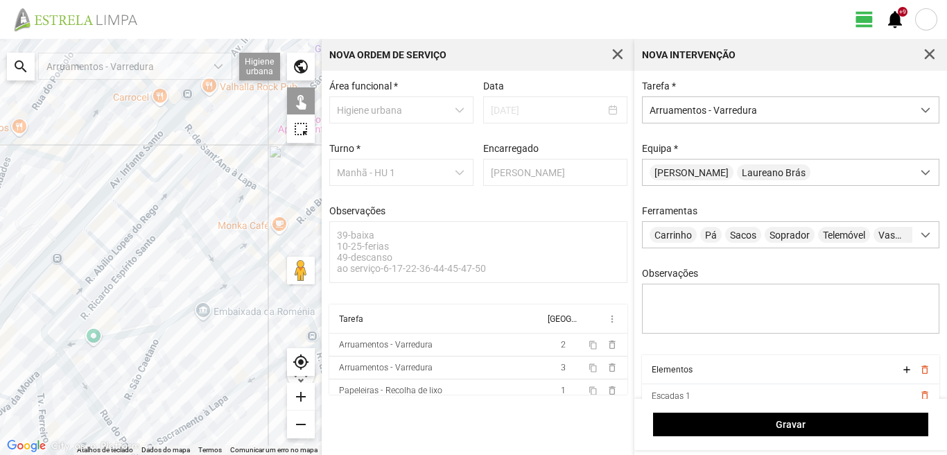
click at [162, 227] on div at bounding box center [161, 247] width 322 height 416
click at [155, 180] on div at bounding box center [161, 247] width 322 height 416
drag, startPoint x: 154, startPoint y: 275, endPoint x: 142, endPoint y: 265, distance: 15.3
click at [146, 268] on div at bounding box center [161, 247] width 322 height 416
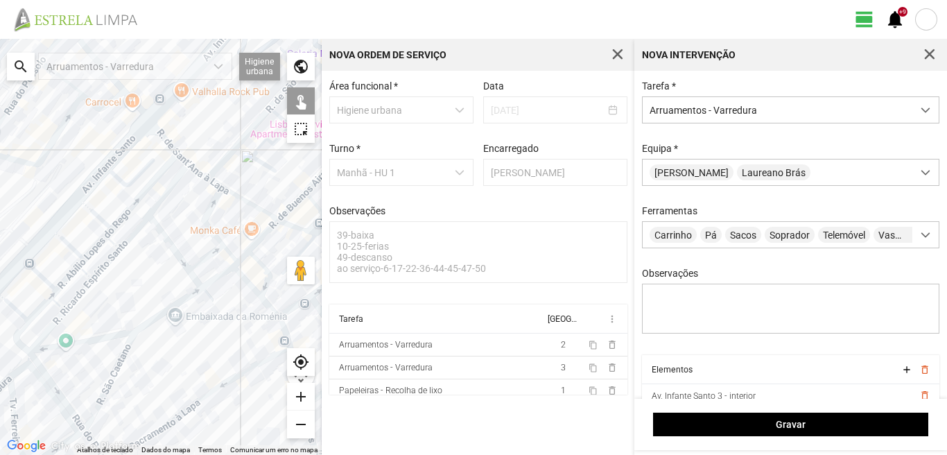
drag, startPoint x: 140, startPoint y: 263, endPoint x: 37, endPoint y: 301, distance: 109.5
click at [67, 293] on div at bounding box center [161, 247] width 322 height 416
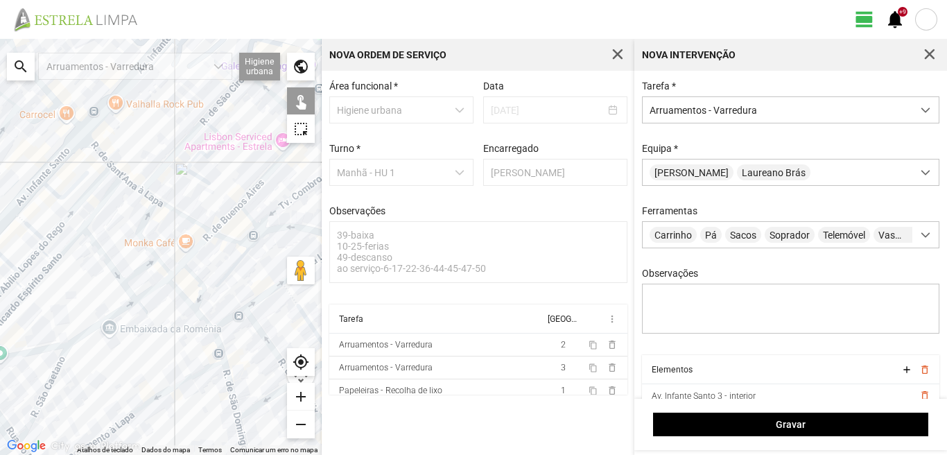
drag, startPoint x: 134, startPoint y: 269, endPoint x: 72, endPoint y: 291, distance: 65.6
click at [80, 289] on div at bounding box center [161, 247] width 322 height 416
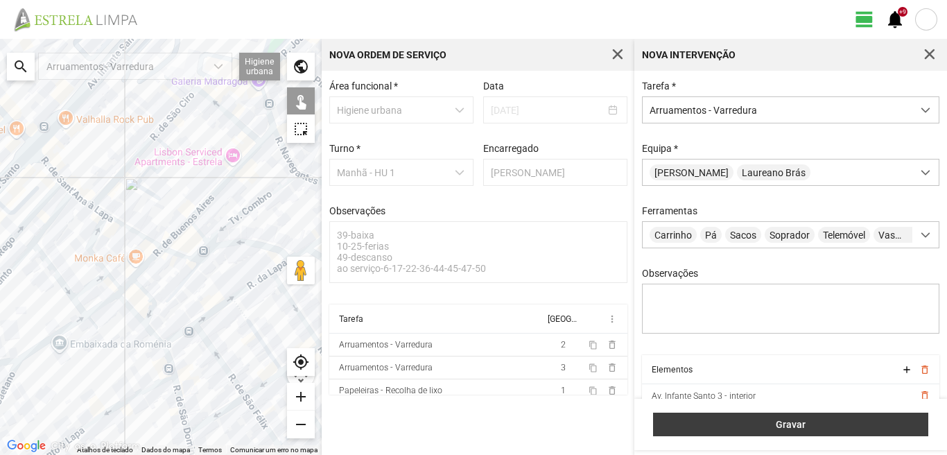
click at [747, 424] on span "Gravar" at bounding box center [791, 424] width 261 height 11
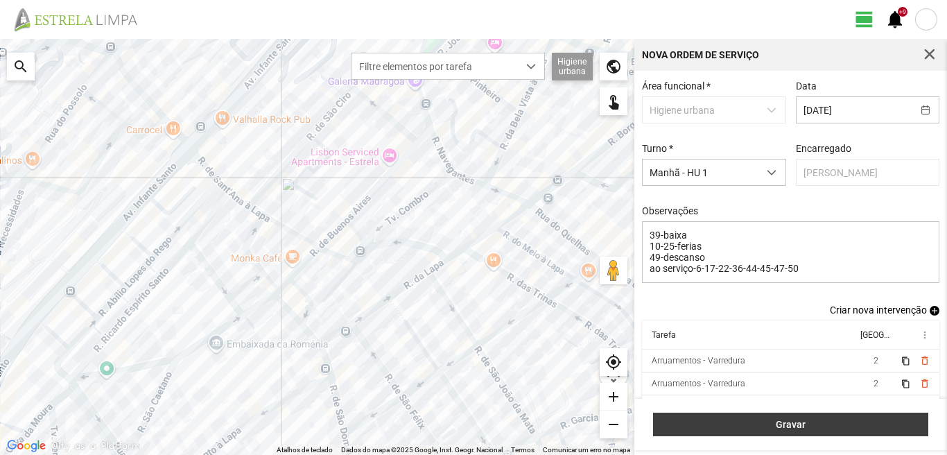
click at [822, 418] on button "Gravar" at bounding box center [790, 425] width 275 height 24
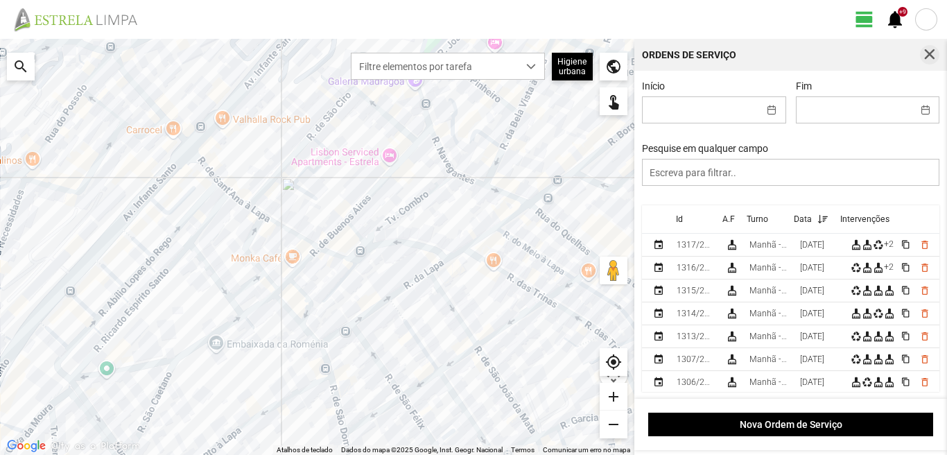
click at [934, 55] on span "button" at bounding box center [930, 55] width 12 height 12
